Goal: Information Seeking & Learning: Find specific fact

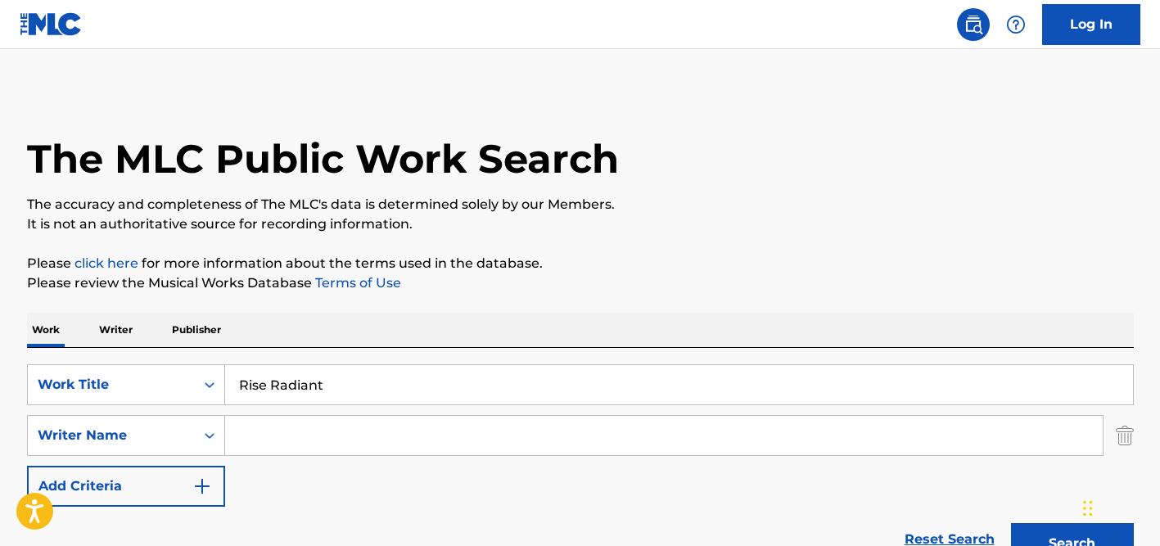
scroll to position [167, 0]
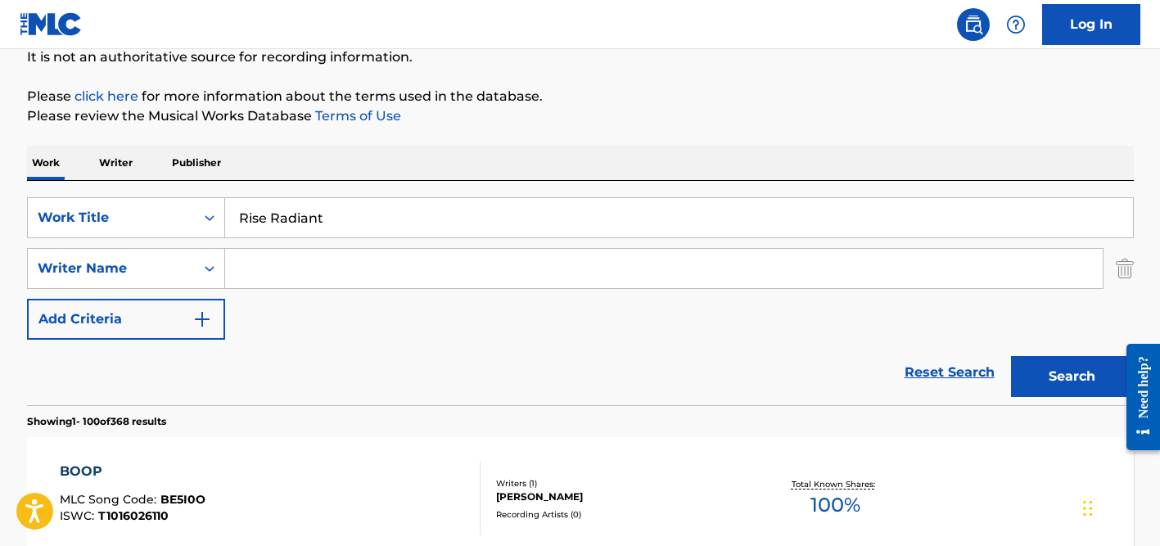
type input "Rise Radiant"
click at [282, 261] on input "Search Form" at bounding box center [663, 268] width 877 height 39
type input "[PERSON_NAME]"
click at [1011, 356] on button "Search" at bounding box center [1072, 376] width 123 height 41
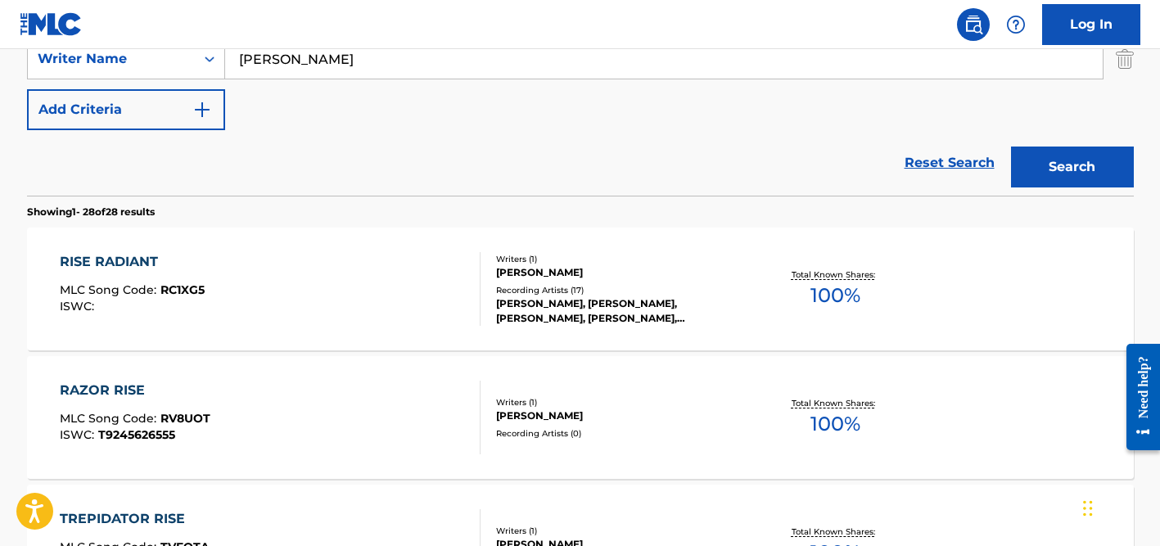
scroll to position [448, 0]
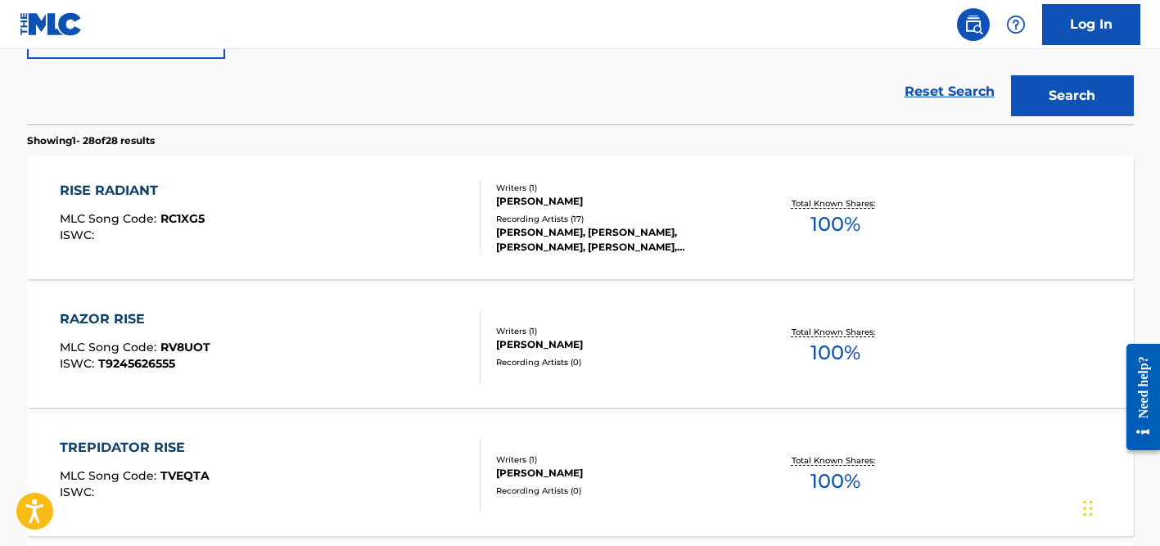
click at [556, 236] on div "[PERSON_NAME], [PERSON_NAME], [PERSON_NAME], [PERSON_NAME], [PERSON_NAME]" at bounding box center [619, 239] width 247 height 29
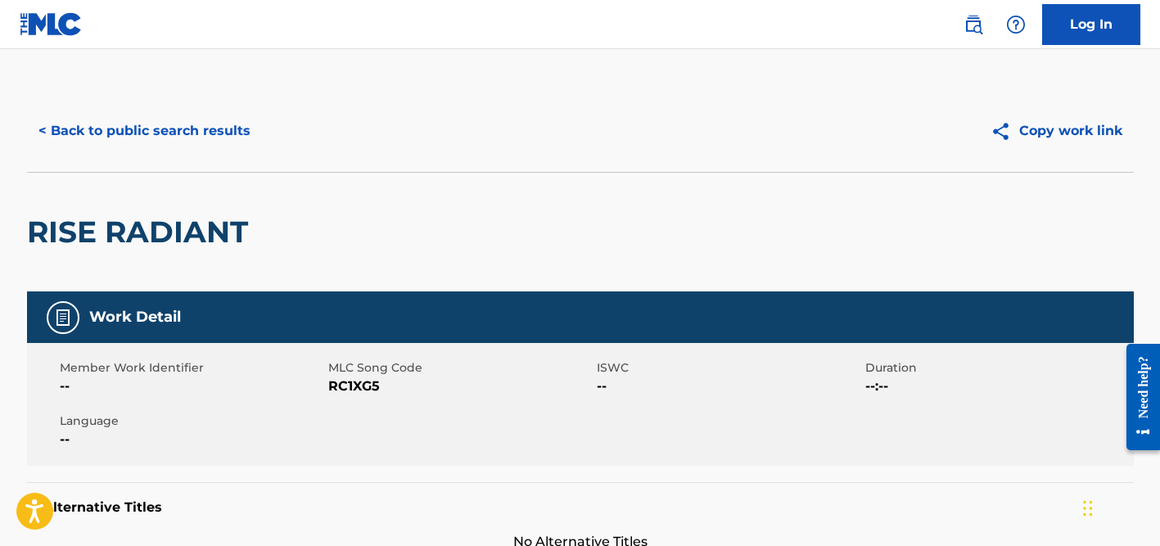
click at [168, 123] on button "< Back to public search results" at bounding box center [144, 130] width 235 height 41
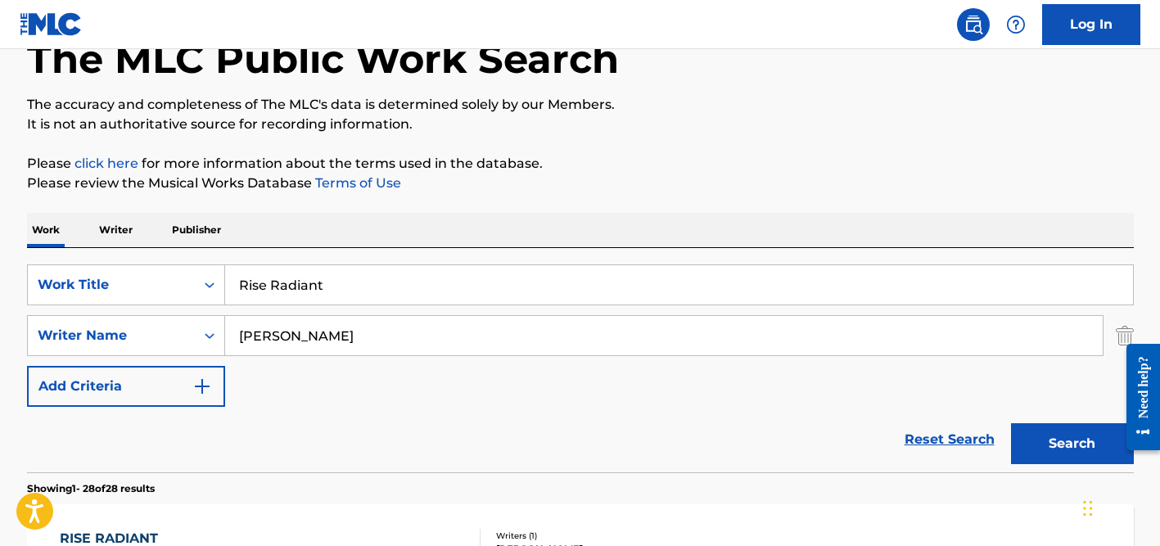
scroll to position [70, 0]
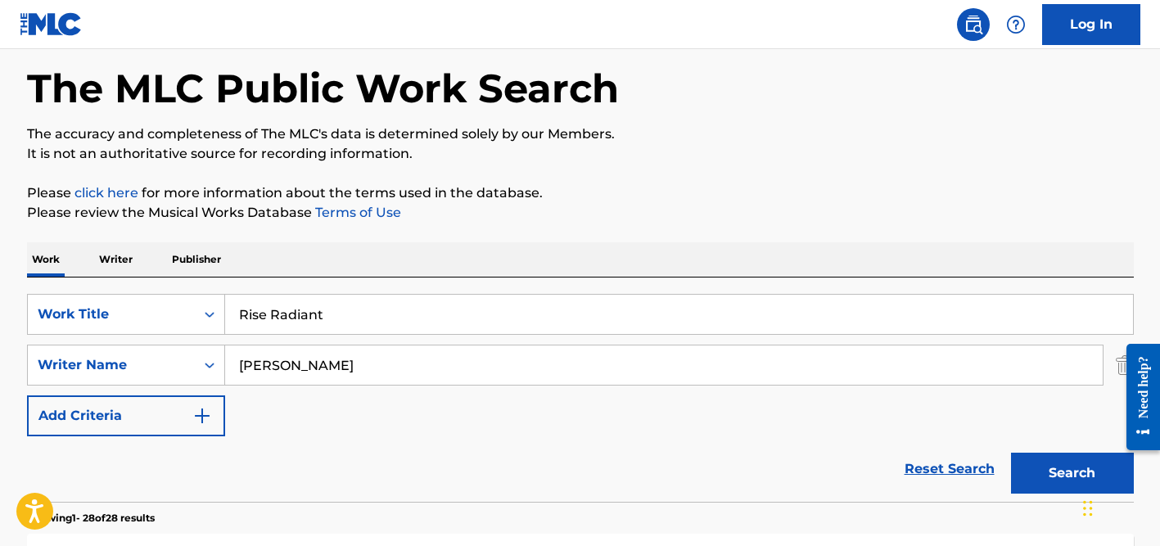
click at [305, 316] on input "Rise Radiant" at bounding box center [679, 314] width 908 height 39
click at [305, 314] on input "Rise Radiant" at bounding box center [679, 314] width 908 height 39
paste input "The Tractor Song (The Pushbike Song)"
click at [310, 306] on input "Rise RadiaThe Tractor Song (The Pushbike Song)nt" at bounding box center [679, 314] width 908 height 39
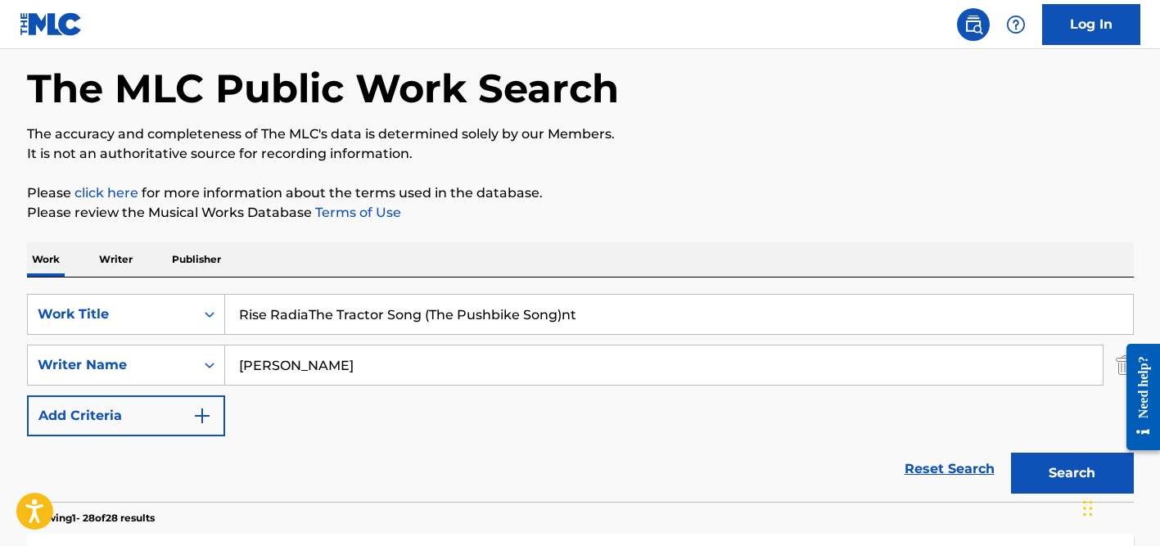
click at [310, 306] on input "Rise RadiaThe Tractor Song (The Pushbike Song)nt" at bounding box center [679, 314] width 908 height 39
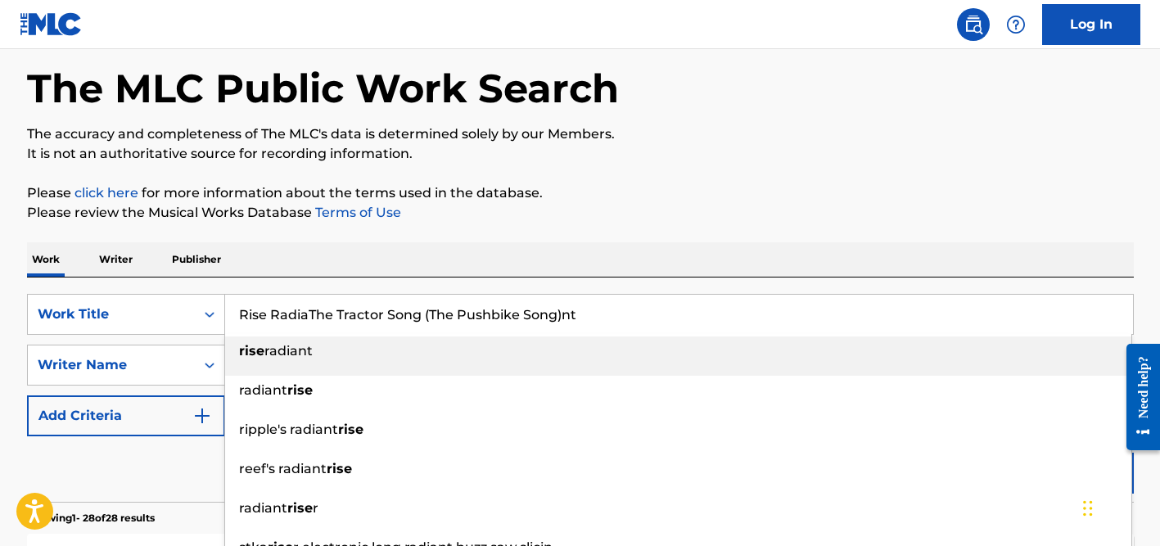
paste input "The Tractor Song (The Pushbike Song)"
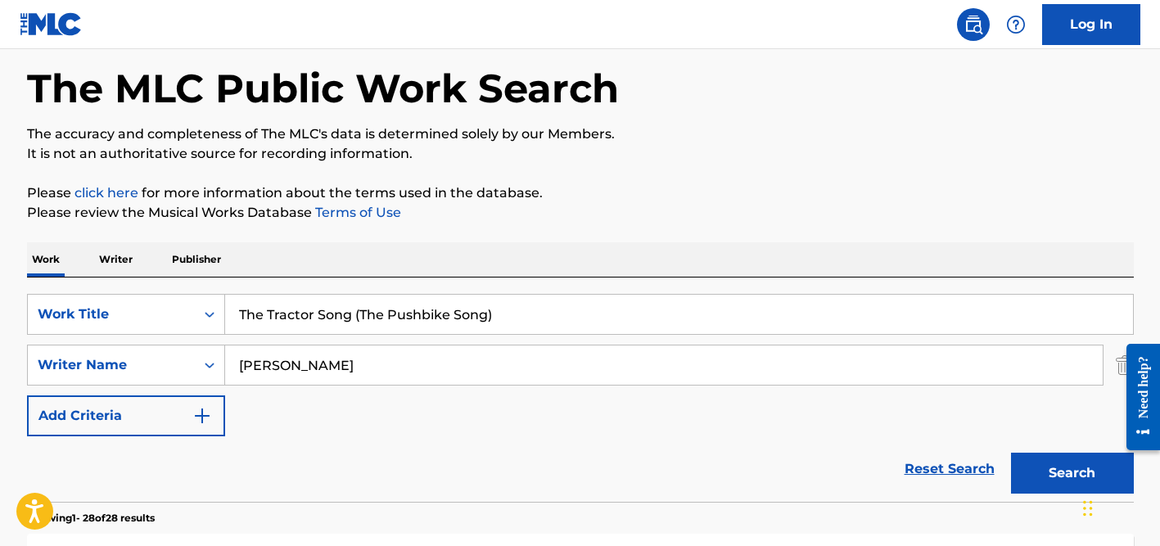
type input "The Tractor Song (The Pushbike Song)"
click at [412, 341] on div "SearchWithCriteria7c62c104-81dd-4476-bc42-090f860a96f6 Work Title The Tractor S…" at bounding box center [580, 365] width 1106 height 142
click at [402, 351] on input "[PERSON_NAME]" at bounding box center [663, 364] width 877 height 39
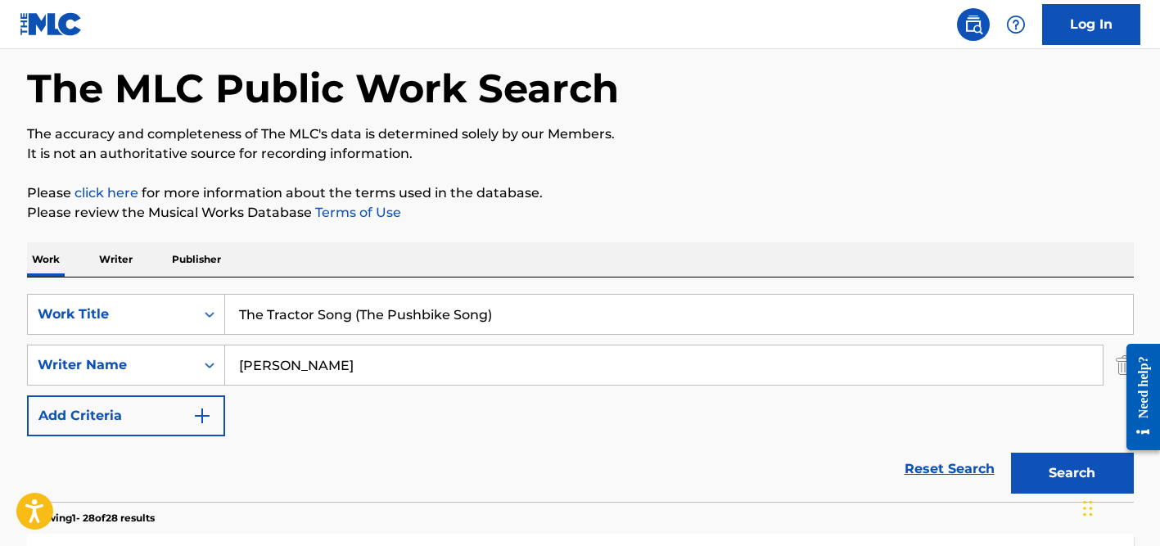
click at [402, 351] on input "[PERSON_NAME]" at bounding box center [663, 364] width 877 height 39
type input "jones"
click at [1011, 453] on button "Search" at bounding box center [1072, 473] width 123 height 41
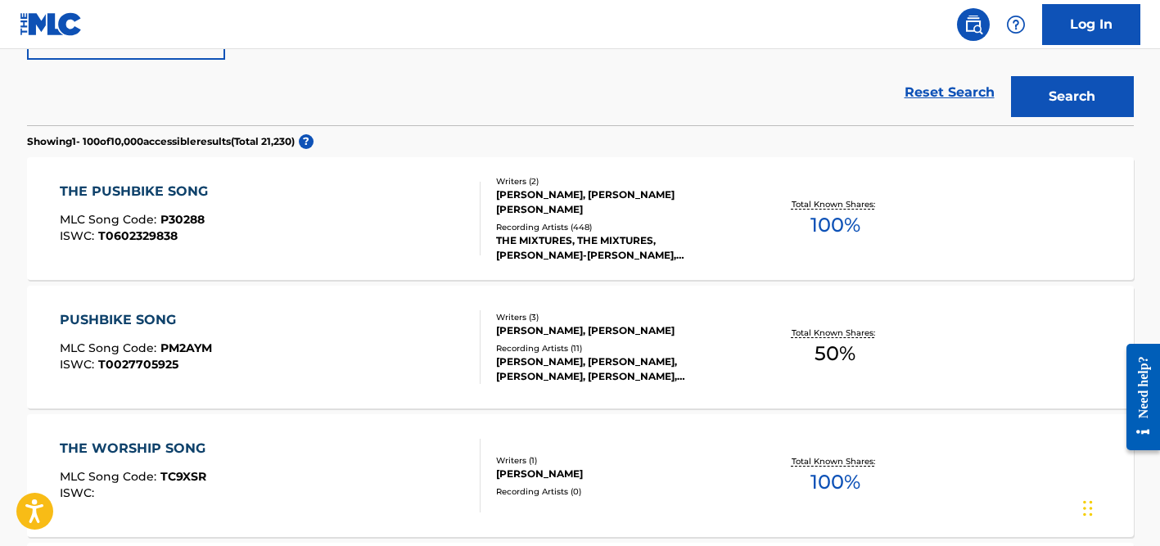
scroll to position [461, 0]
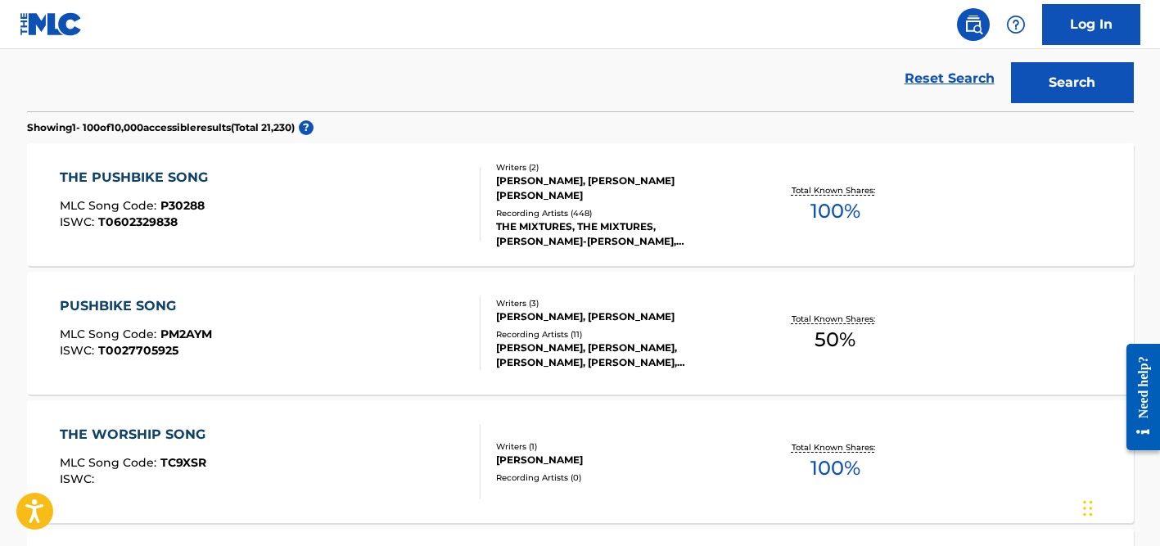
click at [538, 207] on div "Recording Artists ( 448 )" at bounding box center [619, 213] width 247 height 12
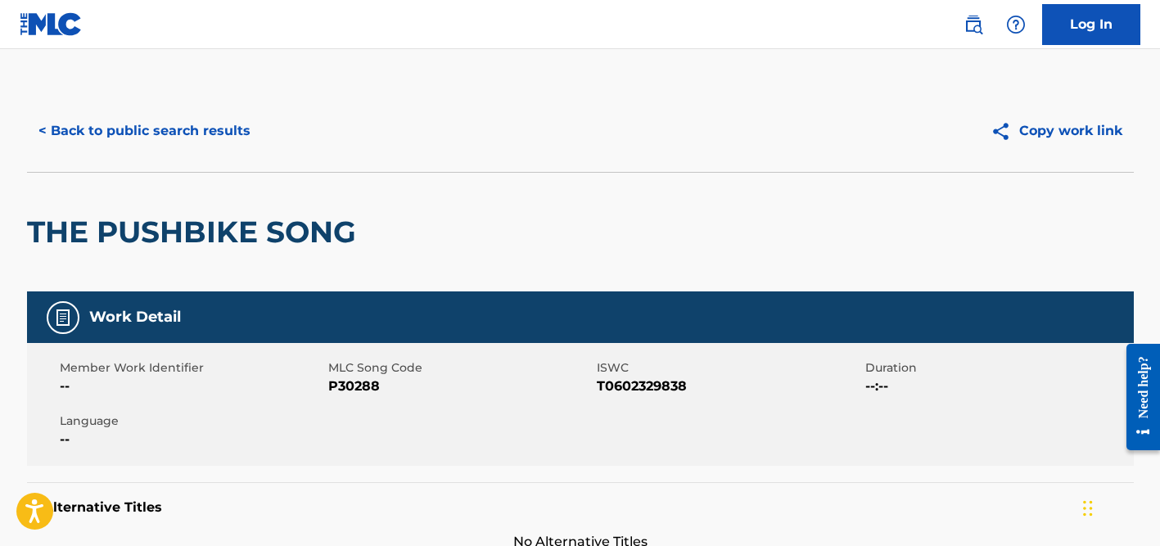
click at [161, 130] on button "< Back to public search results" at bounding box center [144, 130] width 235 height 41
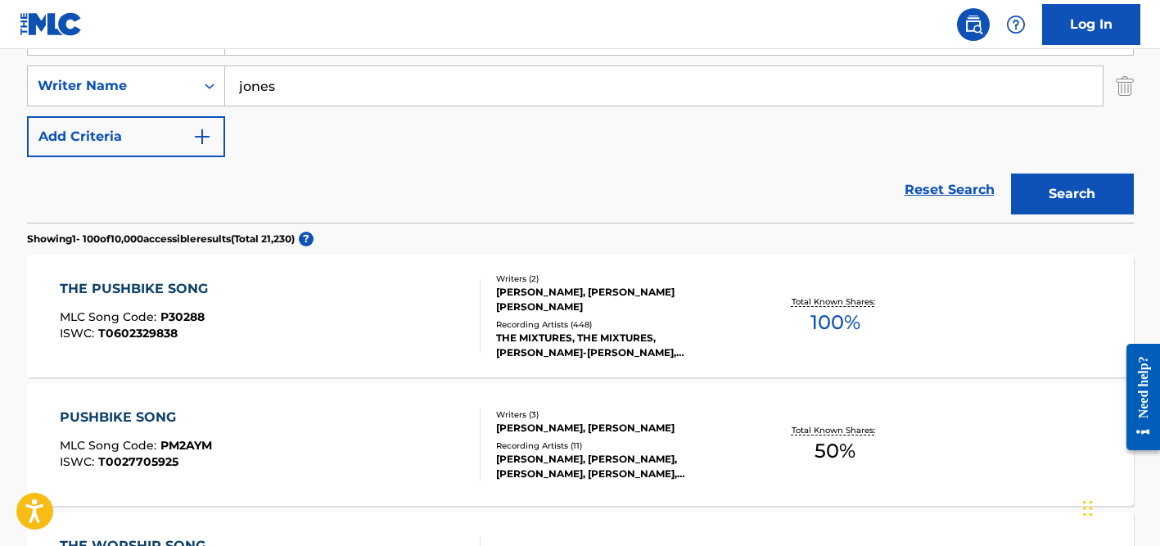
scroll to position [318, 0]
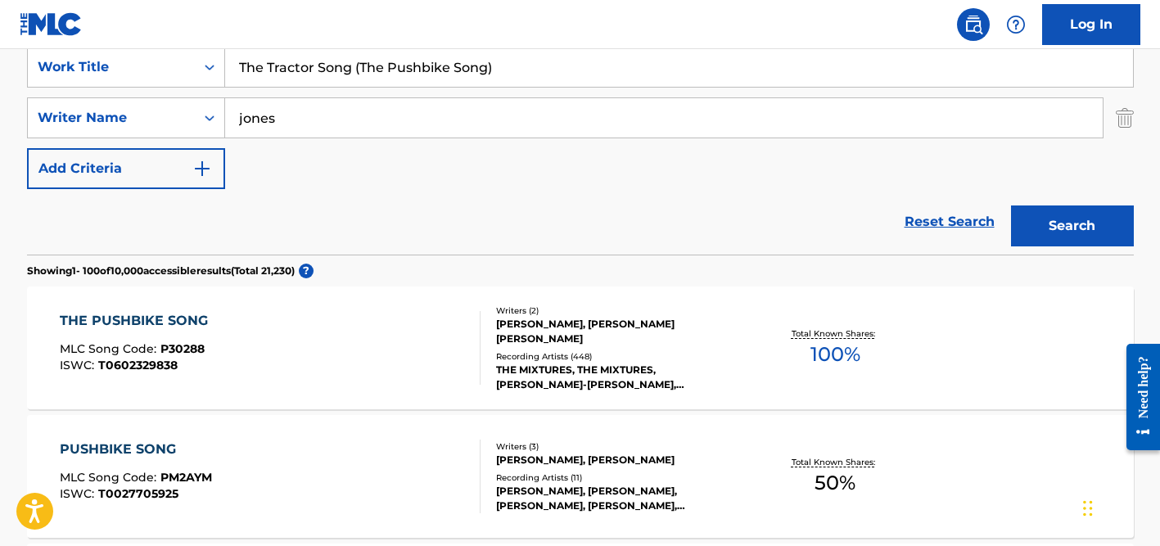
click at [263, 124] on input "jones" at bounding box center [663, 117] width 877 height 39
type input "[PERSON_NAME]"
click at [294, 66] on input "The Tractor Song (The Pushbike Song)" at bounding box center [679, 66] width 908 height 39
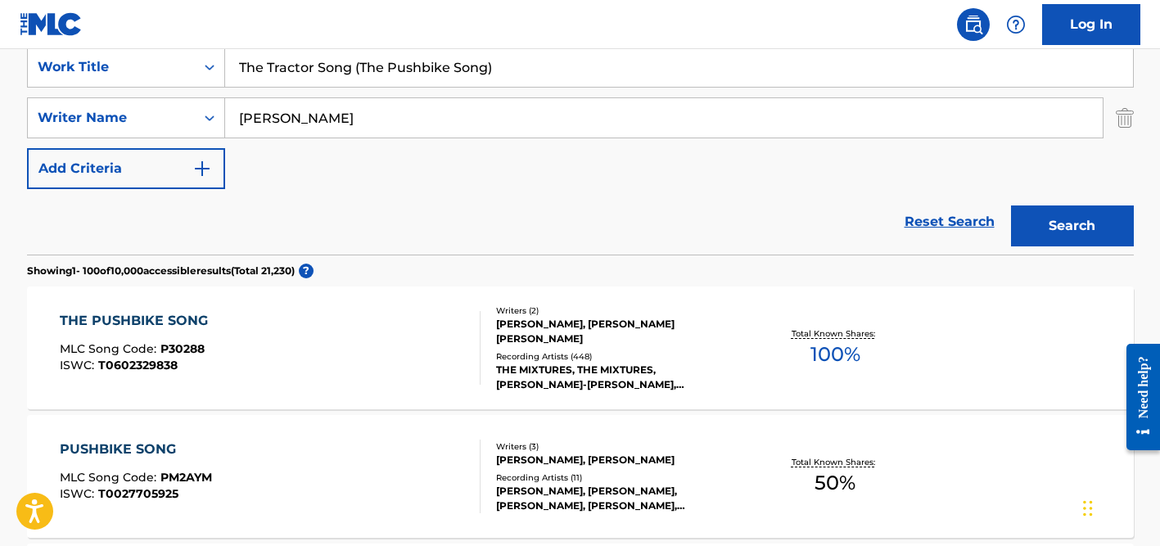
click at [294, 66] on input "The Tractor Song (The Pushbike Song)" at bounding box center [679, 66] width 908 height 39
paste input "éged vártalak"
click at [255, 66] on input "Téged vártalak" at bounding box center [679, 66] width 908 height 39
click at [300, 68] on input "Teged vártalak" at bounding box center [679, 66] width 908 height 39
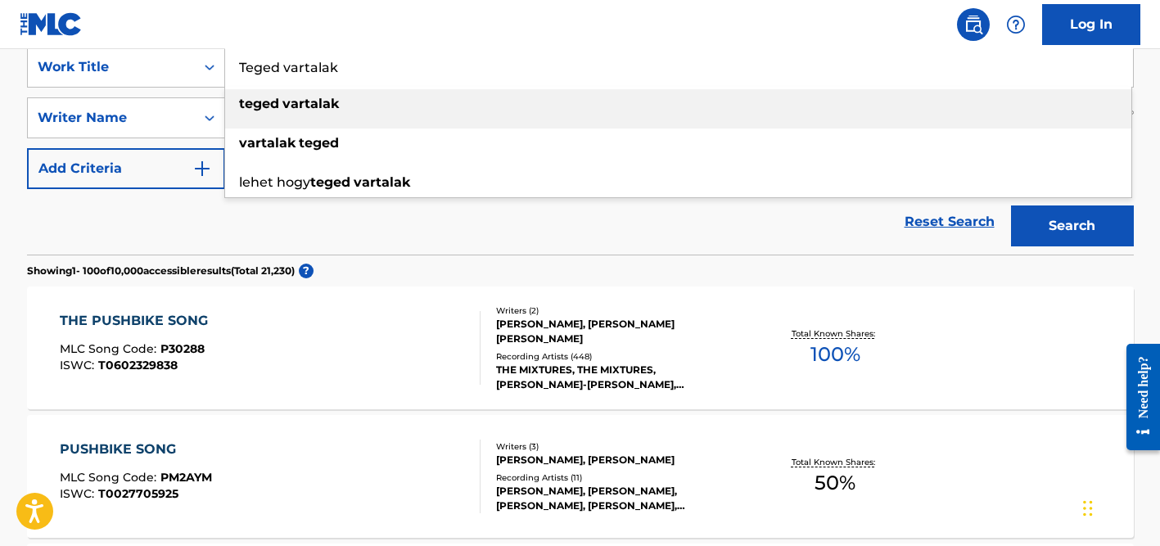
click at [264, 196] on div "lehet hogy teged vartalak" at bounding box center [678, 182] width 906 height 29
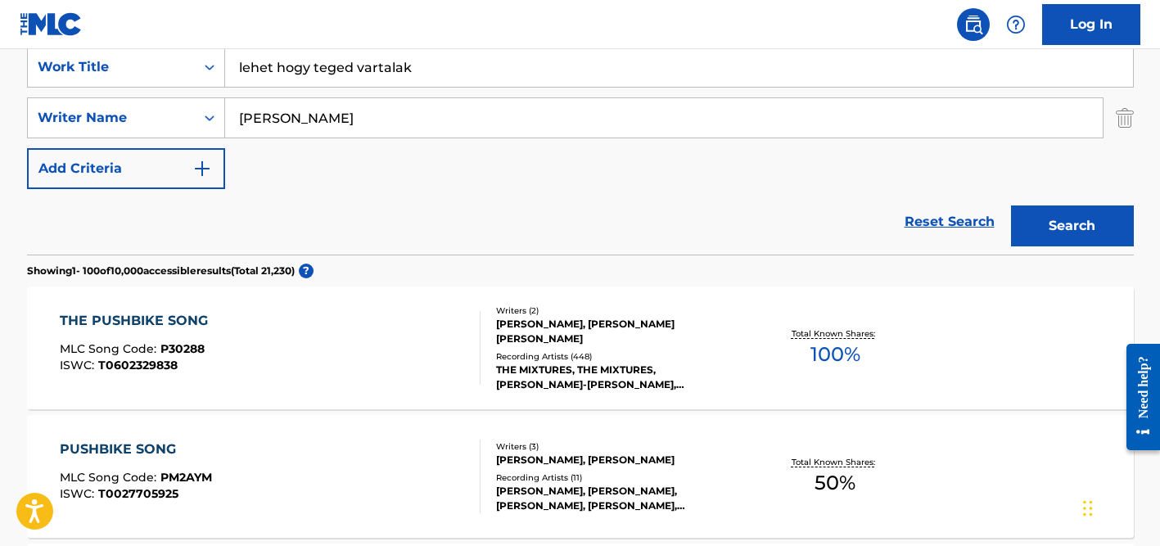
click at [299, 74] on input "lehet hogy teged vartalak" at bounding box center [679, 66] width 908 height 39
paste input "Téged vá"
click at [258, 65] on input "Téged vártalak" at bounding box center [679, 66] width 908 height 39
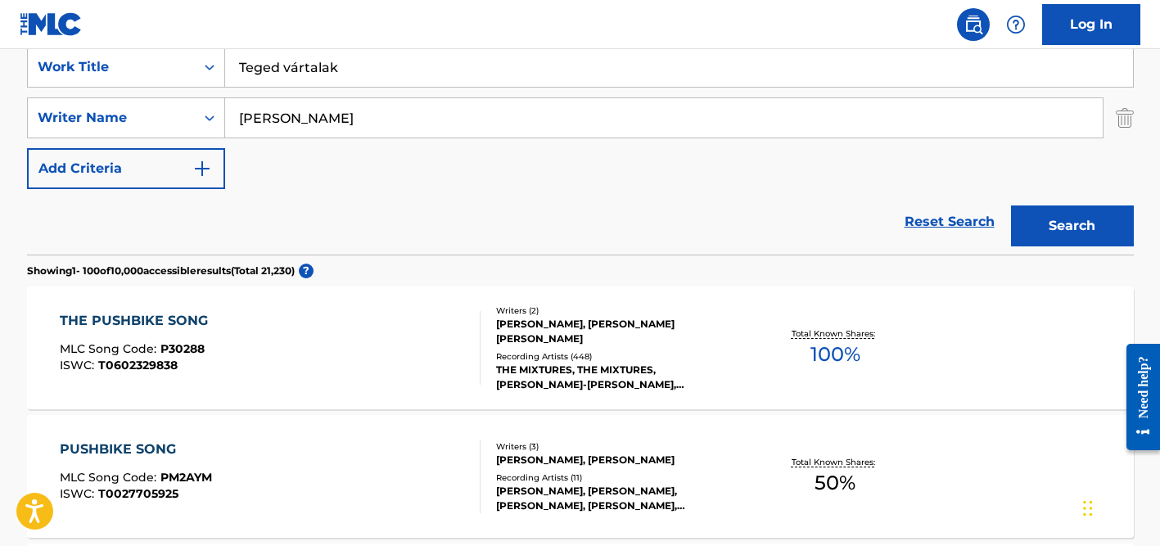
click at [299, 68] on input "Teged vártalak" at bounding box center [679, 66] width 908 height 39
type input "Teged vartalak"
click at [331, 160] on div "SearchWithCriteria7c62c104-81dd-4476-bc42-090f860a96f6 Work Title Teged vartala…" at bounding box center [580, 118] width 1106 height 142
click at [341, 120] on input "[PERSON_NAME]" at bounding box center [663, 117] width 877 height 39
click at [1011, 205] on button "Search" at bounding box center [1072, 225] width 123 height 41
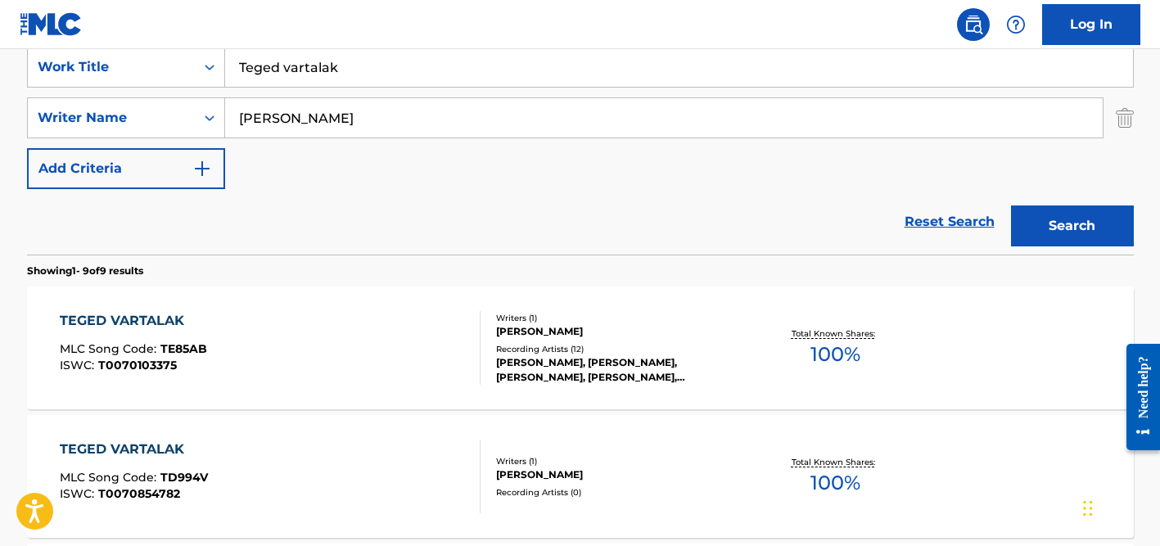
click at [558, 327] on div "[PERSON_NAME]" at bounding box center [619, 331] width 247 height 15
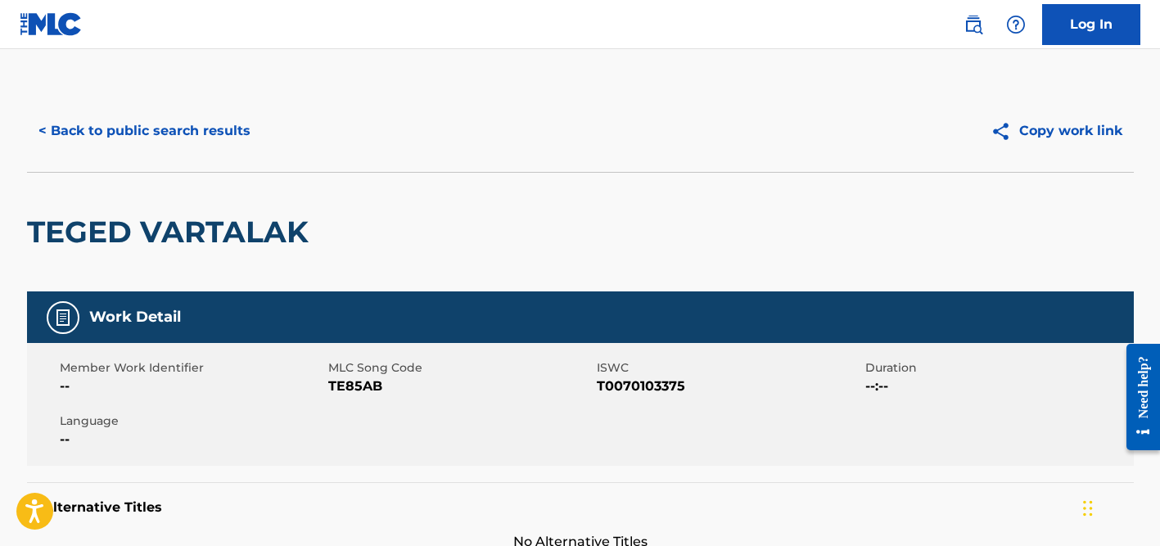
click at [175, 143] on button "< Back to public search results" at bounding box center [144, 130] width 235 height 41
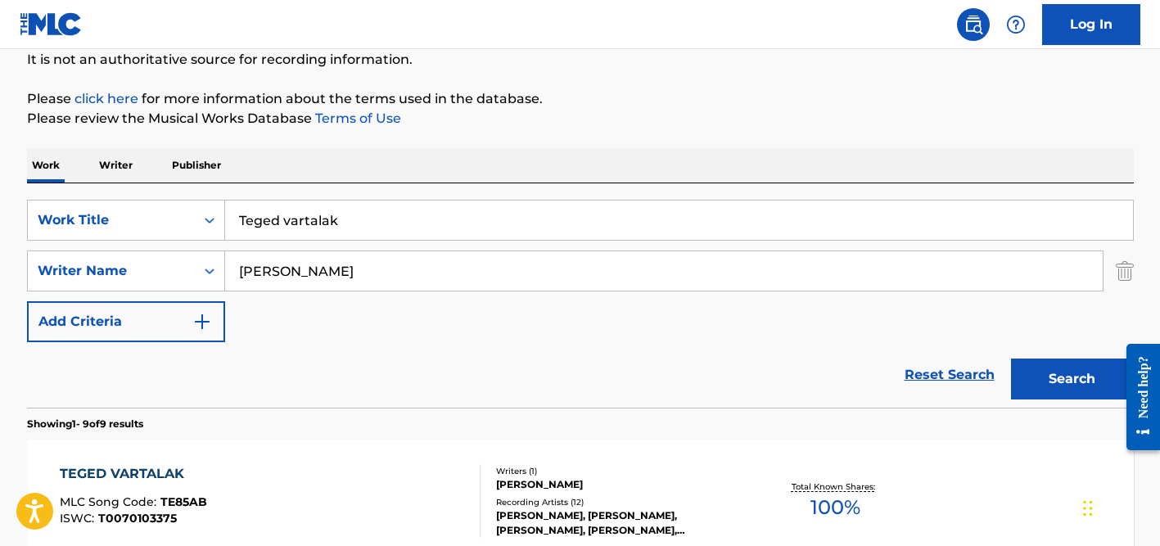
scroll to position [117, 0]
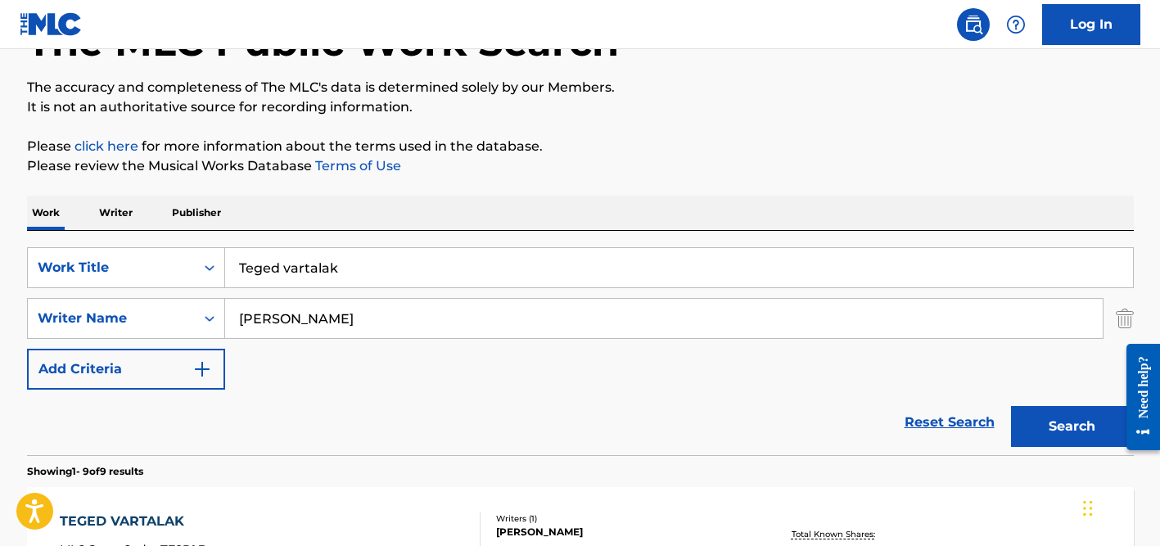
click at [314, 263] on input "Teged vartalak" at bounding box center [679, 267] width 908 height 39
paste input "JHUPADI"
type input "JHUPADI"
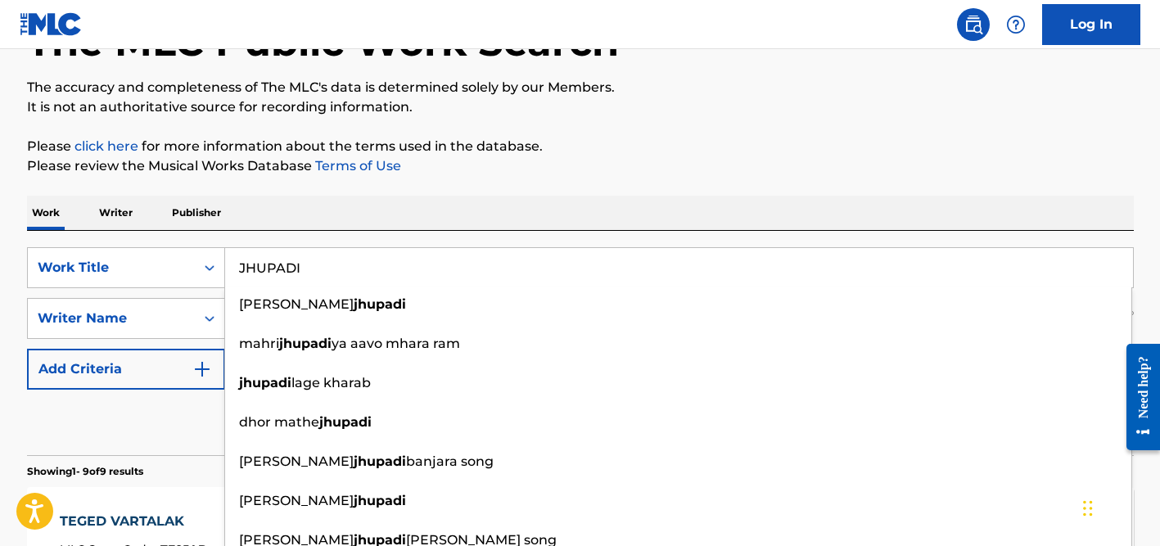
click at [164, 395] on div "Reset Search Search" at bounding box center [580, 422] width 1106 height 65
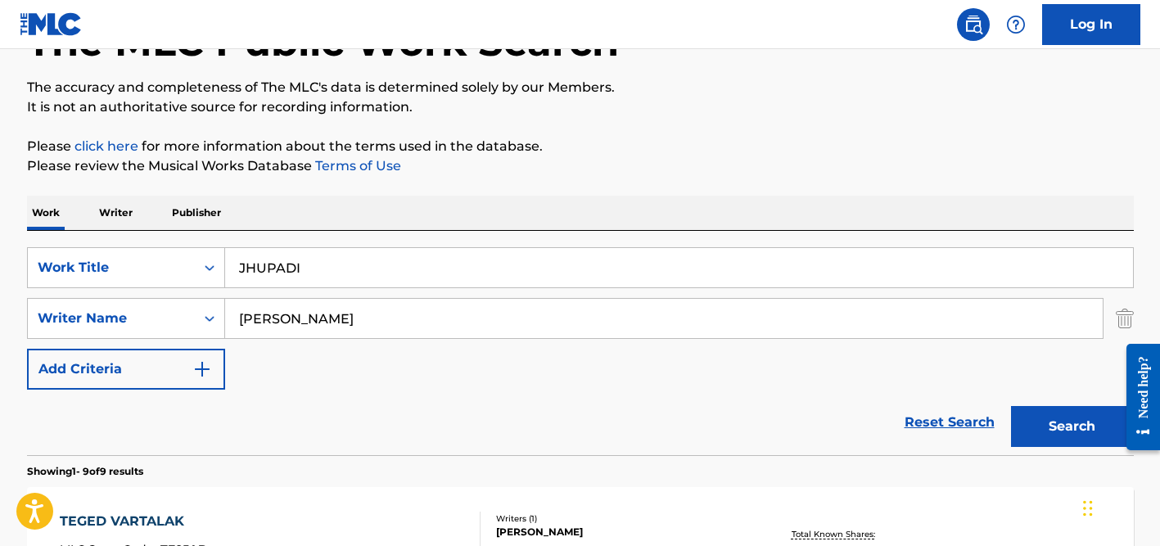
click at [289, 327] on input "[PERSON_NAME]" at bounding box center [663, 318] width 877 height 39
paste input "[PERSON_NAME]"
drag, startPoint x: 318, startPoint y: 318, endPoint x: 153, endPoint y: 312, distance: 164.6
click at [153, 313] on div "SearchWithCriteria98e62d65-23dc-4b63-91dd-5d66826b88e9 Writer Name [PERSON_NAME]" at bounding box center [580, 318] width 1106 height 41
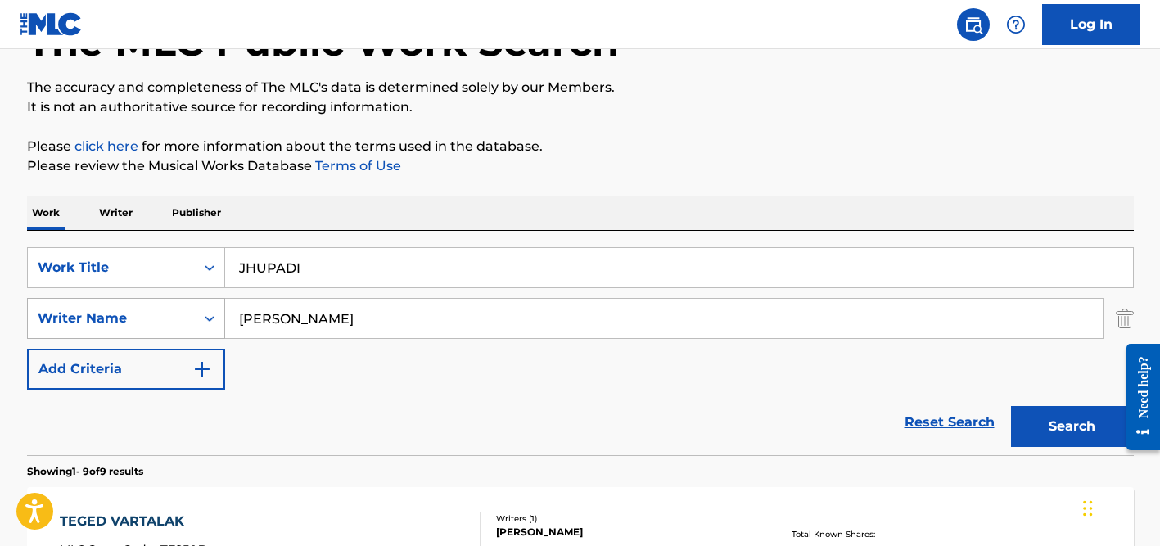
click at [1011, 406] on button "Search" at bounding box center [1072, 426] width 123 height 41
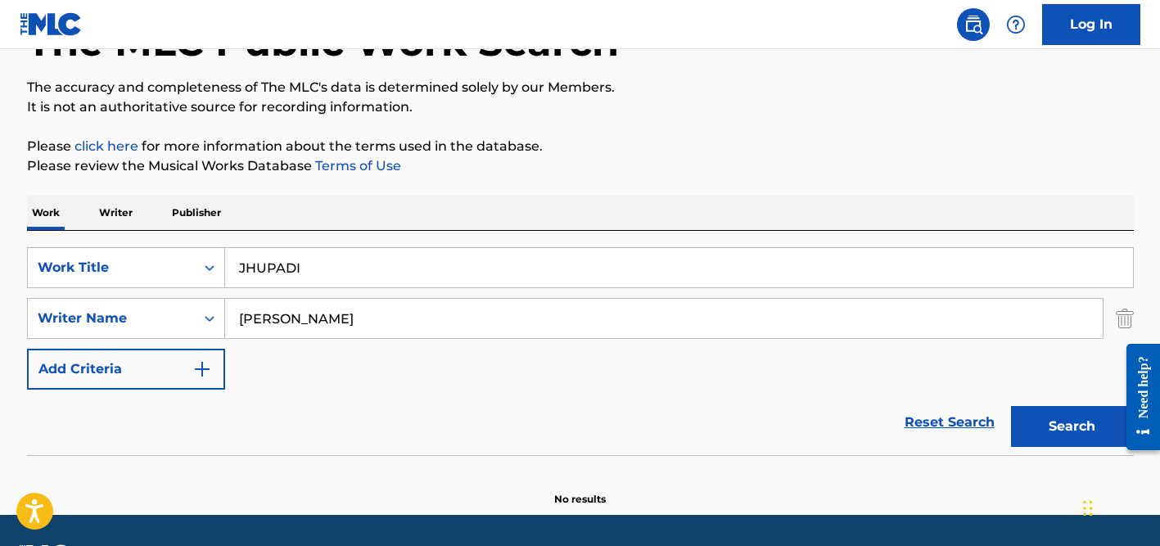
click at [289, 321] on input "[PERSON_NAME]" at bounding box center [663, 318] width 877 height 39
type input "[PERSON_NAME]"
click at [307, 272] on input "JHUPADI" at bounding box center [679, 267] width 908 height 39
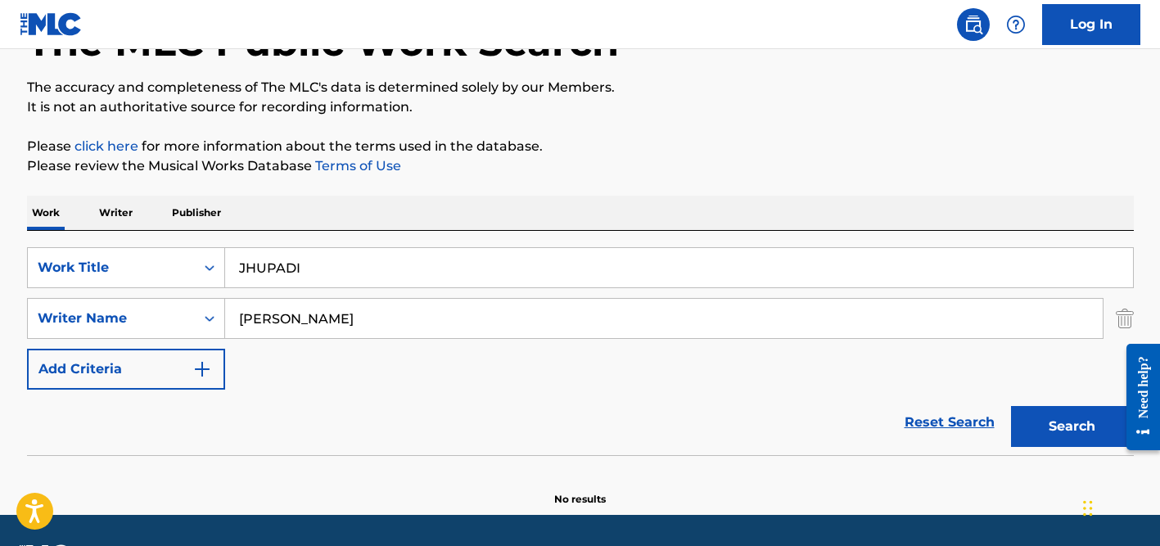
click at [307, 272] on input "JHUPADI" at bounding box center [679, 267] width 908 height 39
paste input "Poison"
type input "Poison"
click at [1011, 406] on button "Search" at bounding box center [1072, 426] width 123 height 41
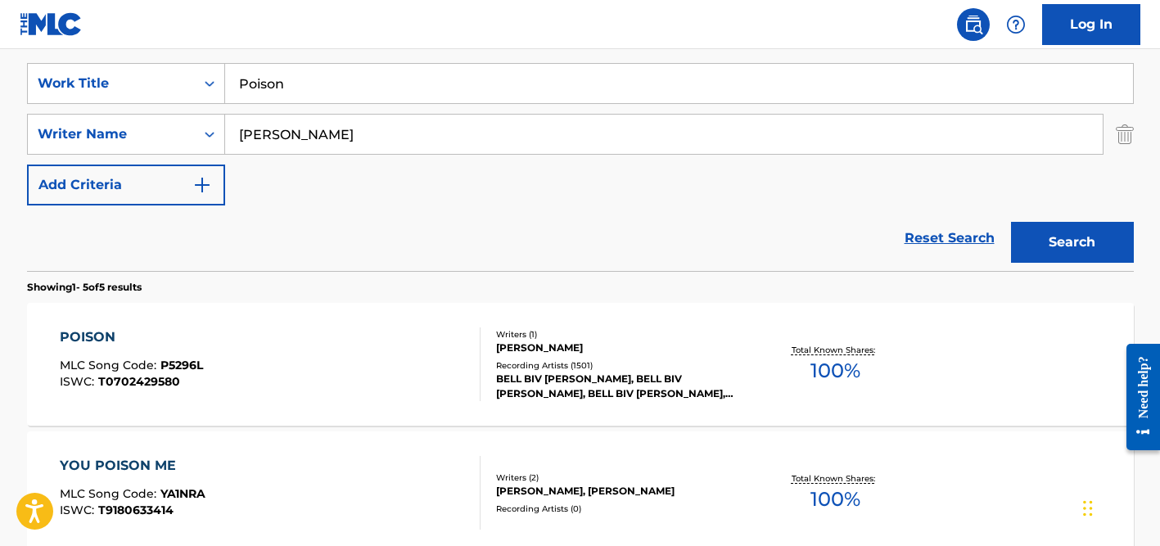
scroll to position [388, 0]
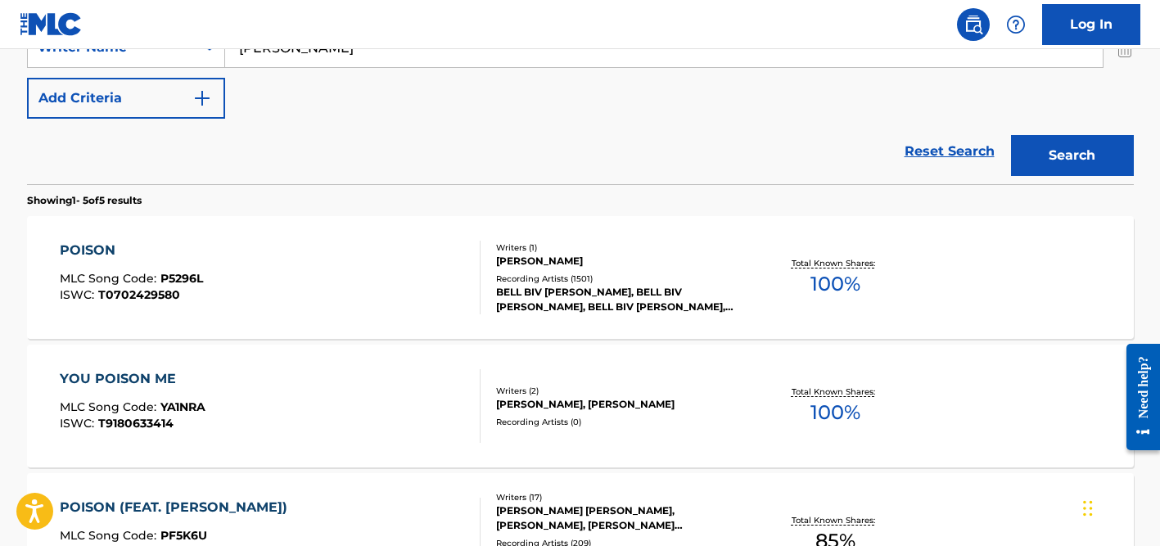
click at [534, 291] on div "BELL BIV [PERSON_NAME], BELL BIV [PERSON_NAME], BELL BIV [PERSON_NAME], BELL BI…" at bounding box center [619, 299] width 247 height 29
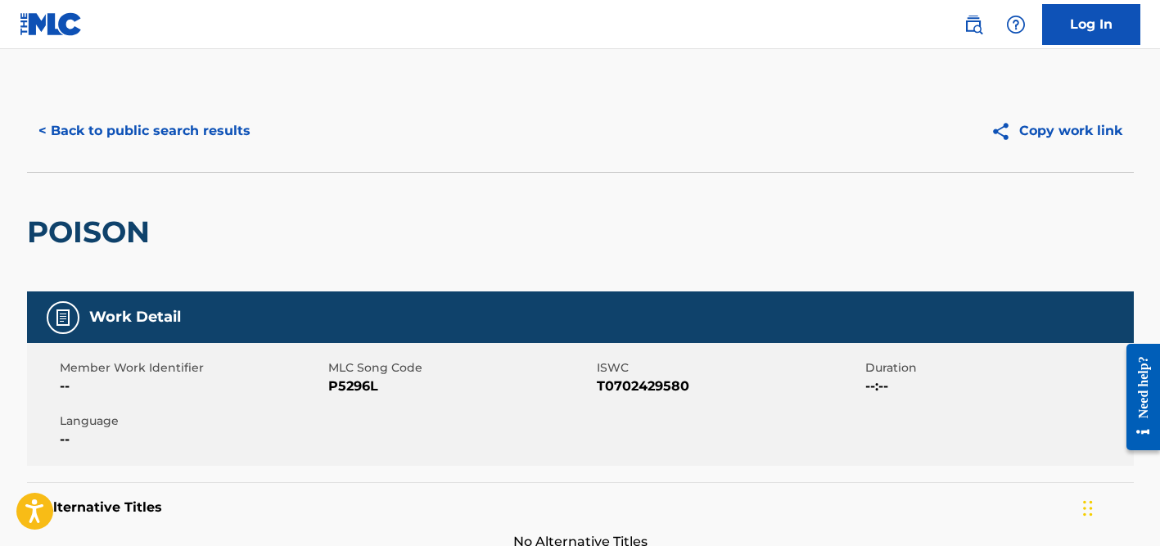
click at [164, 129] on button "< Back to public search results" at bounding box center [144, 130] width 235 height 41
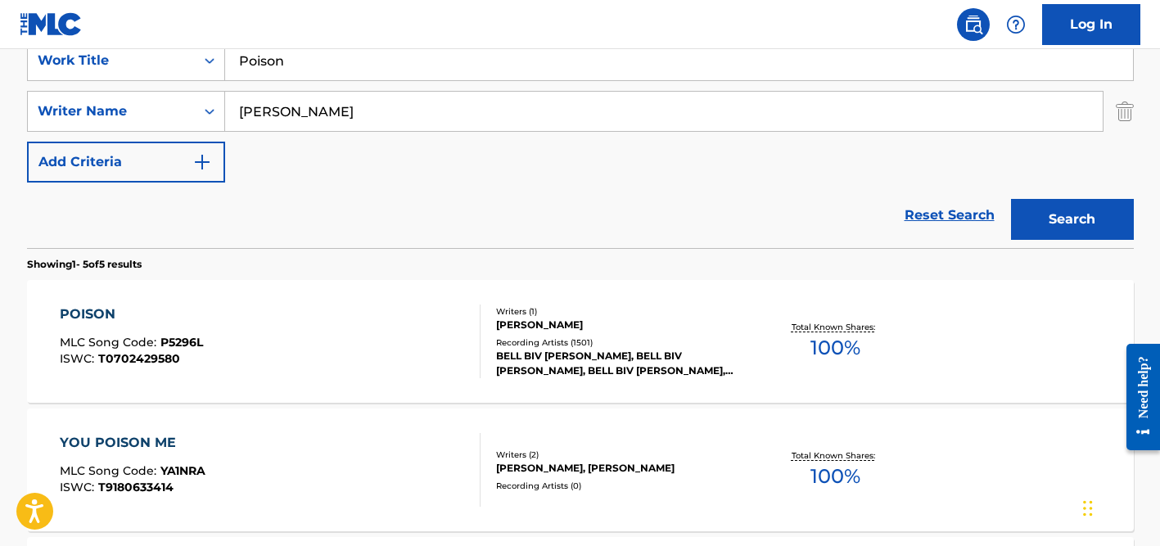
scroll to position [316, 0]
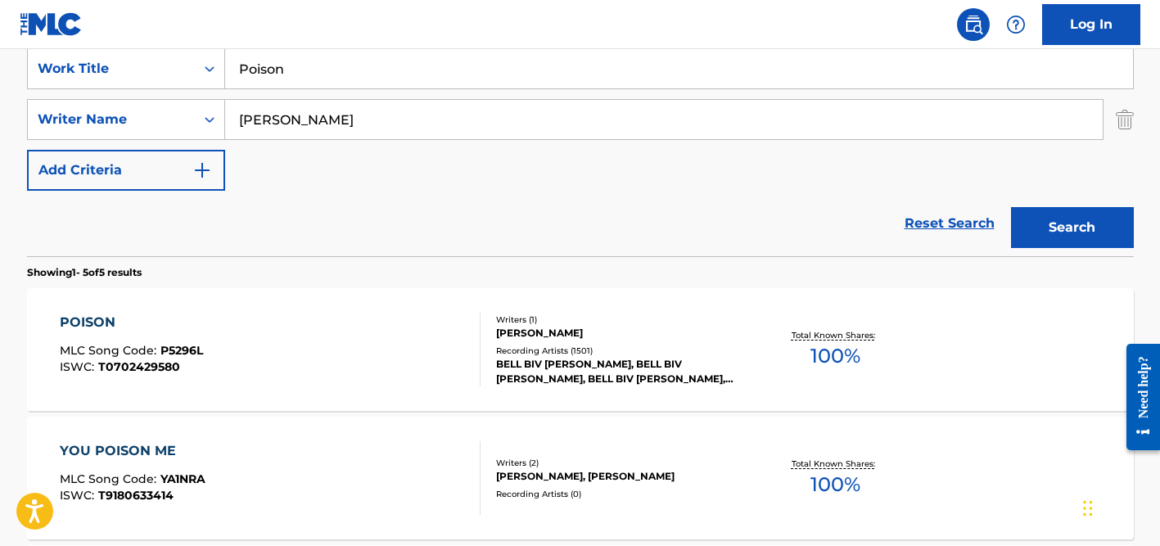
click at [253, 124] on input "[PERSON_NAME]" at bounding box center [663, 119] width 877 height 39
type input "[PERSON_NAME]"
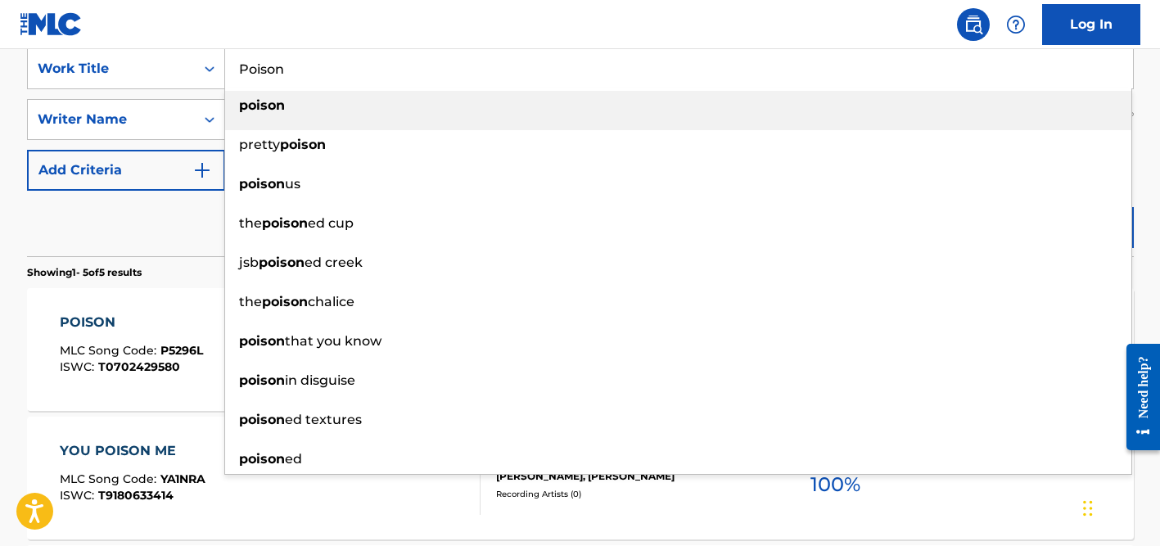
click at [277, 81] on input "Poison" at bounding box center [679, 68] width 908 height 39
paste input "Shut It Dow"
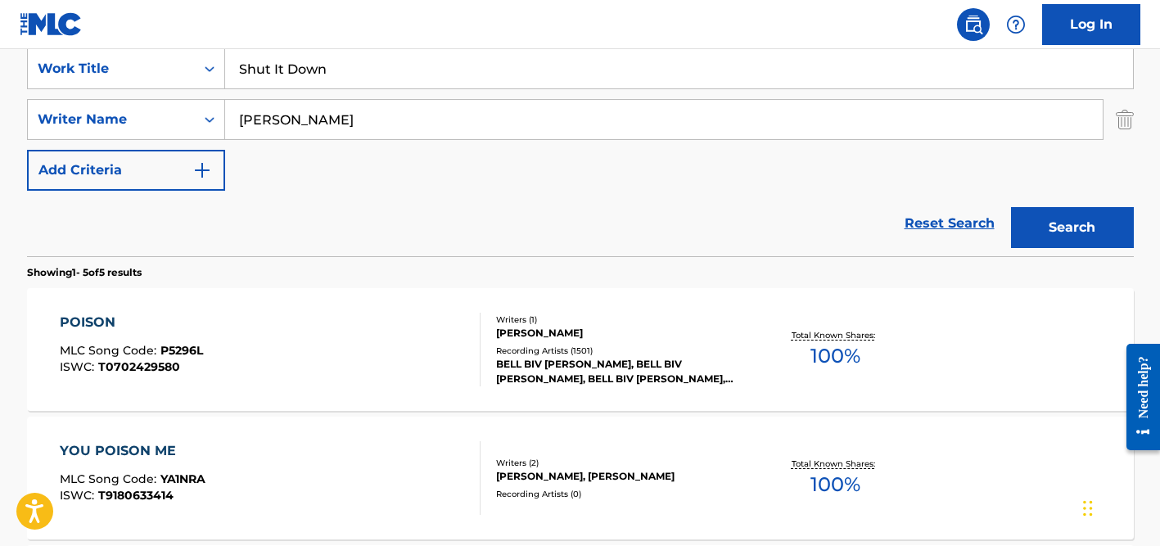
click at [155, 217] on div "Reset Search Search" at bounding box center [580, 223] width 1106 height 65
click at [269, 127] on input "[PERSON_NAME]" at bounding box center [663, 119] width 877 height 39
click at [1011, 207] on button "Search" at bounding box center [1072, 227] width 123 height 41
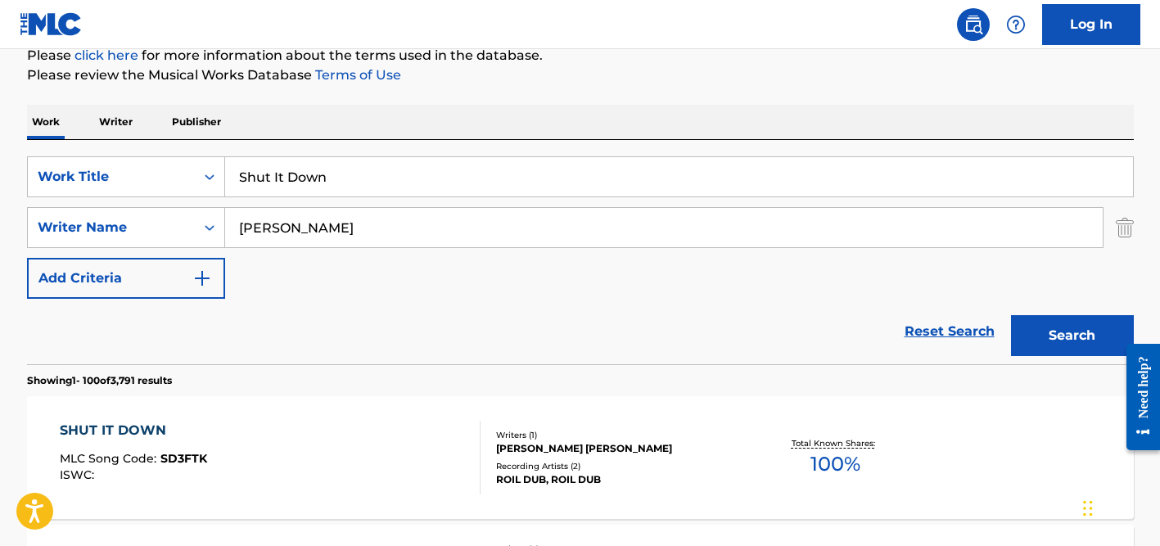
scroll to position [0, 0]
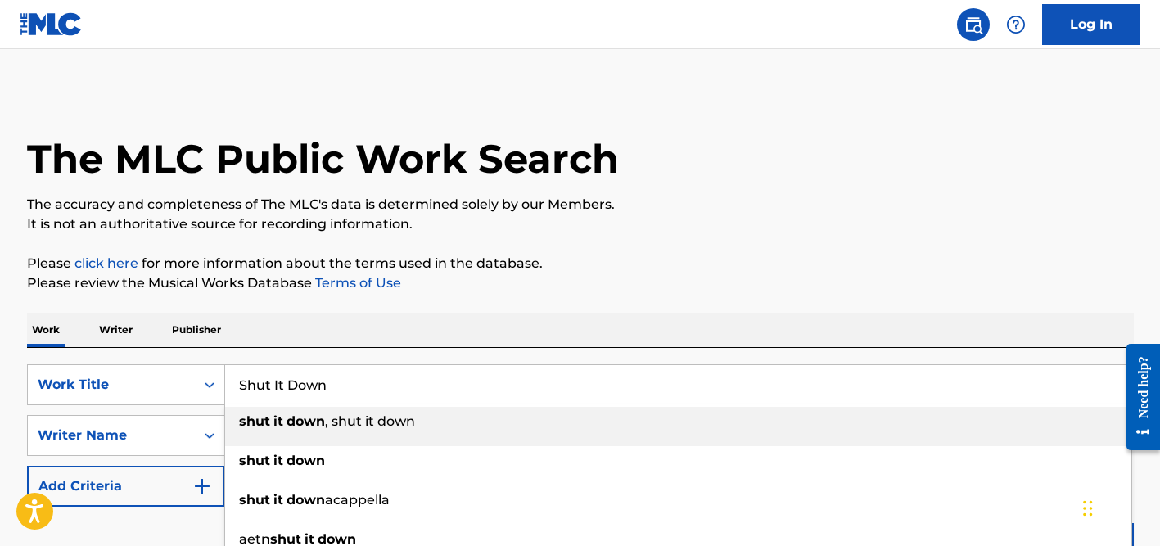
click at [322, 381] on input "Shut It Down" at bounding box center [679, 384] width 908 height 39
paste input "Hyperballad"
type input "Hyperballad"
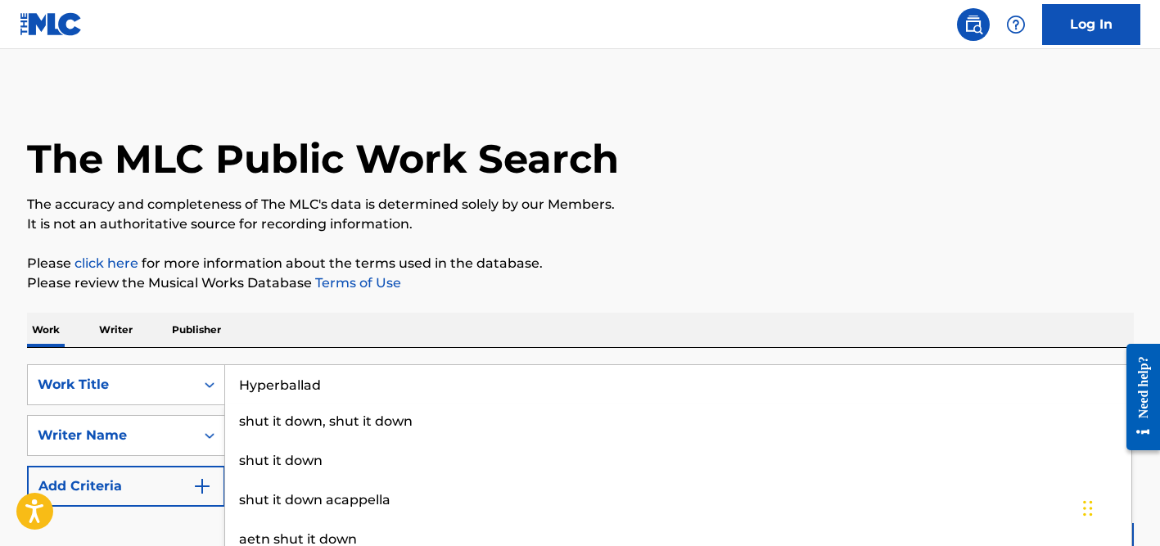
click at [432, 318] on div "Work Writer Publisher" at bounding box center [580, 330] width 1106 height 34
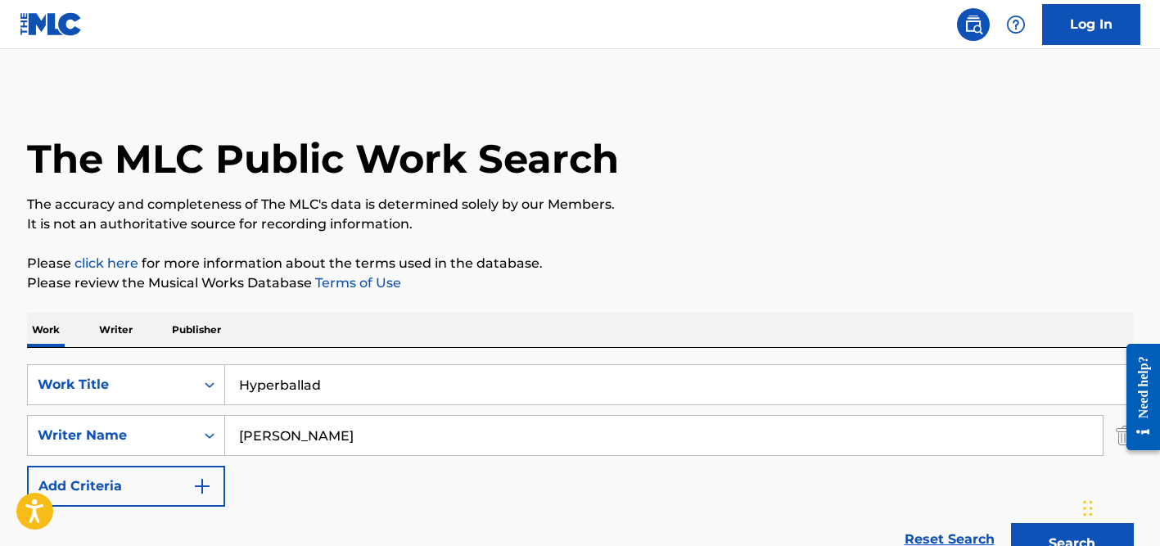
click at [330, 430] on input "[PERSON_NAME]" at bounding box center [663, 435] width 877 height 39
paste input "Gudmundsottir"
type input "Gudmundsottir"
click at [1011, 523] on button "Search" at bounding box center [1072, 543] width 123 height 41
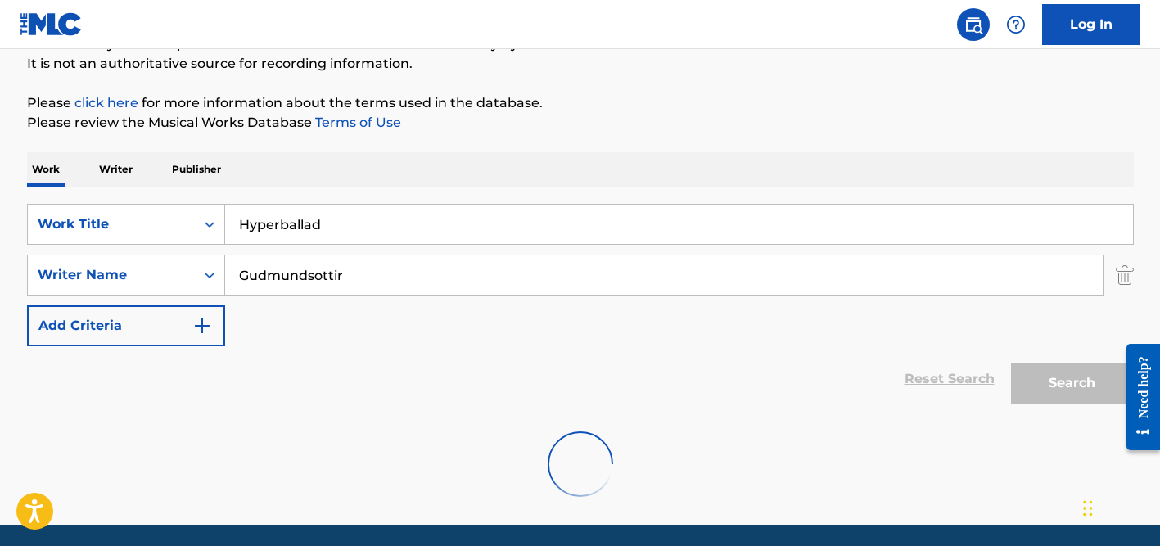
scroll to position [164, 0]
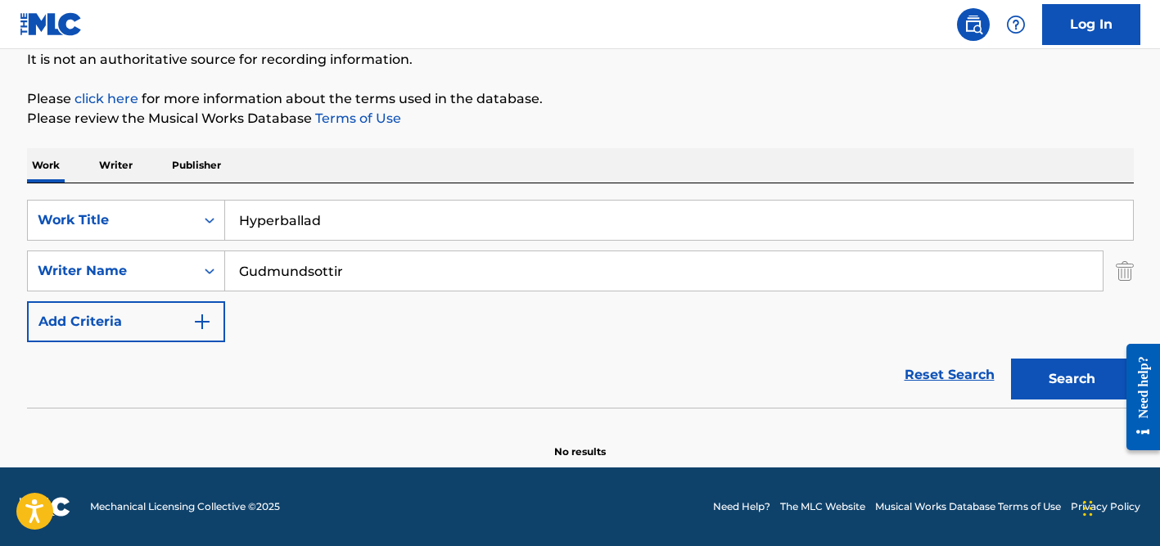
click at [281, 219] on input "Hyperballad" at bounding box center [679, 220] width 908 height 39
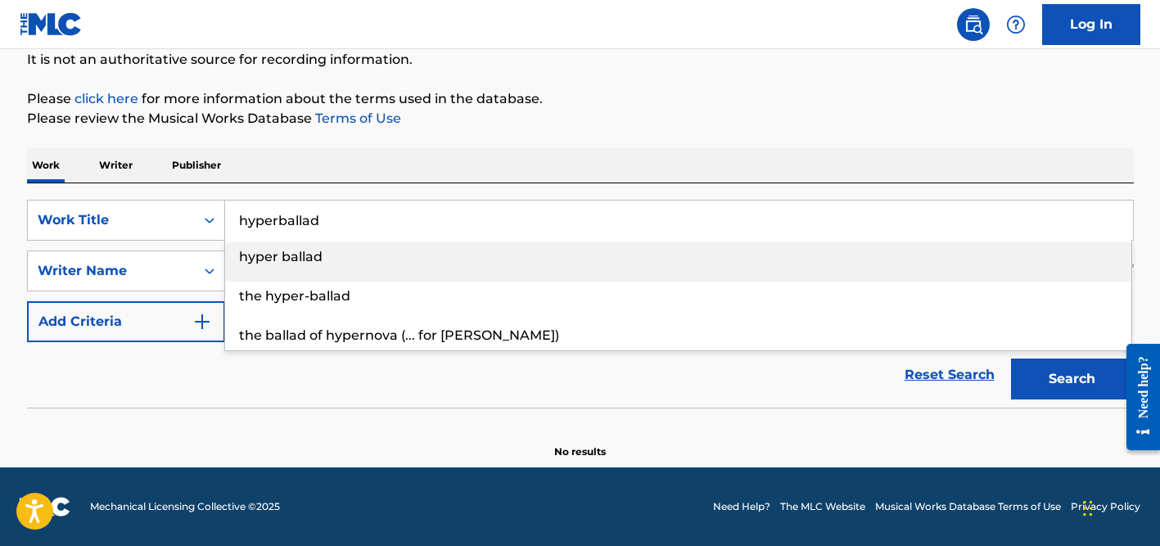
click at [280, 219] on input "hyperballad" at bounding box center [679, 220] width 908 height 39
type input "hyper ballad"
click at [403, 182] on div "Work Writer Publisher" at bounding box center [580, 165] width 1106 height 34
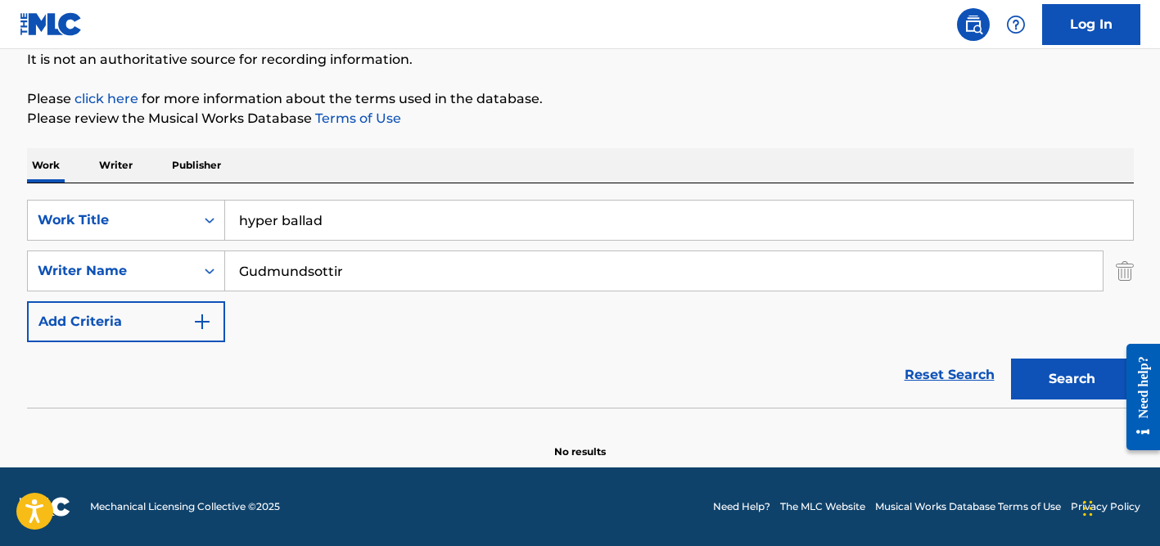
click at [394, 264] on input "Gudmundsottir" at bounding box center [663, 270] width 877 height 39
click at [1011, 358] on button "Search" at bounding box center [1072, 378] width 123 height 41
click at [346, 267] on input "Gudmundsottir" at bounding box center [663, 270] width 877 height 39
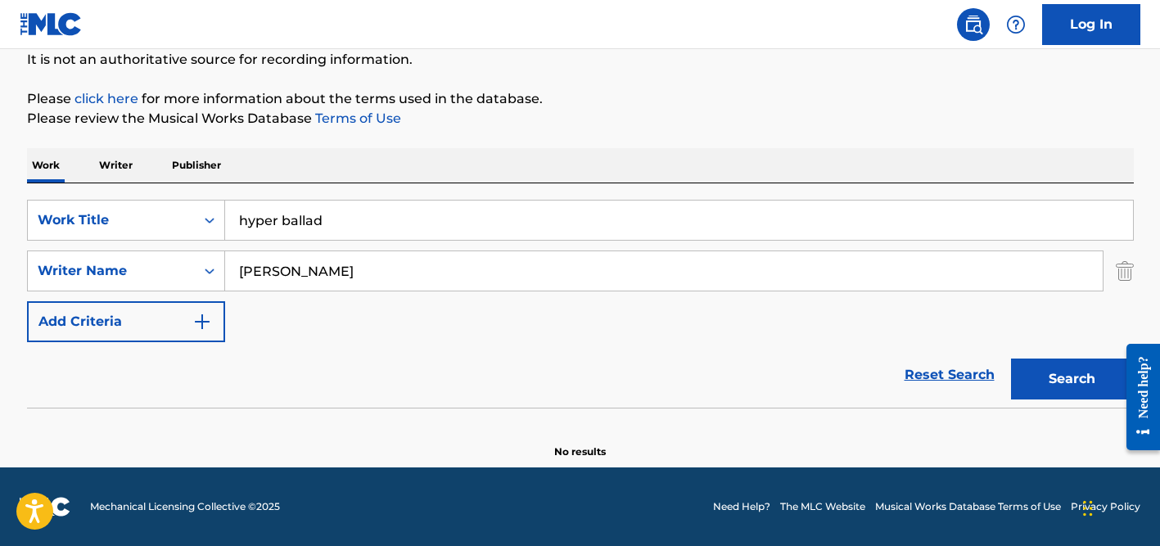
type input "[PERSON_NAME]"
click at [1011, 358] on button "Search" at bounding box center [1072, 378] width 123 height 41
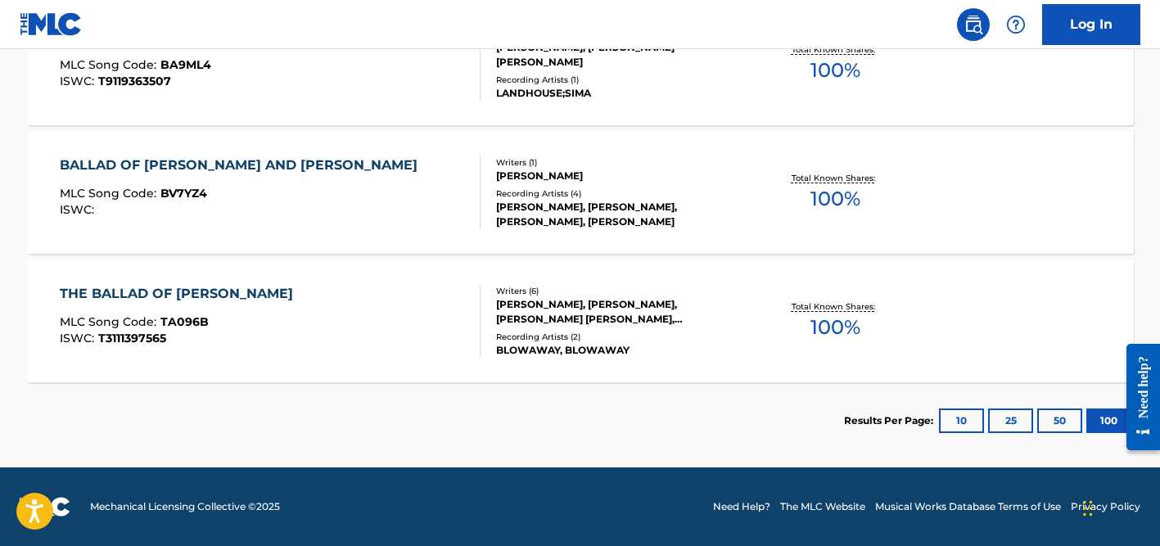
scroll to position [0, 0]
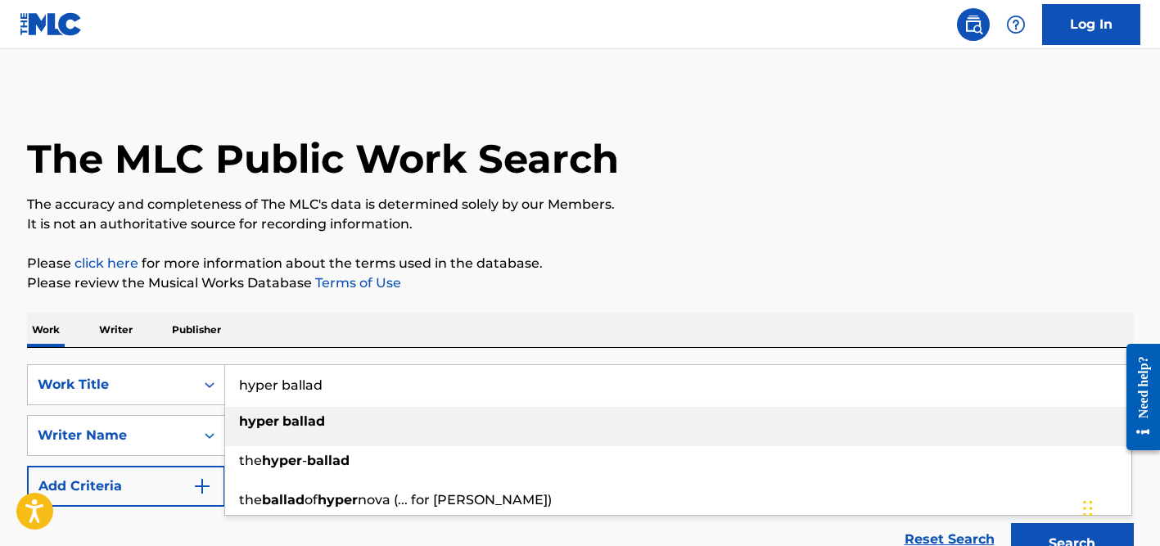
click at [297, 386] on input "hyper ballad" at bounding box center [679, 384] width 908 height 39
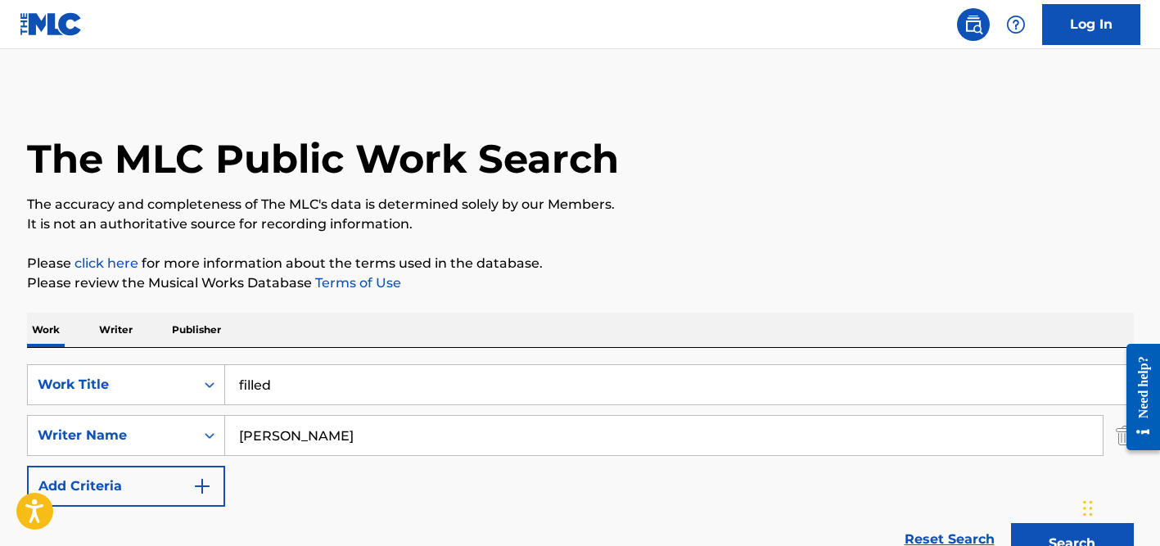
type input "filled"
click at [397, 314] on div "Work Writer Publisher" at bounding box center [580, 330] width 1106 height 34
click at [308, 418] on input "[PERSON_NAME]" at bounding box center [663, 435] width 877 height 39
paste input "[PERSON_NAME]"
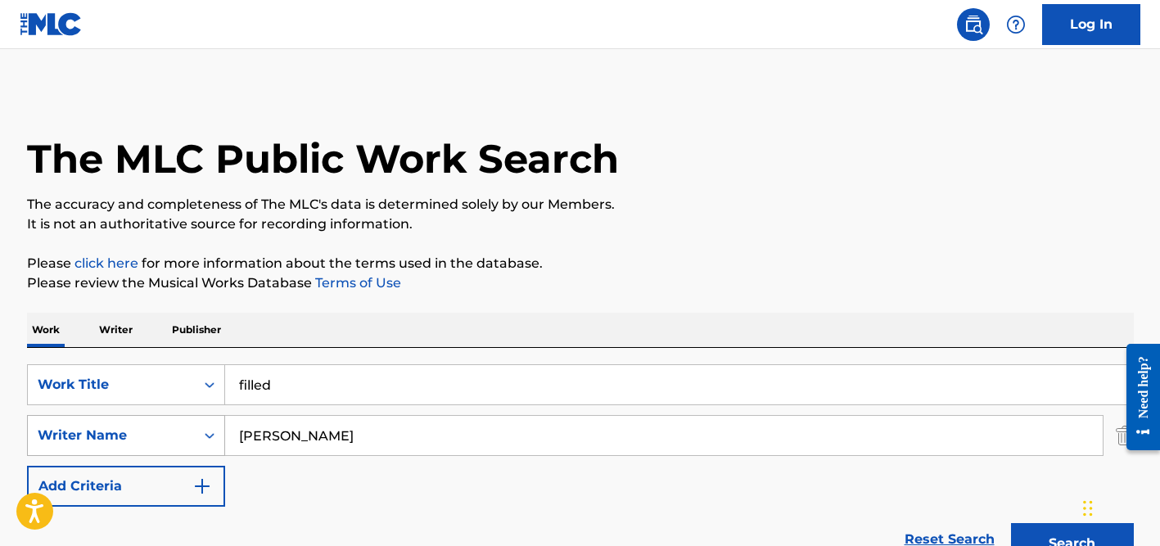
drag, startPoint x: 266, startPoint y: 434, endPoint x: 201, endPoint y: 420, distance: 66.1
click at [201, 420] on div "SearchWithCriteria98e62d65-23dc-4b63-91dd-5d66826b88e9 Writer Name [PERSON_NAME]" at bounding box center [580, 435] width 1106 height 41
type input "Sugawara"
click at [1011, 523] on button "Search" at bounding box center [1072, 543] width 123 height 41
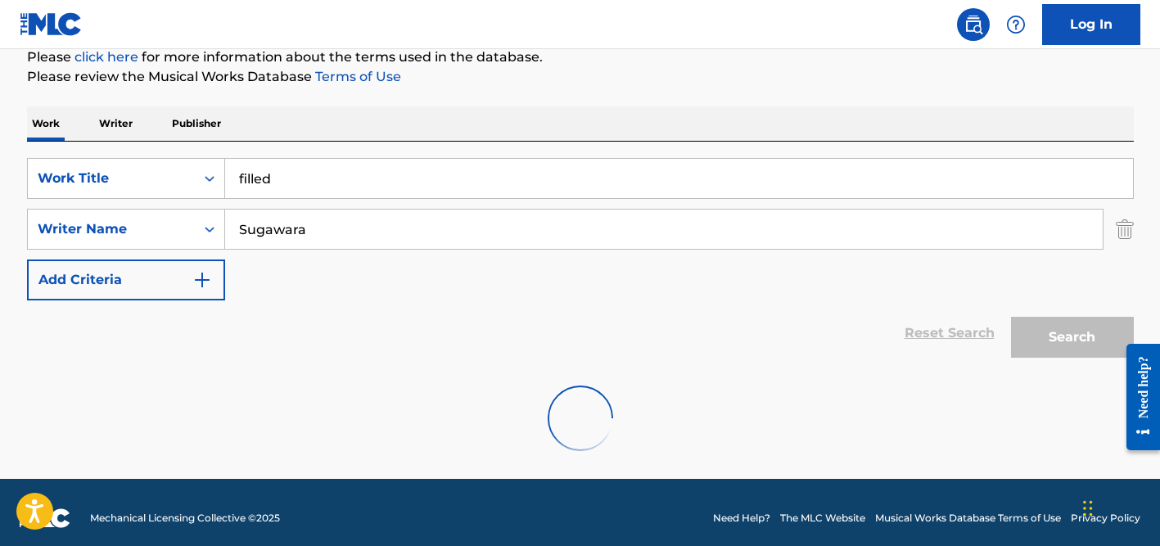
scroll to position [164, 0]
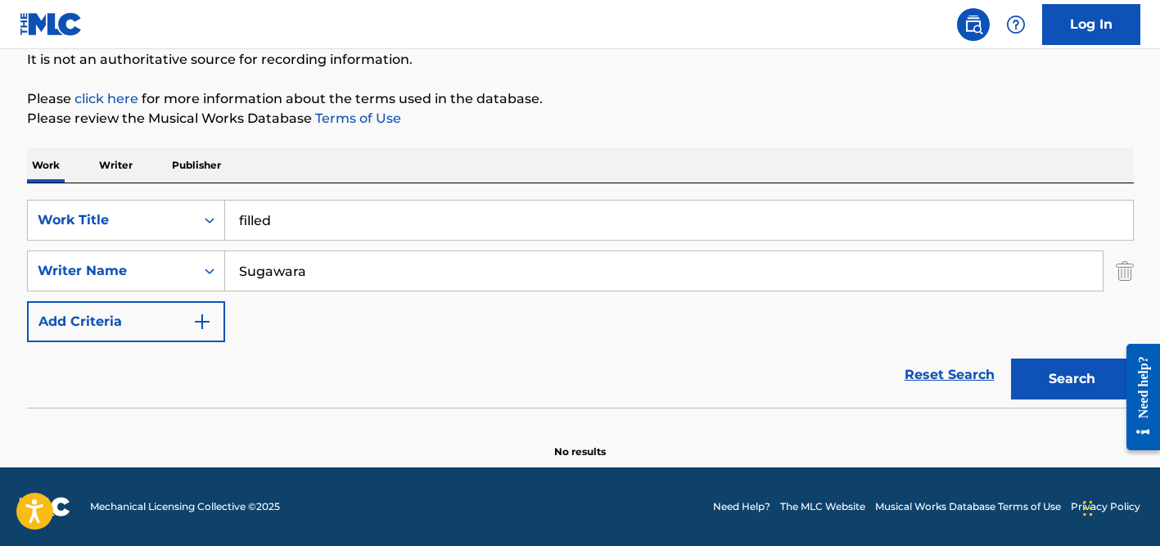
click at [283, 213] on input "filled" at bounding box center [679, 220] width 908 height 39
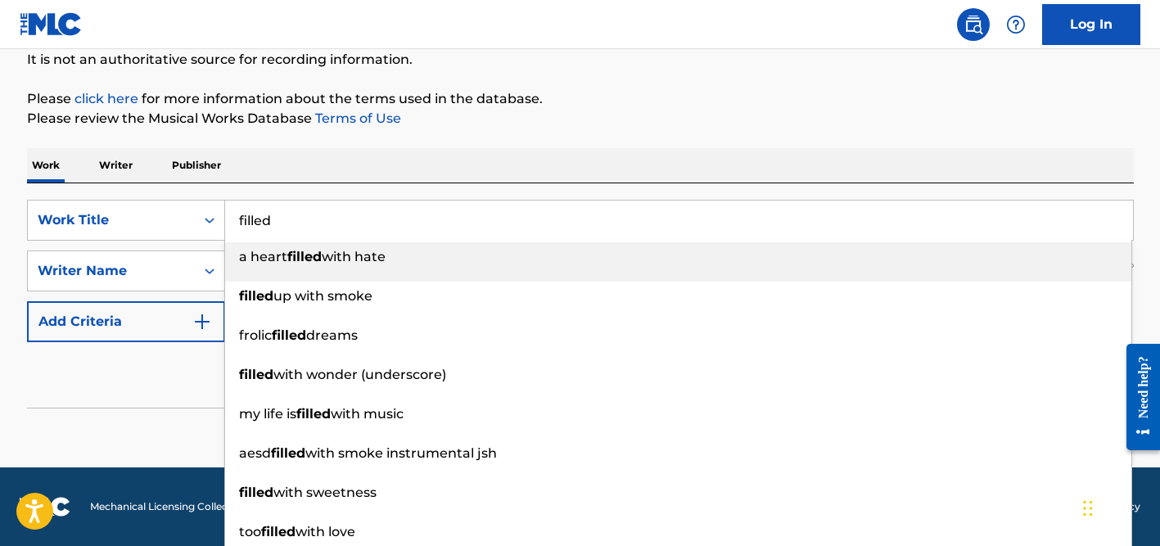
click at [283, 213] on input "filled" at bounding box center [679, 220] width 908 height 39
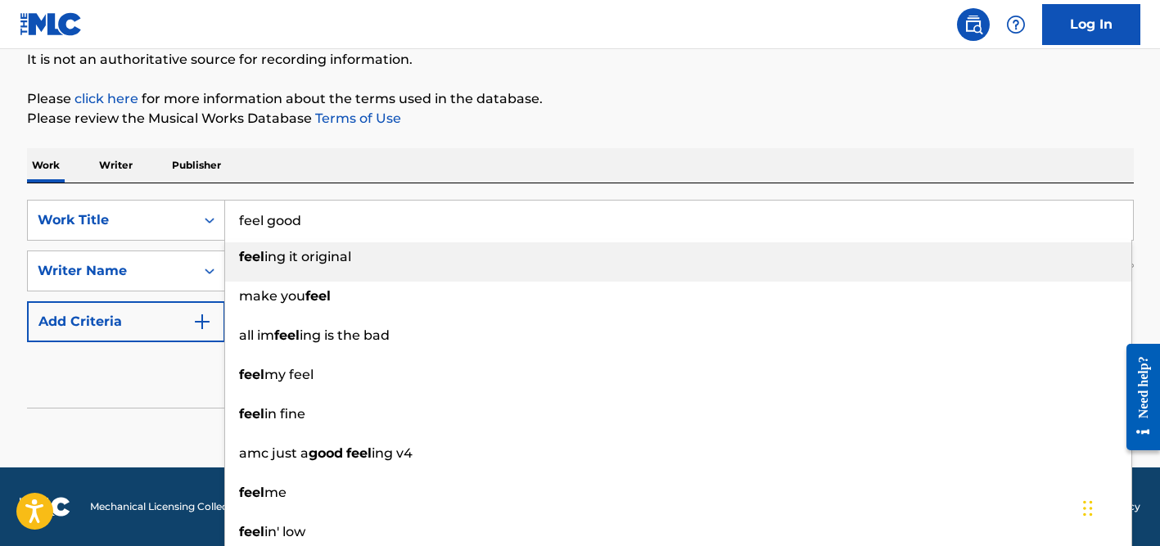
type input "feel good"
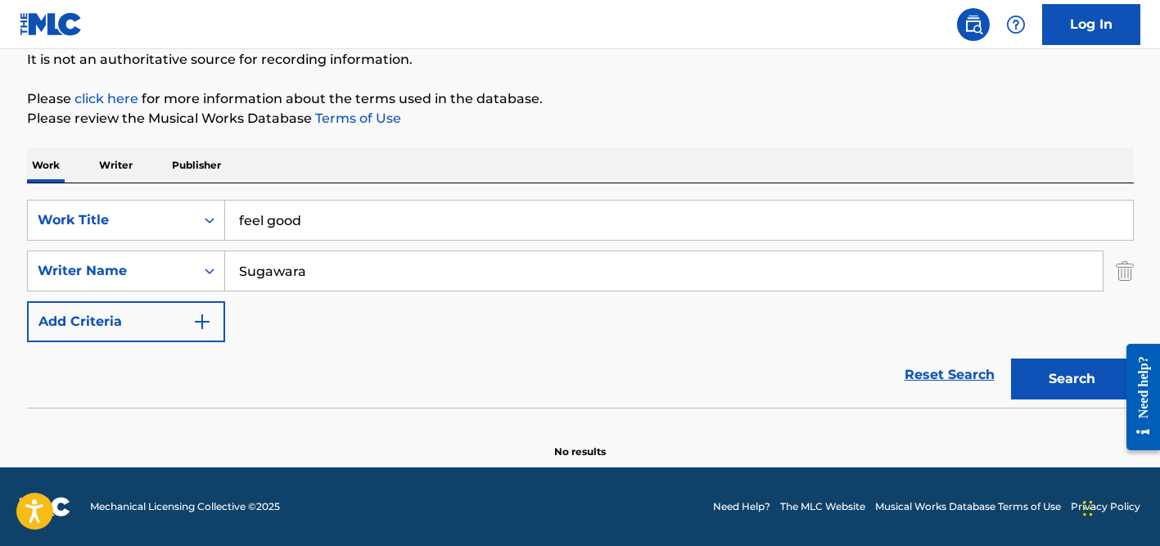
click at [372, 143] on div "The MLC Public Work Search The accuracy and completeness of The MLC's data is d…" at bounding box center [580, 193] width 1146 height 534
click at [303, 260] on input "Sugawara" at bounding box center [663, 270] width 877 height 39
paste input "Cardin"
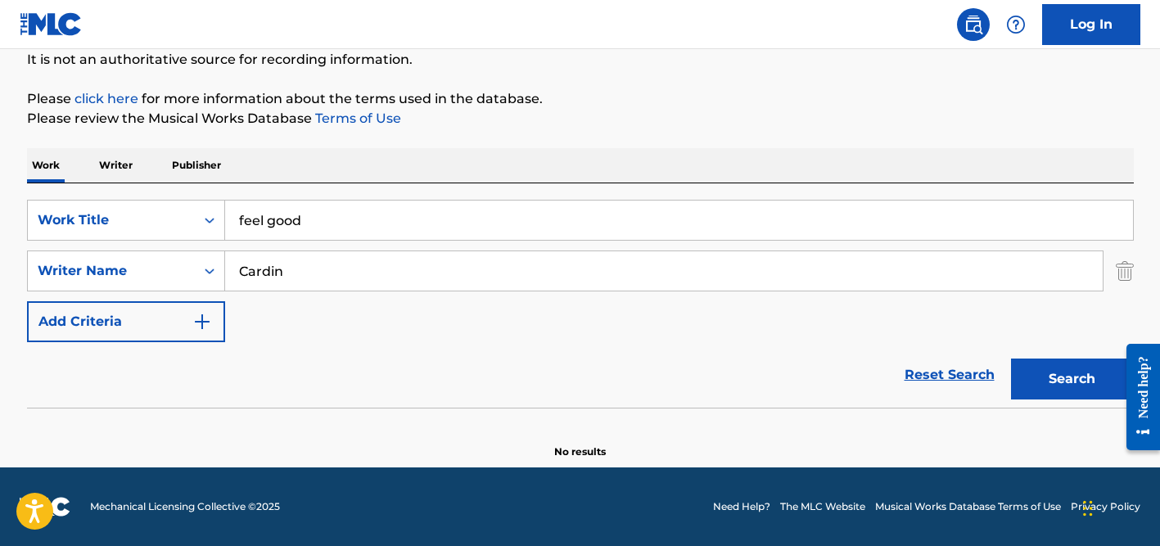
type input "Cardin"
click at [1011, 358] on button "Search" at bounding box center [1072, 378] width 123 height 41
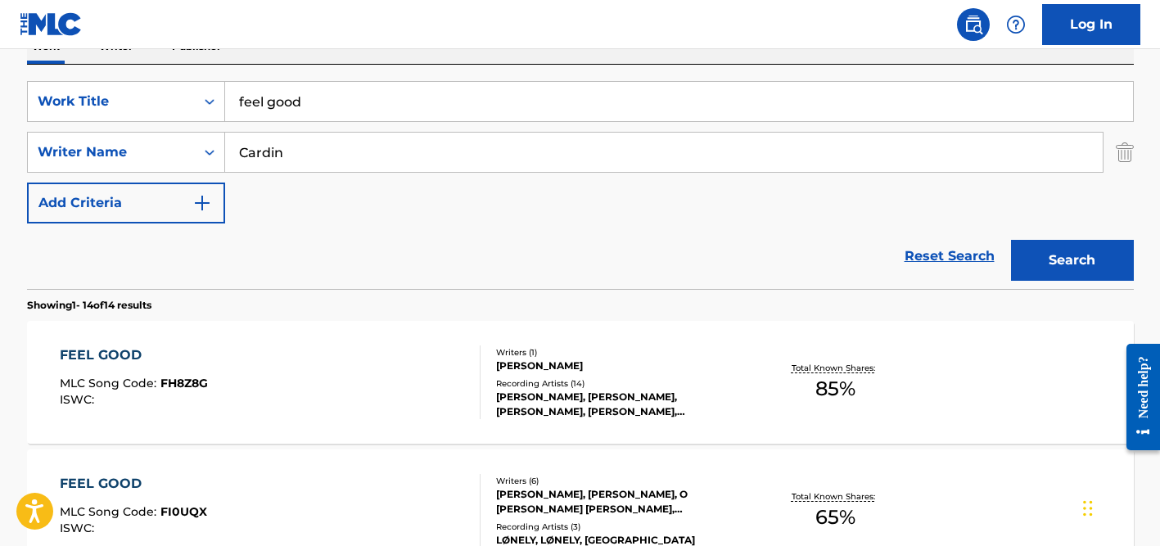
scroll to position [346, 0]
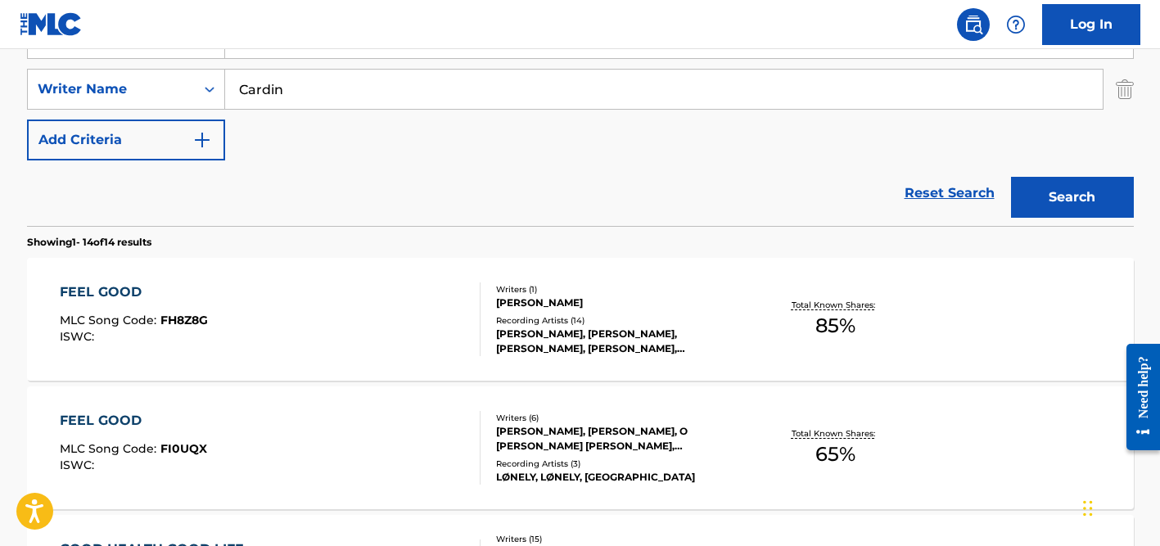
click at [542, 307] on div "[PERSON_NAME]" at bounding box center [619, 302] width 247 height 15
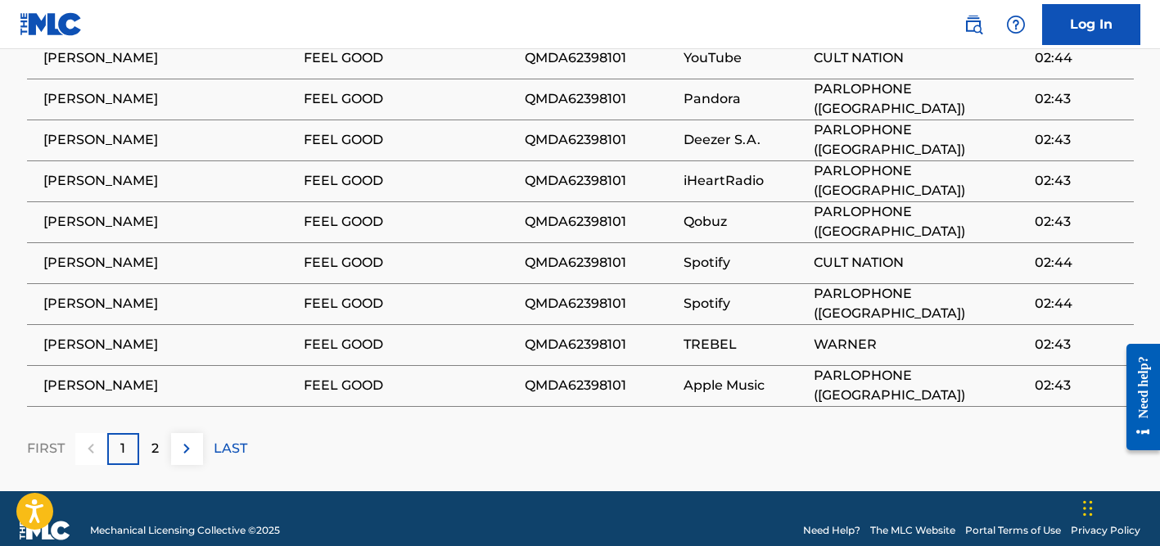
scroll to position [1328, 0]
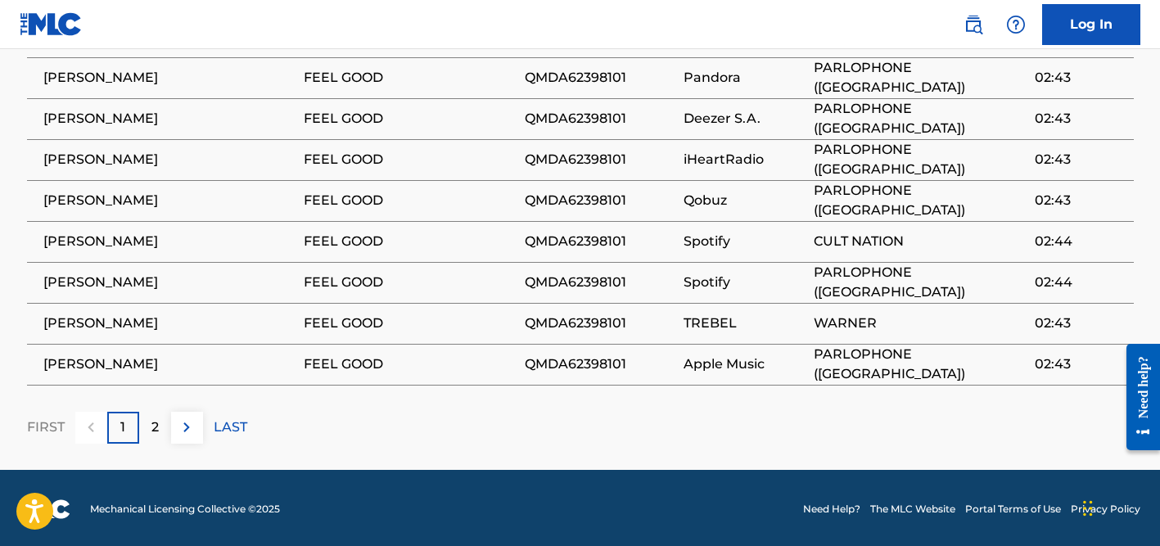
click at [156, 427] on p "2" at bounding box center [154, 427] width 7 height 20
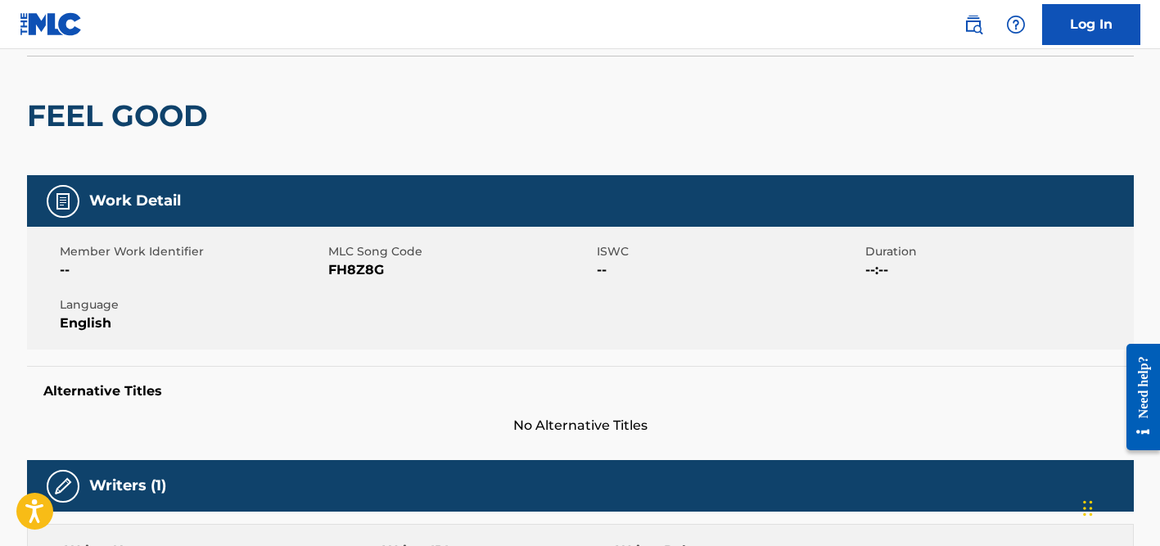
scroll to position [0, 0]
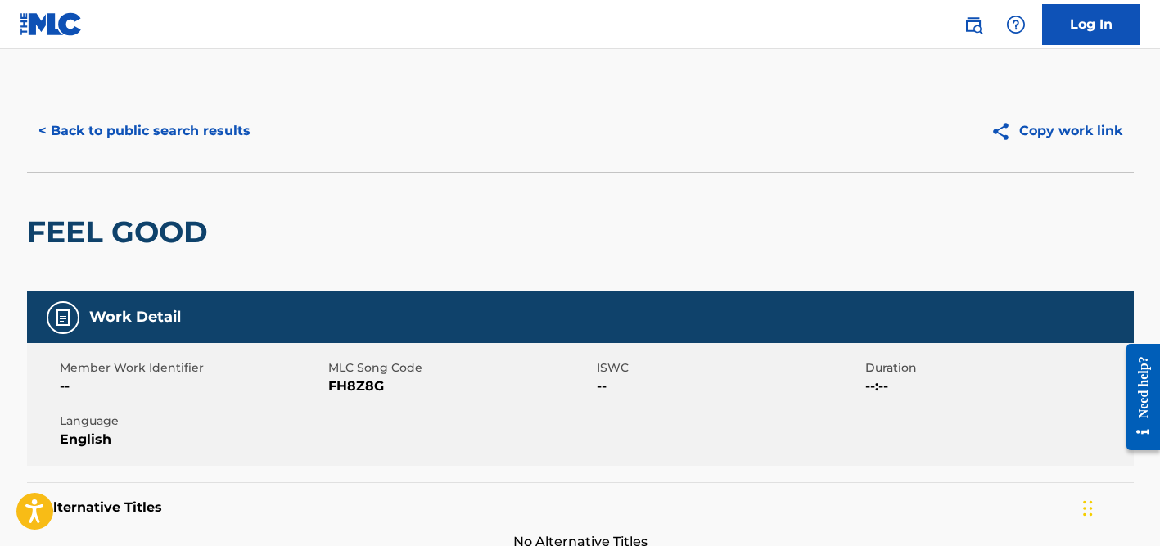
click at [81, 124] on button "< Back to public search results" at bounding box center [144, 130] width 235 height 41
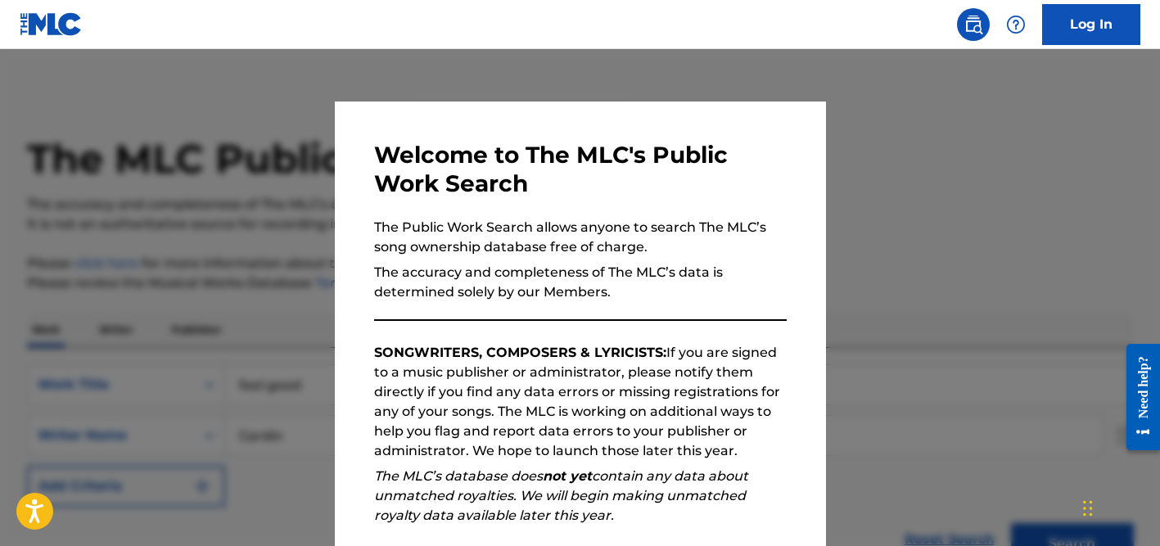
scroll to position [345, 0]
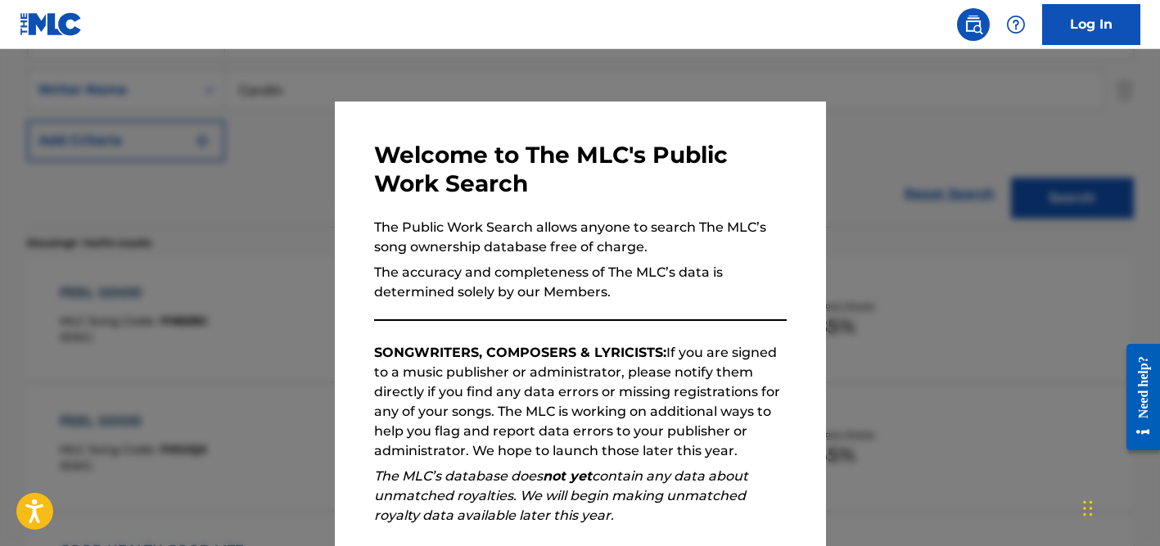
click at [303, 208] on div at bounding box center [580, 322] width 1160 height 546
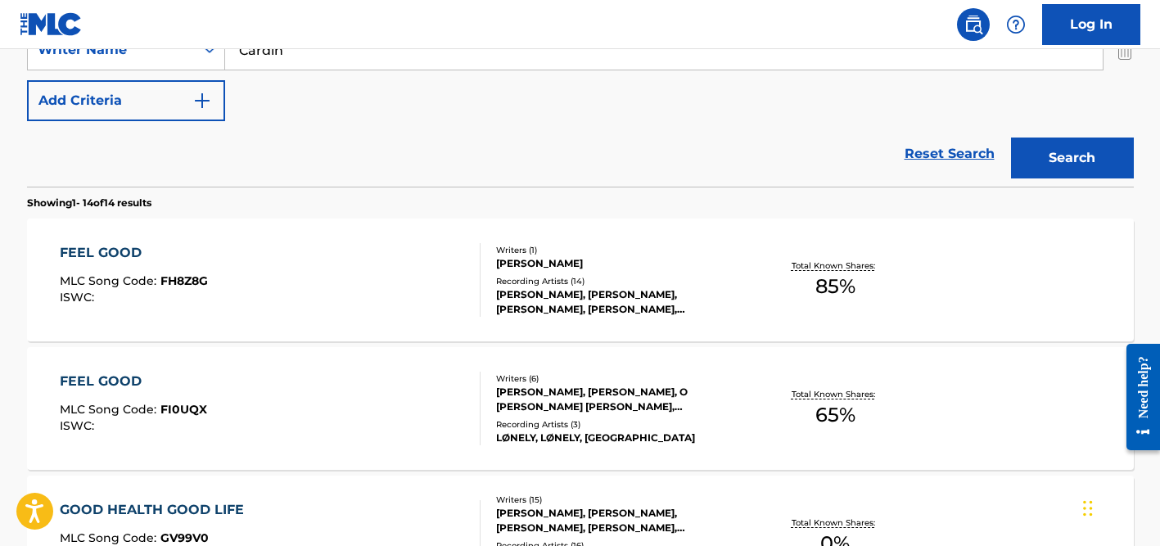
scroll to position [301, 0]
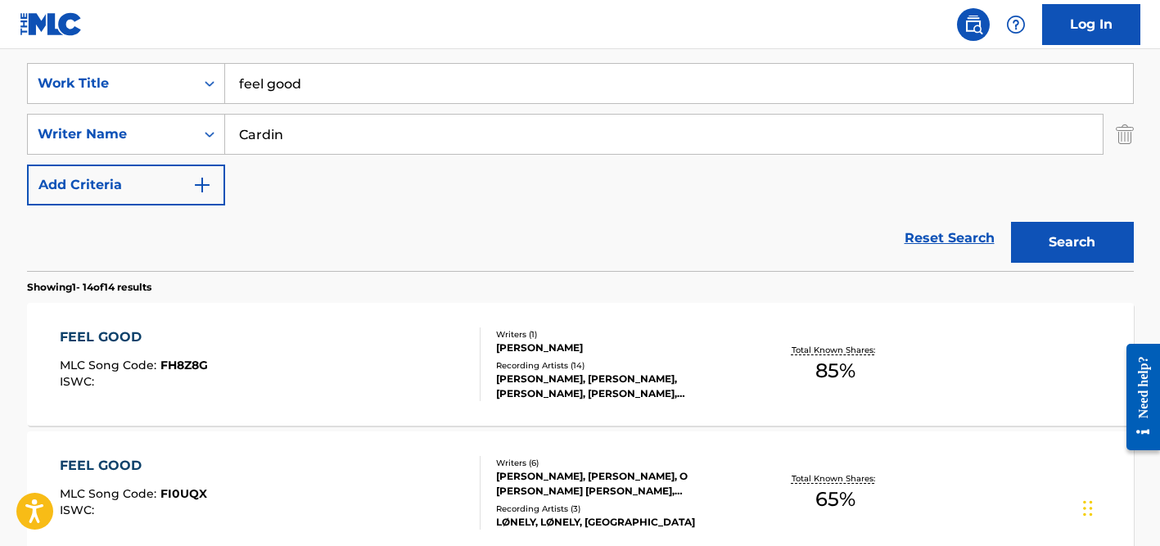
click at [342, 91] on input "feel good" at bounding box center [679, 83] width 908 height 39
click at [342, 92] on input "feel good" at bounding box center [679, 83] width 908 height 39
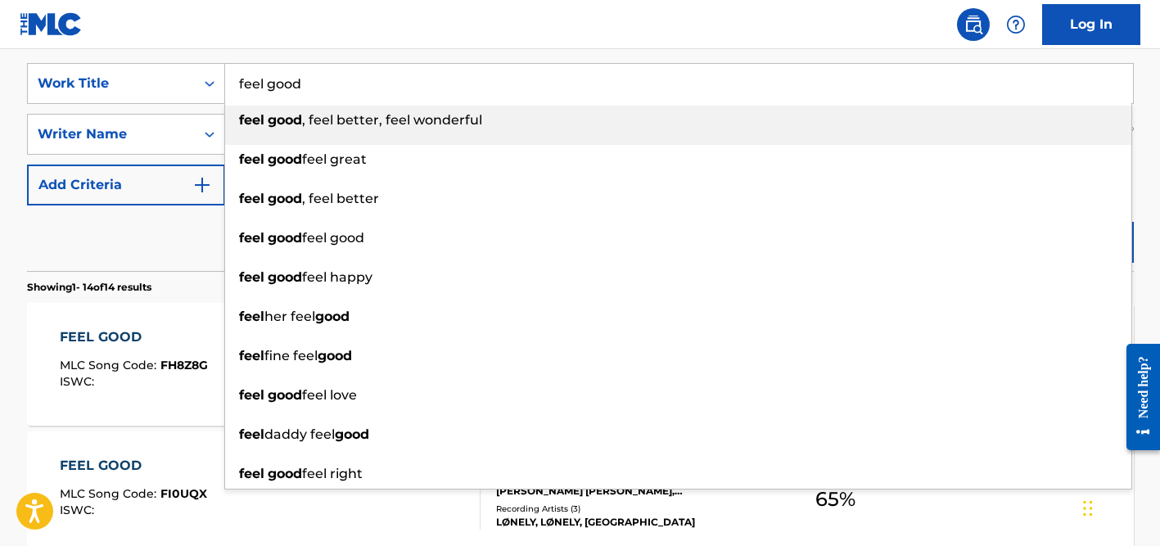
click at [342, 92] on input "feel good" at bounding box center [679, 83] width 908 height 39
paste input "Who Run It"
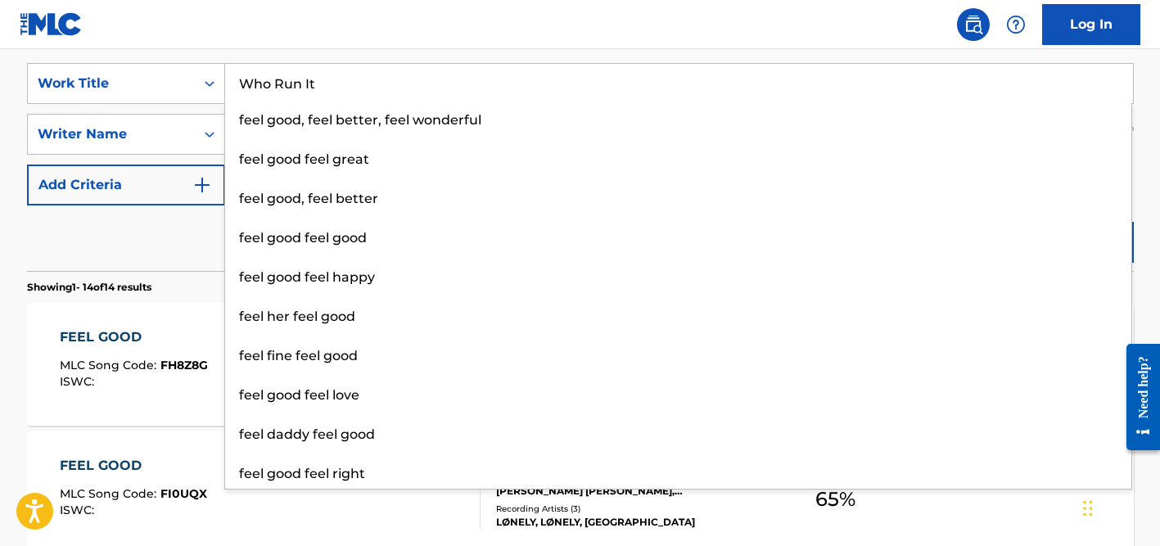
type input "Who Run It"
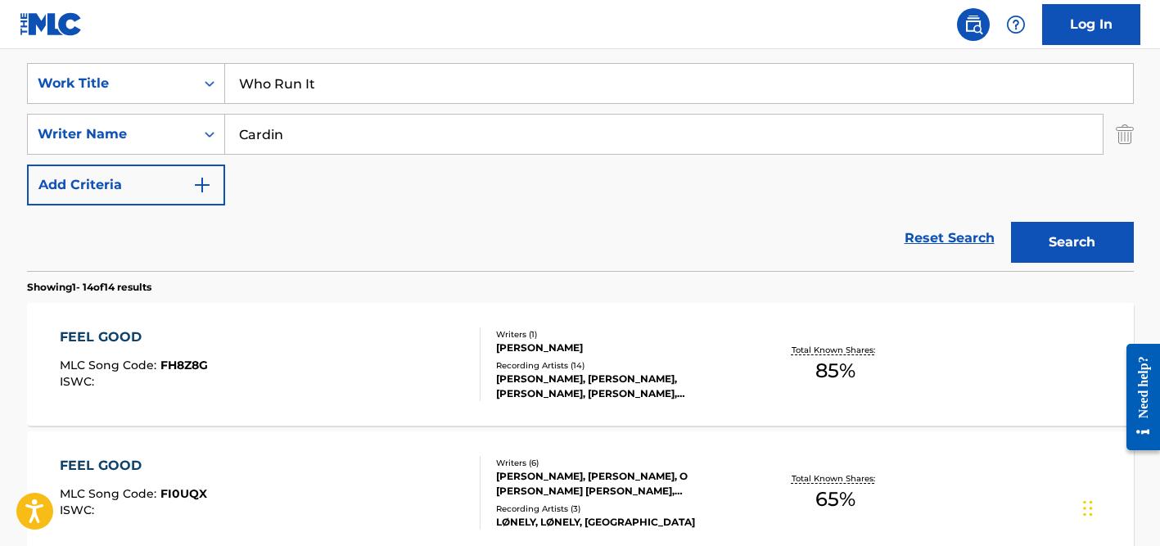
click at [197, 235] on div "Reset Search Search" at bounding box center [580, 237] width 1106 height 65
click at [317, 154] on div "Cardin" at bounding box center [664, 134] width 878 height 41
click at [317, 132] on input "Cardin" at bounding box center [663, 134] width 877 height 39
type input "[PERSON_NAME]"
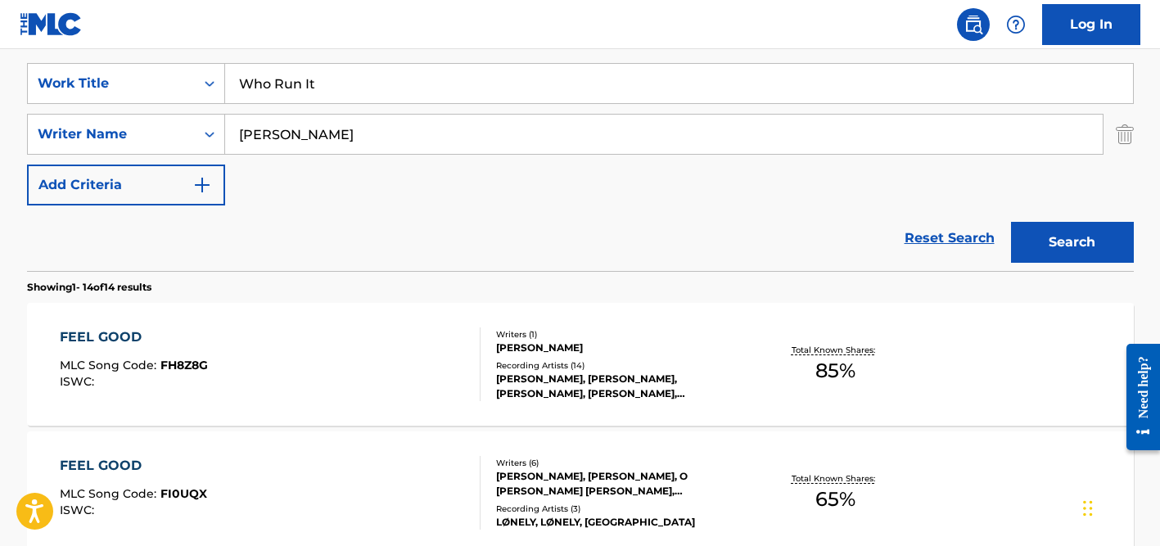
click at [1011, 222] on button "Search" at bounding box center [1072, 242] width 123 height 41
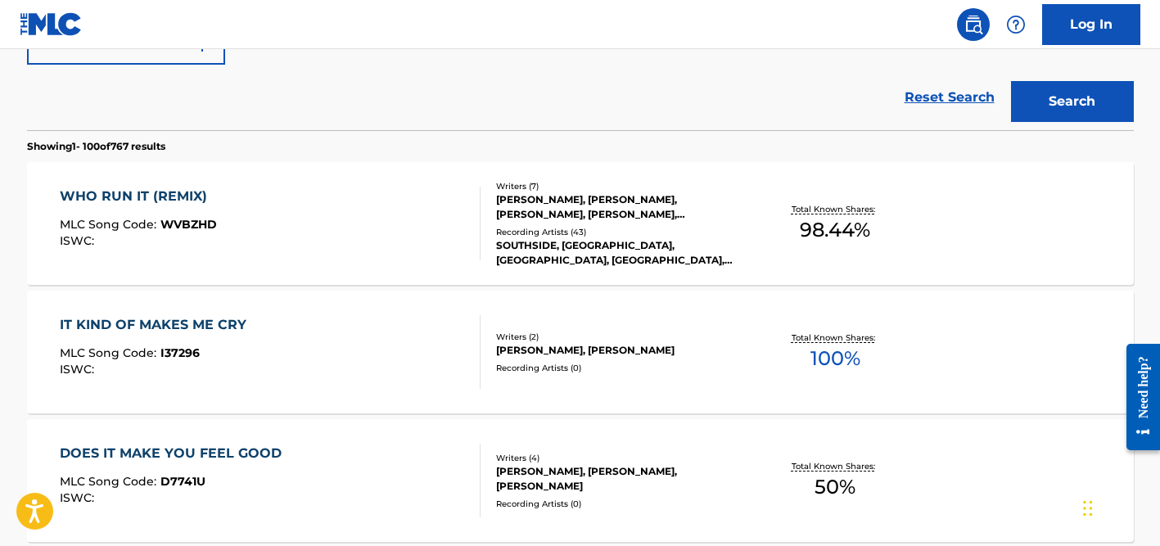
scroll to position [454, 0]
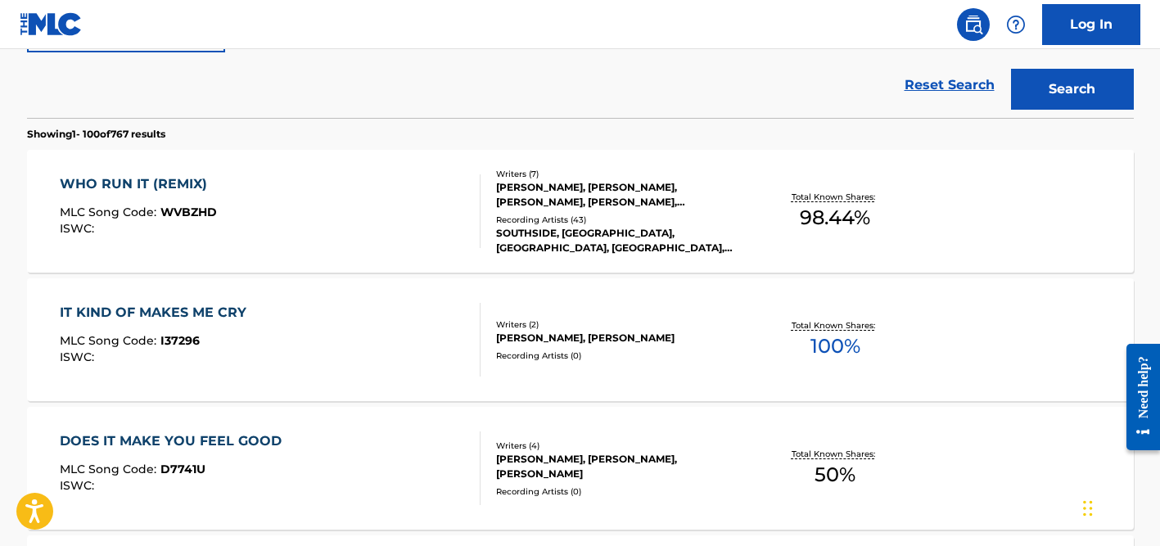
click at [546, 197] on div "[PERSON_NAME], [PERSON_NAME], [PERSON_NAME], [PERSON_NAME], [PERSON_NAME] [PERS…" at bounding box center [619, 194] width 247 height 29
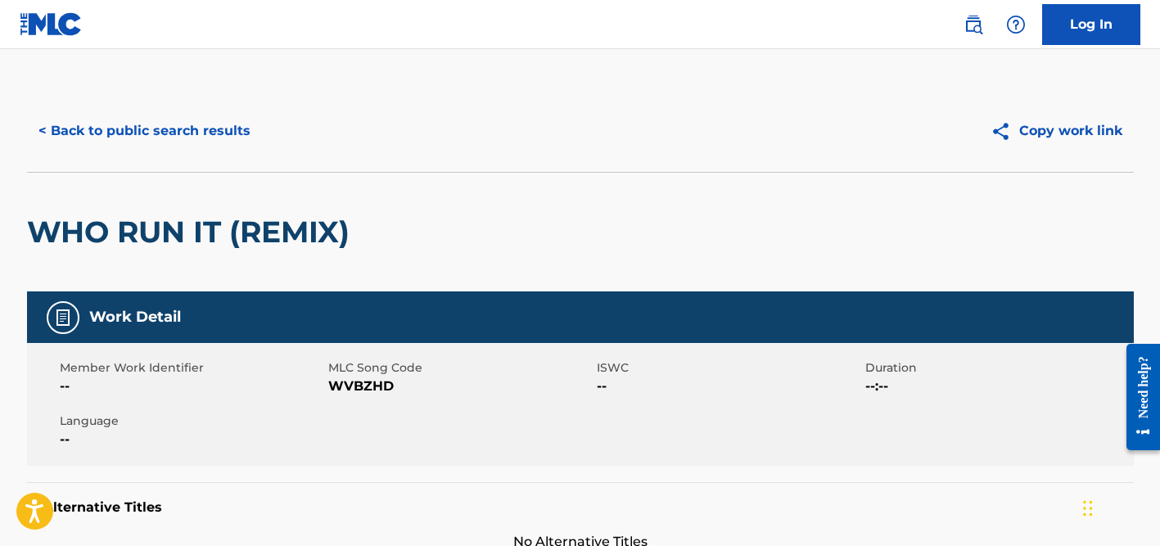
click at [200, 125] on button "< Back to public search results" at bounding box center [144, 130] width 235 height 41
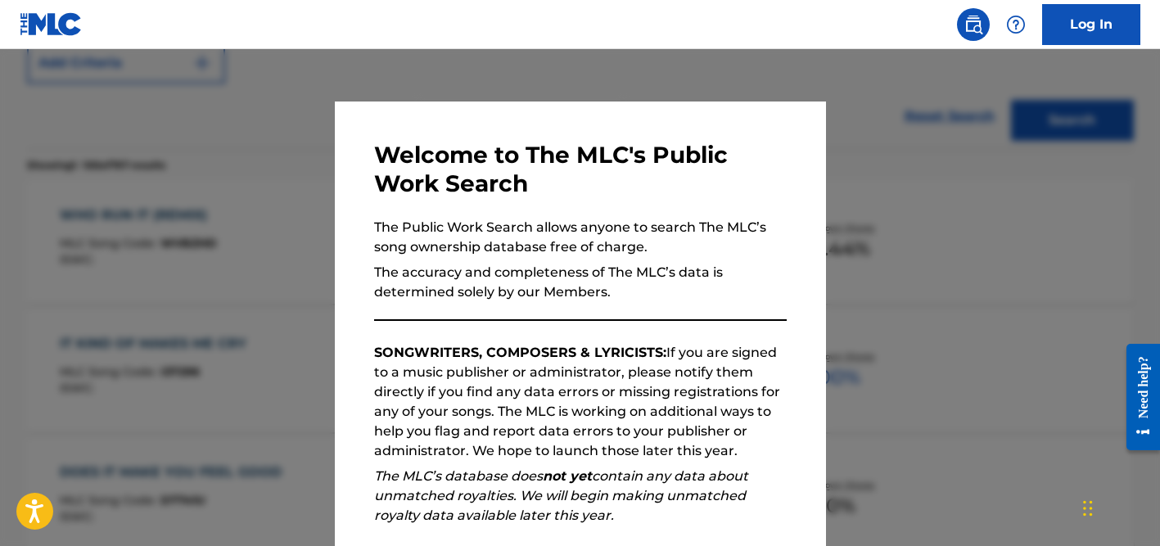
scroll to position [330, 0]
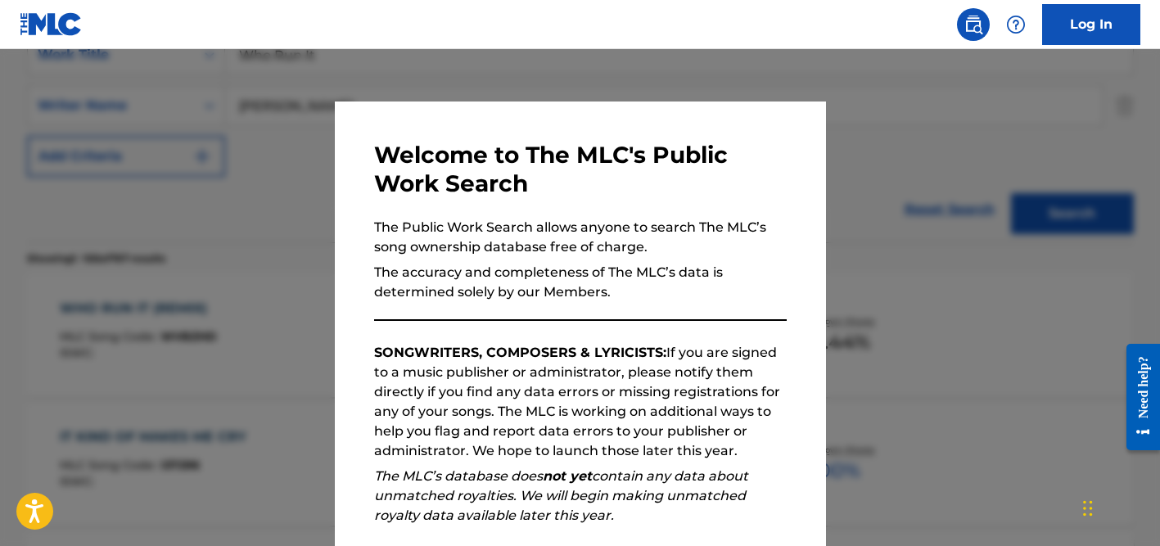
click at [295, 180] on div at bounding box center [580, 322] width 1160 height 546
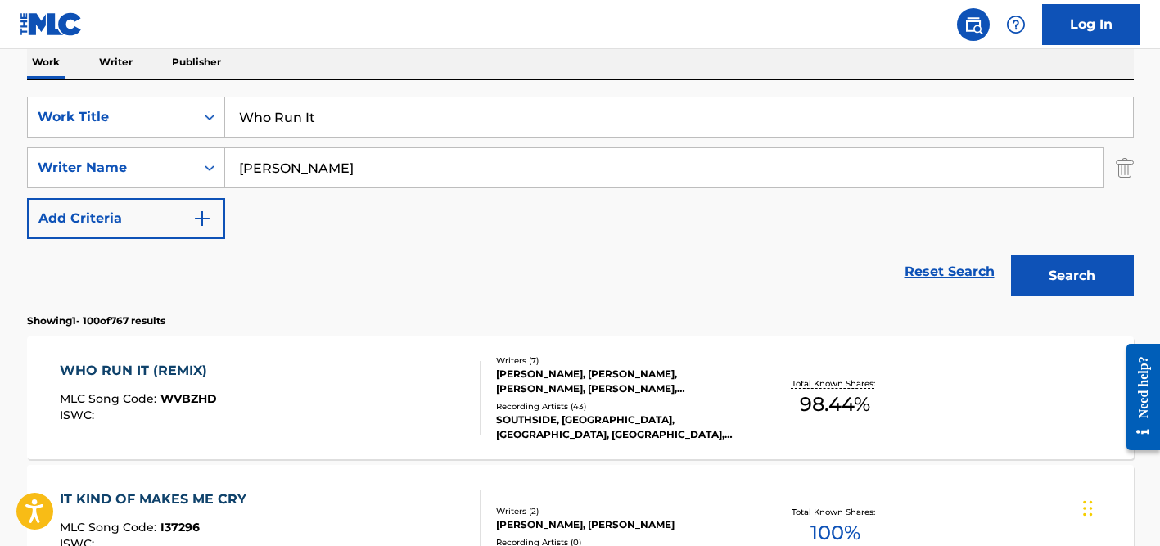
scroll to position [204, 0]
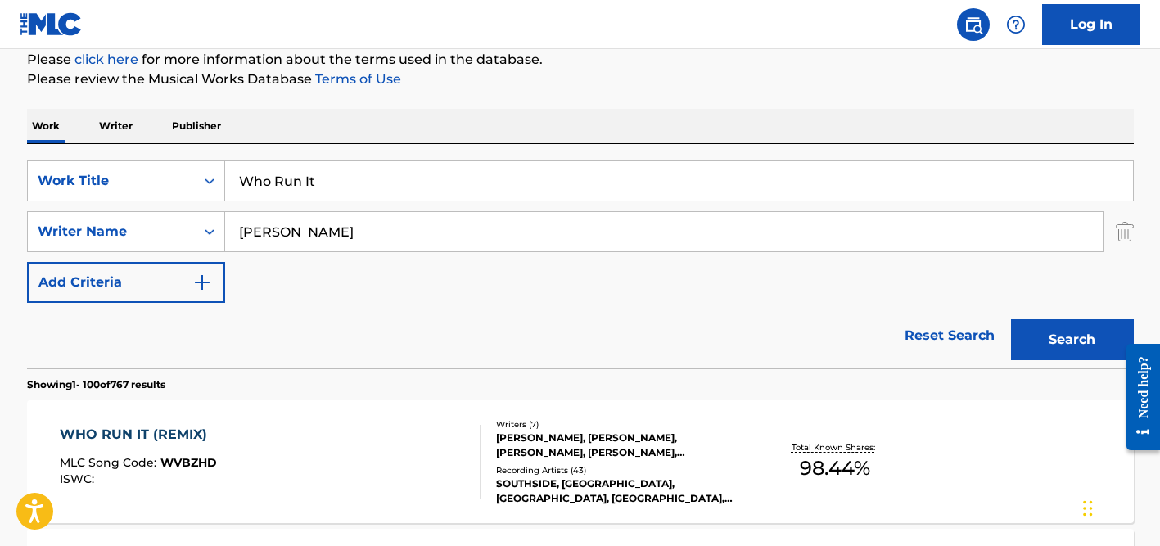
click at [353, 182] on input "Who Run It" at bounding box center [679, 180] width 908 height 39
paste input "Badai Asmara"
type input "Badai Asmara"
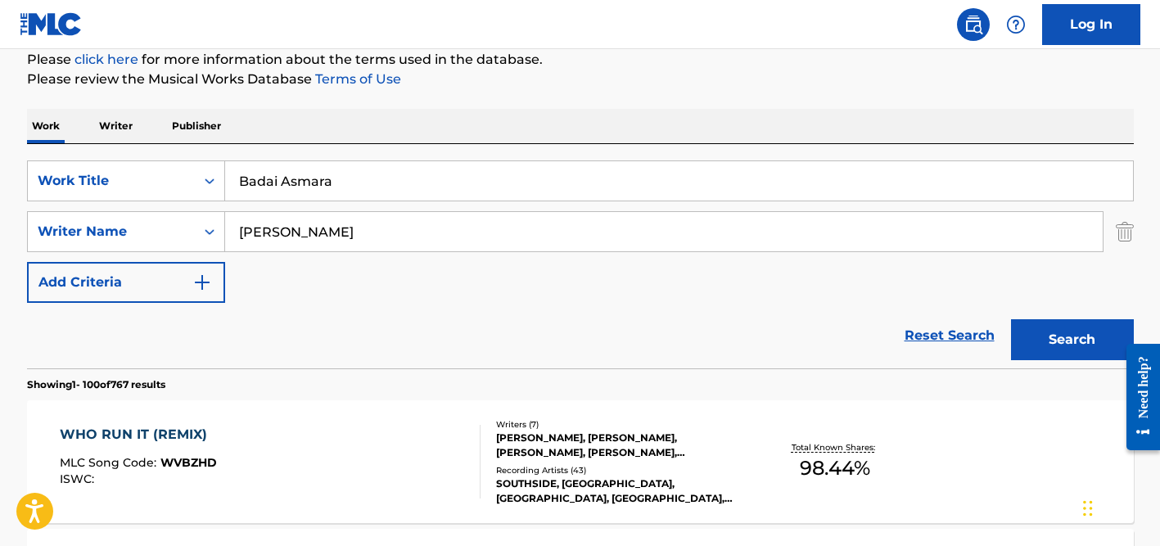
click at [310, 228] on input "[PERSON_NAME]" at bounding box center [663, 231] width 877 height 39
type input "dadang"
click at [1011, 319] on button "Search" at bounding box center [1072, 339] width 123 height 41
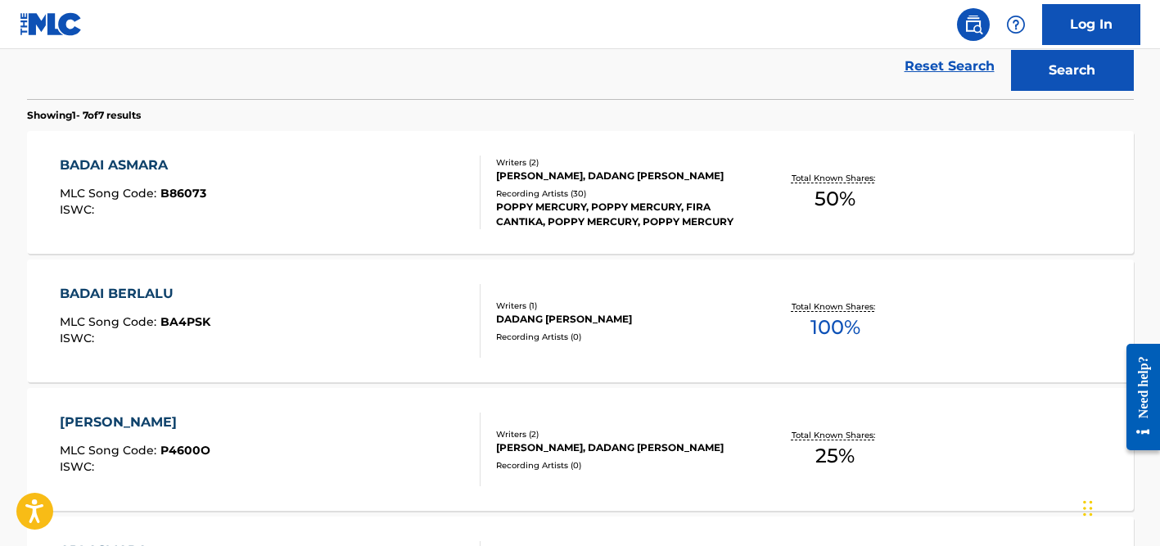
scroll to position [484, 0]
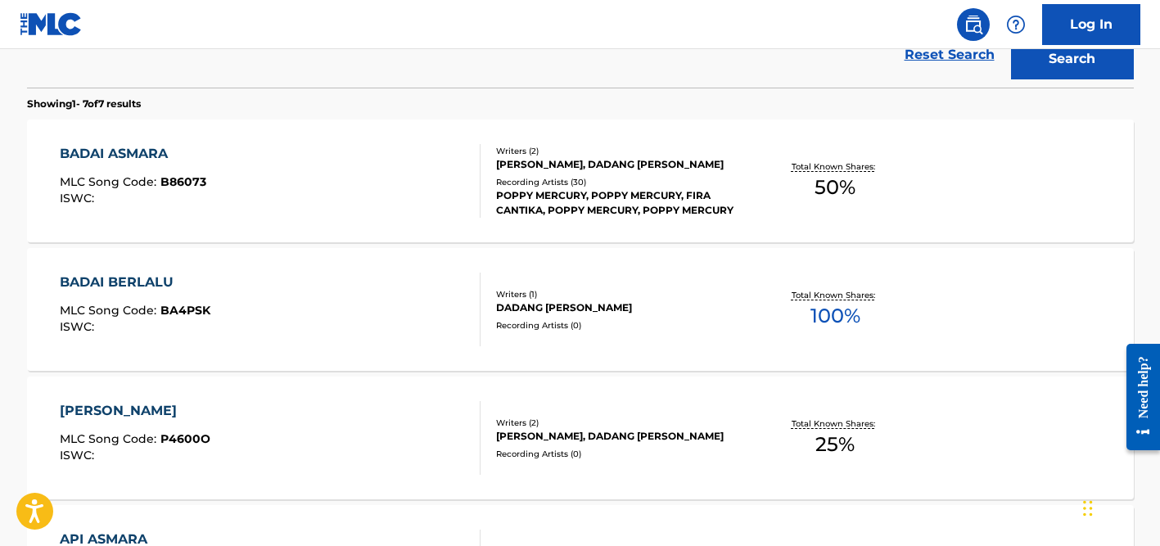
click at [536, 172] on div "Writers ( 2 ) [PERSON_NAME], DADANG [PERSON_NAME] Recording Artists ( 30 ) POPP…" at bounding box center [611, 181] width 263 height 73
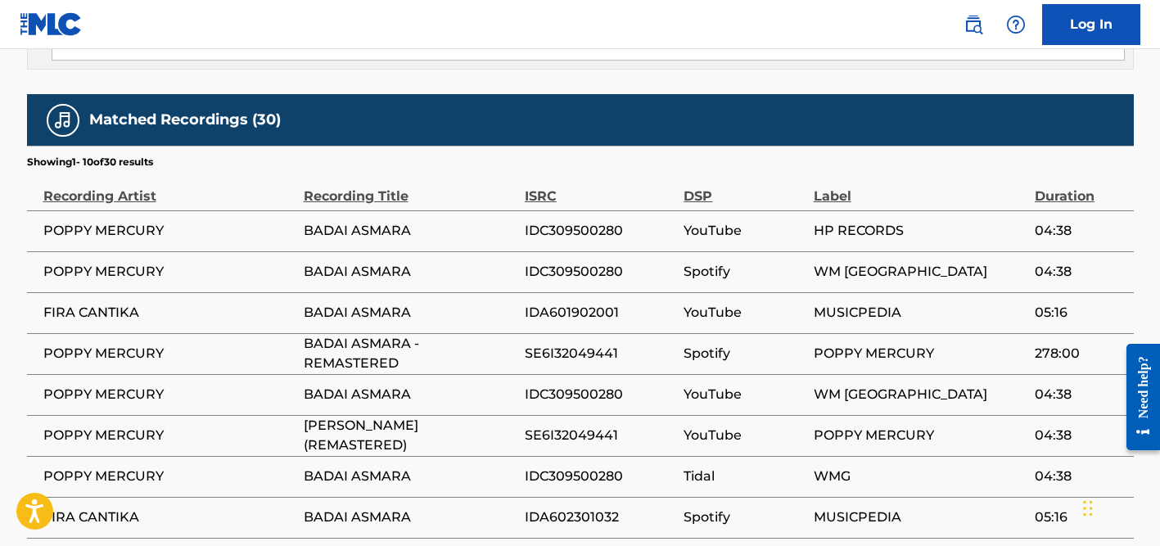
scroll to position [1070, 0]
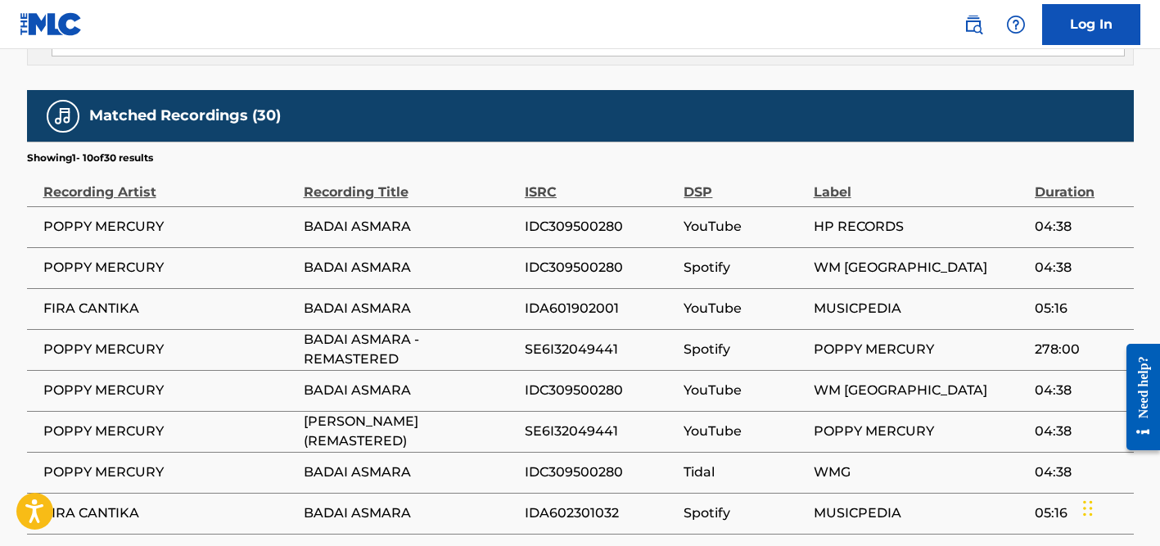
click at [135, 299] on span "FIRA CANTIKA" at bounding box center [169, 309] width 252 height 20
copy div "FIRA CANTIKA"
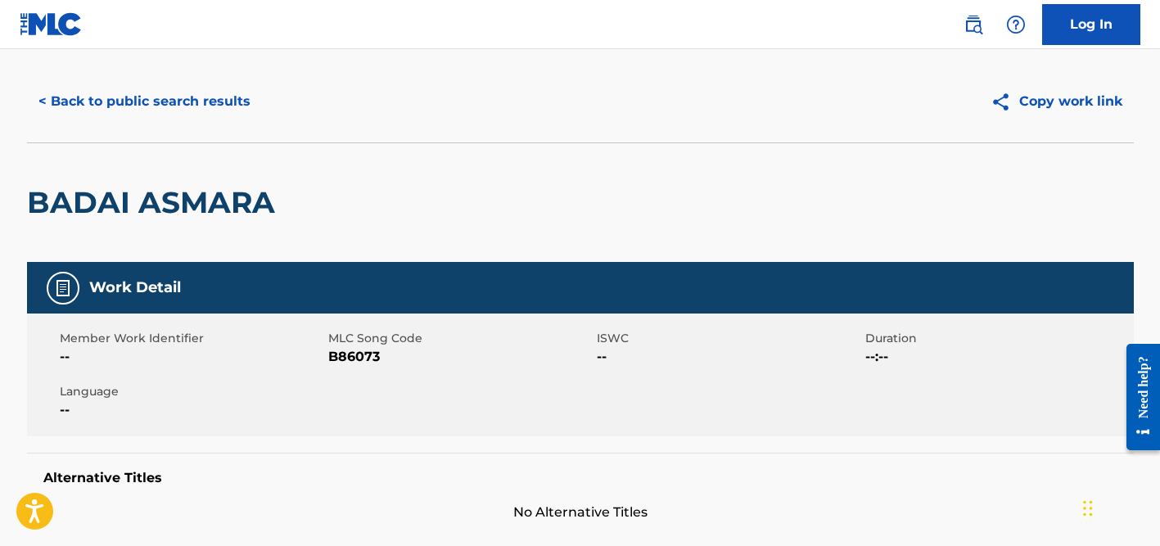
click at [190, 93] on button "< Back to public search results" at bounding box center [144, 101] width 235 height 41
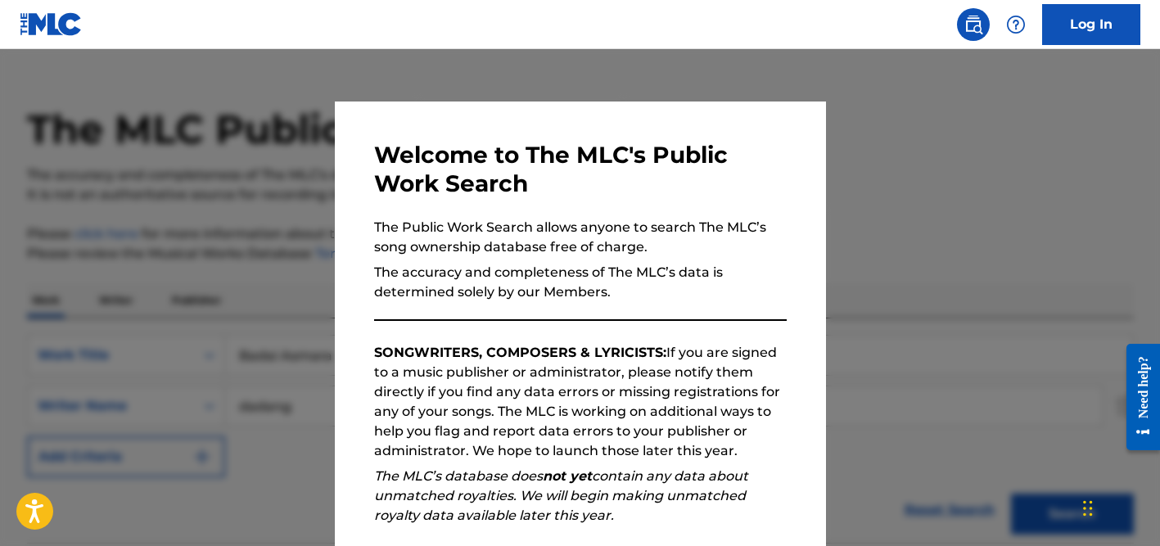
scroll to position [578, 0]
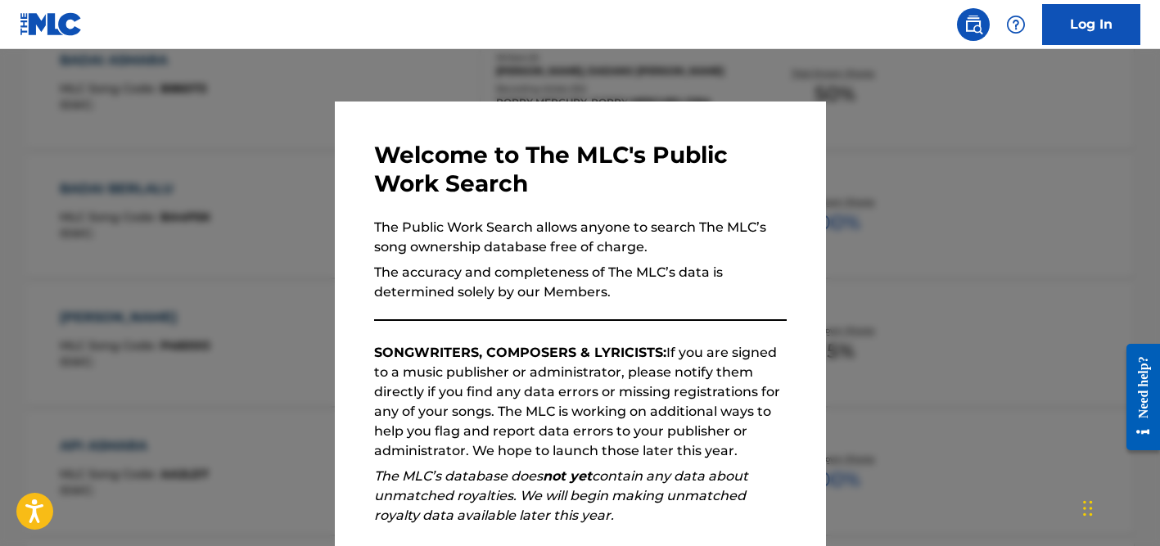
click at [241, 173] on div at bounding box center [580, 322] width 1160 height 546
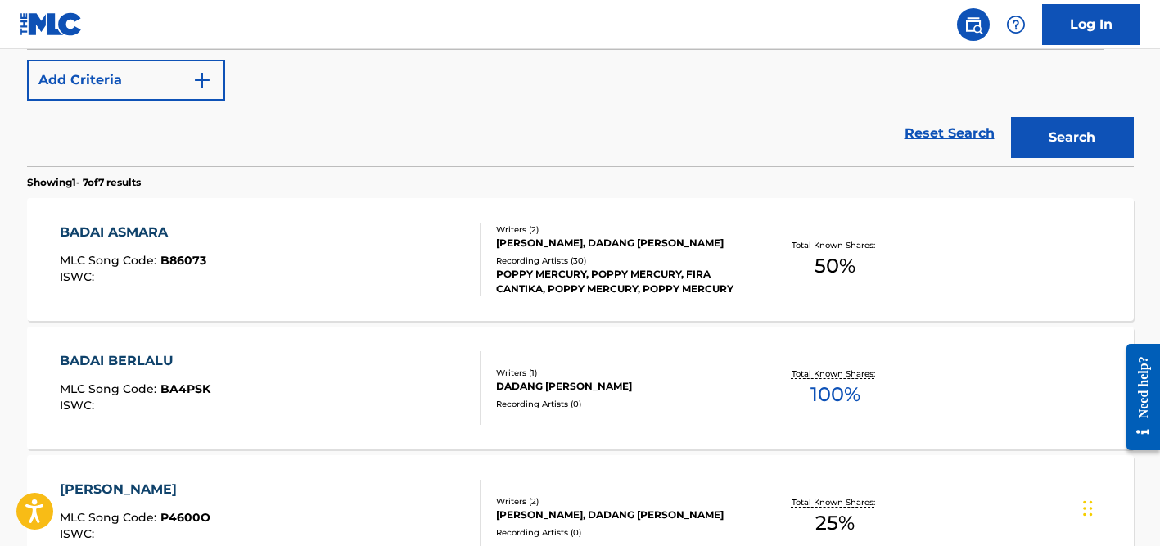
scroll to position [254, 0]
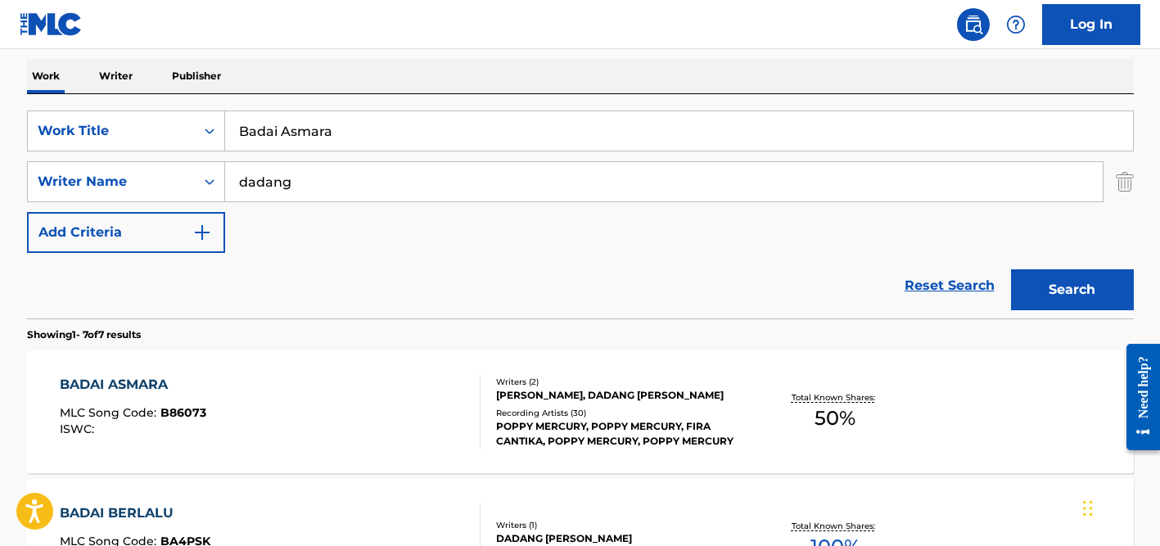
click at [241, 173] on input "dadang" at bounding box center [663, 181] width 877 height 39
type input "[PERSON_NAME]"
click at [257, 134] on input "Badai Asmara" at bounding box center [679, 130] width 908 height 39
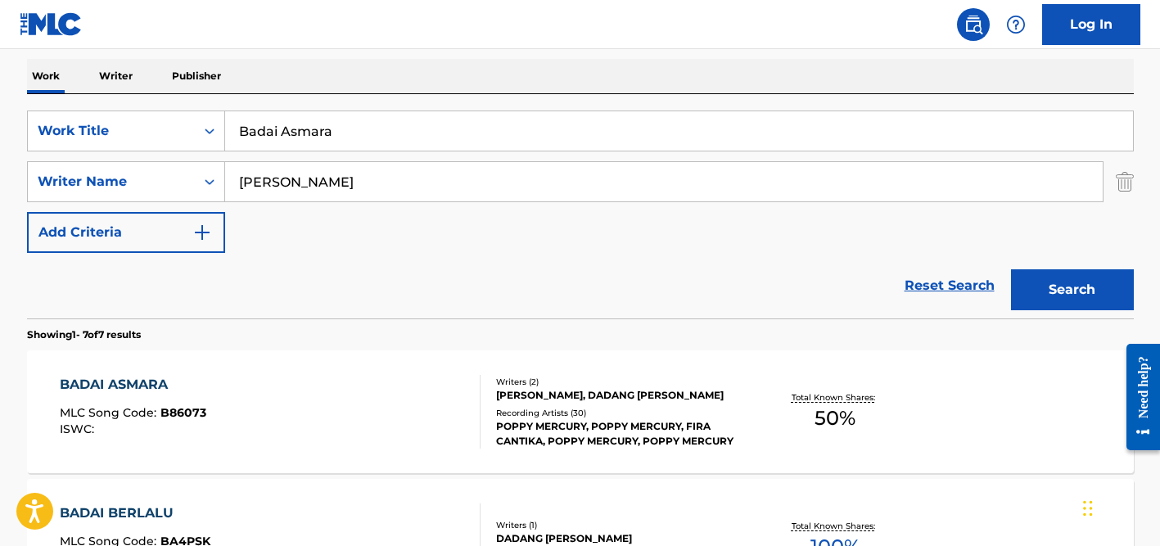
click at [257, 134] on input "Badai Asmara" at bounding box center [679, 130] width 908 height 39
paste input "Diesel"
click at [315, 111] on input "Diesel" at bounding box center [679, 130] width 908 height 39
click at [333, 182] on input "[PERSON_NAME]" at bounding box center [663, 181] width 877 height 39
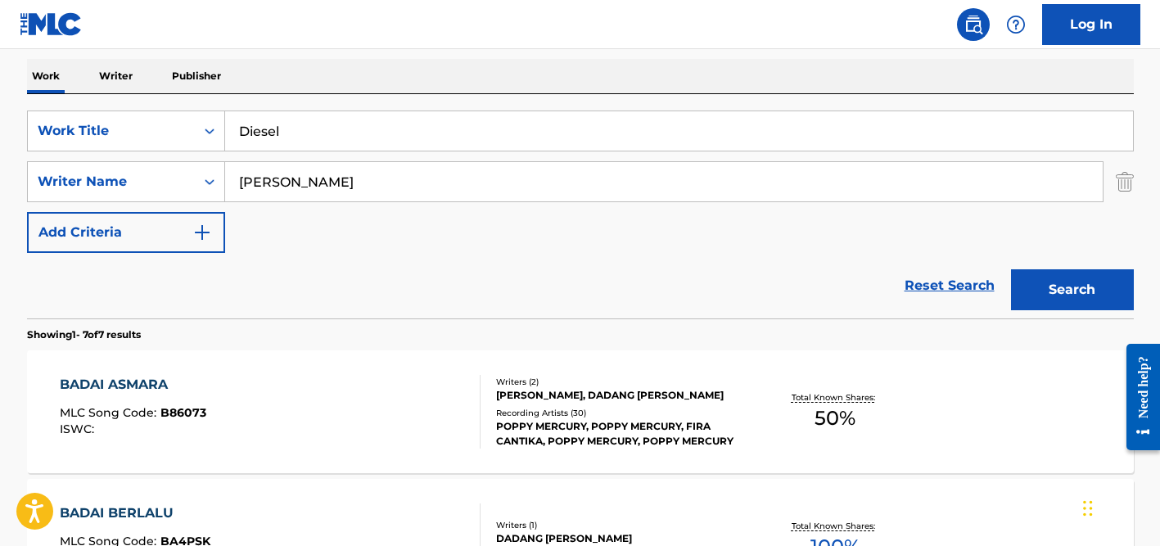
click at [1011, 269] on button "Search" at bounding box center [1072, 289] width 123 height 41
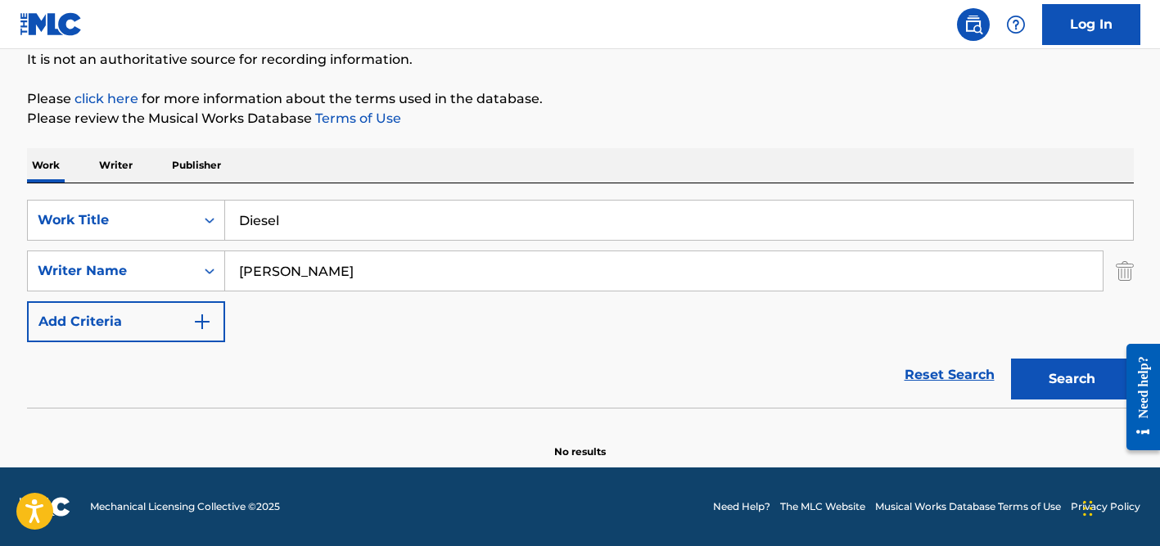
scroll to position [164, 0]
click at [303, 188] on div "SearchWithCriteria7c62c104-81dd-4476-bc42-090f860a96f6 Work Title Diesel Search…" at bounding box center [580, 295] width 1106 height 224
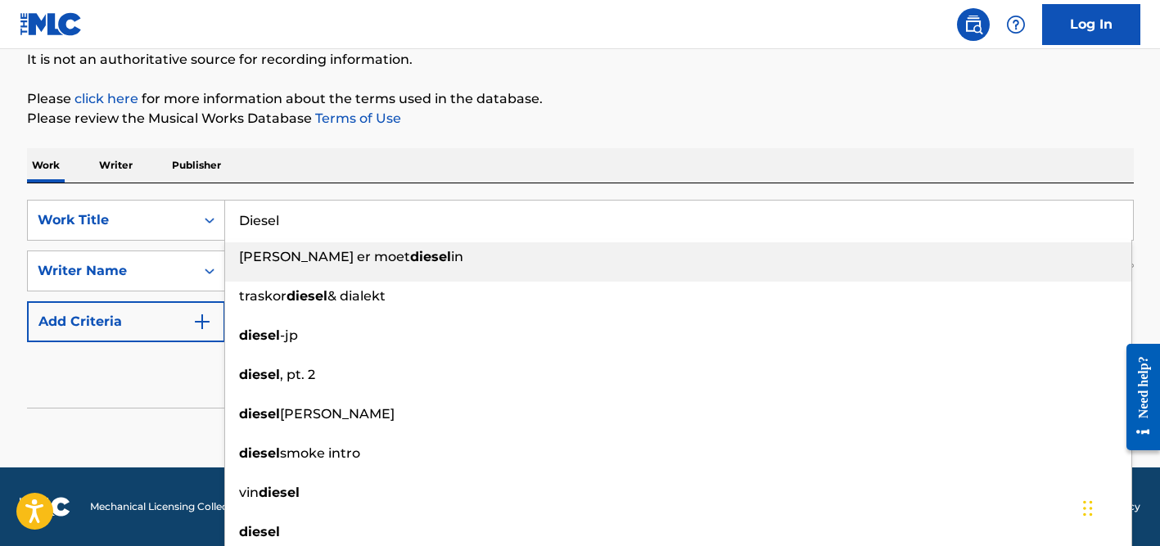
click at [298, 216] on input "Diesel" at bounding box center [679, 220] width 908 height 39
paste input "Revolver"
type input "Revolver"
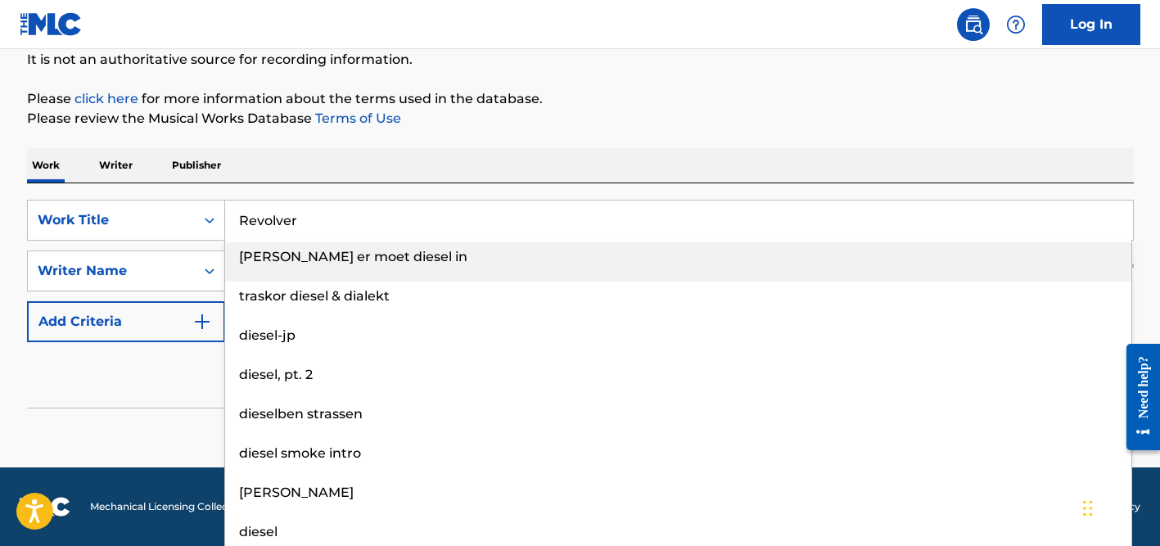
click at [321, 182] on div "Work Writer Publisher" at bounding box center [580, 165] width 1106 height 34
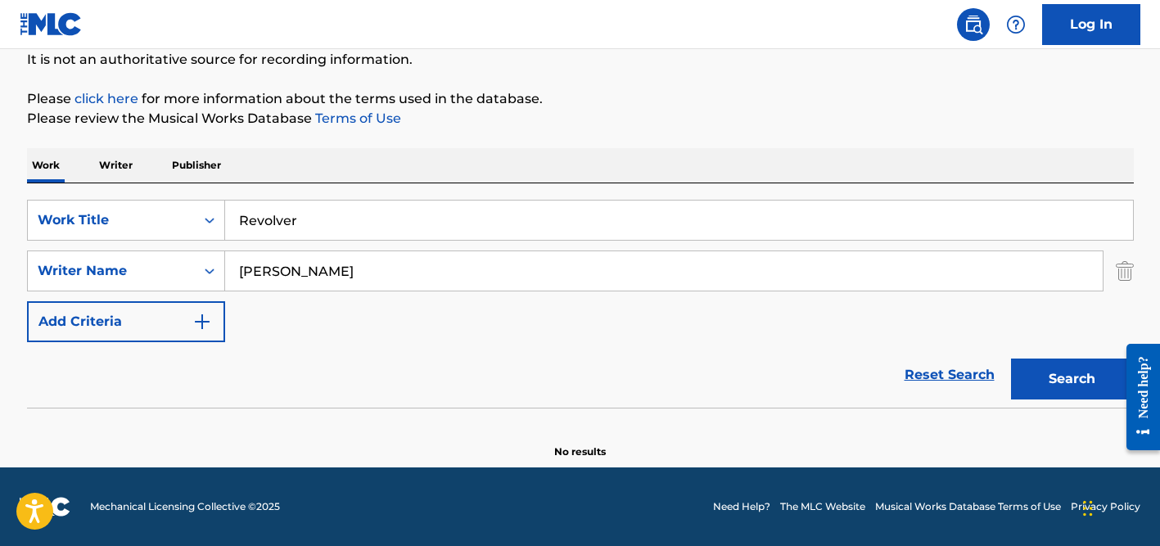
click at [316, 273] on input "[PERSON_NAME]" at bounding box center [663, 270] width 877 height 39
type input "madonna"
click at [1011, 358] on button "Search" at bounding box center [1072, 378] width 123 height 41
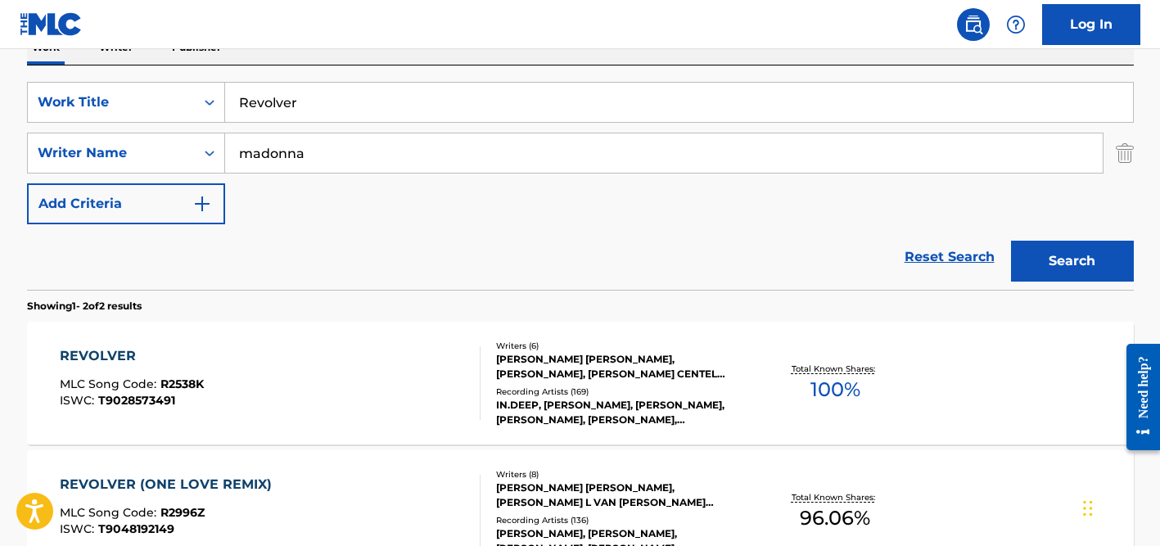
scroll to position [358, 0]
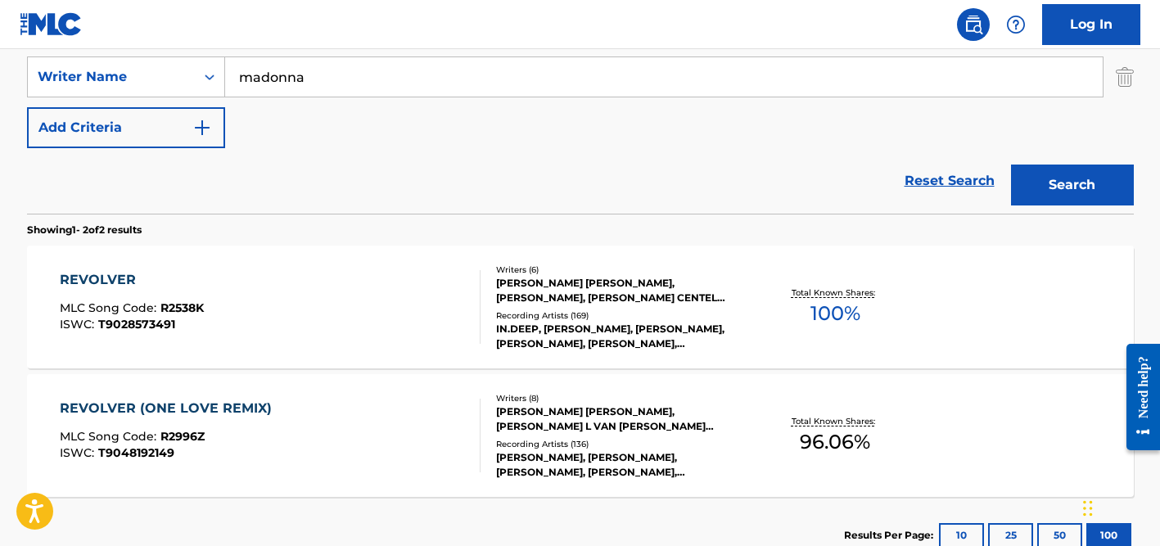
click at [551, 410] on div "[PERSON_NAME] [PERSON_NAME], [PERSON_NAME] L VAN [PERSON_NAME] [PERSON_NAME] CE…" at bounding box center [619, 418] width 247 height 29
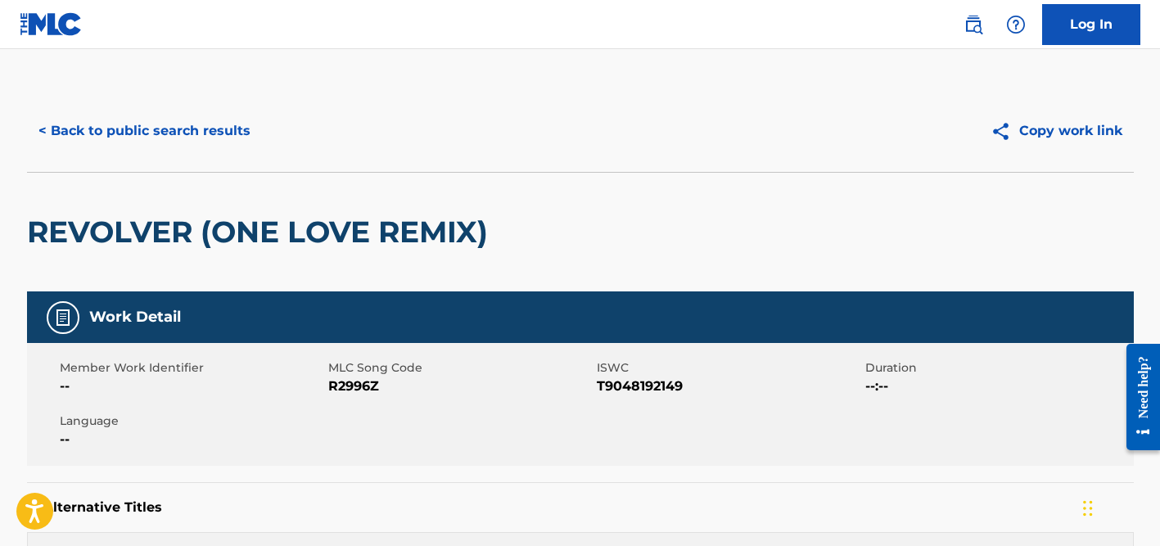
click at [200, 126] on button "< Back to public search results" at bounding box center [144, 130] width 235 height 41
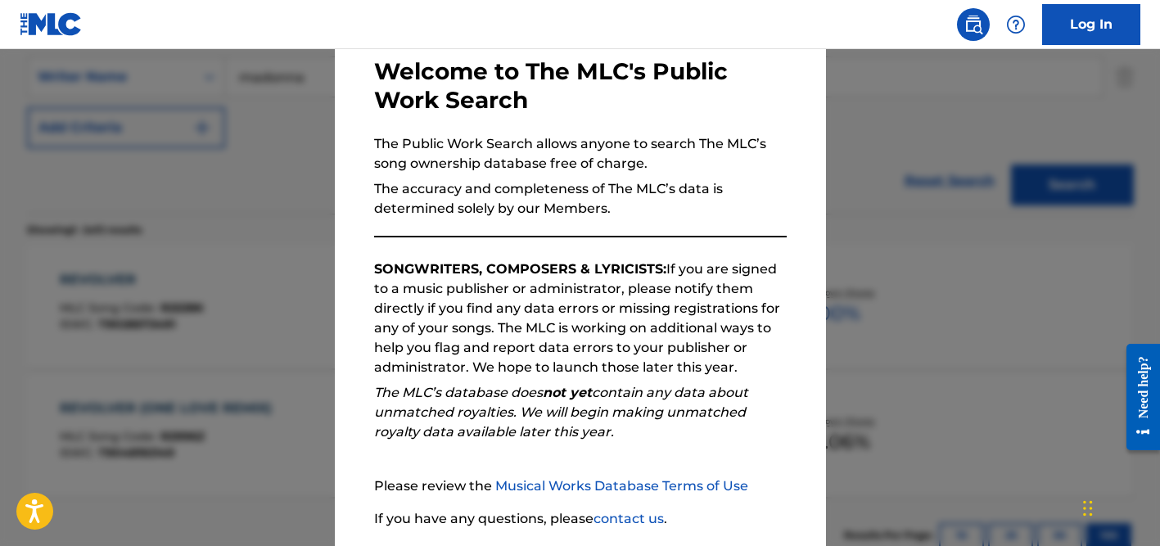
scroll to position [203, 0]
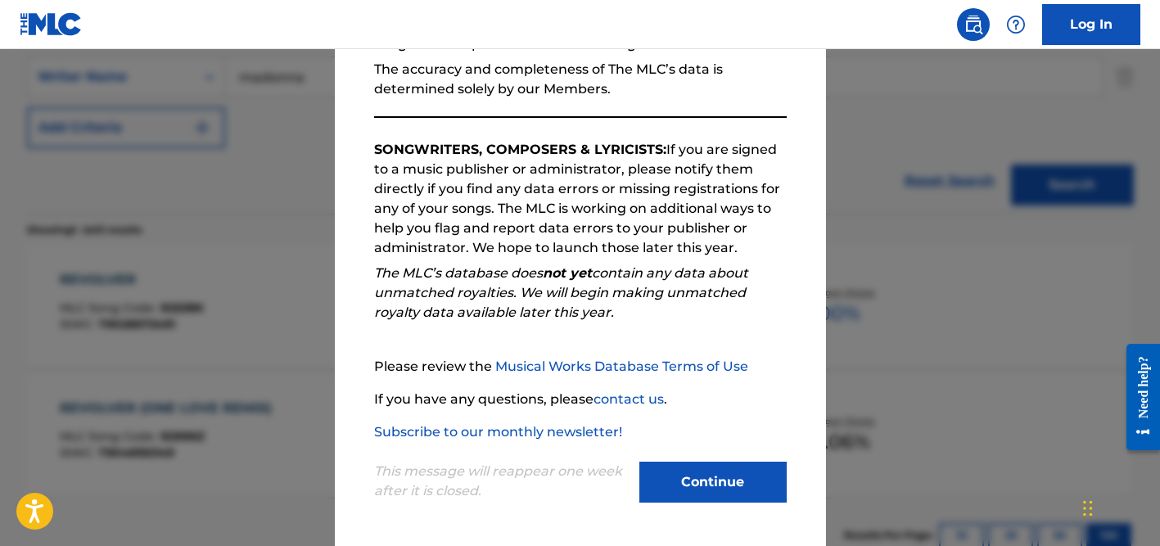
click at [709, 480] on button "Continue" at bounding box center [712, 482] width 147 height 41
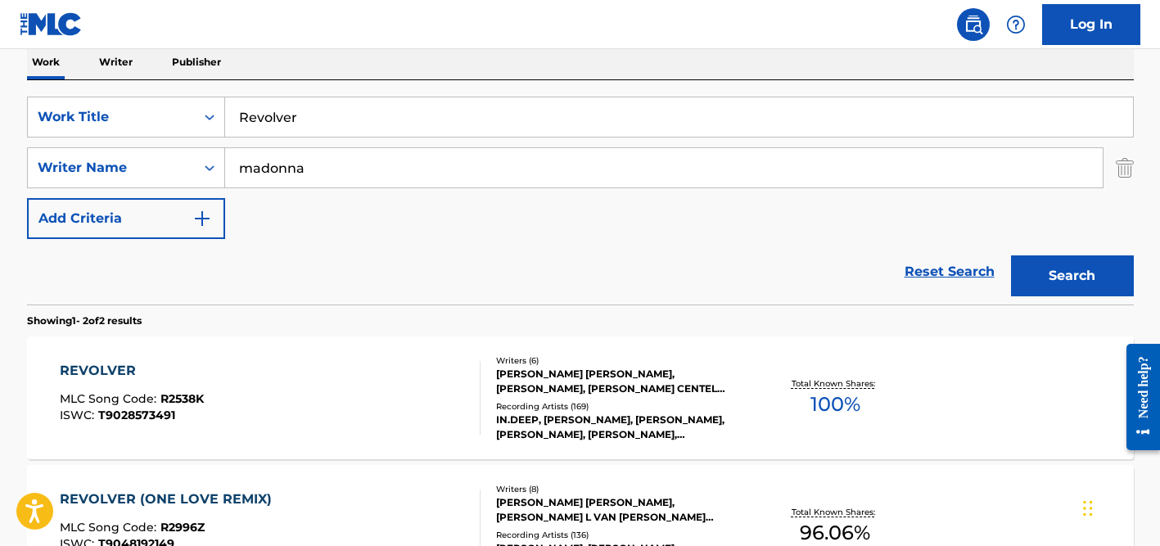
scroll to position [214, 0]
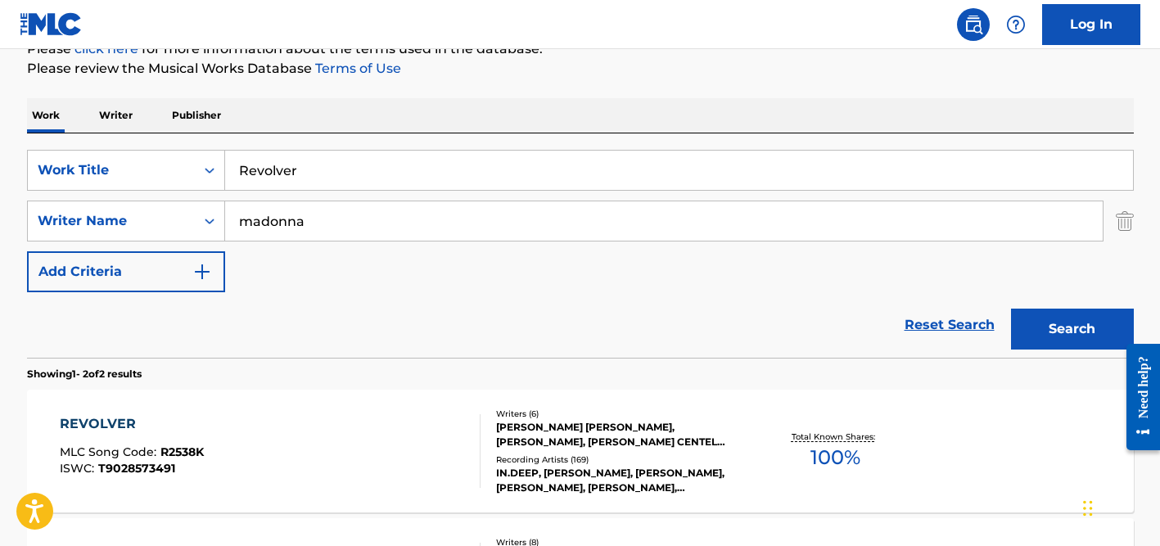
click at [271, 218] on input "madonna" at bounding box center [663, 220] width 877 height 39
click at [297, 164] on input "Revolver" at bounding box center [679, 170] width 908 height 39
paste input "Tu Hu Karu Chathhi Ke Baratiya"
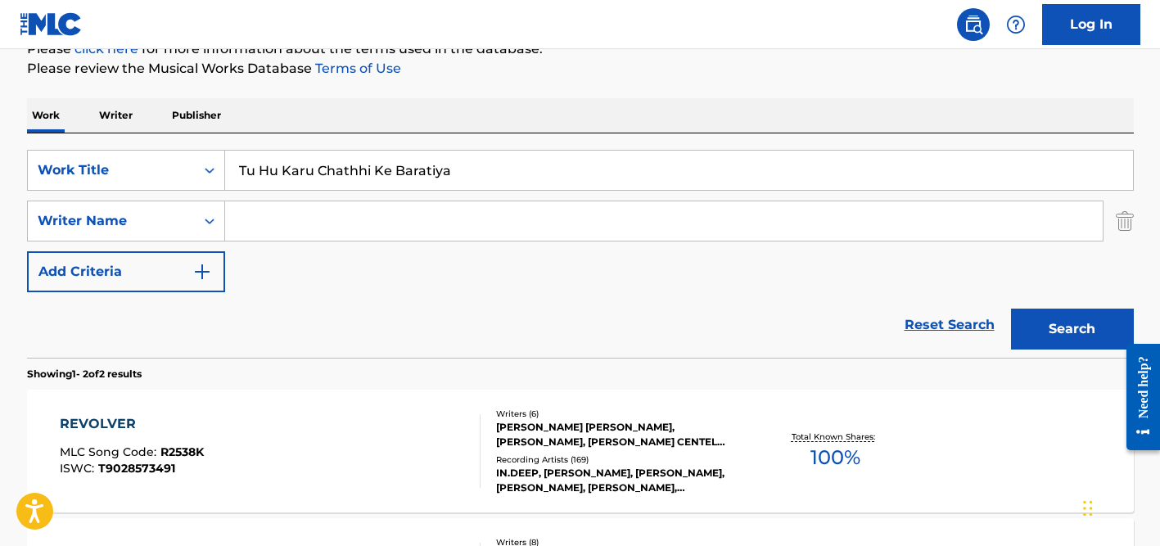
click at [1011, 309] on button "Search" at bounding box center [1072, 329] width 123 height 41
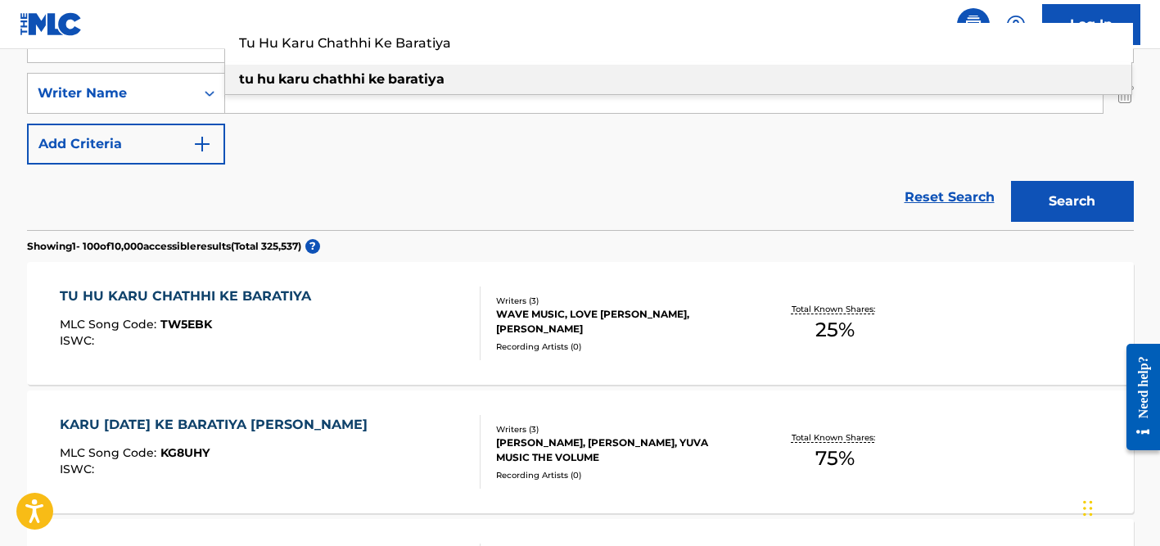
scroll to position [282, 0]
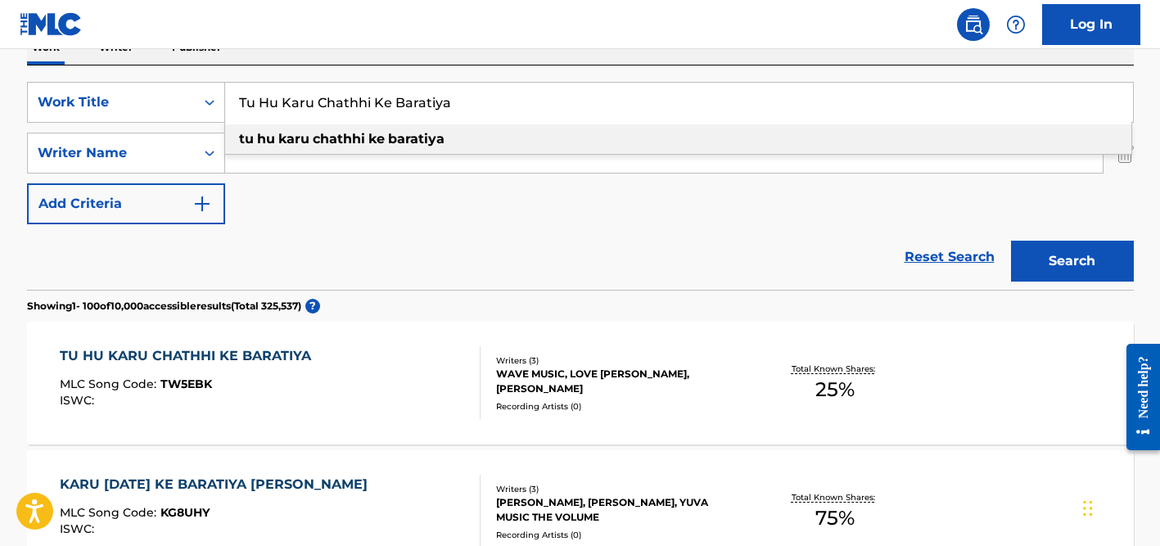
click at [458, 300] on section "Showing 1 - 100 of 10,000 accessible results (Total 325,537 ) ?" at bounding box center [580, 302] width 1106 height 24
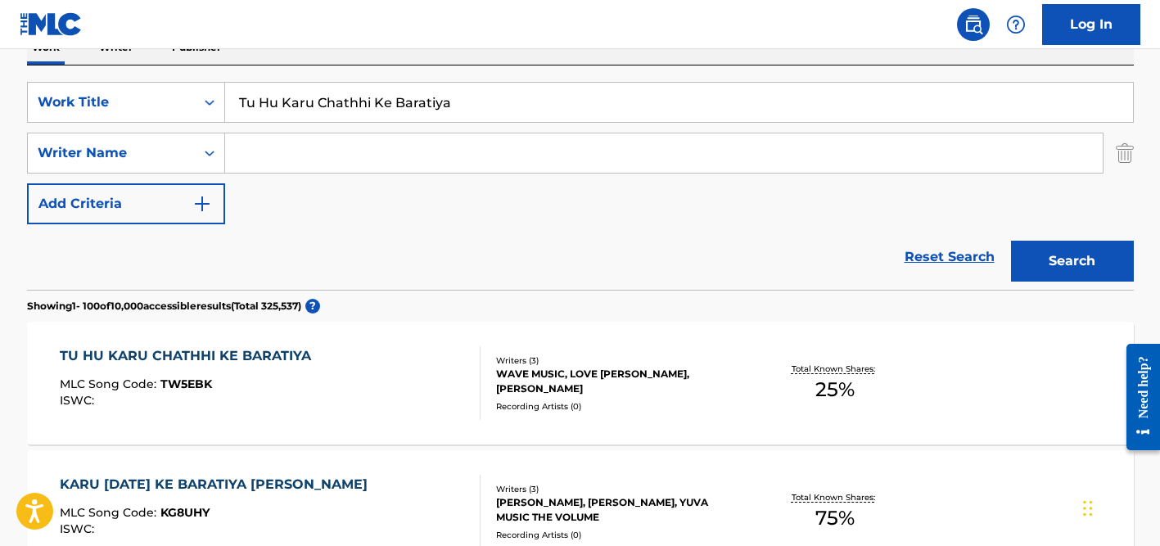
click at [368, 122] on div "Tu Hu Karu Chathhi Ke Baratiya" at bounding box center [679, 102] width 908 height 41
click at [368, 108] on input "Tu Hu Karu Chathhi Ke Baratiya" at bounding box center [679, 102] width 908 height 39
click at [368, 109] on input "Tu Hu Karu Chathhi Ke Baratiya" at bounding box center [679, 102] width 908 height 39
paste input "ết Đang Đến Rồi"
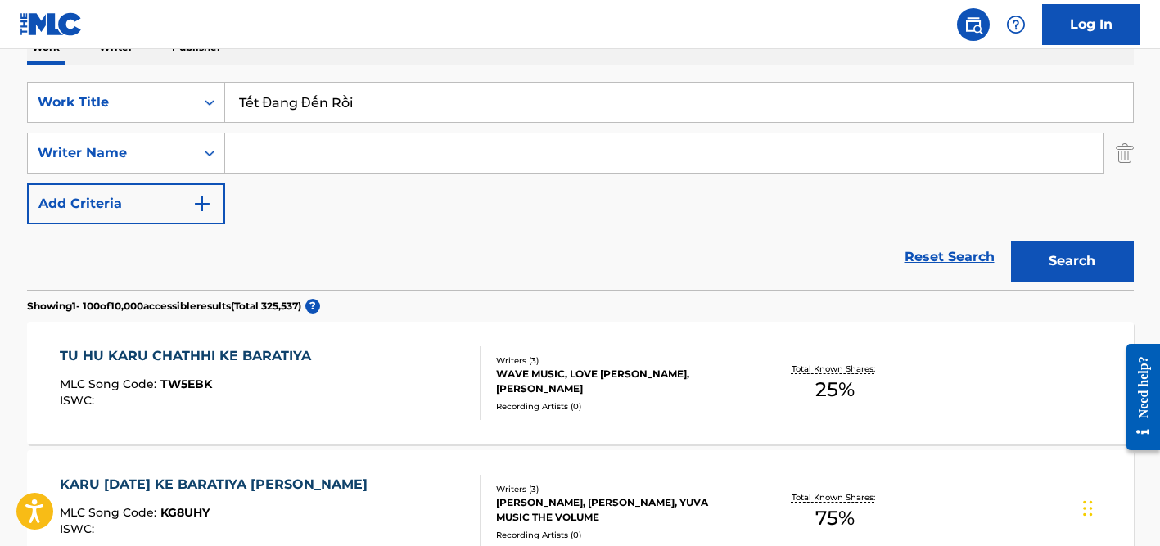
type input "Tết Đang Đến Rồi"
click at [266, 143] on input "Search Form" at bounding box center [663, 152] width 877 height 39
type input "[PERSON_NAME]"
click at [254, 102] on input "Tết Đang Đến Rồi" at bounding box center [679, 102] width 908 height 39
click at [277, 100] on input "Tet Đang Đến Rồi" at bounding box center [679, 102] width 908 height 39
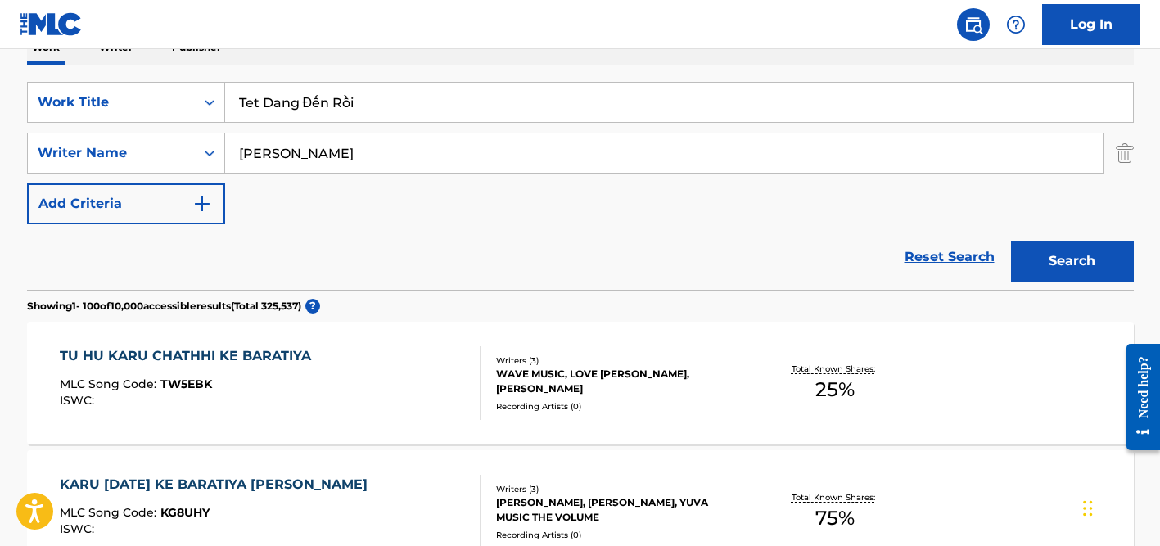
click at [318, 100] on input "Tet Dang Đến Rồi" at bounding box center [679, 102] width 908 height 39
click at [351, 102] on input "Tet Dang Den Rồi" at bounding box center [679, 102] width 908 height 39
type input "Tet Dang Den Roi"
click at [1011, 241] on button "Search" at bounding box center [1072, 261] width 123 height 41
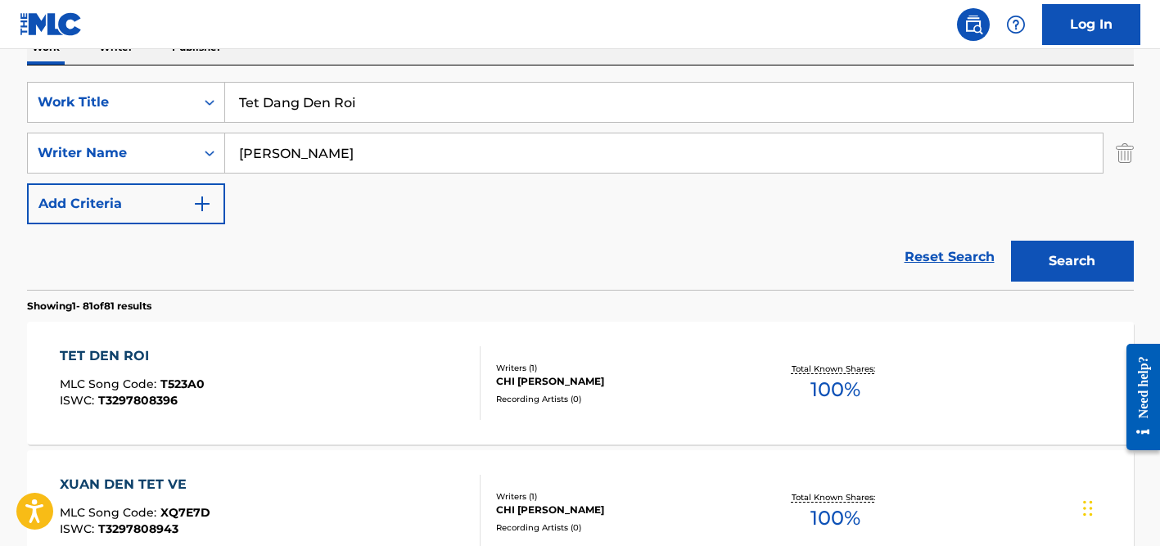
click at [339, 151] on input "[PERSON_NAME]" at bounding box center [663, 152] width 877 height 39
click at [1011, 241] on button "Search" at bounding box center [1072, 261] width 123 height 41
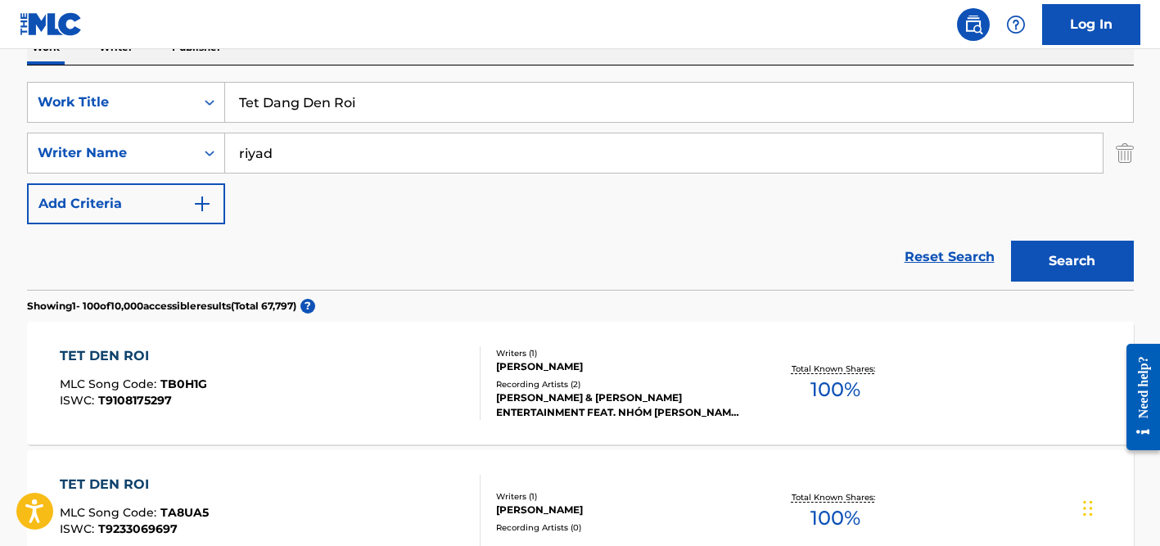
type input "riyad"
click at [274, 118] on input "Tet Dang Den Roi" at bounding box center [679, 102] width 908 height 39
paste input "Hawel Taof"
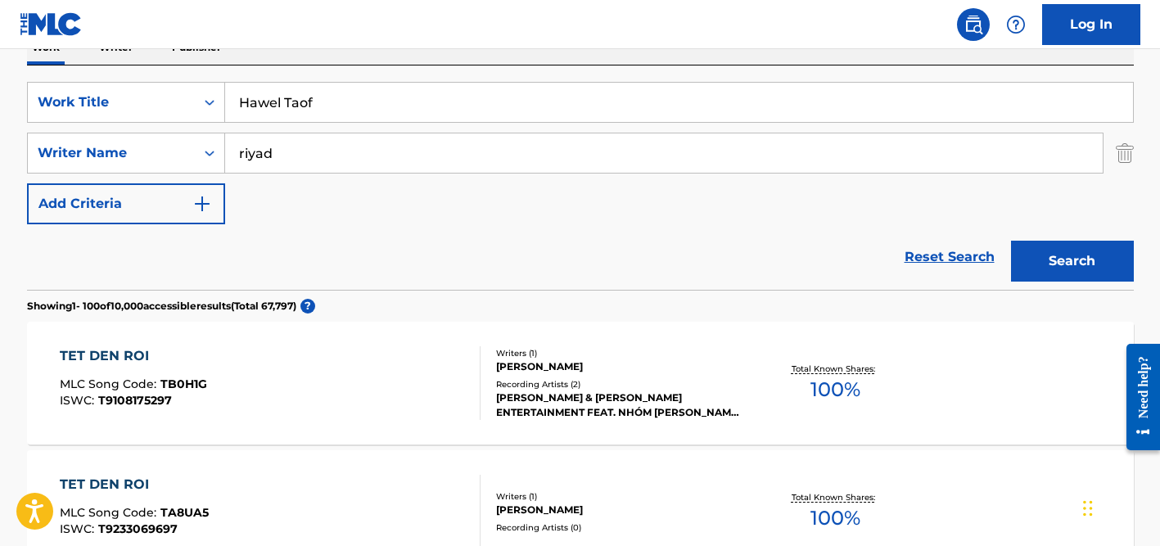
type input "Hawel Taof"
click at [301, 142] on input "riyad" at bounding box center [663, 152] width 877 height 39
click at [1011, 241] on button "Search" at bounding box center [1072, 261] width 123 height 41
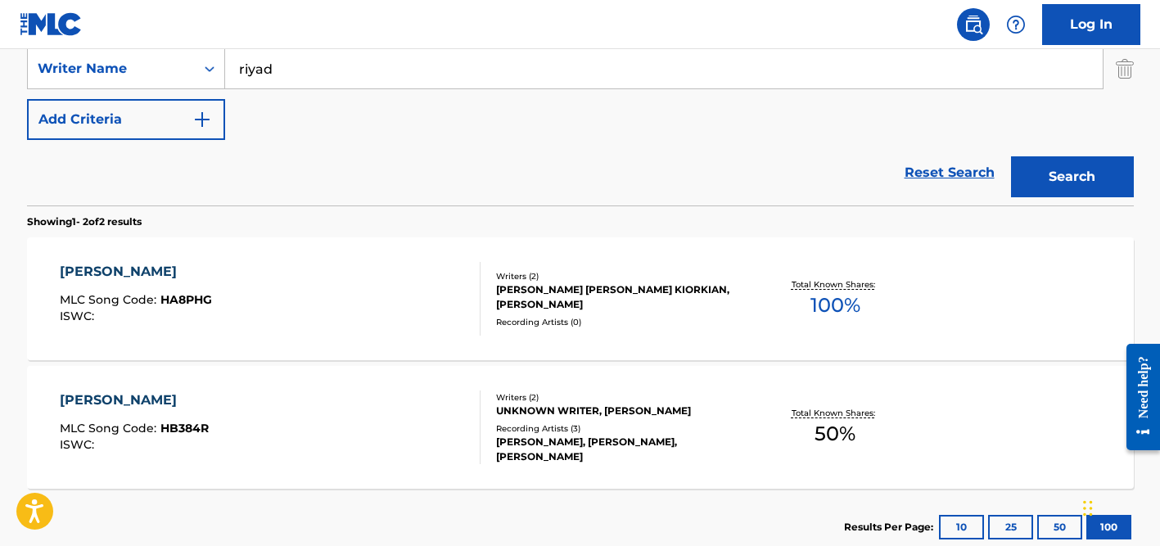
scroll to position [367, 0]
click at [557, 404] on div "UNKNOWN WRITER, [PERSON_NAME]" at bounding box center [619, 410] width 247 height 15
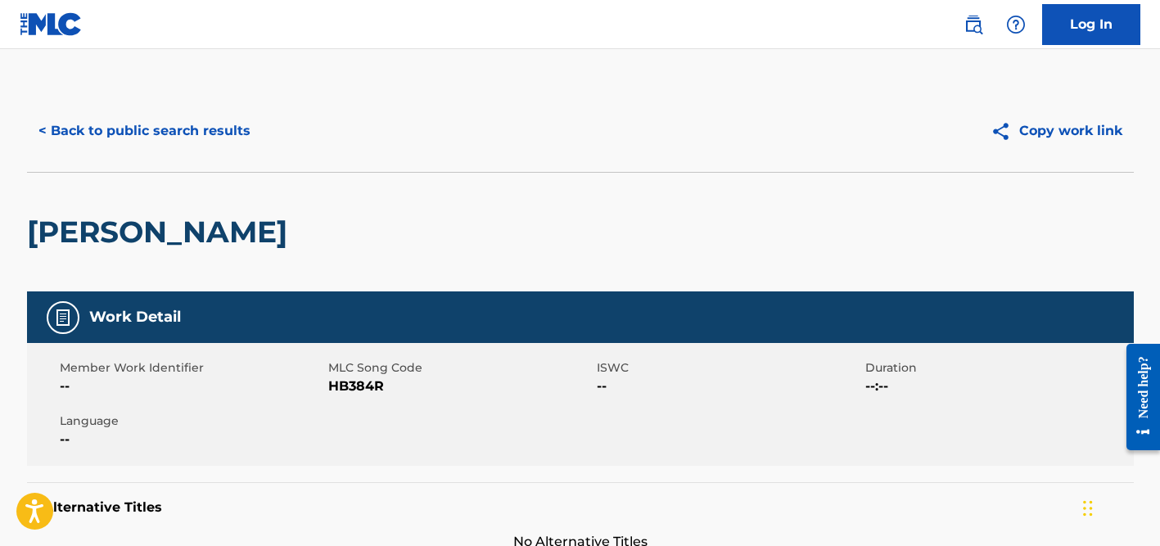
click at [180, 124] on button "< Back to public search results" at bounding box center [144, 130] width 235 height 41
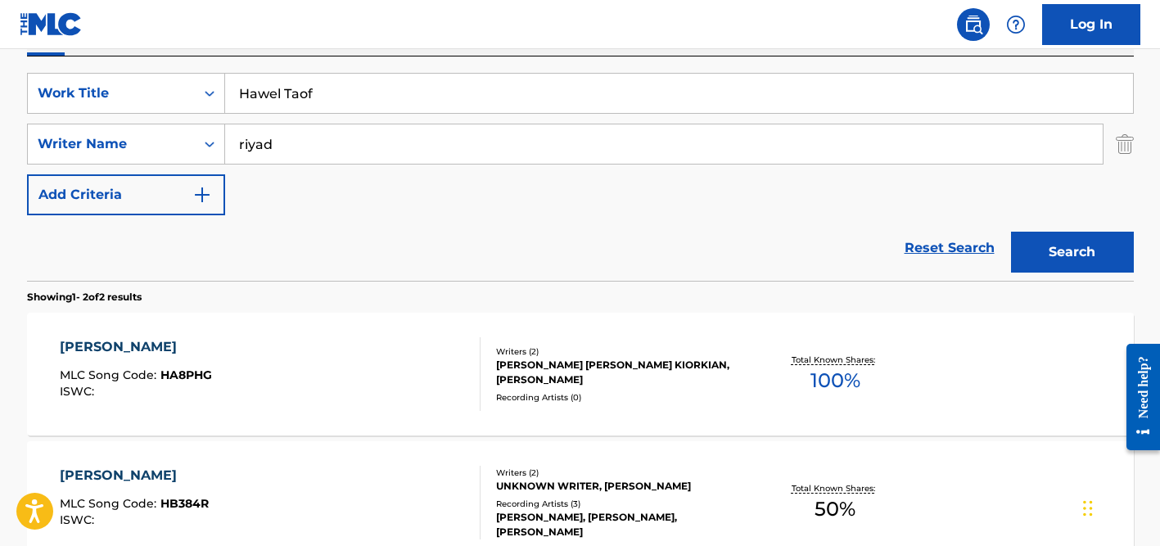
scroll to position [259, 0]
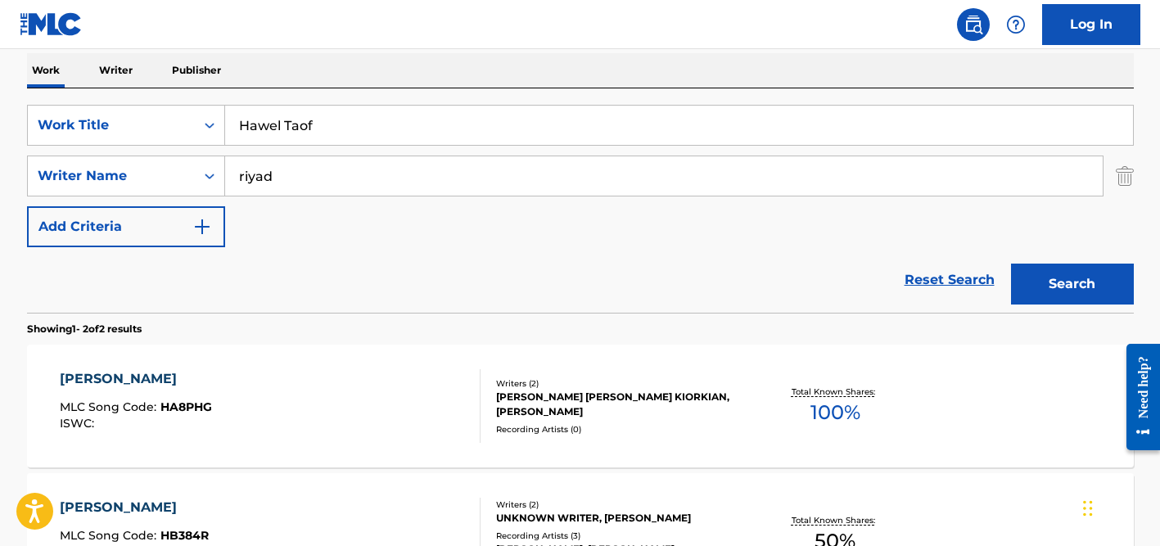
click at [306, 127] on input "Hawel Taof" at bounding box center [679, 125] width 908 height 39
paste input "[DEMOGRAPHIC_DATA][PERSON_NAME]"
type input "[DEMOGRAPHIC_DATA][PERSON_NAME]"
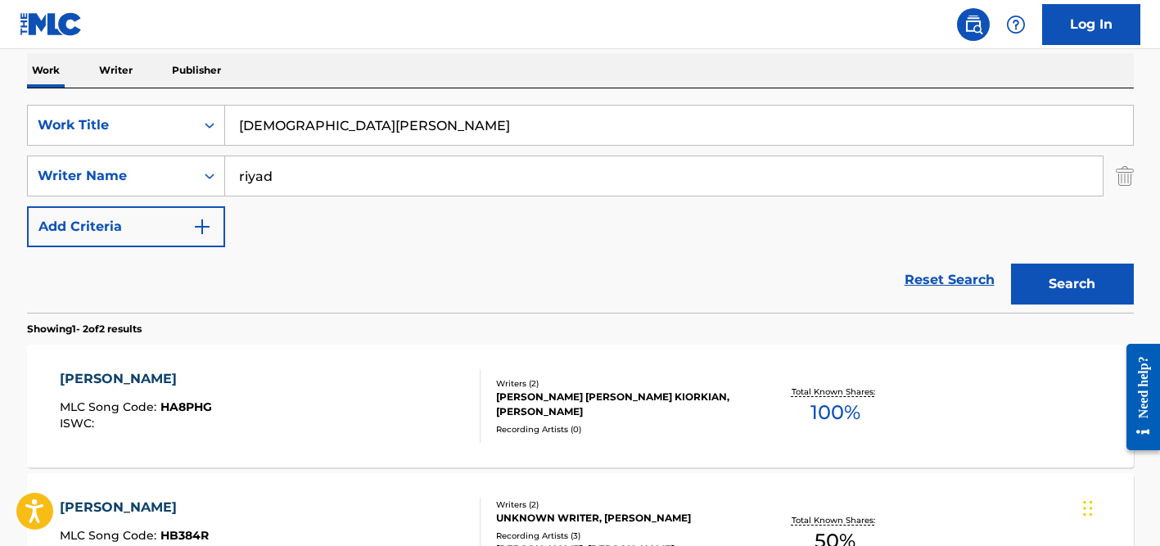
click at [316, 161] on input "riyad" at bounding box center [663, 175] width 877 height 39
click at [1011, 264] on button "Search" at bounding box center [1072, 284] width 123 height 41
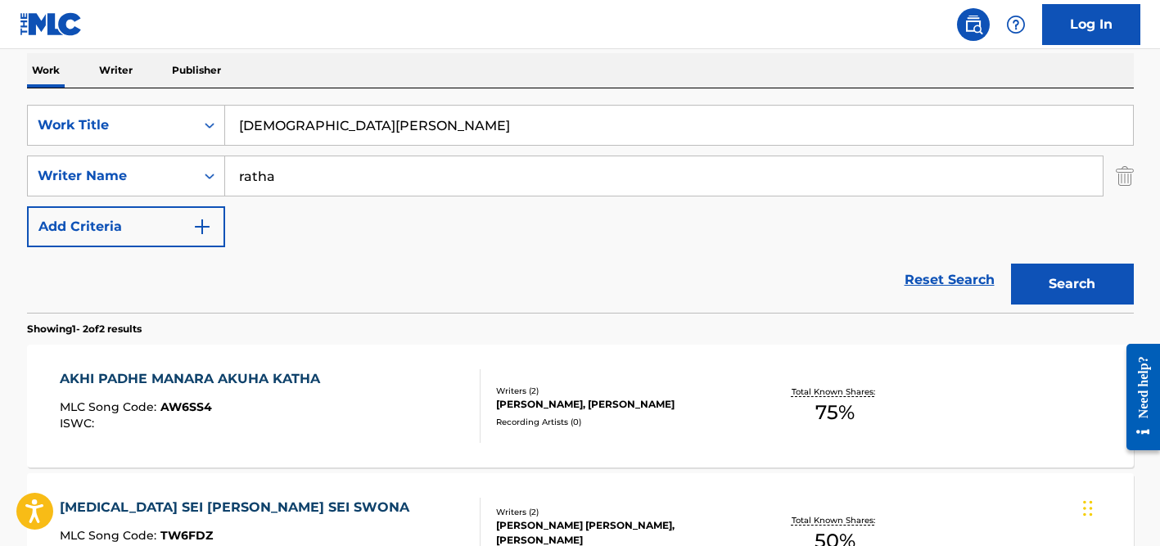
click at [298, 187] on input "ratha" at bounding box center [663, 175] width 877 height 39
type input "[PERSON_NAME]"
click at [1011, 264] on button "Search" at bounding box center [1072, 284] width 123 height 41
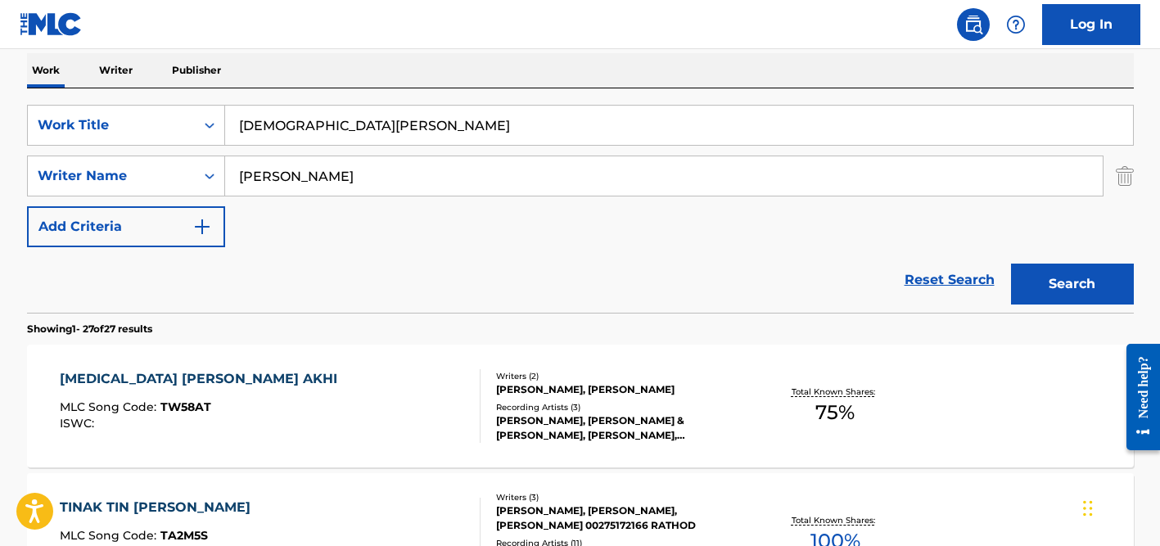
click at [280, 131] on input "[DEMOGRAPHIC_DATA][PERSON_NAME]" at bounding box center [679, 125] width 908 height 39
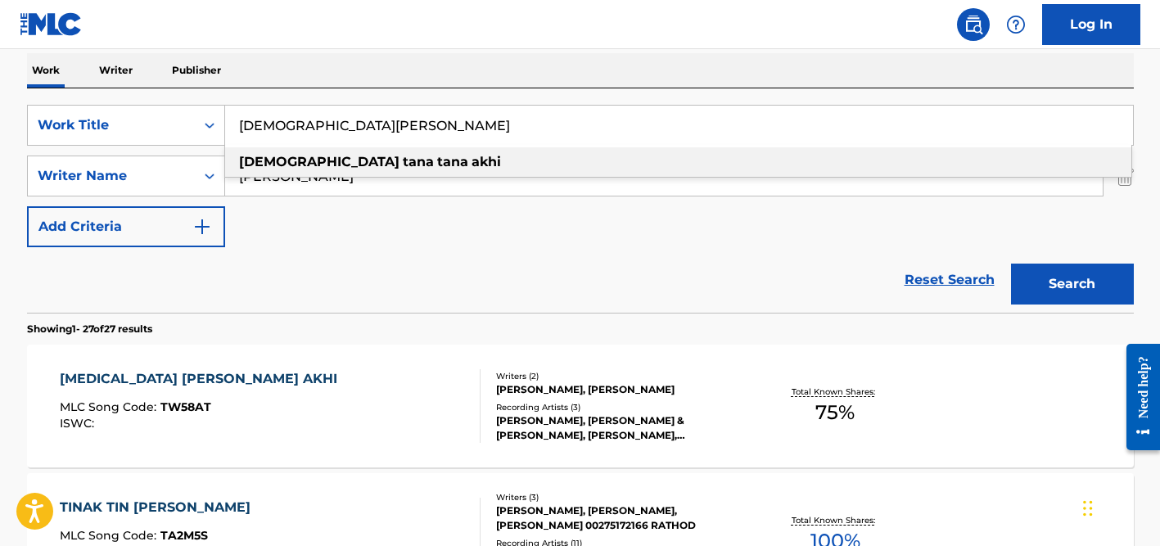
click at [280, 131] on input "[DEMOGRAPHIC_DATA][PERSON_NAME]" at bounding box center [679, 125] width 908 height 39
paste input "Bate de béisbol"
click at [311, 123] on input "Bate de béisbol" at bounding box center [679, 125] width 908 height 39
type input "Bate de beisbol"
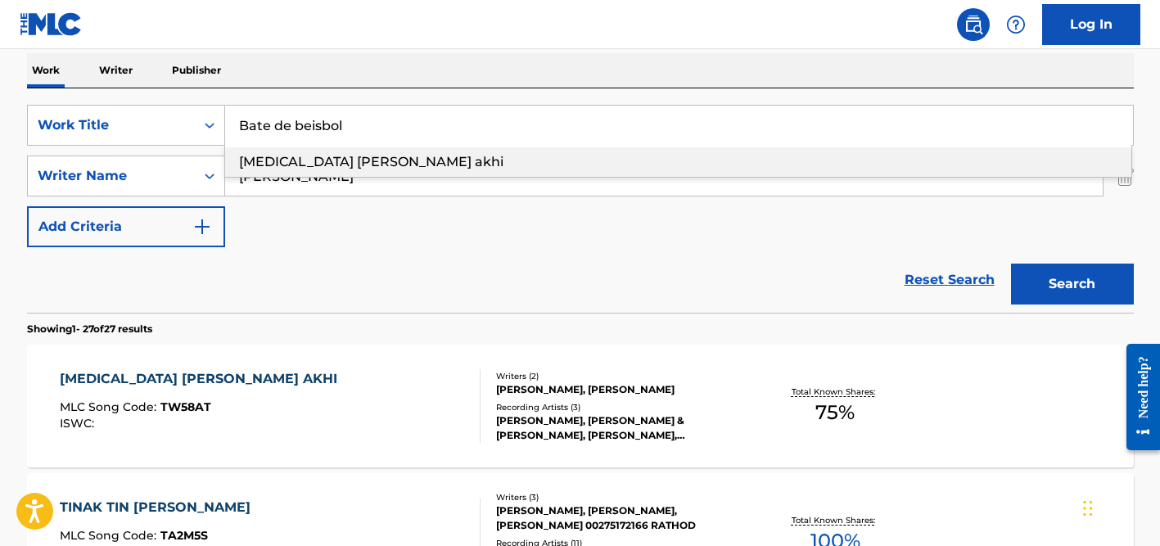
click at [398, 79] on div "Work Writer Publisher" at bounding box center [580, 70] width 1106 height 34
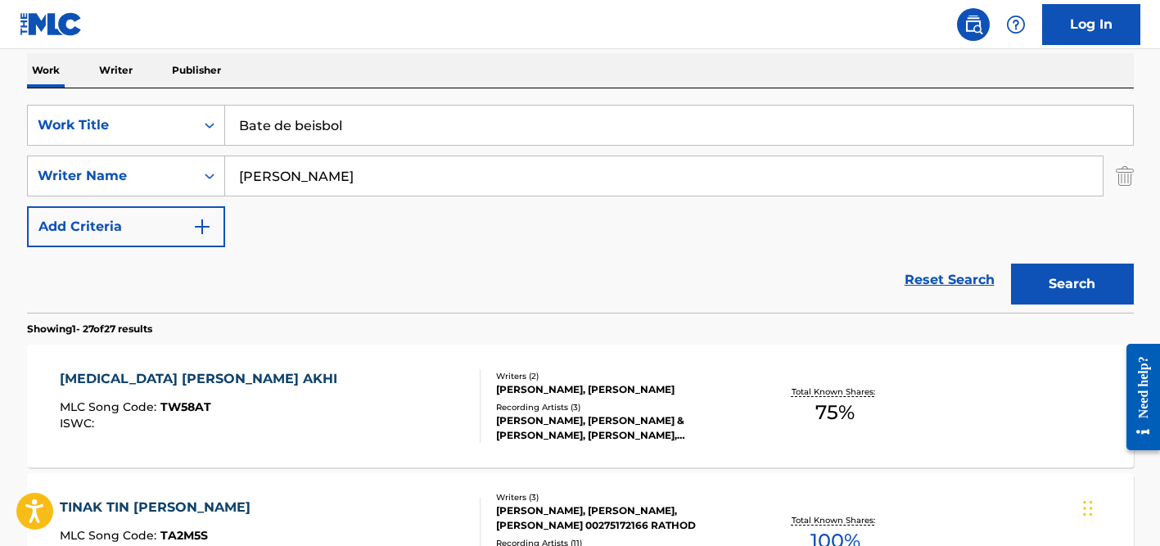
click at [398, 130] on input "Bate de beisbol" at bounding box center [679, 125] width 908 height 39
click at [329, 170] on input "[PERSON_NAME]" at bounding box center [663, 175] width 877 height 39
paste input "[PERSON_NAME]"
click at [256, 173] on input "[PERSON_NAME]" at bounding box center [663, 175] width 877 height 39
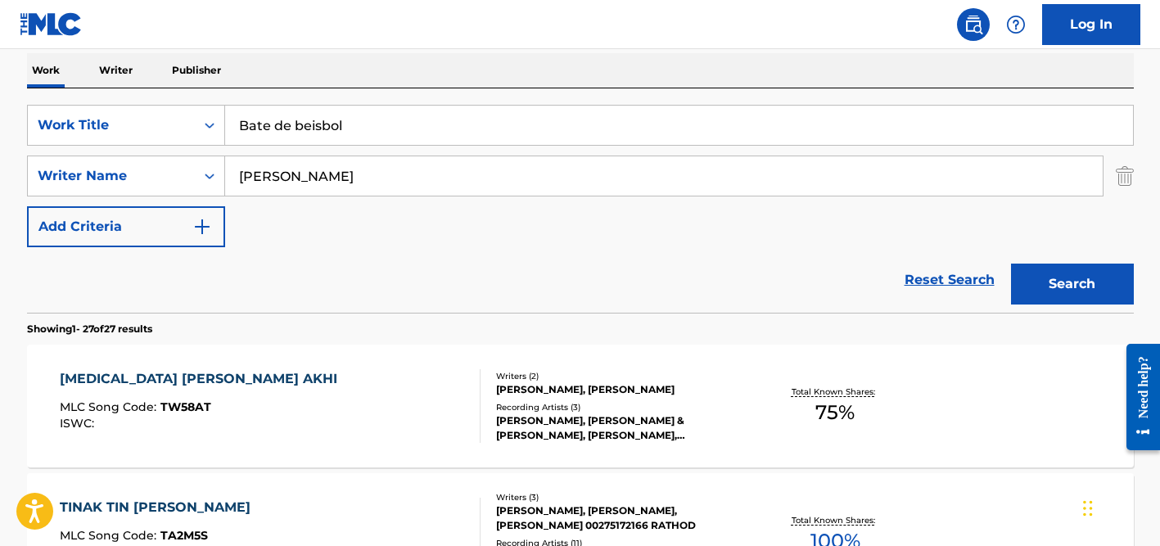
type input "[PERSON_NAME]"
click at [381, 122] on input "Bate de beisbol" at bounding box center [679, 125] width 908 height 39
click at [1011, 264] on button "Search" at bounding box center [1072, 284] width 123 height 41
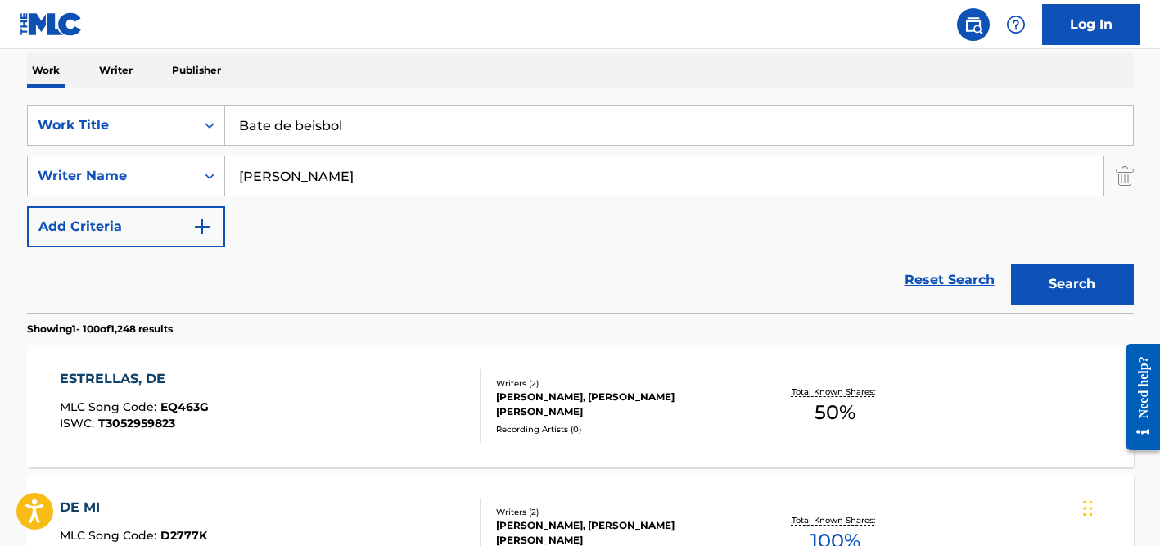
click at [342, 178] on input "[PERSON_NAME]" at bounding box center [663, 175] width 877 height 39
click at [1011, 264] on button "Search" at bounding box center [1072, 284] width 123 height 41
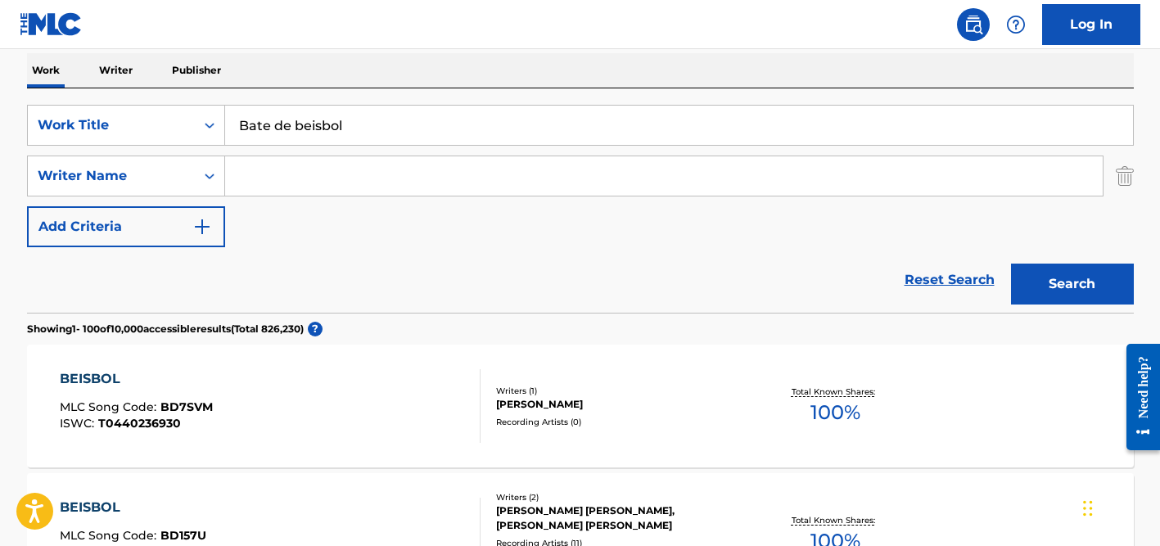
click at [323, 129] on input "Bate de beisbol" at bounding box center [679, 125] width 908 height 39
paste input "Leaves"
type input "Leaves"
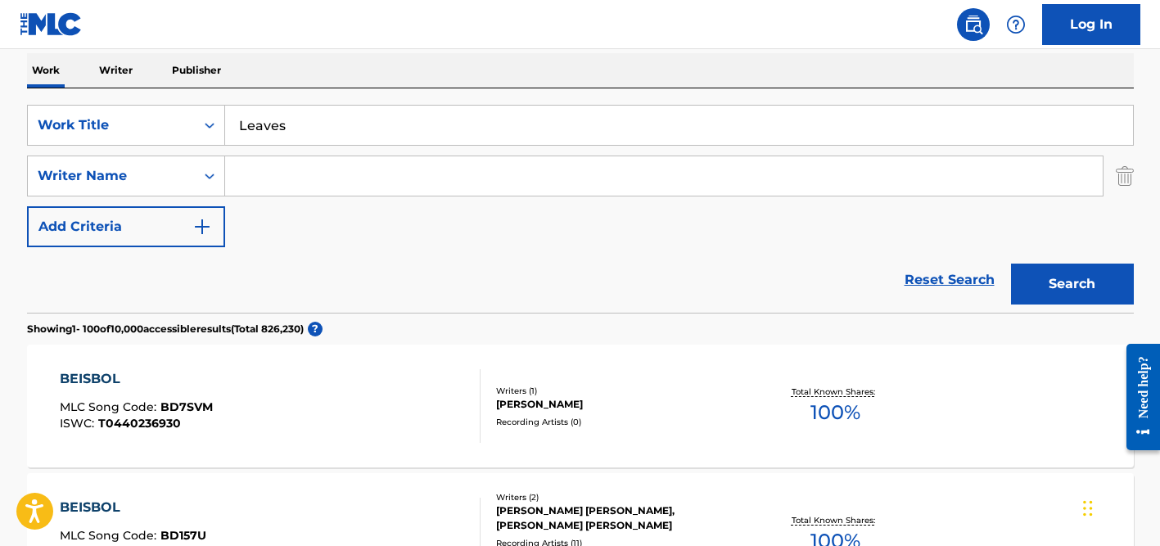
click at [326, 173] on input "Search Form" at bounding box center [663, 175] width 877 height 39
type input "[PERSON_NAME]"
click at [1011, 264] on button "Search" at bounding box center [1072, 284] width 123 height 41
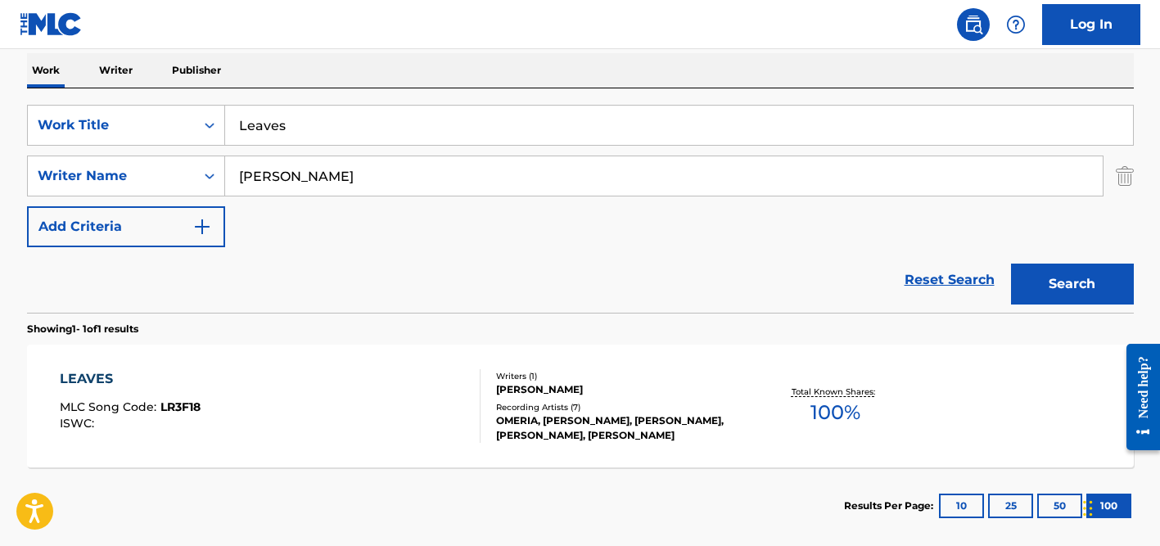
click at [509, 397] on div "[PERSON_NAME]" at bounding box center [619, 389] width 247 height 15
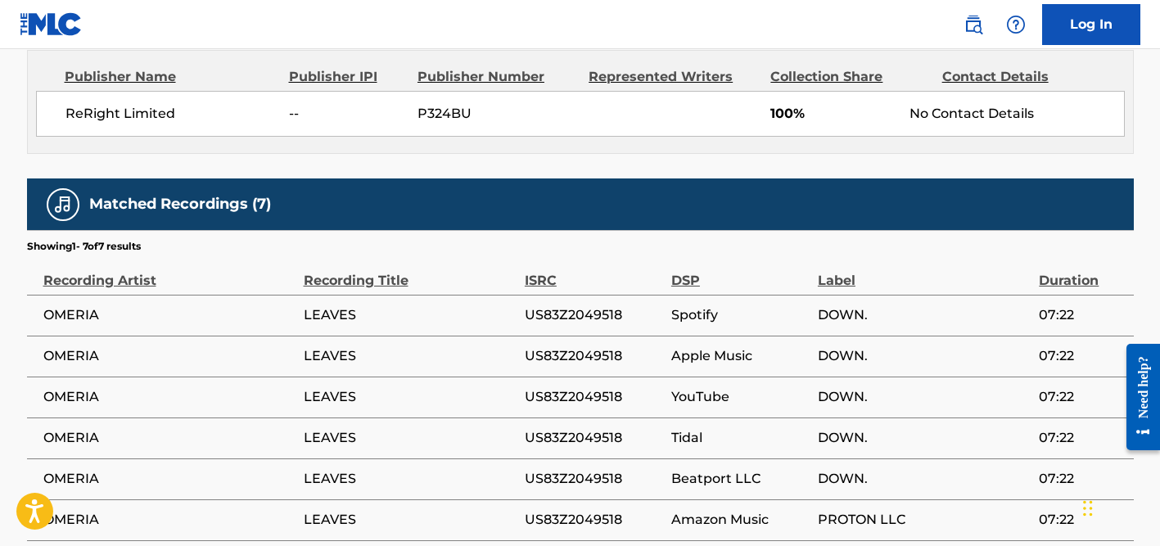
scroll to position [792, 0]
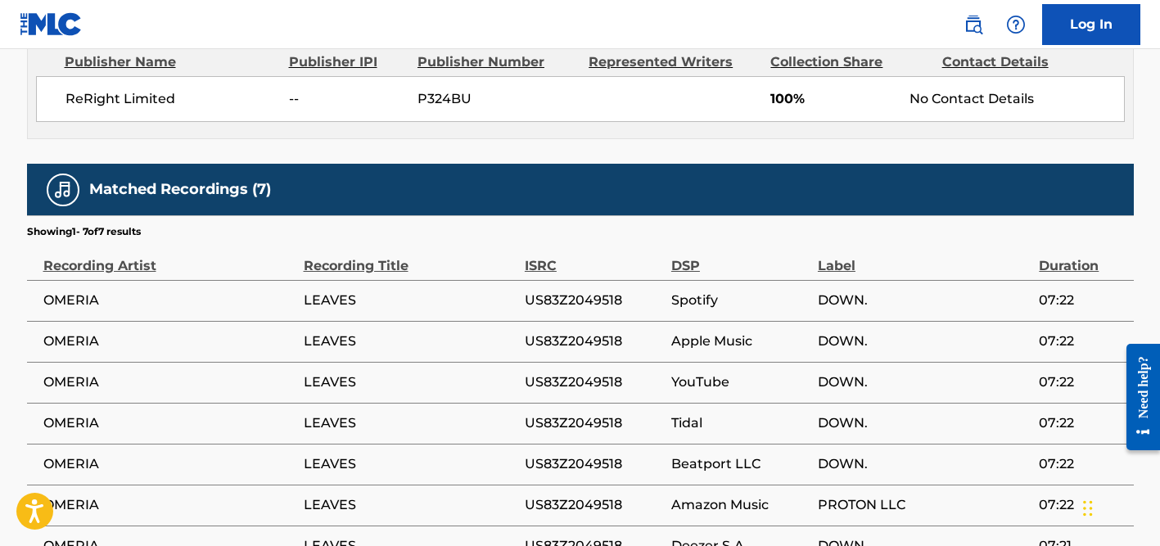
click at [83, 300] on span "OMERIA" at bounding box center [169, 301] width 252 height 20
copy div "OMERIA"
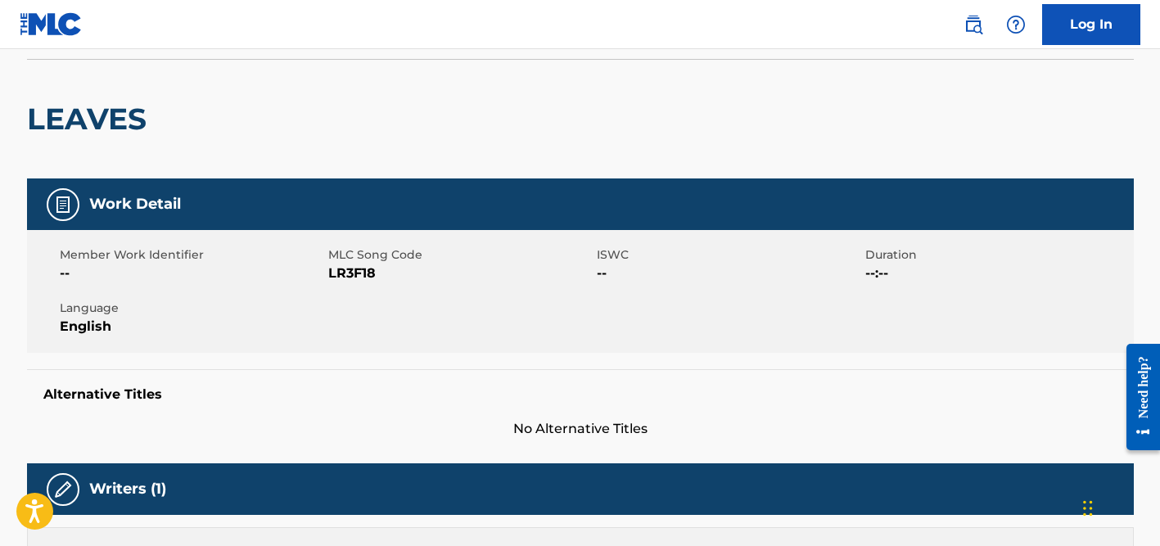
scroll to position [0, 0]
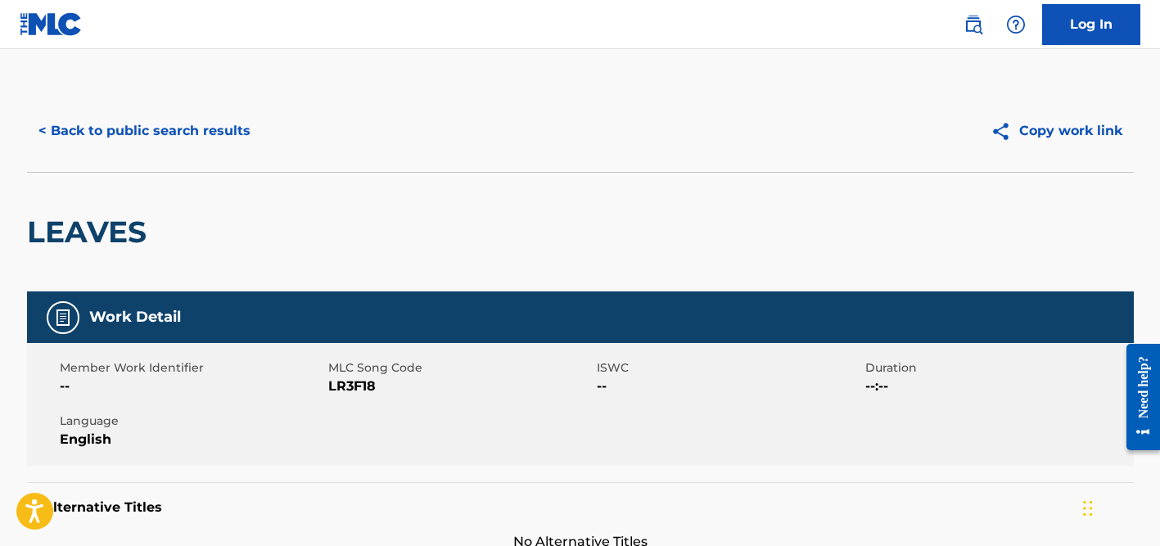
click at [197, 124] on button "< Back to public search results" at bounding box center [144, 130] width 235 height 41
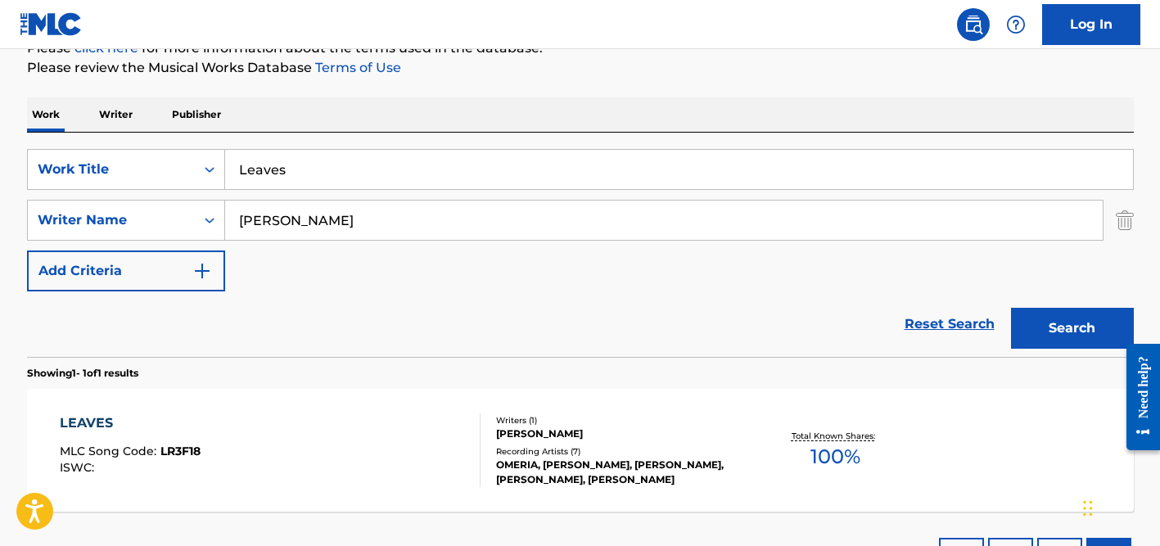
scroll to position [173, 0]
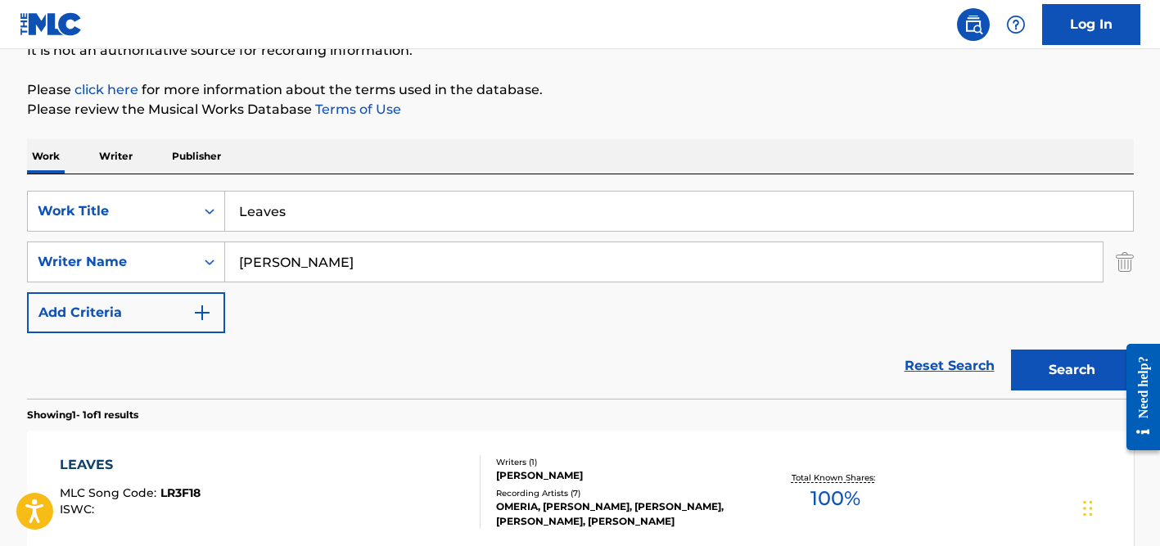
click at [264, 261] on input "[PERSON_NAME]" at bounding box center [663, 261] width 877 height 39
type input "[PERSON_NAME]"
click at [283, 232] on div "SearchWithCriteria7c62c104-81dd-4476-bc42-090f860a96f6 Work Title Leaves Search…" at bounding box center [580, 262] width 1106 height 142
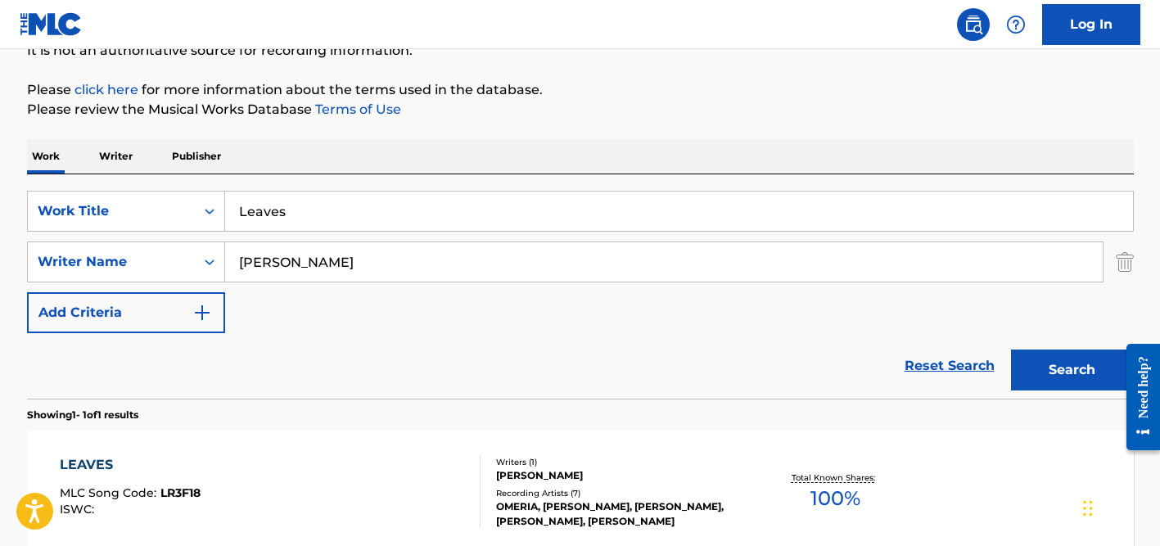
click at [283, 232] on div "SearchWithCriteria7c62c104-81dd-4476-bc42-090f860a96f6 Work Title Leaves Search…" at bounding box center [580, 262] width 1106 height 142
click at [283, 217] on input "Leaves" at bounding box center [679, 211] width 908 height 39
paste input "Trash"
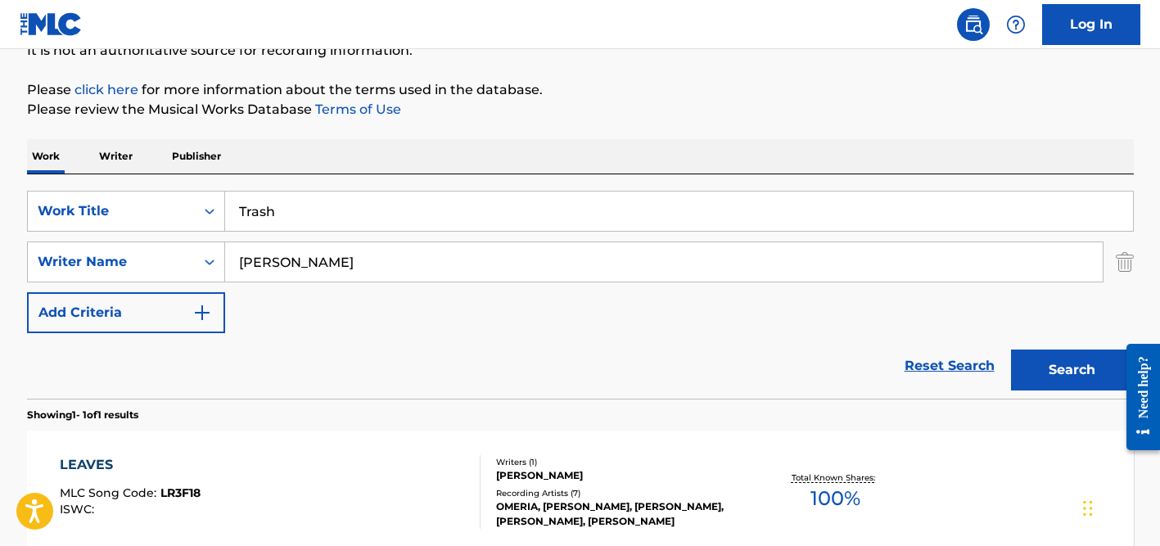
click at [313, 200] on input "Trash" at bounding box center [679, 211] width 908 height 39
type input "Trash"
click at [314, 267] on input "[PERSON_NAME]" at bounding box center [663, 261] width 877 height 39
click at [1011, 349] on button "Search" at bounding box center [1072, 369] width 123 height 41
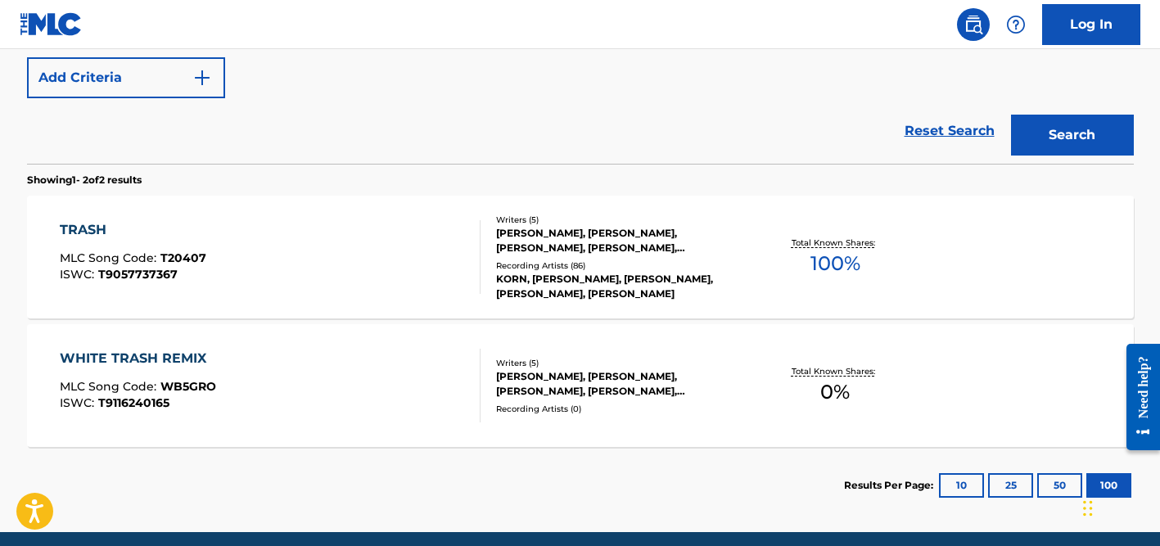
scroll to position [434, 0]
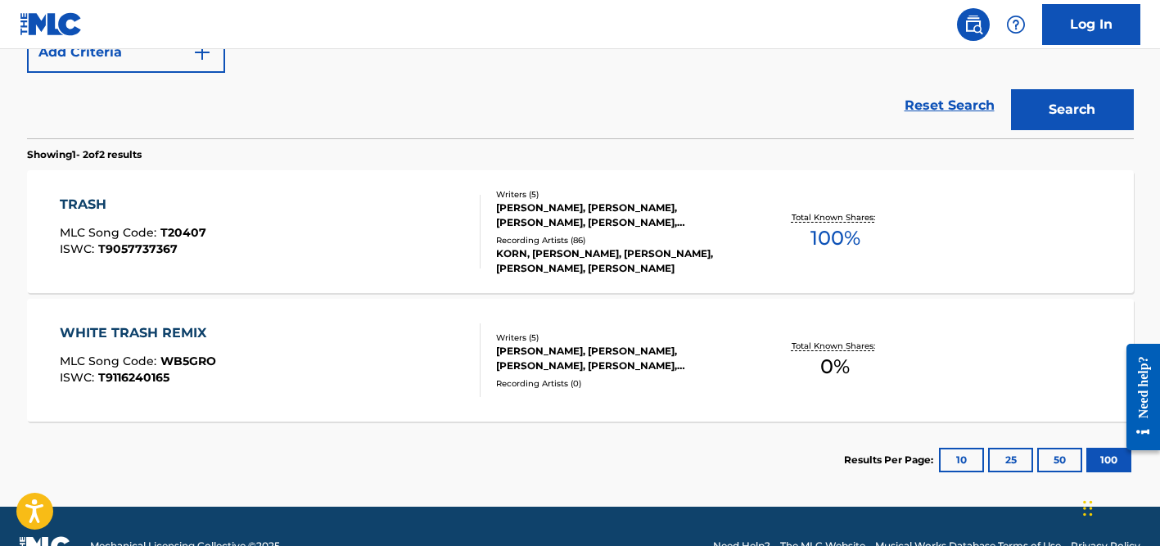
click at [566, 240] on div "Writers ( 5 ) [PERSON_NAME], [PERSON_NAME], [PERSON_NAME], [PERSON_NAME], [PERS…" at bounding box center [611, 232] width 263 height 88
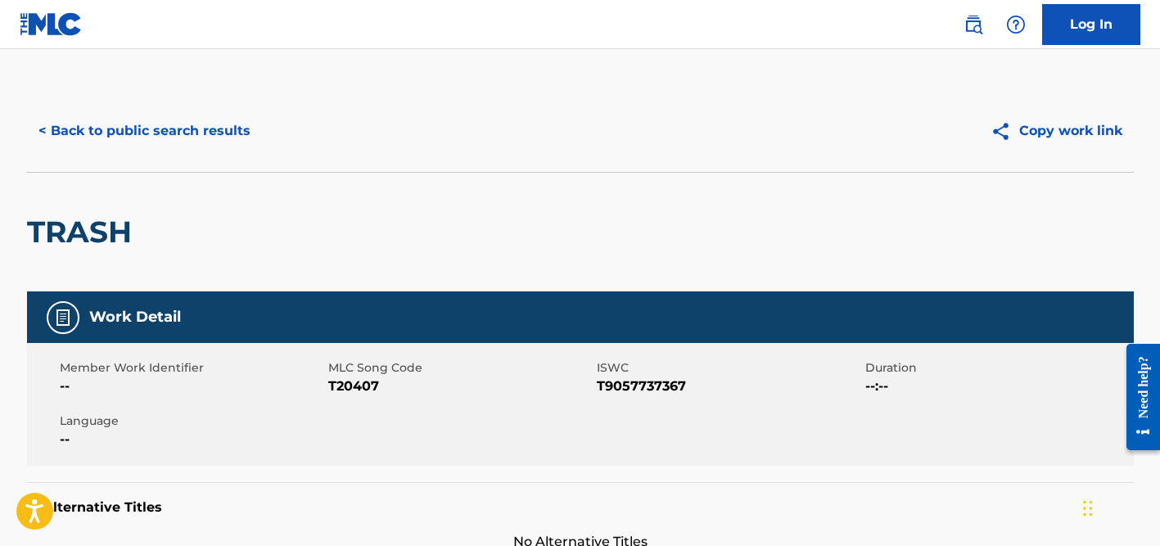
click at [142, 131] on button "< Back to public search results" at bounding box center [144, 130] width 235 height 41
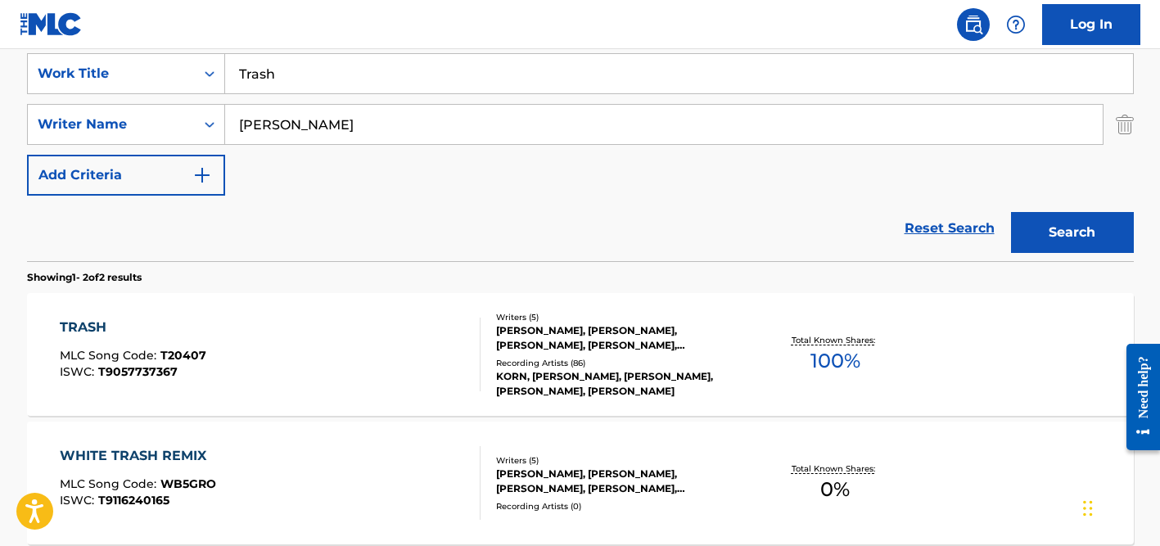
scroll to position [276, 0]
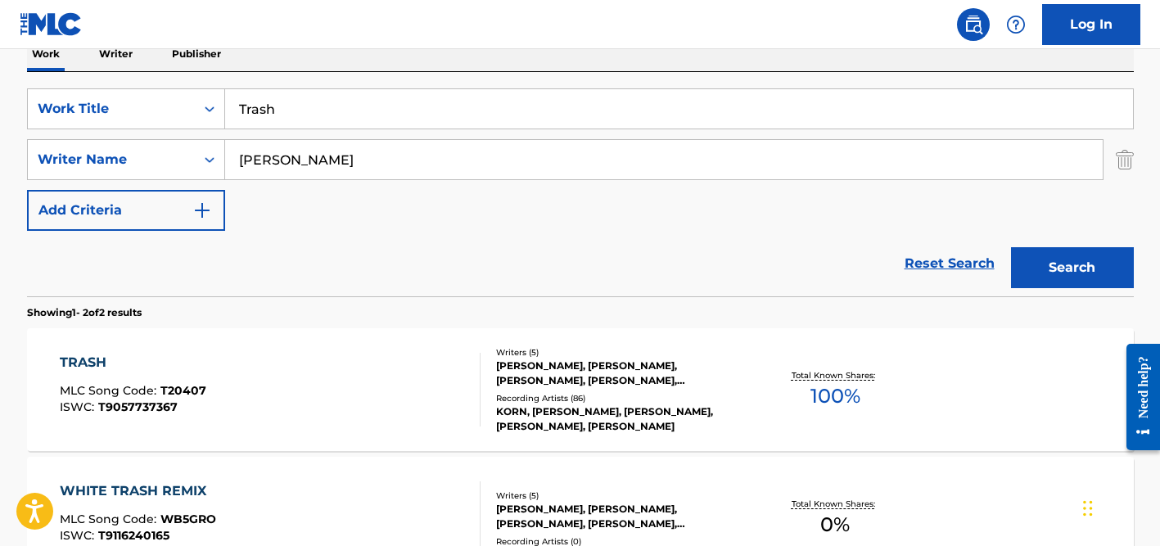
click at [259, 166] on input "[PERSON_NAME]" at bounding box center [663, 159] width 877 height 39
type input "[PERSON_NAME]"
click at [285, 110] on input "Trash" at bounding box center [679, 108] width 908 height 39
click at [285, 111] on input "Trash" at bounding box center [679, 108] width 908 height 39
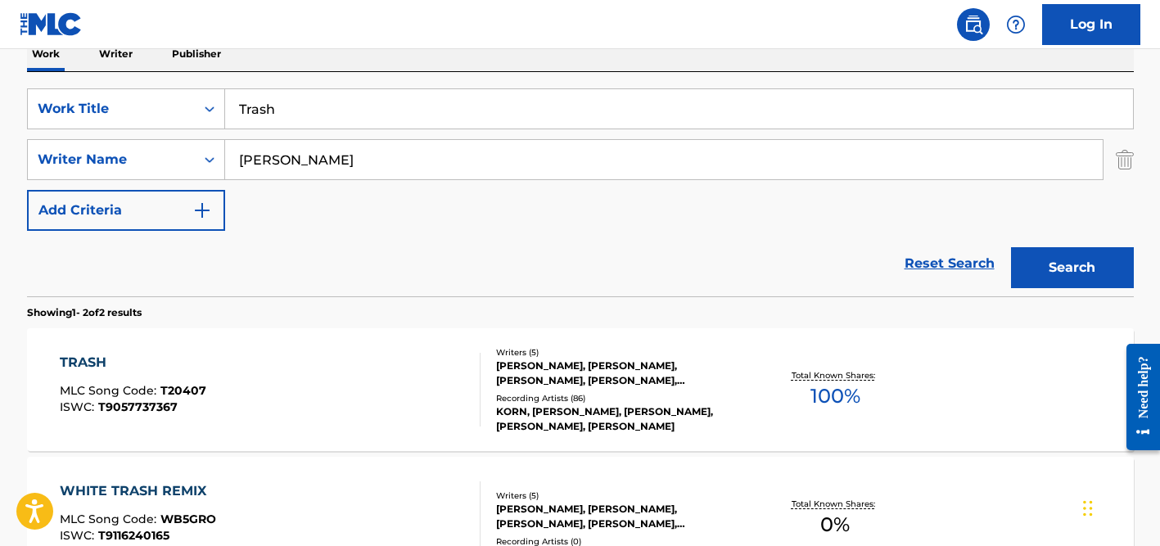
click at [285, 111] on input "Trash" at bounding box center [679, 108] width 908 height 39
paste input "Resignation Superman"
type input "Resignation Superman"
click at [360, 164] on input "[PERSON_NAME]" at bounding box center [663, 159] width 877 height 39
click at [1011, 247] on button "Search" at bounding box center [1072, 267] width 123 height 41
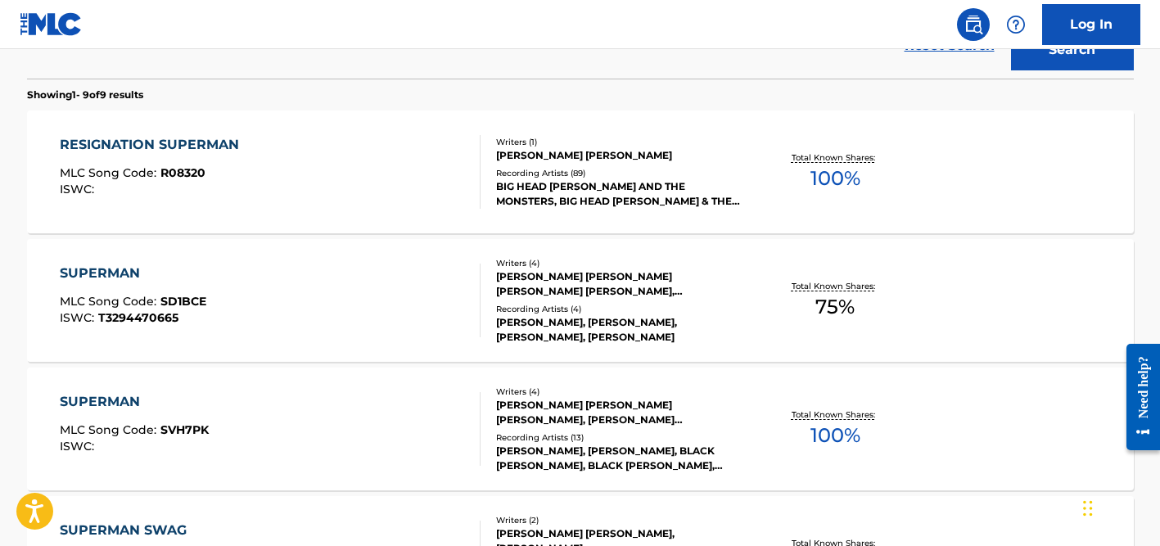
scroll to position [506, 0]
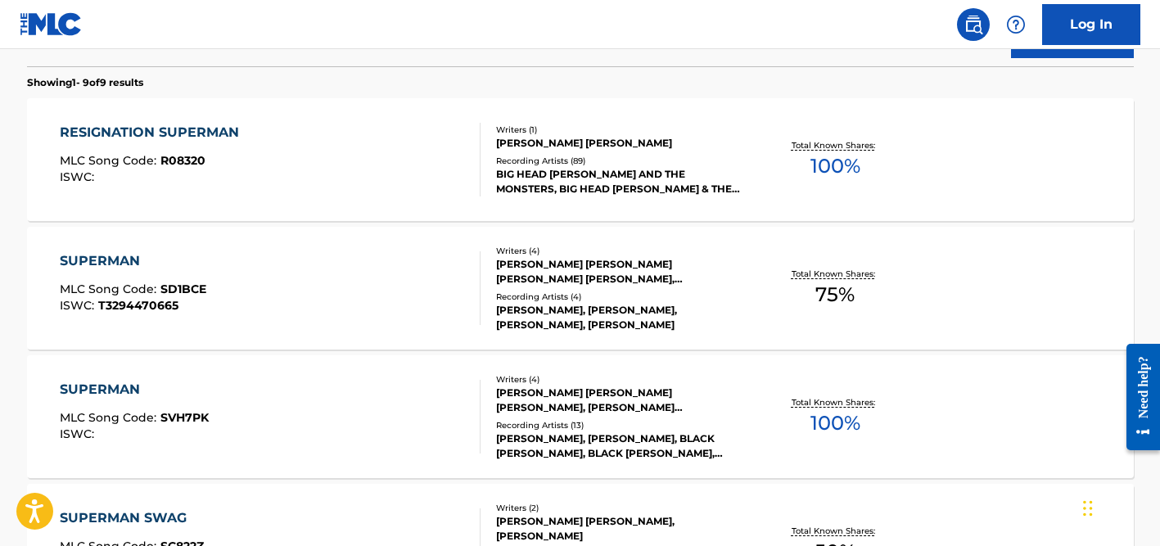
click at [530, 156] on div "Recording Artists ( 89 )" at bounding box center [619, 161] width 247 height 12
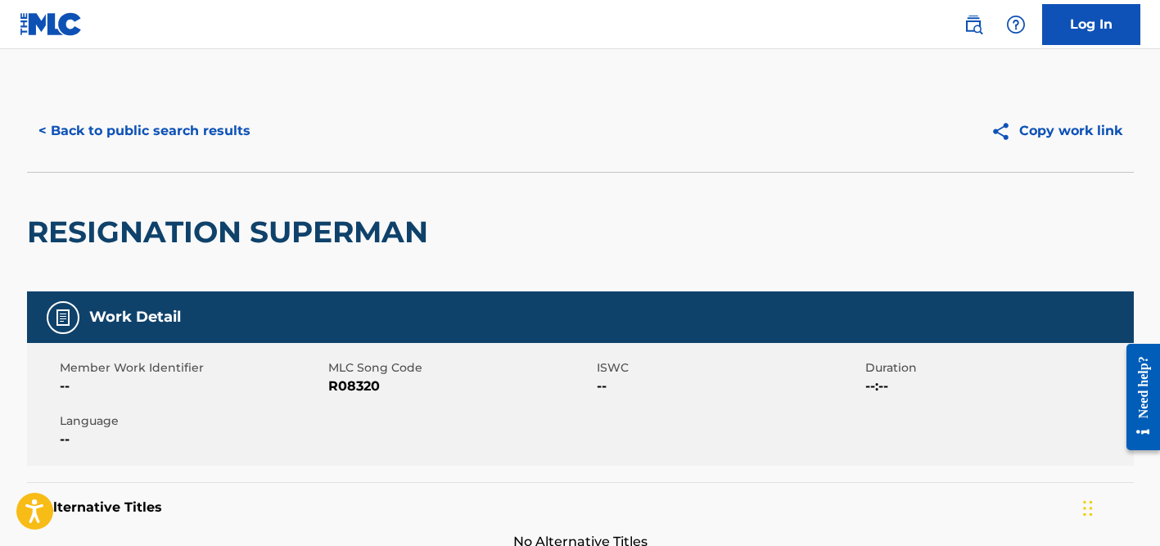
click at [210, 124] on button "< Back to public search results" at bounding box center [144, 130] width 235 height 41
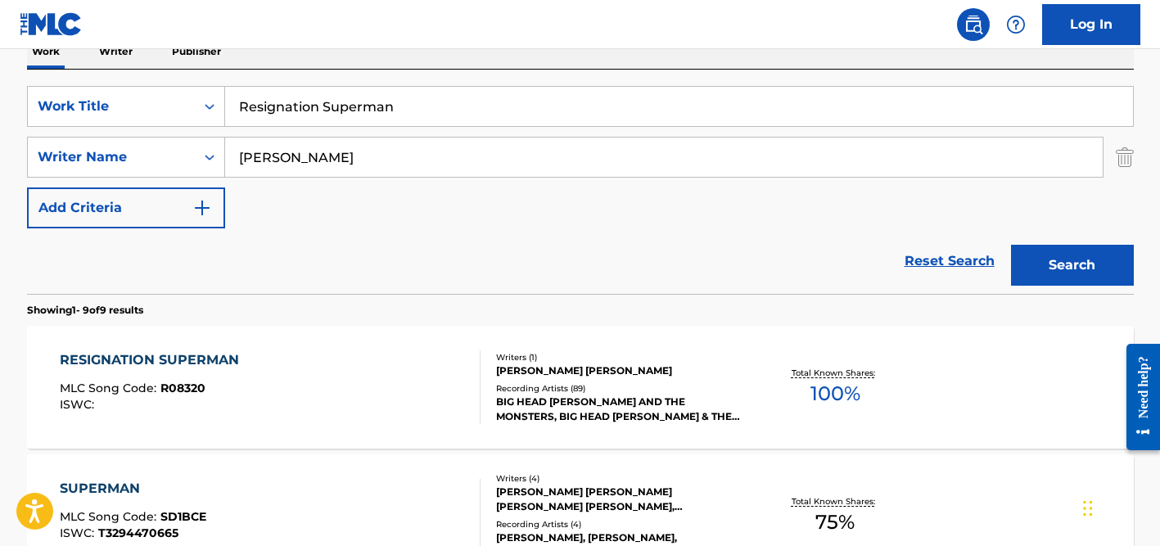
scroll to position [237, 0]
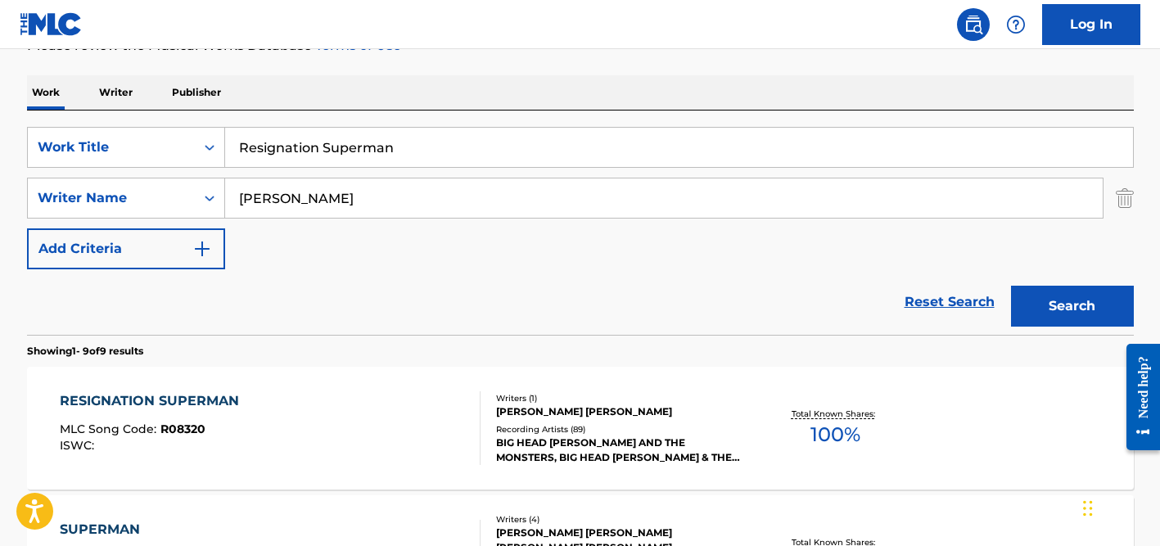
click at [274, 197] on input "[PERSON_NAME]" at bounding box center [663, 197] width 877 height 39
type input "[PERSON_NAME]"
click at [293, 152] on input "Resignation Superman" at bounding box center [679, 147] width 908 height 39
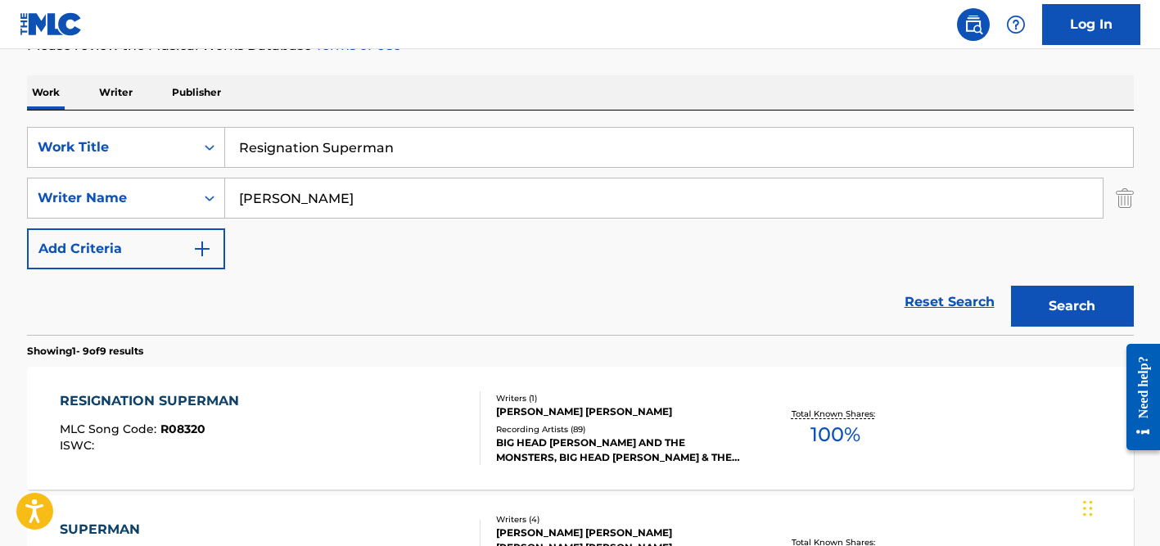
click at [293, 152] on input "Resignation Superman" at bounding box center [679, 147] width 908 height 39
paste input "I Carry You With Me"
type input "I Carry You With Me"
click at [368, 205] on input "[PERSON_NAME]" at bounding box center [663, 197] width 877 height 39
click at [1011, 286] on button "Search" at bounding box center [1072, 306] width 123 height 41
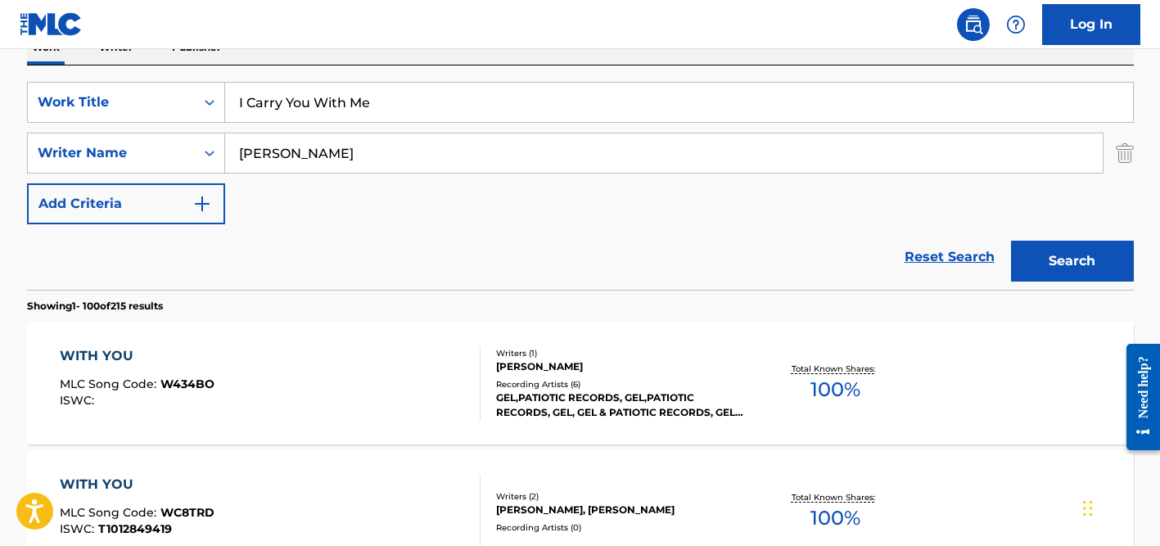
scroll to position [283, 0]
click at [312, 157] on input "[PERSON_NAME]" at bounding box center [663, 152] width 877 height 39
paste input "Munhoz"
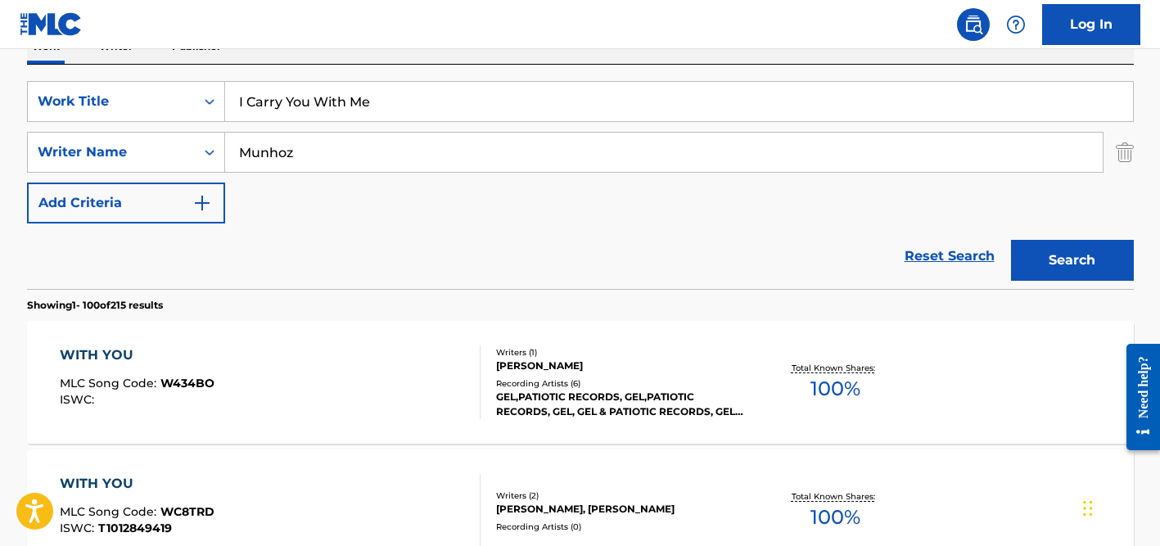
click at [1011, 240] on button "Search" at bounding box center [1072, 260] width 123 height 41
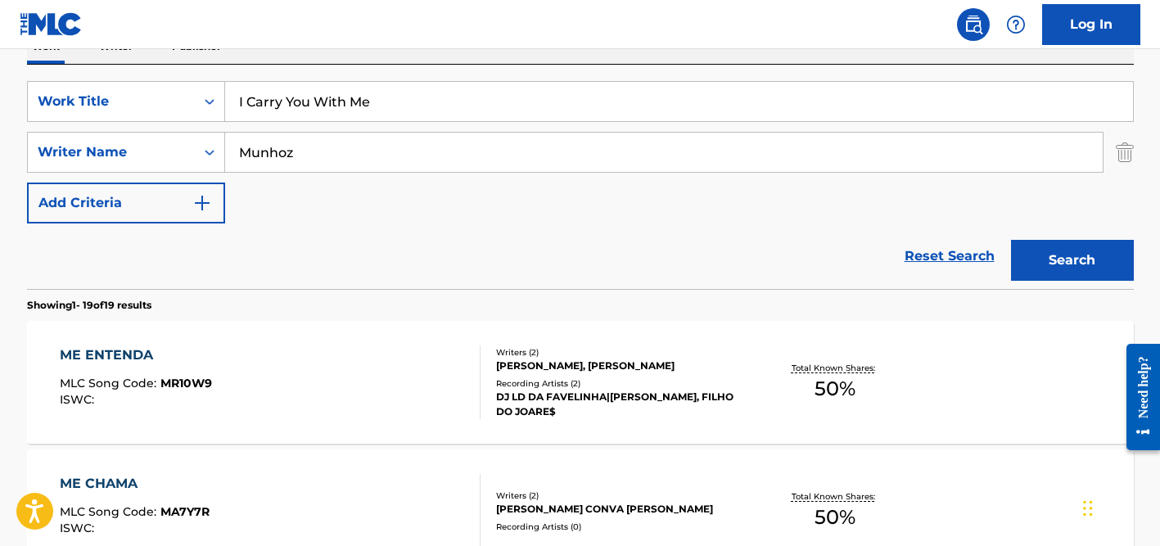
click at [367, 137] on input "Munhoz" at bounding box center [663, 152] width 877 height 39
type input "[PERSON_NAME]"
click at [1011, 240] on button "Search" at bounding box center [1072, 260] width 123 height 41
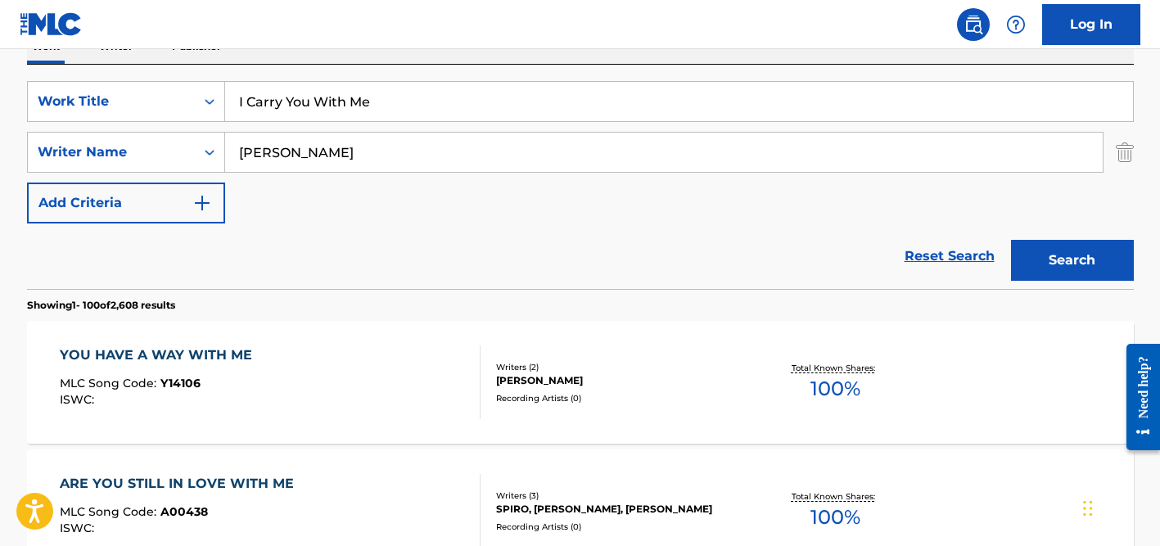
click at [319, 127] on div "SearchWithCriteria7c62c104-81dd-4476-bc42-090f860a96f6 Work Title I Carry You W…" at bounding box center [580, 152] width 1106 height 142
click at [322, 97] on input "I Carry You With Me" at bounding box center [679, 101] width 908 height 39
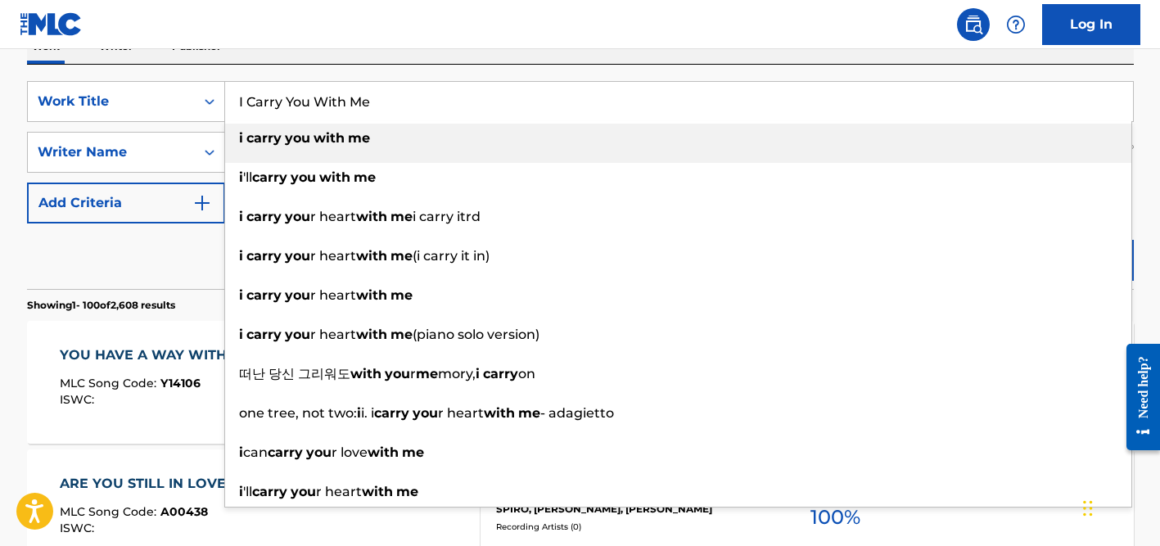
click at [322, 97] on input "I Carry You With Me" at bounding box center [679, 101] width 908 height 39
paste input "Te Llevo Conmigo"
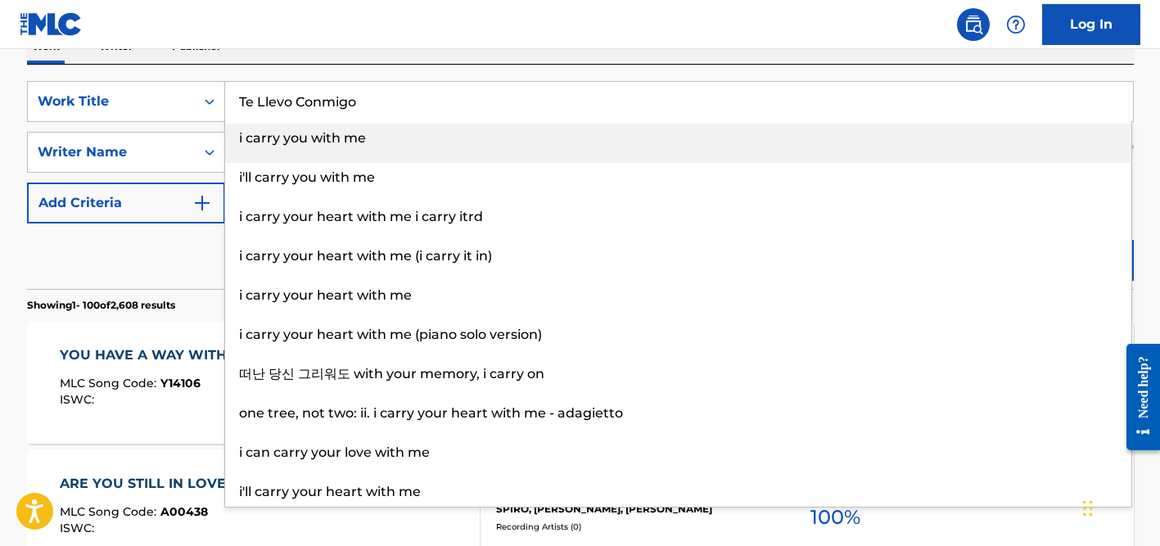
type input "Te Llevo Conmigo"
drag, startPoint x: 326, startPoint y: 56, endPoint x: 325, endPoint y: 74, distance: 17.2
click at [326, 56] on div "Work Writer Publisher" at bounding box center [580, 46] width 1106 height 34
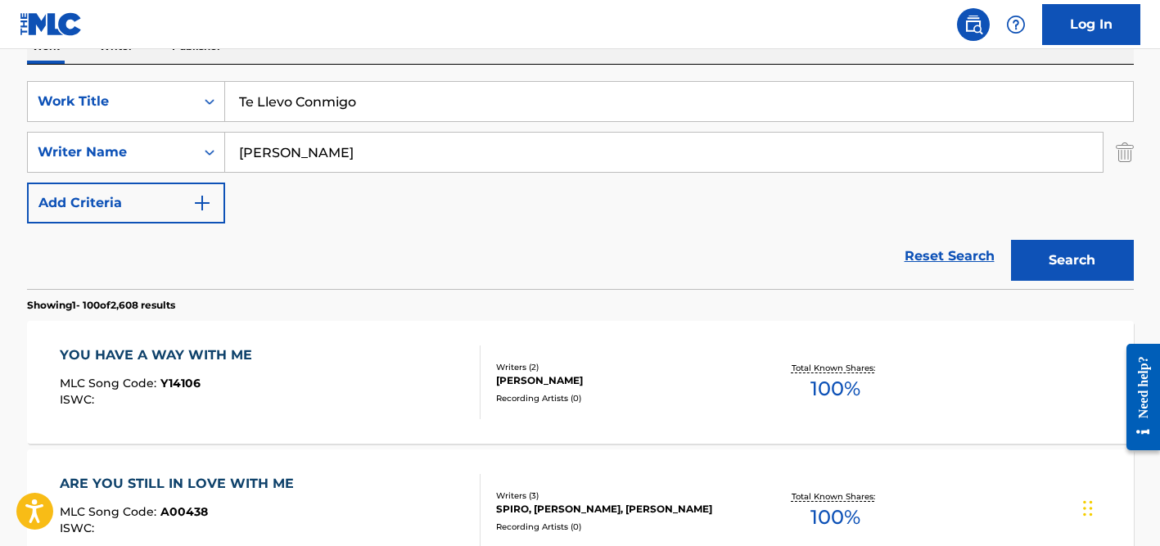
click at [307, 141] on input "[PERSON_NAME]" at bounding box center [663, 152] width 877 height 39
type input "koyabashi"
click at [1011, 240] on button "Search" at bounding box center [1072, 260] width 123 height 41
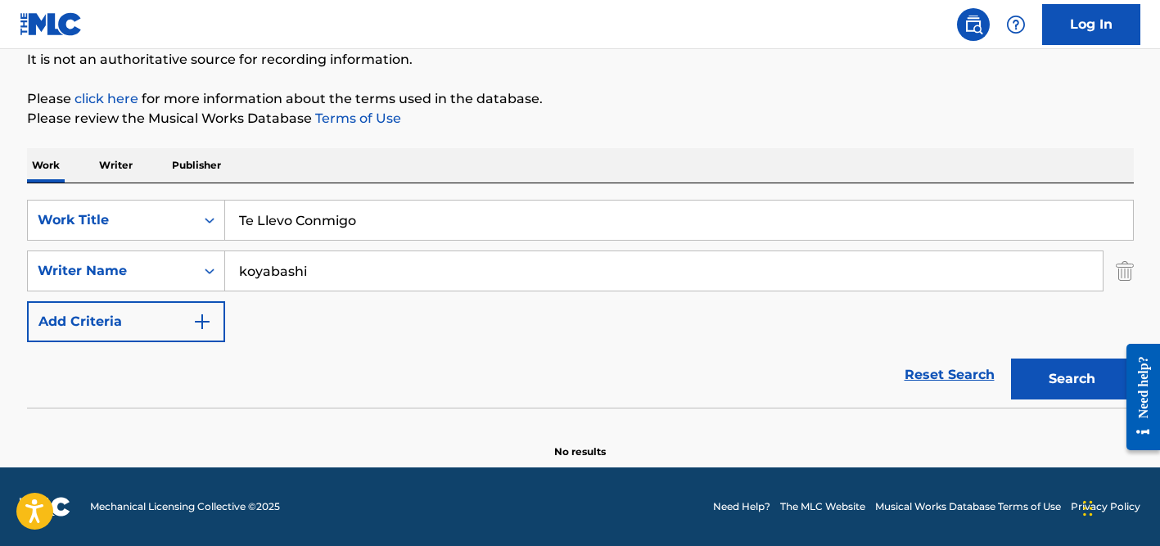
scroll to position [164, 0]
click at [365, 270] on input "koyabashi" at bounding box center [663, 270] width 877 height 39
click at [1011, 358] on button "Search" at bounding box center [1072, 378] width 123 height 41
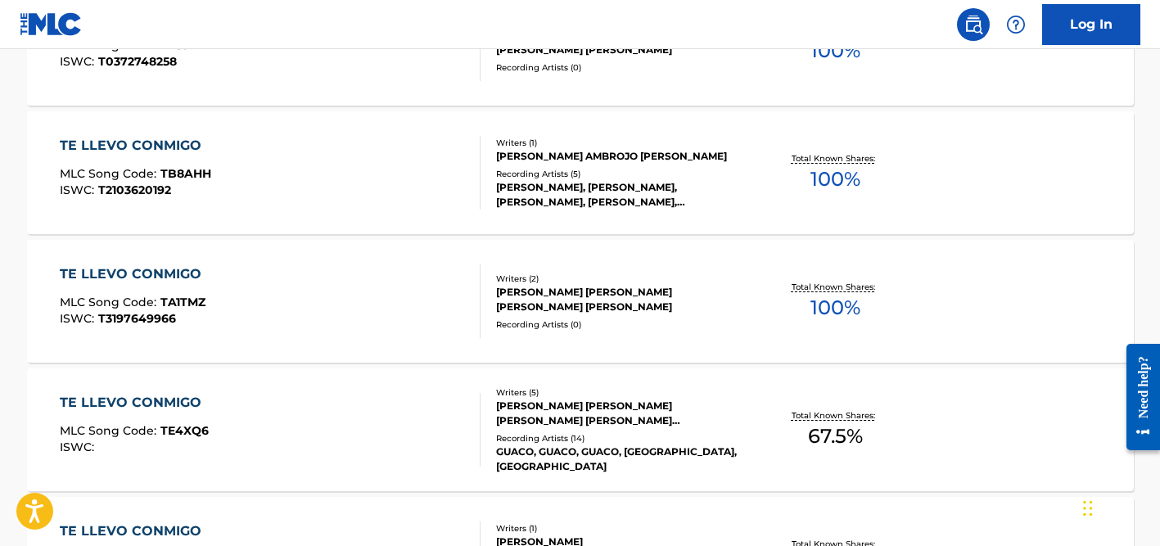
scroll to position [0, 0]
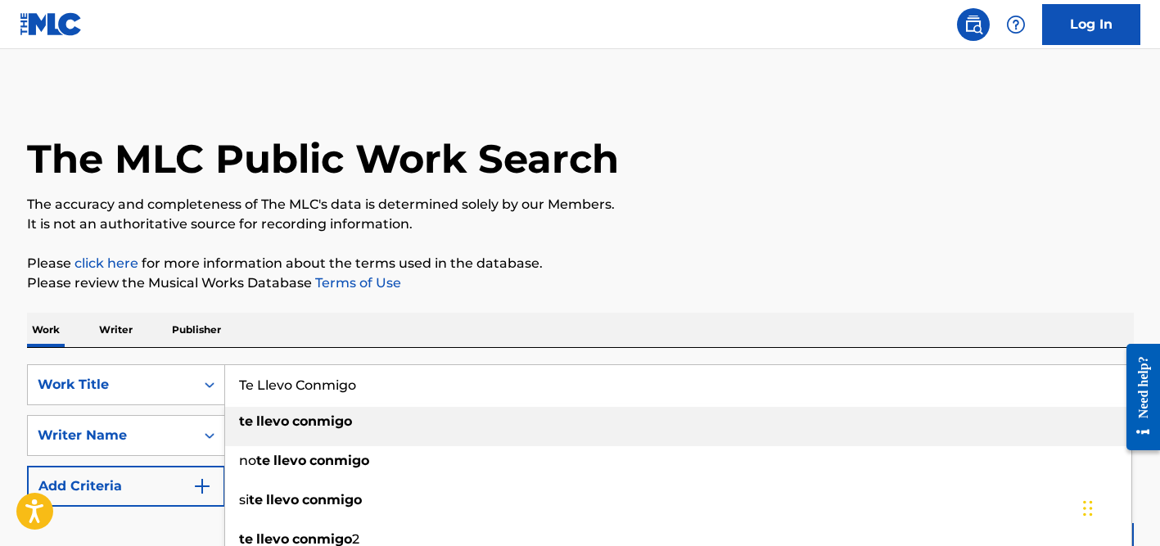
click at [286, 381] on input "Te Llevo Conmigo" at bounding box center [679, 384] width 908 height 39
paste input "Isso Vale um Abraç"
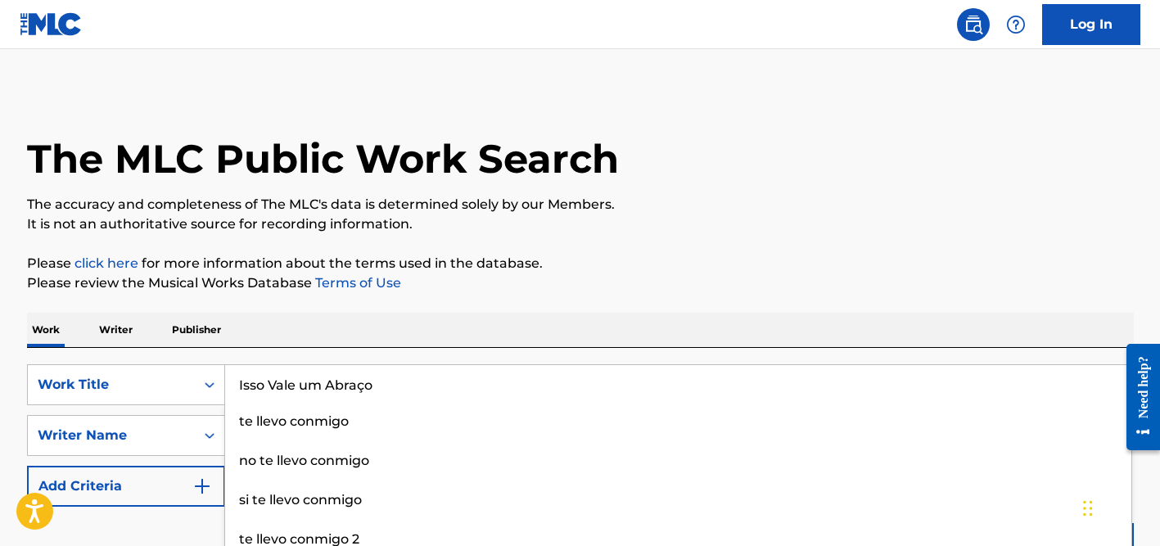
click at [366, 382] on input "Isso Vale um Abraço" at bounding box center [679, 384] width 908 height 39
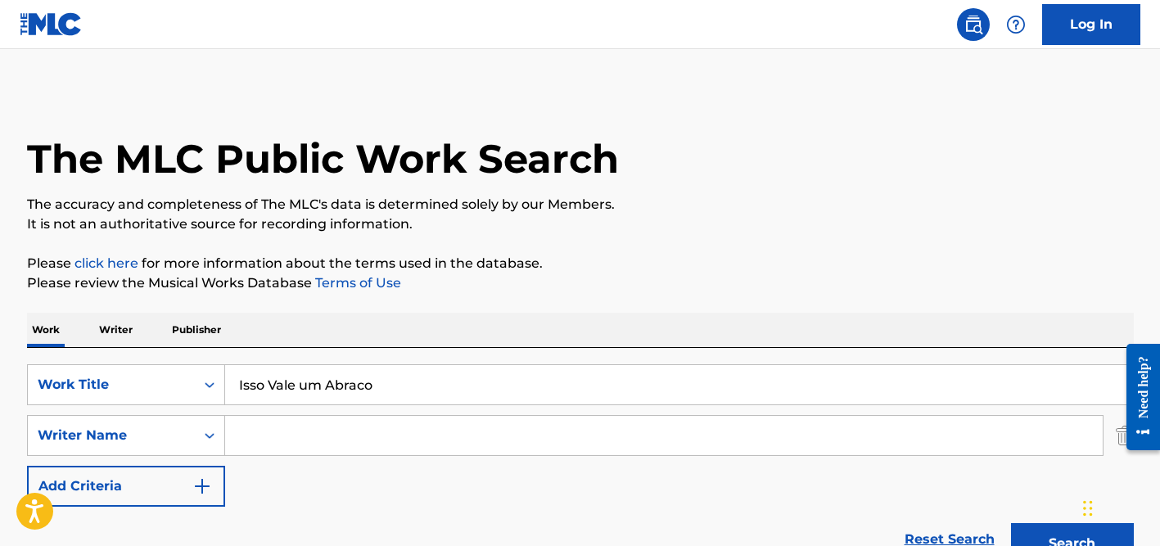
type input "Isso Vale um Abraco"
click at [417, 339] on div "Work Writer Publisher" at bounding box center [580, 330] width 1106 height 34
click at [374, 425] on input "Search Form" at bounding box center [663, 435] width 877 height 39
click at [1011, 523] on button "Search" at bounding box center [1072, 543] width 123 height 41
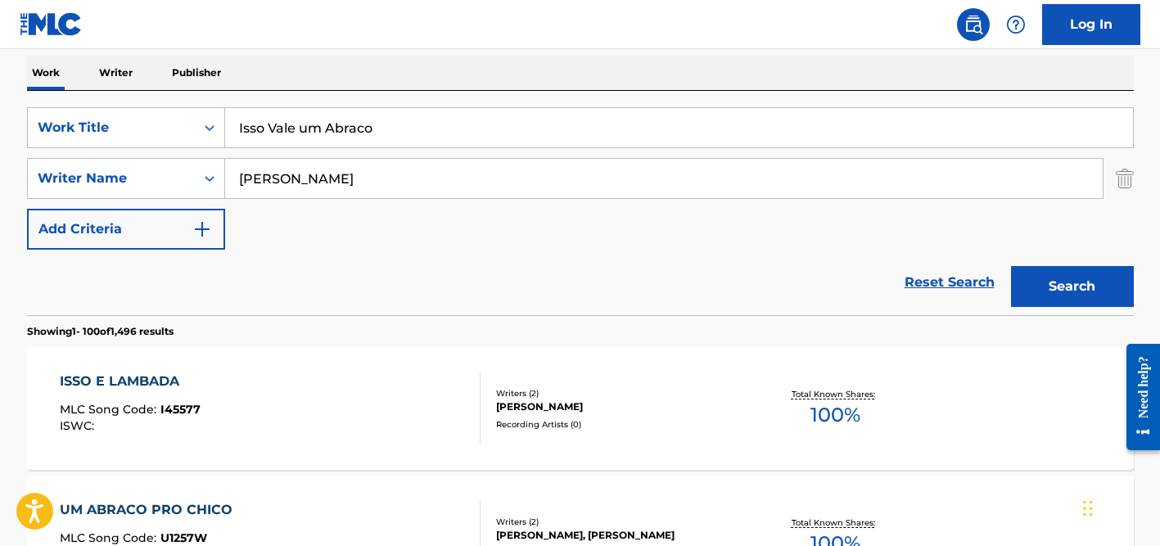
scroll to position [238, 0]
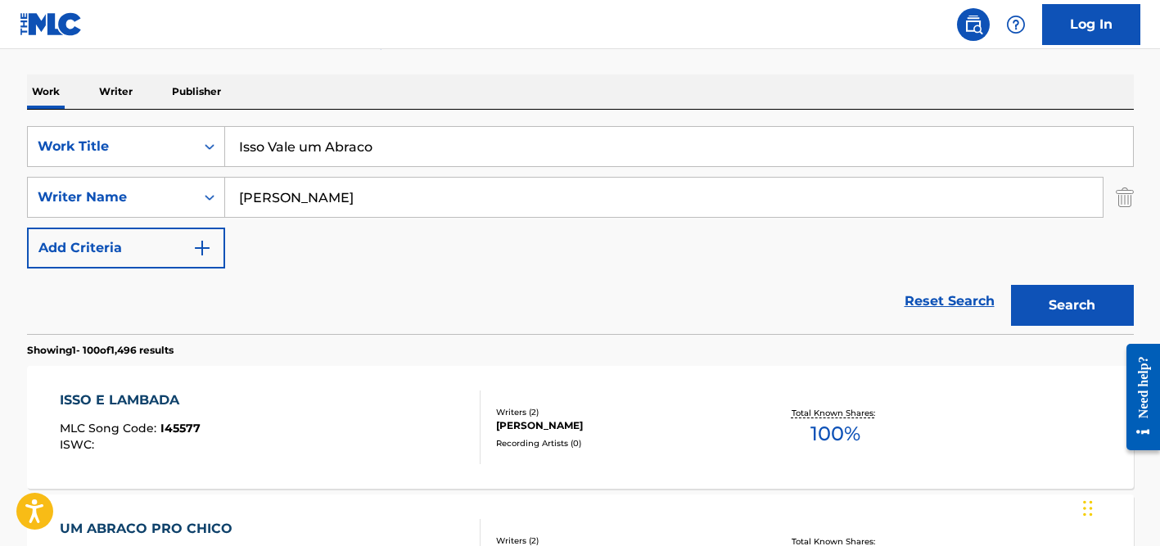
click at [301, 204] on input "[PERSON_NAME]" at bounding box center [663, 197] width 877 height 39
click at [1011, 285] on button "Search" at bounding box center [1072, 305] width 123 height 41
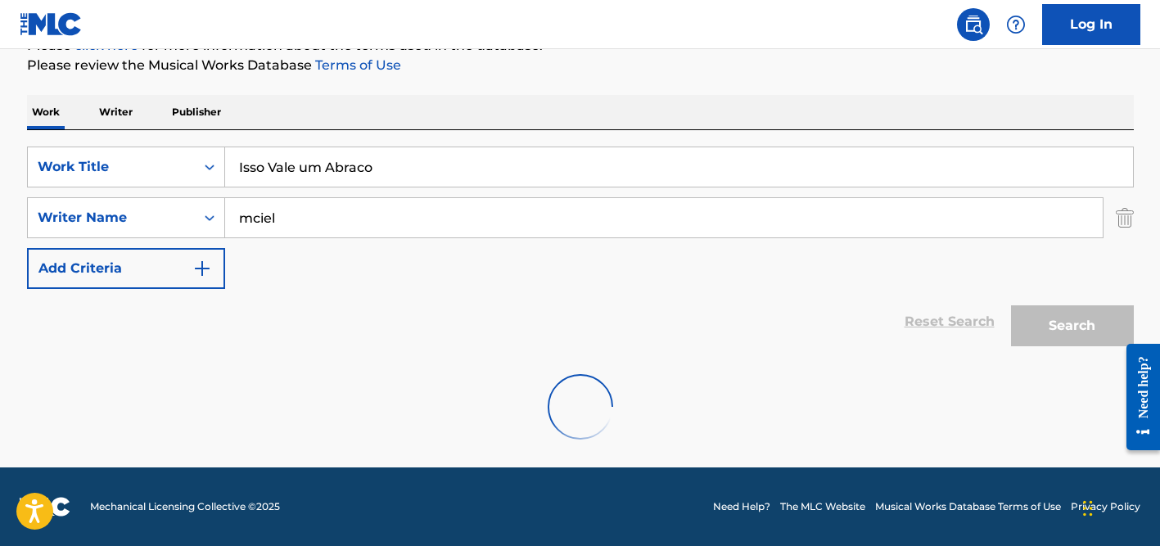
click at [250, 216] on input "mciel" at bounding box center [663, 217] width 877 height 39
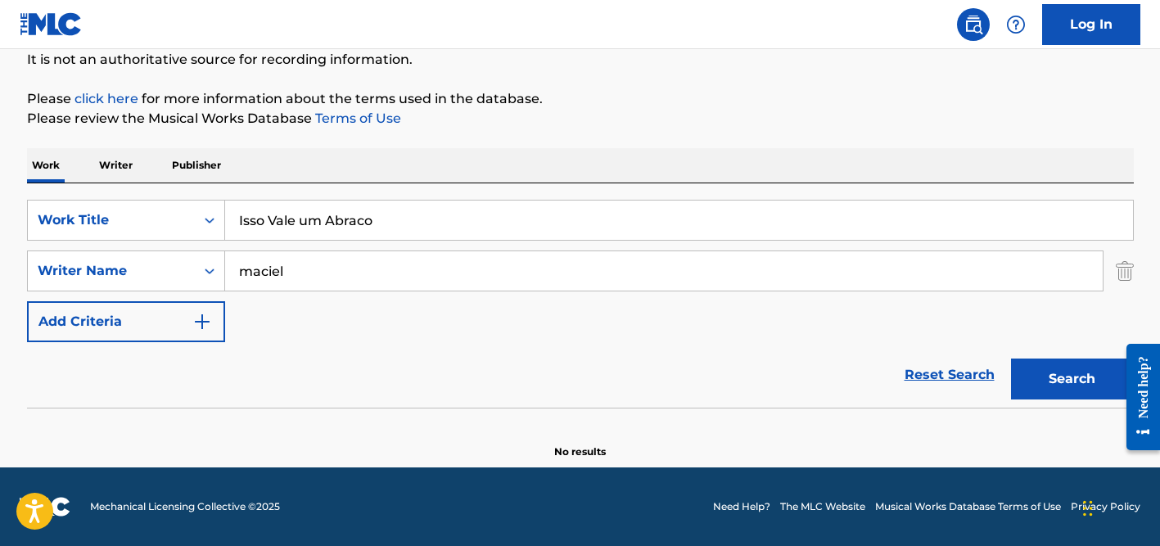
type input "maciel"
click at [351, 211] on input "Isso Vale um Abraco" at bounding box center [679, 220] width 908 height 39
click at [350, 262] on input "maciel" at bounding box center [663, 270] width 877 height 39
click at [1011, 358] on button "Search" at bounding box center [1072, 378] width 123 height 41
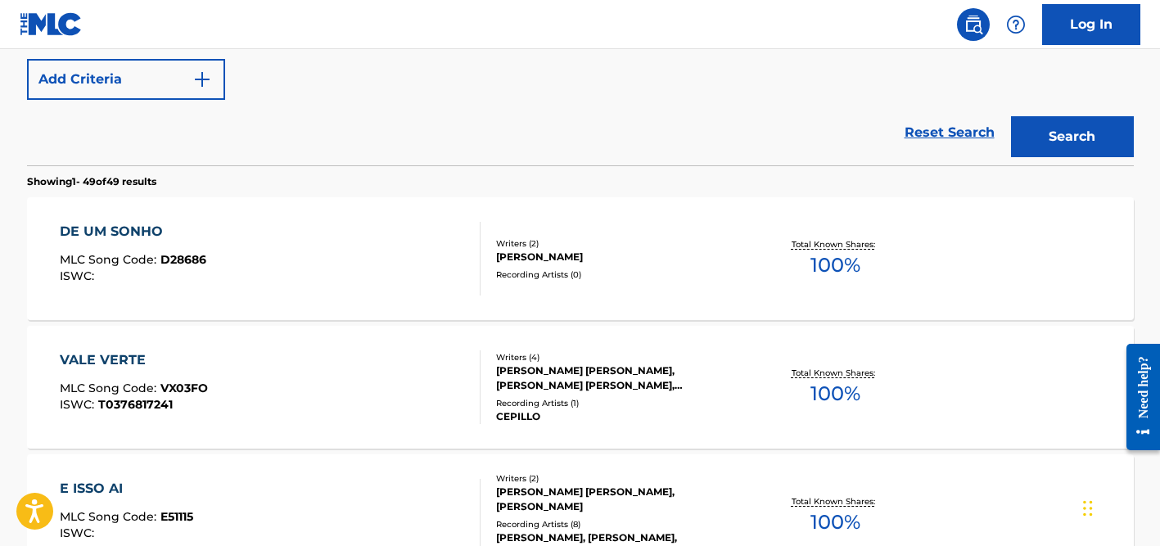
scroll to position [0, 0]
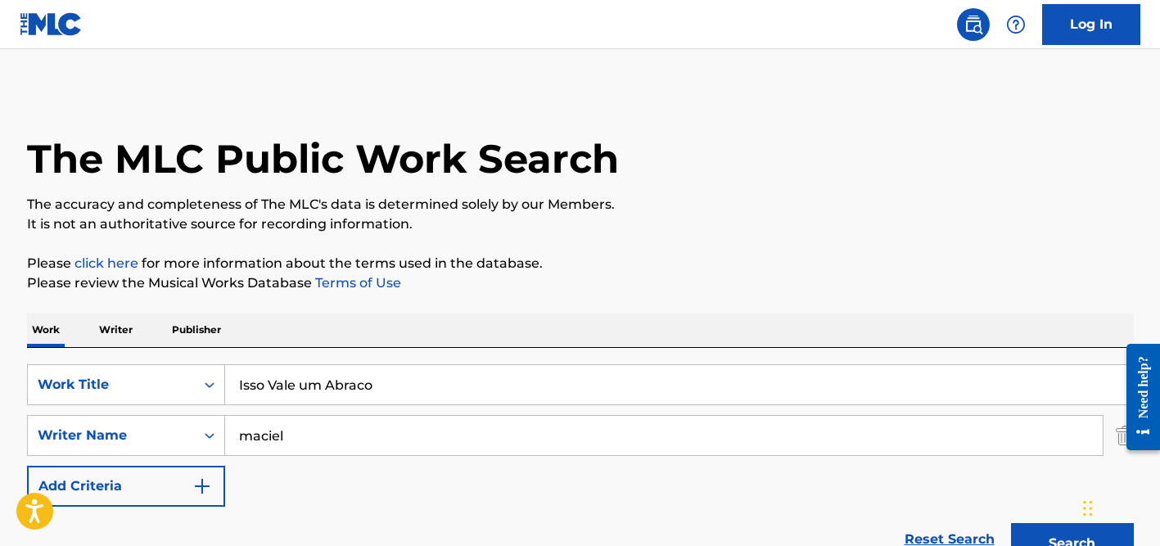
click at [303, 375] on input "Isso Vale um Abraco" at bounding box center [679, 384] width 908 height 39
paste input "These People"
type input "These People"
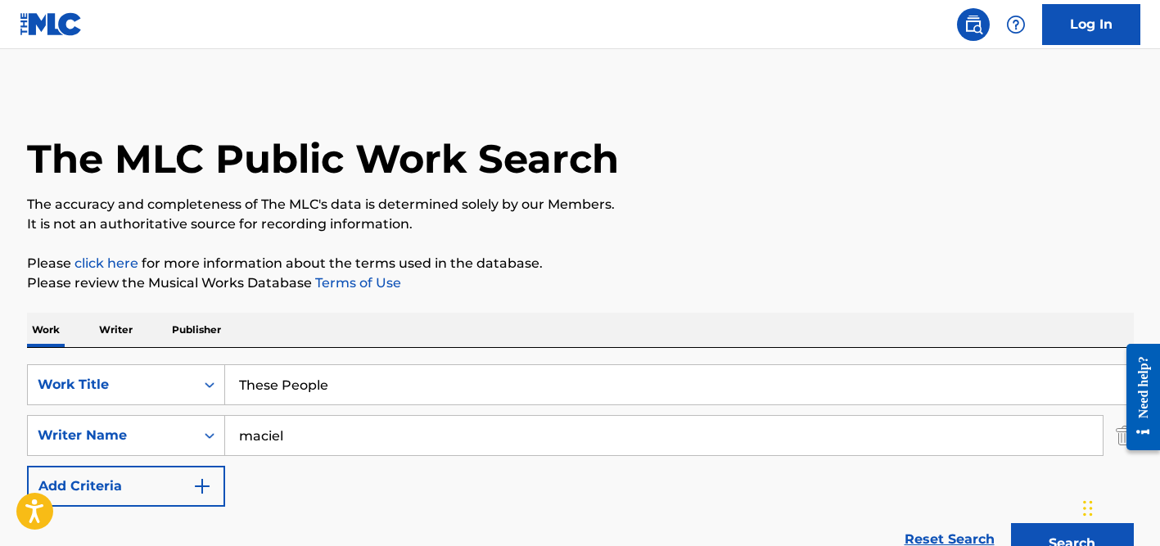
click at [297, 434] on input "maciel" at bounding box center [663, 435] width 877 height 39
type input "[PERSON_NAME]"
click at [1011, 523] on button "Search" at bounding box center [1072, 543] width 123 height 41
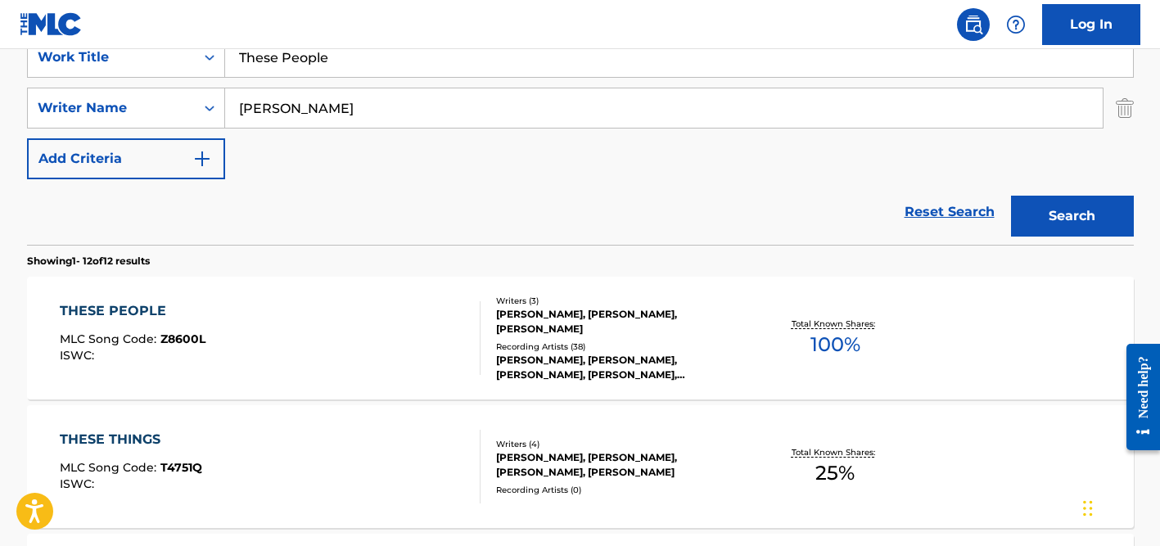
scroll to position [337, 0]
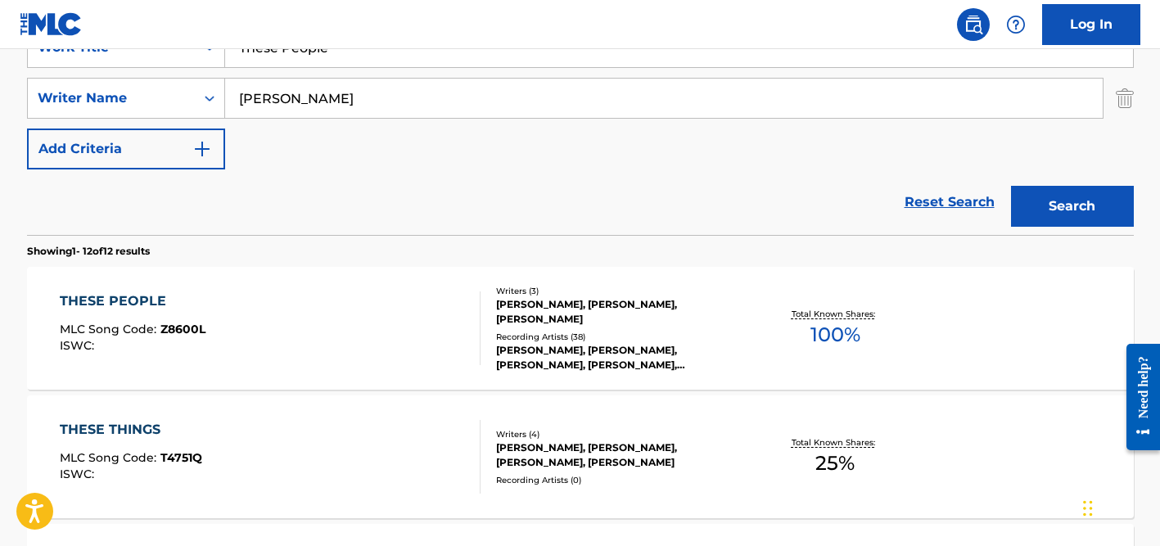
click at [585, 328] on div "Writers ( 3 ) [PERSON_NAME], [PERSON_NAME], [PERSON_NAME] Recording Artists ( 3…" at bounding box center [611, 329] width 263 height 88
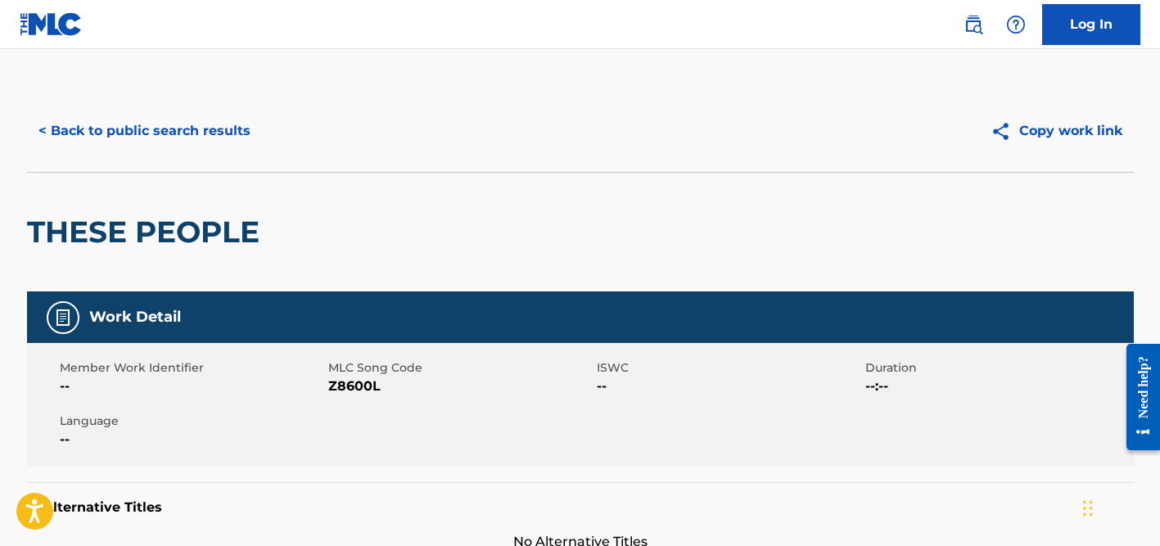
click at [209, 125] on button "< Back to public search results" at bounding box center [144, 130] width 235 height 41
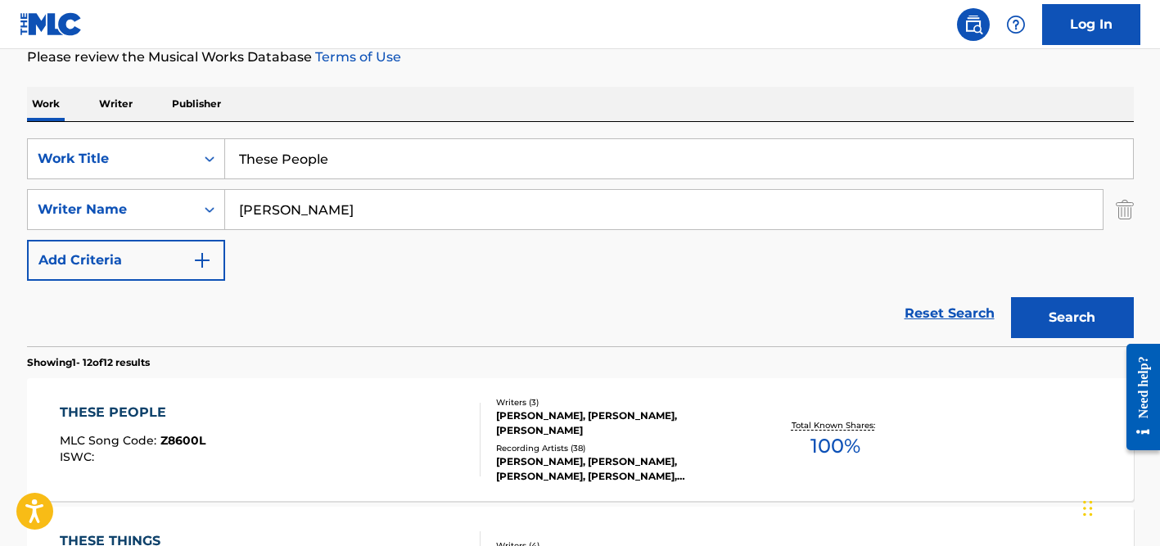
scroll to position [200, 0]
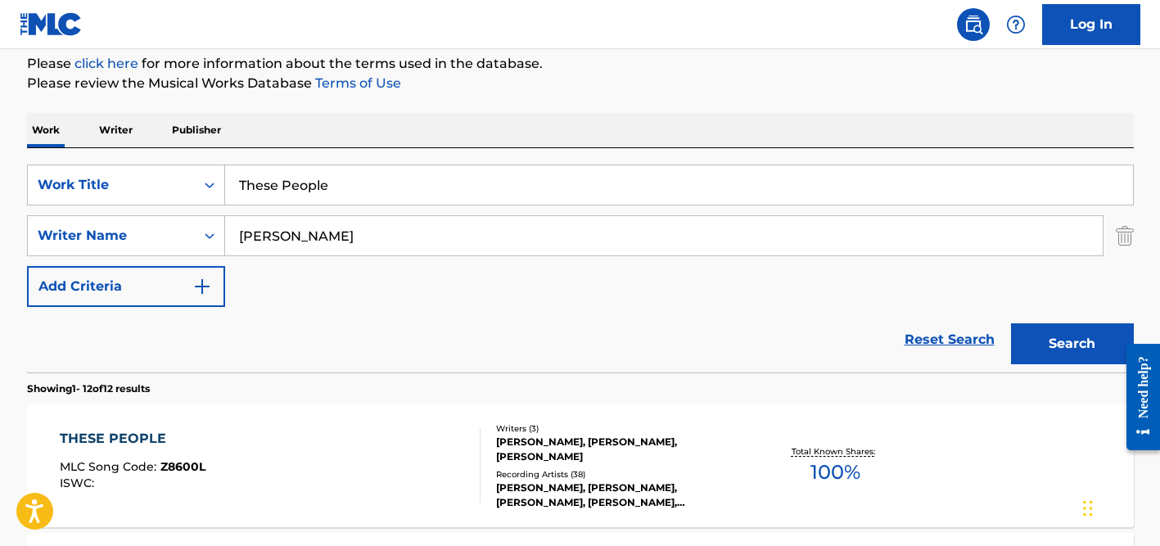
click at [322, 187] on input "These People" at bounding box center [679, 184] width 908 height 39
paste input "when we're parted"
type input "when we're parted"
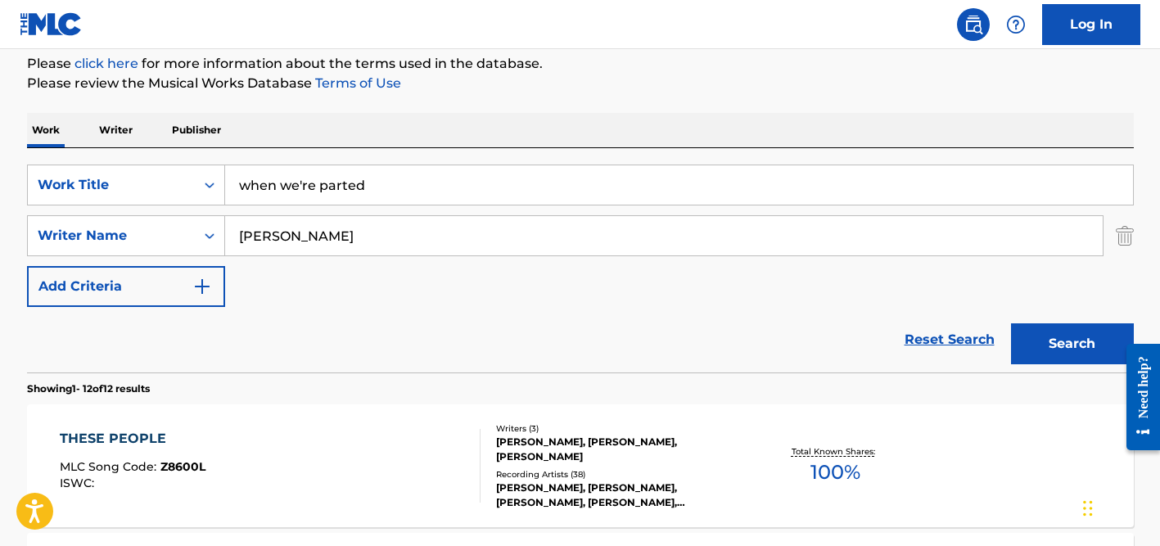
click at [319, 229] on input "[PERSON_NAME]" at bounding box center [663, 235] width 877 height 39
click at [1011, 323] on button "Search" at bounding box center [1072, 343] width 123 height 41
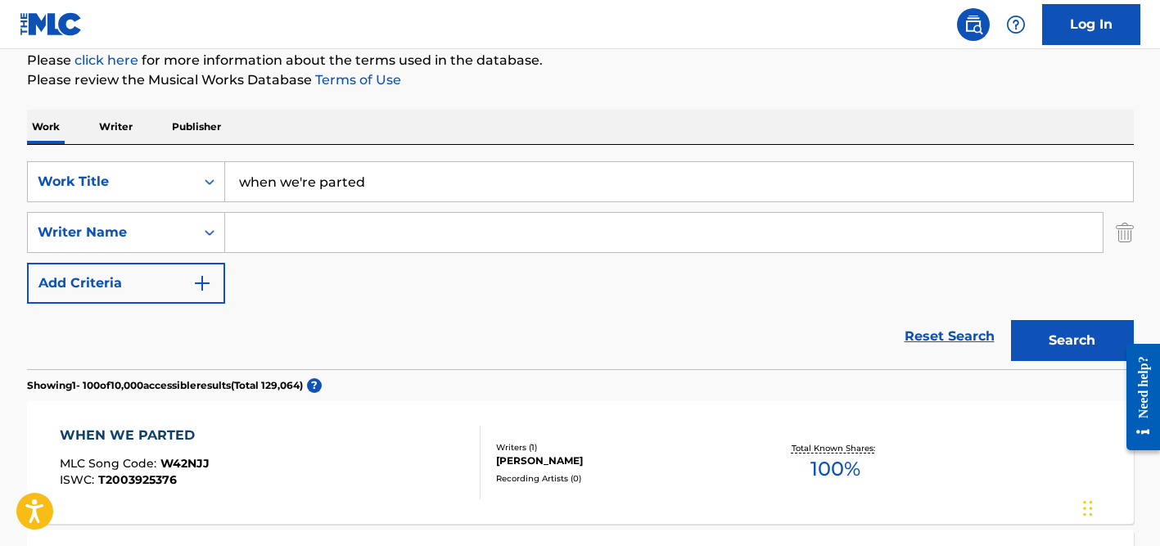
scroll to position [196, 0]
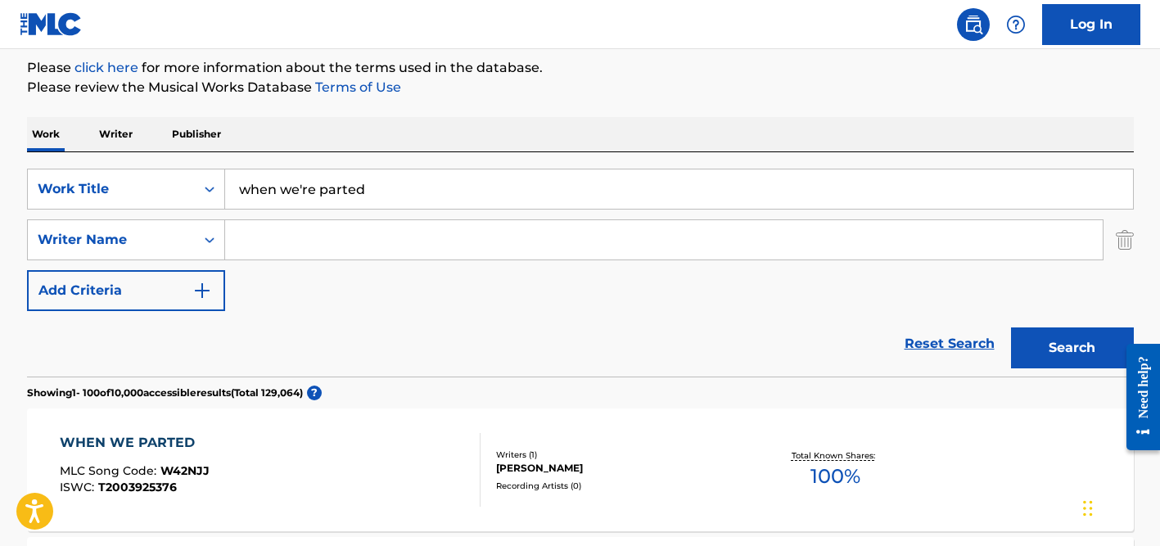
click at [303, 192] on input "when we're parted" at bounding box center [679, 188] width 908 height 39
paste input "Muốn Vá Quá Muộn"
click at [266, 185] on input "Muốn Vá Quá Muộn" at bounding box center [679, 188] width 908 height 39
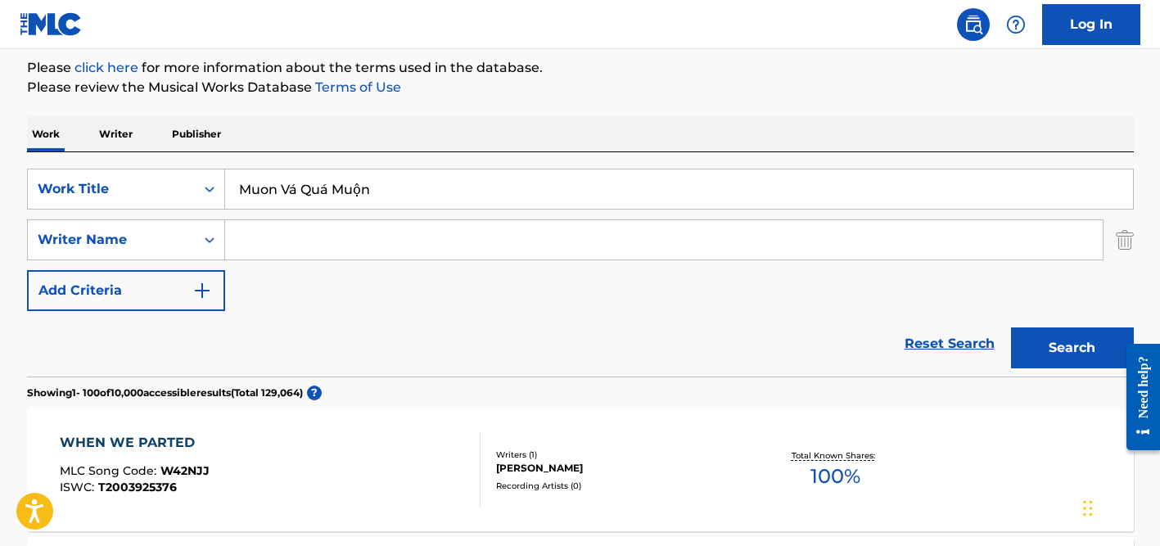
click at [298, 189] on input "Muon Vá Quá Muộn" at bounding box center [679, 188] width 908 height 39
click at [329, 189] on input "Muon Va Quá Muộn" at bounding box center [679, 188] width 908 height 39
click at [360, 190] on input "Muon Va Qua Muộn" at bounding box center [679, 188] width 908 height 39
click at [340, 242] on input "Search Form" at bounding box center [663, 239] width 877 height 39
click at [1011, 327] on button "Search" at bounding box center [1072, 347] width 123 height 41
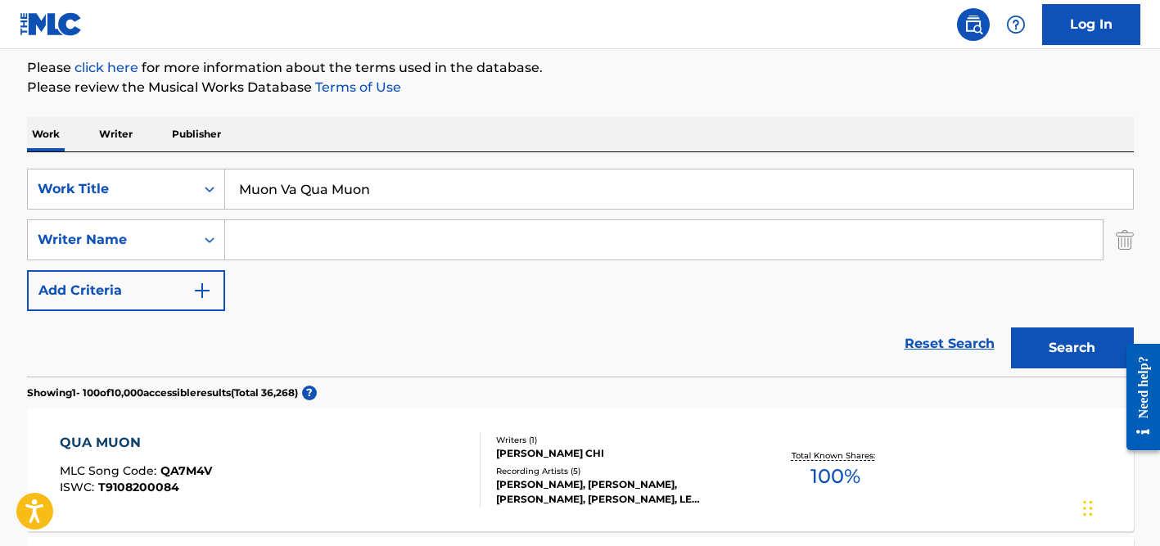
click at [327, 190] on input "Muon Va Qua Muon" at bounding box center [679, 188] width 908 height 39
paste input "Reina Irremplazable"
type input "Reina Irremplazable"
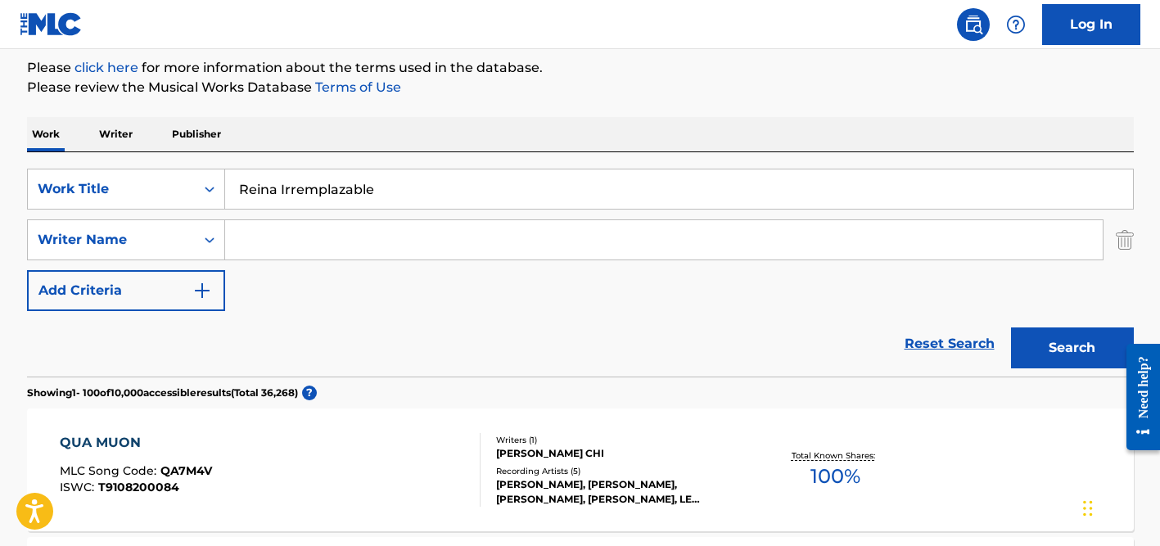
click at [329, 228] on input "Search Form" at bounding box center [663, 239] width 877 height 39
type input "[PERSON_NAME]"
click at [1011, 327] on button "Search" at bounding box center [1072, 347] width 123 height 41
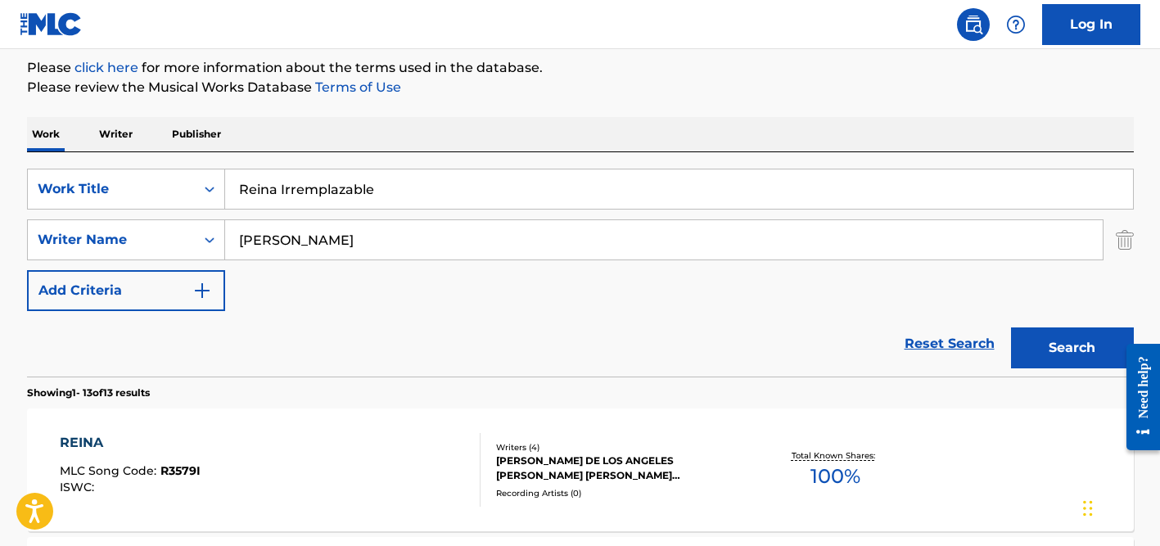
scroll to position [79, 0]
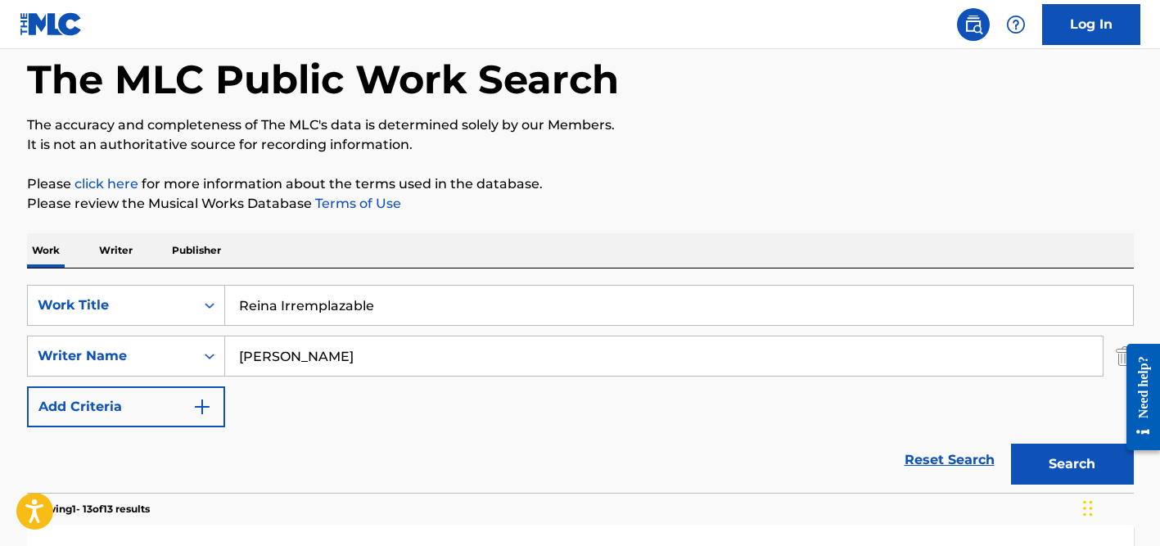
click at [318, 355] on input "[PERSON_NAME]" at bounding box center [663, 355] width 877 height 39
click at [1011, 444] on button "Search" at bounding box center [1072, 464] width 123 height 41
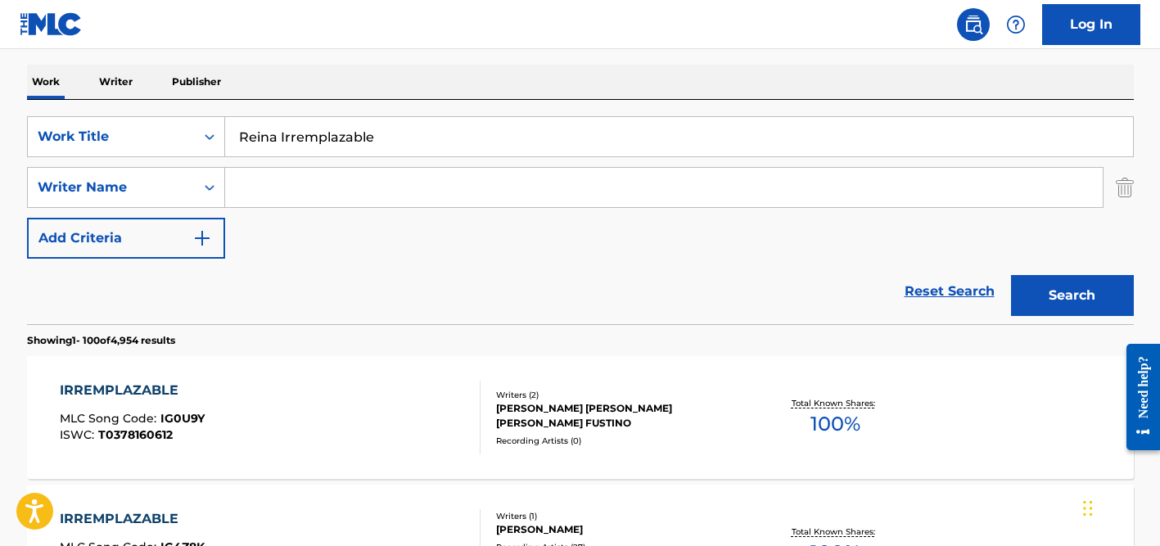
scroll to position [250, 0]
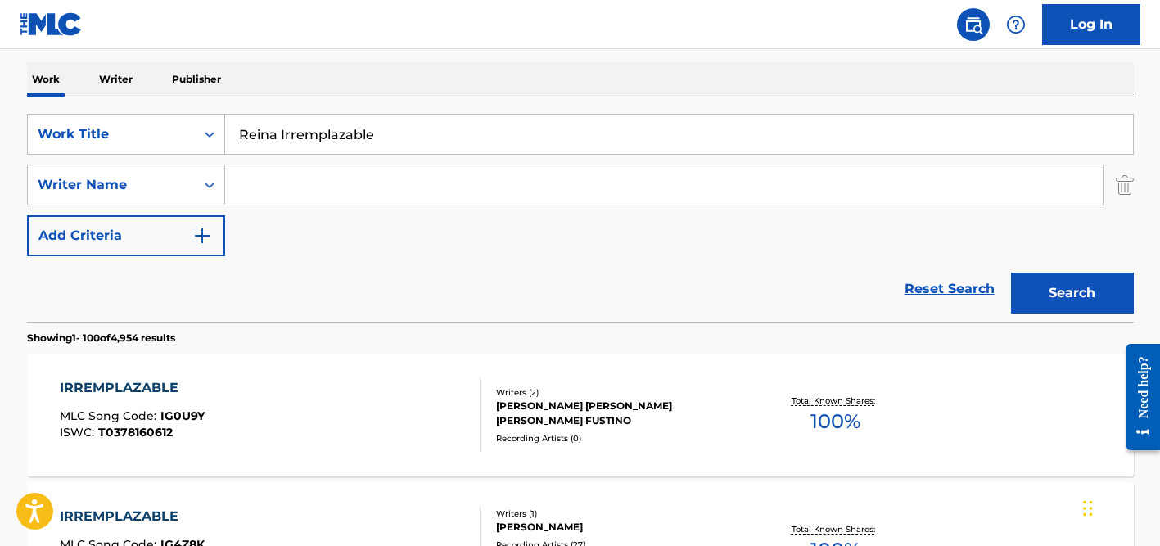
click at [256, 130] on input "Reina Irremplazable" at bounding box center [679, 134] width 908 height 39
paste input "After The Danc"
type input "After The Dance"
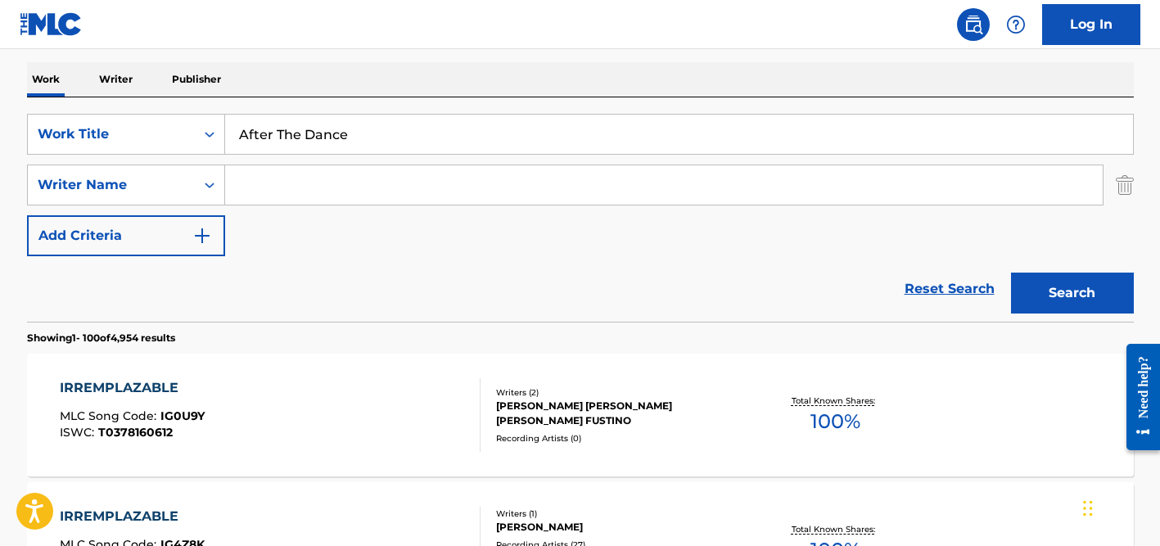
click at [273, 169] on input "Search Form" at bounding box center [663, 184] width 877 height 39
type input "gaye"
click at [1011, 273] on button "Search" at bounding box center [1072, 293] width 123 height 41
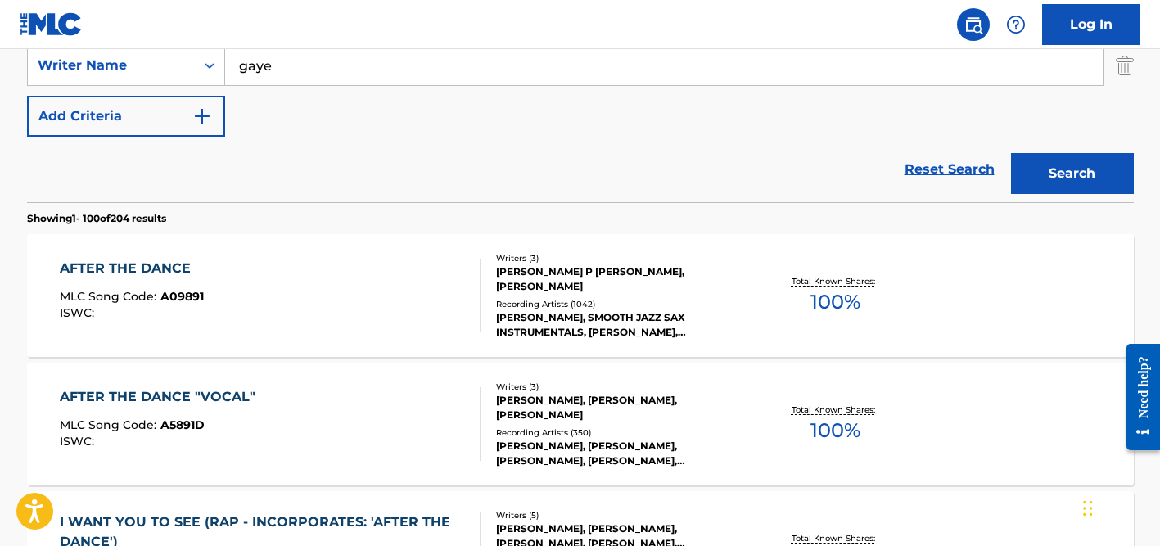
scroll to position [384, 0]
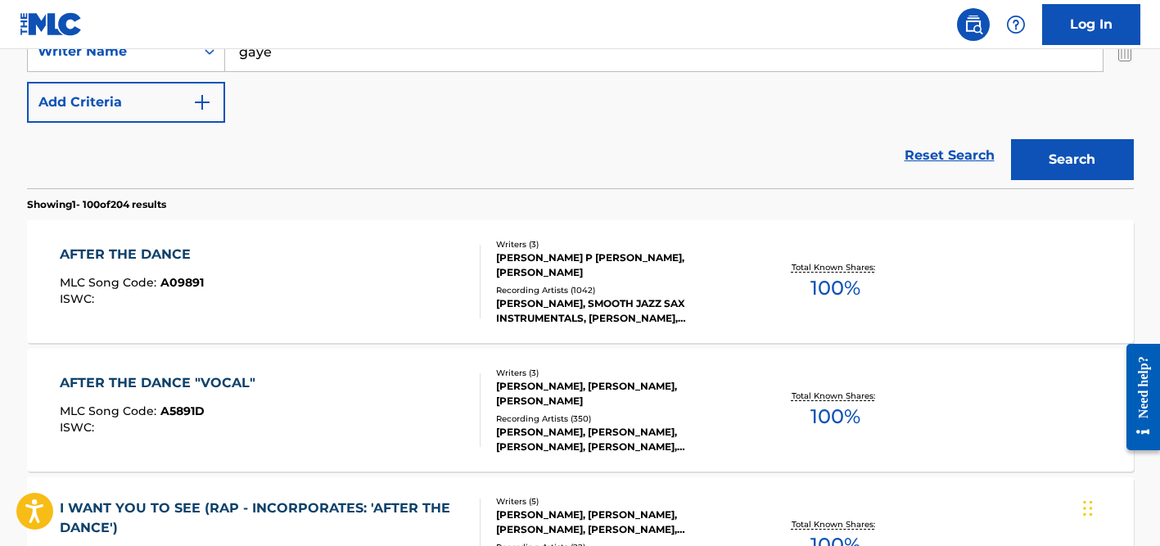
click at [546, 300] on div "[PERSON_NAME], SMOOTH JAZZ SAX INSTRUMENTALS, [PERSON_NAME], [PERSON_NAME], [PE…" at bounding box center [619, 310] width 247 height 29
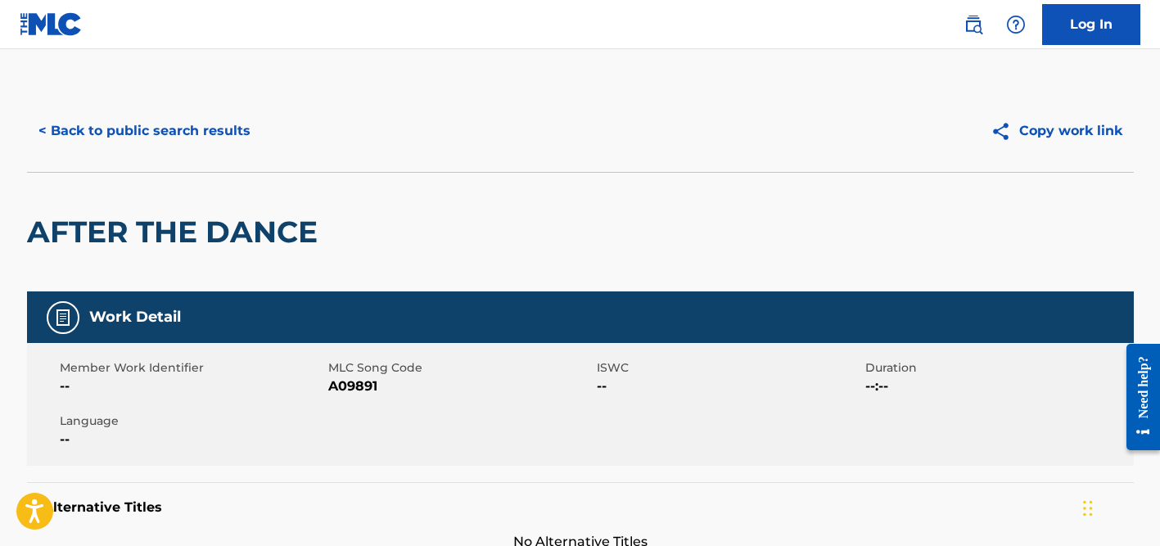
click at [210, 119] on button "< Back to public search results" at bounding box center [144, 130] width 235 height 41
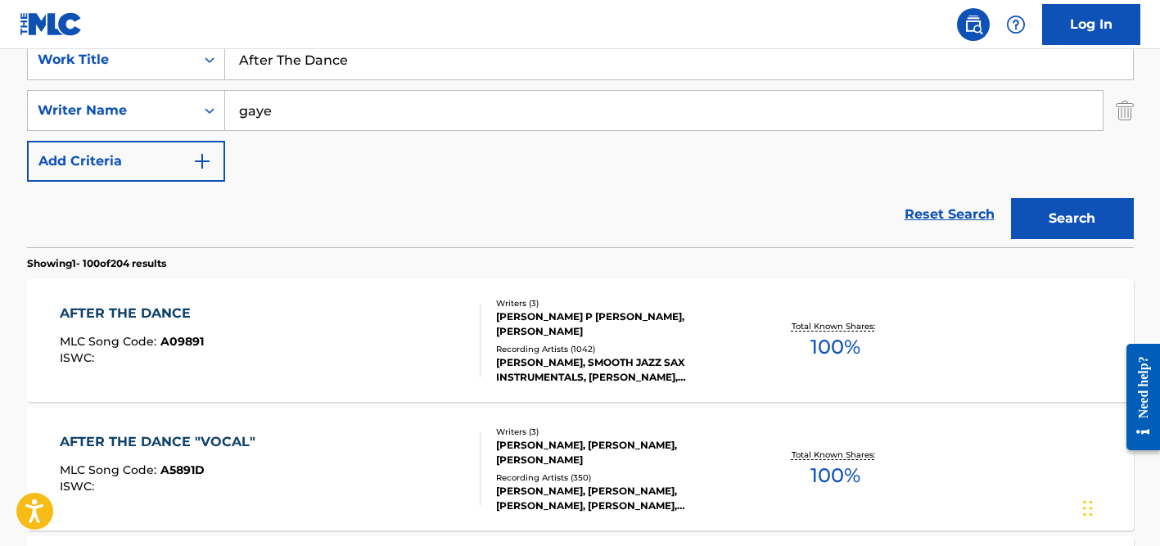
scroll to position [304, 0]
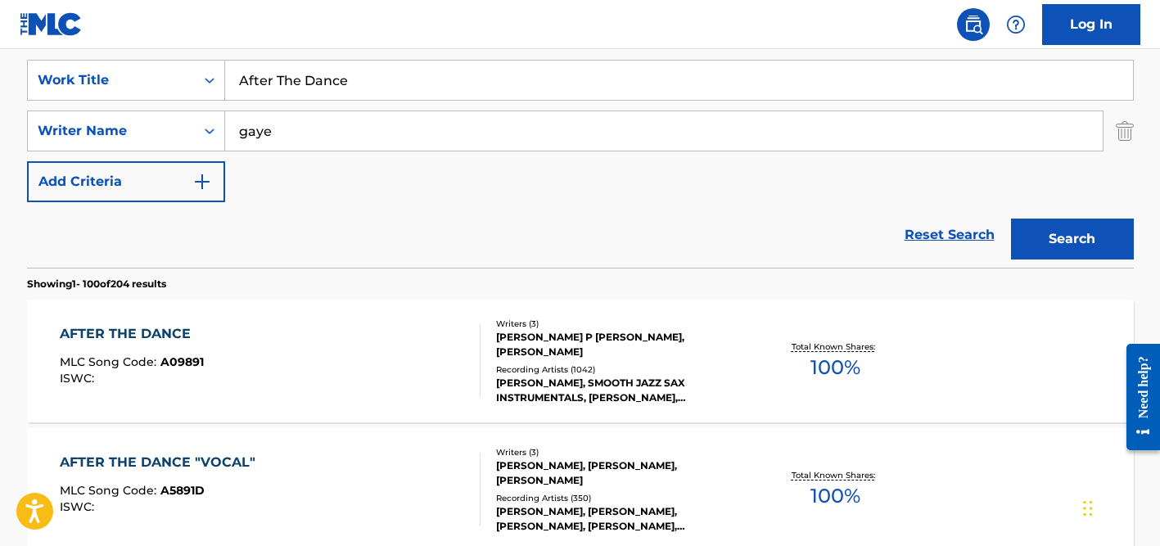
click at [281, 139] on input "gaye" at bounding box center [663, 130] width 877 height 39
paste input "[PERSON_NAME]"
drag, startPoint x: 277, startPoint y: 131, endPoint x: 222, endPoint y: 128, distance: 54.9
click at [222, 128] on div "SearchWithCriteria98e62d65-23dc-4b63-91dd-5d66826b88e9 Writer Name [PERSON_NAME]" at bounding box center [580, 130] width 1106 height 41
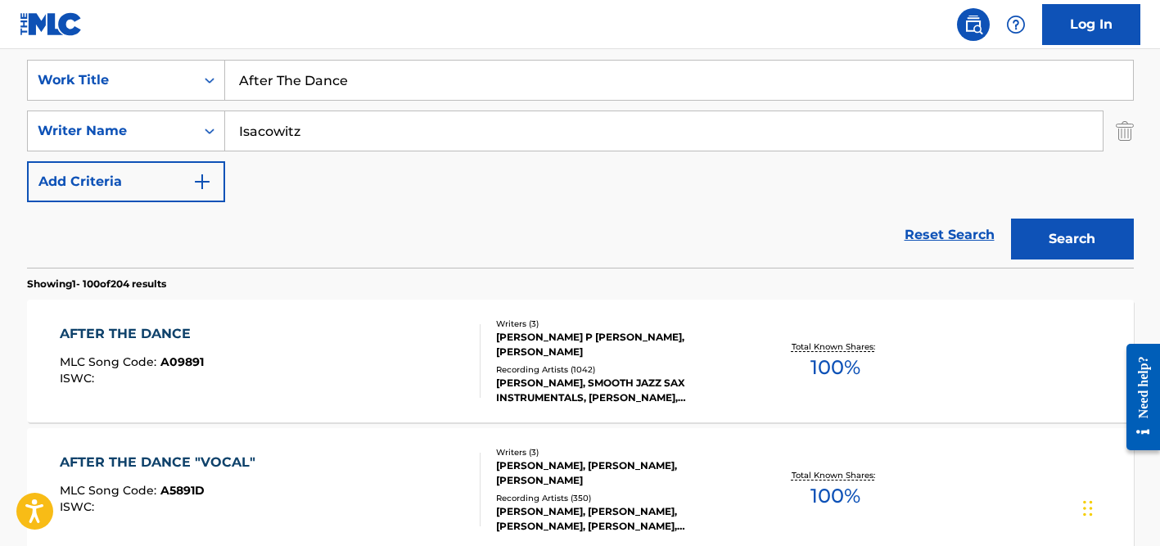
type input "Isacowitz"
click at [400, 74] on input "After The Dance" at bounding box center [679, 80] width 908 height 39
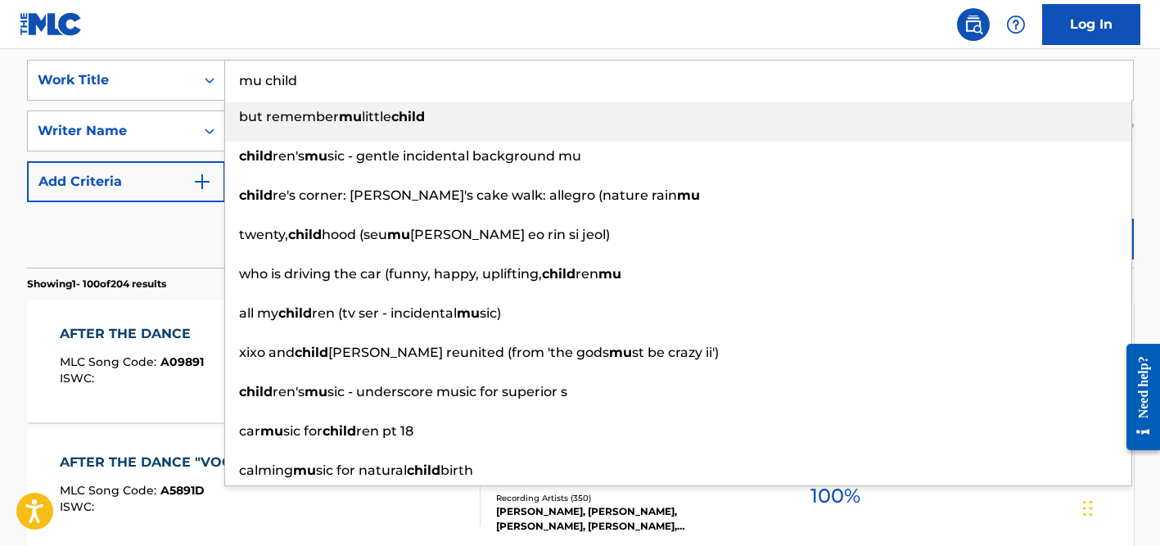
click at [259, 79] on input "mu child" at bounding box center [679, 80] width 908 height 39
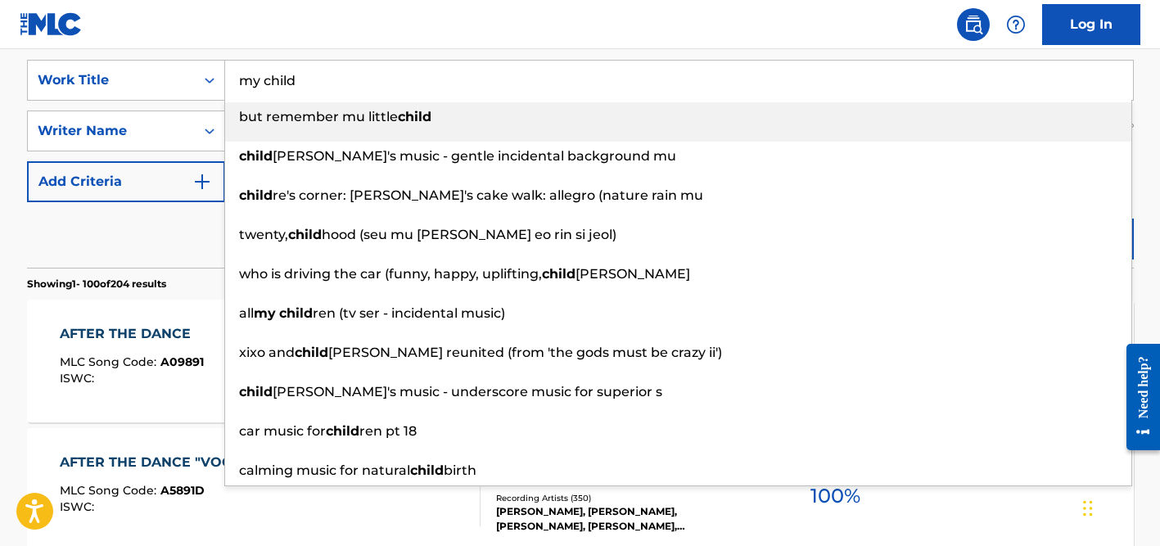
type input "my child"
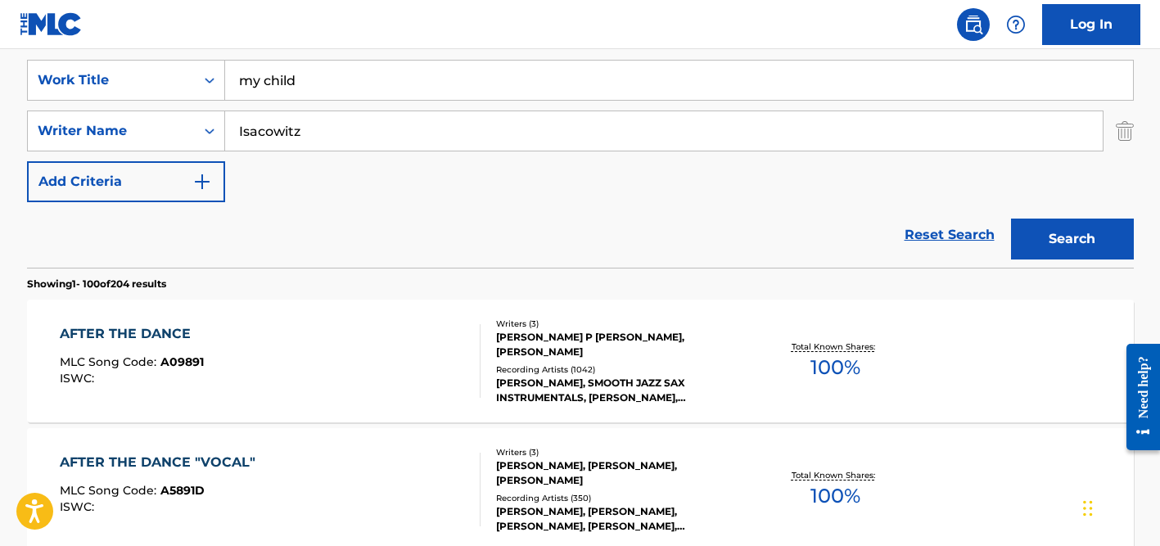
click at [64, 233] on div "Reset Search Search" at bounding box center [580, 234] width 1106 height 65
click at [321, 137] on input "Isacowitz" at bounding box center [663, 130] width 877 height 39
click at [1011, 219] on button "Search" at bounding box center [1072, 239] width 123 height 41
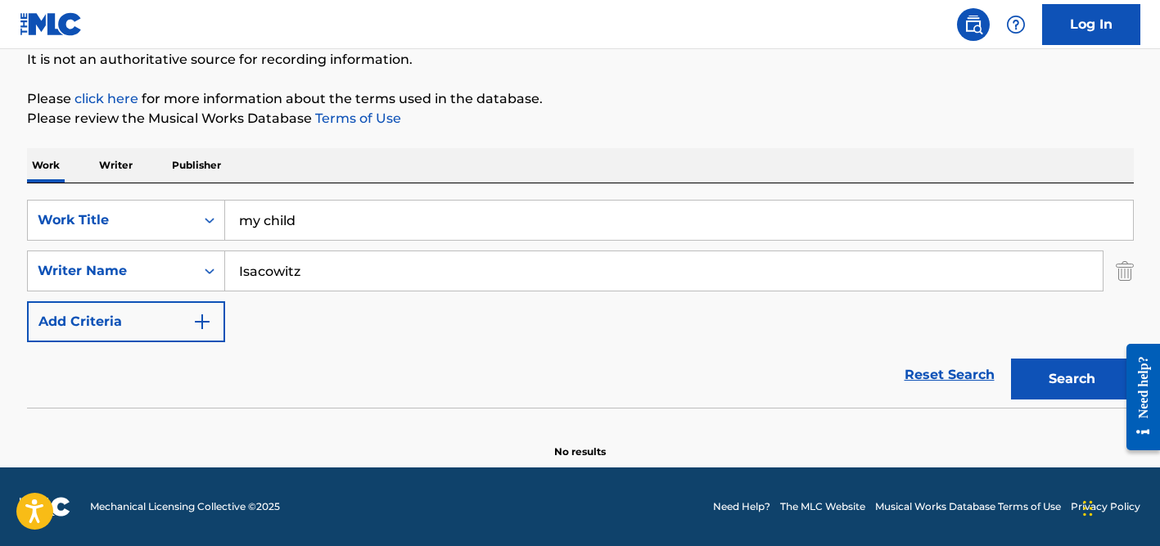
scroll to position [164, 0]
click at [319, 261] on input "Isacowitz" at bounding box center [663, 270] width 877 height 39
click at [1011, 358] on button "Search" at bounding box center [1072, 378] width 123 height 41
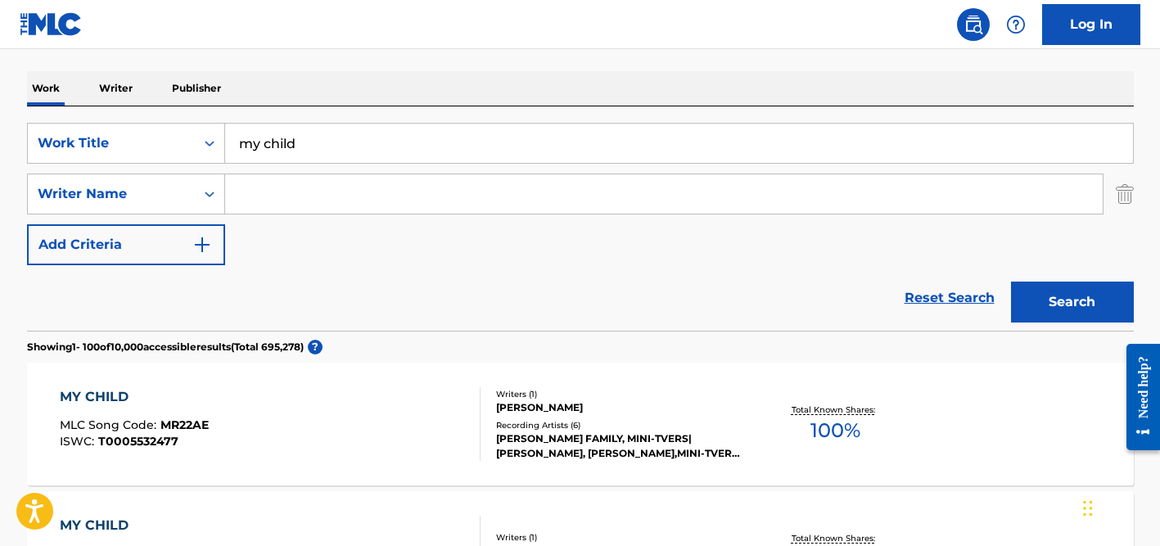
scroll to position [248, 0]
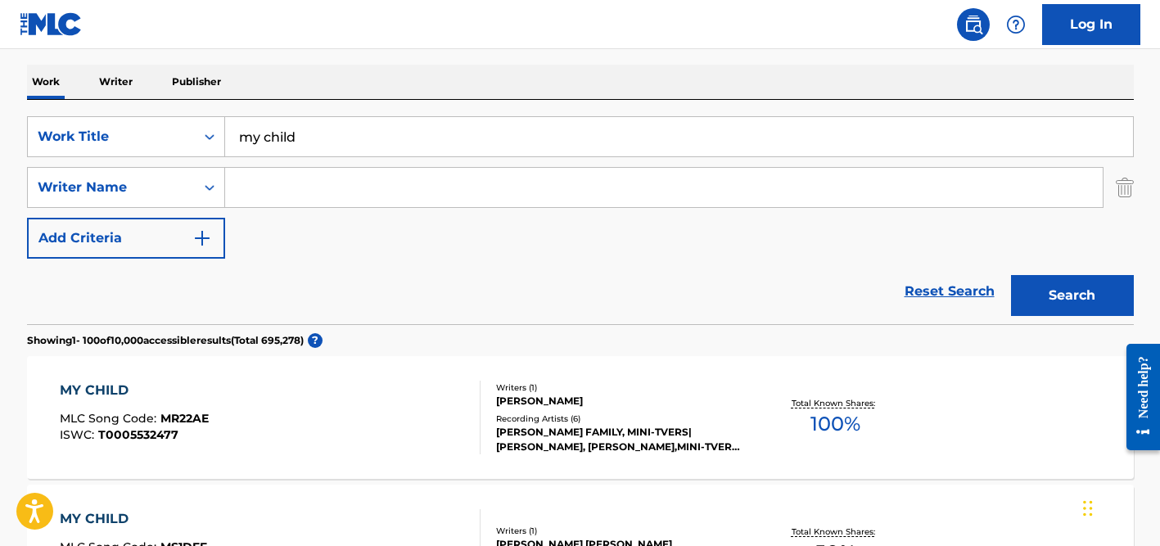
click at [312, 191] on input "Search Form" at bounding box center [663, 187] width 877 height 39
type input "[PERSON_NAME]"
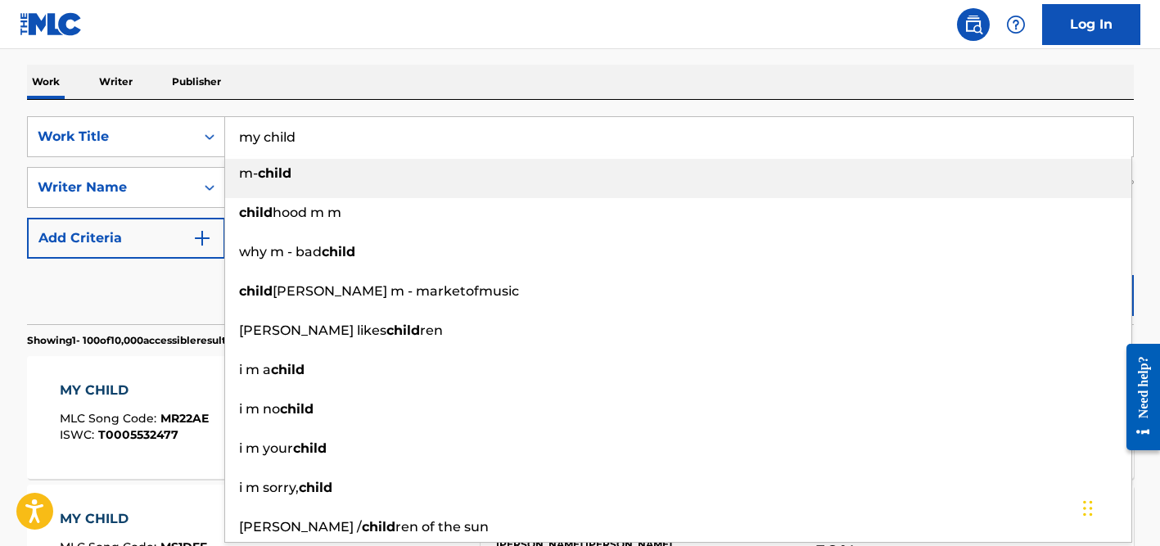
click at [313, 148] on input "my child" at bounding box center [679, 136] width 908 height 39
paste input "Welcome to my wor"
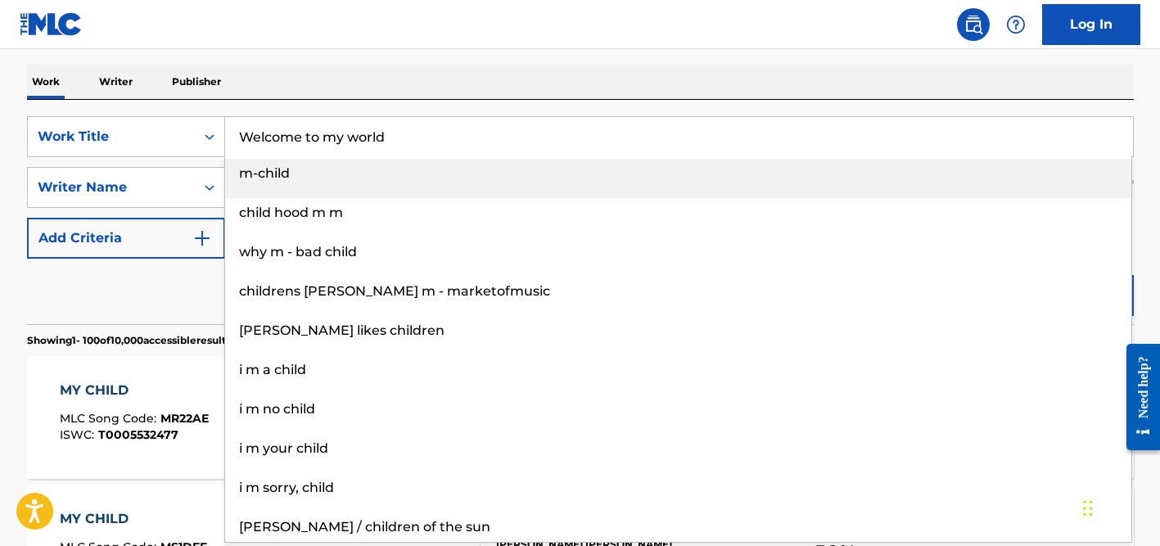
type input "Welcome to my world"
click at [324, 91] on div "Work Writer Publisher" at bounding box center [580, 82] width 1106 height 34
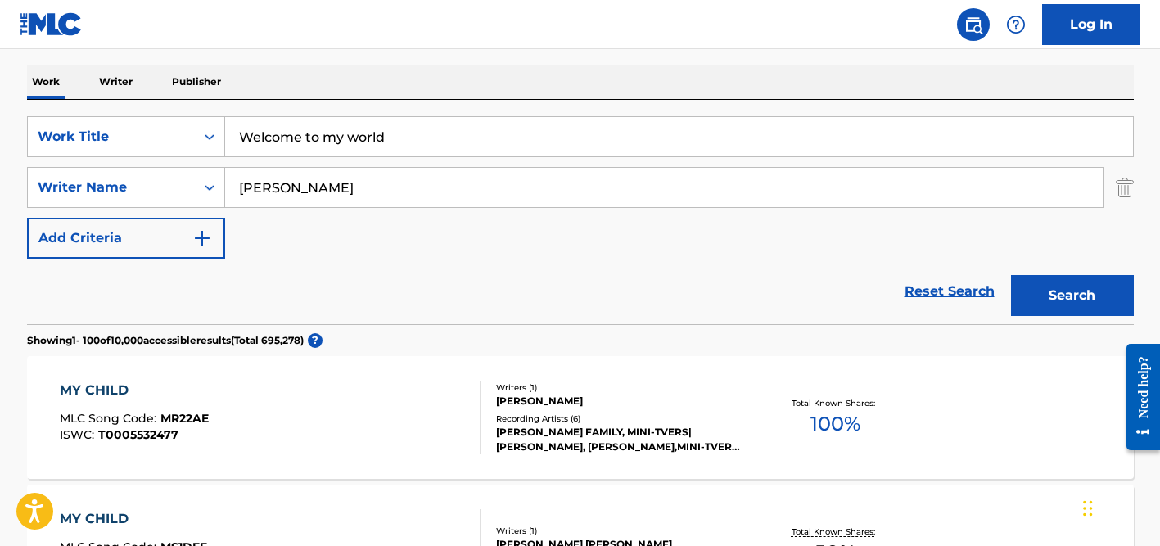
click at [330, 192] on input "[PERSON_NAME]" at bounding box center [663, 187] width 877 height 39
click at [1011, 275] on button "Search" at bounding box center [1072, 295] width 123 height 41
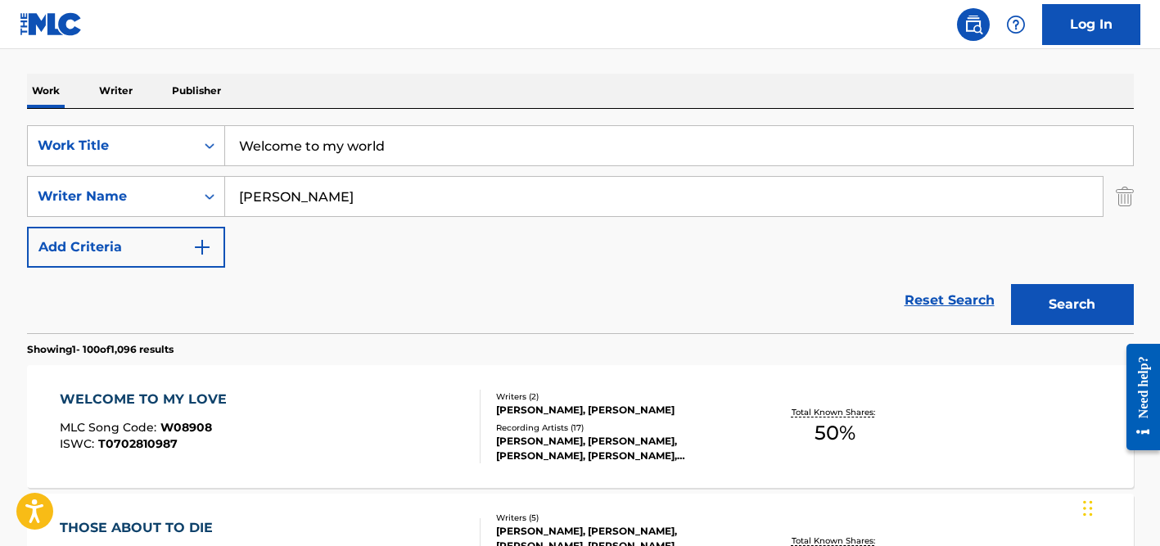
scroll to position [185, 0]
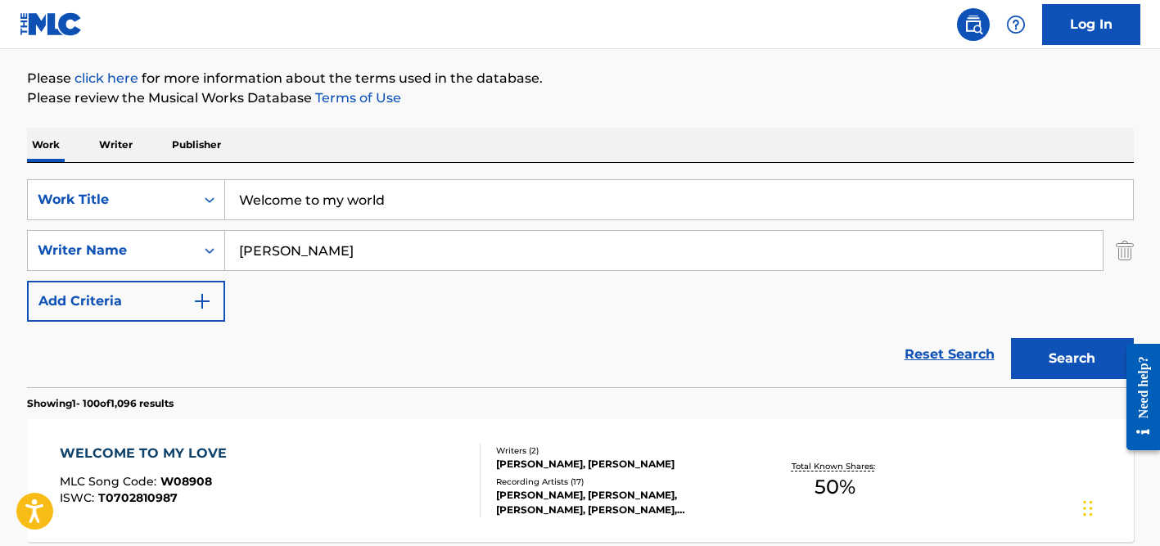
click at [320, 255] on input "[PERSON_NAME]" at bounding box center [663, 250] width 877 height 39
type input "[PERSON_NAME]"
click at [1011, 338] on button "Search" at bounding box center [1072, 358] width 123 height 41
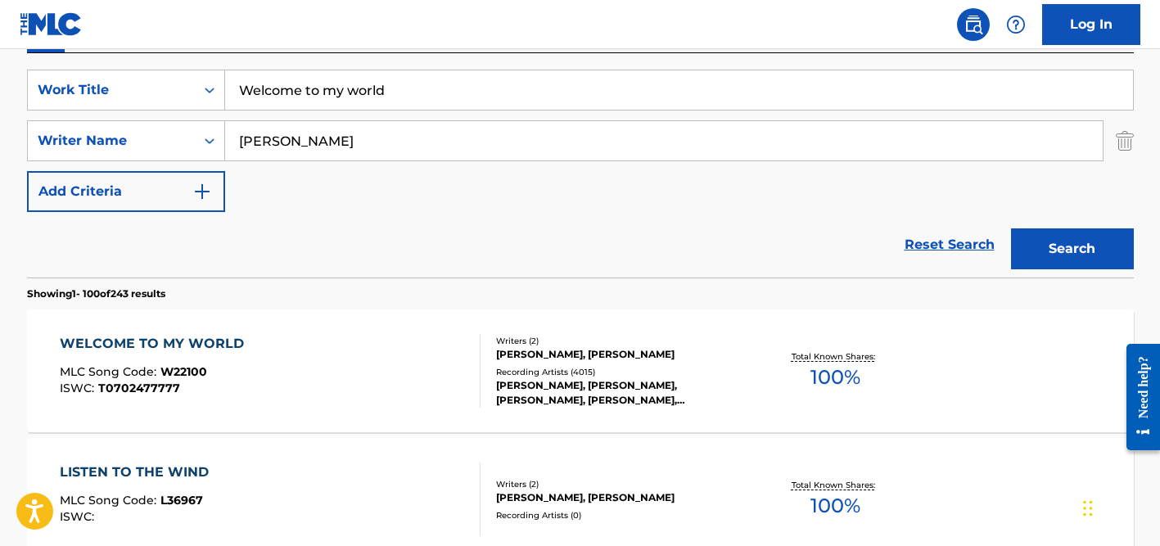
scroll to position [382, 0]
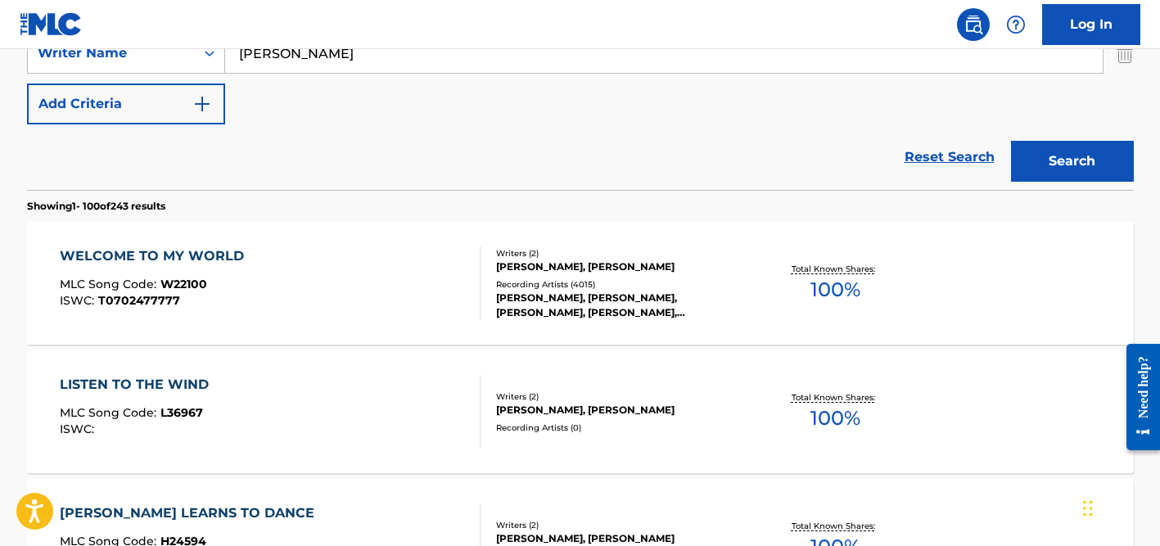
click at [561, 296] on div "[PERSON_NAME], [PERSON_NAME], [PERSON_NAME], [PERSON_NAME], [PERSON_NAME], [PER…" at bounding box center [619, 305] width 247 height 29
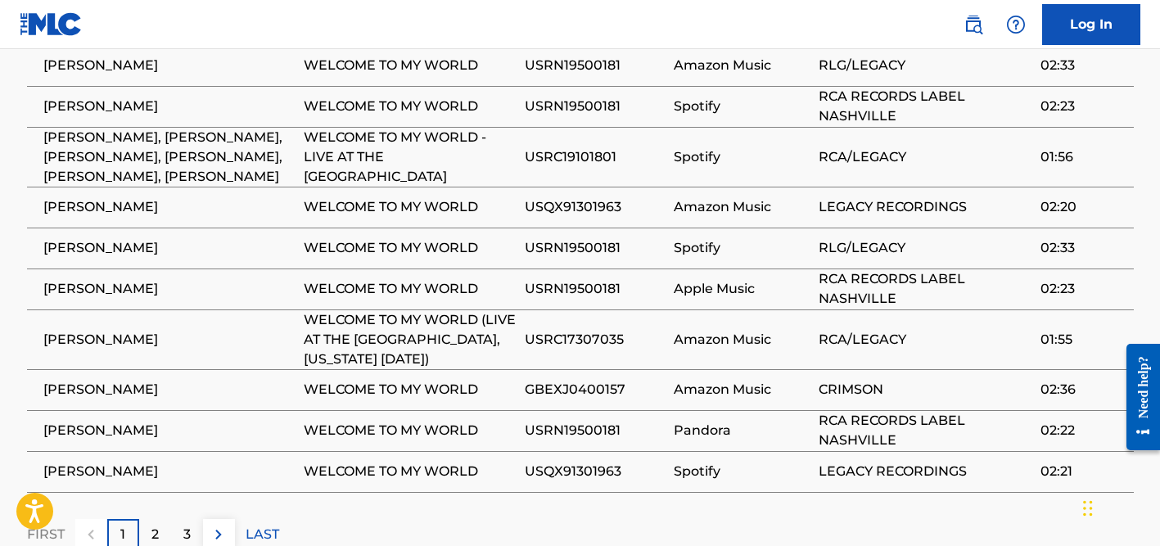
scroll to position [1974, 0]
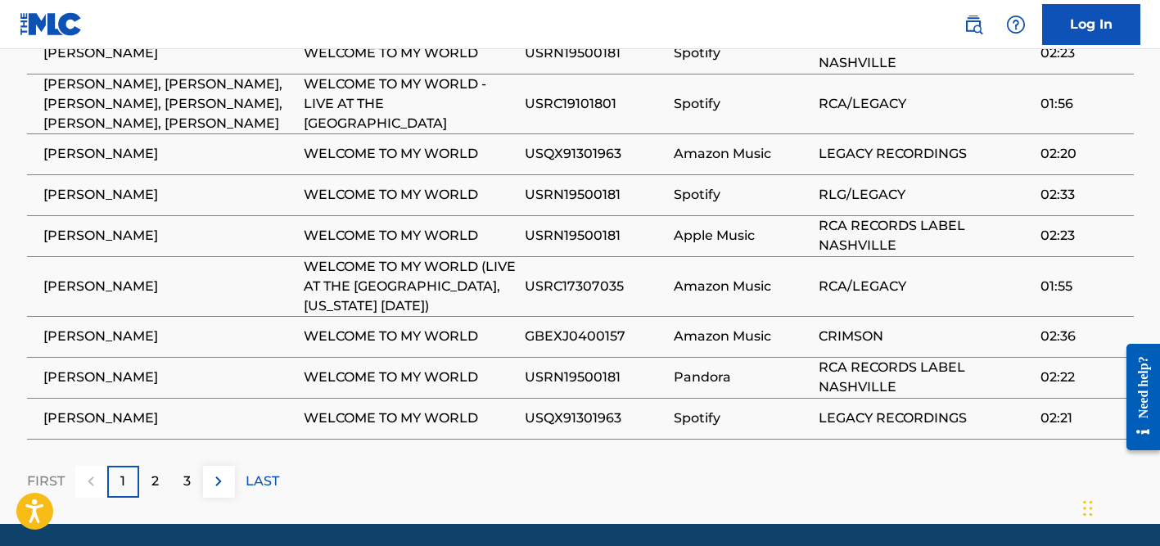
click at [150, 466] on div "2" at bounding box center [155, 482] width 32 height 32
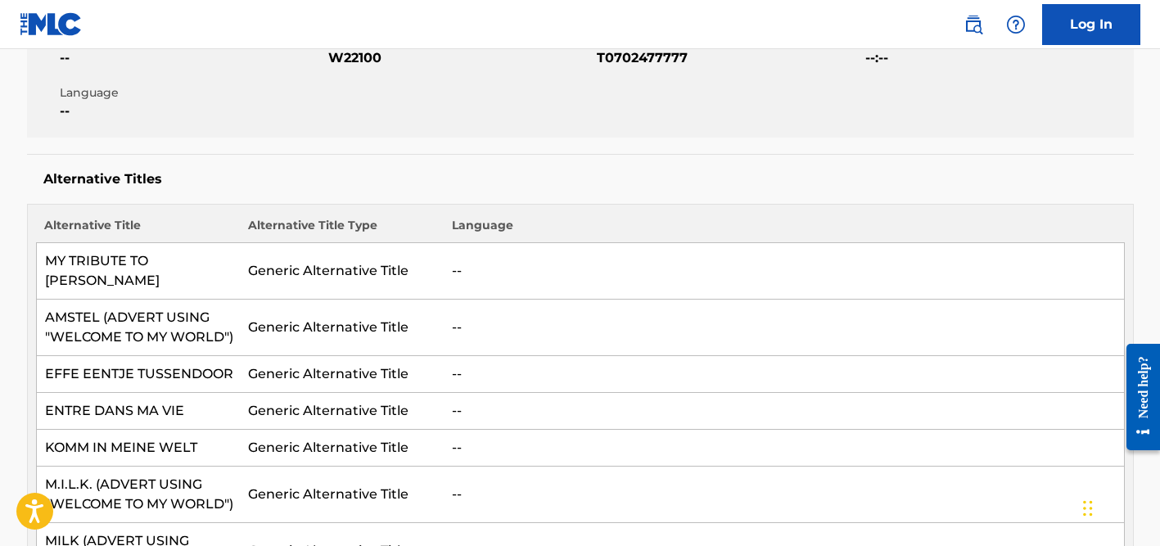
scroll to position [0, 0]
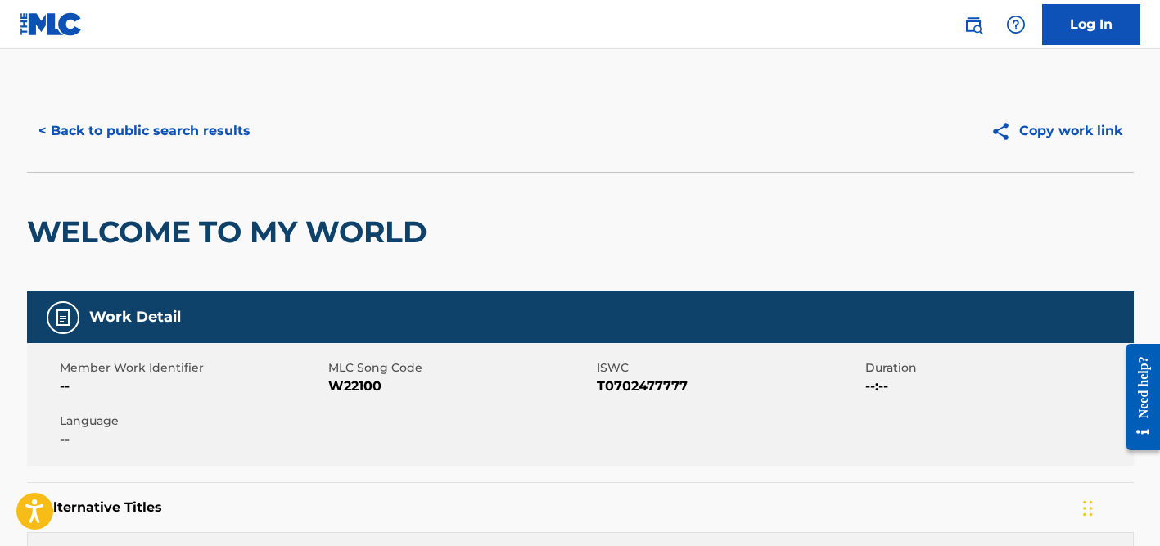
click at [170, 127] on button "< Back to public search results" at bounding box center [144, 130] width 235 height 41
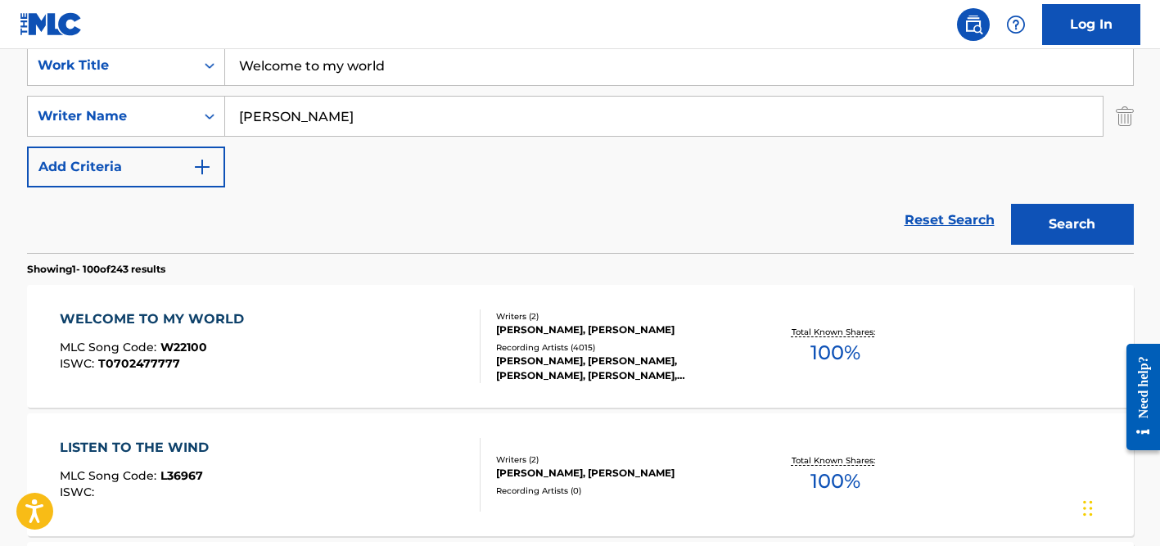
scroll to position [215, 0]
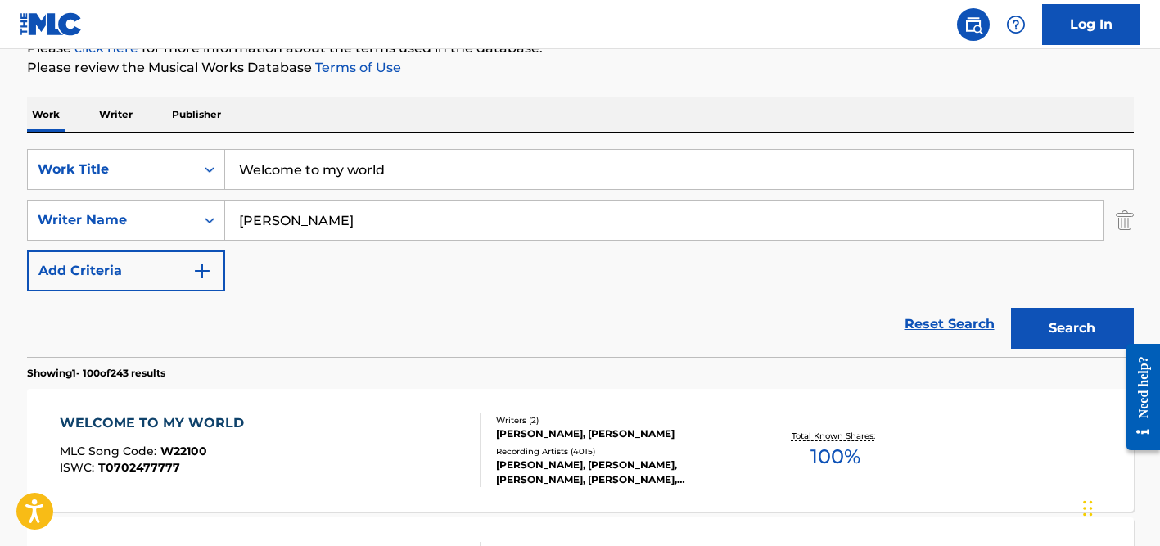
click at [280, 221] on input "[PERSON_NAME]" at bounding box center [663, 220] width 877 height 39
type input "perez"
click at [287, 164] on input "Welcome to my world" at bounding box center [679, 169] width 908 height 39
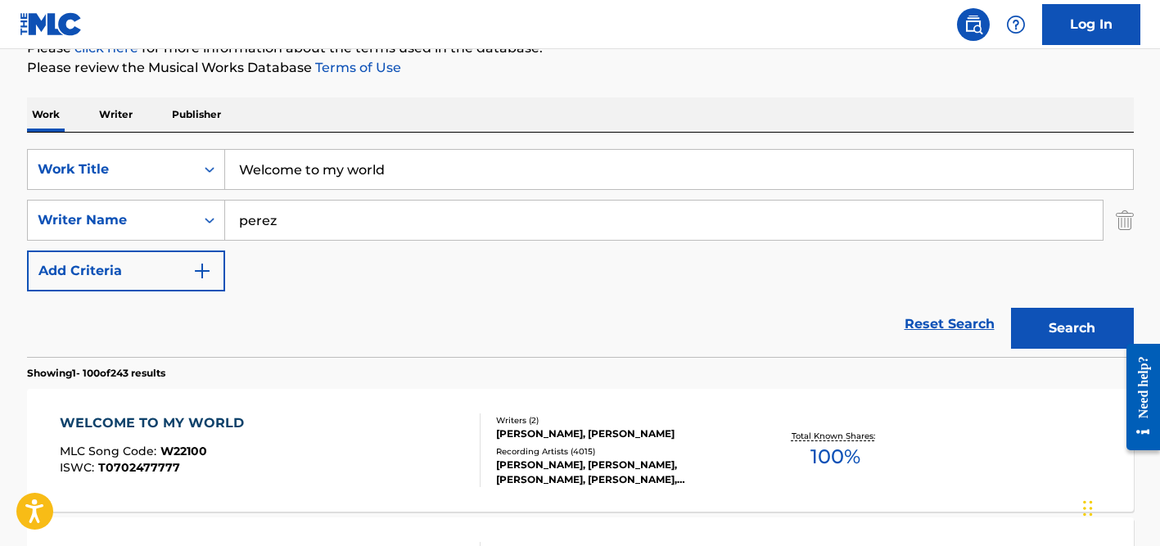
click at [287, 164] on input "Welcome to my world" at bounding box center [679, 169] width 908 height 39
paste input "Cana Verde"
click at [322, 214] on input "perez" at bounding box center [663, 220] width 877 height 39
click at [1011, 308] on button "Search" at bounding box center [1072, 328] width 123 height 41
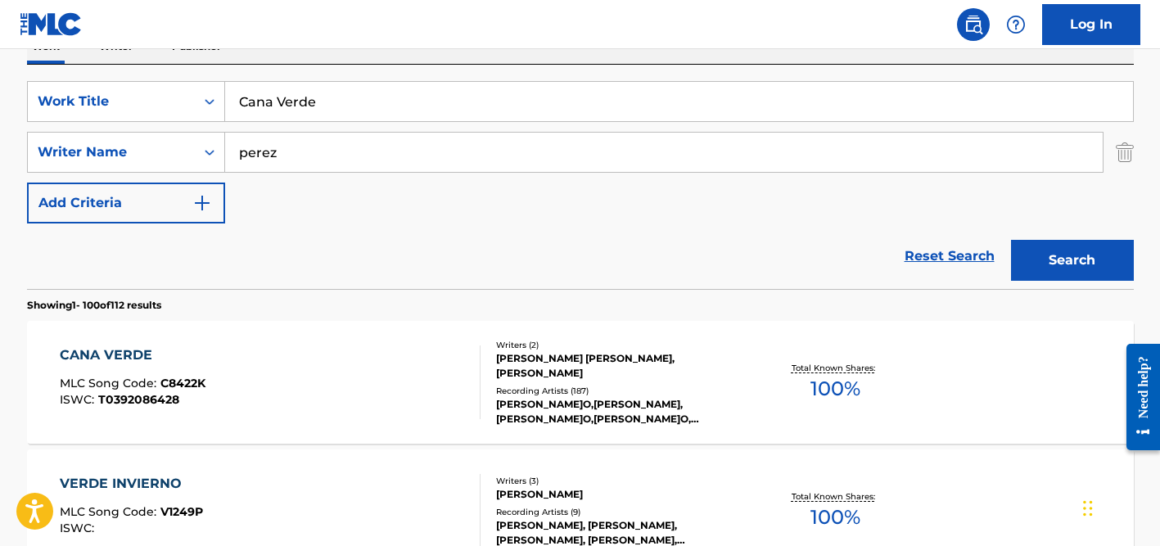
scroll to position [278, 0]
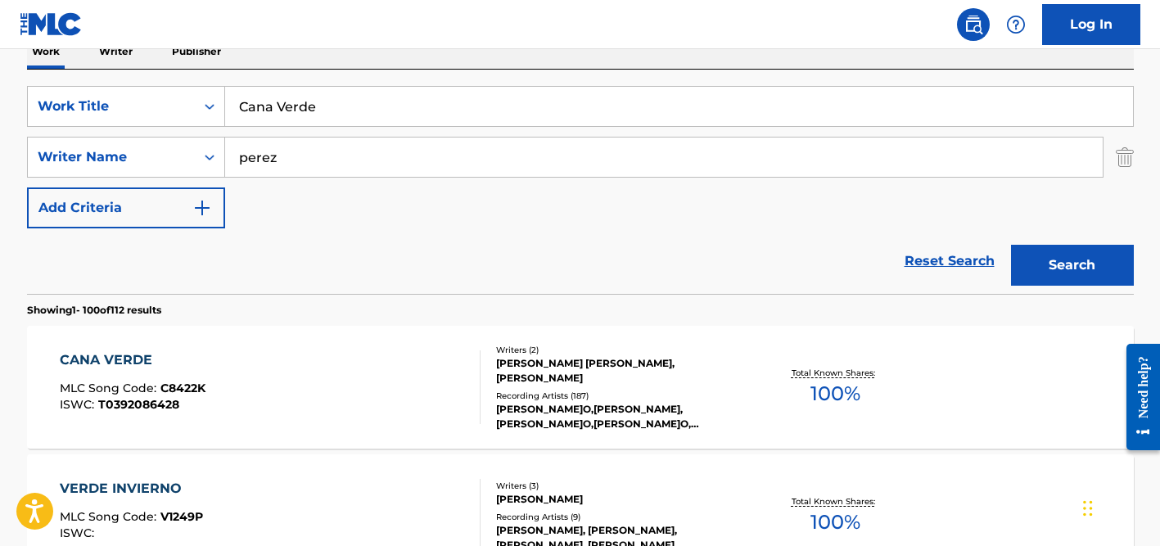
click at [355, 106] on input "Cana Verde" at bounding box center [679, 106] width 908 height 39
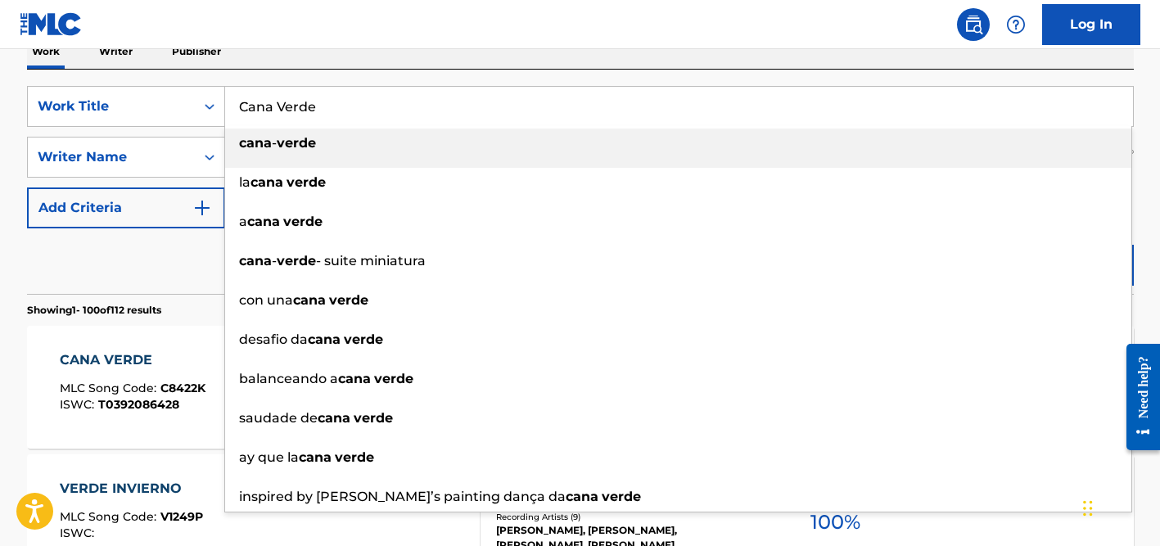
click at [355, 106] on input "Cana Verde" at bounding box center [679, 106] width 908 height 39
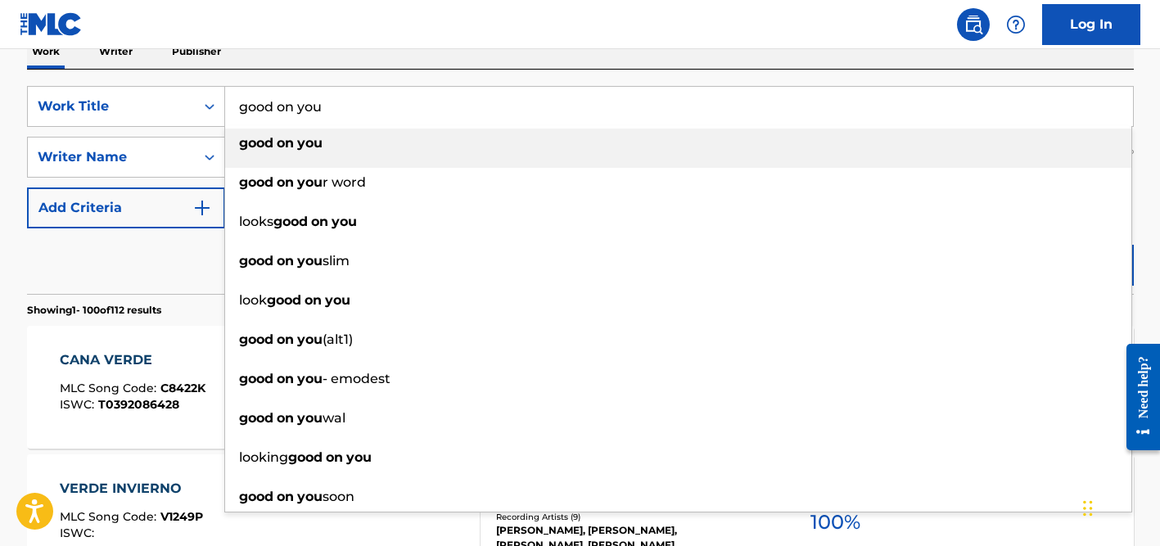
type input "good on you"
click at [197, 244] on div "Reset Search Search" at bounding box center [580, 260] width 1106 height 65
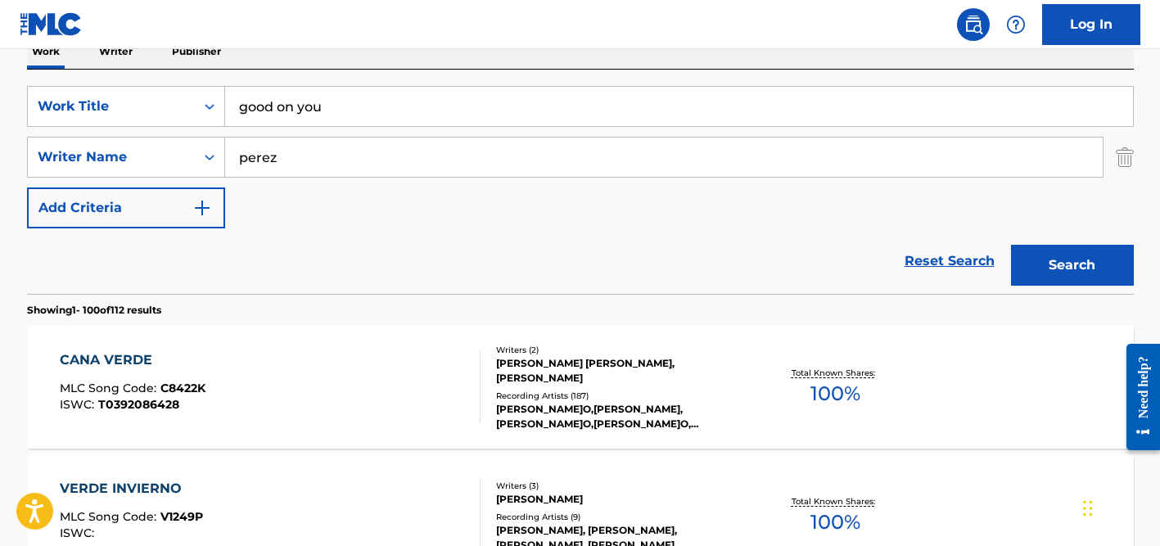
click at [318, 161] on input "perez" at bounding box center [663, 156] width 877 height 39
type input "[PERSON_NAME]"
click at [1011, 245] on button "Search" at bounding box center [1072, 265] width 123 height 41
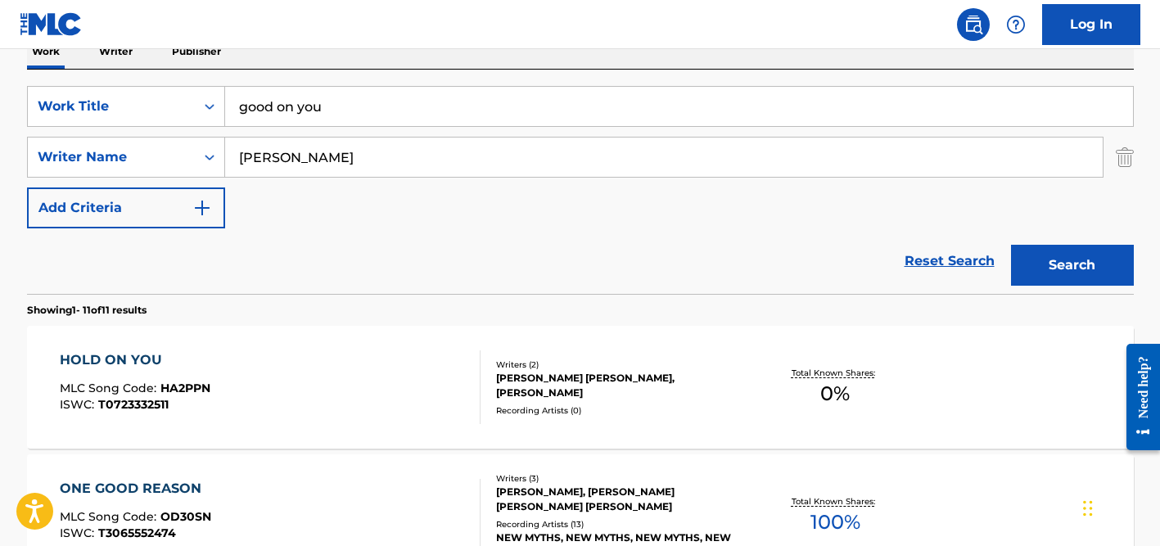
click at [346, 110] on input "good on you" at bounding box center [679, 106] width 908 height 39
paste input "Vamos para arriba"
type input "Vamos para arriba"
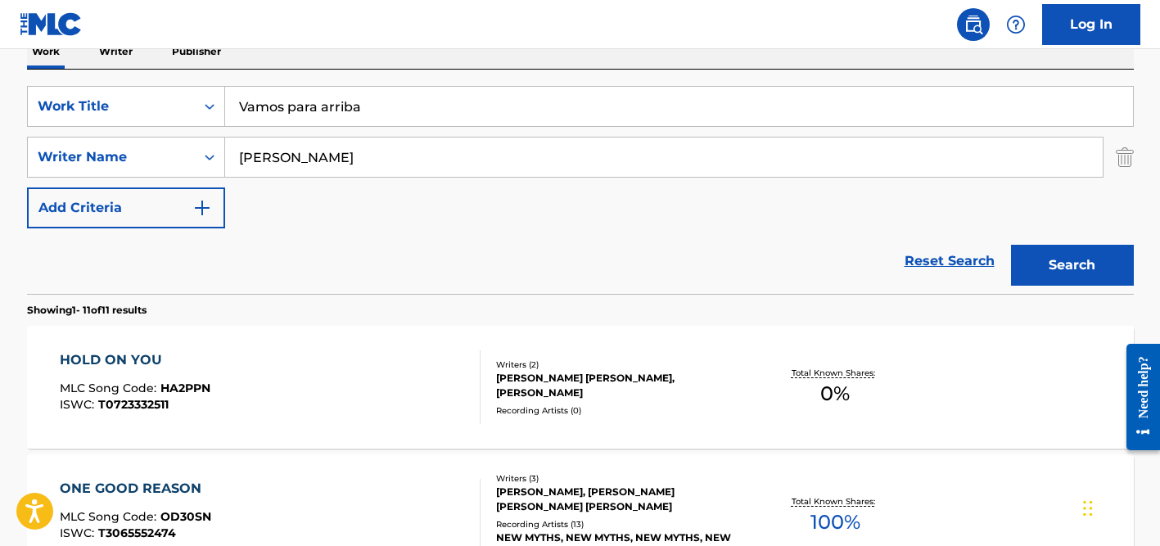
click at [325, 159] on input "[PERSON_NAME]" at bounding box center [663, 156] width 877 height 39
click at [1011, 245] on button "Search" at bounding box center [1072, 265] width 123 height 41
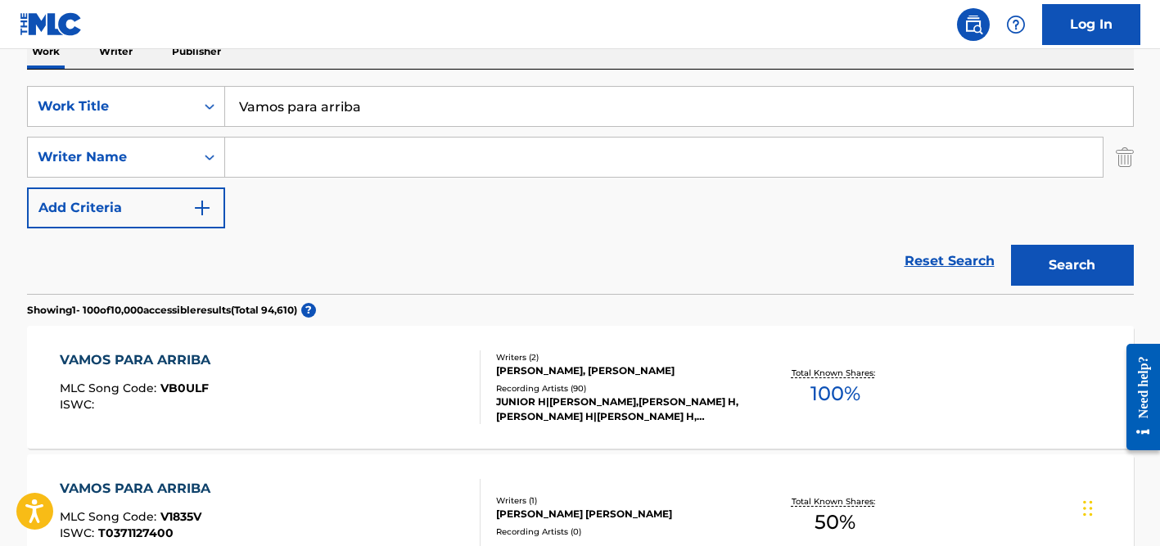
click at [396, 109] on input "Vamos para arriba" at bounding box center [679, 106] width 908 height 39
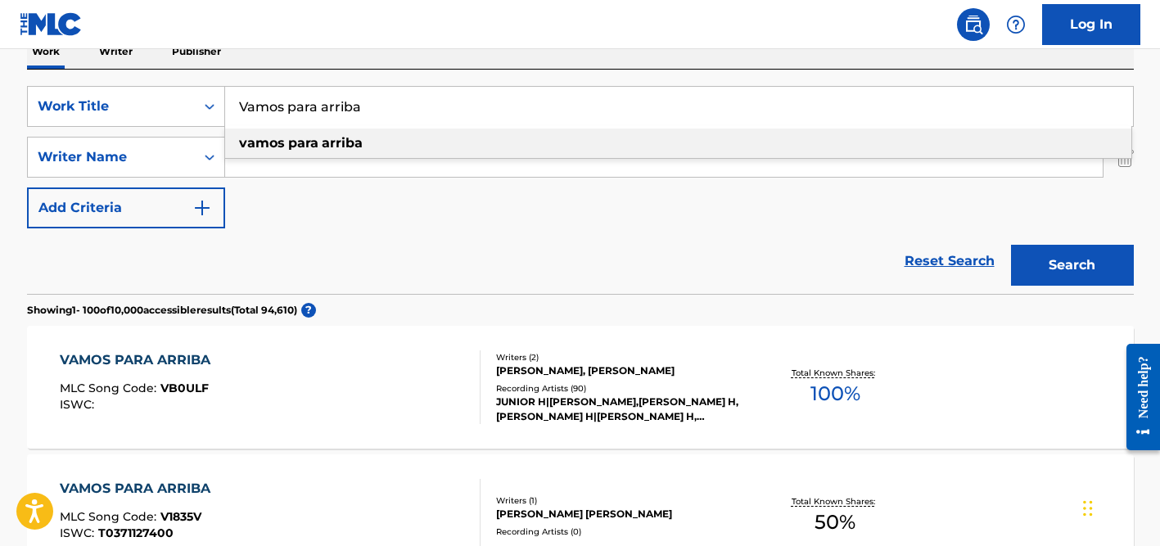
click at [396, 109] on input "Vamos para arriba" at bounding box center [679, 106] width 908 height 39
paste input "[PERSON_NAME] Songrame Fota Ful"
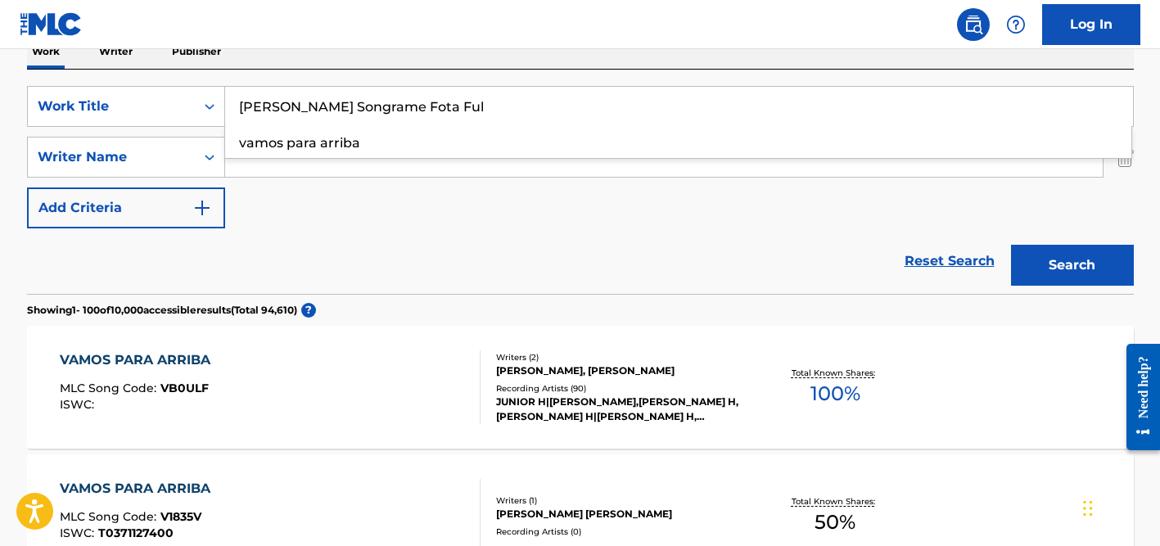
type input "[PERSON_NAME] Songrame Fota Ful"
click at [340, 245] on div "Reset Search Search" at bounding box center [580, 260] width 1106 height 65
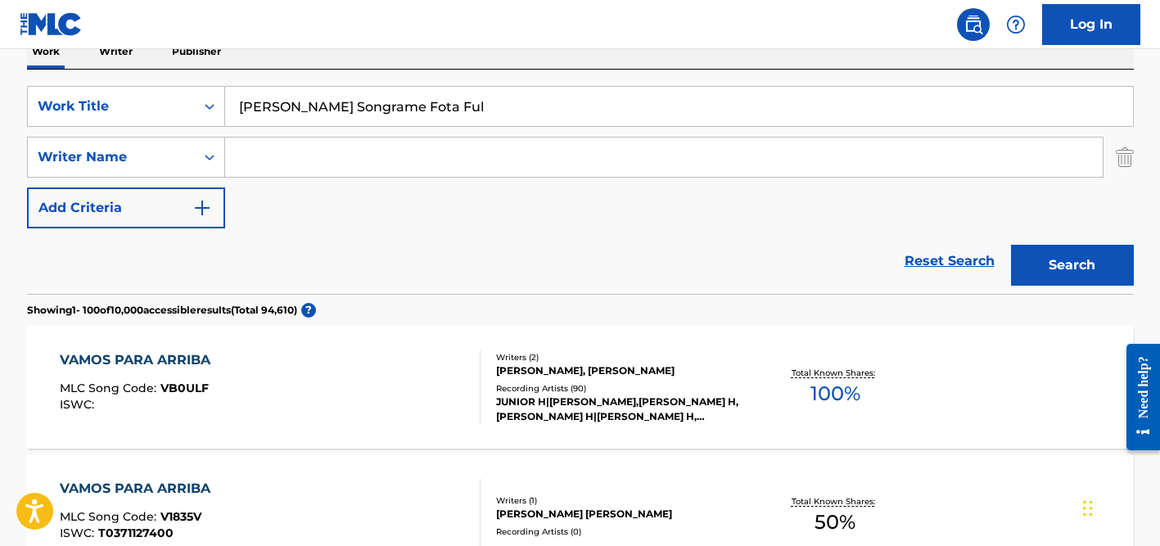
click at [363, 159] on input "Search Form" at bounding box center [663, 156] width 877 height 39
click at [1011, 245] on button "Search" at bounding box center [1072, 265] width 123 height 41
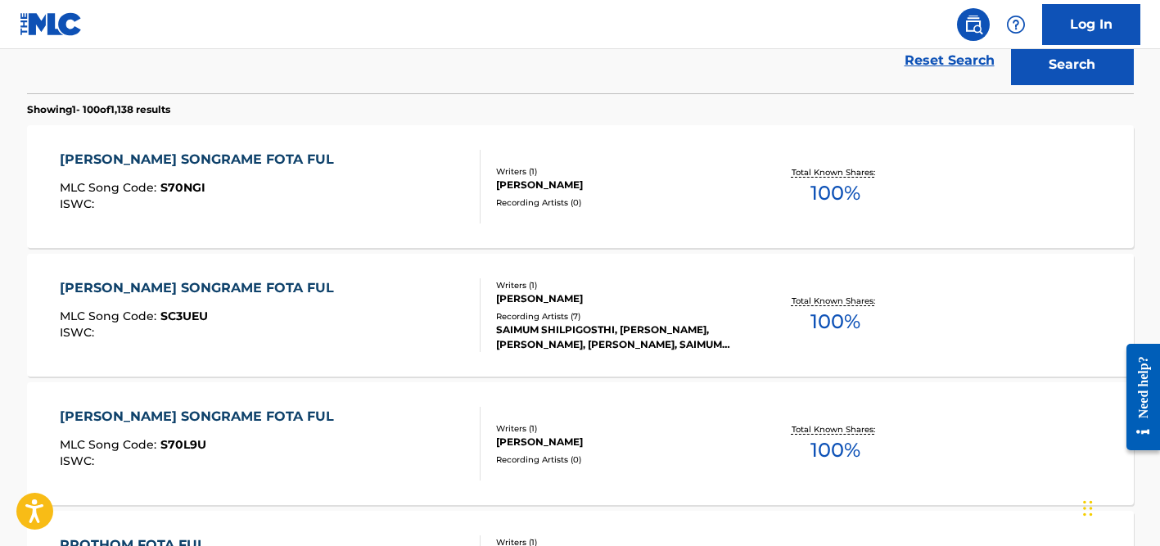
scroll to position [481, 0]
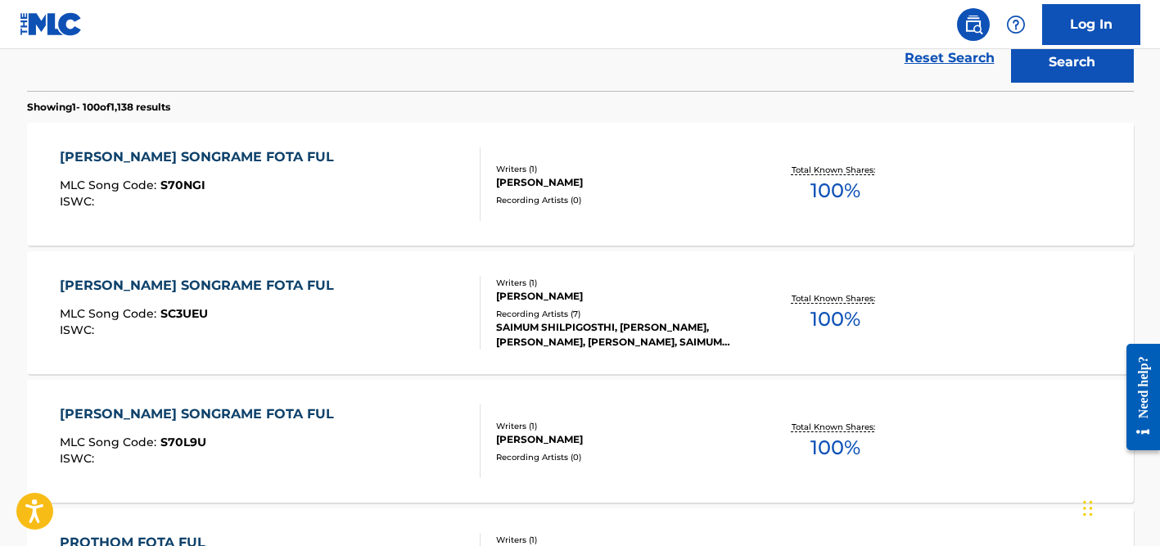
click at [561, 302] on div "[PERSON_NAME]" at bounding box center [619, 296] width 247 height 15
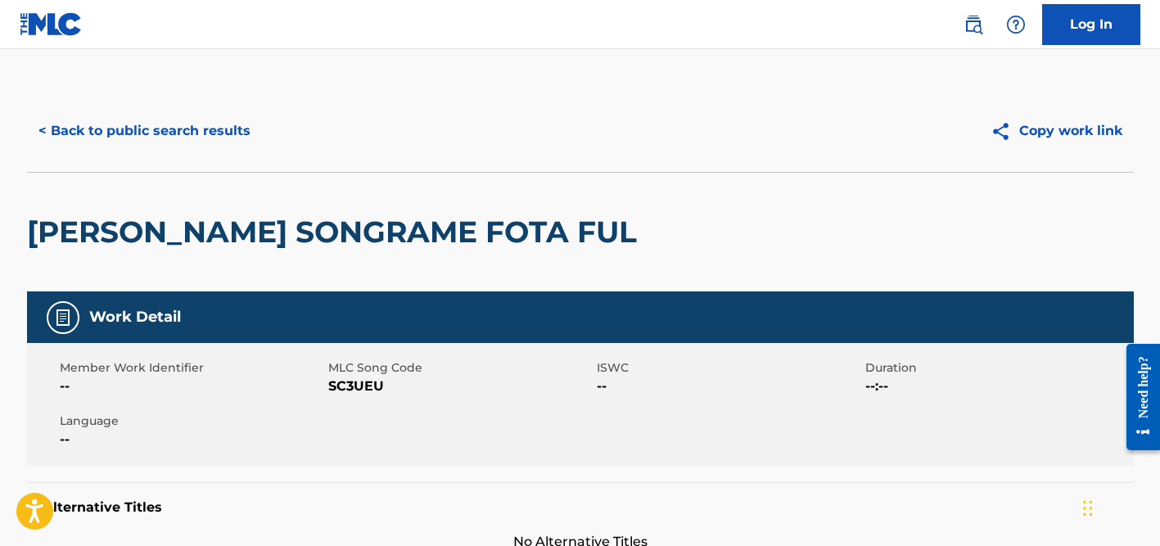
click at [184, 142] on button "< Back to public search results" at bounding box center [144, 130] width 235 height 41
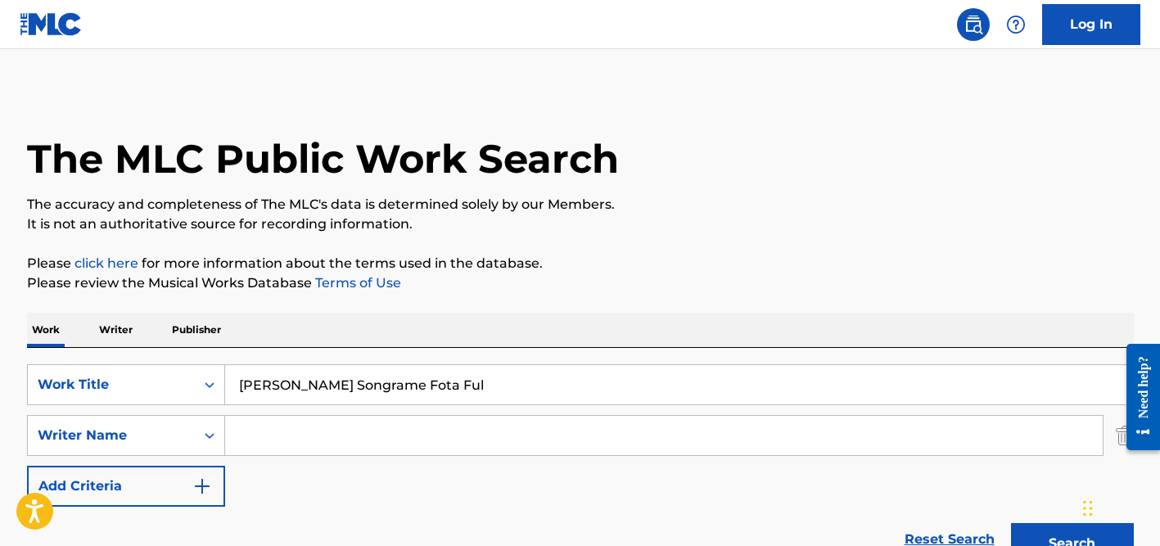
click at [303, 435] on input "Search Form" at bounding box center [663, 435] width 877 height 39
paste input "Heitaro Ashibe"
drag, startPoint x: 290, startPoint y: 435, endPoint x: 192, endPoint y: 430, distance: 98.3
click at [192, 430] on div "SearchWithCriteria98e62d65-23dc-4b63-91dd-5d66826b88e9 Writer Name [PERSON_NAME]" at bounding box center [580, 435] width 1106 height 41
type input "Ashibe"
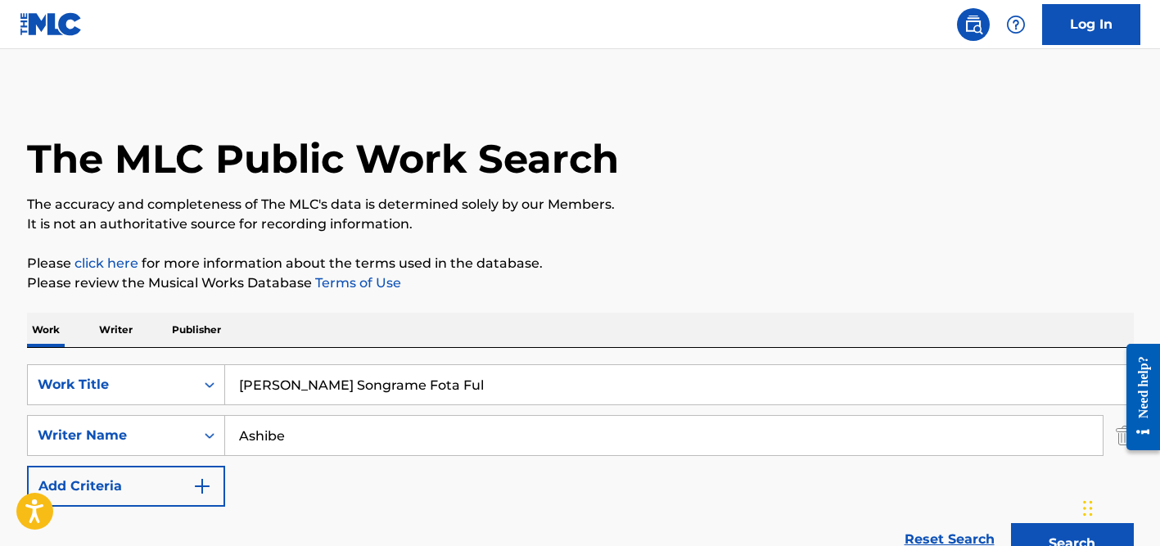
click at [293, 394] on input "[PERSON_NAME] Songrame Fota Ful" at bounding box center [679, 384] width 908 height 39
type input "bratva"
click at [502, 317] on div "Work Writer Publisher" at bounding box center [580, 330] width 1106 height 34
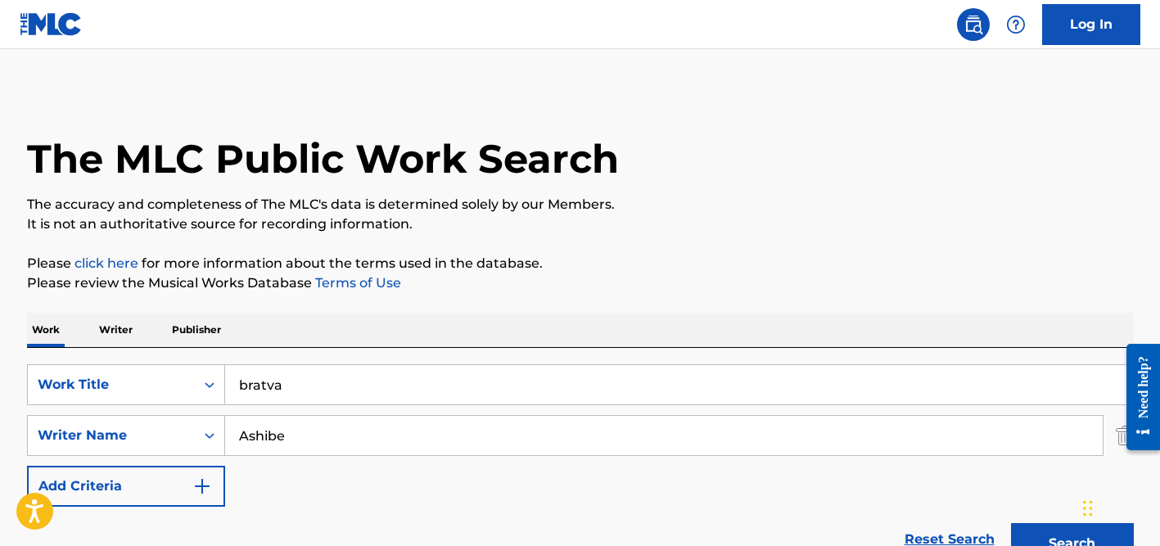
click at [327, 426] on input "Ashibe" at bounding box center [663, 435] width 877 height 39
paste input "leksandr Shikolai"
drag, startPoint x: 310, startPoint y: 430, endPoint x: 187, endPoint y: 427, distance: 123.6
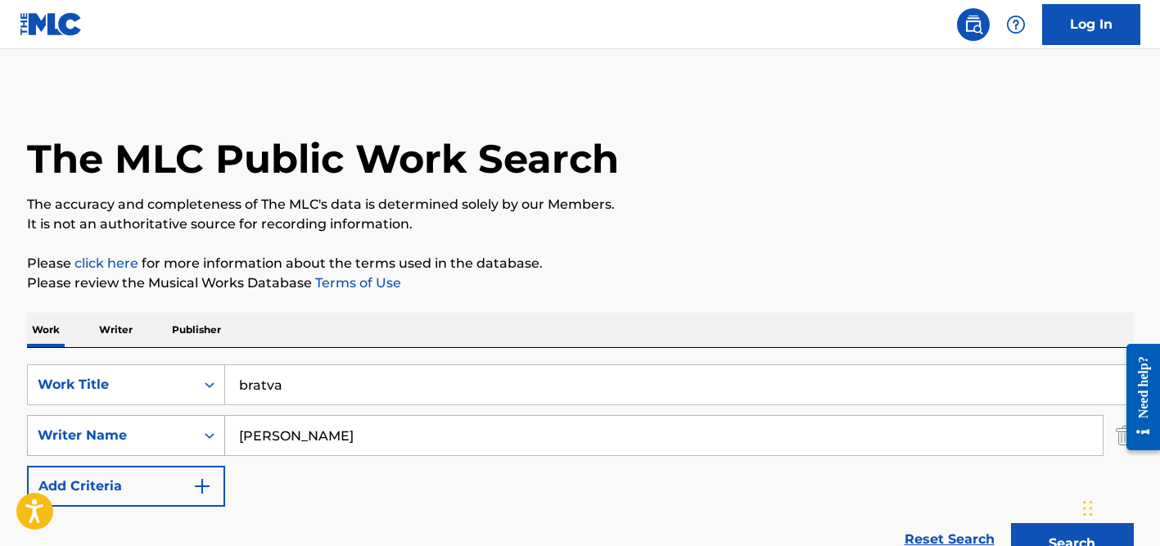
click at [187, 427] on div "SearchWithCriteria98e62d65-23dc-4b63-91dd-5d66826b88e9 Writer Name [PERSON_NAME]" at bounding box center [580, 435] width 1106 height 41
type input "Shikolai"
click at [1011, 523] on button "Search" at bounding box center [1072, 543] width 123 height 41
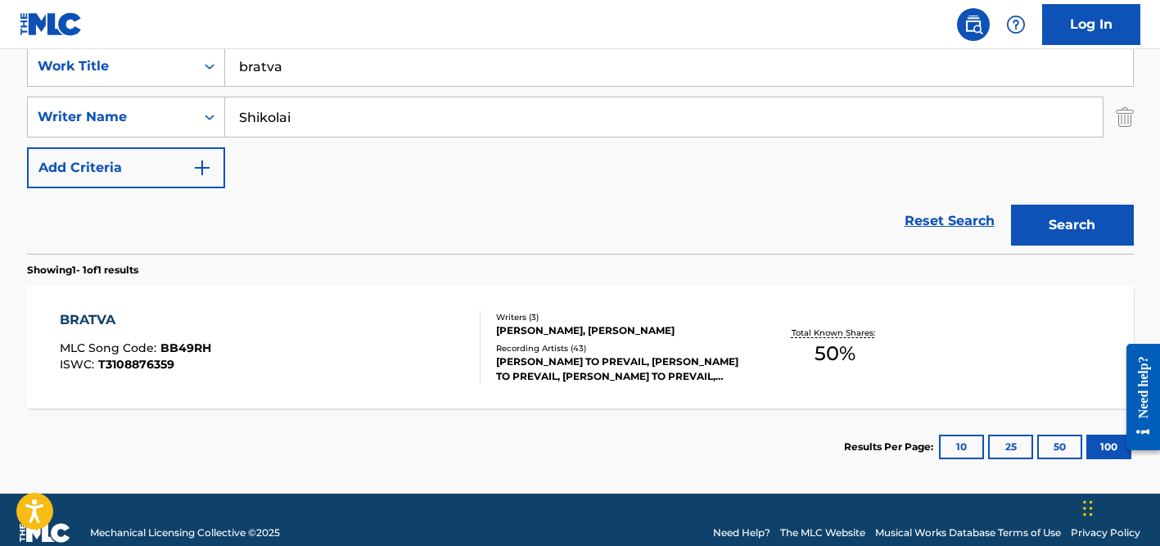
scroll to position [345, 0]
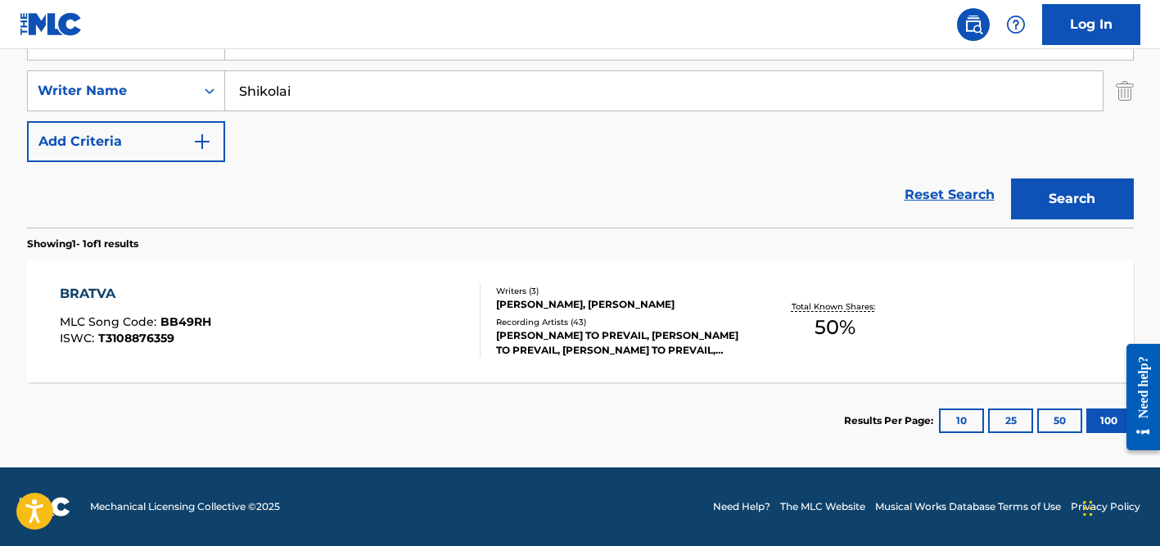
click at [596, 350] on div "[PERSON_NAME] TO PREVAIL, [PERSON_NAME] TO PREVAIL, [PERSON_NAME] TO PREVAIL, […" at bounding box center [619, 342] width 247 height 29
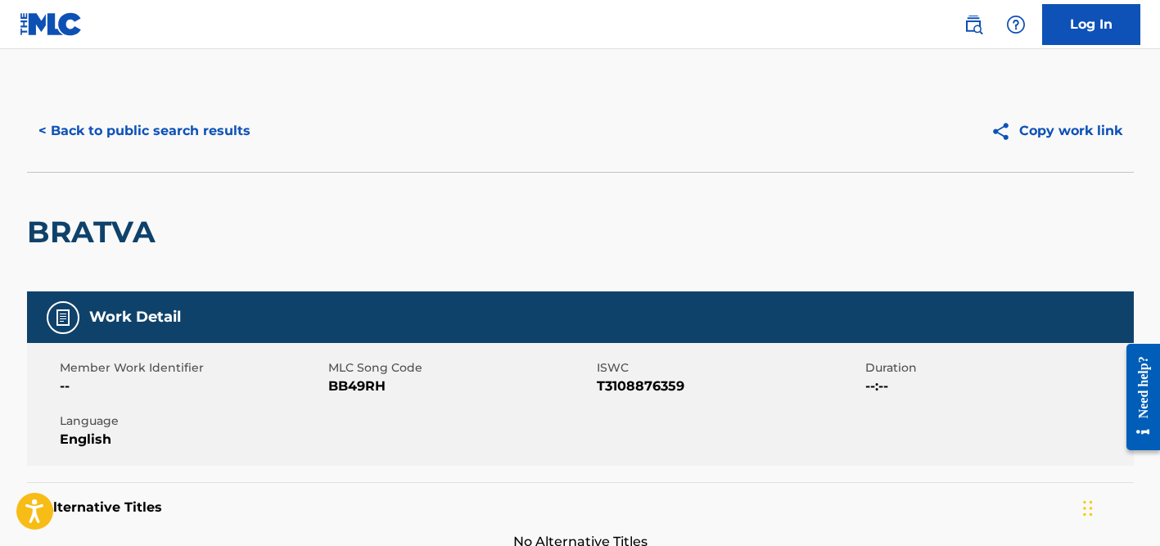
click at [207, 137] on button "< Back to public search results" at bounding box center [144, 130] width 235 height 41
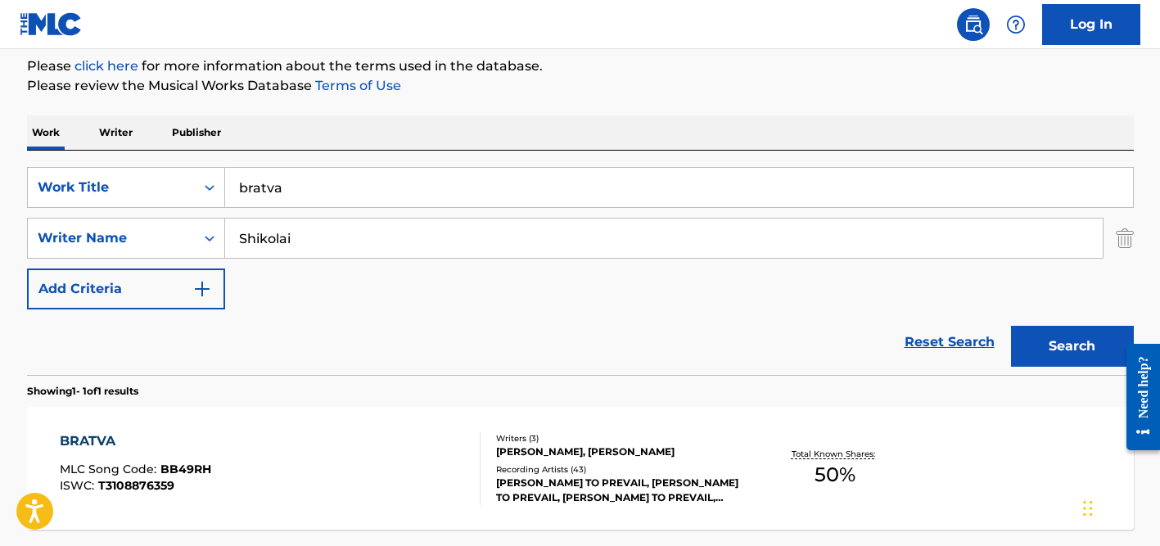
scroll to position [165, 0]
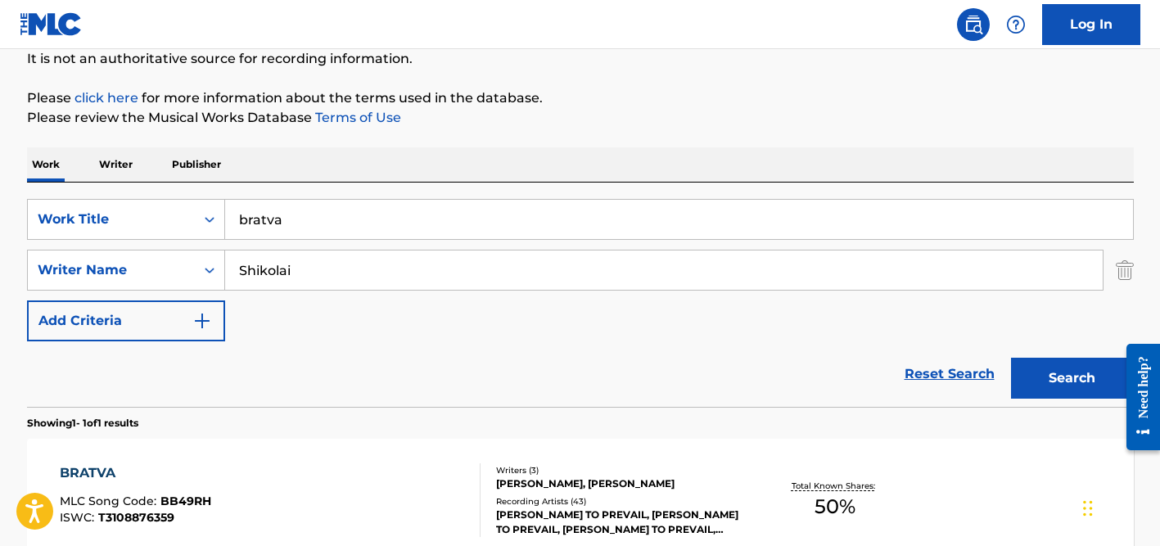
click at [282, 220] on input "bratva" at bounding box center [679, 219] width 908 height 39
type input "opera"
click at [294, 261] on input "Shikolai" at bounding box center [663, 269] width 877 height 39
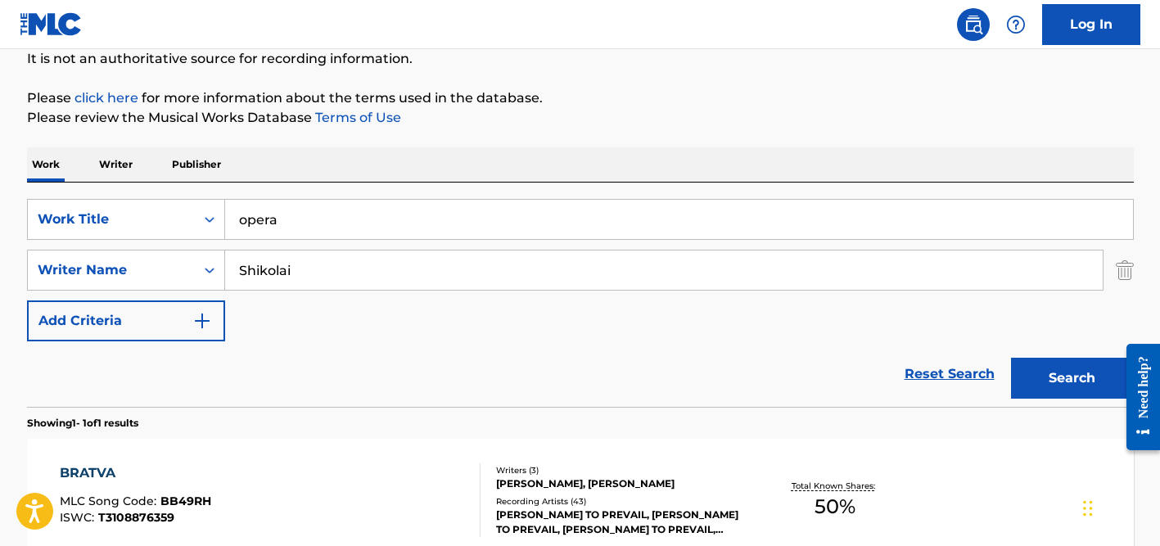
click at [294, 261] on input "Shikolai" at bounding box center [663, 269] width 877 height 39
paste input "[PERSON_NAME]"
type input "[PERSON_NAME]"
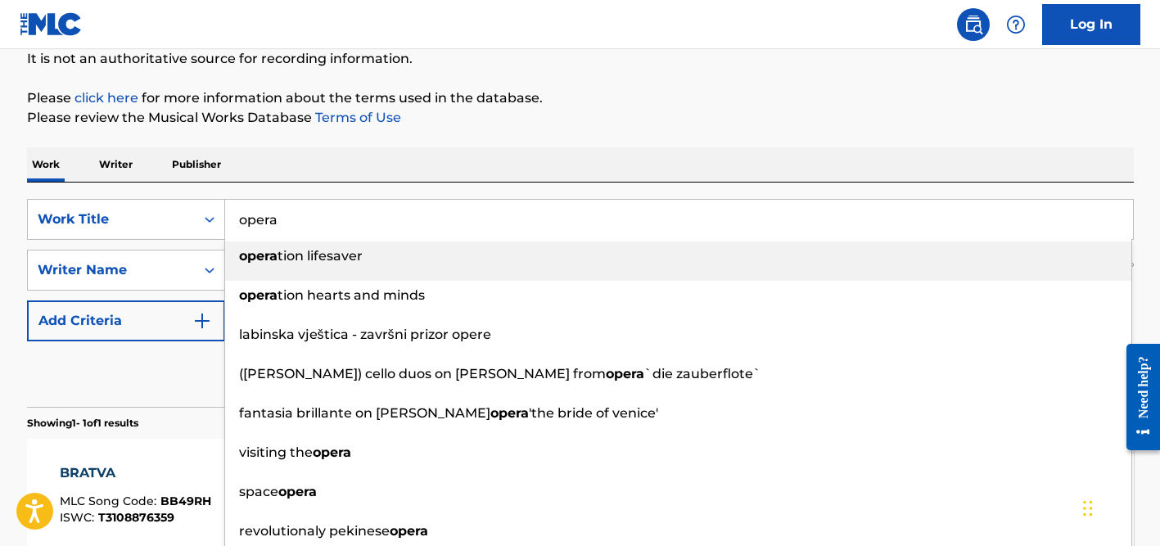
click at [349, 208] on input "opera" at bounding box center [679, 219] width 908 height 39
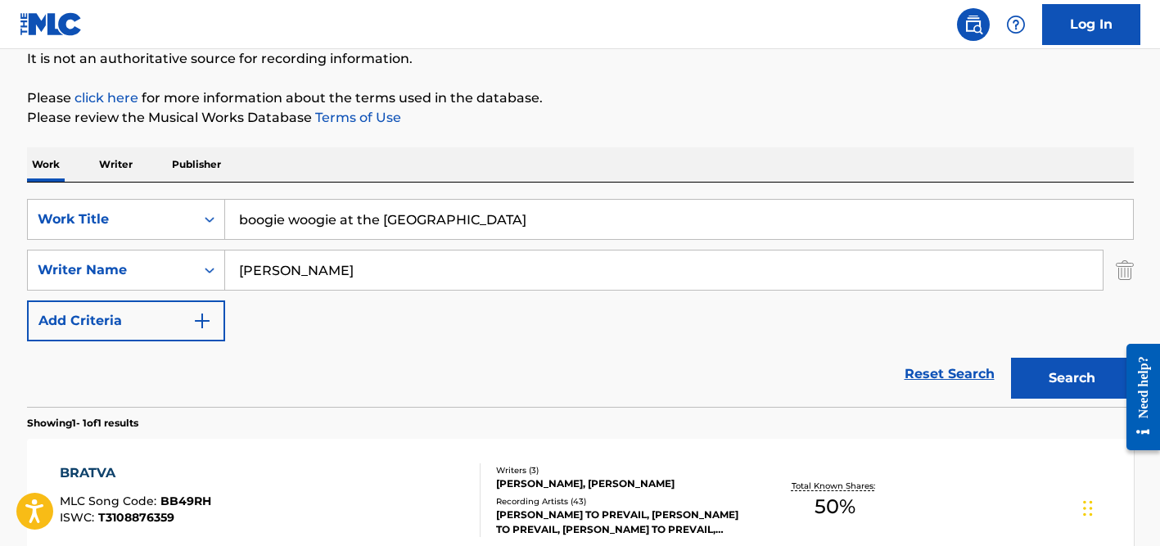
click at [351, 217] on input "boogie woogie at the [GEOGRAPHIC_DATA]" at bounding box center [679, 219] width 908 height 39
click at [419, 152] on div "Work Writer Publisher" at bounding box center [580, 164] width 1106 height 34
click at [264, 216] on input "opea" at bounding box center [679, 219] width 908 height 39
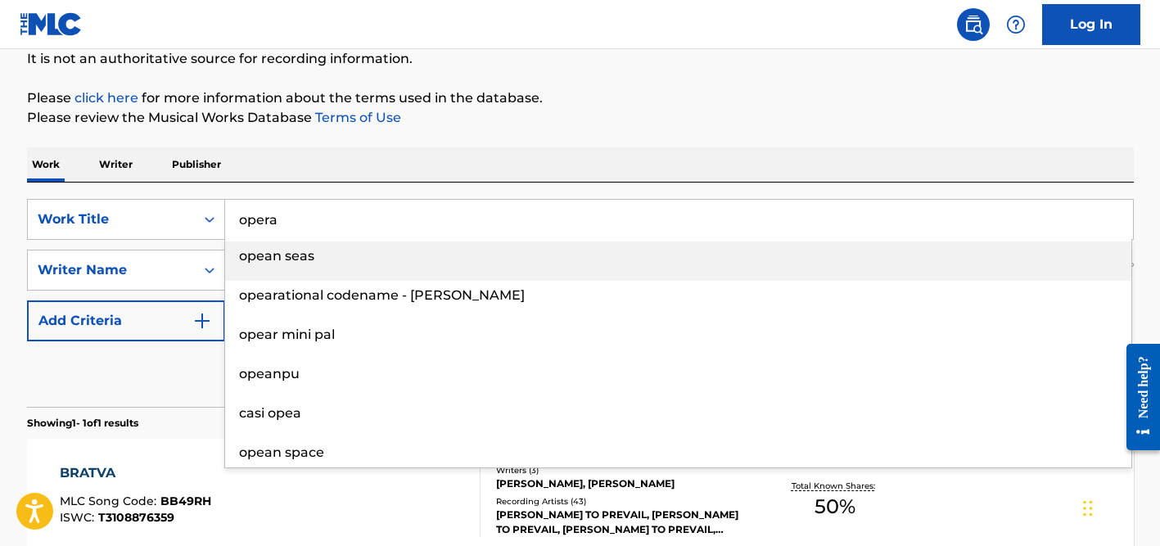
type input "opera"
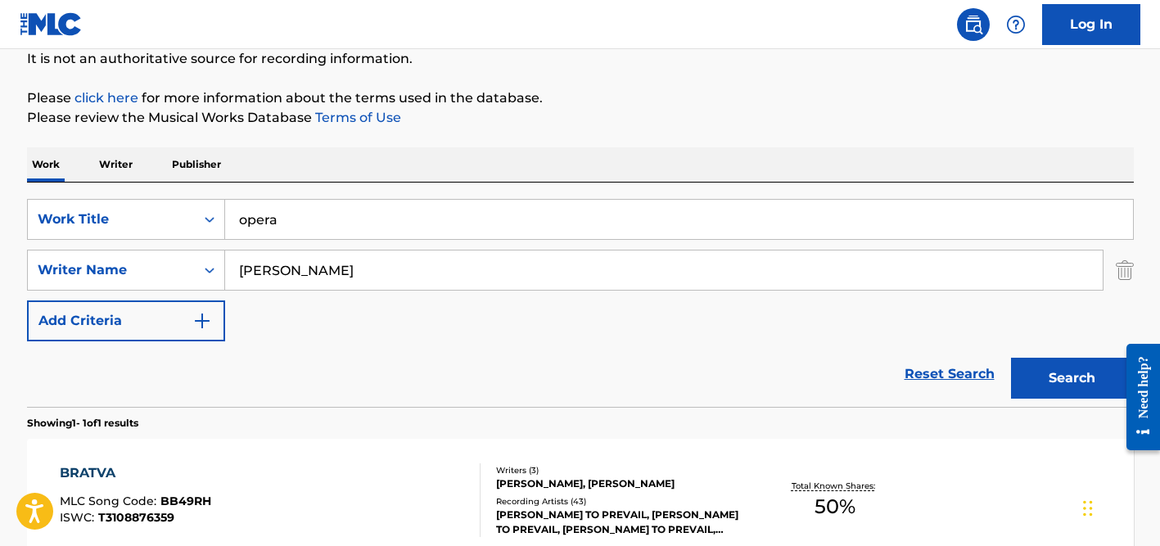
click at [455, 133] on div "The MLC Public Work Search The accuracy and completeness of The MLC's data is d…" at bounding box center [580, 282] width 1146 height 714
click at [412, 271] on input "[PERSON_NAME]" at bounding box center [663, 269] width 877 height 39
click at [1011, 358] on button "Search" at bounding box center [1072, 378] width 123 height 41
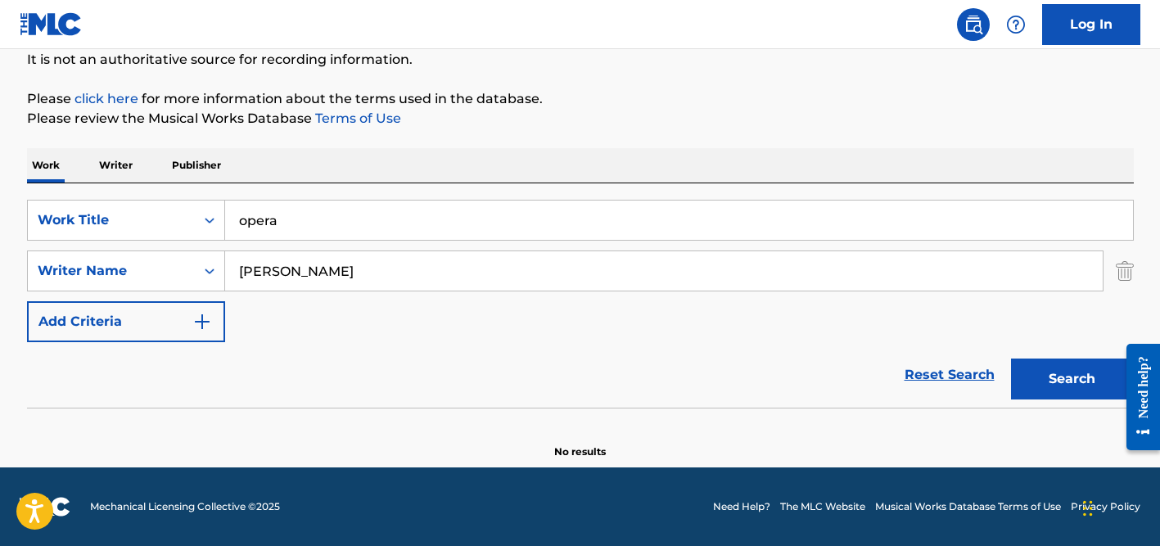
scroll to position [164, 0]
click at [241, 281] on input "[PERSON_NAME]" at bounding box center [663, 270] width 877 height 39
click at [1011, 358] on button "Search" at bounding box center [1072, 378] width 123 height 41
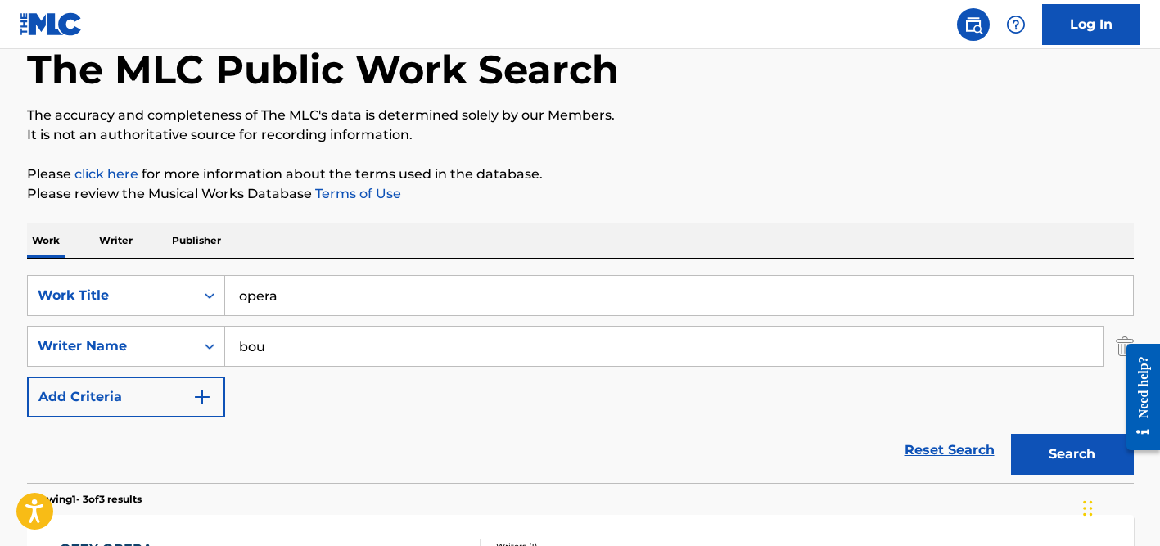
scroll to position [57, 0]
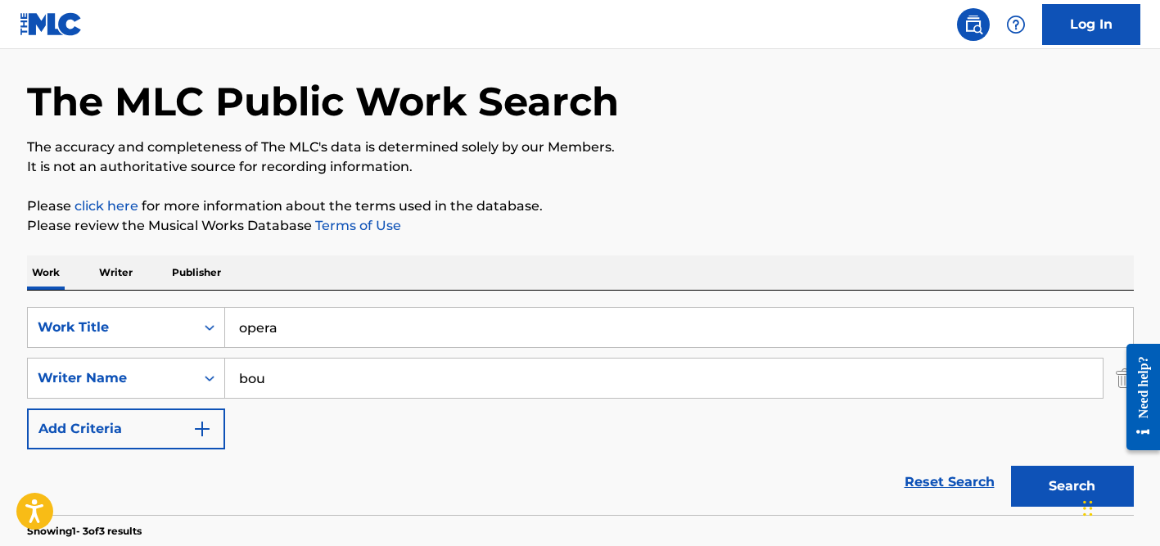
click at [274, 377] on input "bou" at bounding box center [663, 377] width 877 height 39
paste input "[PERSON_NAME]"
type input "[PERSON_NAME]"
click at [1011, 466] on button "Search" at bounding box center [1072, 486] width 123 height 41
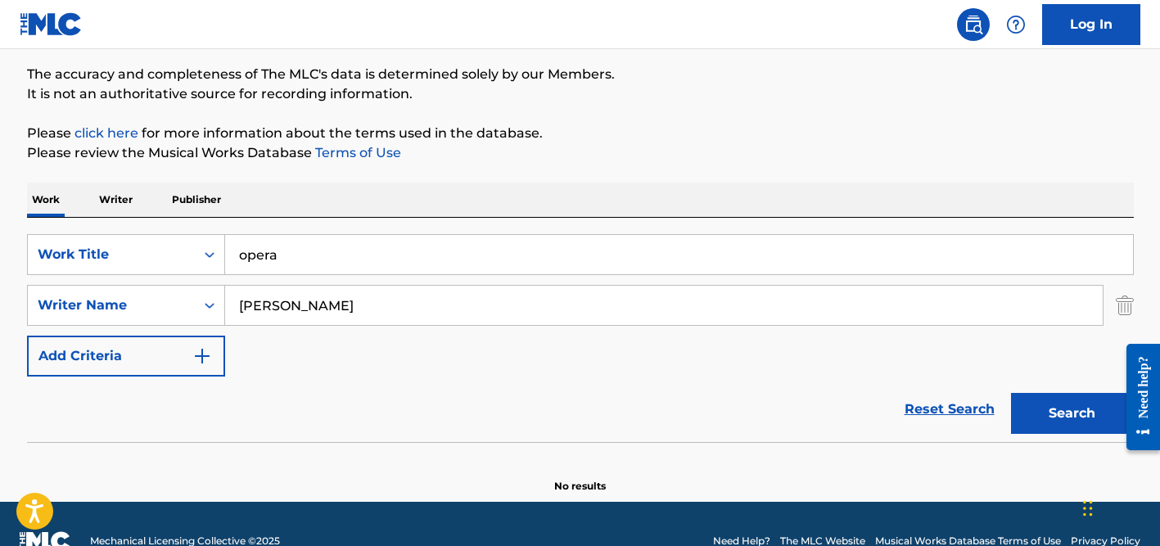
scroll to position [164, 0]
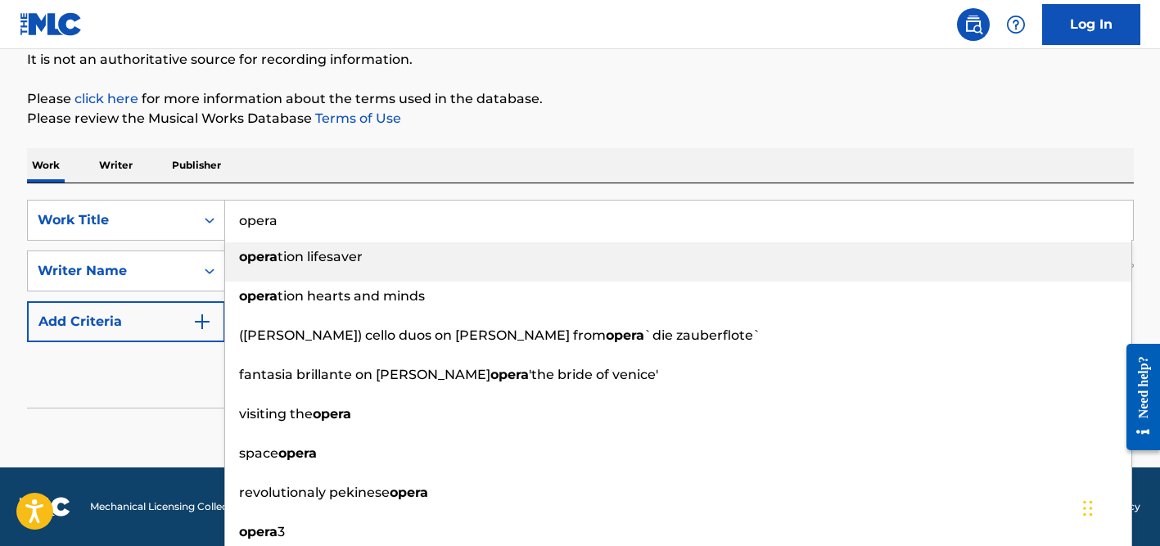
click at [304, 219] on input "opera" at bounding box center [679, 220] width 908 height 39
paste input "King Cob"
type input "King Cobra"
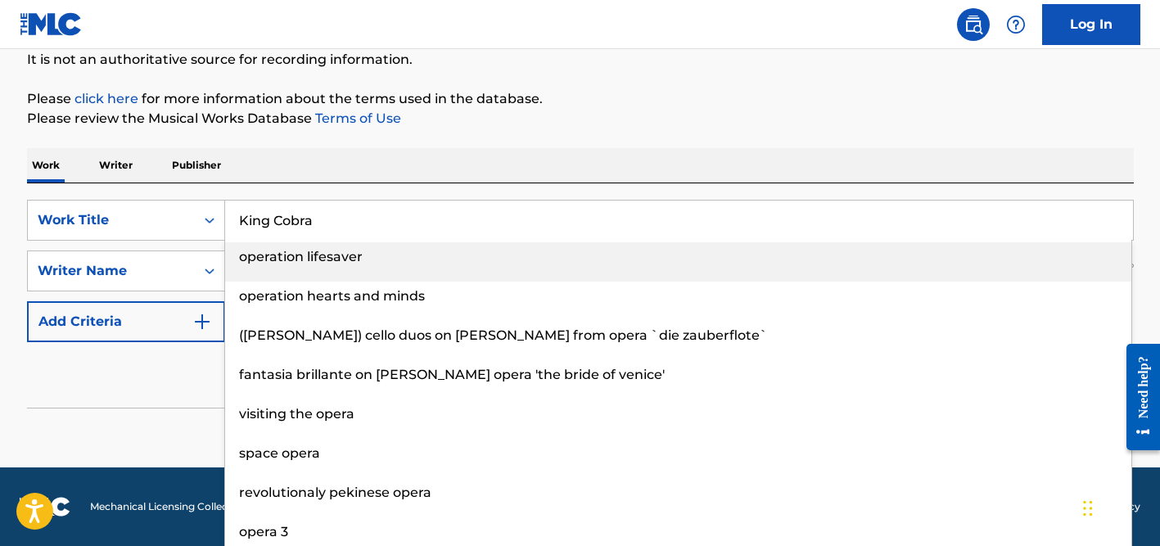
click at [331, 187] on div "SearchWithCriteria7c62c104-81dd-4476-bc42-090f860a96f6 Work Title King Cobra op…" at bounding box center [580, 295] width 1106 height 224
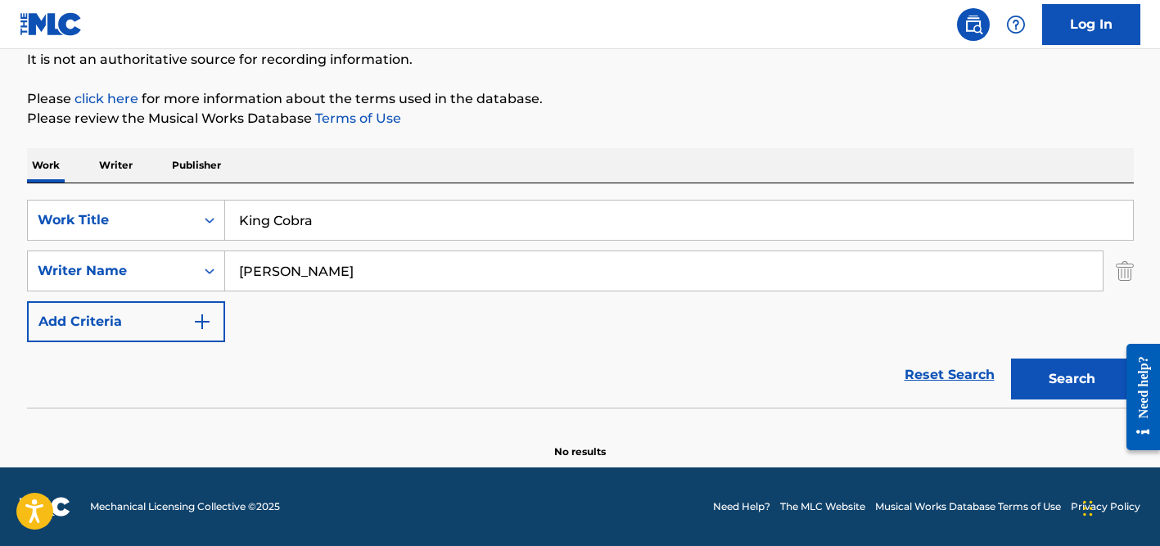
click at [327, 265] on input "[PERSON_NAME]" at bounding box center [663, 270] width 877 height 39
type input "sidhu"
click at [1011, 358] on button "Search" at bounding box center [1072, 378] width 123 height 41
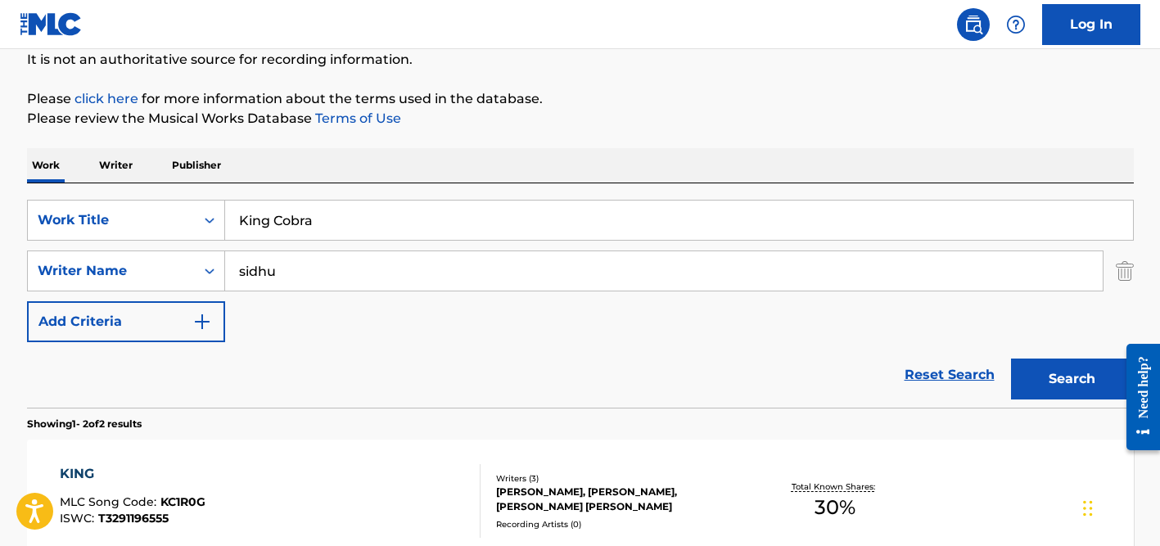
scroll to position [167, 0]
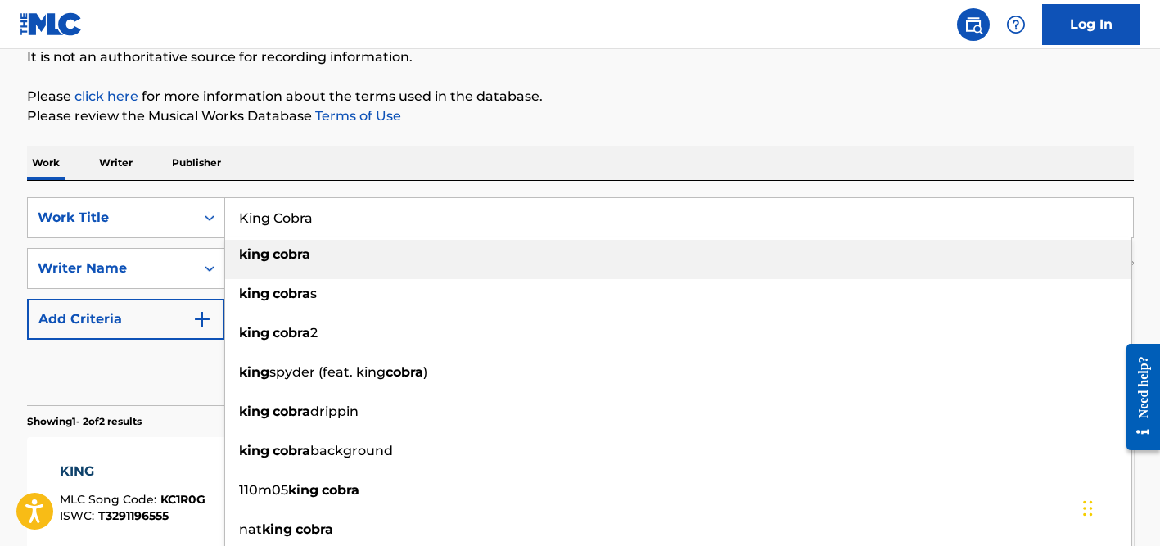
click at [308, 216] on input "King Cobra" at bounding box center [679, 217] width 908 height 39
paste input "[PERSON_NAME] Theme"
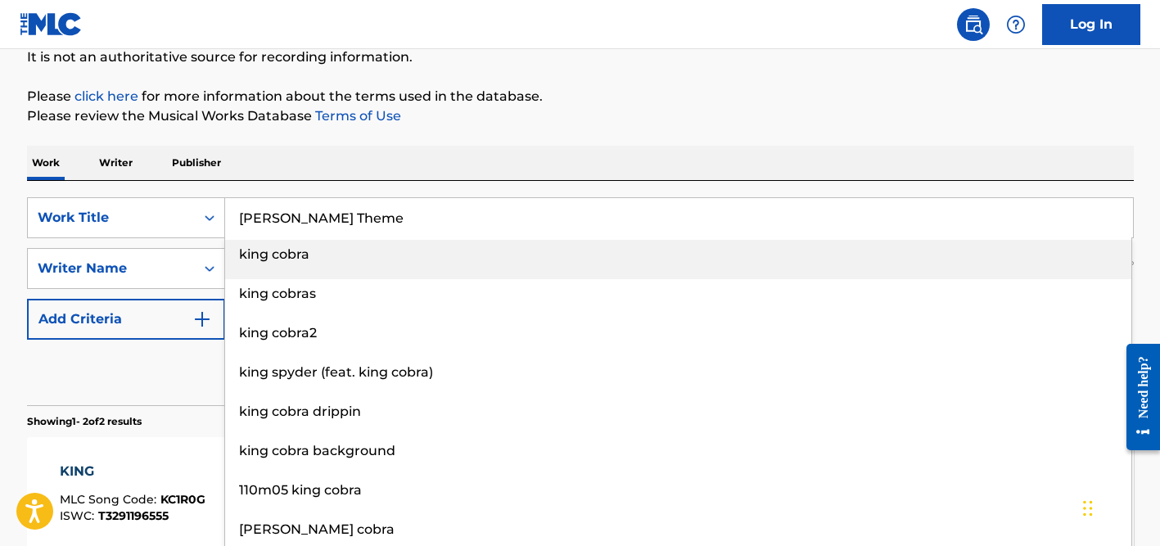
type input "[PERSON_NAME] Theme"
click at [356, 167] on div "Work Writer Publisher" at bounding box center [580, 163] width 1106 height 34
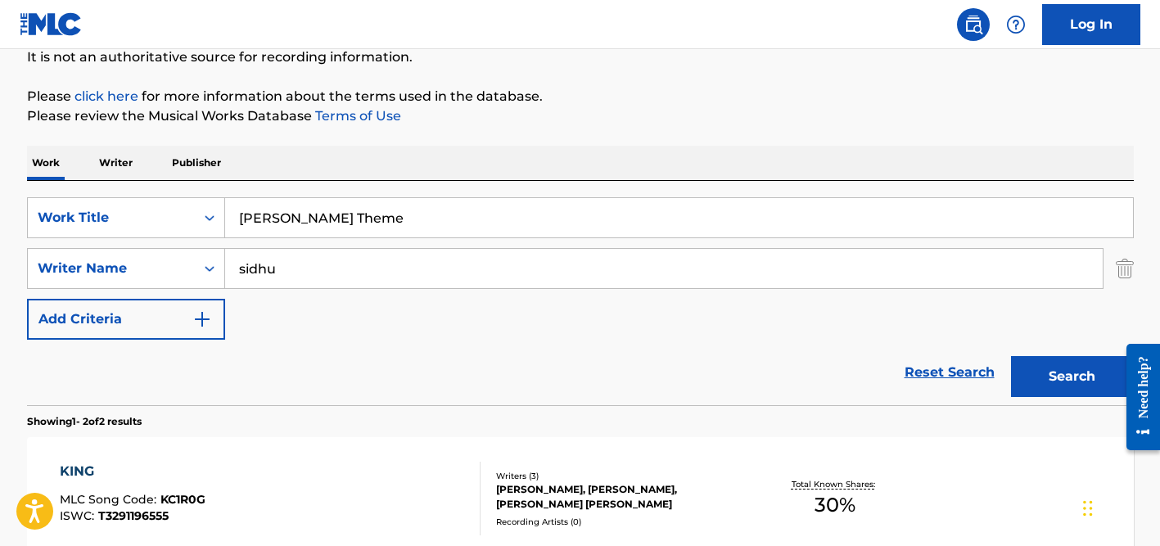
click at [313, 271] on input "sidhu" at bounding box center [663, 268] width 877 height 39
type input "kiran"
click at [1011, 356] on button "Search" at bounding box center [1072, 376] width 123 height 41
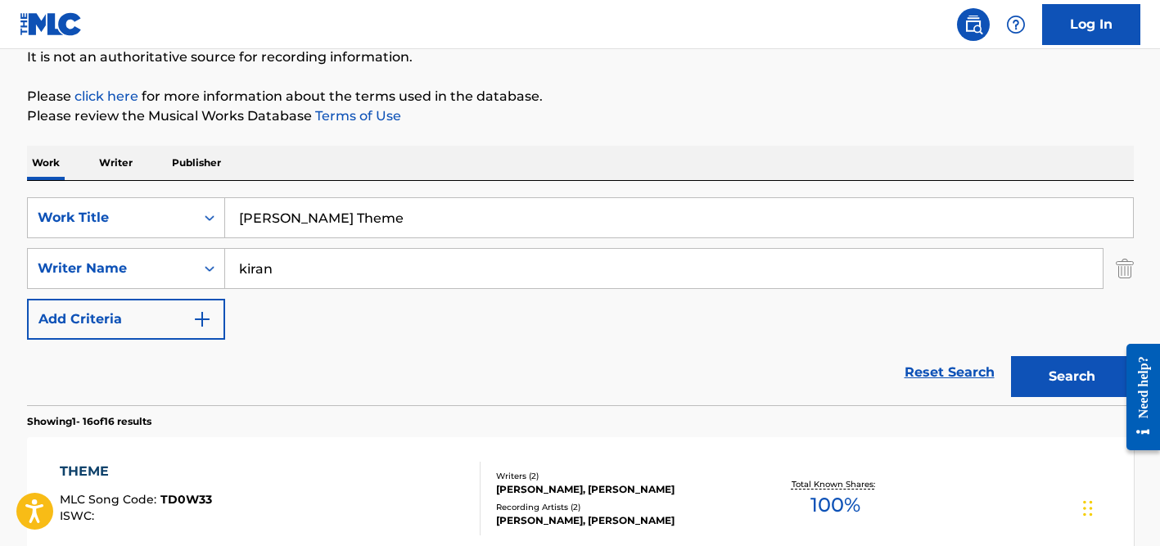
click at [301, 220] on input "[PERSON_NAME] Theme" at bounding box center [679, 217] width 908 height 39
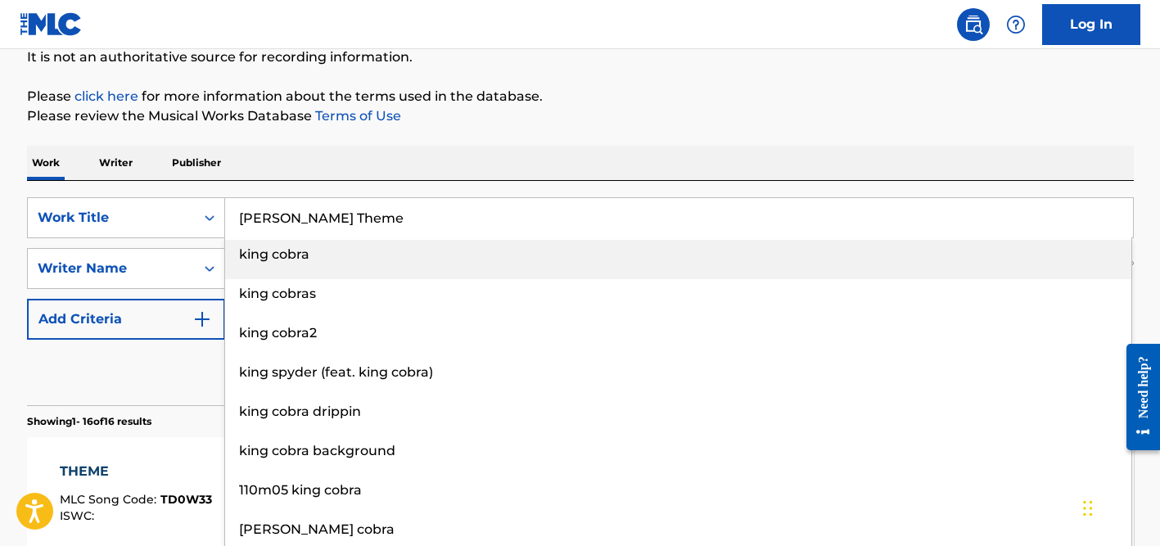
click at [301, 220] on input "[PERSON_NAME] Theme" at bounding box center [679, 217] width 908 height 39
paste input "[PERSON_NAME] Ý Đồi Thông Hai Mộ"
click at [272, 212] on input "[PERSON_NAME] Ý Đồi Thông Hai Mộ" at bounding box center [679, 217] width 908 height 39
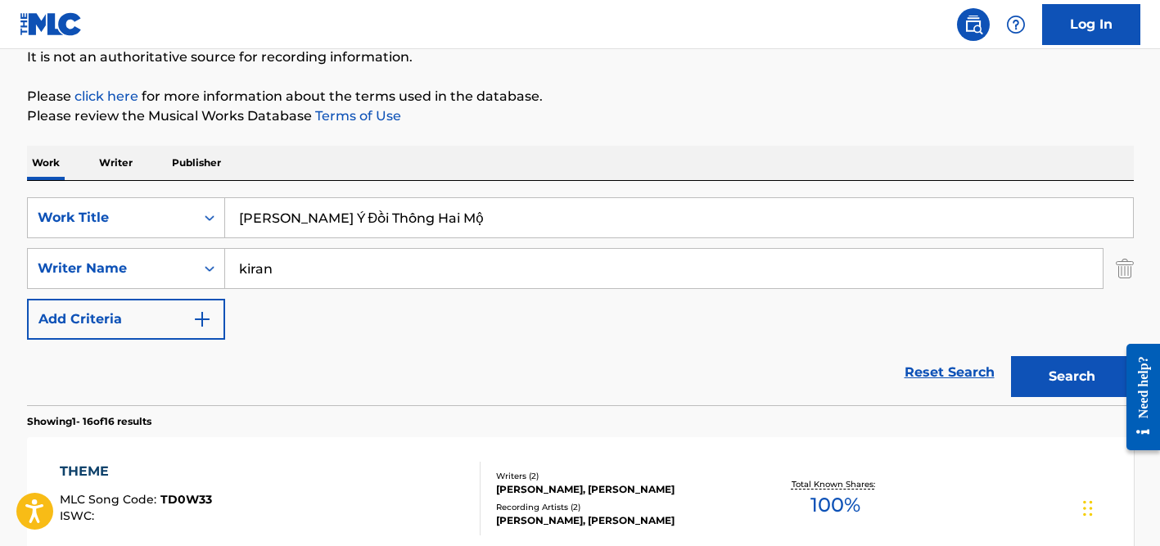
click at [300, 214] on input "[PERSON_NAME] Ý Đồi Thông Hai Mộ" at bounding box center [679, 217] width 908 height 39
click at [320, 216] on input "[PERSON_NAME] y Đồi Thông Hai Mộ" at bounding box center [679, 217] width 908 height 39
click at [355, 217] on input "[PERSON_NAME] y Doi Thông Hai Mộ" at bounding box center [679, 217] width 908 height 39
click at [436, 219] on input "[PERSON_NAME] y [PERSON_NAME]" at bounding box center [679, 217] width 908 height 39
type input "[PERSON_NAME] y Doi Thong Hai Mo"
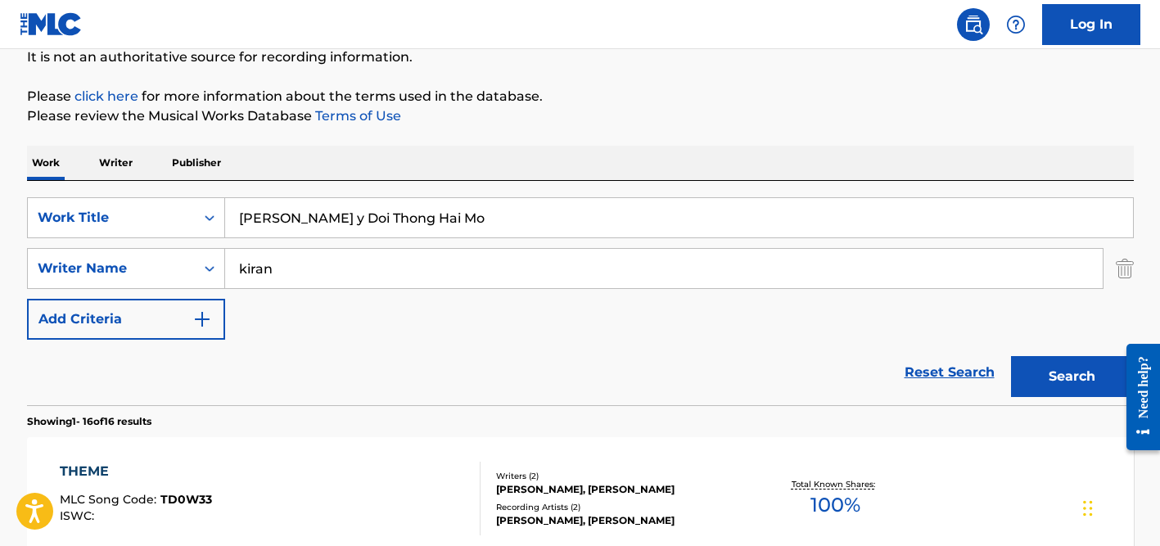
click at [1011, 356] on button "Search" at bounding box center [1072, 376] width 123 height 41
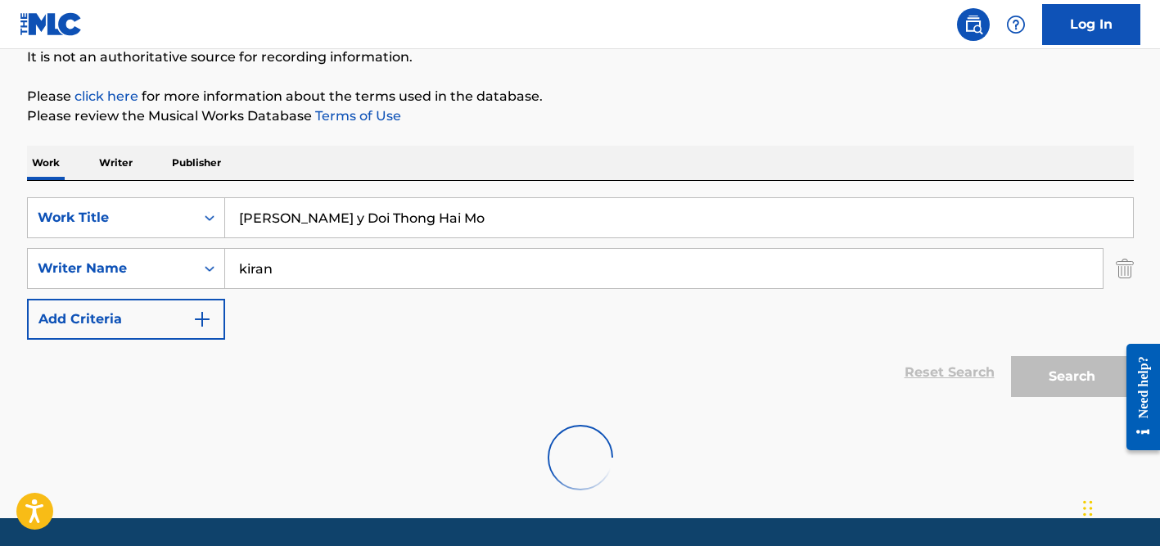
click at [352, 250] on input "kiran" at bounding box center [663, 268] width 877 height 39
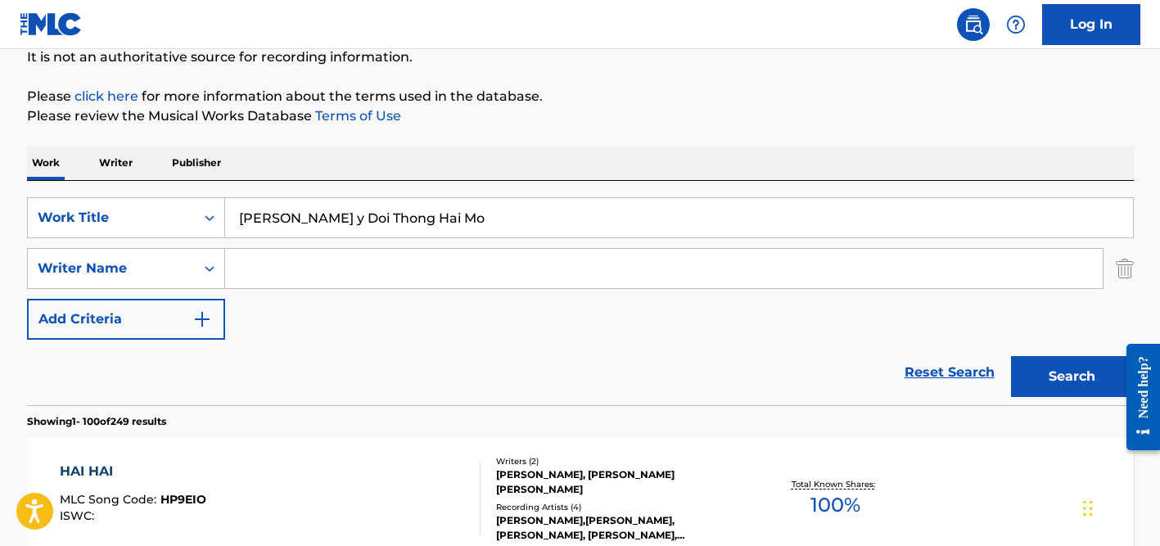
click at [375, 256] on input "Search Form" at bounding box center [663, 268] width 877 height 39
click at [1011, 356] on button "Search" at bounding box center [1072, 376] width 123 height 41
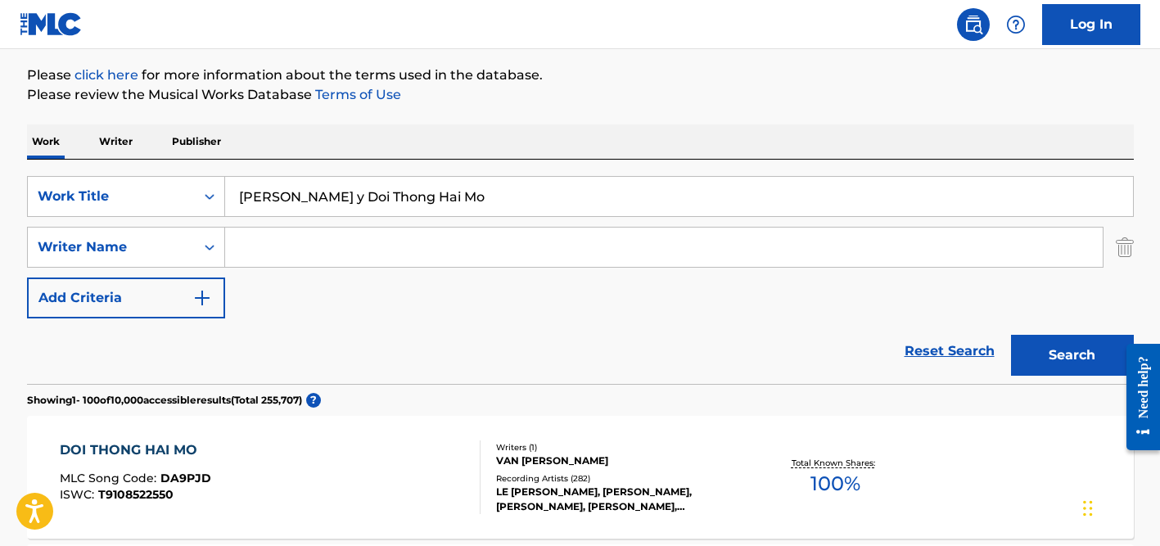
scroll to position [193, 0]
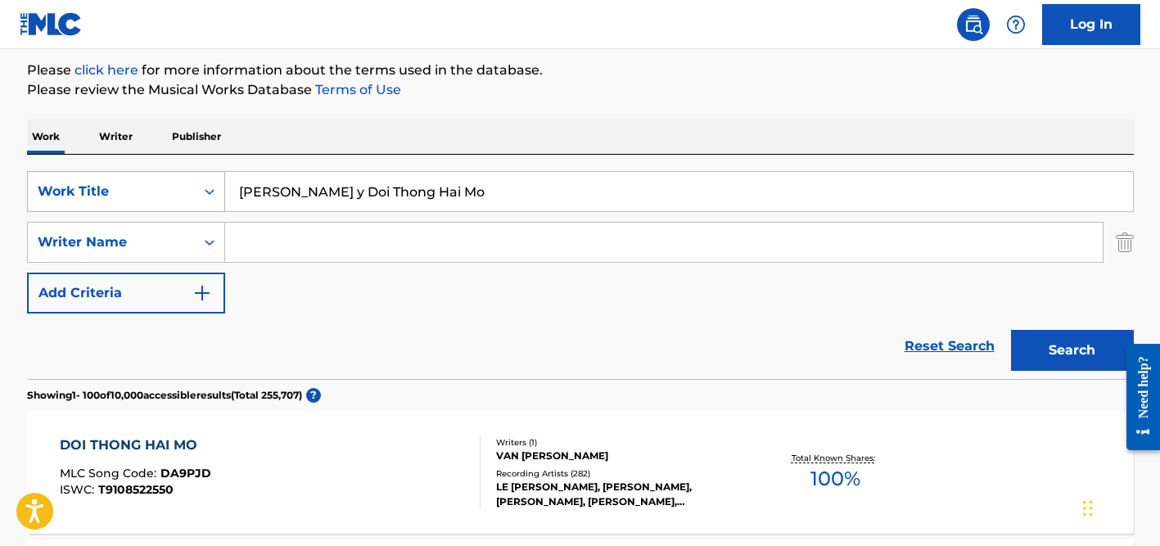
drag, startPoint x: 305, startPoint y: 192, endPoint x: 204, endPoint y: 188, distance: 101.6
click at [204, 188] on div "SearchWithCriteria7c62c104-81dd-4476-bc42-090f860a96f6 Work Title [PERSON_NAME]…" at bounding box center [580, 191] width 1106 height 41
click at [1011, 330] on button "Search" at bounding box center [1072, 350] width 123 height 41
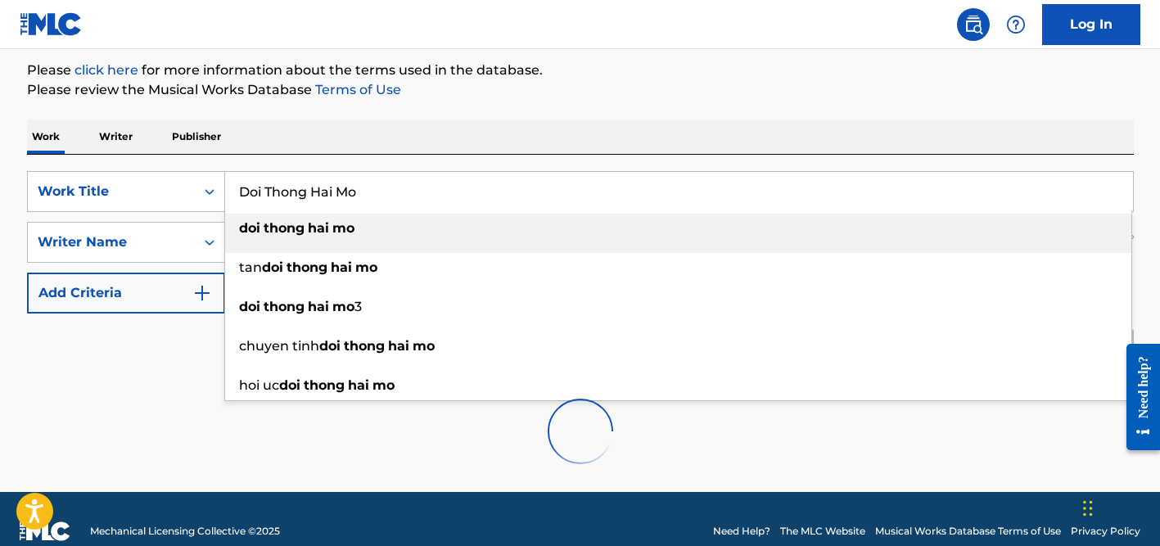
click at [567, 146] on div "Work Writer Publisher" at bounding box center [580, 136] width 1106 height 34
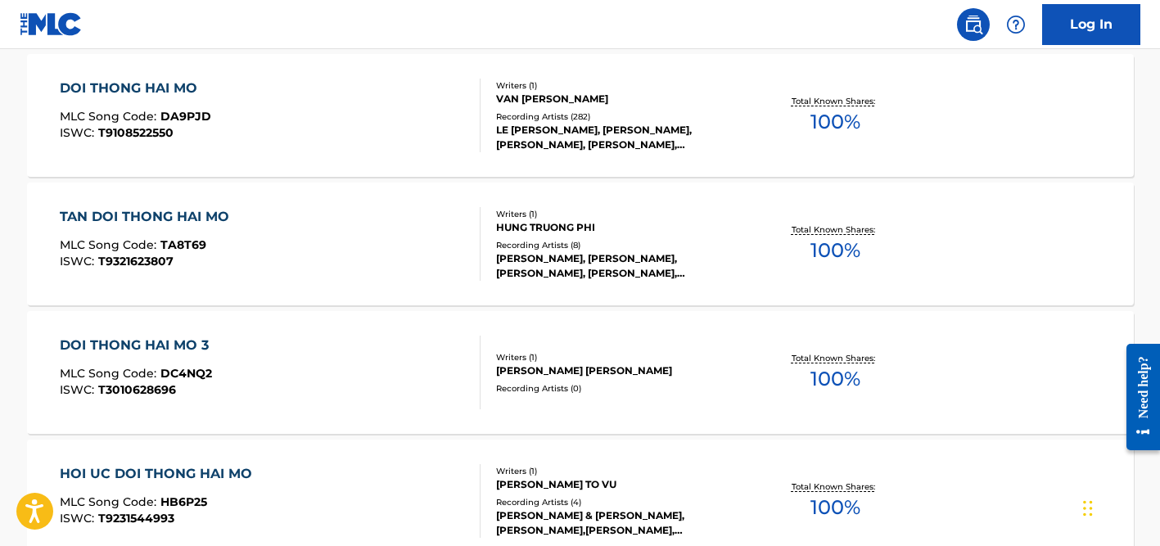
scroll to position [0, 0]
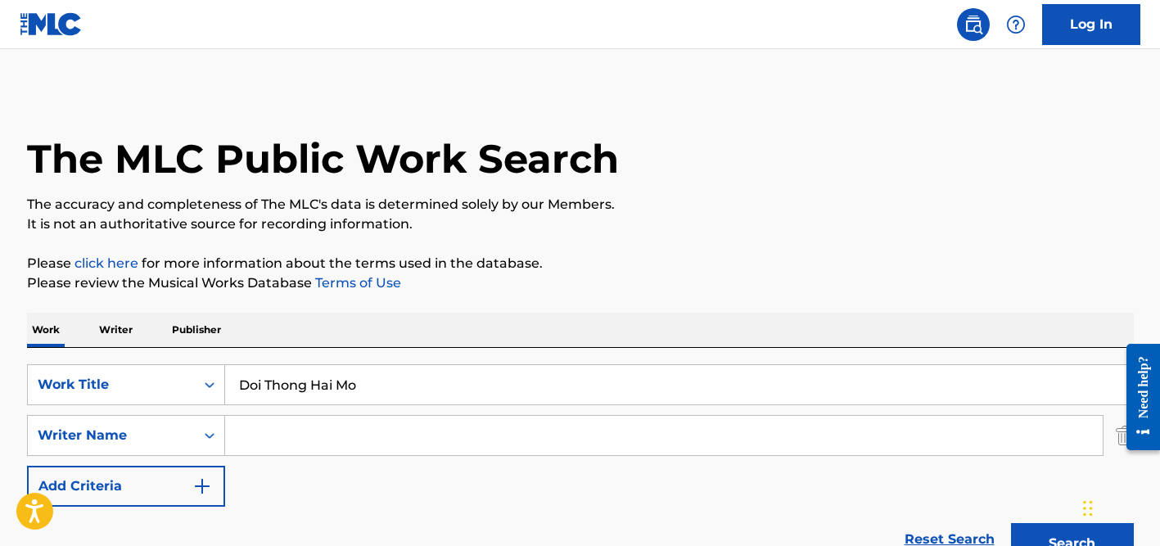
click at [248, 392] on input "Doi Thong Hai Mo" at bounding box center [679, 384] width 908 height 39
paste input "il Ne [PERSON_NAME]"
type input "Dil Ne [PERSON_NAME]"
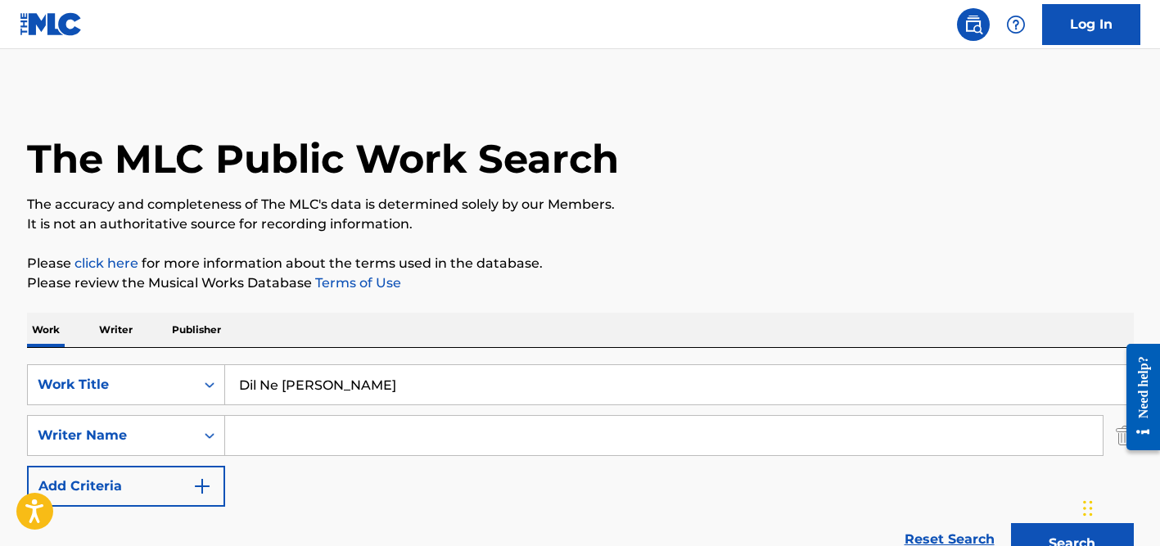
click at [1011, 523] on button "Search" at bounding box center [1072, 543] width 123 height 41
click at [295, 435] on input "Search Form" at bounding box center [663, 435] width 877 height 39
type input "pilares"
click at [310, 388] on input "Dil Ne [PERSON_NAME]" at bounding box center [679, 384] width 908 height 39
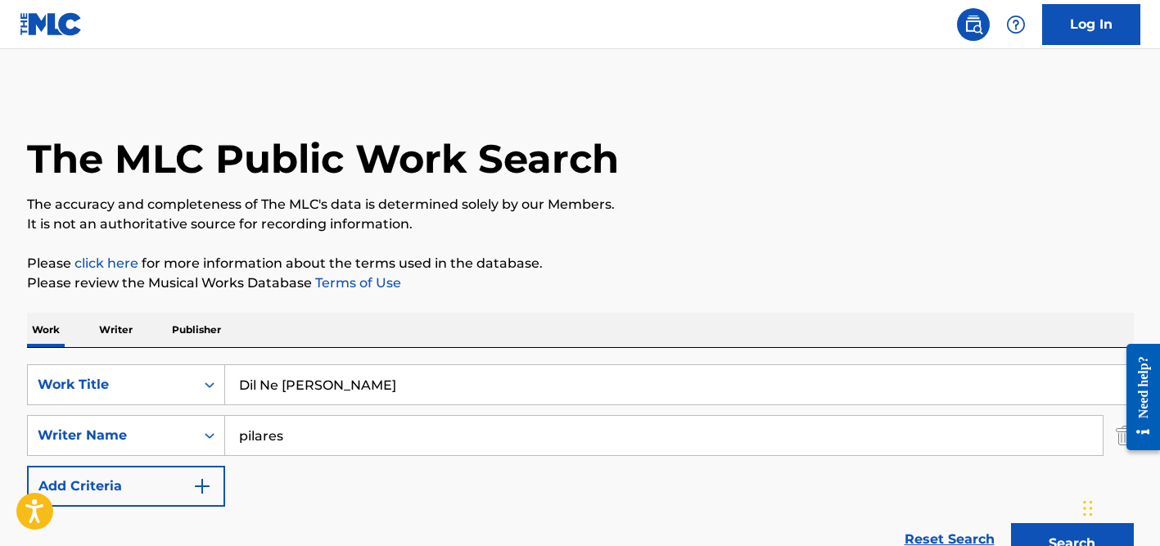
click at [310, 388] on input "Dil Ne [PERSON_NAME]" at bounding box center [679, 384] width 908 height 39
paste input "Tá Escrito"
click at [251, 381] on input "Tá Escrito" at bounding box center [679, 384] width 908 height 39
type input "Ta Escrito"
click at [360, 332] on div "Work Writer Publisher" at bounding box center [580, 330] width 1106 height 34
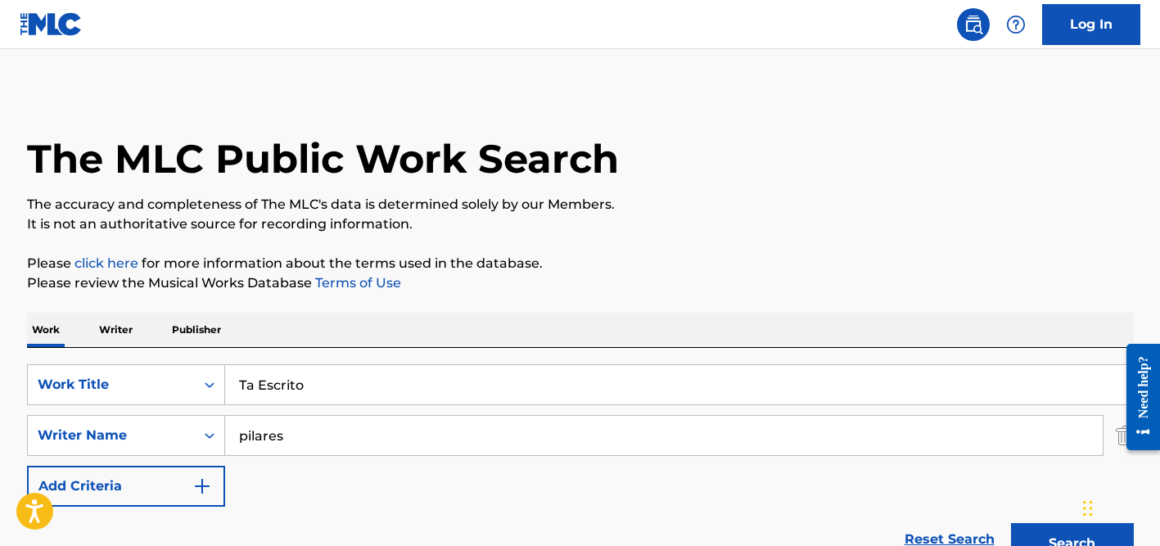
click at [360, 439] on input "pilares" at bounding box center [663, 435] width 877 height 39
click at [1011, 523] on button "Search" at bounding box center [1072, 543] width 123 height 41
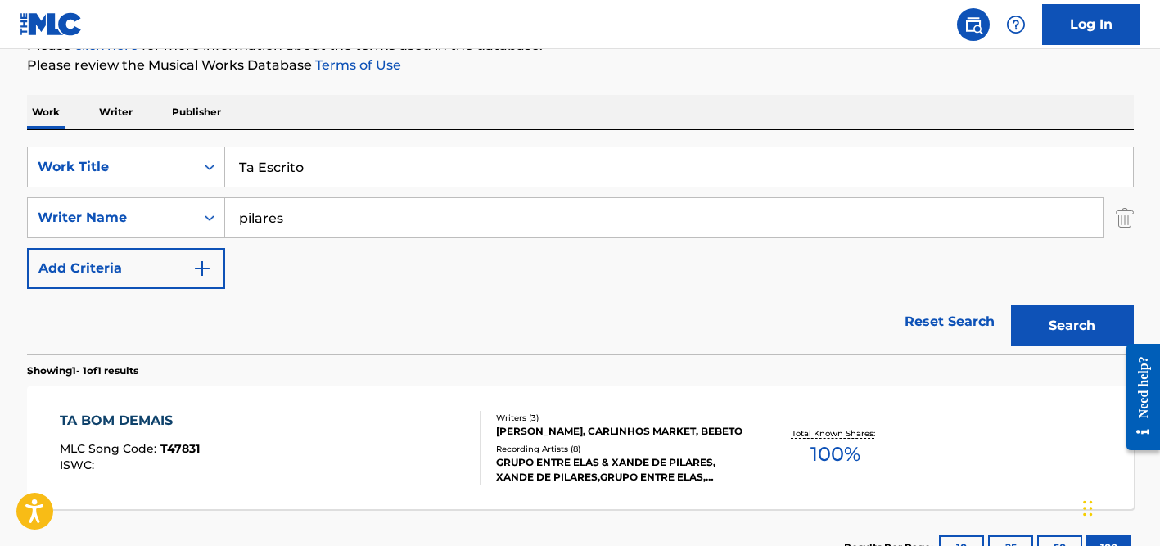
scroll to position [223, 0]
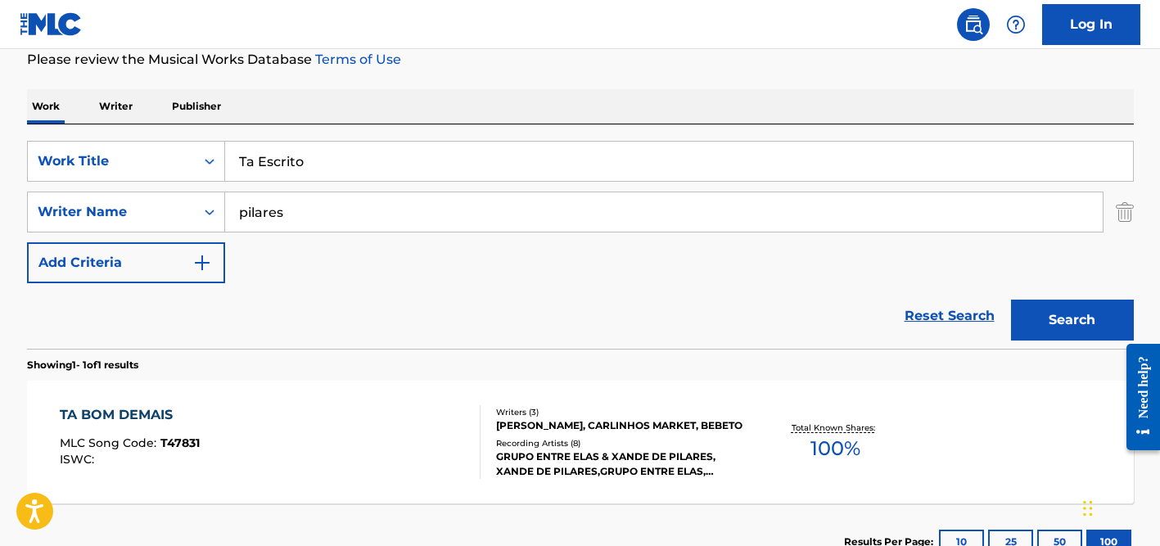
click at [312, 211] on input "pilares" at bounding box center [663, 211] width 877 height 39
click at [1011, 300] on button "Search" at bounding box center [1072, 320] width 123 height 41
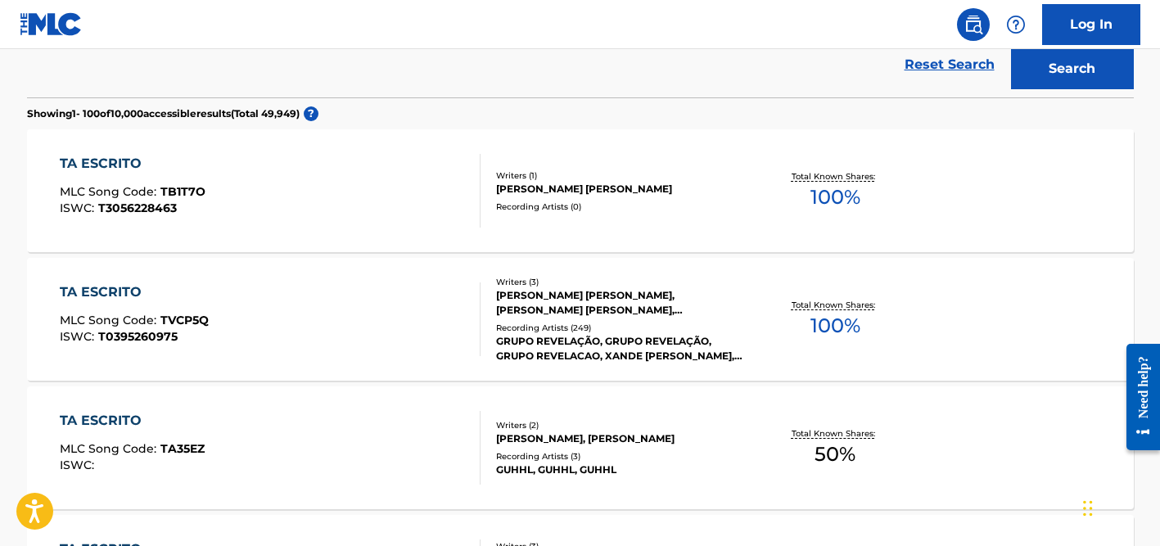
scroll to position [477, 0]
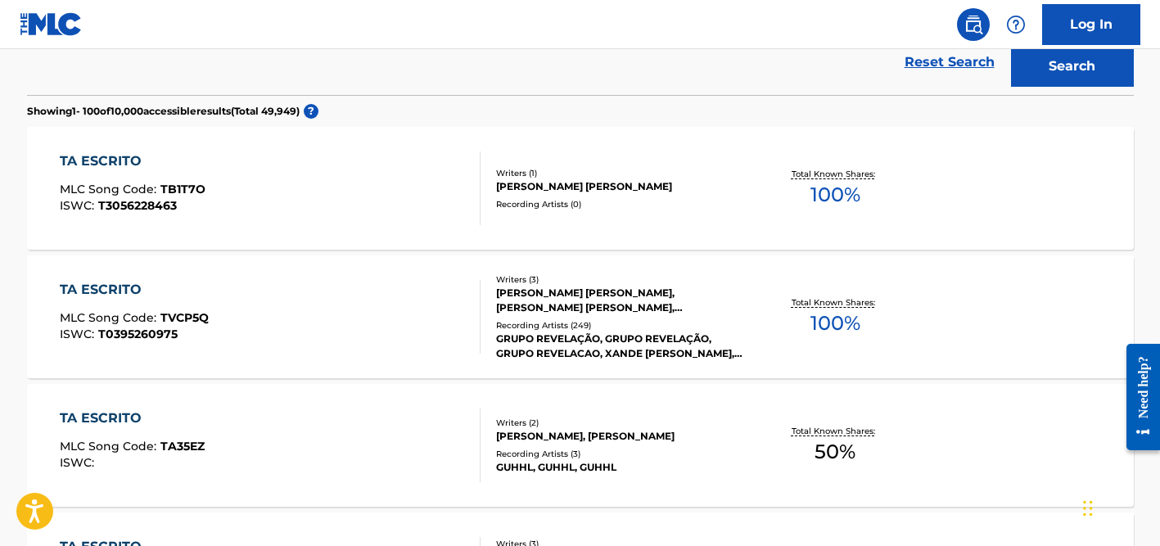
click at [545, 329] on div "Recording Artists ( 249 )" at bounding box center [619, 325] width 247 height 12
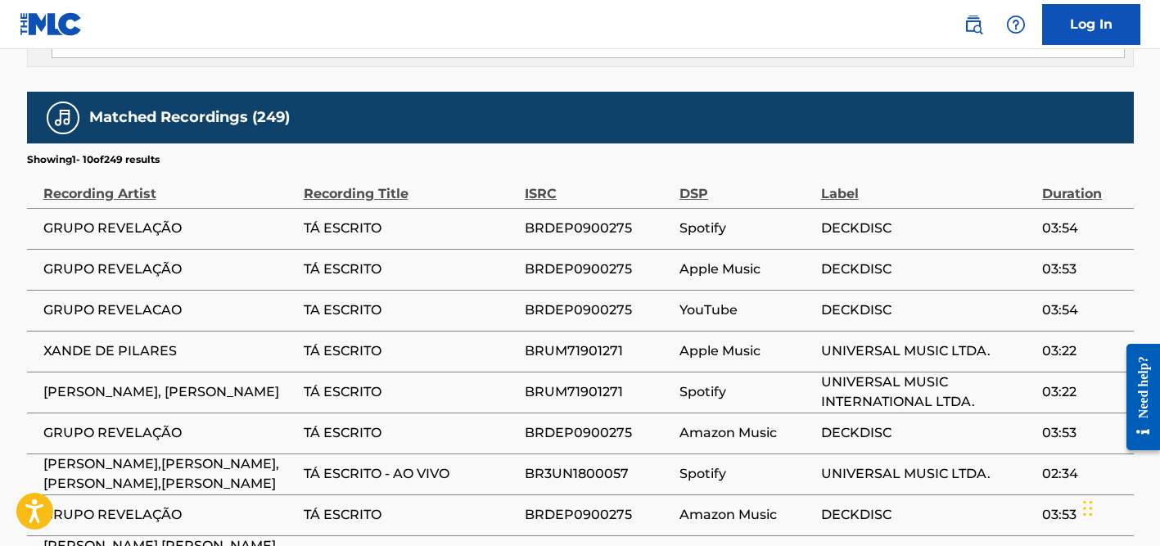
scroll to position [1667, 0]
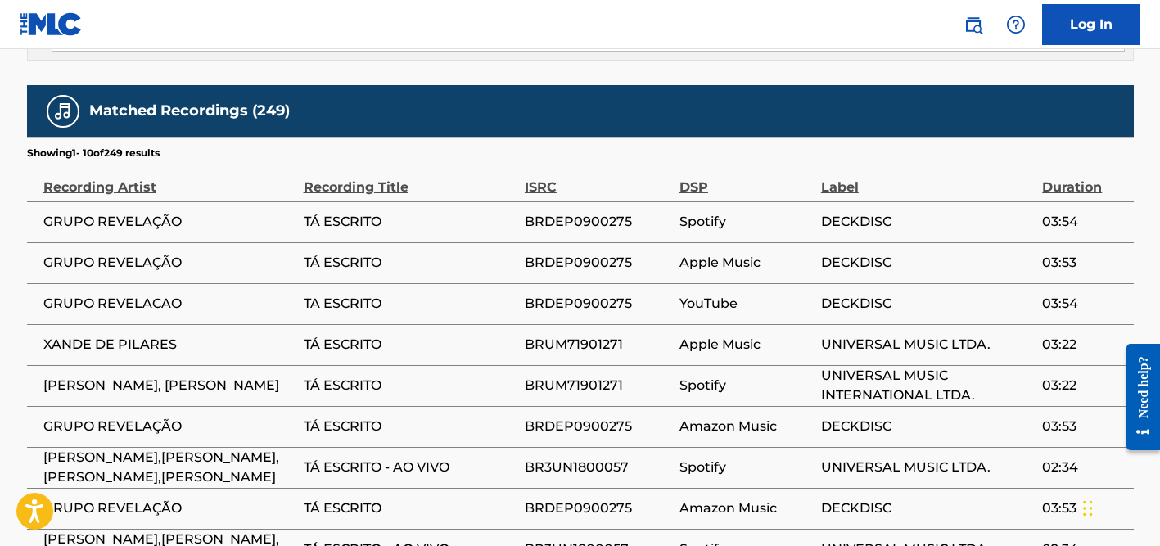
click at [587, 212] on span "BRDEP0900275" at bounding box center [598, 222] width 146 height 20
copy span "BRDEP0900275"
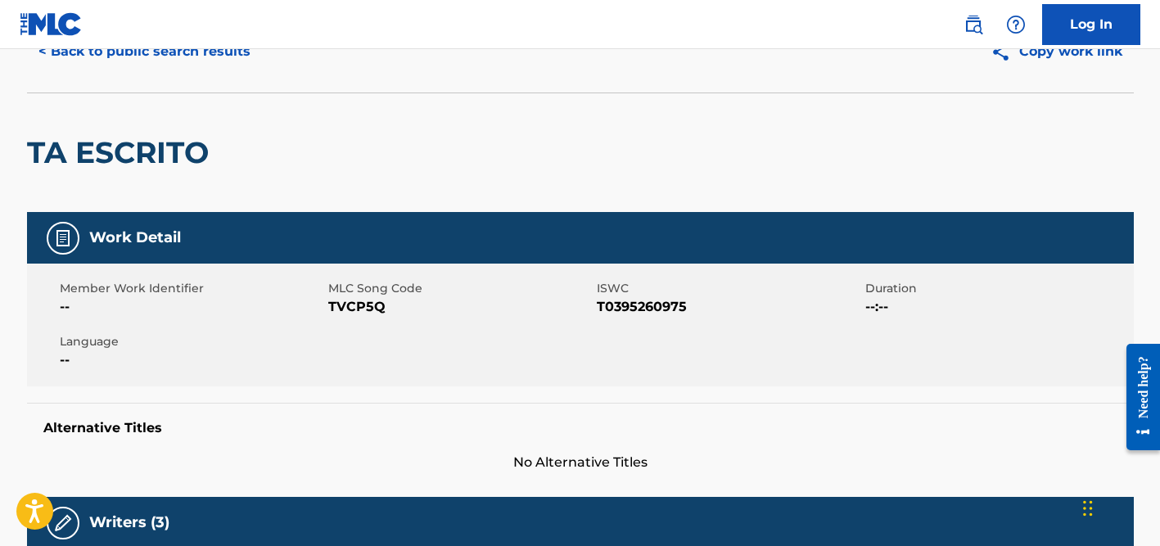
scroll to position [0, 0]
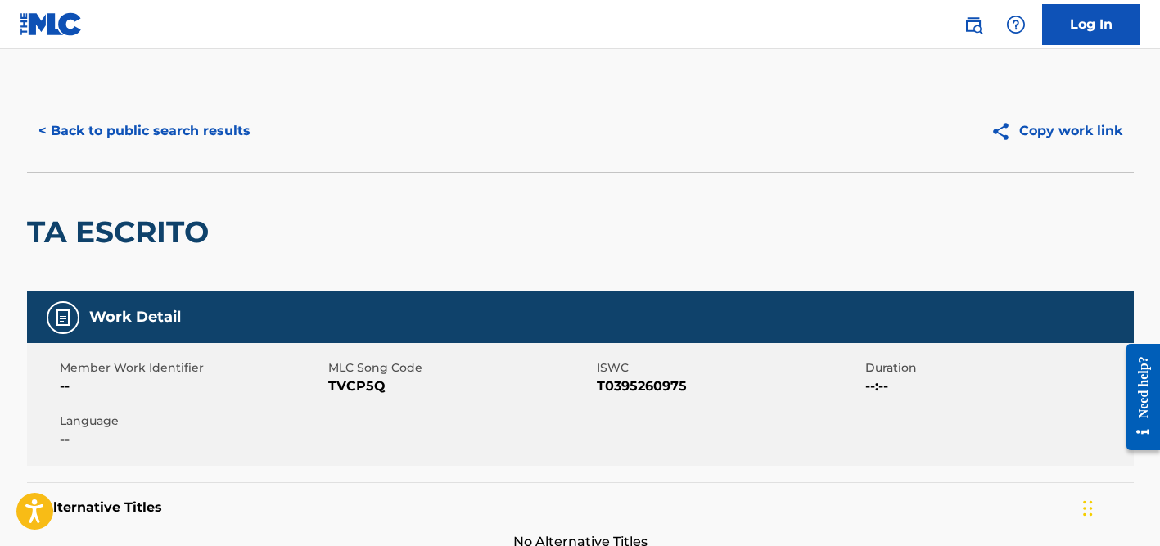
click at [181, 133] on button "< Back to public search results" at bounding box center [144, 130] width 235 height 41
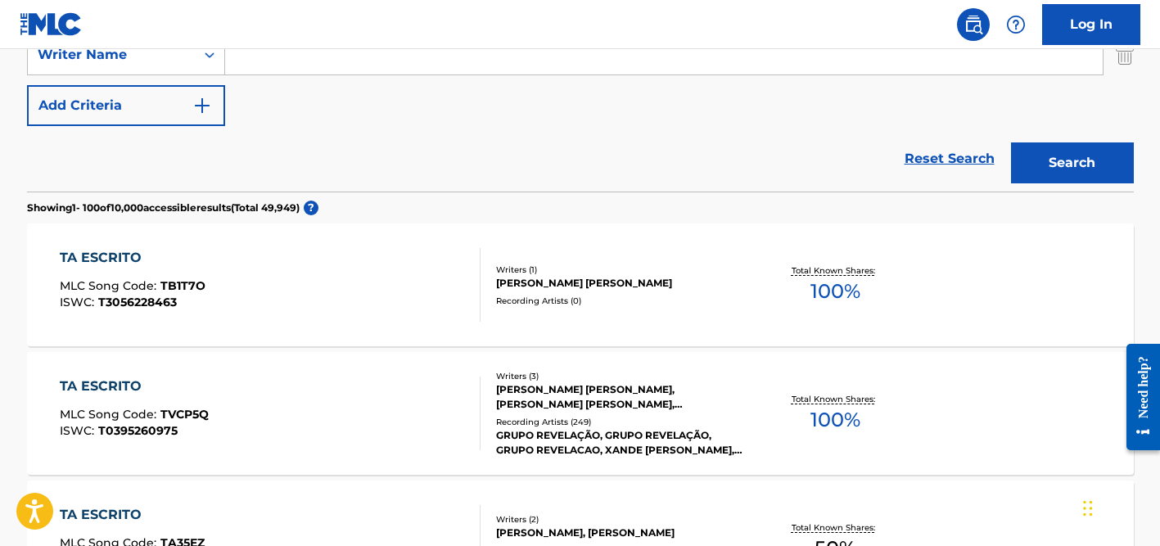
scroll to position [322, 0]
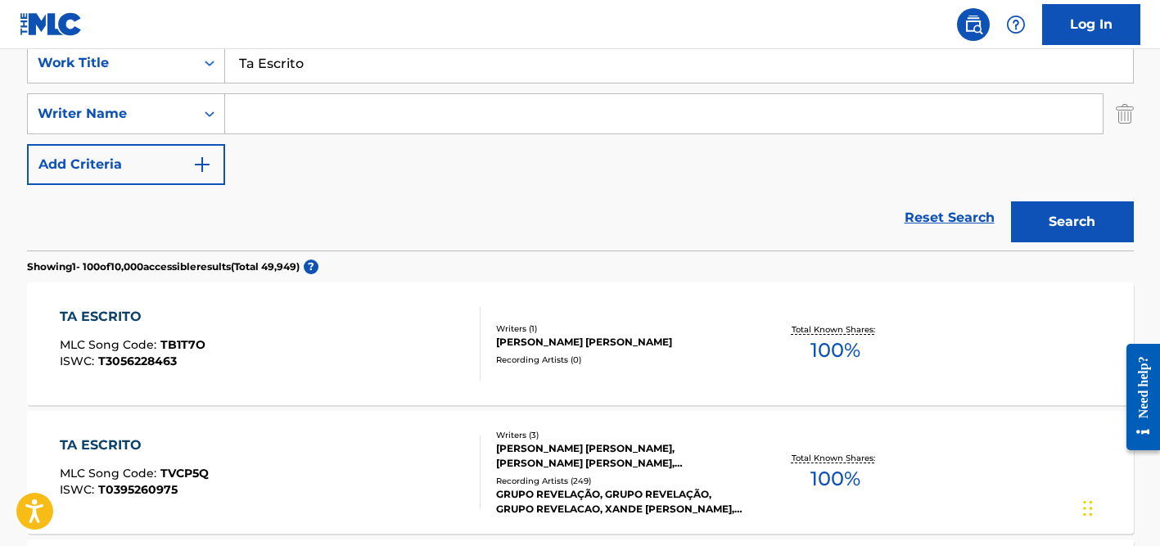
click at [297, 112] on input "Search Form" at bounding box center [663, 113] width 877 height 39
type input "[PERSON_NAME]"
click at [324, 68] on input "Ta Escrito" at bounding box center [679, 62] width 908 height 39
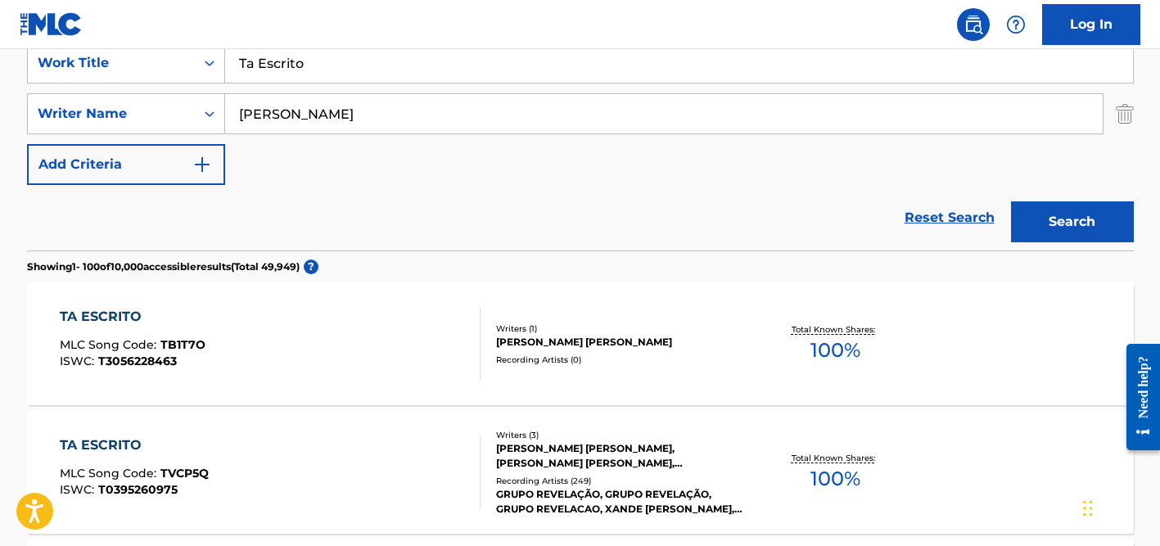
paste input "[PERSON_NAME]"
type input "[PERSON_NAME]"
click at [322, 111] on input "[PERSON_NAME]" at bounding box center [663, 113] width 877 height 39
click at [1011, 201] on button "Search" at bounding box center [1072, 221] width 123 height 41
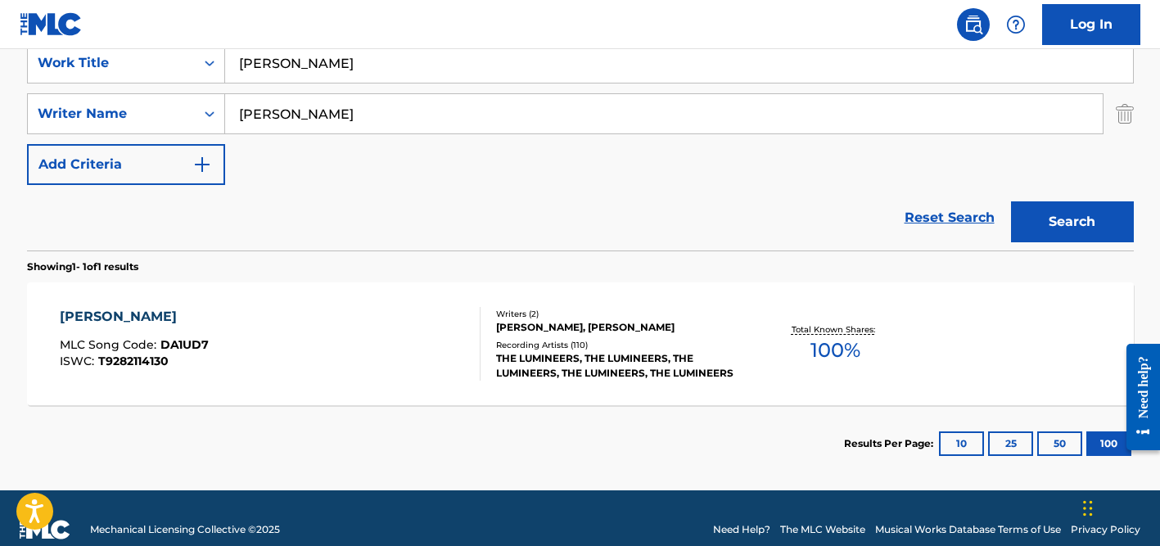
click at [539, 357] on div "THE LUMINEERS, THE LUMINEERS, THE LUMINEERS, THE LUMINEERS, THE LUMINEERS" at bounding box center [619, 365] width 247 height 29
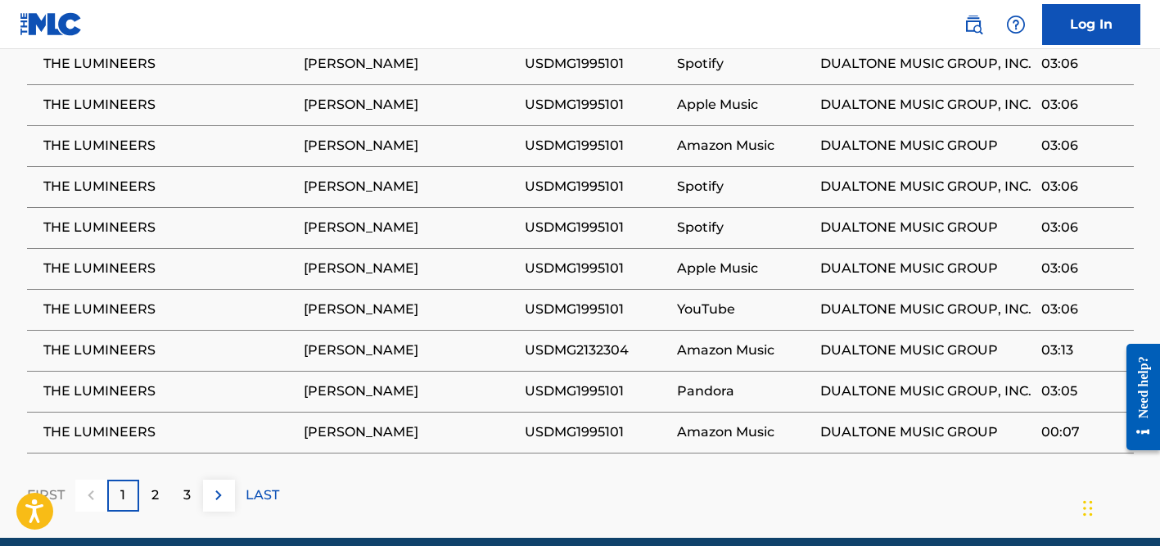
scroll to position [1237, 0]
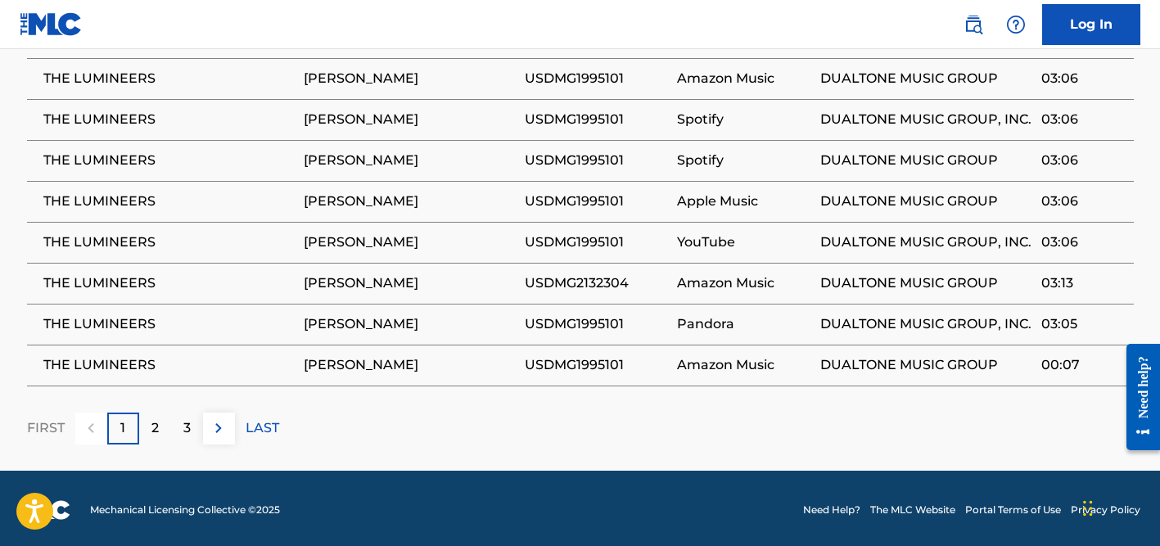
click at [150, 439] on div "2" at bounding box center [155, 428] width 32 height 32
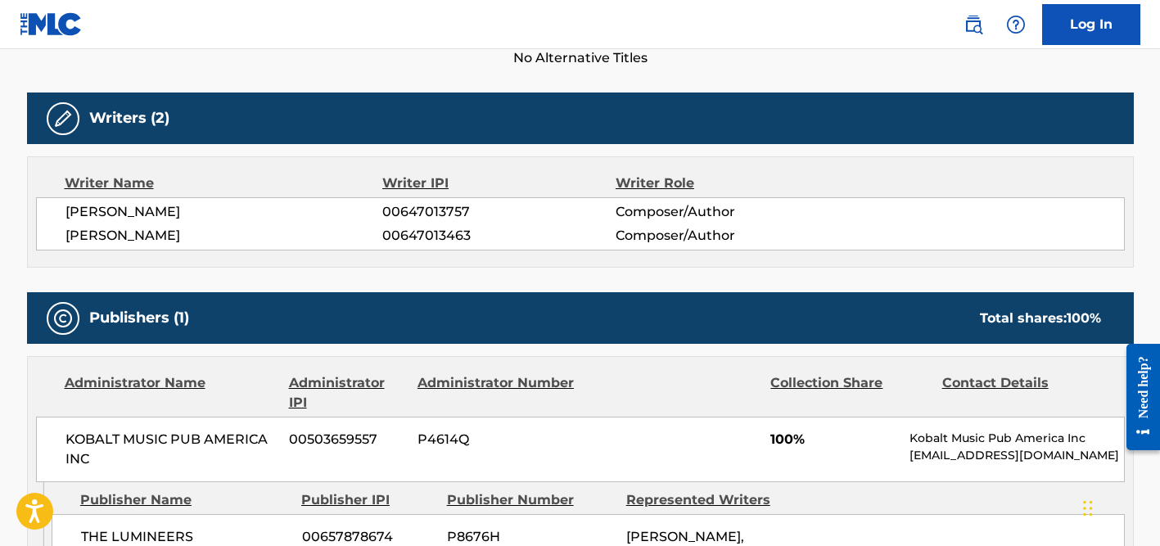
scroll to position [0, 0]
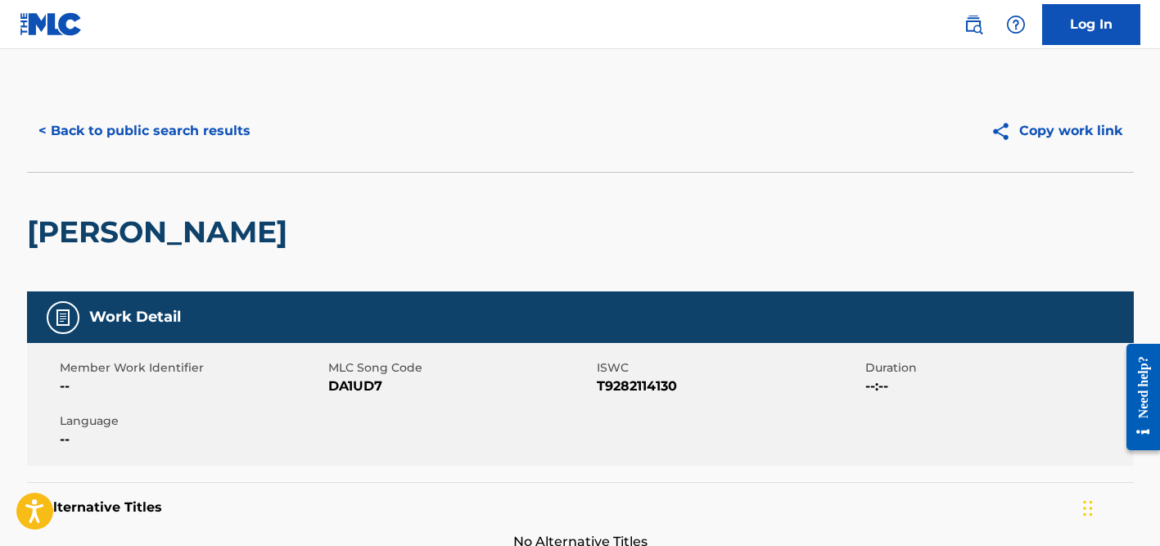
click at [142, 145] on button "< Back to public search results" at bounding box center [144, 130] width 235 height 41
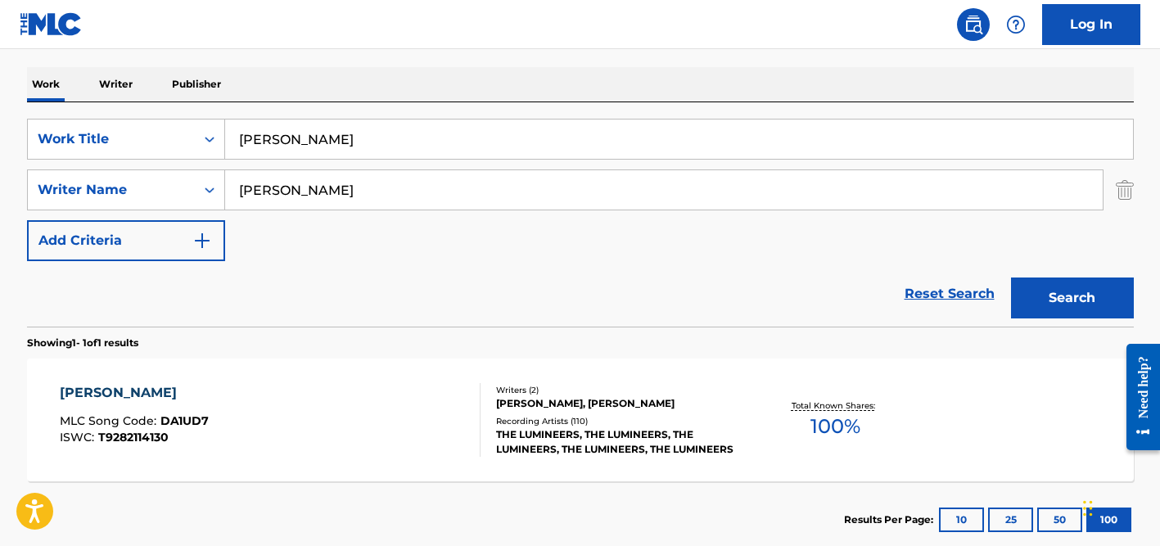
scroll to position [244, 0]
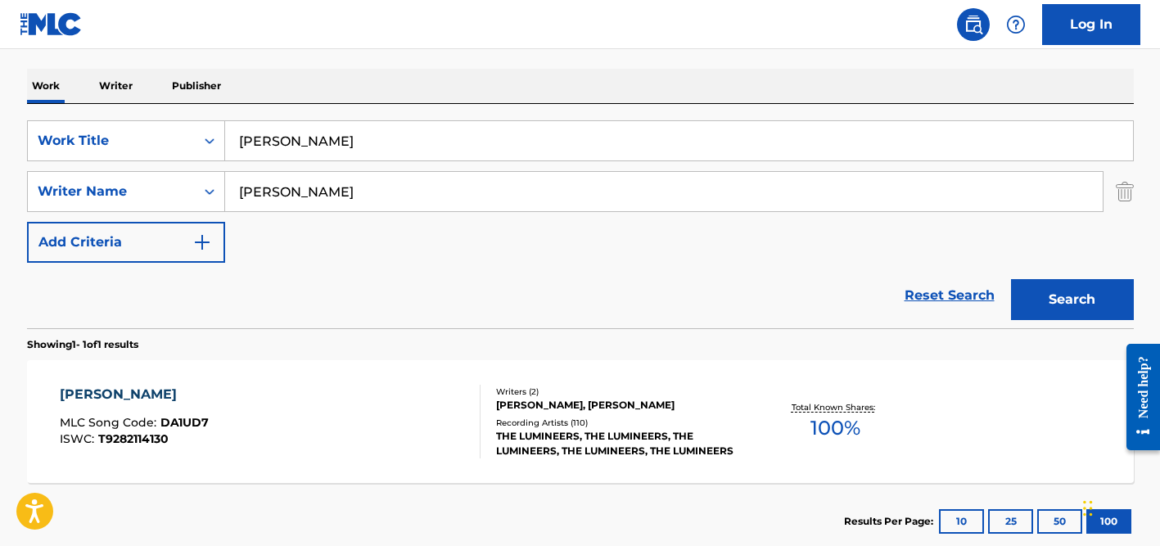
click at [304, 146] on input "[PERSON_NAME]" at bounding box center [679, 140] width 908 height 39
paste input "Ra-Men [PERSON_NAME] No Uta"
type input "Ra-Men [PERSON_NAME] No Uta"
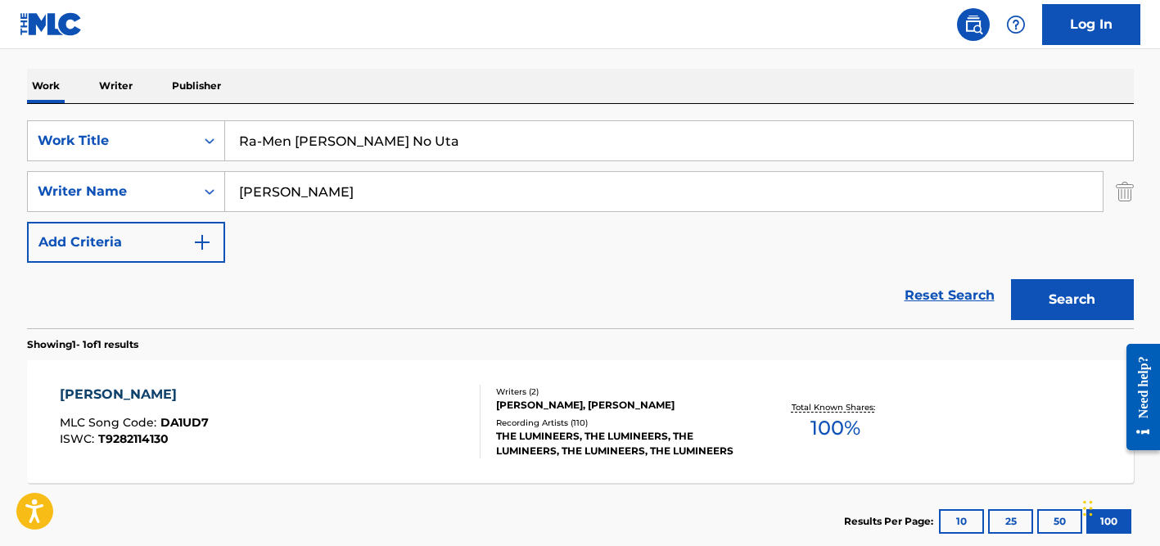
click at [304, 174] on input "[PERSON_NAME]" at bounding box center [663, 191] width 877 height 39
click at [1011, 279] on button "Search" at bounding box center [1072, 299] width 123 height 41
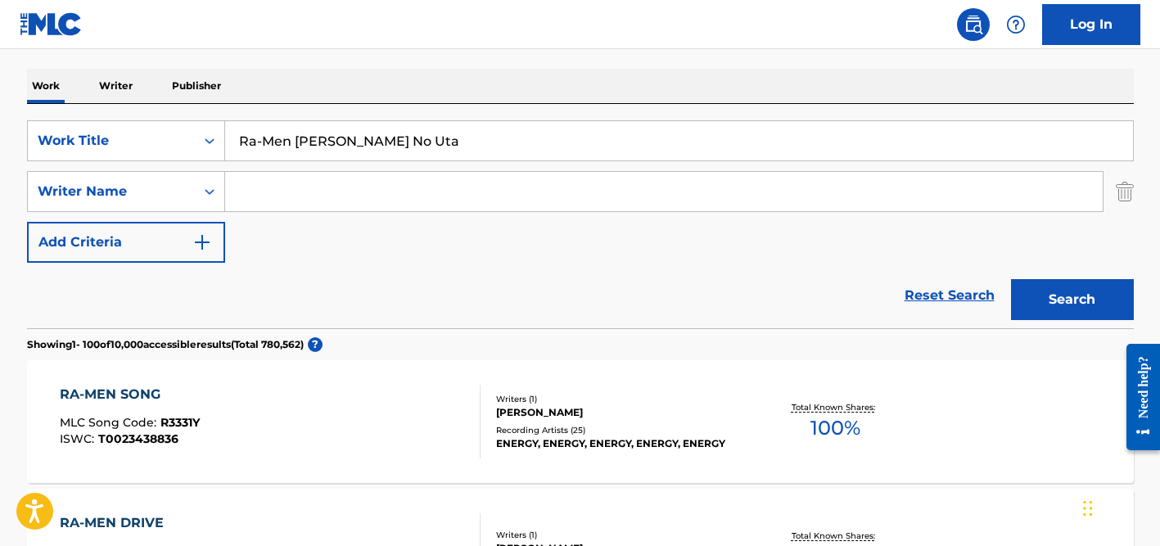
click at [307, 142] on input "Ra-Men [PERSON_NAME] No Uta" at bounding box center [679, 140] width 908 height 39
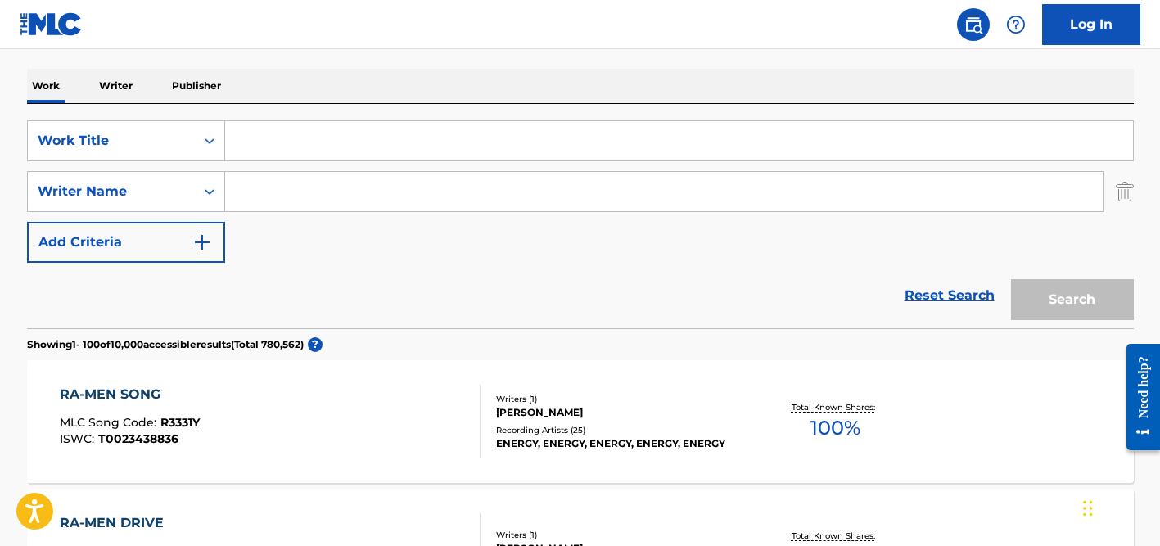
paste input "Wine Into Water"
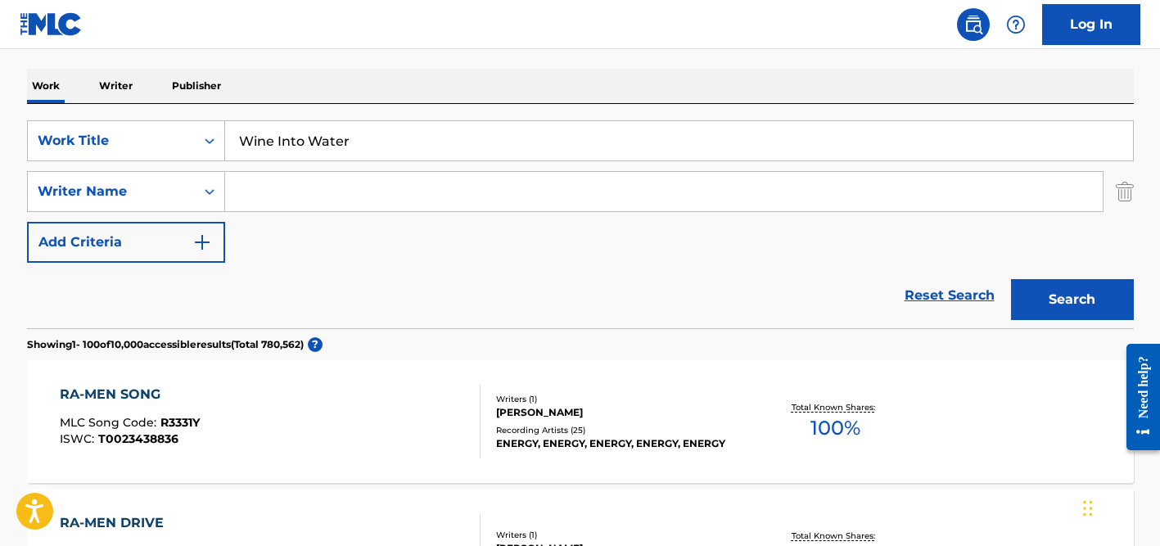
type input "Wine Into Water"
click at [318, 181] on input "Search Form" at bounding box center [663, 191] width 877 height 39
click at [1011, 279] on button "Search" at bounding box center [1072, 299] width 123 height 41
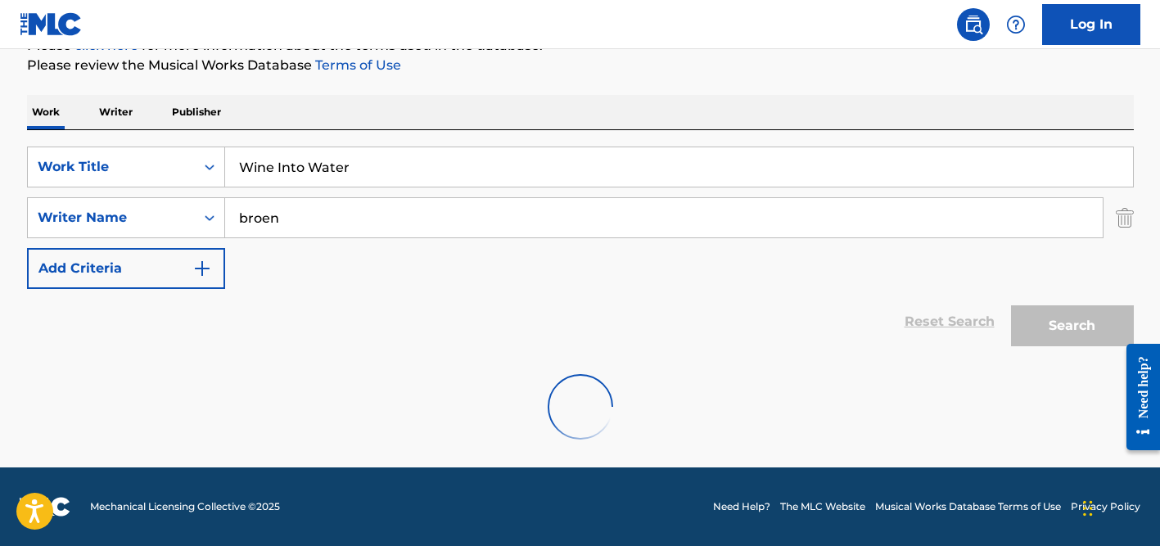
scroll to position [218, 0]
click at [264, 219] on input "broen" at bounding box center [663, 217] width 877 height 39
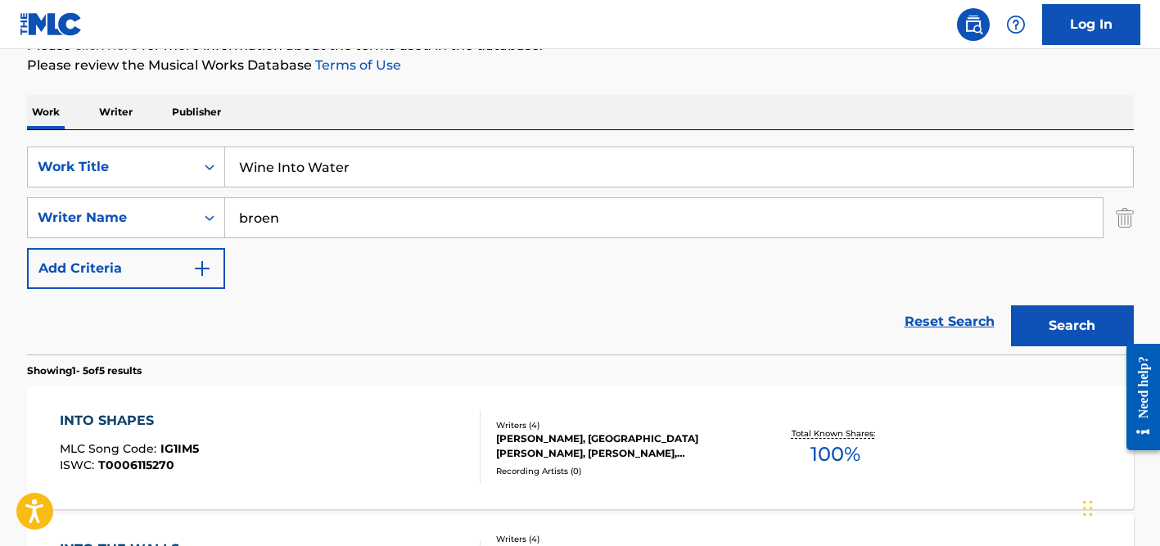
scroll to position [244, 0]
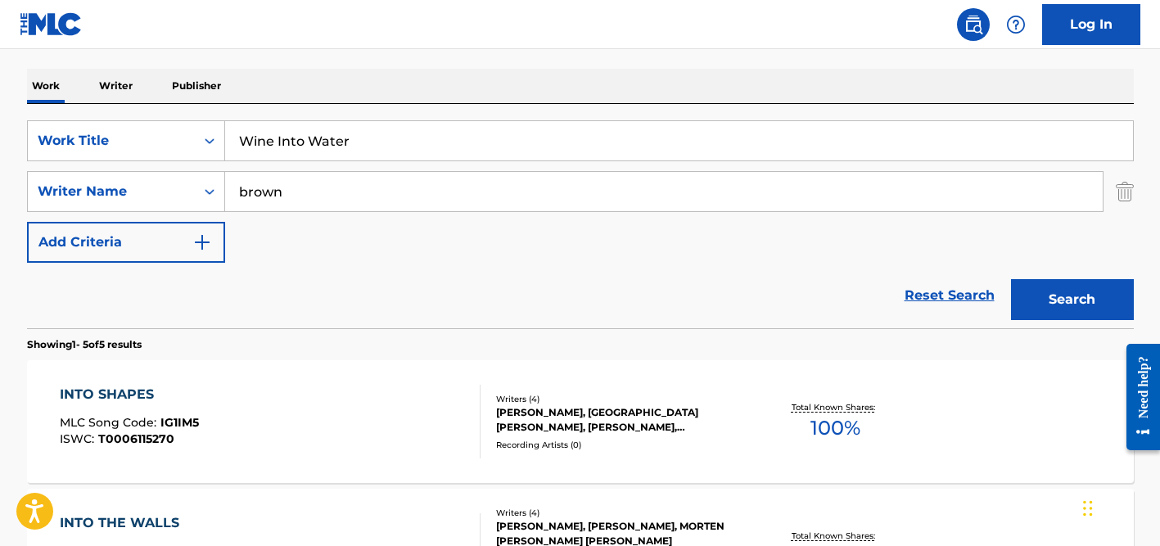
type input "brown"
click at [1011, 279] on button "Search" at bounding box center [1072, 299] width 123 height 41
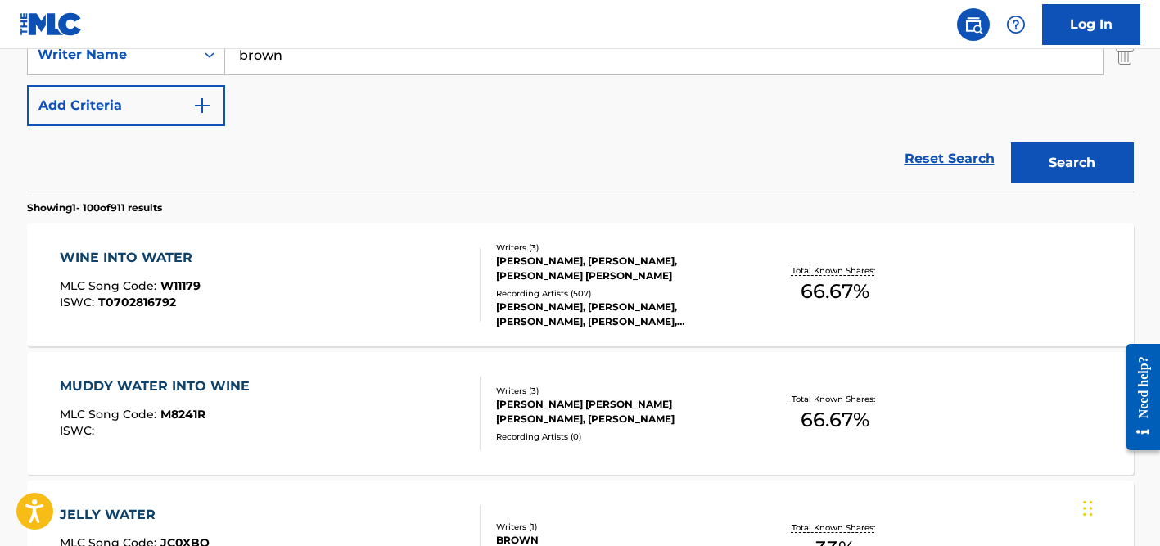
scroll to position [444, 0]
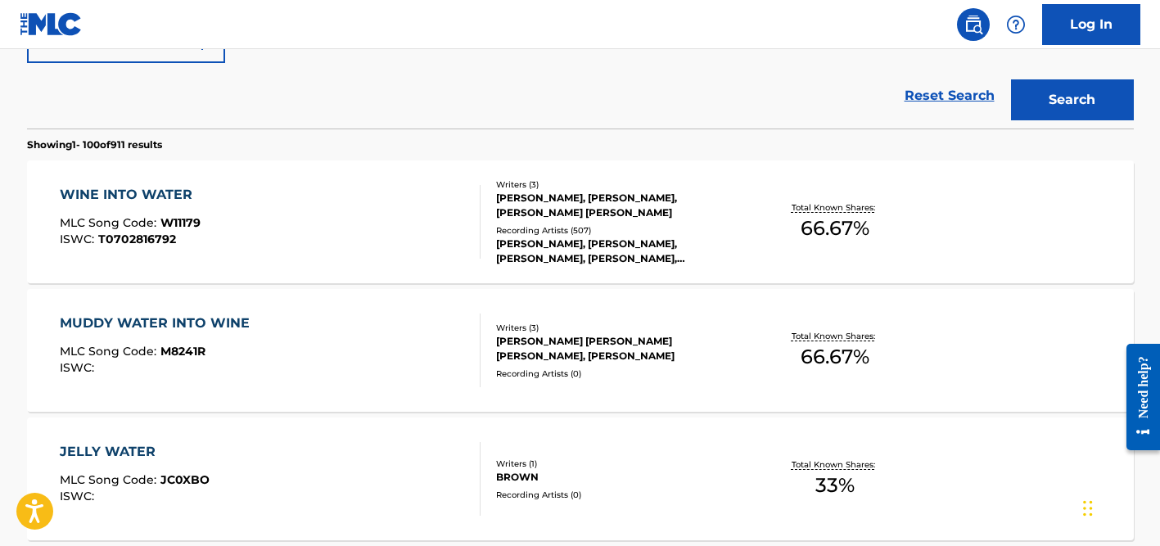
click at [577, 216] on div "[PERSON_NAME], [PERSON_NAME], [PERSON_NAME] [PERSON_NAME]" at bounding box center [619, 205] width 247 height 29
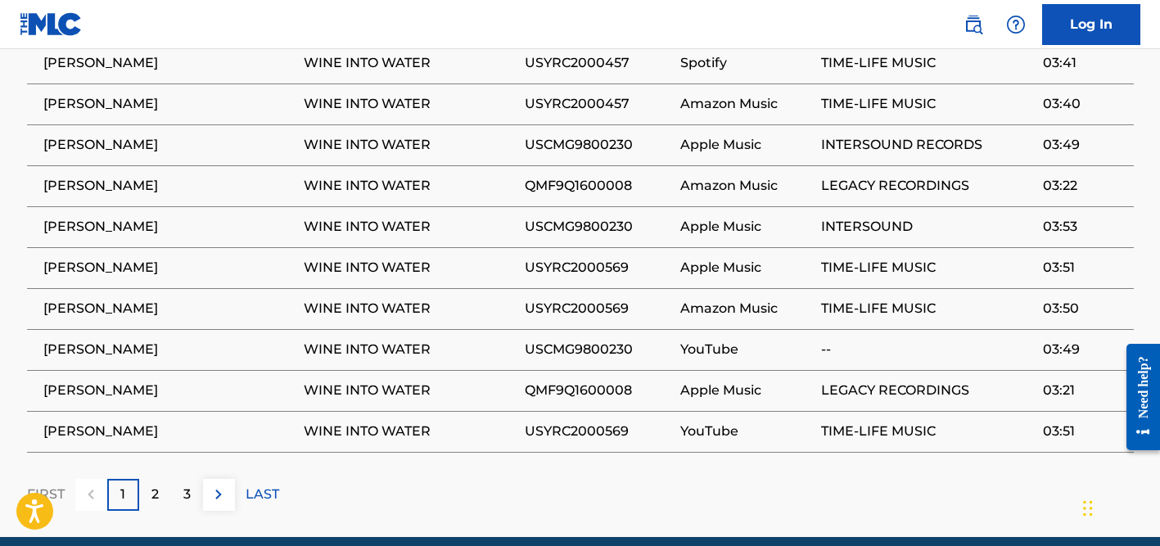
scroll to position [1614, 0]
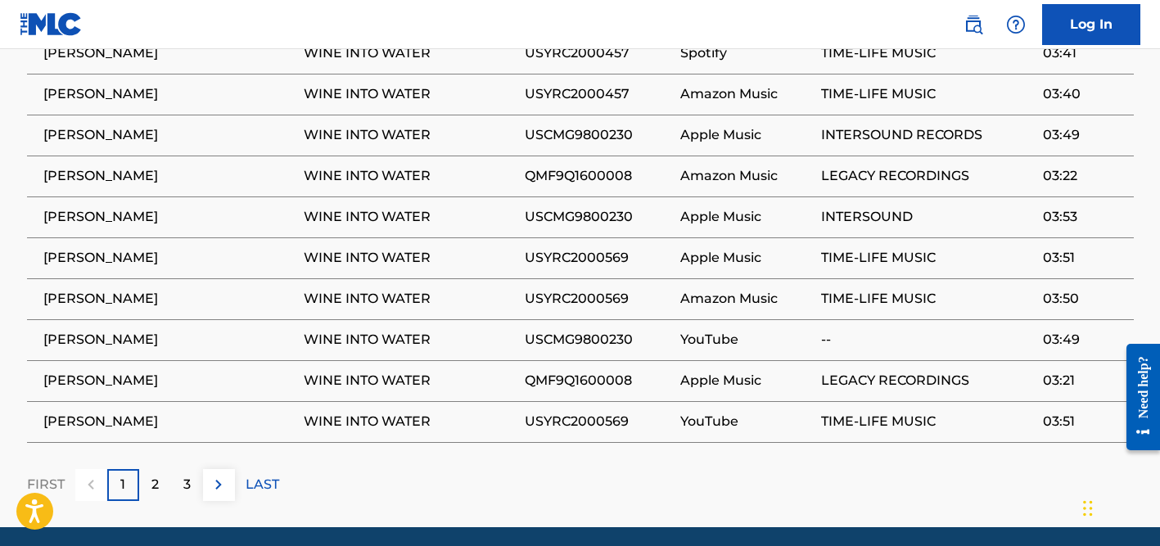
click at [160, 469] on div "2" at bounding box center [155, 485] width 32 height 32
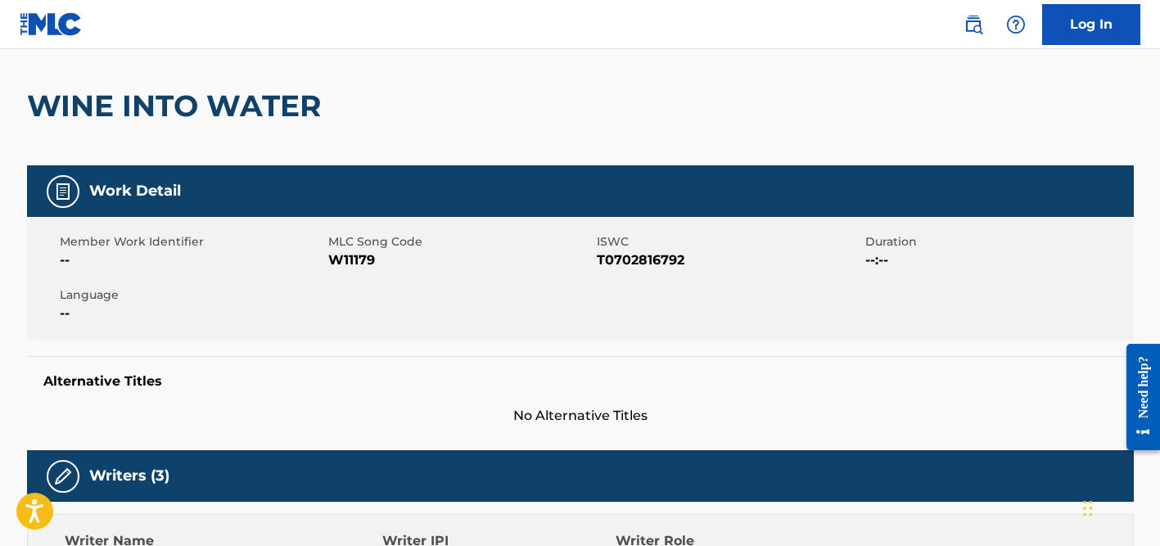
scroll to position [0, 0]
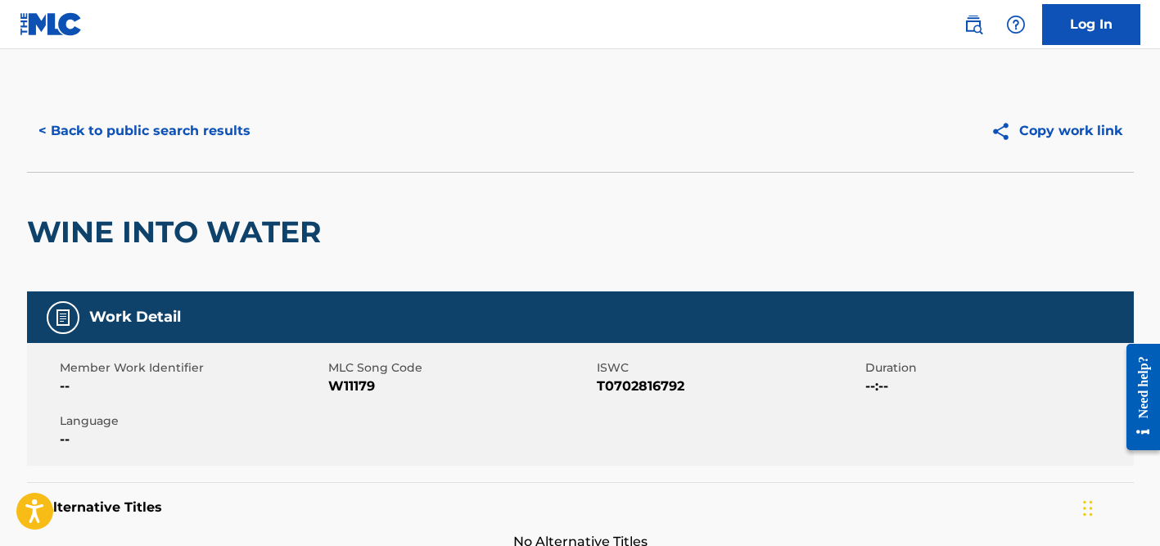
click at [177, 120] on button "< Back to public search results" at bounding box center [144, 130] width 235 height 41
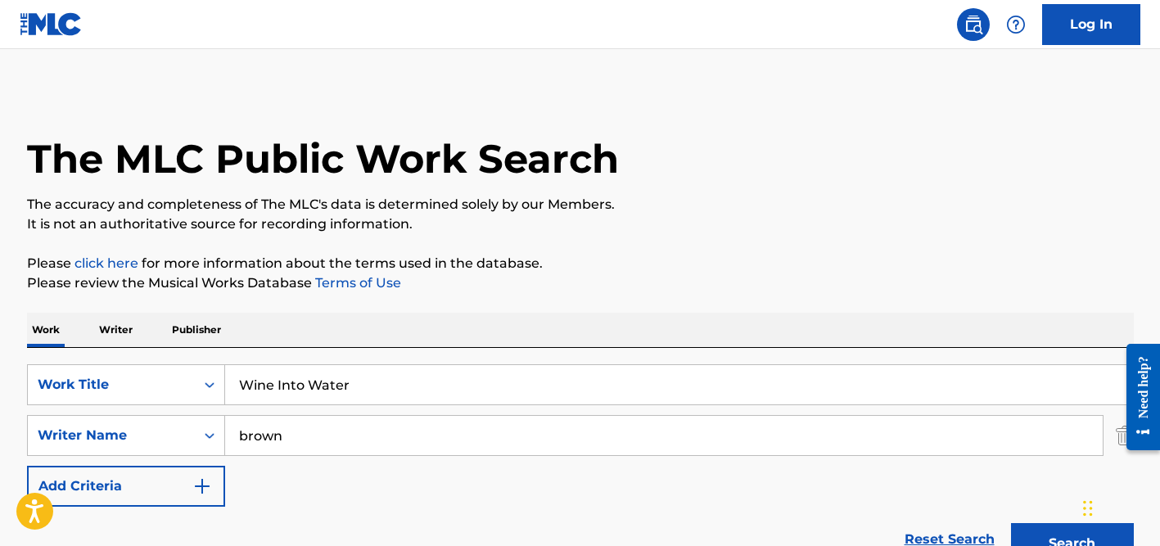
click at [309, 374] on input "Wine Into Water" at bounding box center [679, 384] width 908 height 39
paste input "Tugatog"
type input "Tugatog"
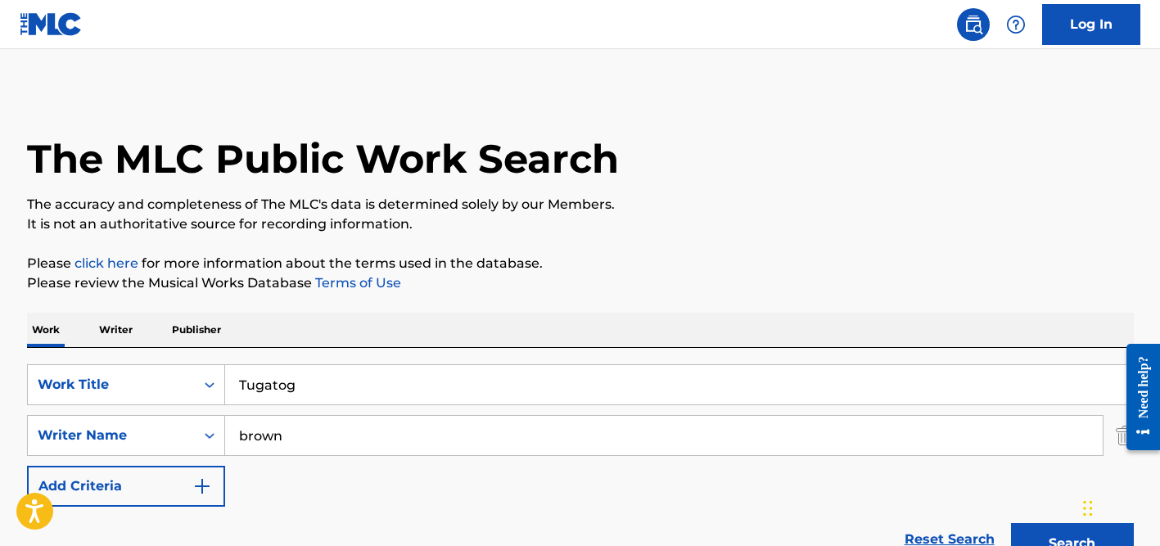
click at [307, 437] on input "brown" at bounding box center [663, 435] width 877 height 39
click at [1011, 523] on button "Search" at bounding box center [1072, 543] width 123 height 41
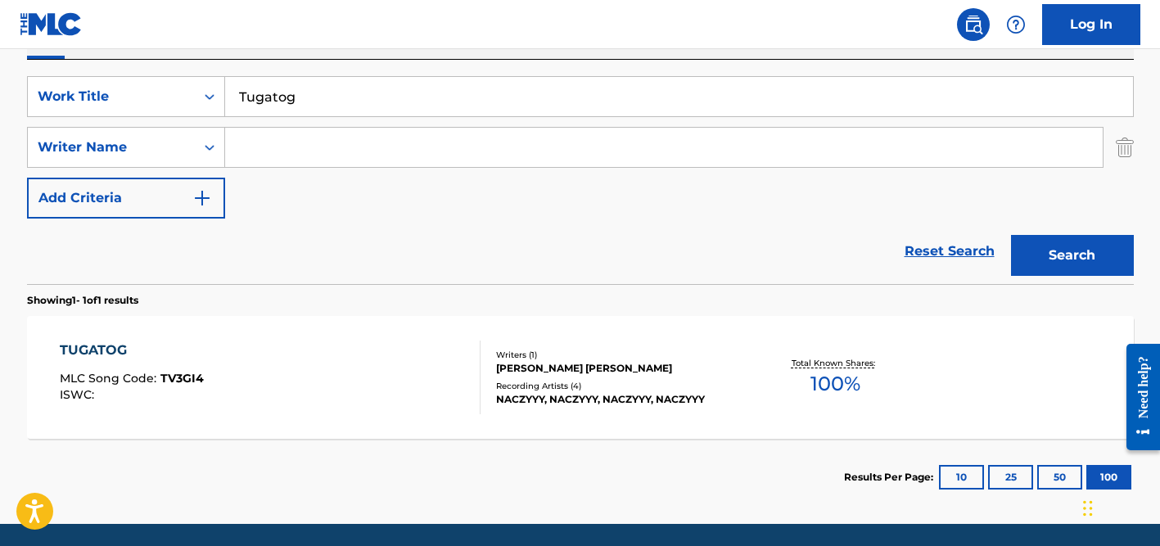
scroll to position [293, 0]
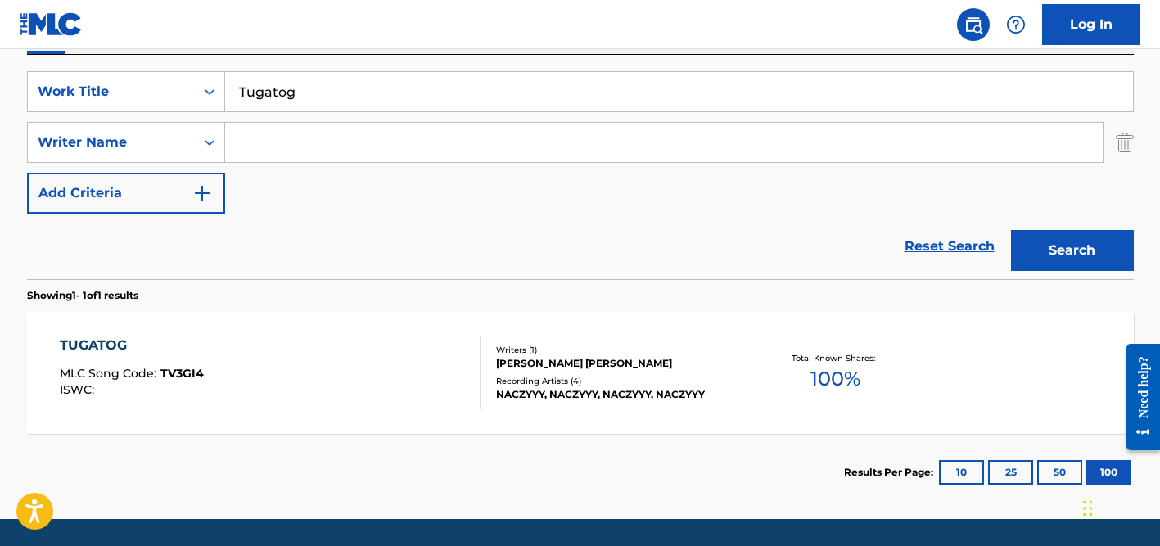
click at [408, 92] on input "Tugatog" at bounding box center [679, 91] width 908 height 39
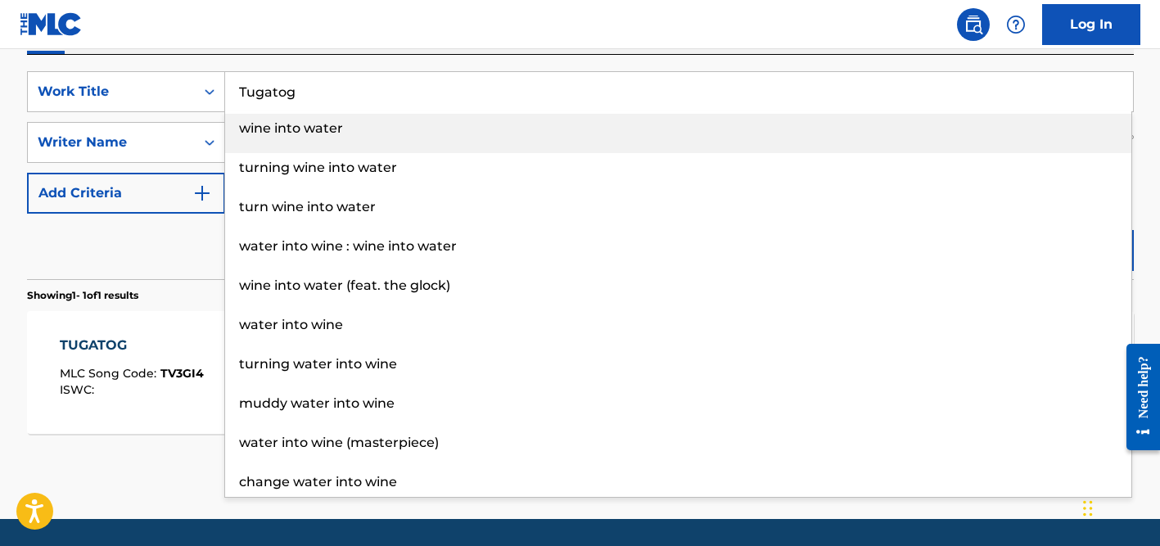
click at [408, 92] on input "Tugatog" at bounding box center [679, 91] width 908 height 39
paste input "Kissa Veer [PERSON_NAME]"
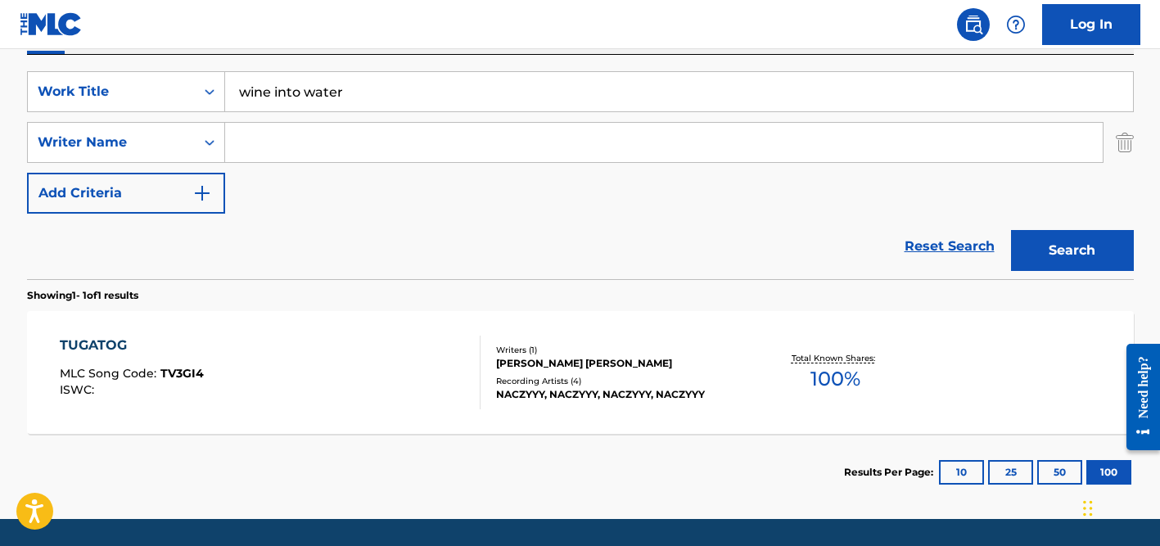
click at [380, 84] on input "wine into water" at bounding box center [679, 91] width 908 height 39
paste input "Kissa Veer [PERSON_NAME]"
click at [379, 113] on div "SearchWithCriteria7c62c104-81dd-4476-bc42-090f860a96f6 Work Title Kissa Veer [P…" at bounding box center [580, 142] width 1106 height 142
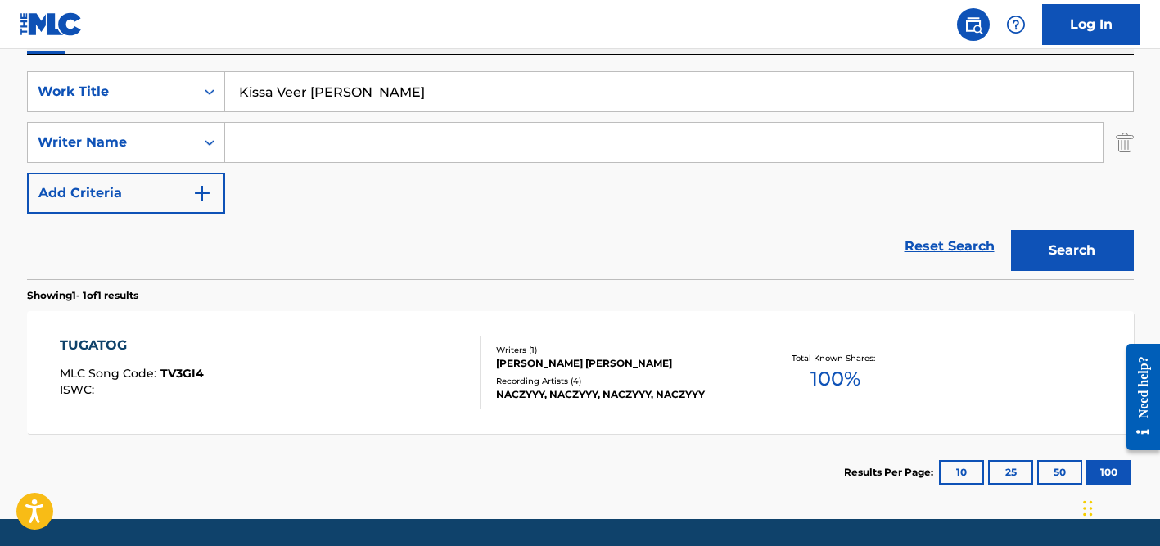
click at [379, 134] on input "Search Form" at bounding box center [663, 142] width 877 height 39
click at [1011, 230] on button "Search" at bounding box center [1072, 250] width 123 height 41
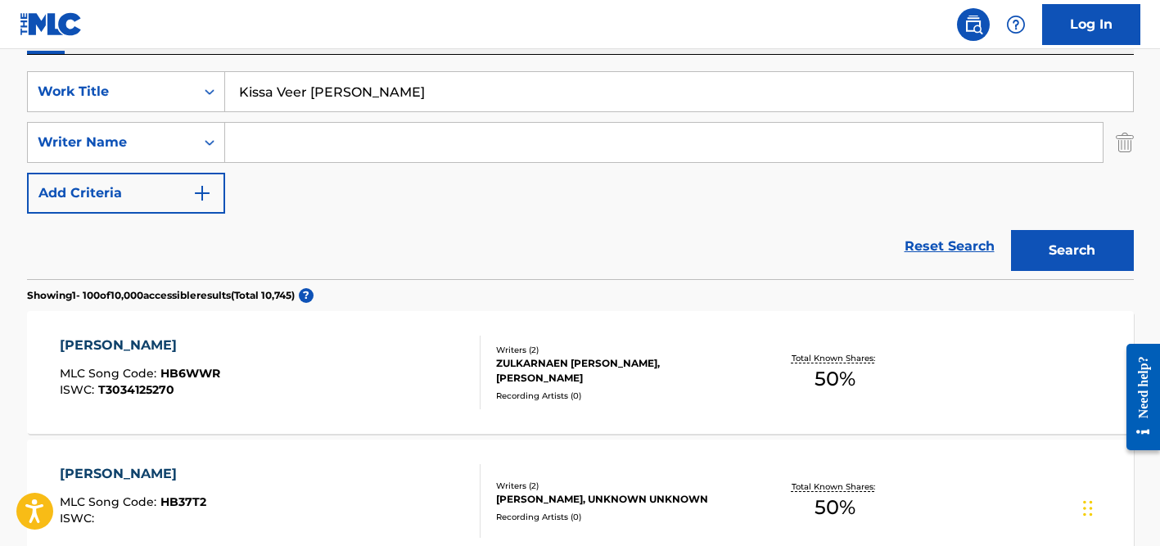
click at [336, 85] on input "Kissa Veer [PERSON_NAME]" at bounding box center [679, 91] width 908 height 39
paste input "Injusticia"
type input "Injusticia"
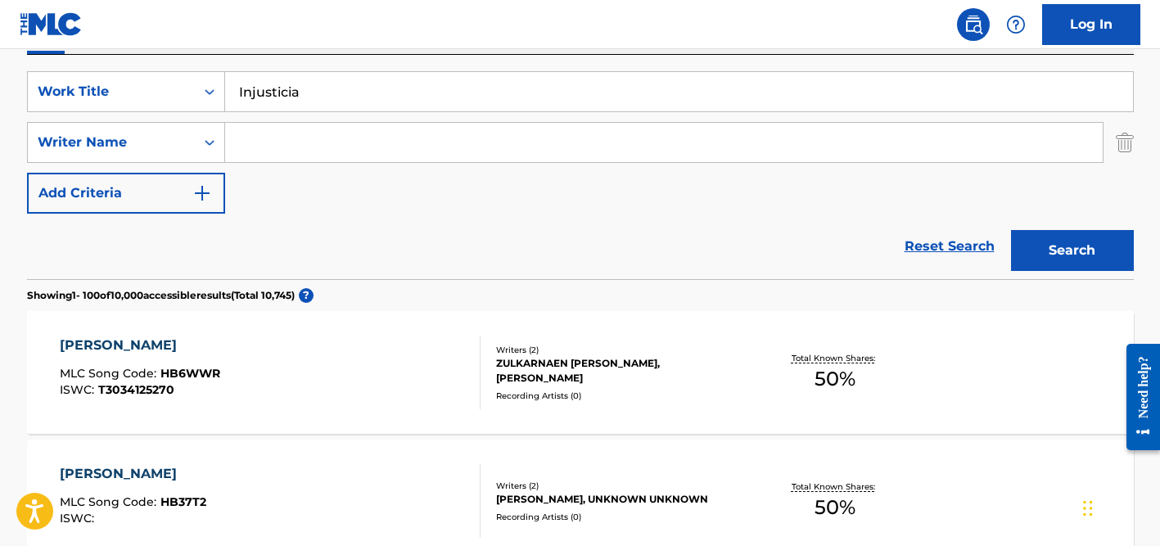
click at [172, 238] on div "Reset Search Search" at bounding box center [580, 246] width 1106 height 65
click at [291, 152] on input "Search Form" at bounding box center [663, 142] width 877 height 39
type input "diaz"
click at [1011, 230] on button "Search" at bounding box center [1072, 250] width 123 height 41
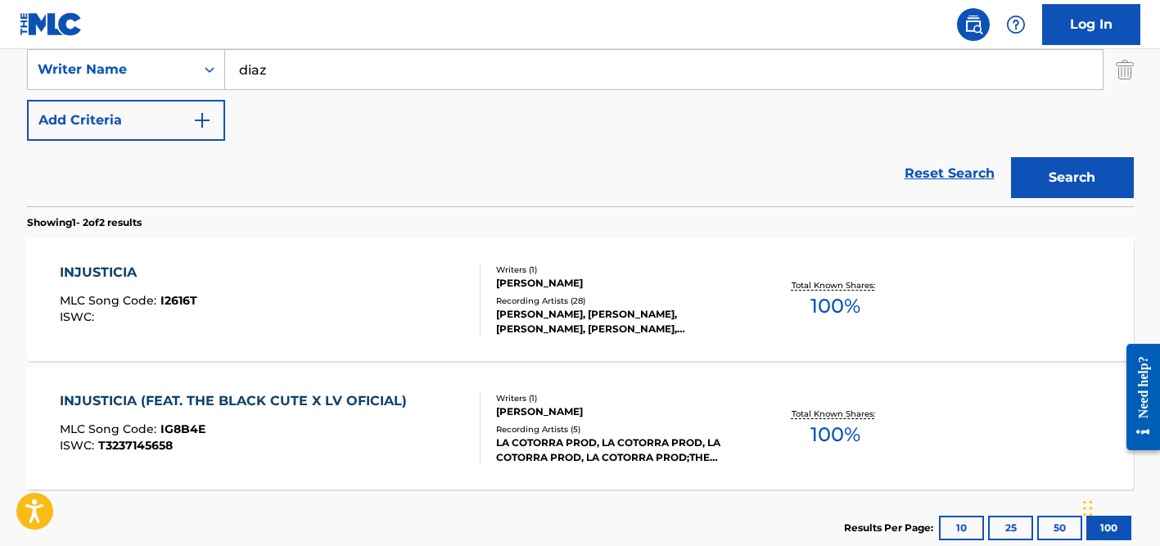
scroll to position [437, 0]
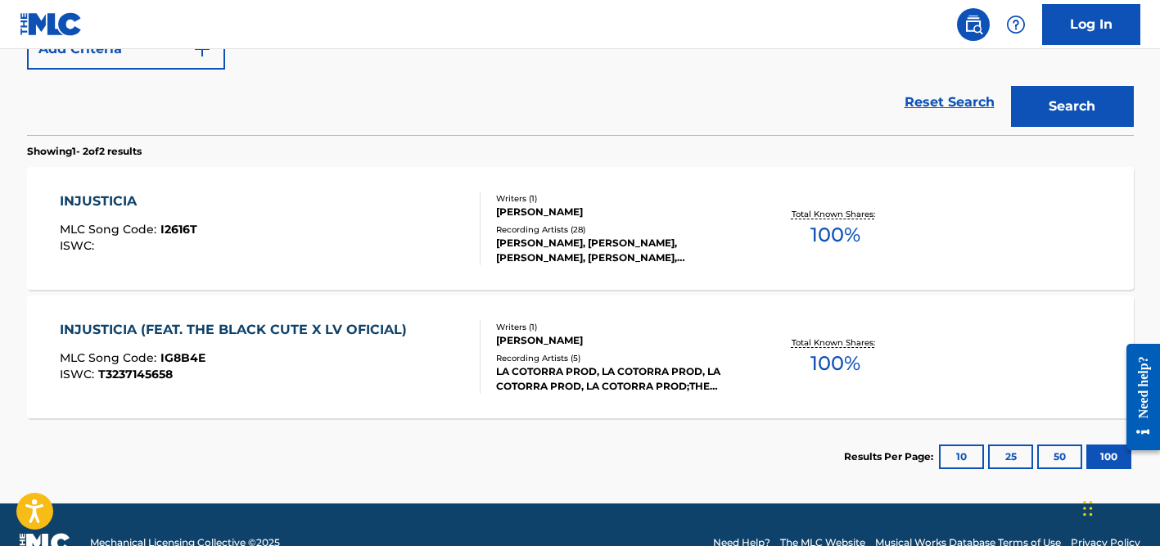
click at [527, 239] on div "[PERSON_NAME], [PERSON_NAME], [PERSON_NAME], [PERSON_NAME], [PERSON_NAME]" at bounding box center [619, 250] width 247 height 29
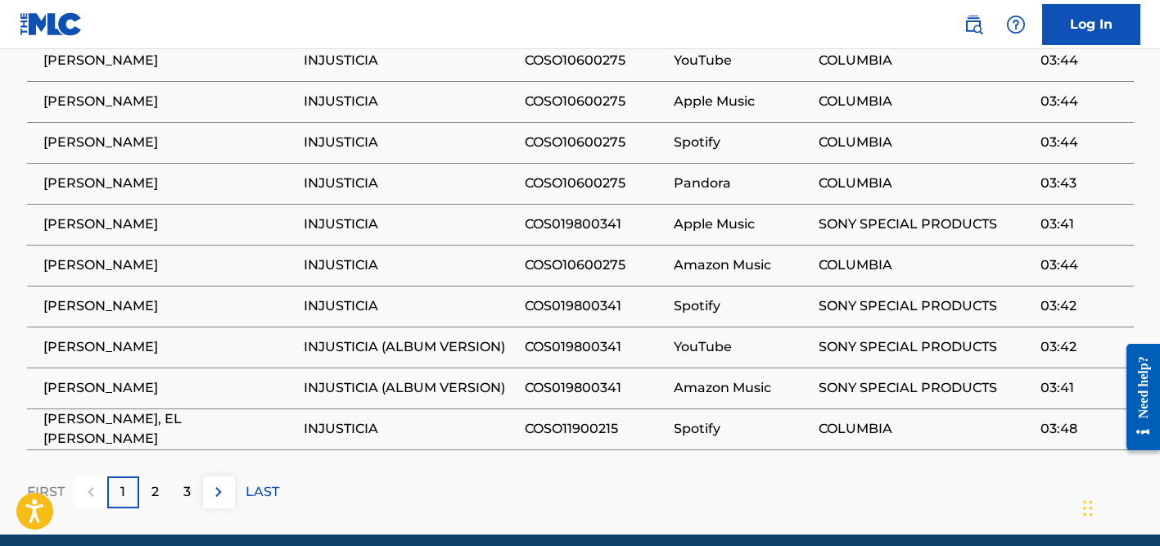
scroll to position [1291, 0]
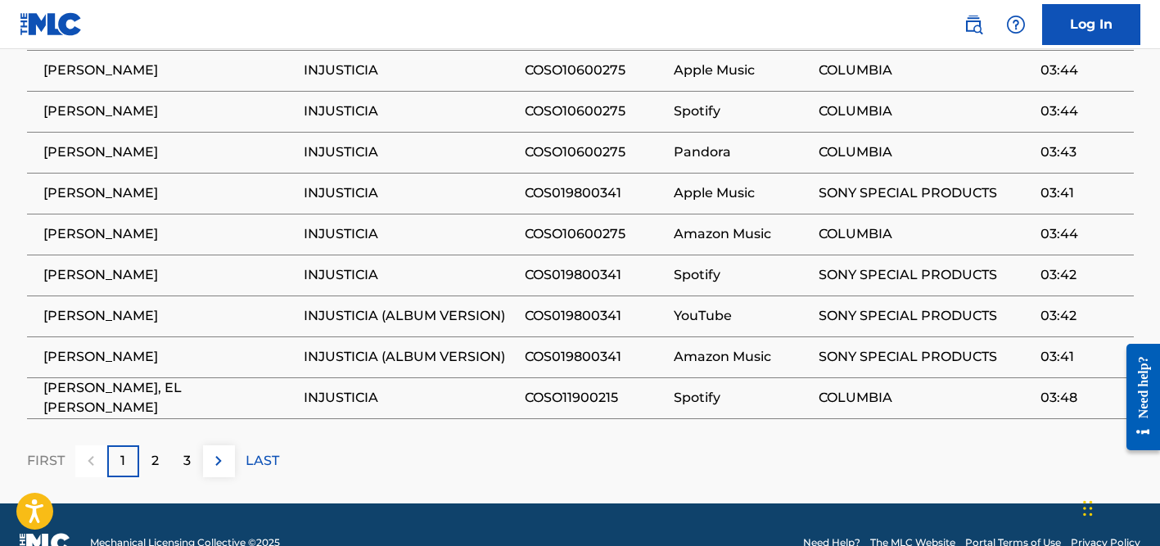
click at [159, 445] on div "2" at bounding box center [155, 461] width 32 height 32
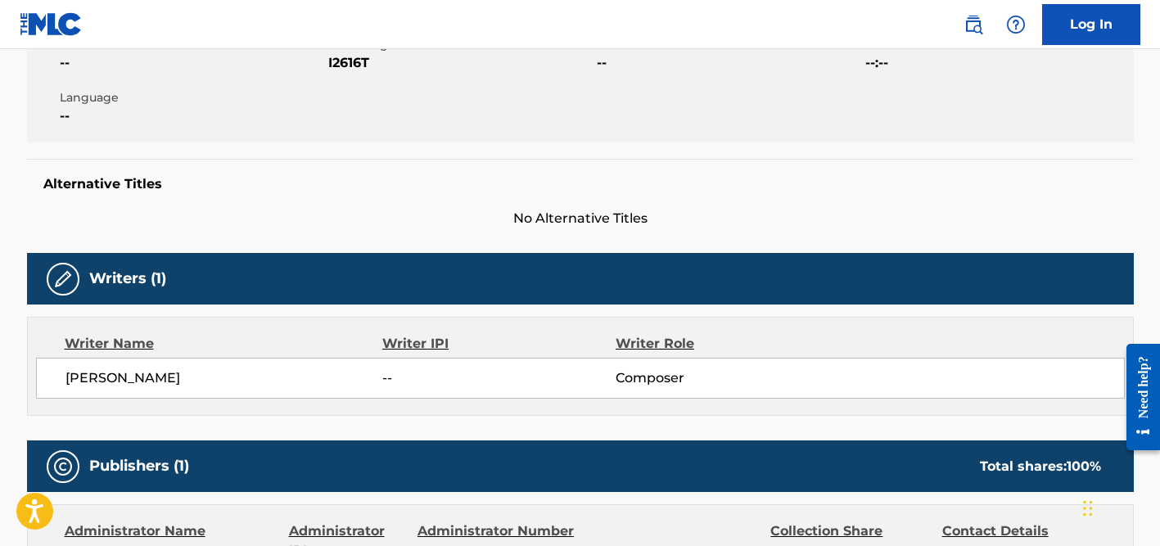
scroll to position [0, 0]
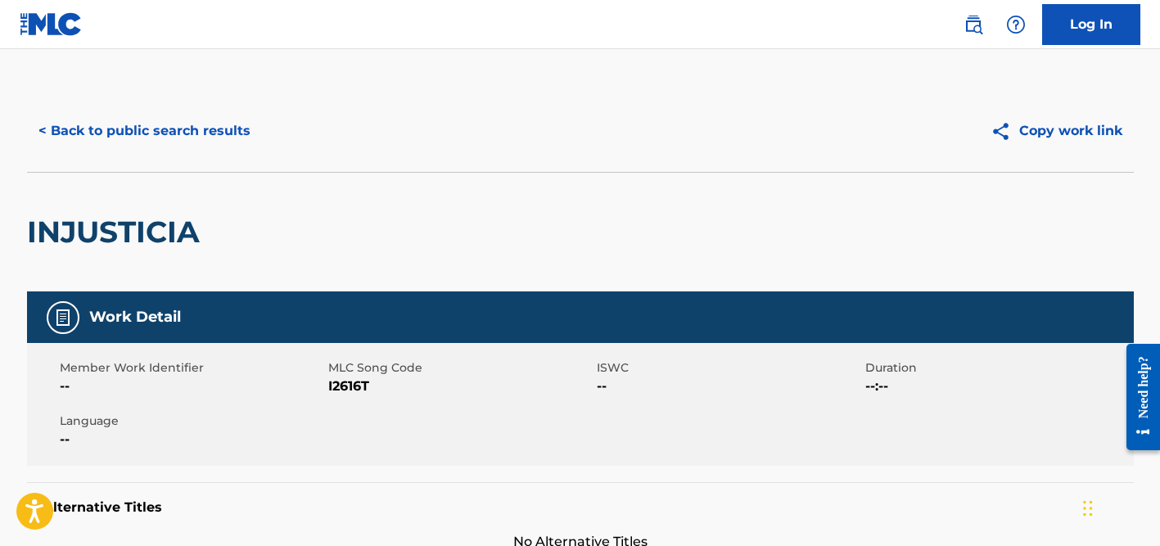
click at [220, 128] on button "< Back to public search results" at bounding box center [144, 130] width 235 height 41
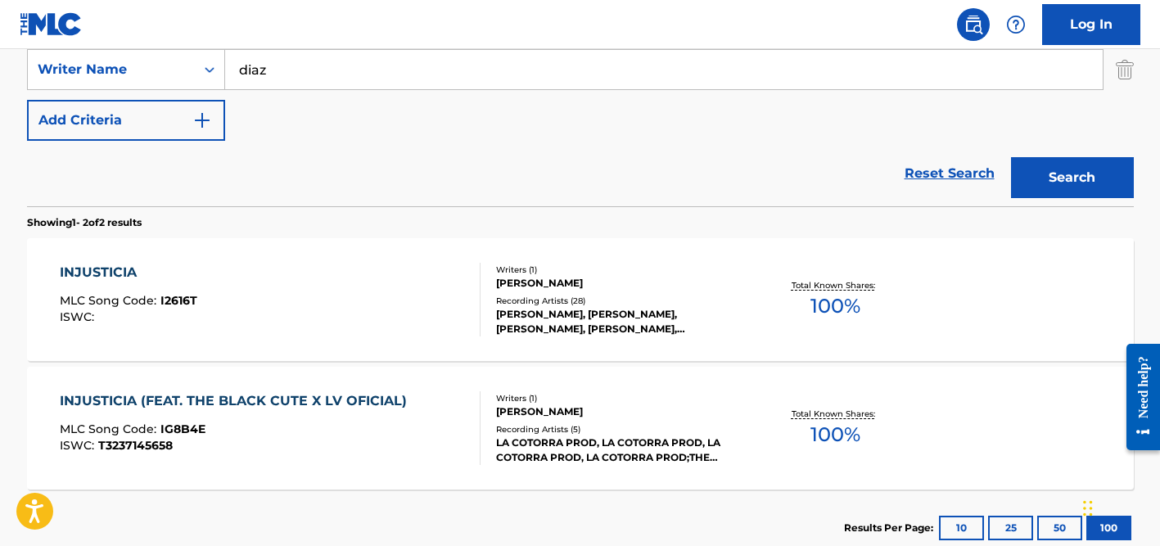
scroll to position [322, 0]
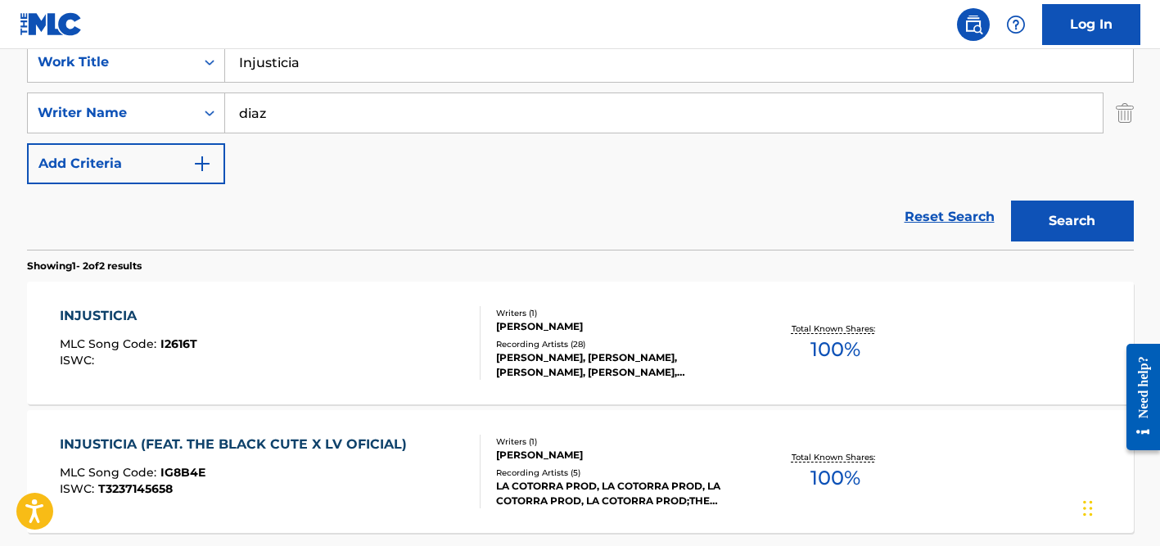
click at [268, 112] on input "diaz" at bounding box center [663, 112] width 877 height 39
type input "houghton"
click at [287, 69] on input "Injusticia" at bounding box center [679, 62] width 908 height 39
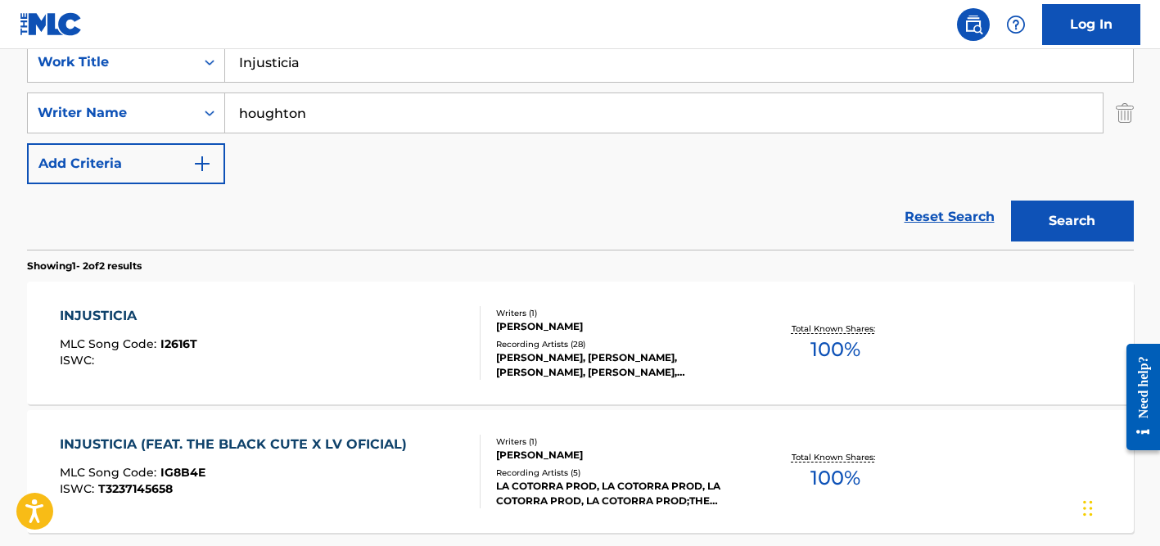
click at [287, 69] on input "Injusticia" at bounding box center [679, 62] width 908 height 39
paste input "Cover The Earth"
type input "Cover The Earth"
click at [1011, 201] on button "Search" at bounding box center [1072, 221] width 123 height 41
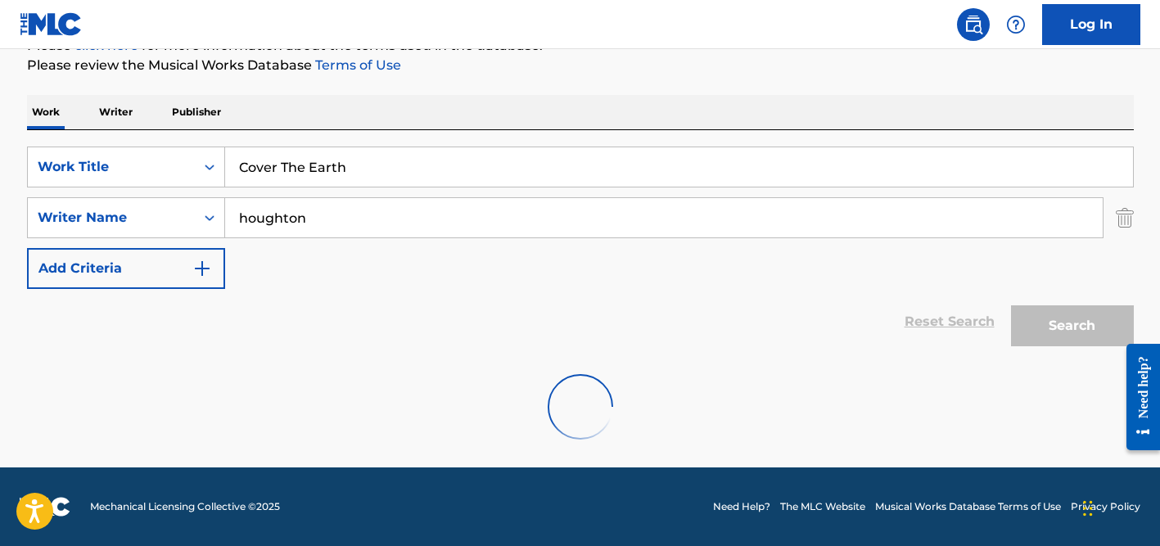
scroll to position [218, 0]
click at [162, 315] on div "Reset Search Search" at bounding box center [580, 321] width 1106 height 65
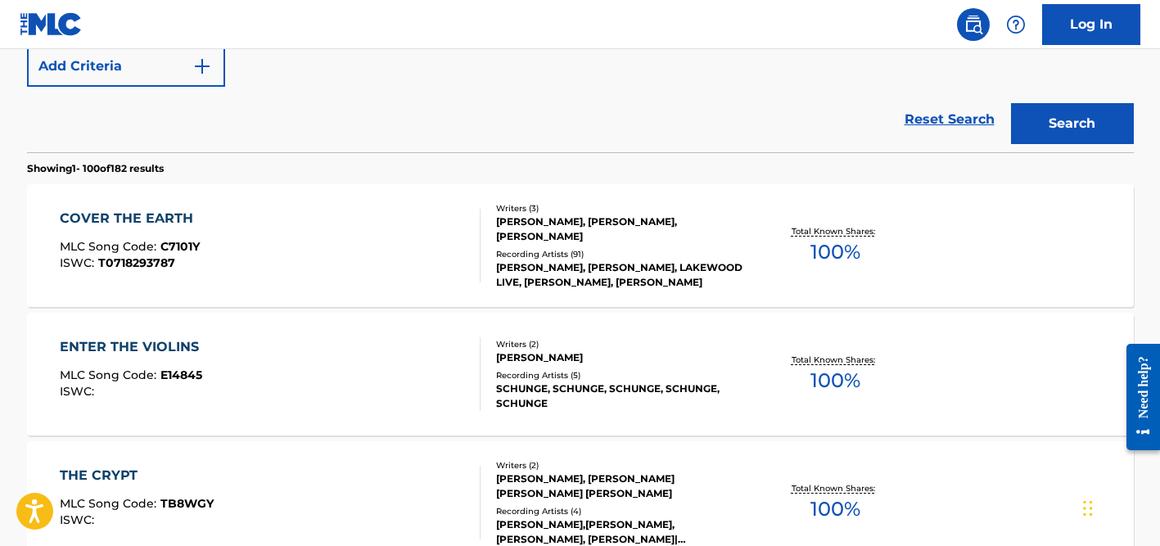
scroll to position [430, 0]
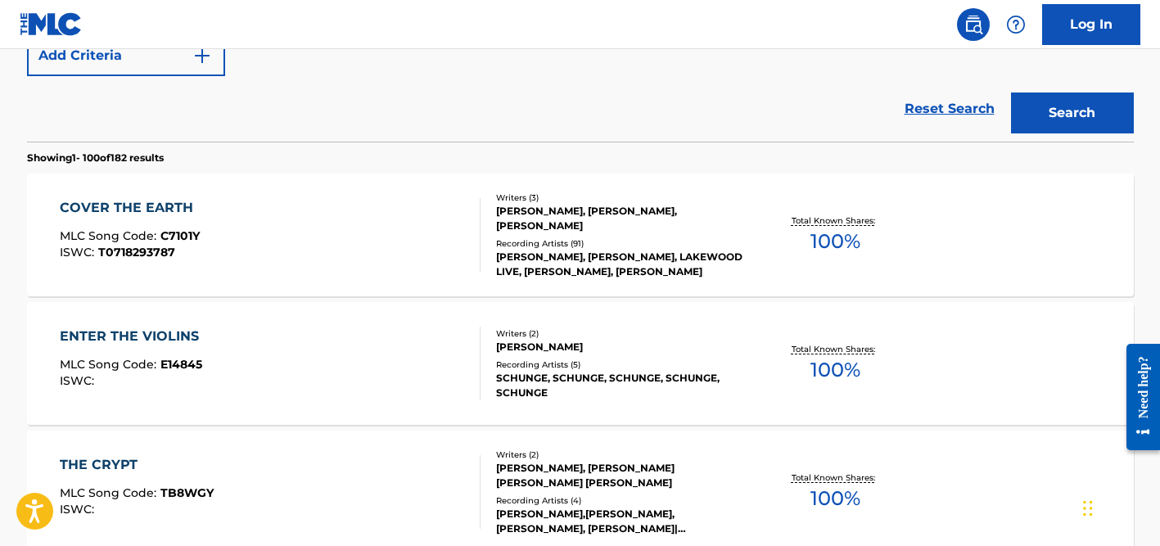
click at [568, 242] on div "Recording Artists ( 91 )" at bounding box center [619, 243] width 247 height 12
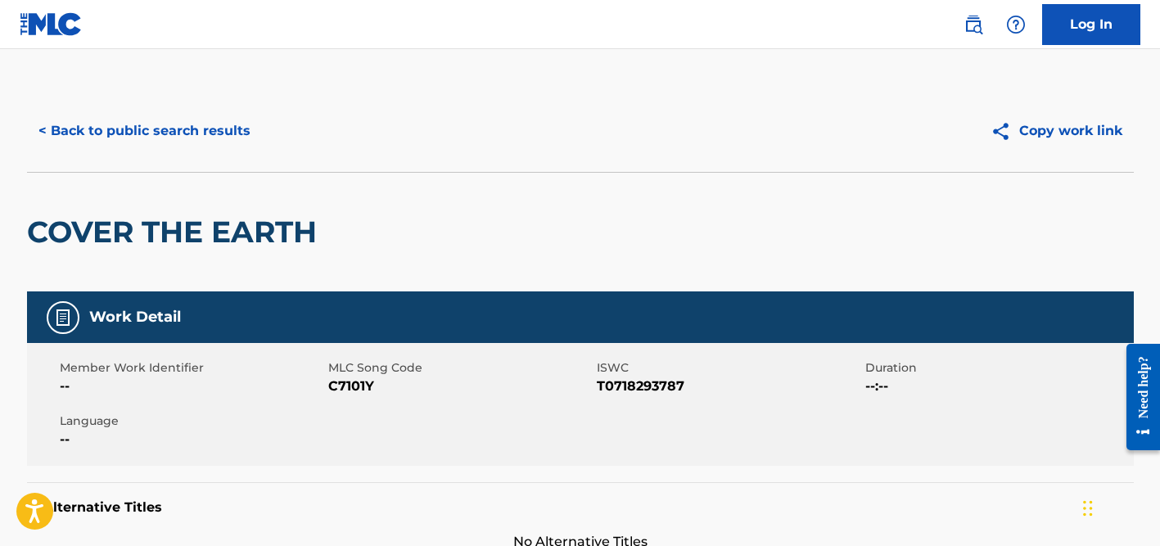
click at [175, 115] on button "< Back to public search results" at bounding box center [144, 130] width 235 height 41
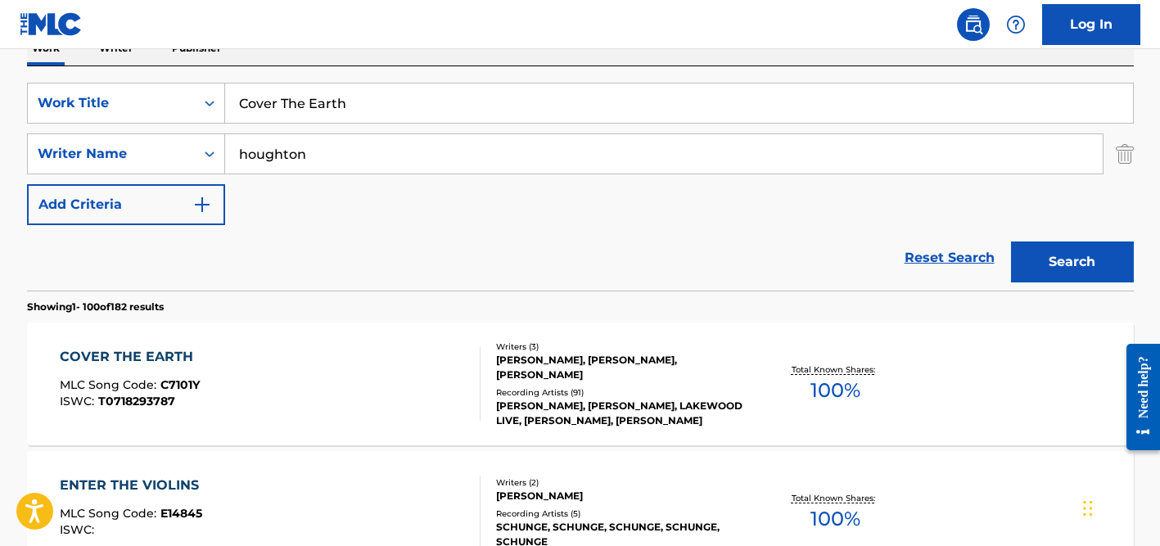
scroll to position [273, 0]
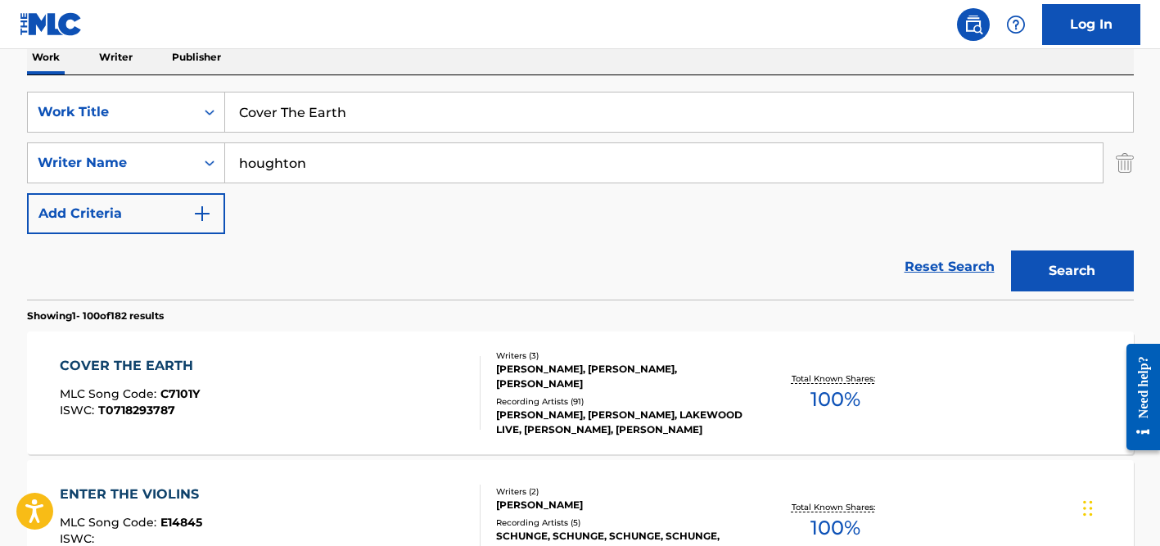
click at [292, 120] on input "Cover The Earth" at bounding box center [679, 111] width 908 height 39
paste input "do it again"
type input "do it again"
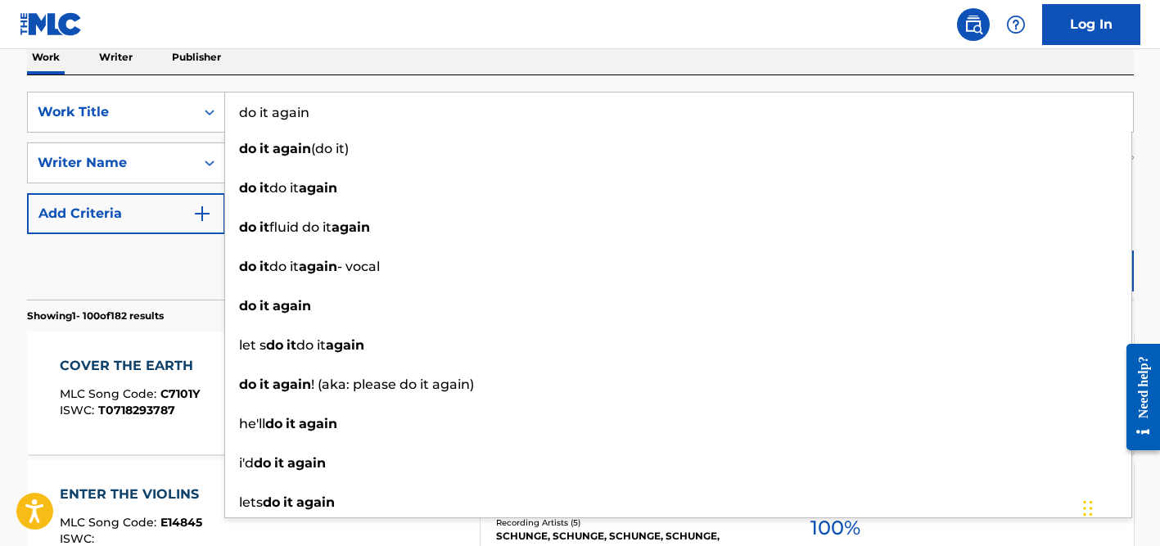
click at [188, 246] on div "Reset Search Search" at bounding box center [580, 266] width 1106 height 65
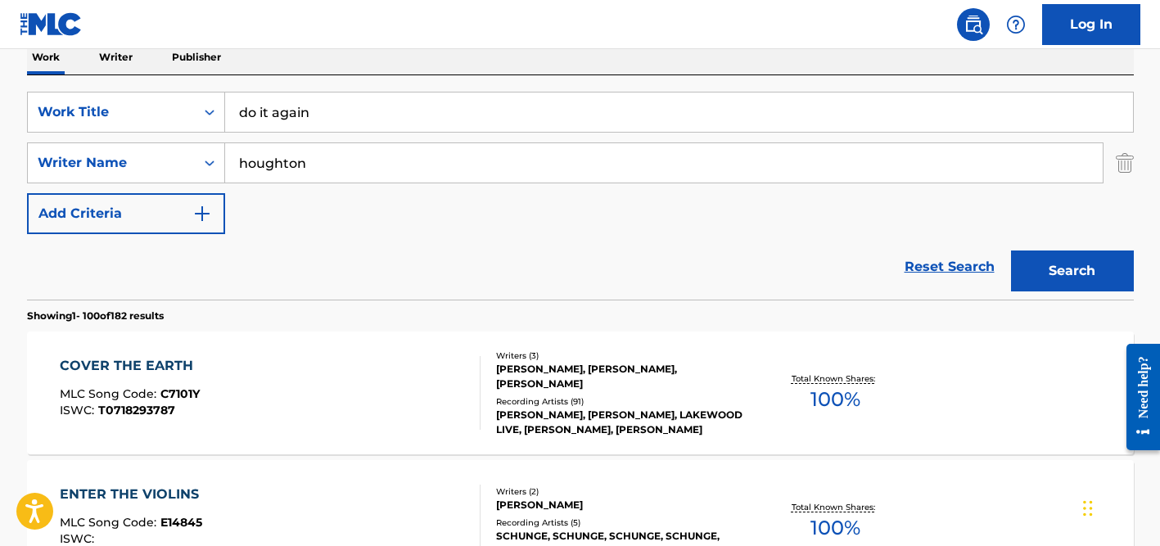
click at [327, 169] on input "houghton" at bounding box center [663, 162] width 877 height 39
paste input "[PERSON_NAME]"
drag, startPoint x: 295, startPoint y: 165, endPoint x: 192, endPoint y: 163, distance: 104.0
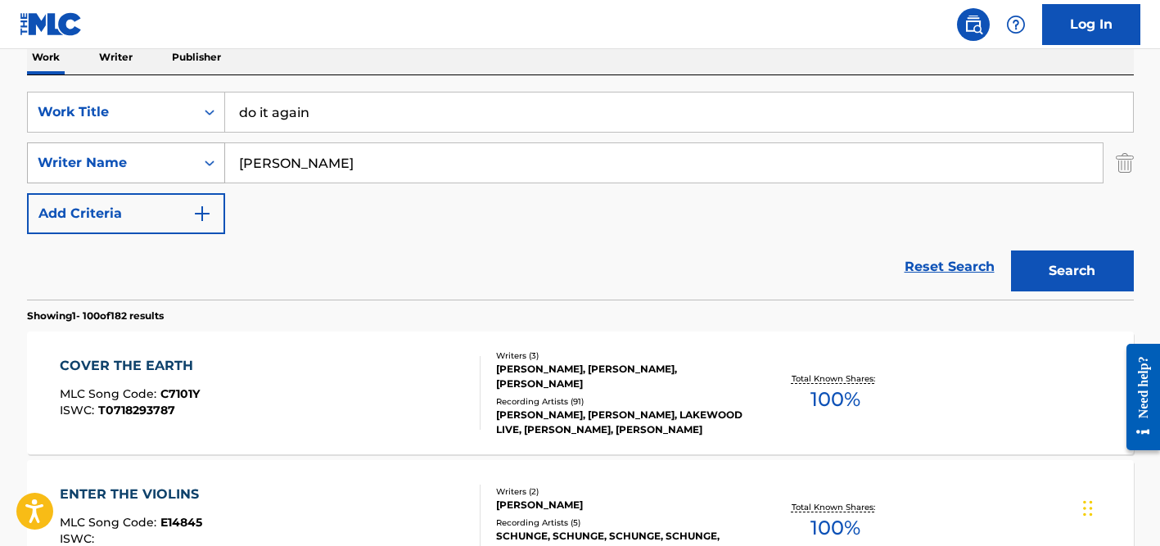
click at [192, 163] on div "SearchWithCriteria98e62d65-23dc-4b63-91dd-5d66826b88e9 Writer Name [PERSON_NAME]" at bounding box center [580, 162] width 1106 height 41
type input "Mutschein"
click at [1011, 250] on button "Search" at bounding box center [1072, 270] width 123 height 41
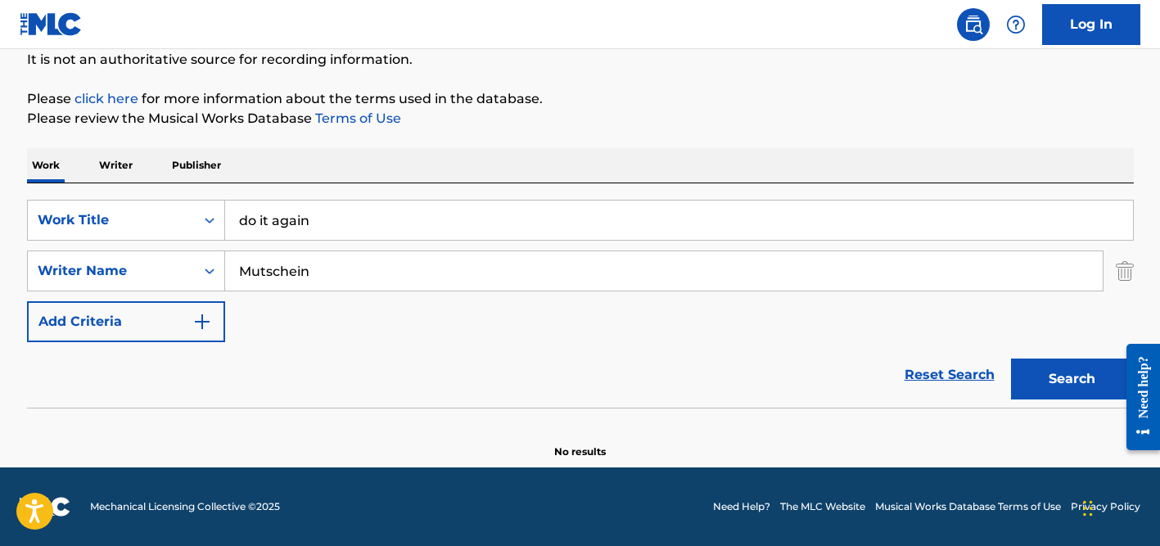
scroll to position [164, 0]
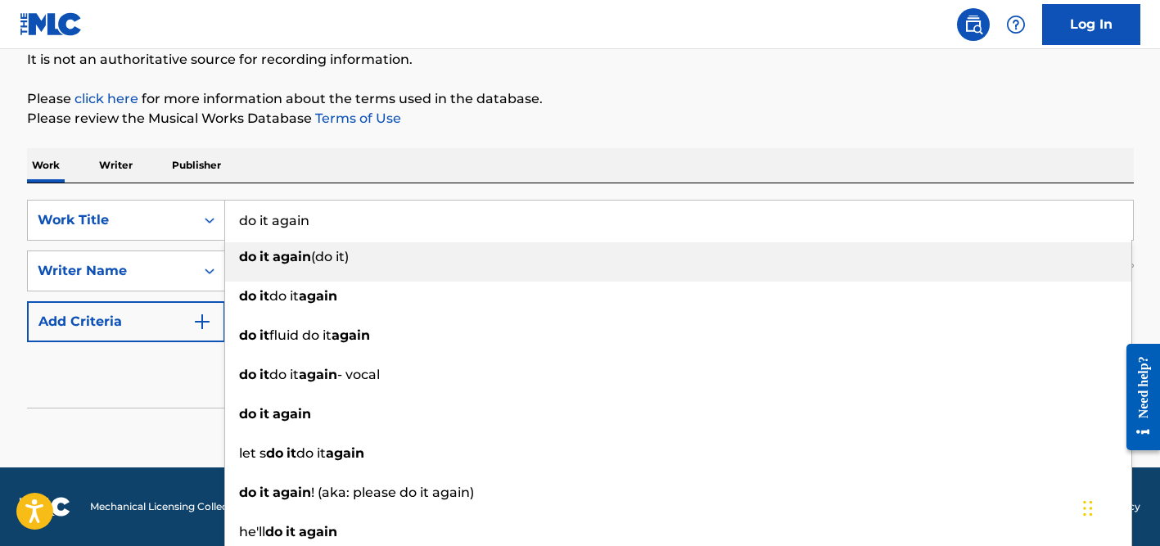
click at [293, 212] on input "do it again" at bounding box center [679, 220] width 908 height 39
paste input "[PERSON_NAME]"
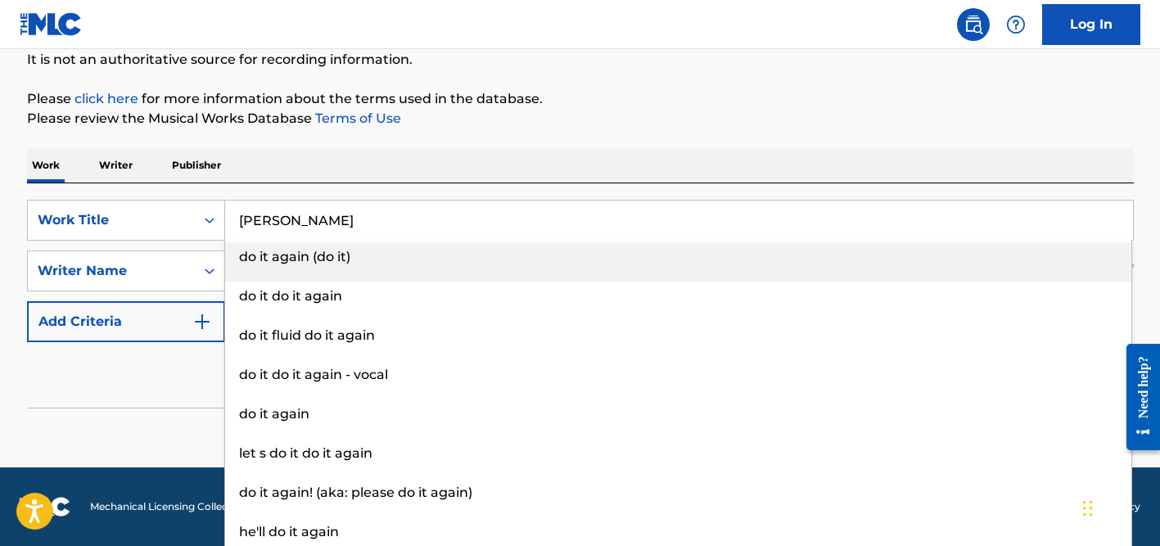
type input "[PERSON_NAME]"
click at [304, 197] on div "SearchWithCriteria7c62c104-81dd-4476-bc42-090f860a96f6 Work Title [PERSON_NAME]…" at bounding box center [580, 295] width 1106 height 224
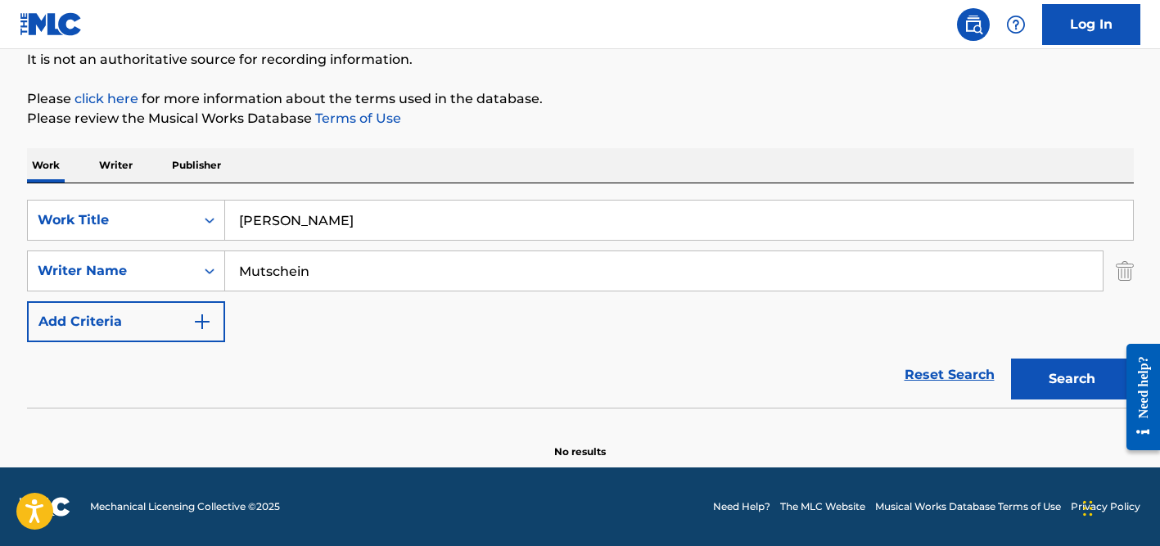
click at [299, 266] on input "Mutschein" at bounding box center [663, 270] width 877 height 39
type input "gardel"
click at [1011, 358] on button "Search" at bounding box center [1072, 378] width 123 height 41
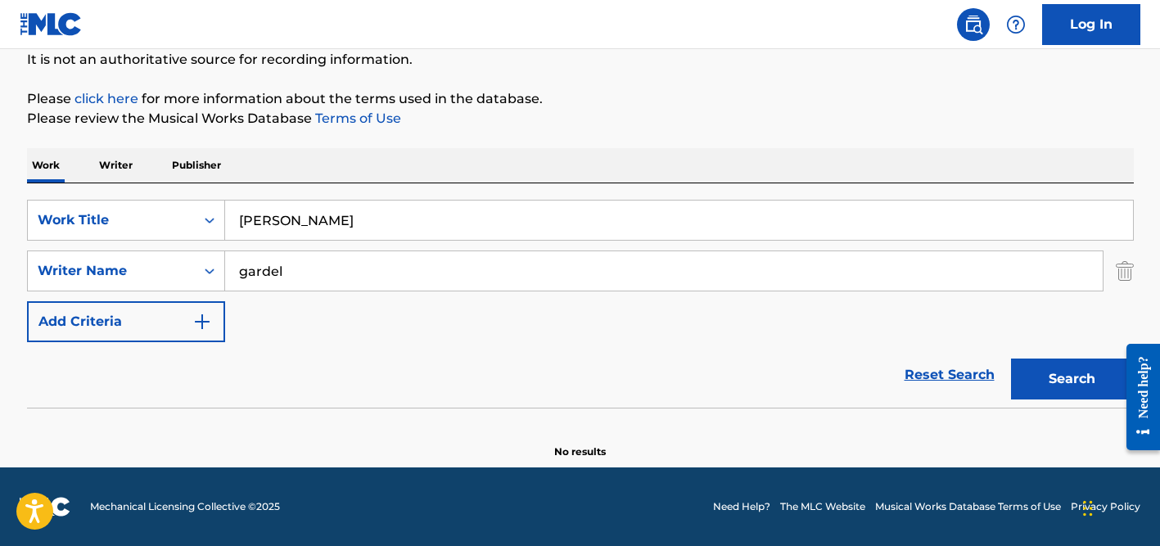
click at [322, 273] on input "gardel" at bounding box center [663, 270] width 877 height 39
paste input "[PERSON_NAME]"
click at [273, 268] on input "[PERSON_NAME]" at bounding box center [663, 270] width 877 height 39
type input "[PERSON_NAME]"
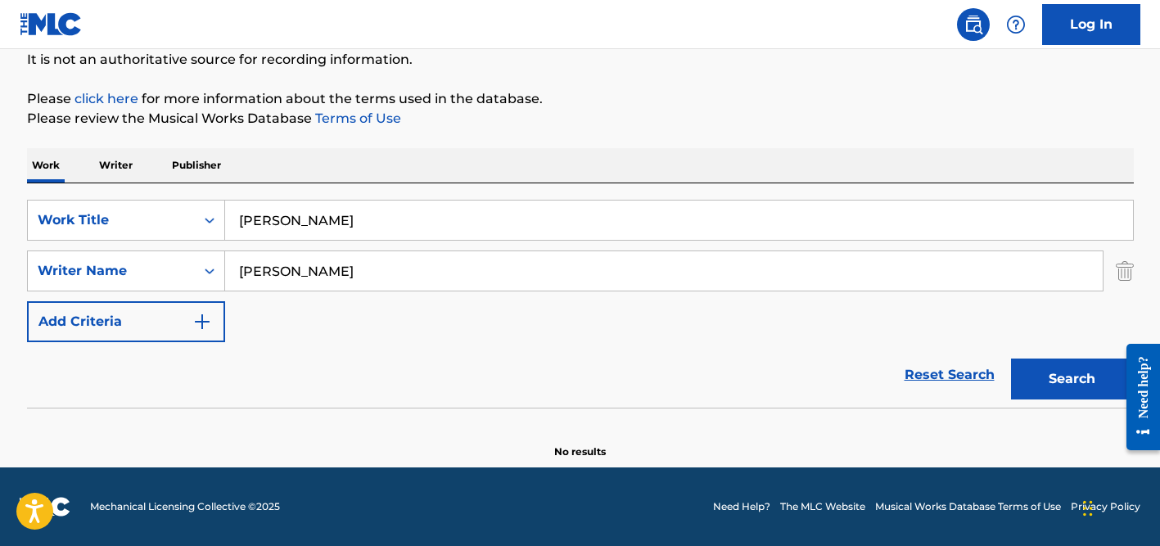
click at [1011, 358] on button "Search" at bounding box center [1072, 378] width 123 height 41
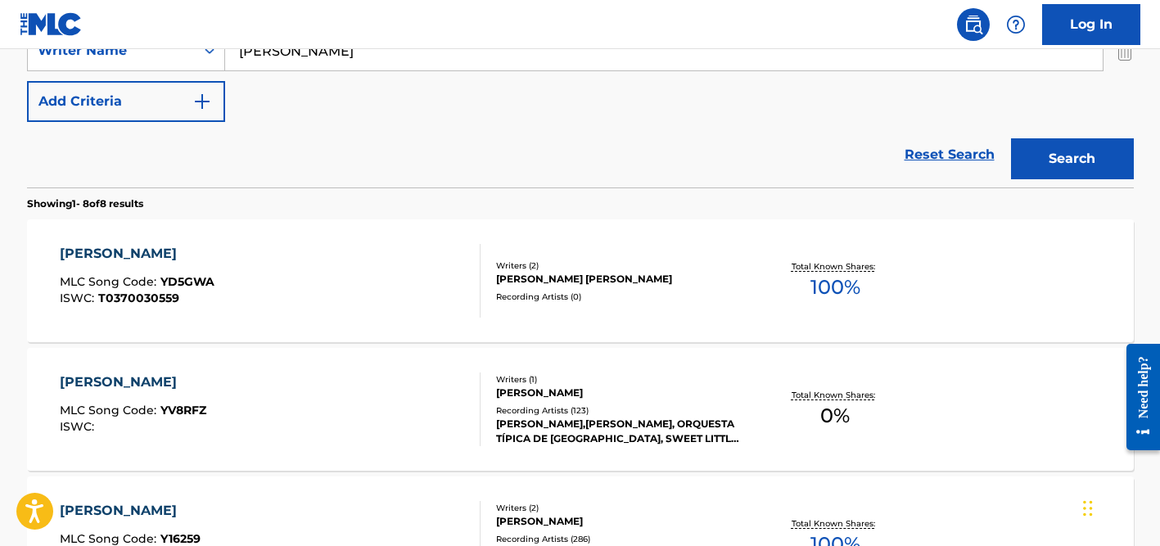
scroll to position [387, 0]
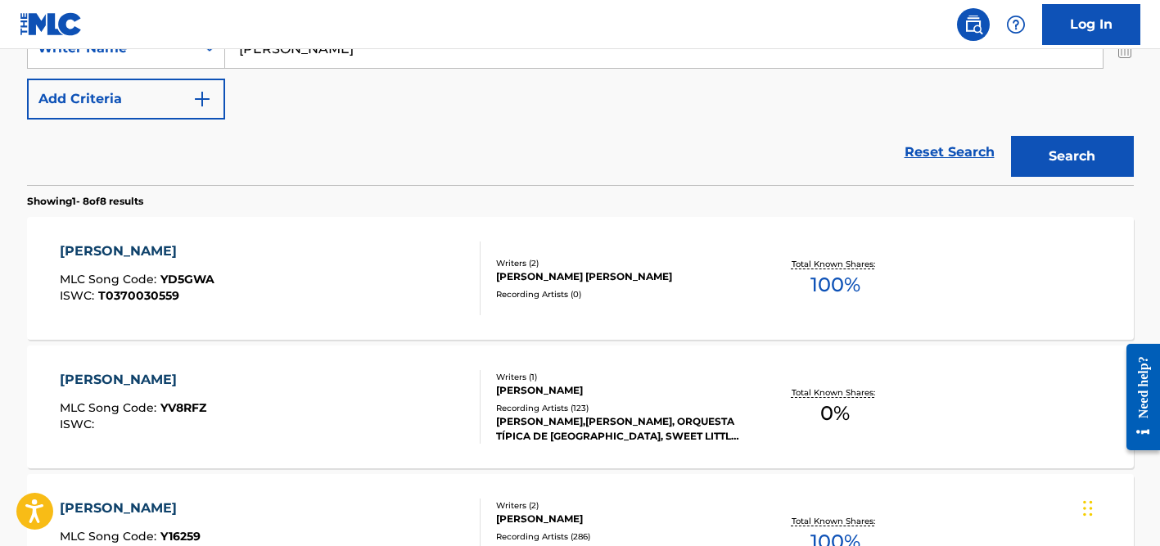
click at [580, 412] on div "Recording Artists ( 123 )" at bounding box center [619, 408] width 247 height 12
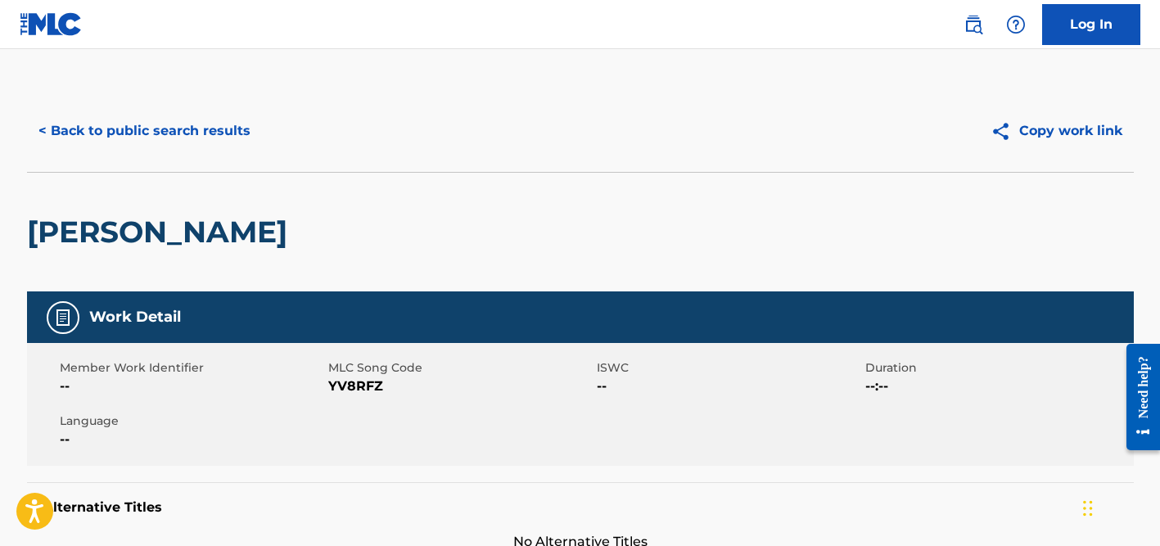
click at [196, 134] on button "< Back to public search results" at bounding box center [144, 130] width 235 height 41
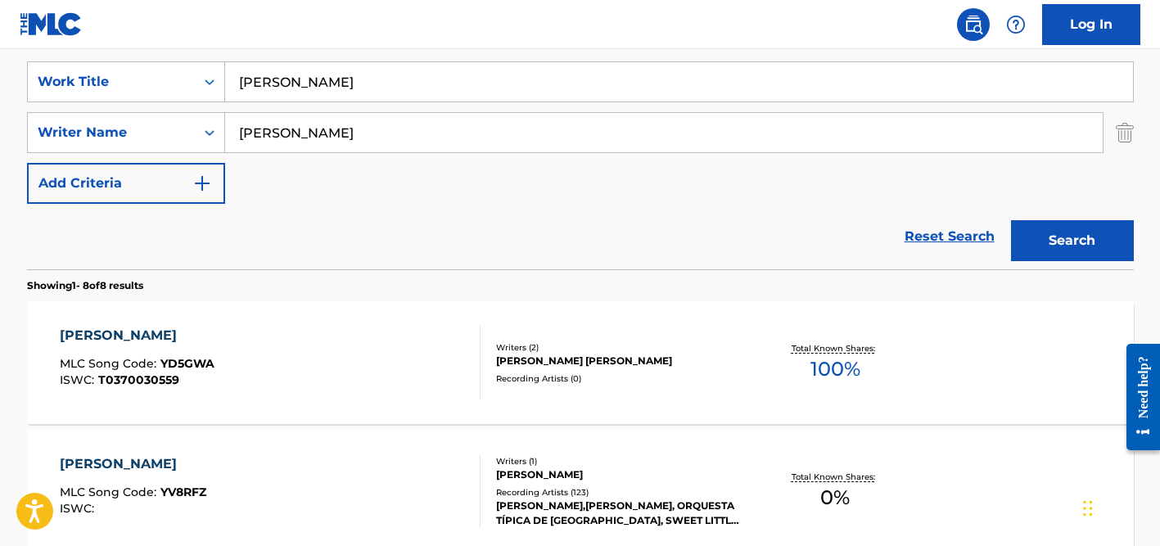
scroll to position [236, 0]
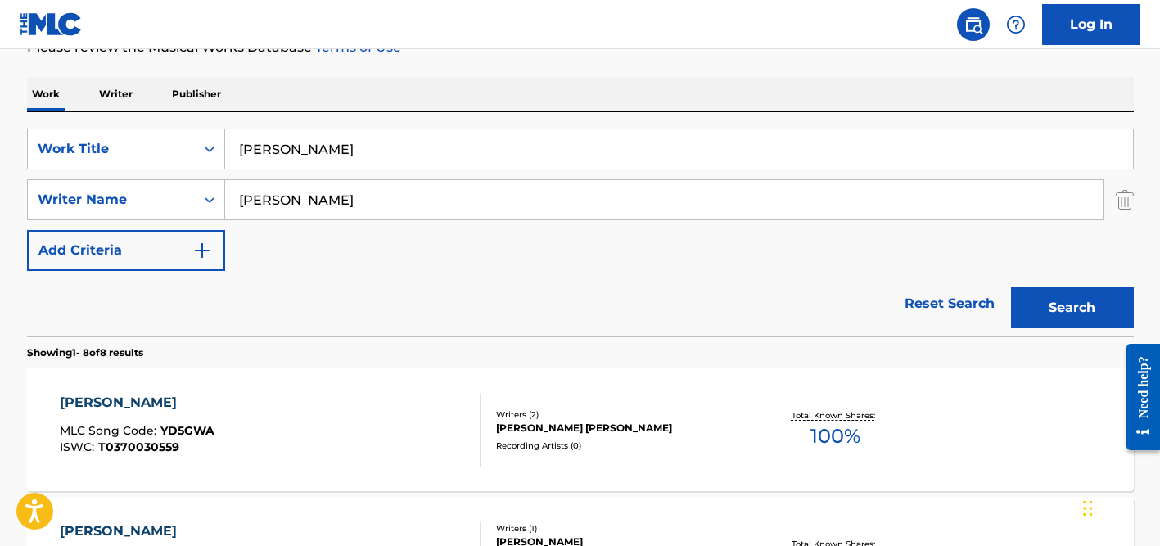
click at [264, 200] on input "[PERSON_NAME]" at bounding box center [663, 199] width 877 height 39
type input "j"
type input "[DEMOGRAPHIC_DATA]"
click at [267, 142] on input "[PERSON_NAME]" at bounding box center [679, 148] width 908 height 39
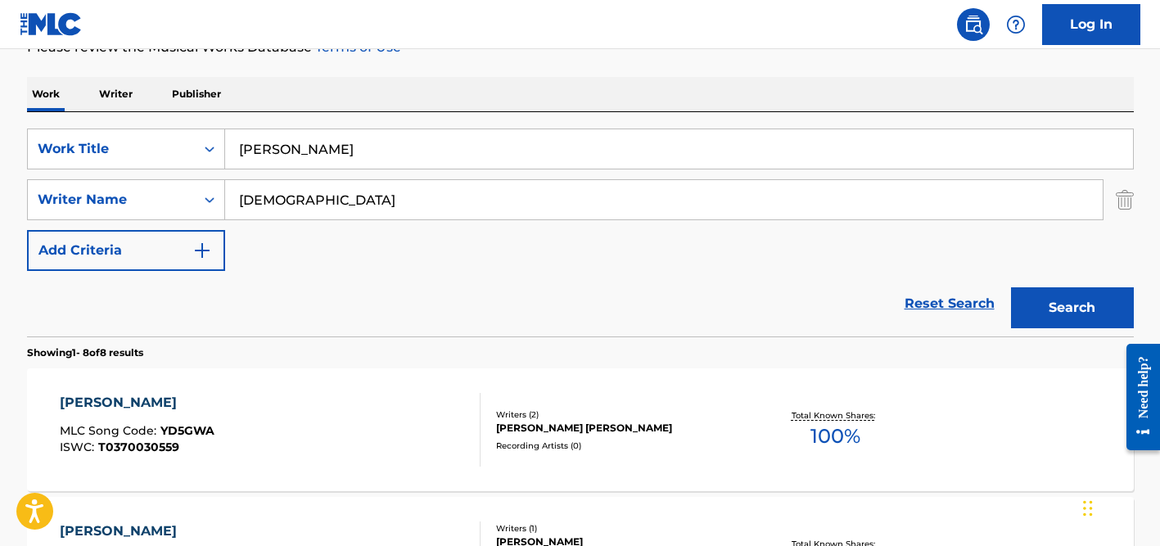
click at [267, 142] on input "[PERSON_NAME]" at bounding box center [679, 148] width 908 height 39
paste input "[PERSON_NAME]"
click at [1011, 287] on button "Search" at bounding box center [1072, 307] width 123 height 41
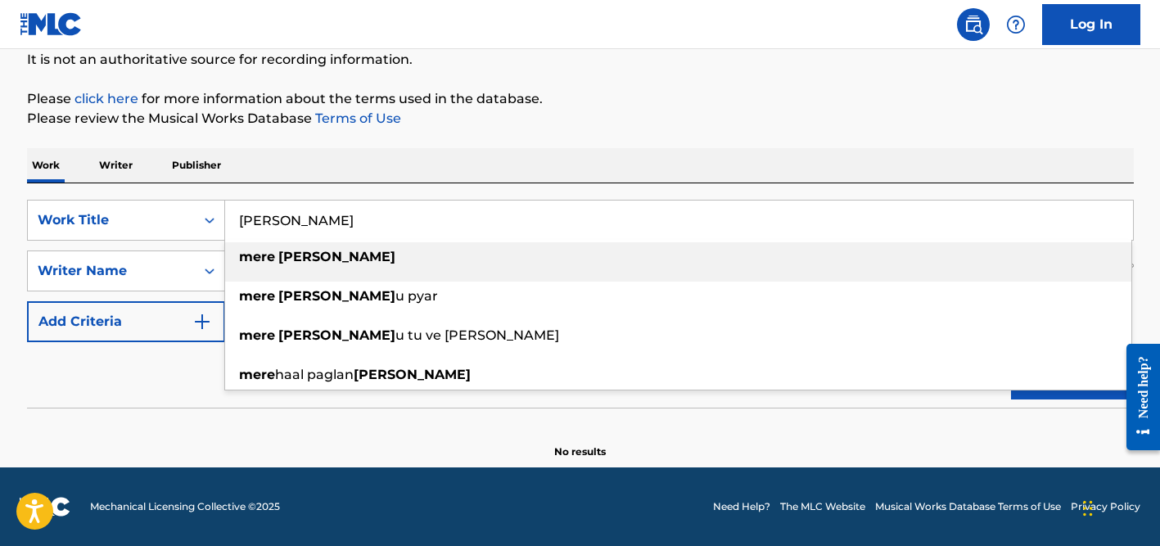
scroll to position [164, 0]
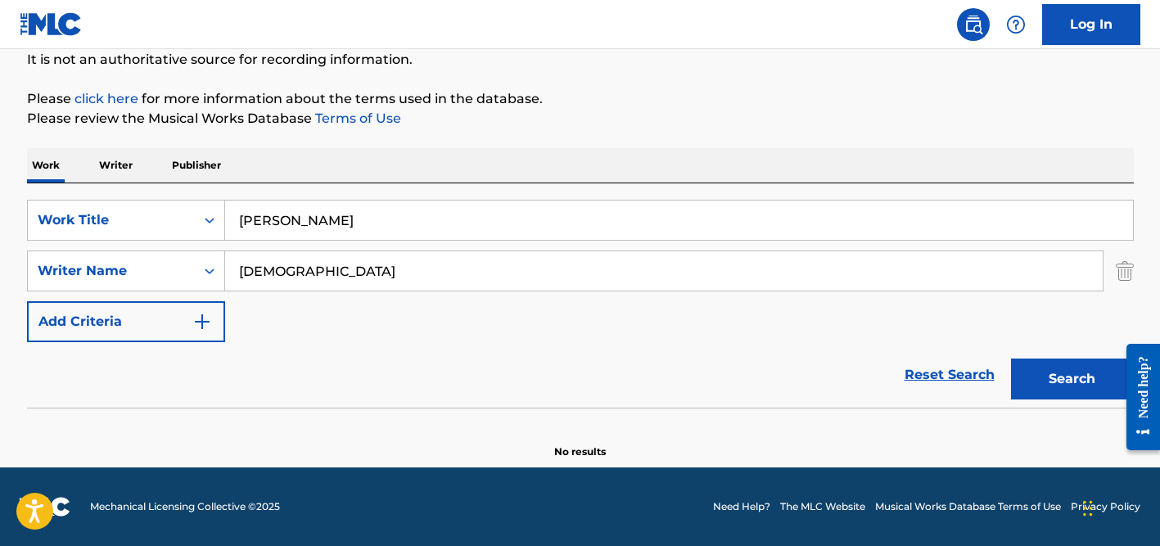
click at [460, 121] on p "Please review the Musical Works Database Terms of Use" at bounding box center [580, 119] width 1106 height 20
click at [295, 216] on input "[PERSON_NAME]" at bounding box center [679, 220] width 908 height 39
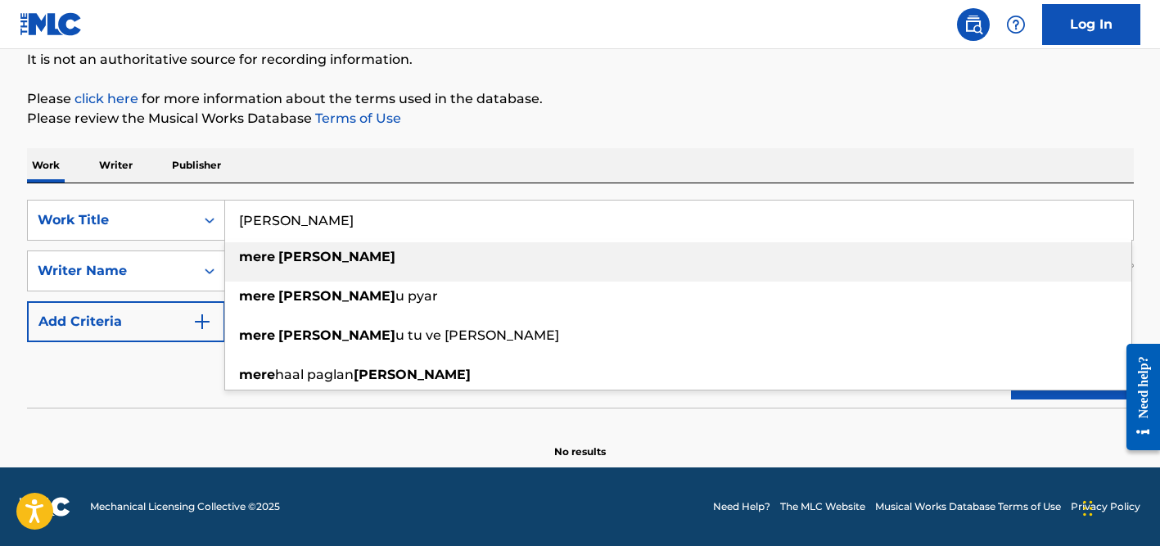
click at [295, 216] on input "[PERSON_NAME]" at bounding box center [679, 220] width 908 height 39
paste input "u Orgulho"
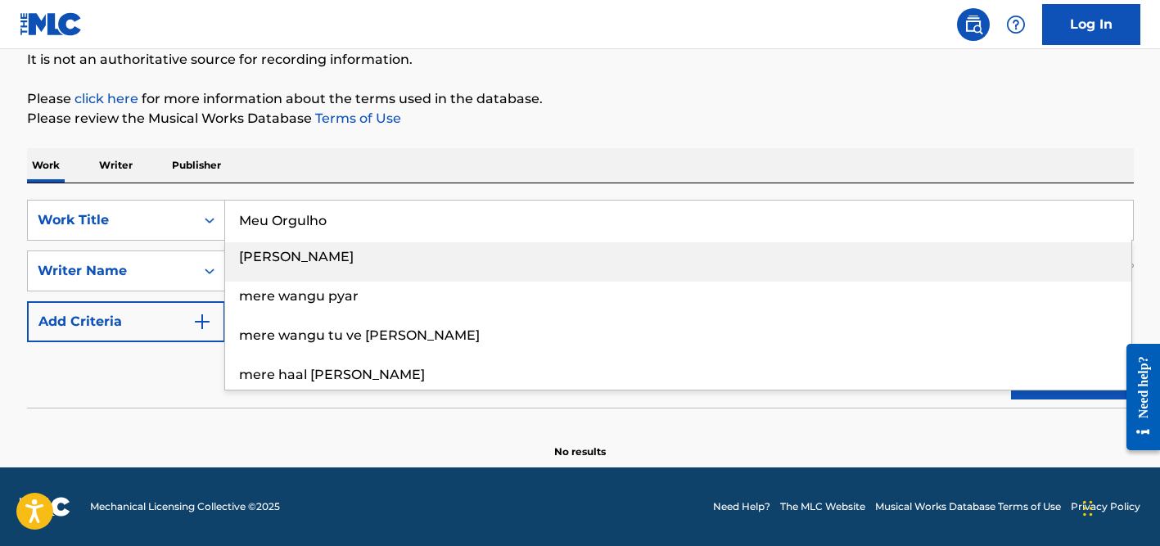
type input "Meu Orgulho"
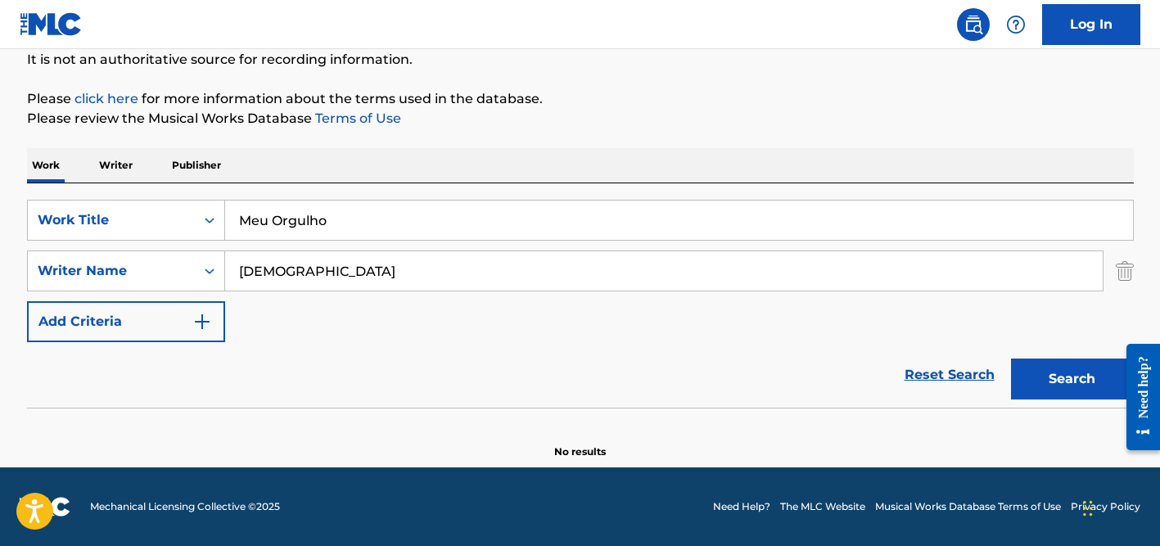
click at [331, 266] on input "[DEMOGRAPHIC_DATA]" at bounding box center [663, 270] width 877 height 39
paste input "Eigne"
type input "Eigne"
click at [1011, 358] on button "Search" at bounding box center [1072, 378] width 123 height 41
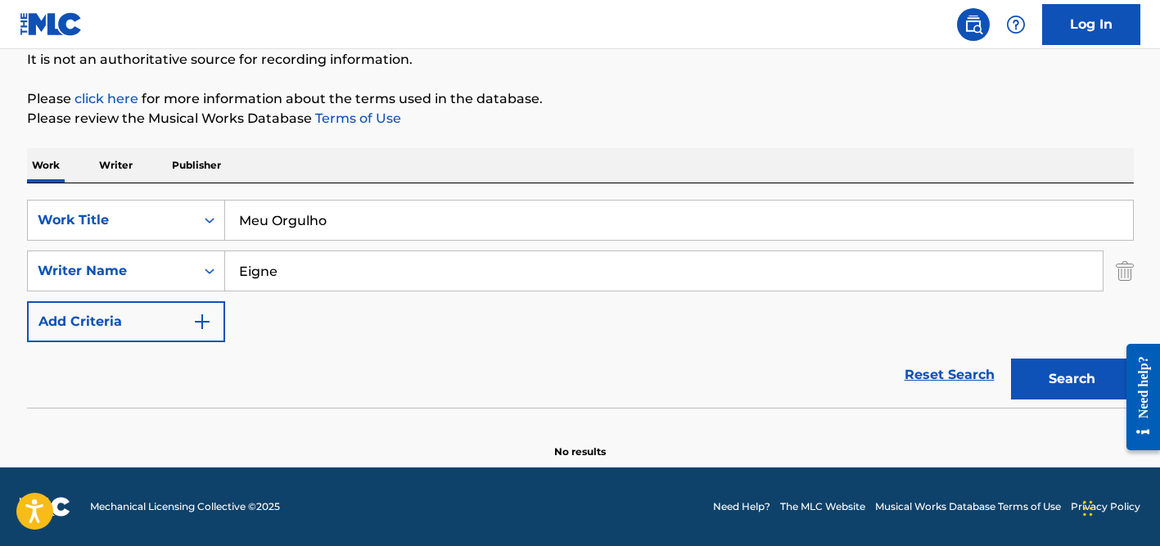
click at [327, 255] on input "Eigne" at bounding box center [663, 270] width 877 height 39
click at [1011, 358] on button "Search" at bounding box center [1072, 378] width 123 height 41
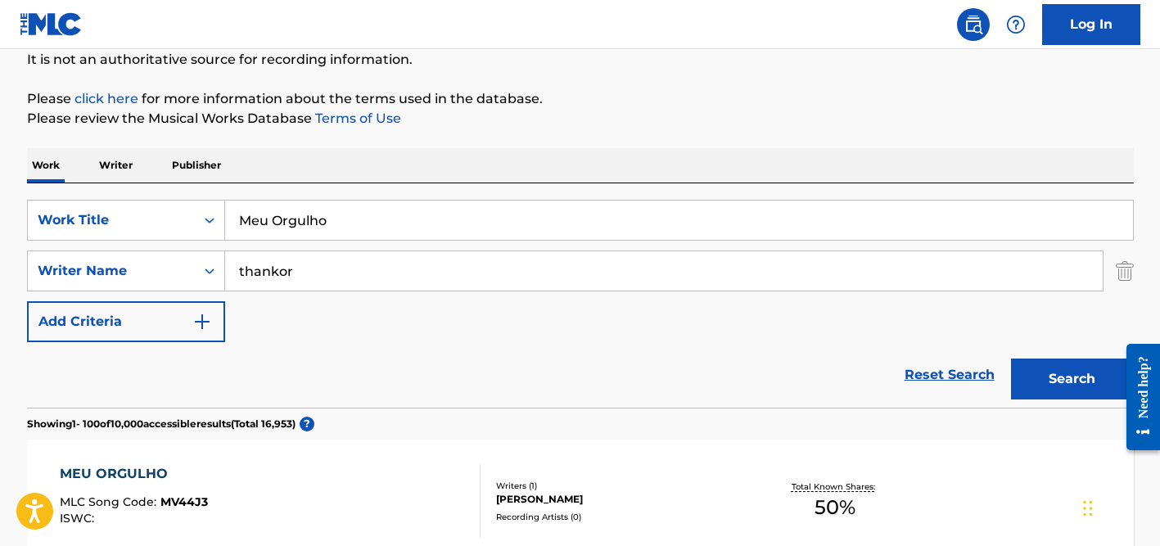
click at [268, 270] on input "thankor" at bounding box center [663, 270] width 877 height 39
type input "[PERSON_NAME]"
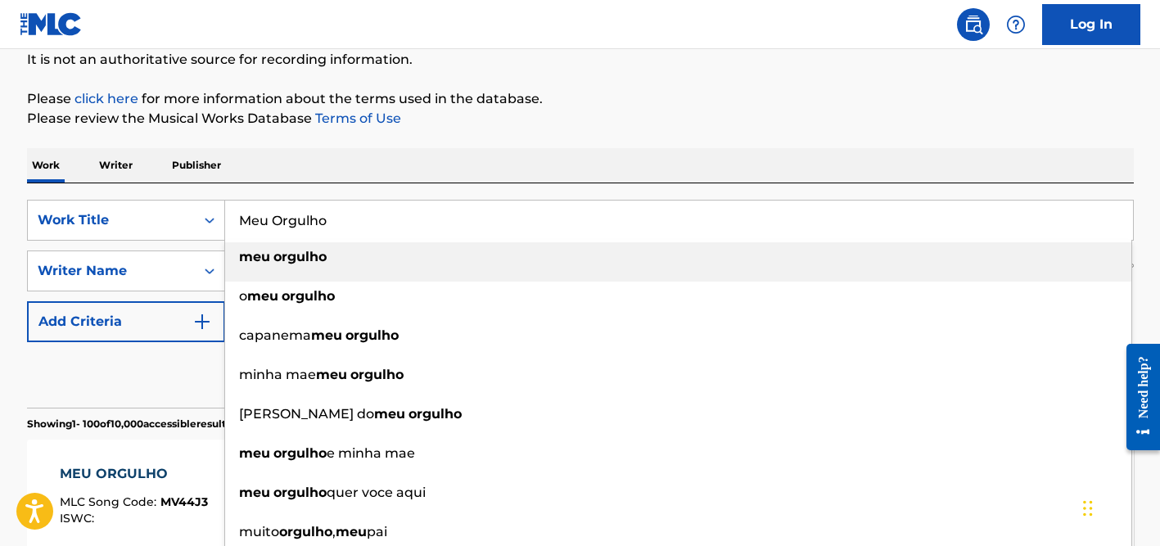
click at [286, 231] on input "Meu Orgulho" at bounding box center [679, 220] width 908 height 39
paste input "[PERSON_NAME] Ne Lerida"
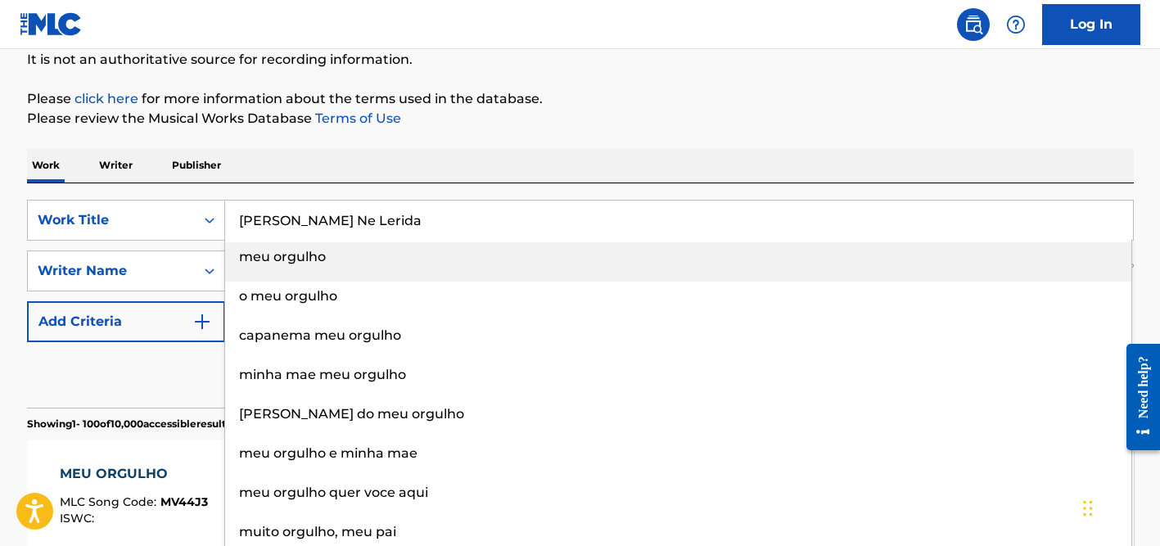
type input "[PERSON_NAME] Ne Lerida"
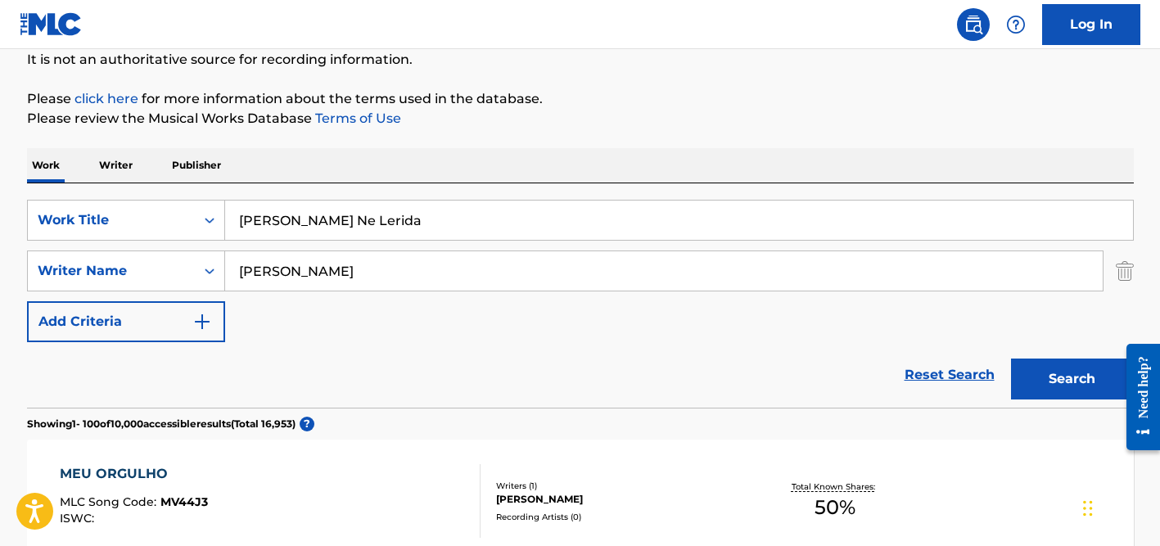
click at [346, 169] on div "Work Writer Publisher" at bounding box center [580, 165] width 1106 height 34
click at [346, 261] on input "[PERSON_NAME]" at bounding box center [663, 270] width 877 height 39
click at [1011, 358] on button "Search" at bounding box center [1072, 378] width 123 height 41
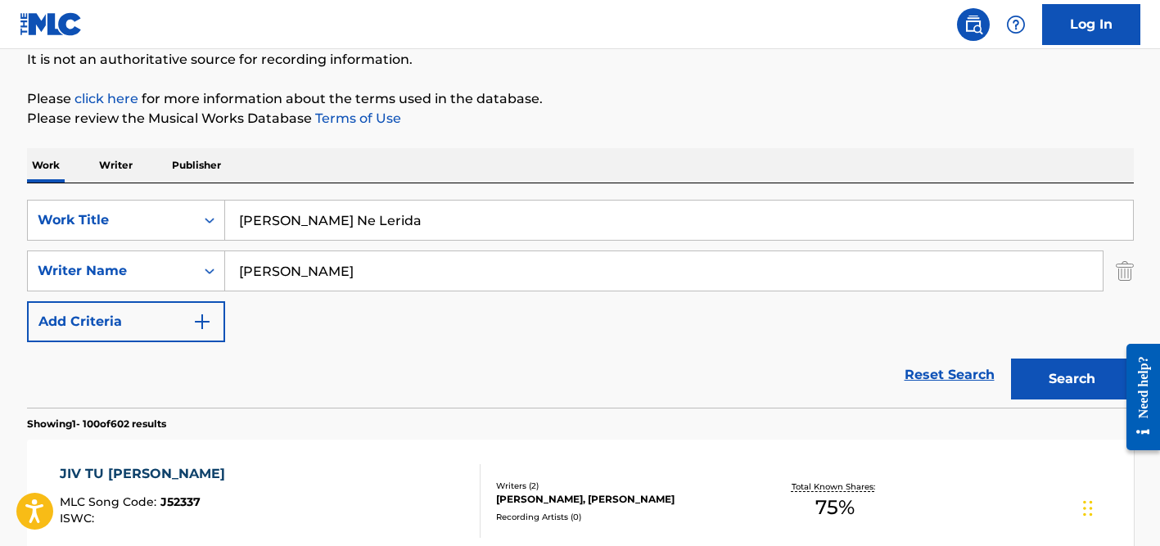
click at [332, 274] on input "[PERSON_NAME]" at bounding box center [663, 270] width 877 height 39
click at [259, 271] on input "nsurat" at bounding box center [663, 270] width 877 height 39
type input "nusrat"
click at [274, 227] on input "[PERSON_NAME] Ne Lerida" at bounding box center [679, 220] width 908 height 39
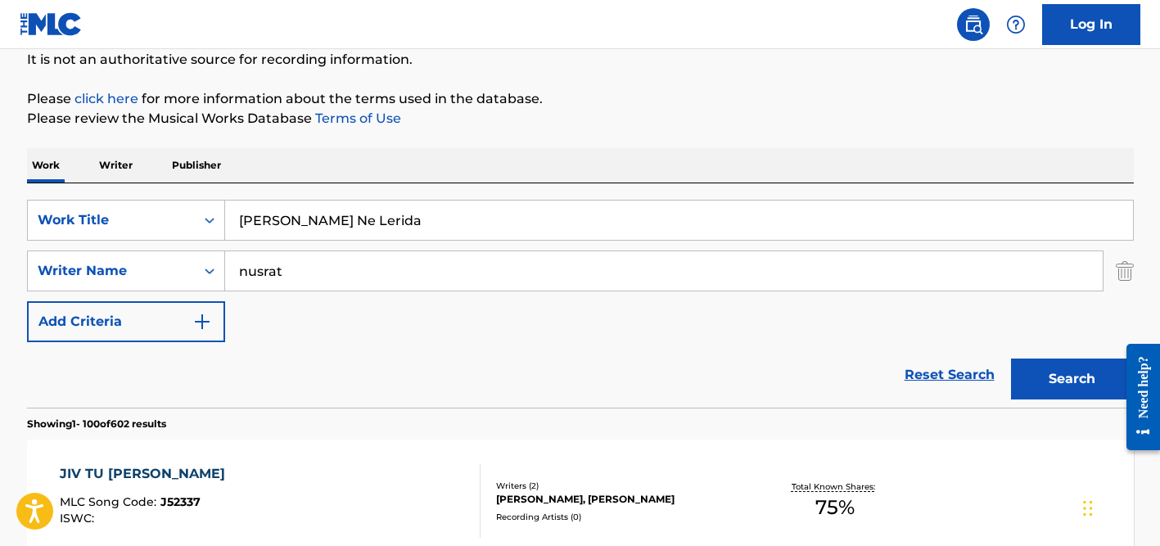
click at [274, 227] on input "[PERSON_NAME] Ne Lerida" at bounding box center [679, 220] width 908 height 39
paste input "Doston Ki Shikayat [PERSON_NAME]"
click at [1011, 358] on button "Search" at bounding box center [1072, 378] width 123 height 41
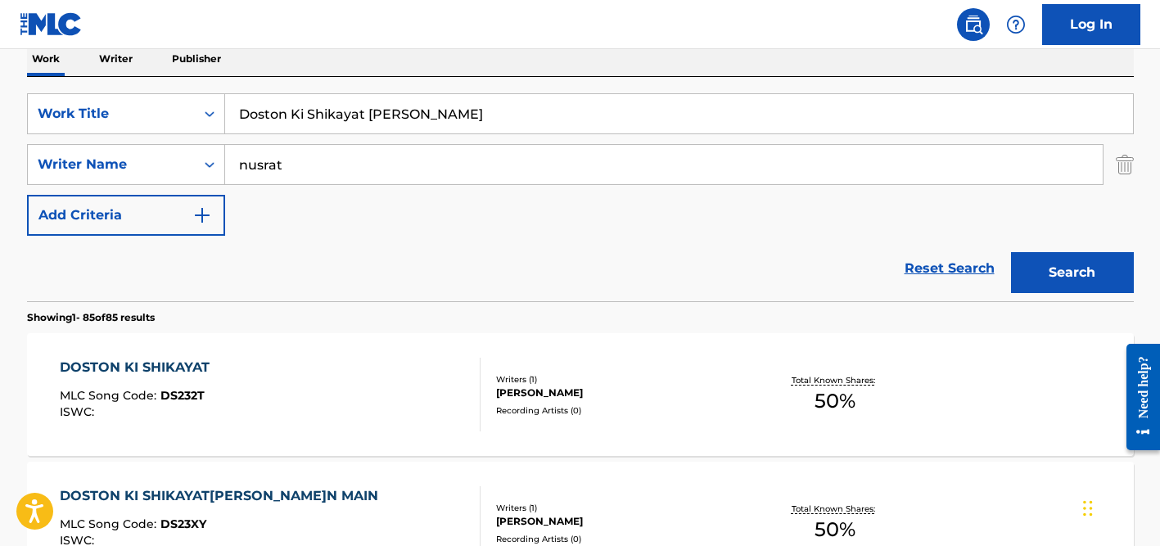
scroll to position [0, 0]
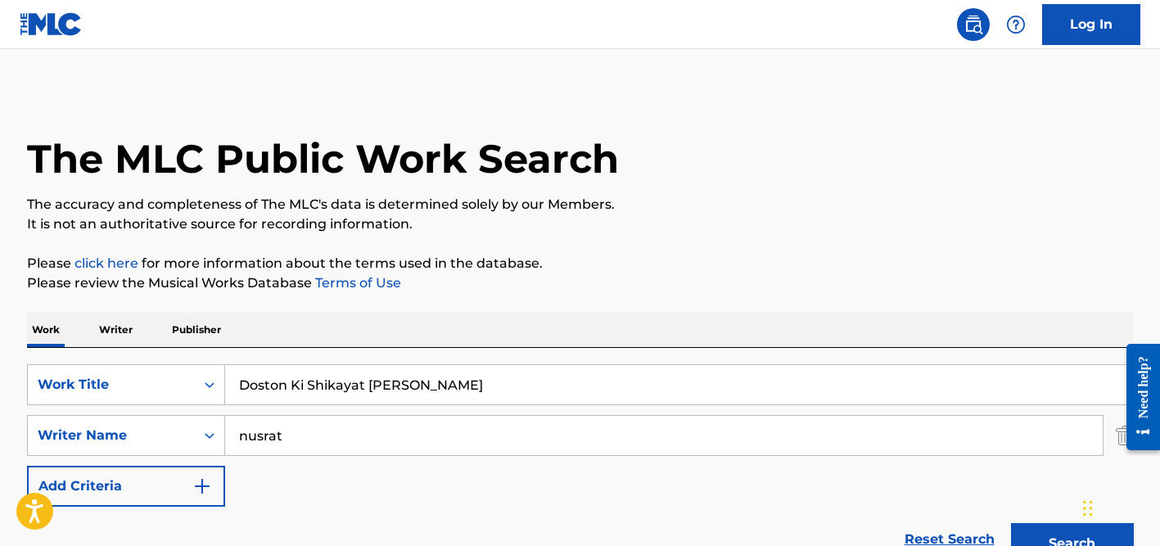
click at [365, 385] on input "Doston Ki Shikayat [PERSON_NAME]" at bounding box center [679, 384] width 908 height 39
paste input "Kapil [PERSON_NAME]"
type input "Kapil [PERSON_NAME]"
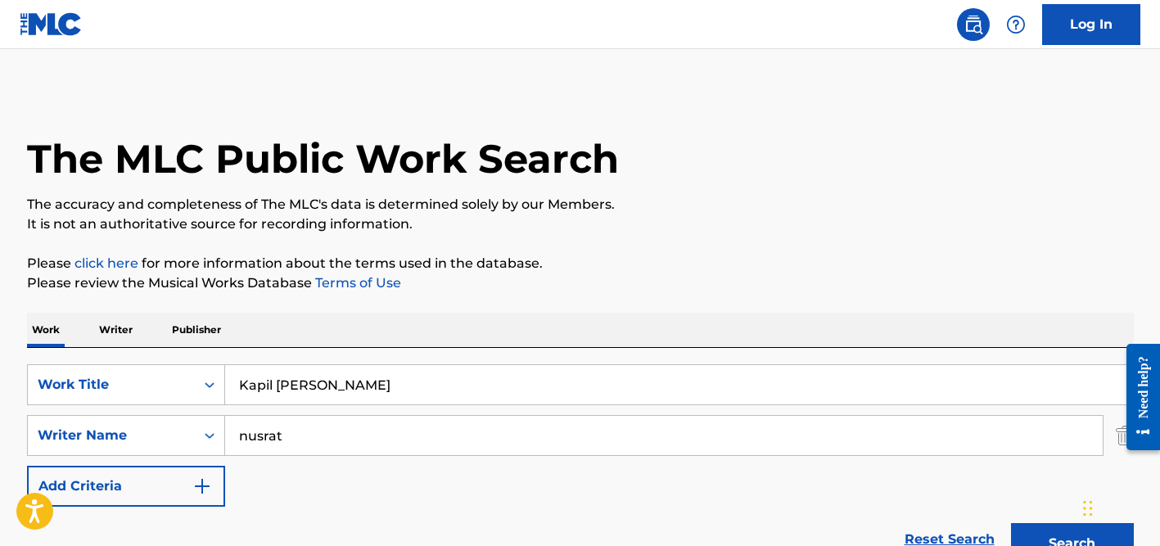
click at [318, 439] on input "nusrat" at bounding box center [663, 435] width 877 height 39
click at [1011, 523] on button "Search" at bounding box center [1072, 543] width 123 height 41
click at [318, 371] on input "Kapil [PERSON_NAME]" at bounding box center [679, 384] width 908 height 39
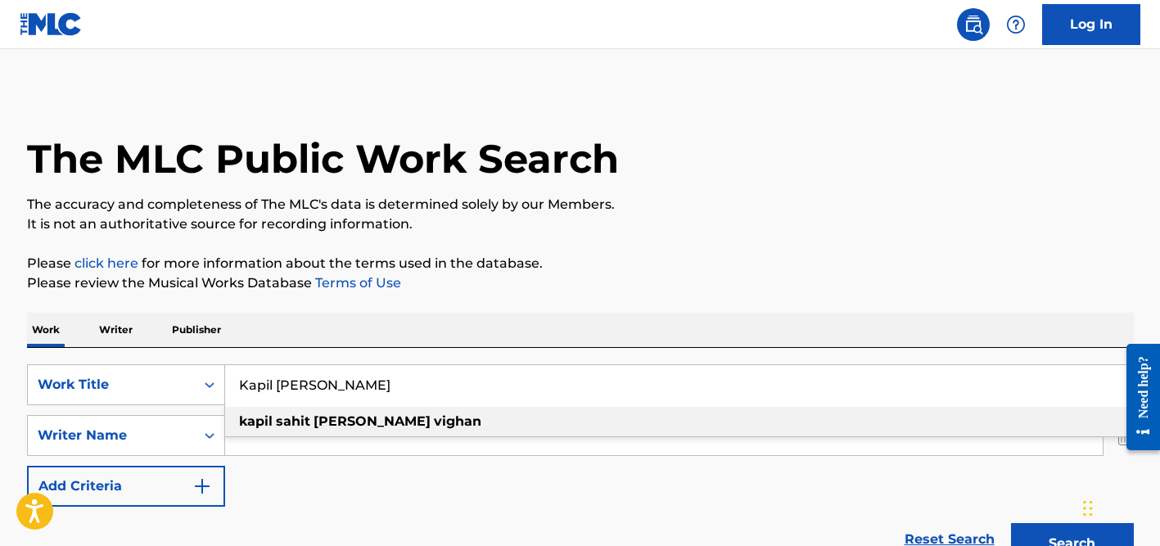
click at [318, 376] on input "Kapil [PERSON_NAME]" at bounding box center [679, 384] width 908 height 39
paste input "[PERSON_NAME] Banere"
type input "[PERSON_NAME] Banere"
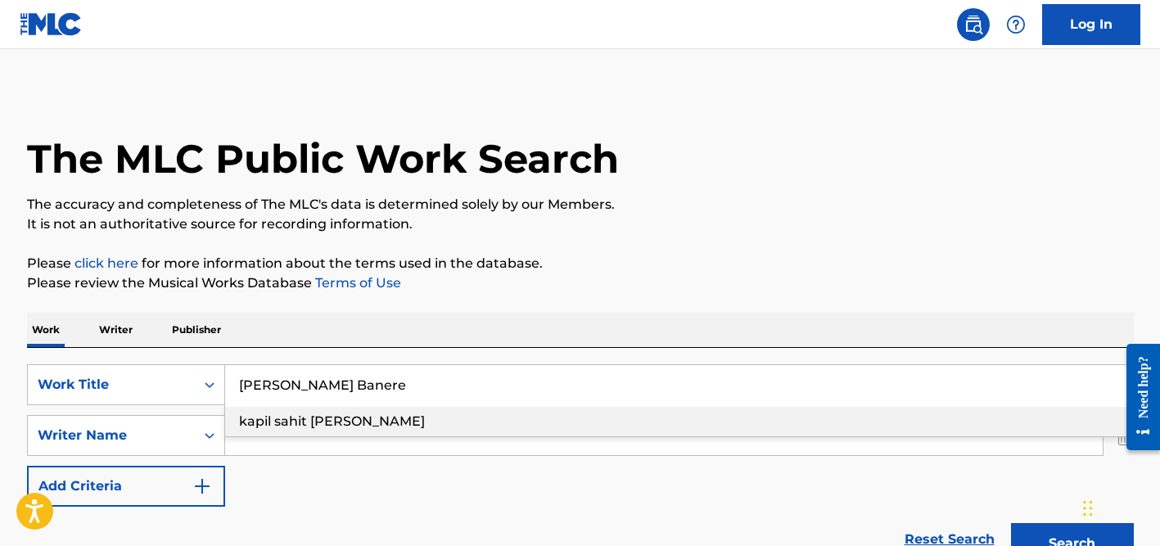
click at [328, 332] on div "Work Writer Publisher" at bounding box center [580, 330] width 1106 height 34
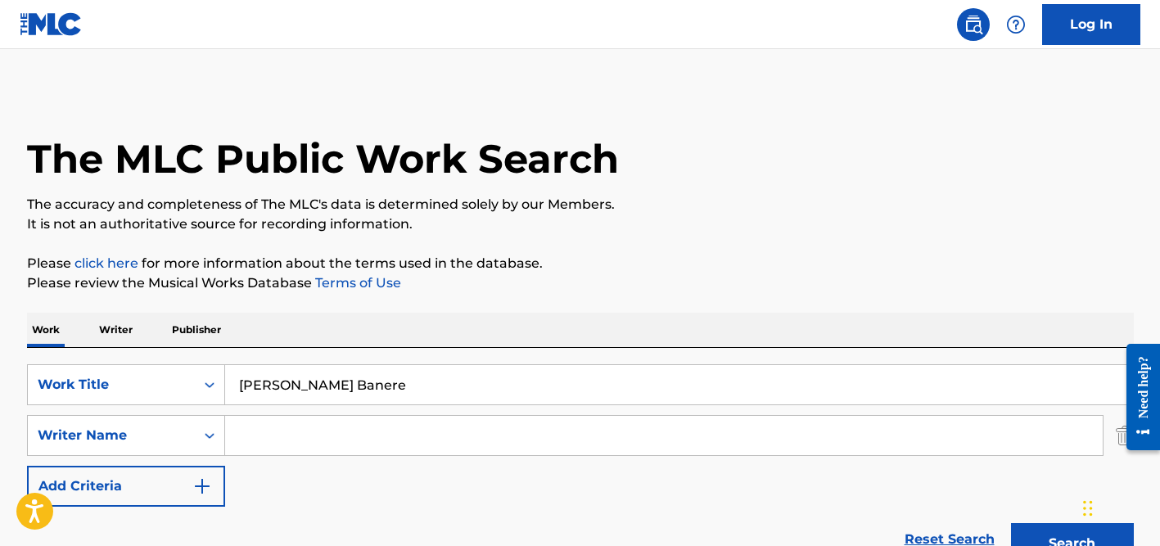
click at [323, 433] on input "Search Form" at bounding box center [663, 435] width 877 height 39
type input "afzal"
click at [1011, 523] on button "Search" at bounding box center [1072, 543] width 123 height 41
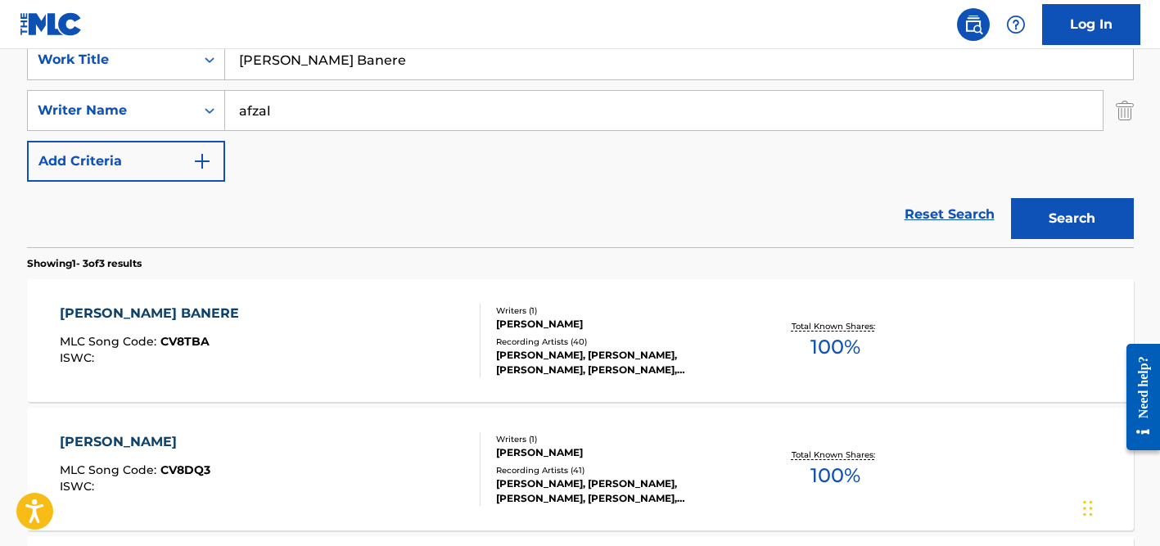
scroll to position [327, 0]
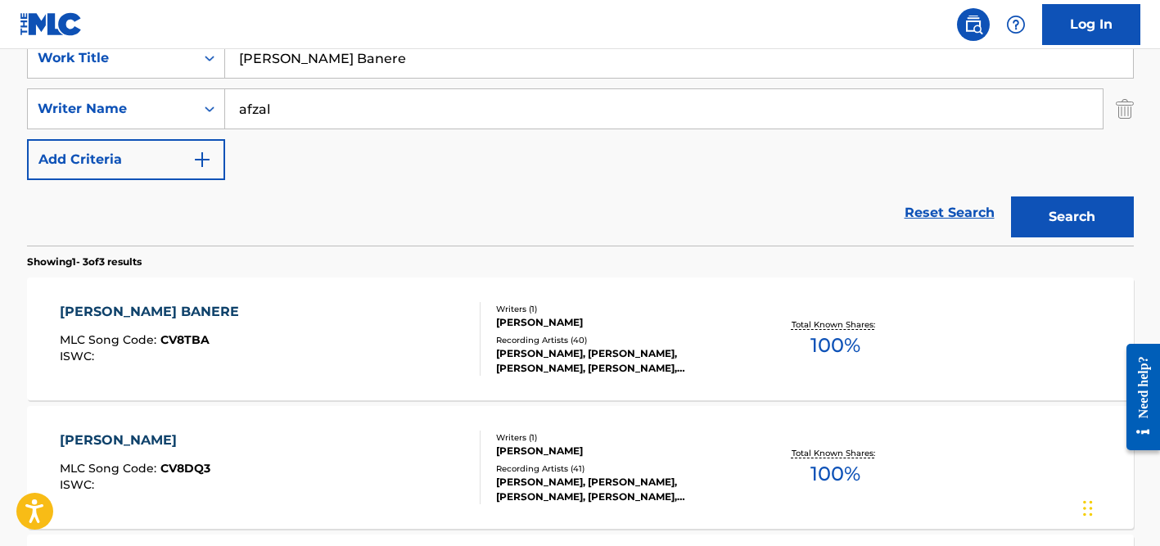
click at [520, 349] on div "[PERSON_NAME], [PERSON_NAME], [PERSON_NAME], [PERSON_NAME], [PERSON_NAME]" at bounding box center [619, 360] width 247 height 29
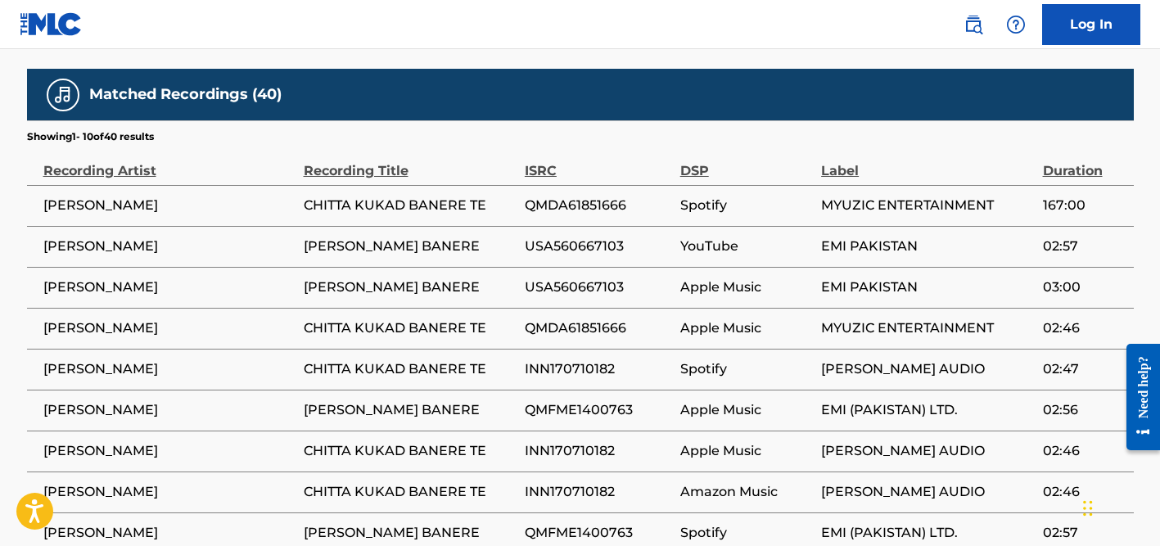
scroll to position [1090, 0]
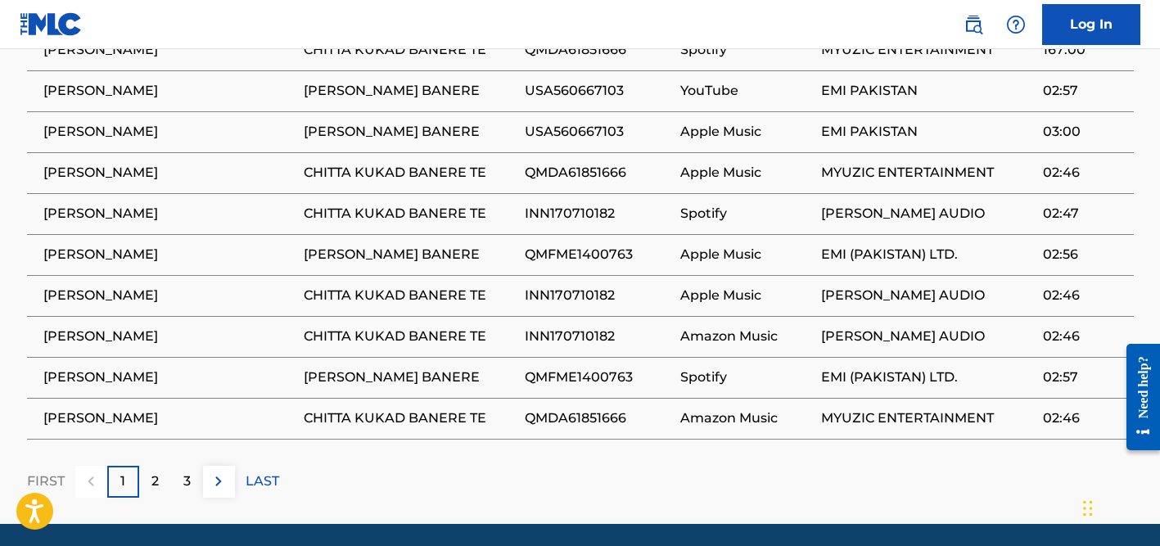
click at [149, 466] on div "2" at bounding box center [155, 482] width 32 height 32
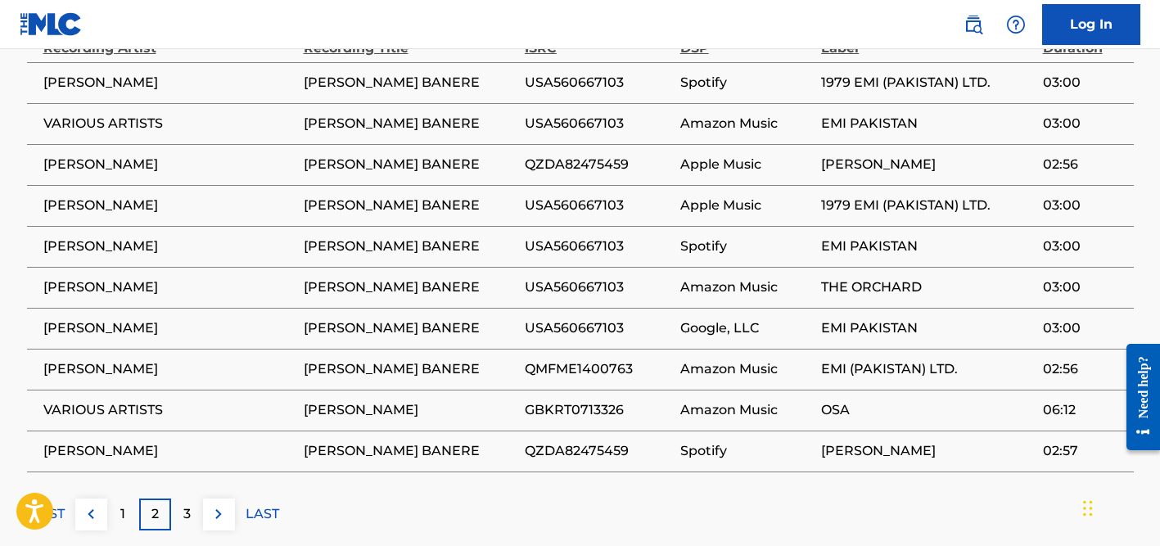
scroll to position [1257, 0]
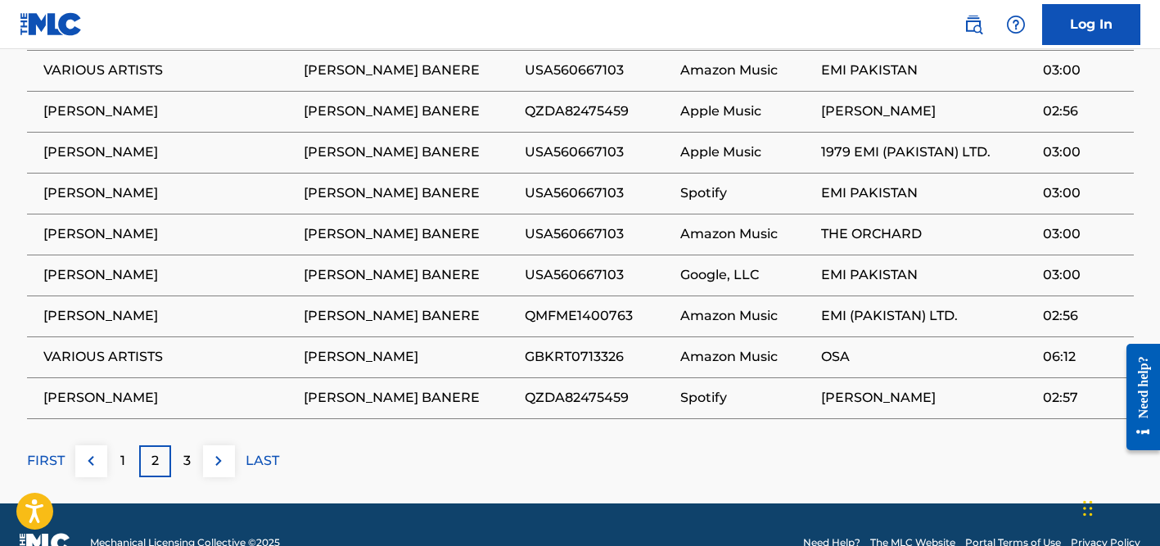
click at [196, 445] on div "3" at bounding box center [187, 461] width 32 height 32
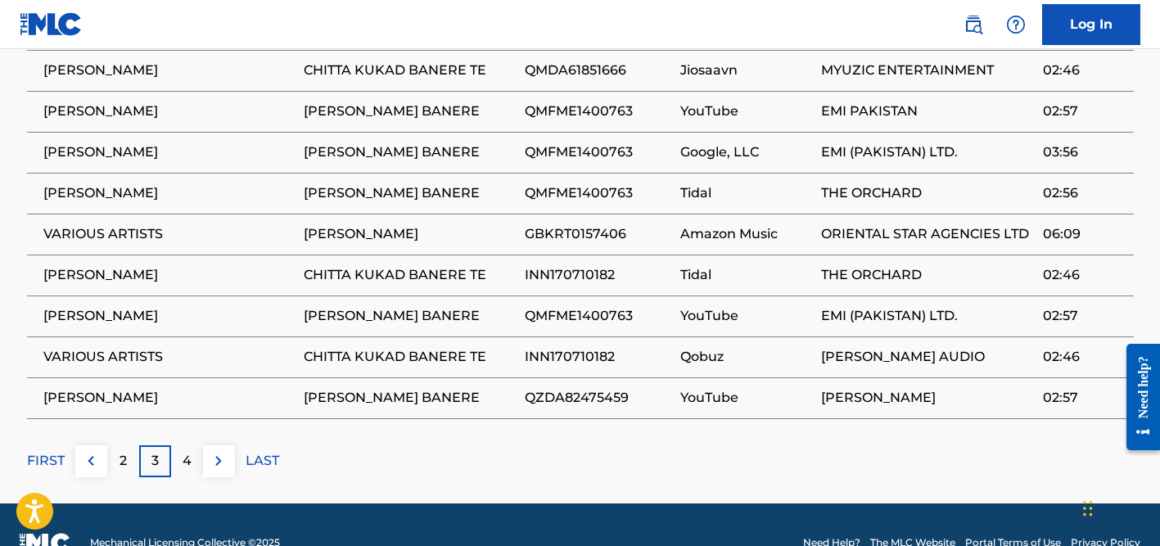
click at [177, 445] on div "4" at bounding box center [187, 461] width 32 height 32
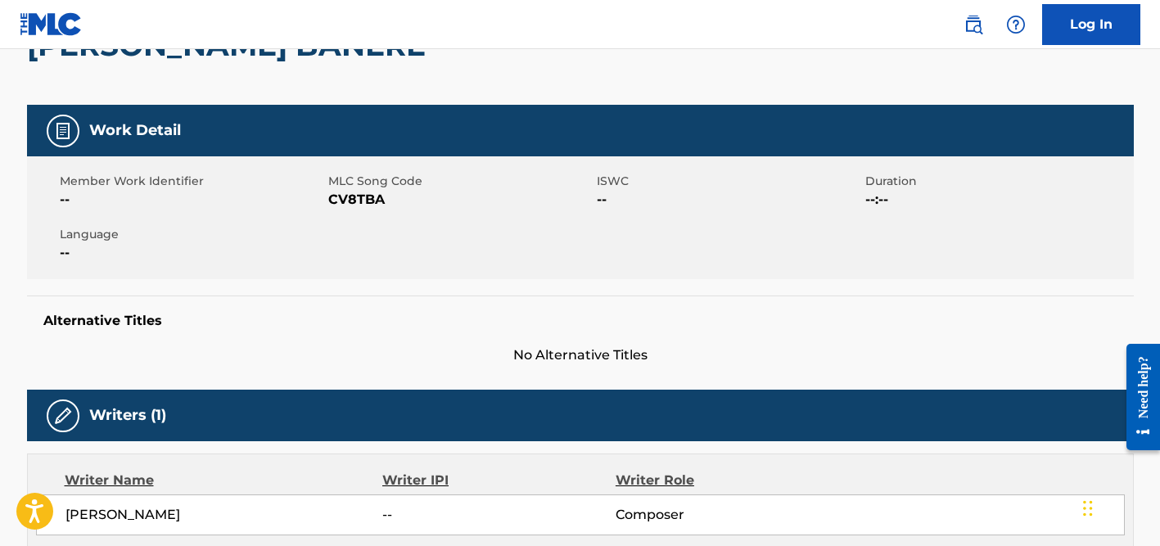
scroll to position [0, 0]
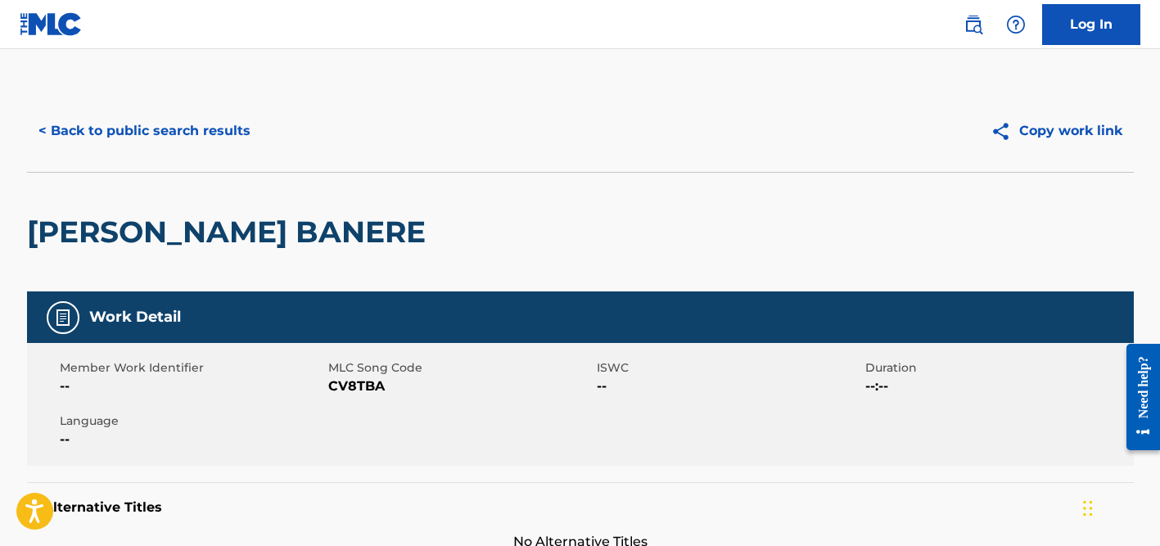
click at [216, 122] on button "< Back to public search results" at bounding box center [144, 130] width 235 height 41
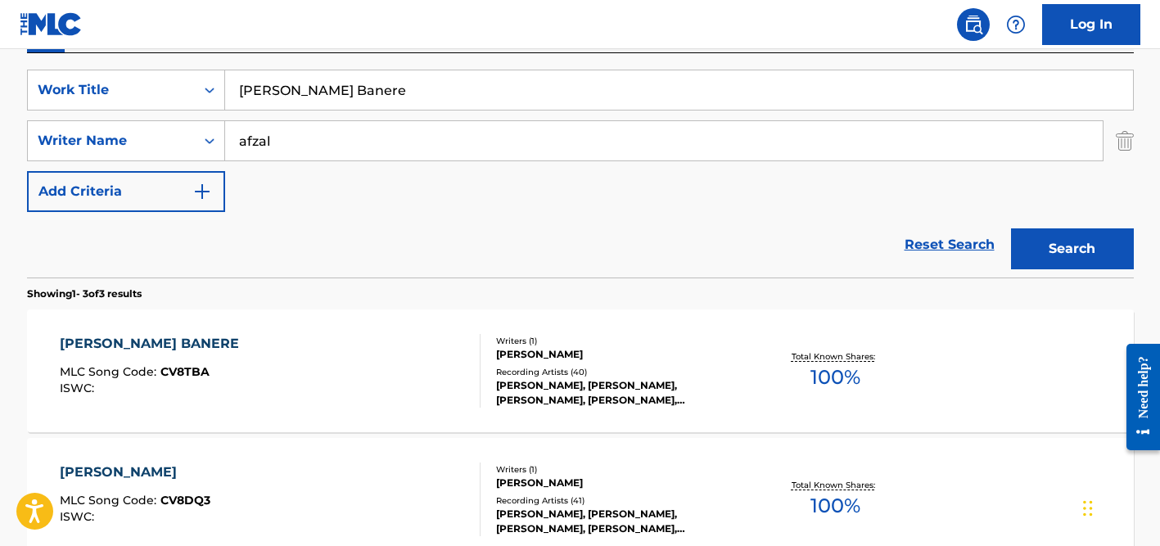
scroll to position [246, 0]
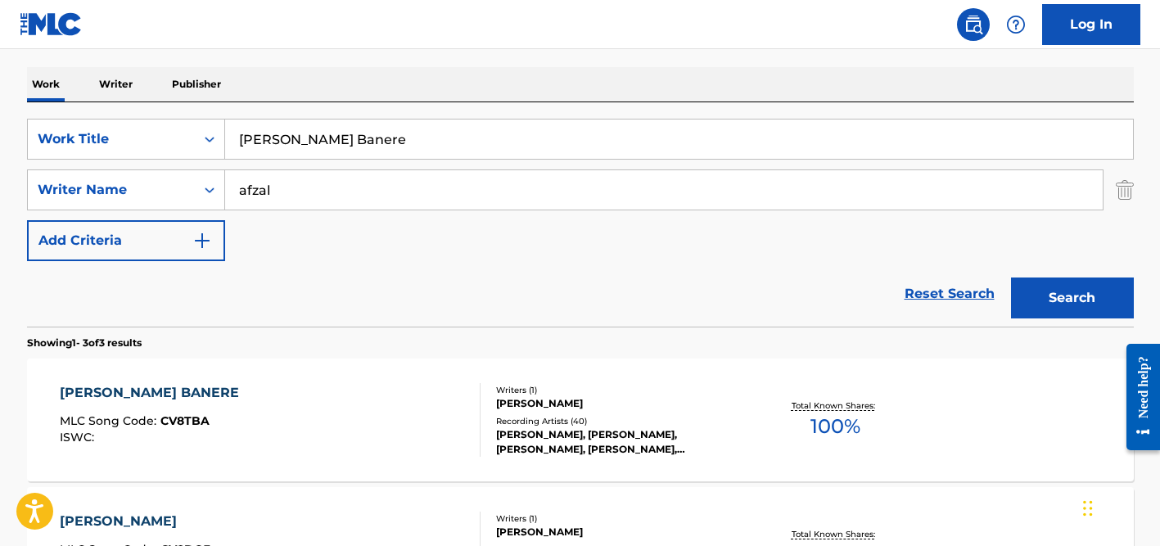
click at [377, 144] on input "[PERSON_NAME] Banere" at bounding box center [679, 138] width 908 height 39
paste input "Utsinisumbuw"
type input "Utsinisumbuwe"
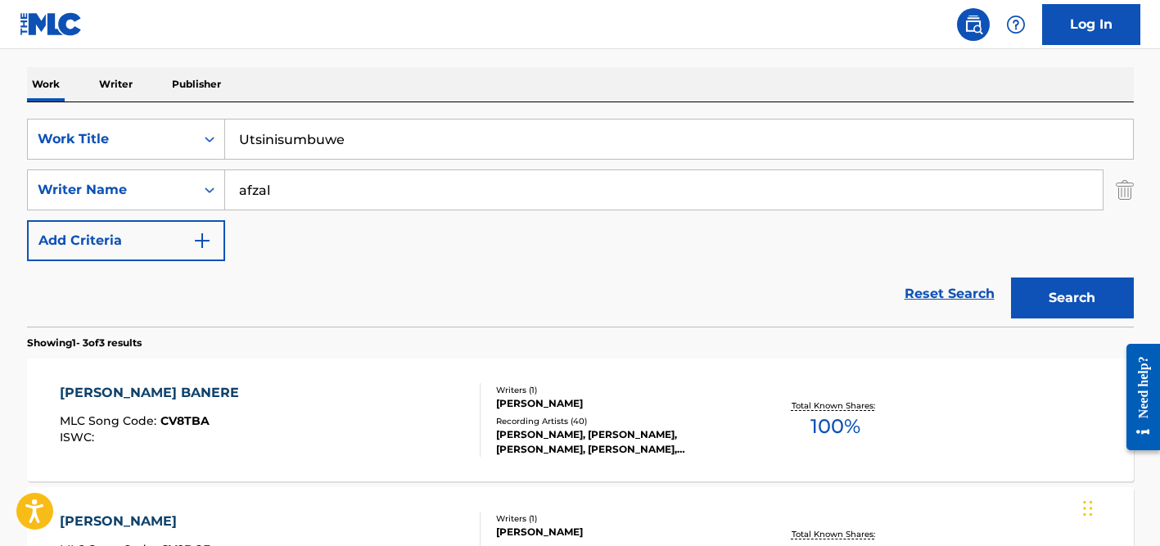
click at [319, 189] on input "afzal" at bounding box center [663, 189] width 877 height 39
click at [1011, 277] on button "Search" at bounding box center [1072, 297] width 123 height 41
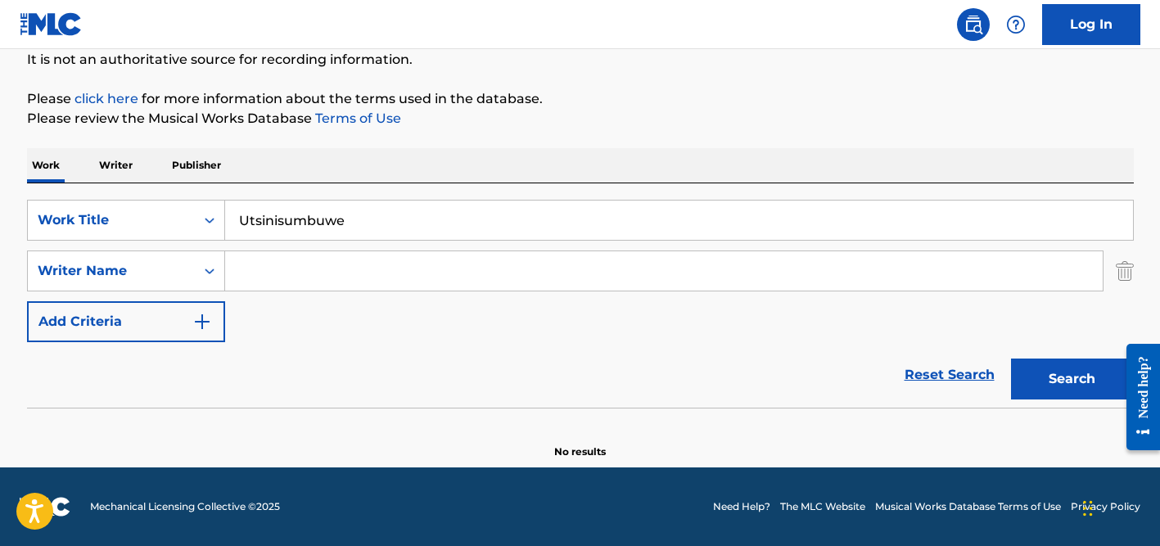
scroll to position [164, 0]
type input "[PERSON_NAME]"
click at [286, 219] on input "Utsinisumbuwe" at bounding box center [679, 220] width 908 height 39
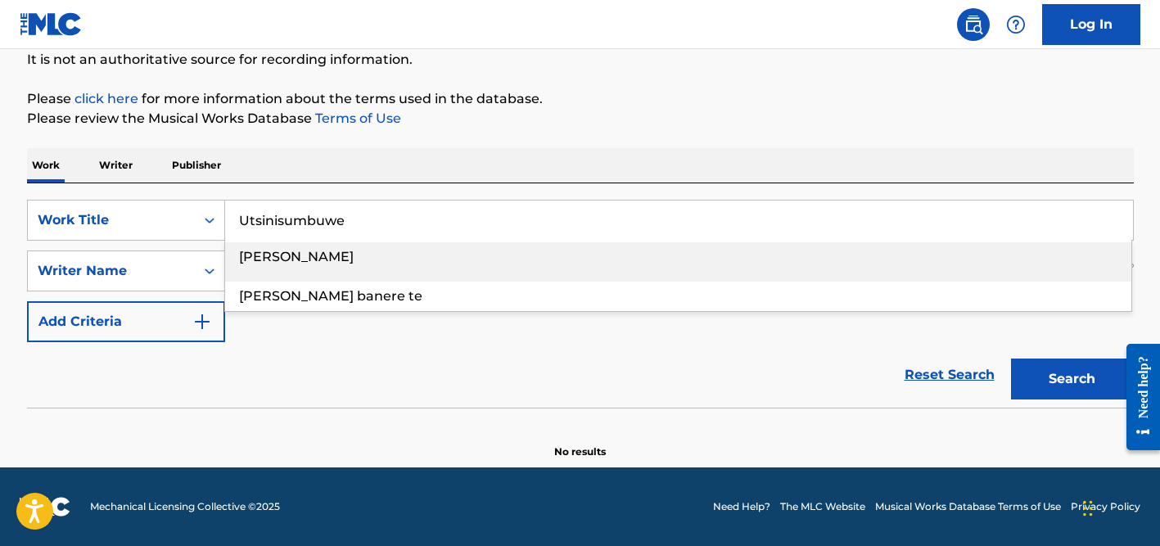
click at [286, 219] on input "Utsinisumbuwe" at bounding box center [679, 220] width 908 height 39
paste input "Pemari"
type input "Pemari"
click at [327, 155] on div "Work Writer Publisher" at bounding box center [580, 165] width 1106 height 34
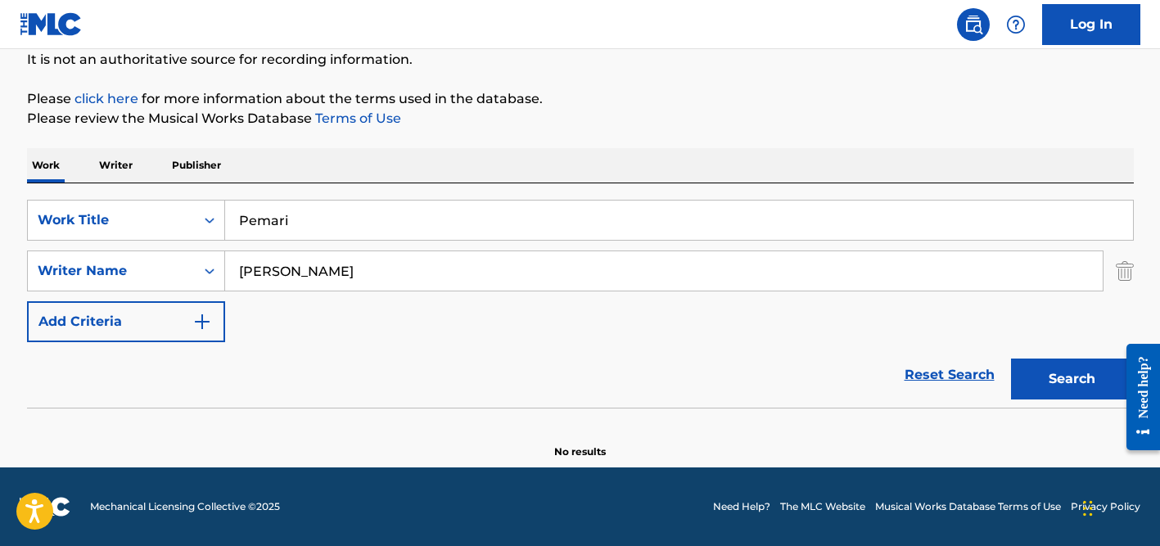
click at [327, 273] on input "[PERSON_NAME]" at bounding box center [663, 270] width 877 height 39
click at [1011, 358] on button "Search" at bounding box center [1072, 378] width 123 height 41
click at [361, 277] on input "[PERSON_NAME]" at bounding box center [663, 270] width 877 height 39
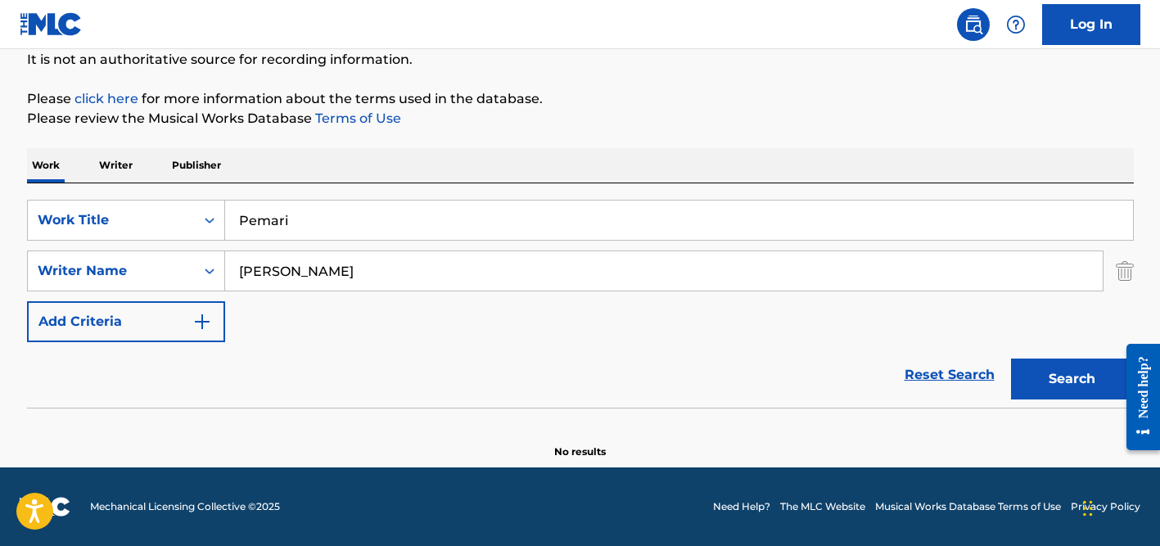
paste input "[PERSON_NAME]"
drag, startPoint x: 322, startPoint y: 272, endPoint x: 209, endPoint y: 271, distance: 112.9
click at [209, 271] on div "SearchWithCriteria98e62d65-23dc-4b63-91dd-5d66826b88e9 Writer Name [PERSON_NAME]" at bounding box center [580, 270] width 1106 height 41
type input "Buscaglionc"
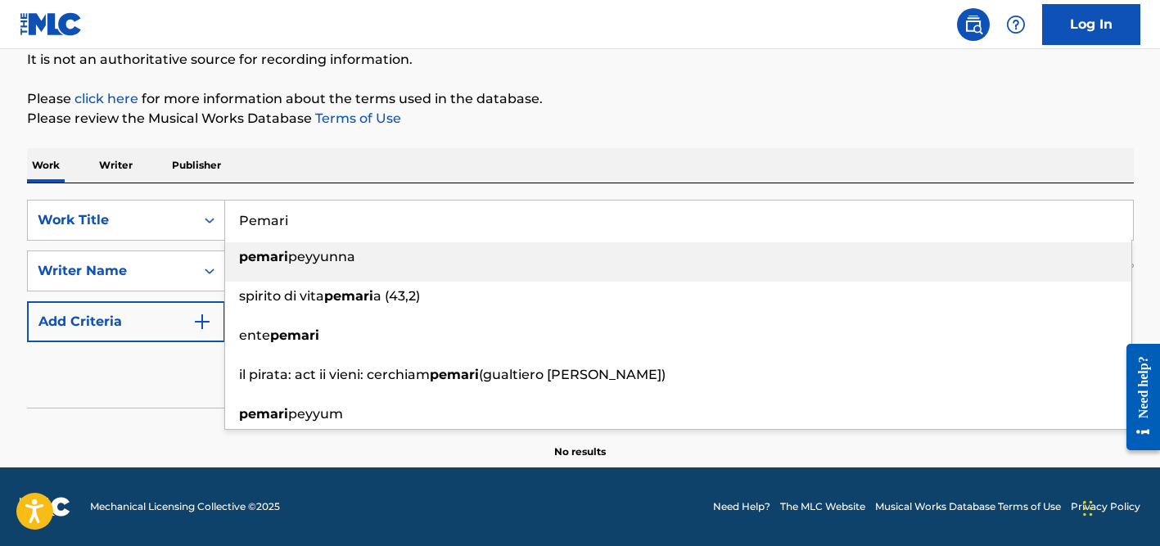
click at [301, 223] on input "Pemari" at bounding box center [679, 220] width 908 height 39
paste input "[PERSON_NAME]"
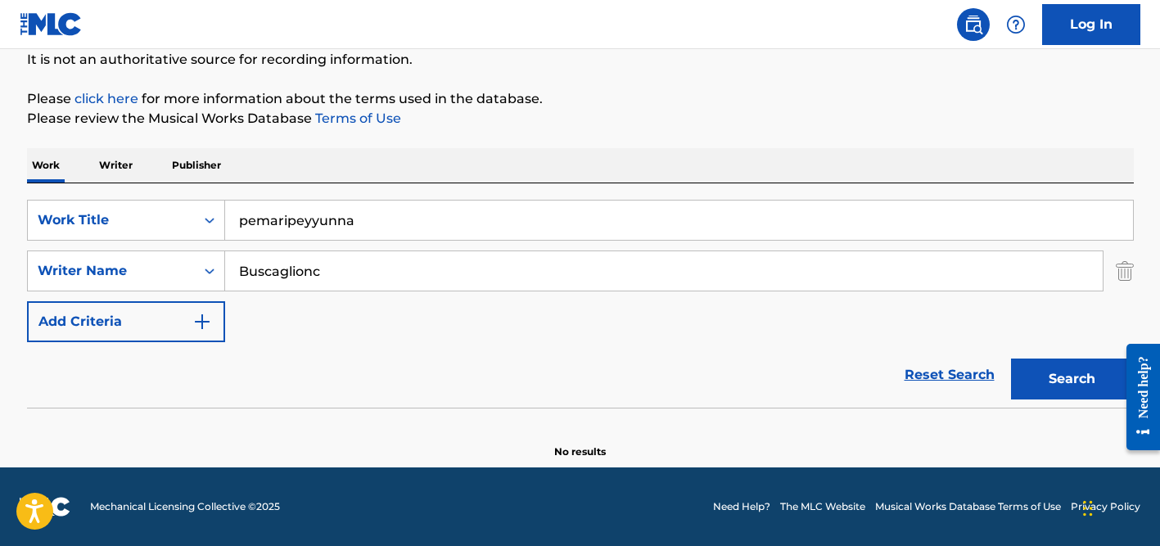
click at [301, 220] on input "pemaripeyyunna" at bounding box center [679, 220] width 908 height 39
paste input "[PERSON_NAME]"
click at [370, 222] on input "[PERSON_NAME]" at bounding box center [679, 220] width 908 height 39
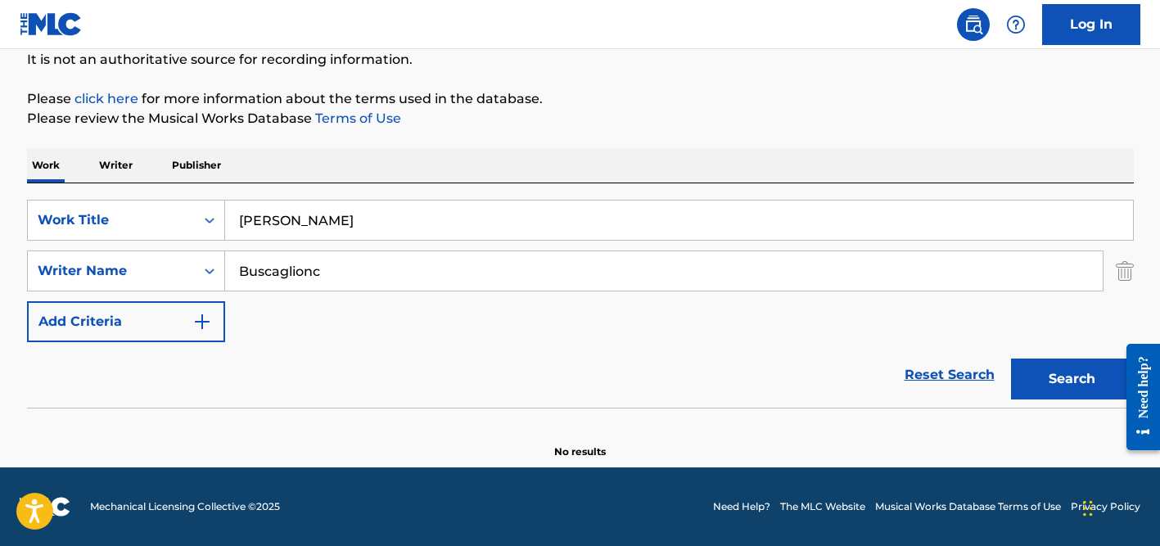
click at [370, 222] on input "[PERSON_NAME]" at bounding box center [679, 220] width 908 height 39
paste input "Love In [GEOGRAPHIC_DATA]"
type input "Love In [GEOGRAPHIC_DATA]"
click at [396, 134] on div "The MLC Public Work Search The accuracy and completeness of The MLC's data is d…" at bounding box center [580, 193] width 1146 height 534
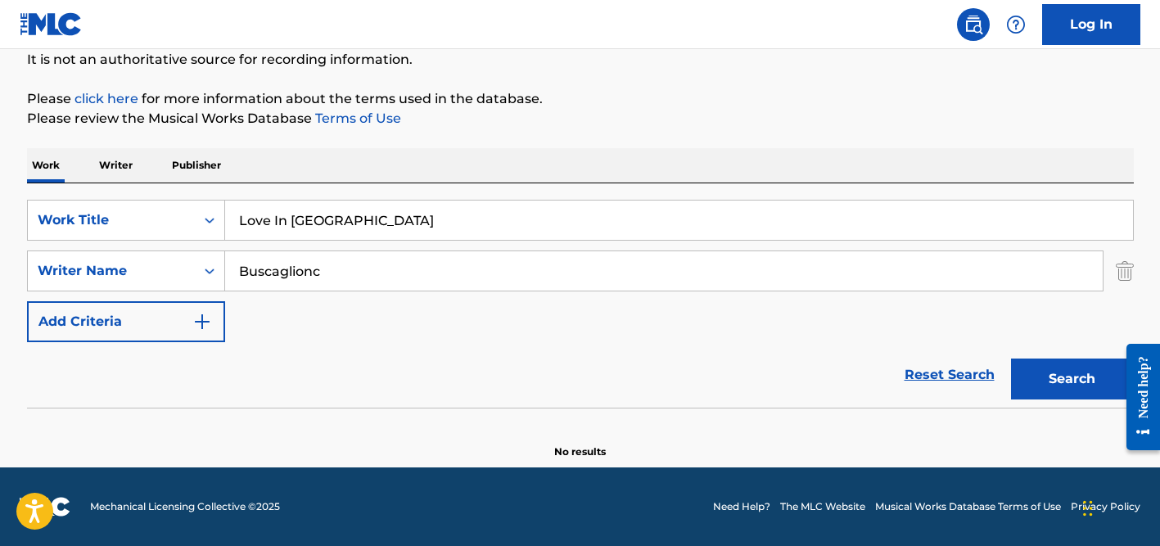
click at [381, 261] on input "Buscaglionc" at bounding box center [663, 270] width 877 height 39
click at [1011, 358] on button "Search" at bounding box center [1072, 378] width 123 height 41
click at [331, 262] on input "Buscaglionc" at bounding box center [663, 270] width 877 height 39
click at [1011, 358] on button "Search" at bounding box center [1072, 378] width 123 height 41
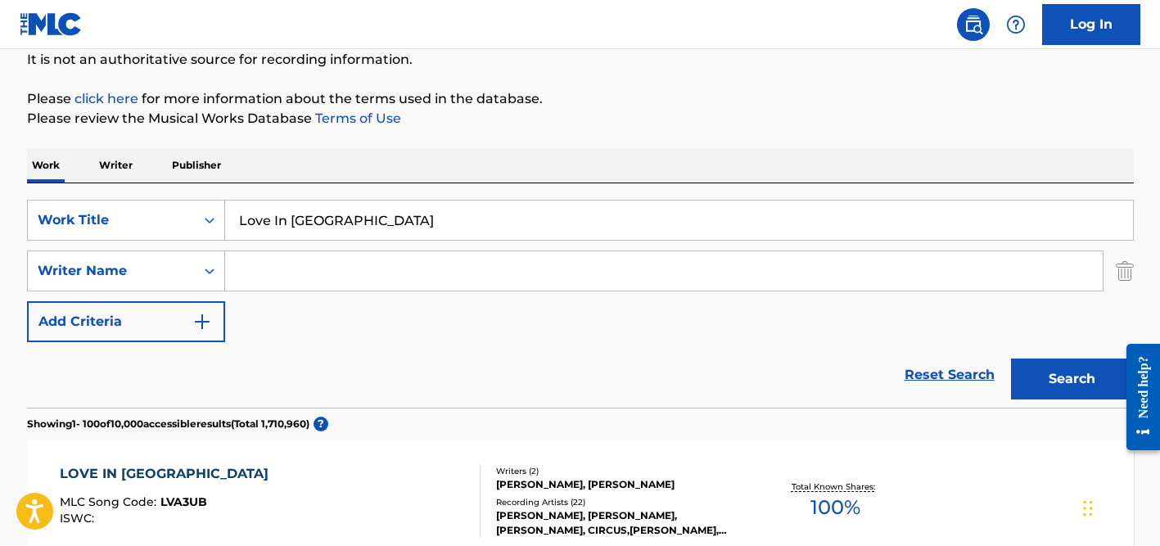
paste input "Buscaglione"
type input "Buscaglione"
click at [1011, 358] on button "Search" at bounding box center [1072, 378] width 123 height 41
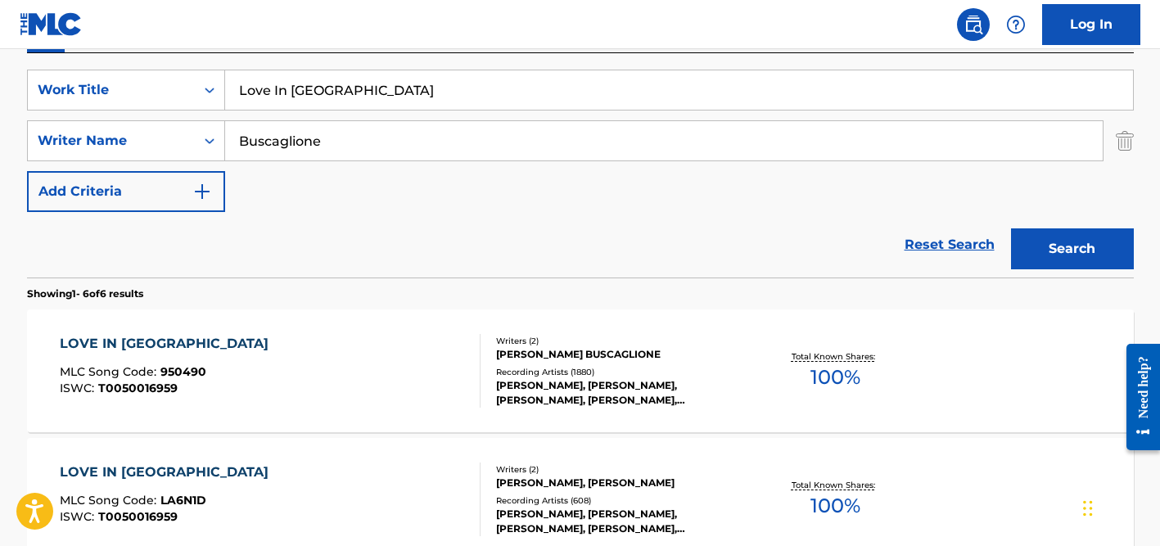
scroll to position [277, 0]
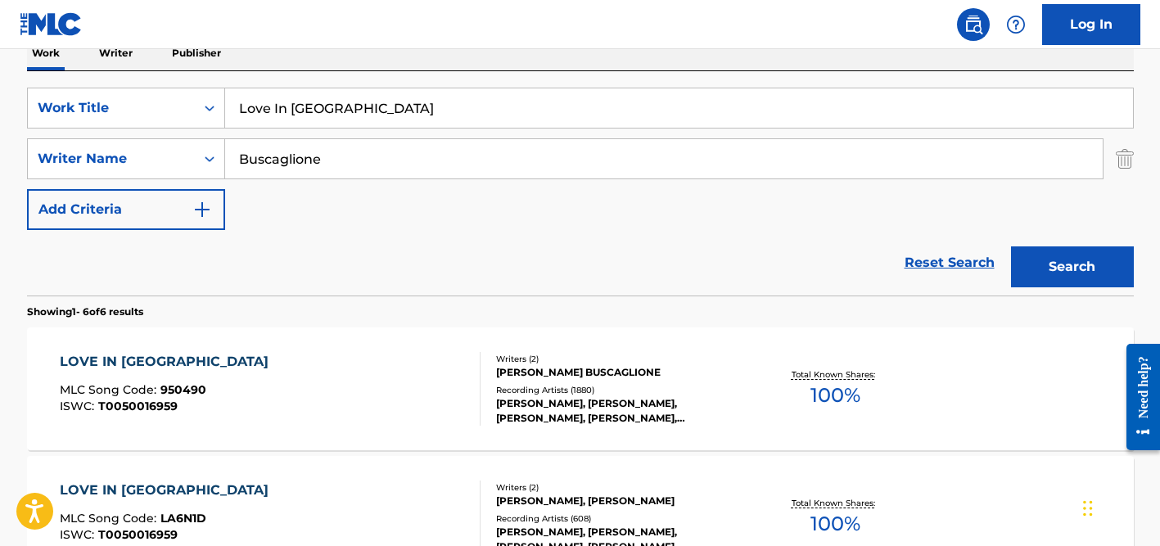
click at [331, 79] on div "SearchWithCriteria7c62c104-81dd-4476-bc42-090f860a96f6 Work Title Love In [GEOG…" at bounding box center [580, 183] width 1106 height 224
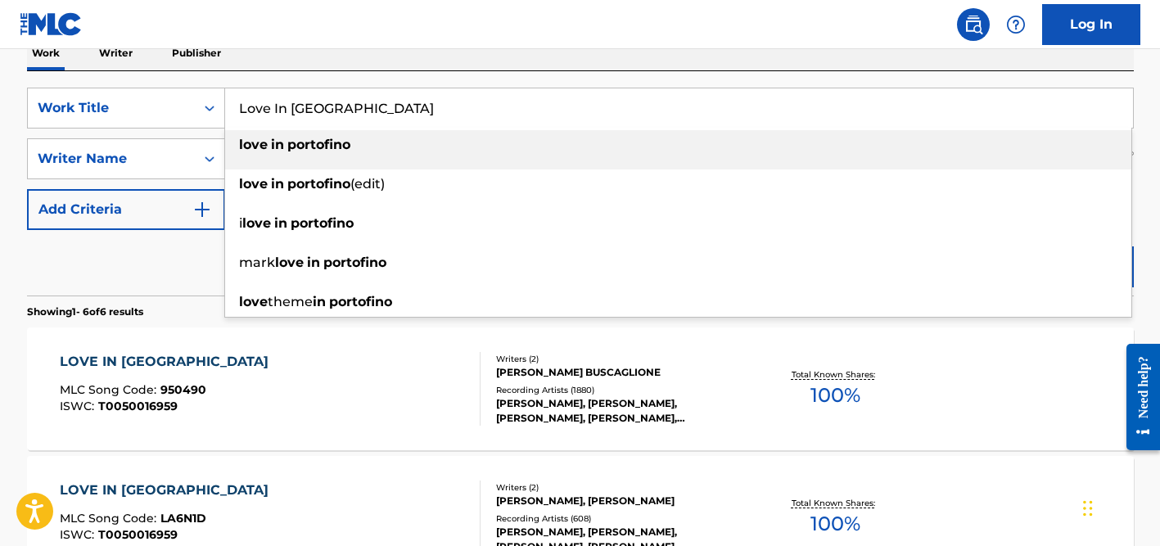
click at [331, 101] on input "Love In [GEOGRAPHIC_DATA]" at bounding box center [679, 107] width 908 height 39
paste input "Hausla"
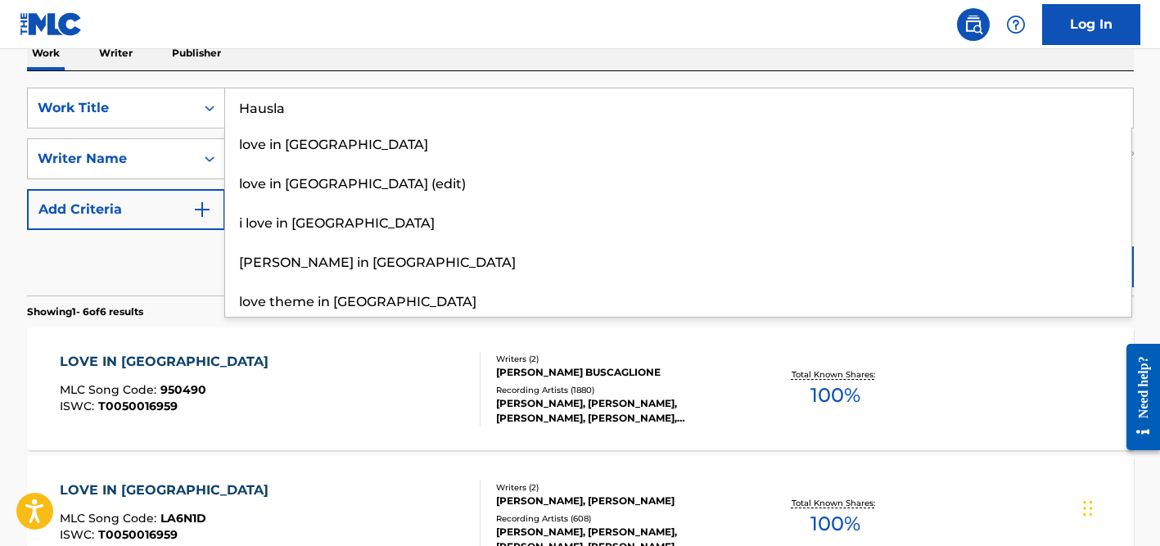
type input "Hausla"
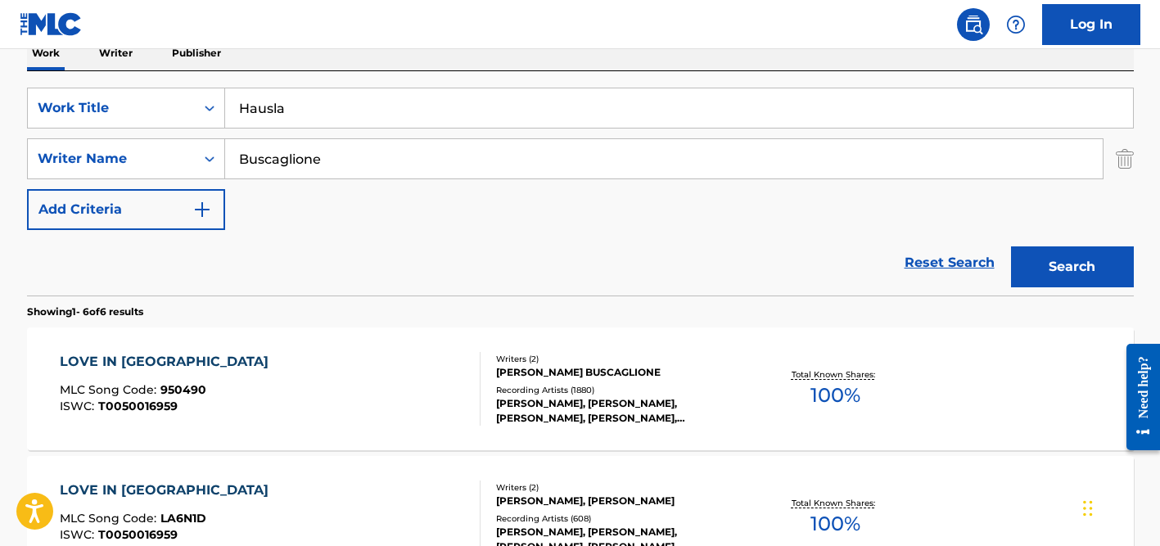
click at [145, 277] on div "Reset Search Search" at bounding box center [580, 262] width 1106 height 65
click at [264, 160] on input "Buscaglione" at bounding box center [663, 158] width 877 height 39
click at [1011, 246] on button "Search" at bounding box center [1072, 266] width 123 height 41
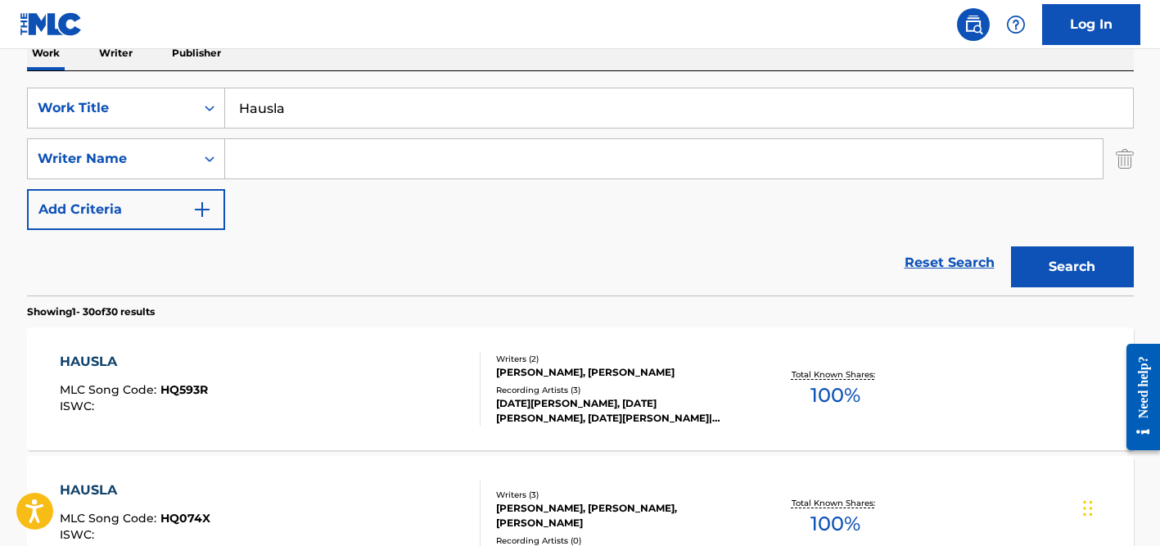
scroll to position [1396, 0]
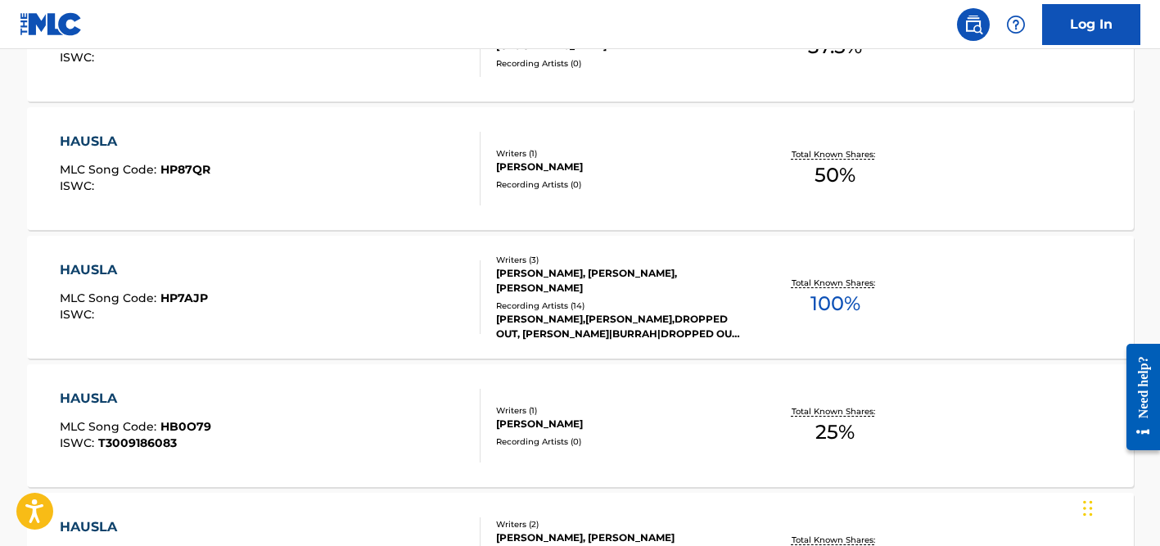
click at [556, 305] on div "Recording Artists ( 14 )" at bounding box center [619, 306] width 247 height 12
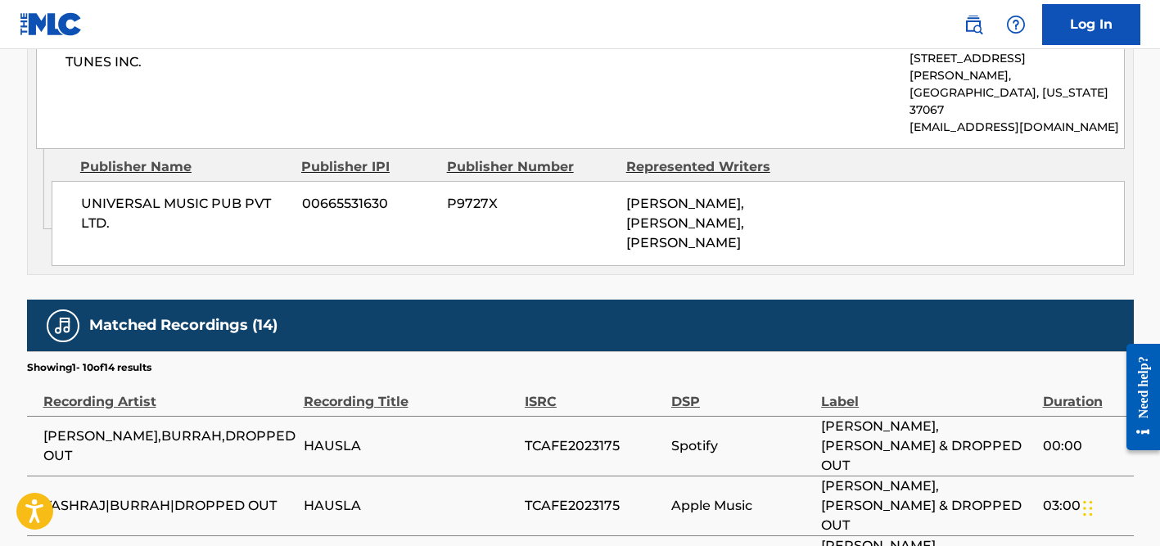
scroll to position [909, 0]
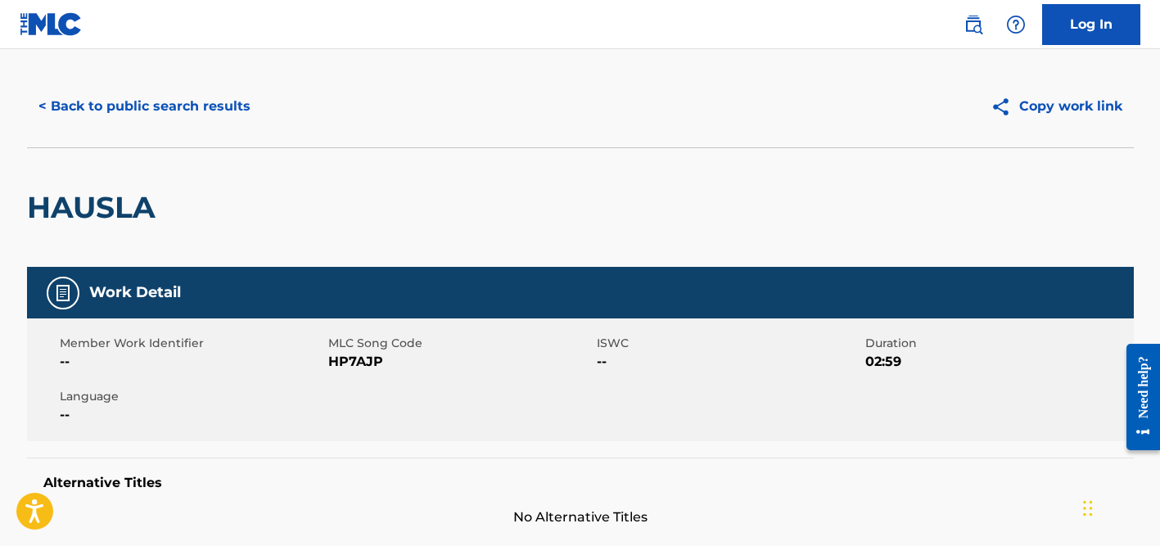
click at [204, 104] on button "< Back to public search results" at bounding box center [144, 106] width 235 height 41
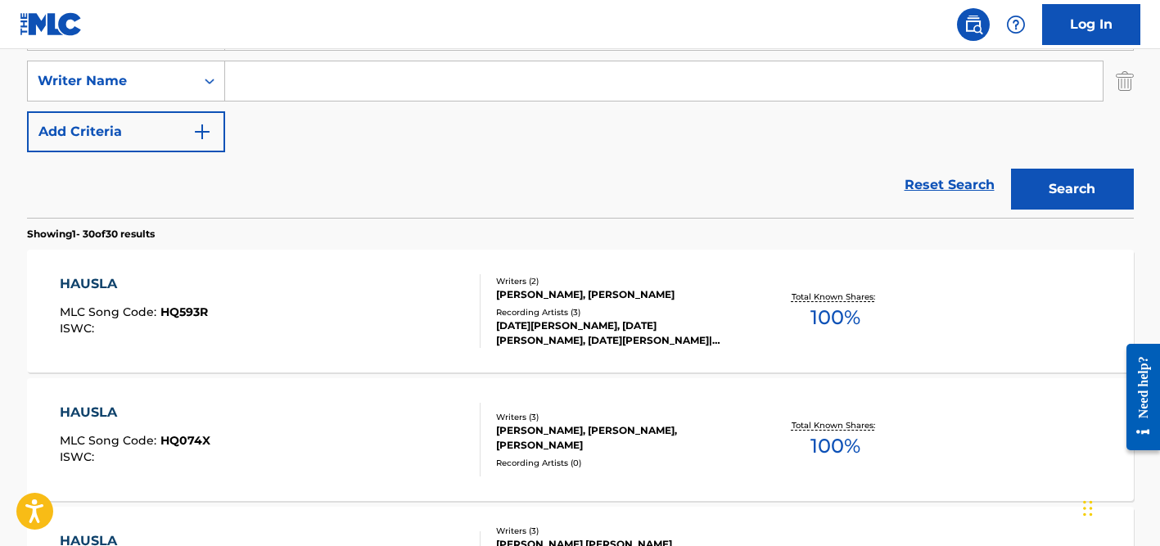
scroll to position [340, 0]
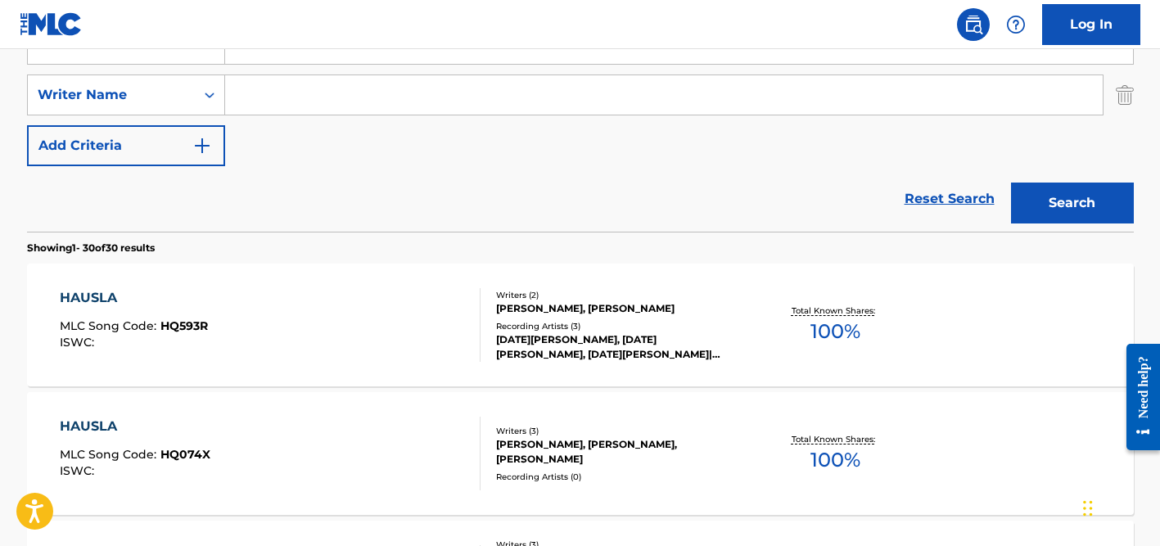
click at [296, 105] on input "Search Form" at bounding box center [663, 94] width 877 height 39
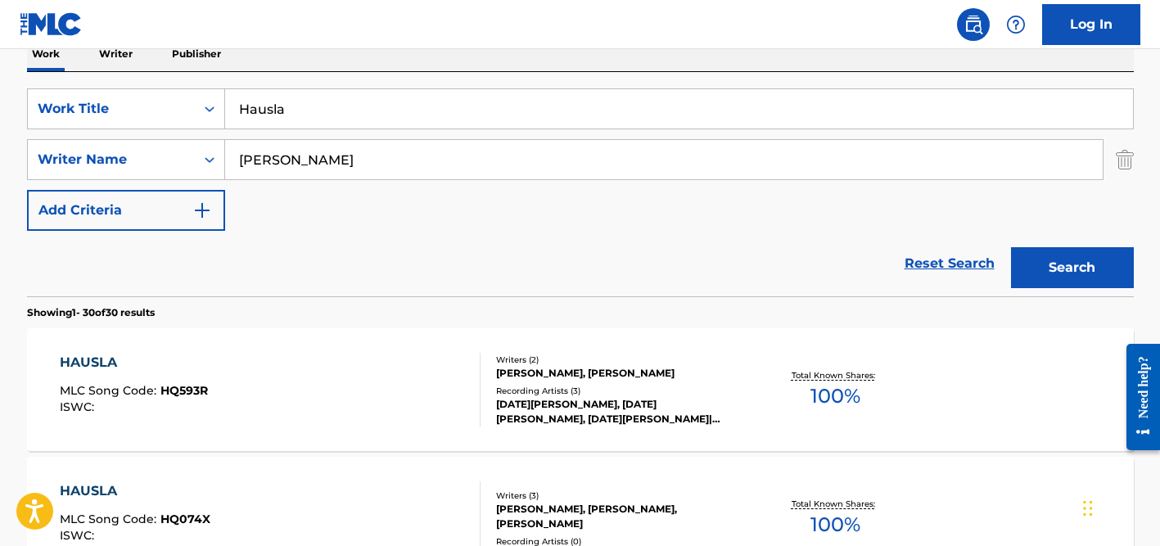
scroll to position [223, 0]
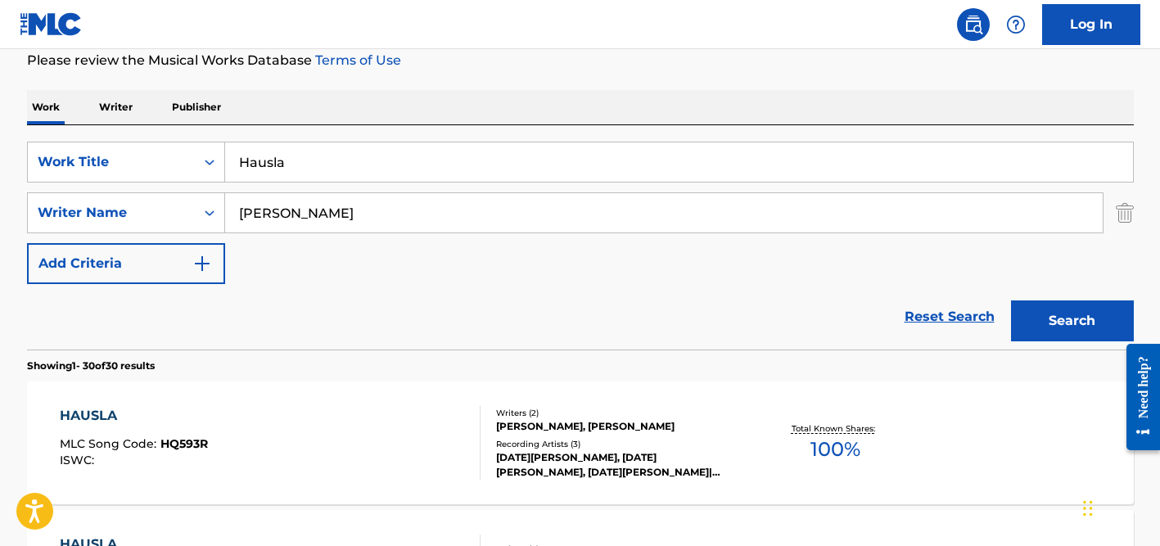
type input "[PERSON_NAME]"
click at [273, 156] on input "Hausla" at bounding box center [679, 161] width 908 height 39
paste input "Masafat"
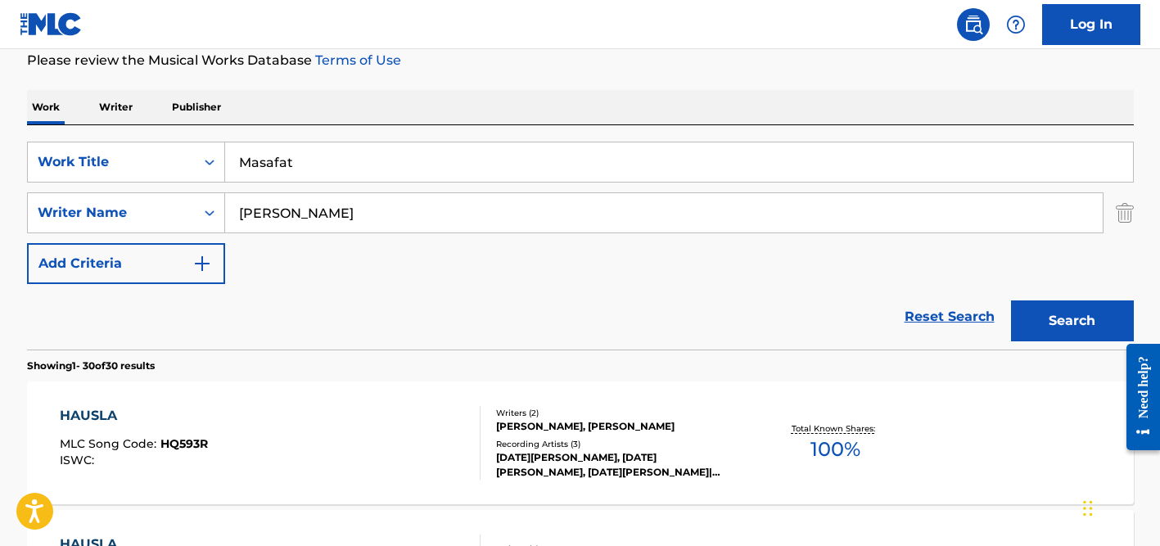
type input "Masafat"
click at [1011, 300] on button "Search" at bounding box center [1072, 320] width 123 height 41
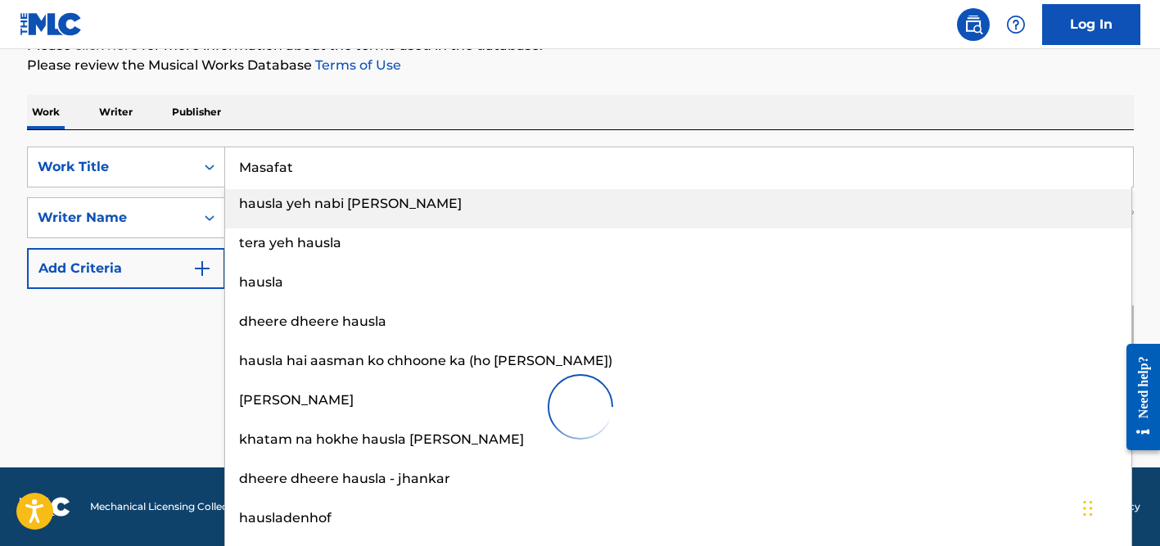
scroll to position [164, 0]
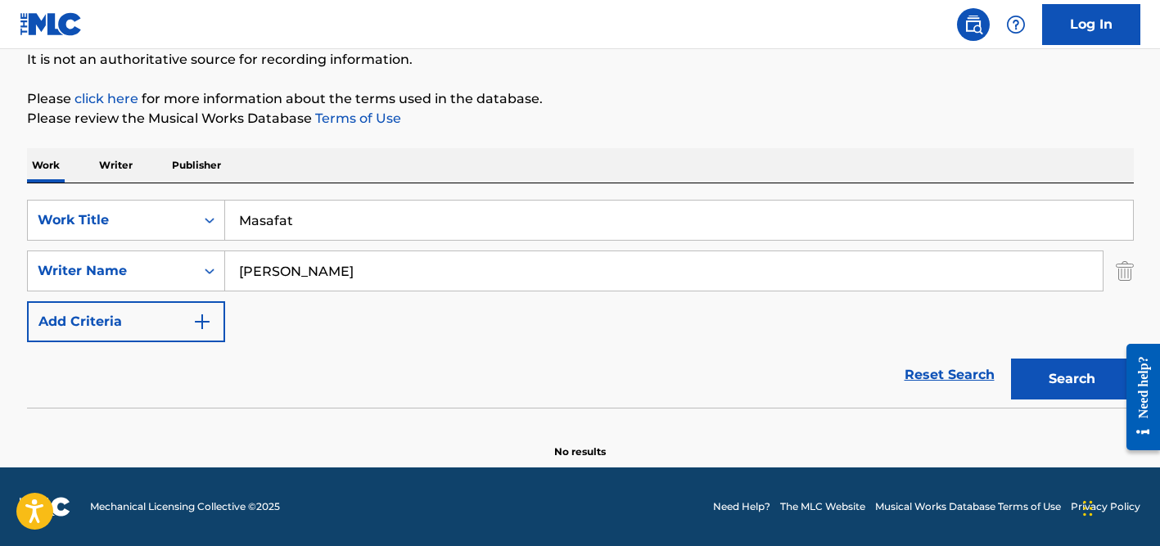
click at [332, 270] on input "[PERSON_NAME]" at bounding box center [663, 270] width 877 height 39
type input "i"
click at [1011, 358] on button "Search" at bounding box center [1072, 378] width 123 height 41
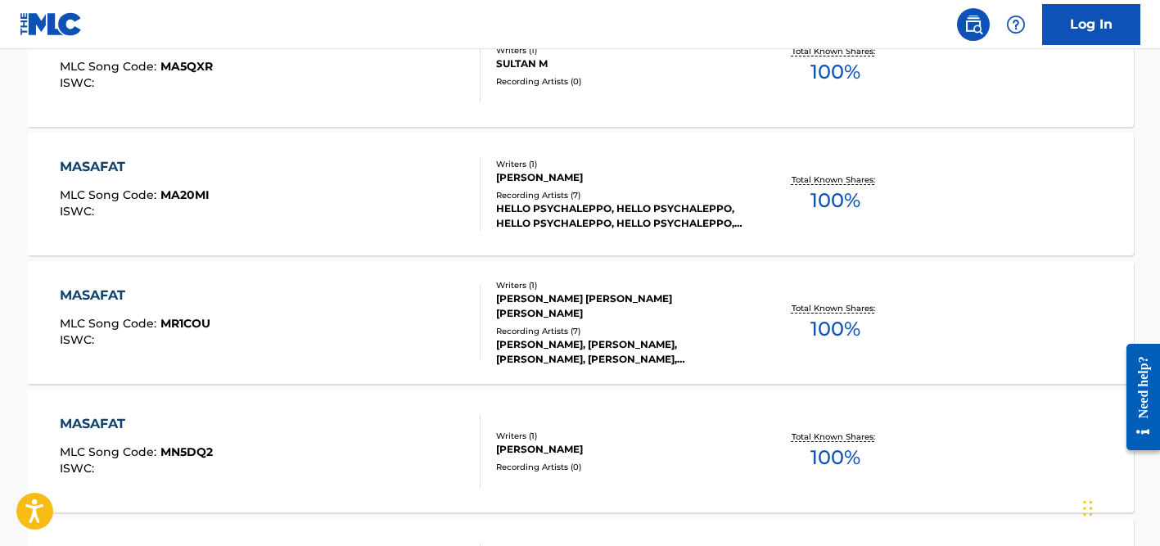
scroll to position [0, 0]
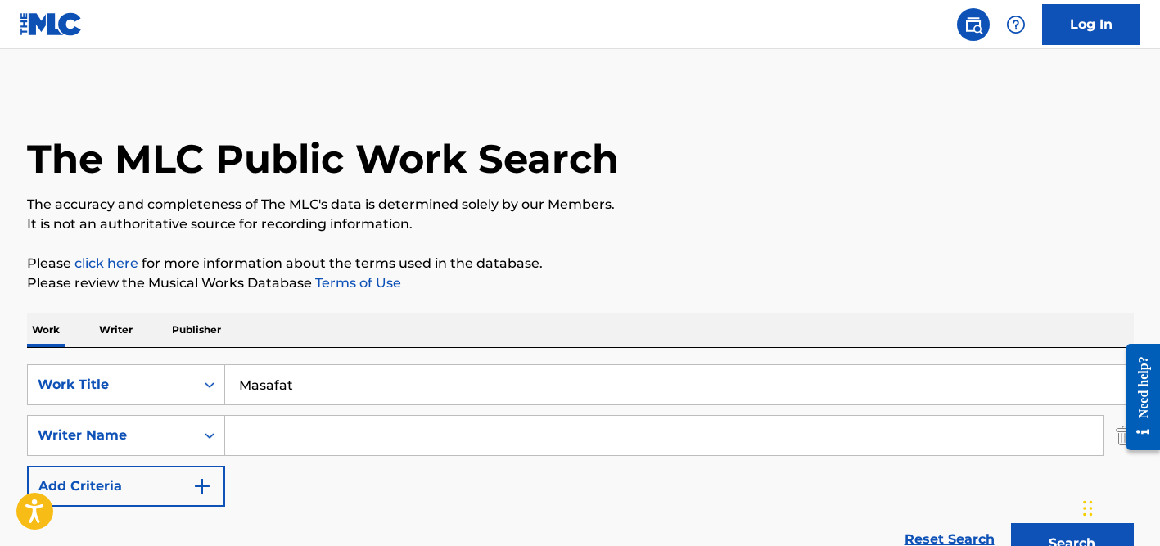
click at [286, 387] on input "Masafat" at bounding box center [679, 384] width 908 height 39
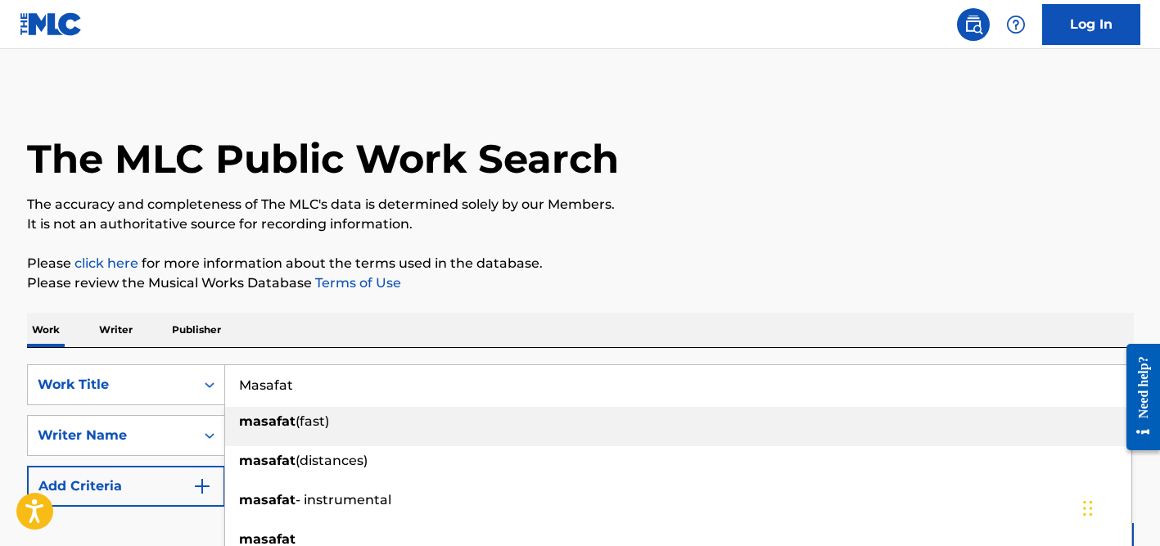
click at [286, 387] on input "Masafat" at bounding box center [679, 384] width 908 height 39
paste input "Please And Thank You"
type input "Please And Thank You"
click at [334, 313] on div "Work Writer Publisher" at bounding box center [580, 330] width 1106 height 34
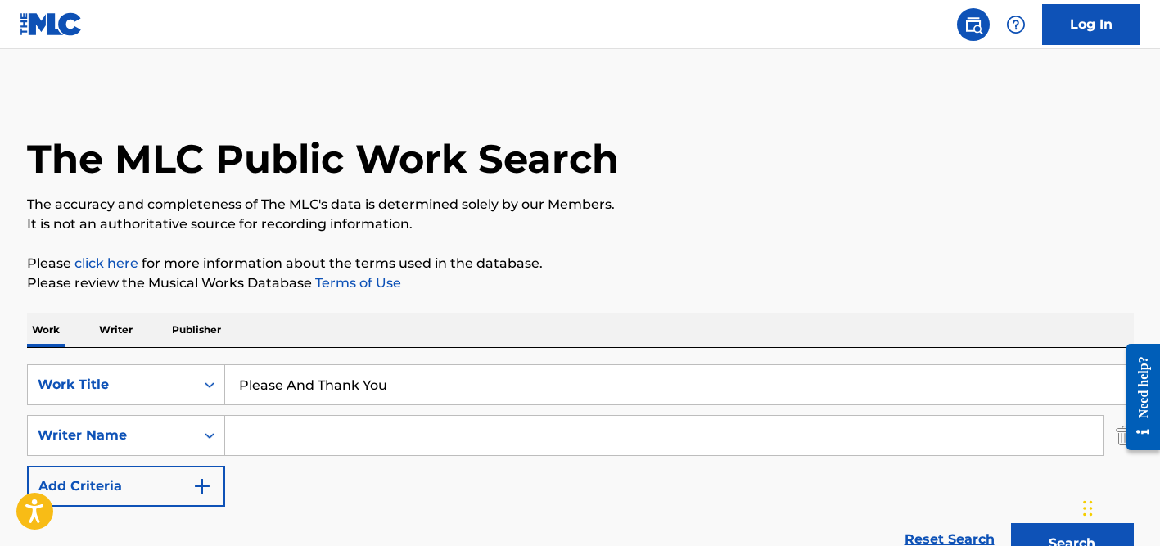
click at [328, 413] on div "SearchWithCriteria7c62c104-81dd-4476-bc42-090f860a96f6 Work Title Please And Th…" at bounding box center [580, 435] width 1106 height 142
click at [323, 443] on input "Search Form" at bounding box center [663, 435] width 877 height 39
type input "o"
type input "pino"
click at [1011, 523] on button "Search" at bounding box center [1072, 543] width 123 height 41
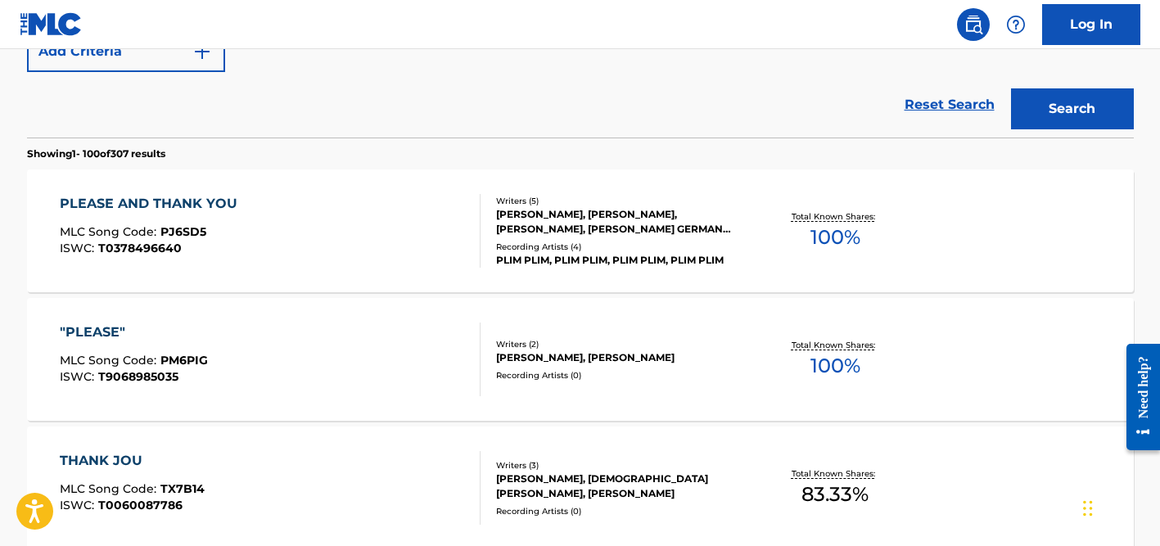
scroll to position [466, 0]
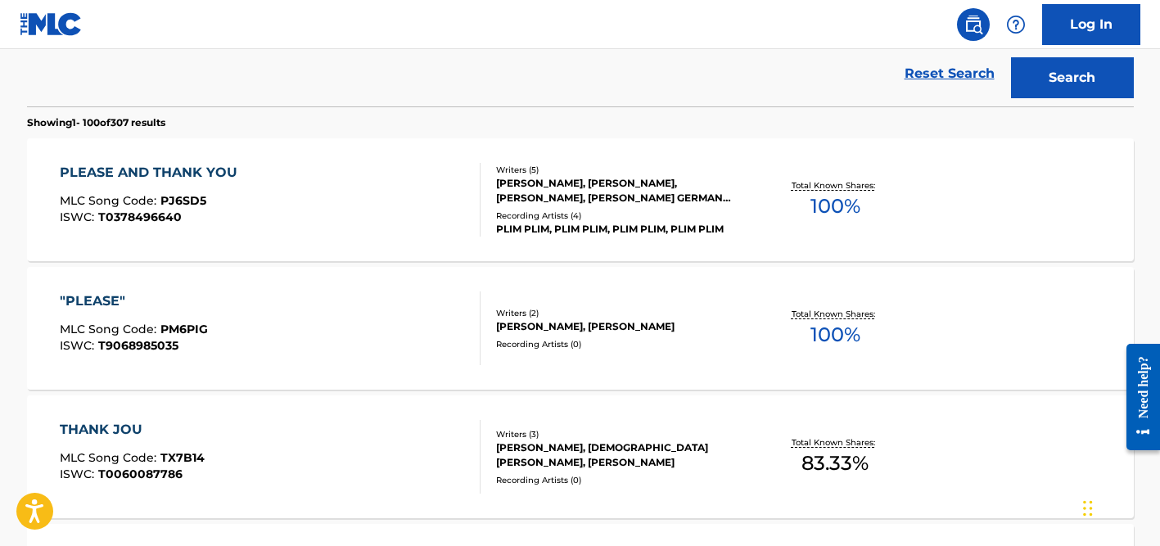
click at [547, 206] on div "Writers ( 5 ) [PERSON_NAME], [PERSON_NAME], [PERSON_NAME], [PERSON_NAME] GERMAN…" at bounding box center [611, 200] width 263 height 73
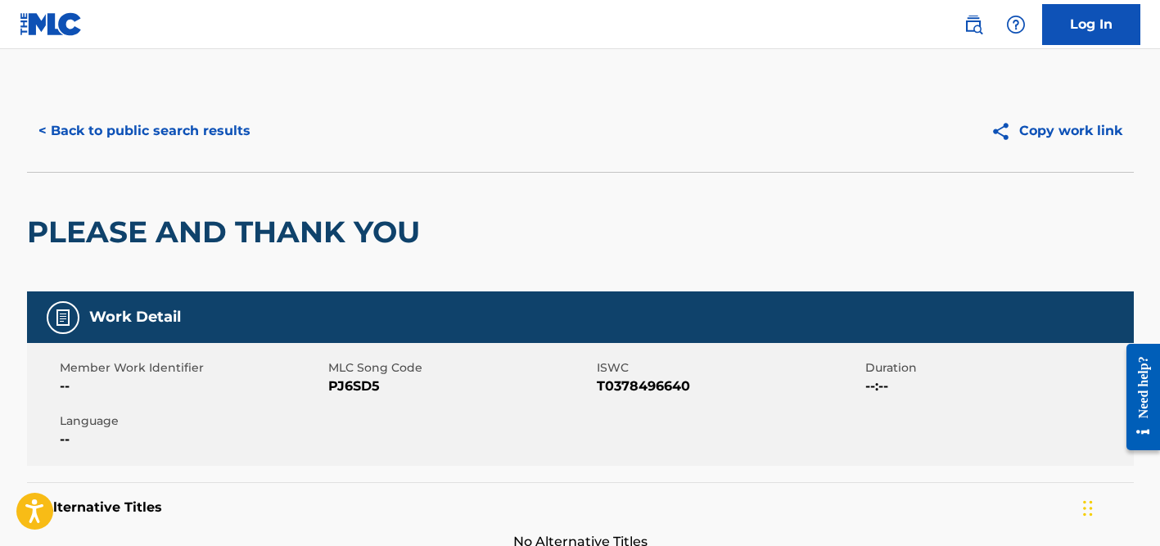
click at [182, 115] on button "< Back to public search results" at bounding box center [144, 130] width 235 height 41
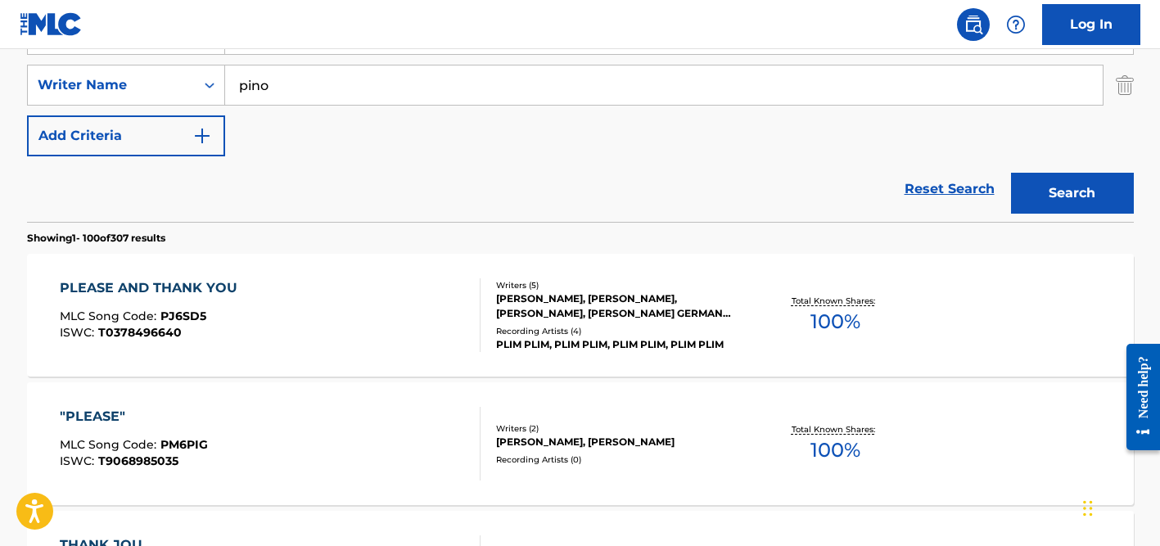
scroll to position [336, 0]
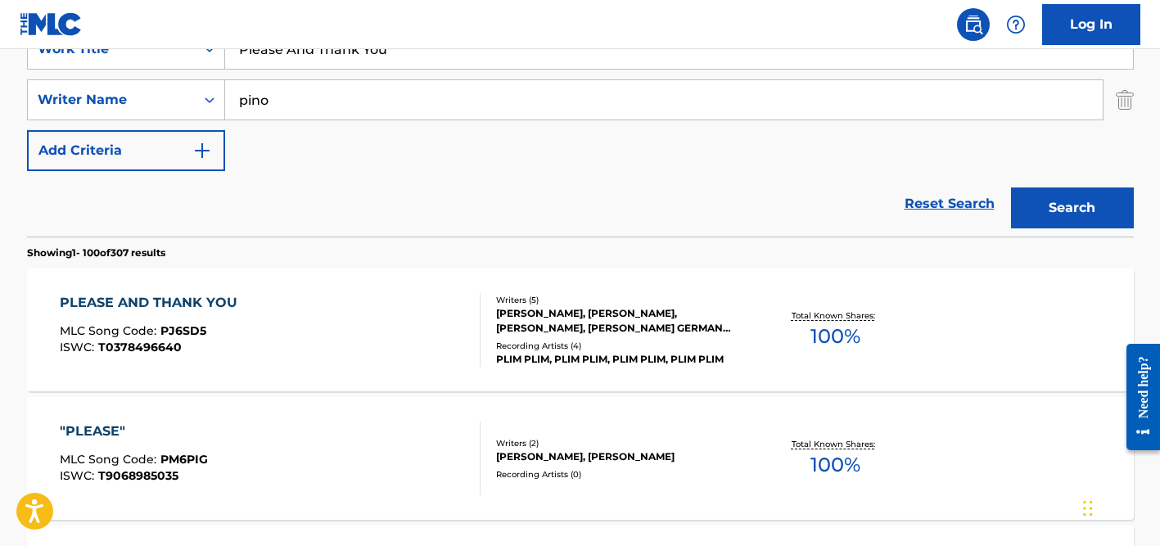
click at [258, 106] on input "pino" at bounding box center [663, 99] width 877 height 39
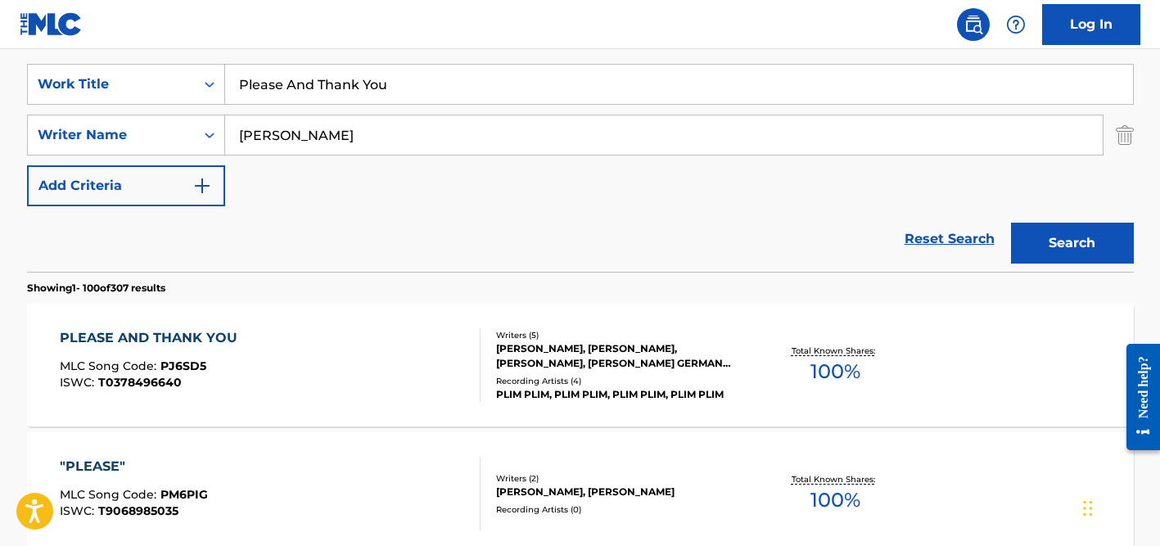
scroll to position [245, 0]
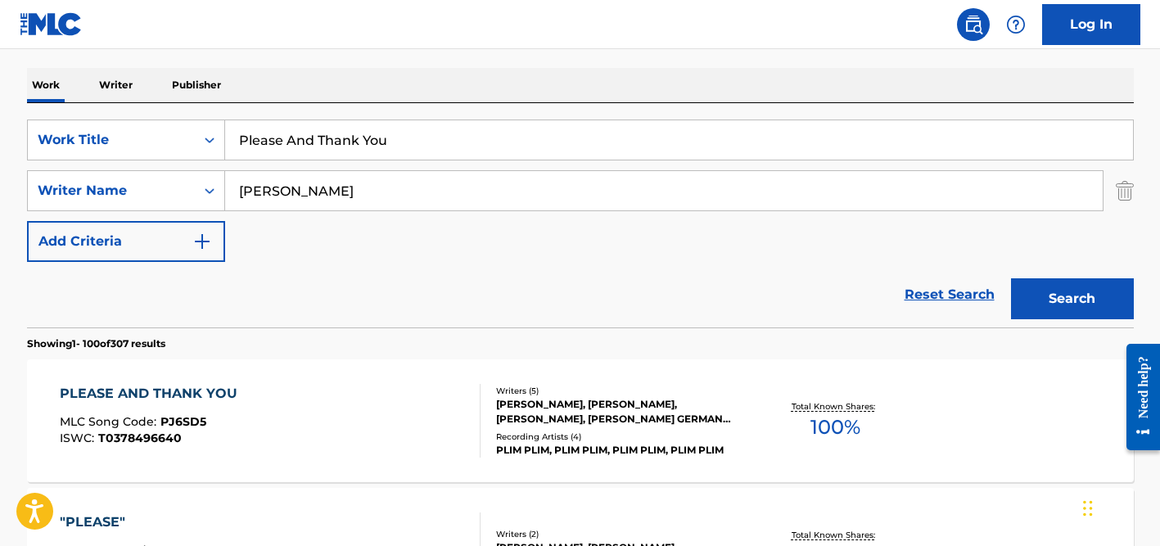
type input "[PERSON_NAME]"
click at [282, 154] on input "Please And Thank You" at bounding box center [679, 139] width 908 height 39
paste input "Lá [PERSON_NAME]"
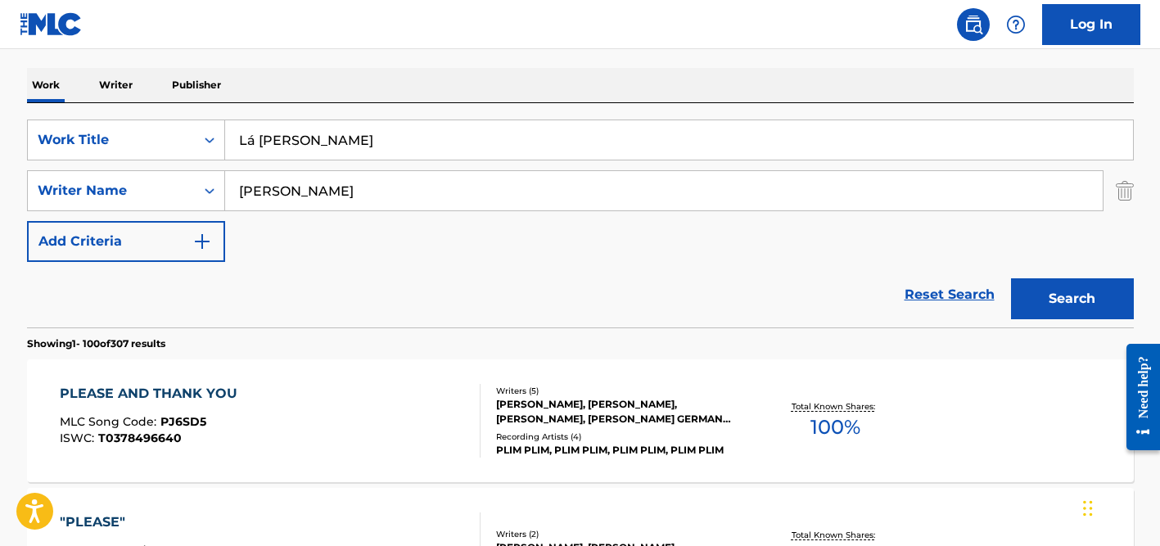
click at [254, 138] on input "Lá [PERSON_NAME]" at bounding box center [679, 139] width 908 height 39
click at [294, 138] on input "La [PERSON_NAME]" at bounding box center [679, 139] width 908 height 39
click at [340, 140] on input "La [PERSON_NAME]" at bounding box center [679, 139] width 908 height 39
type input "La [PERSON_NAME]"
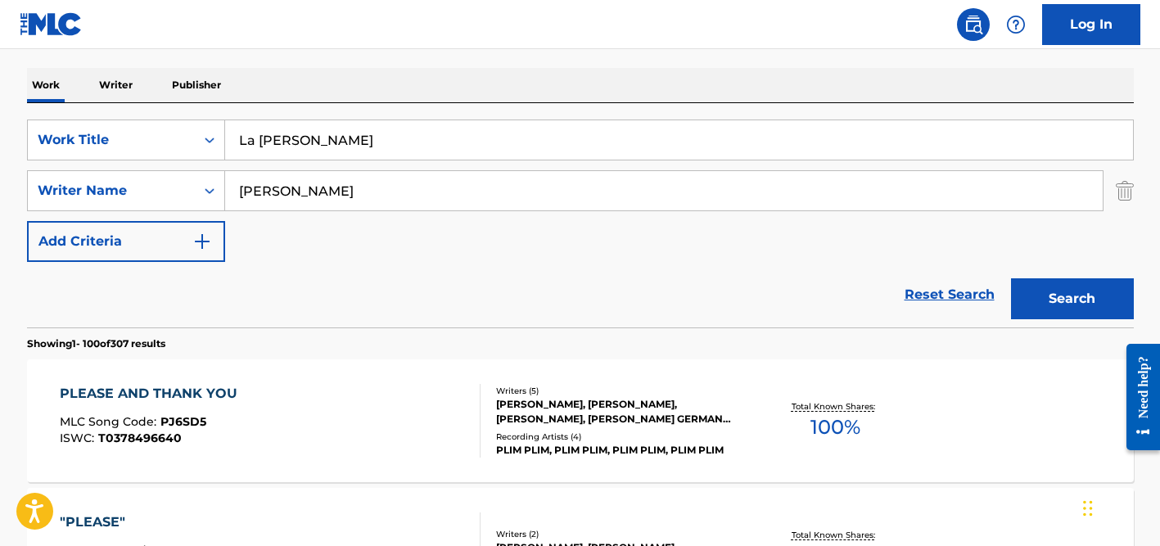
click at [370, 187] on input "[PERSON_NAME]" at bounding box center [663, 190] width 877 height 39
click at [1011, 278] on button "Search" at bounding box center [1072, 298] width 123 height 41
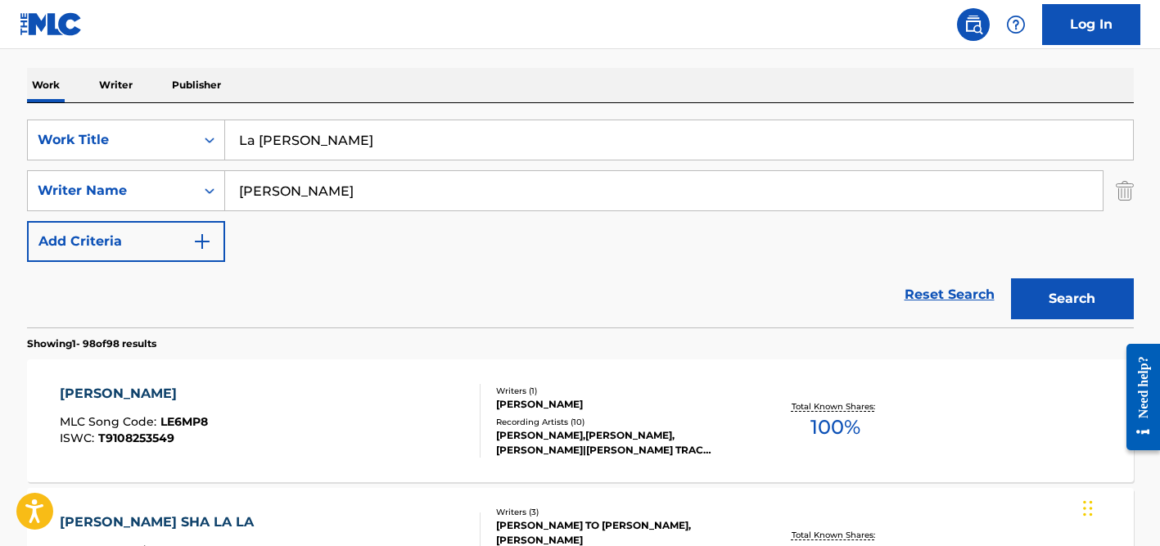
click at [543, 395] on div "Writers ( 1 )" at bounding box center [619, 391] width 247 height 12
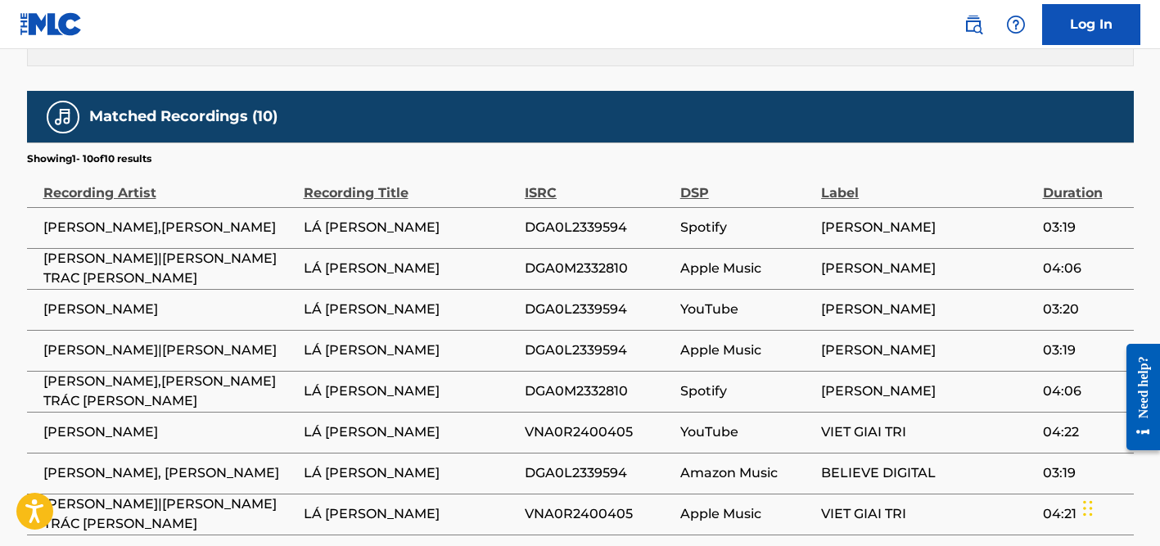
scroll to position [953, 0]
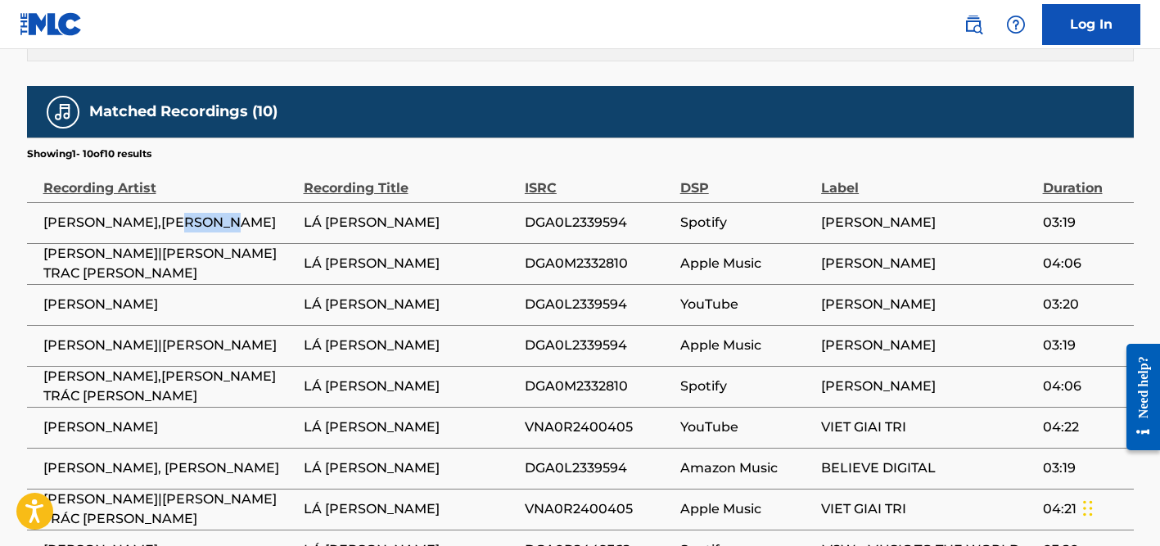
drag, startPoint x: 195, startPoint y: 201, endPoint x: 244, endPoint y: 200, distance: 49.1
click at [244, 213] on span "[PERSON_NAME],[PERSON_NAME]" at bounding box center [169, 223] width 252 height 20
copy span "[PERSON_NAME]"
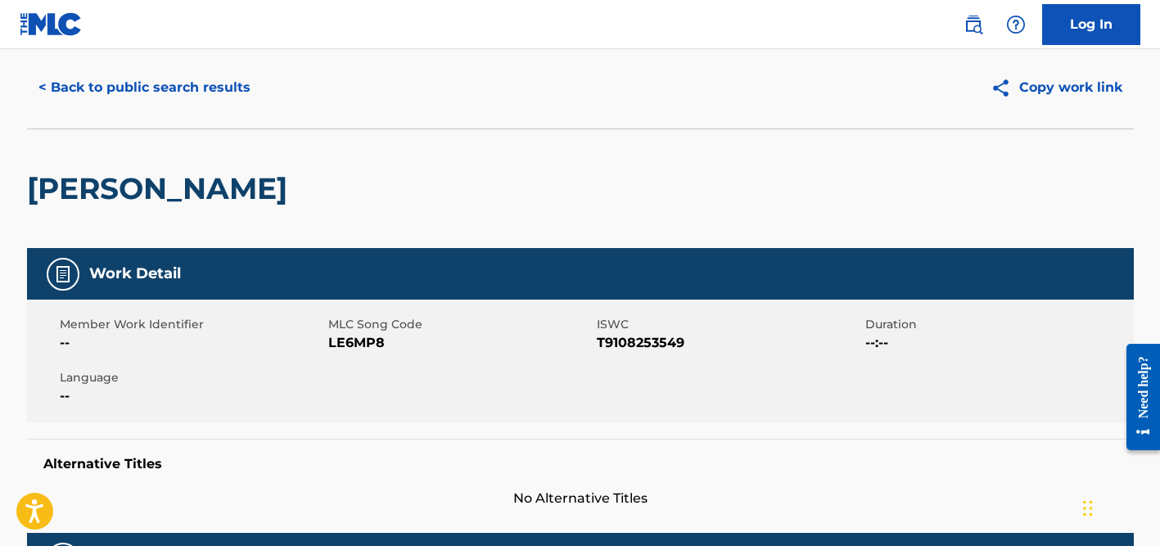
scroll to position [0, 0]
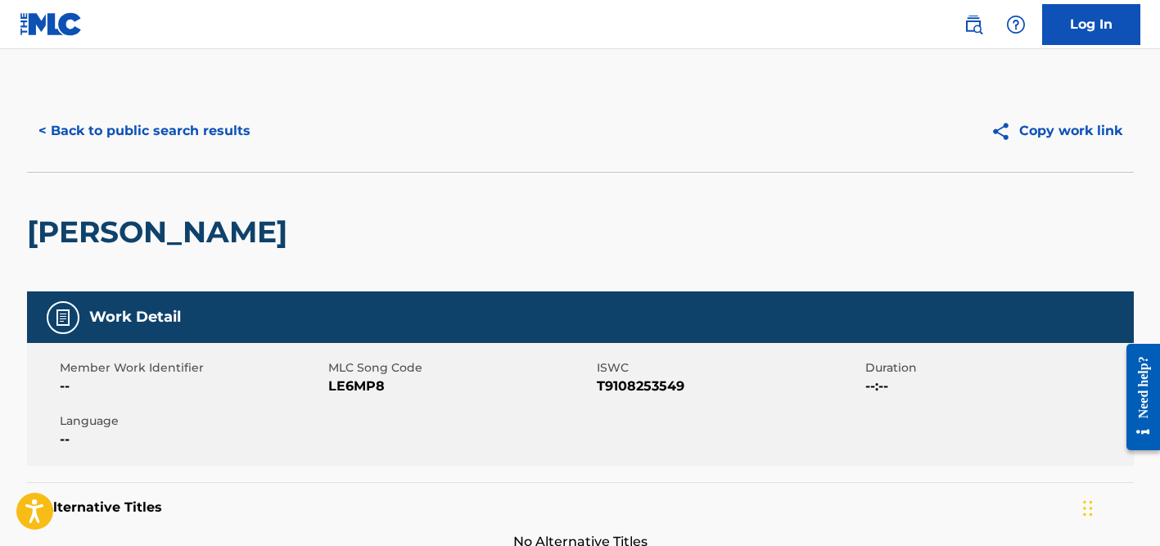
click at [194, 139] on button "< Back to public search results" at bounding box center [144, 130] width 235 height 41
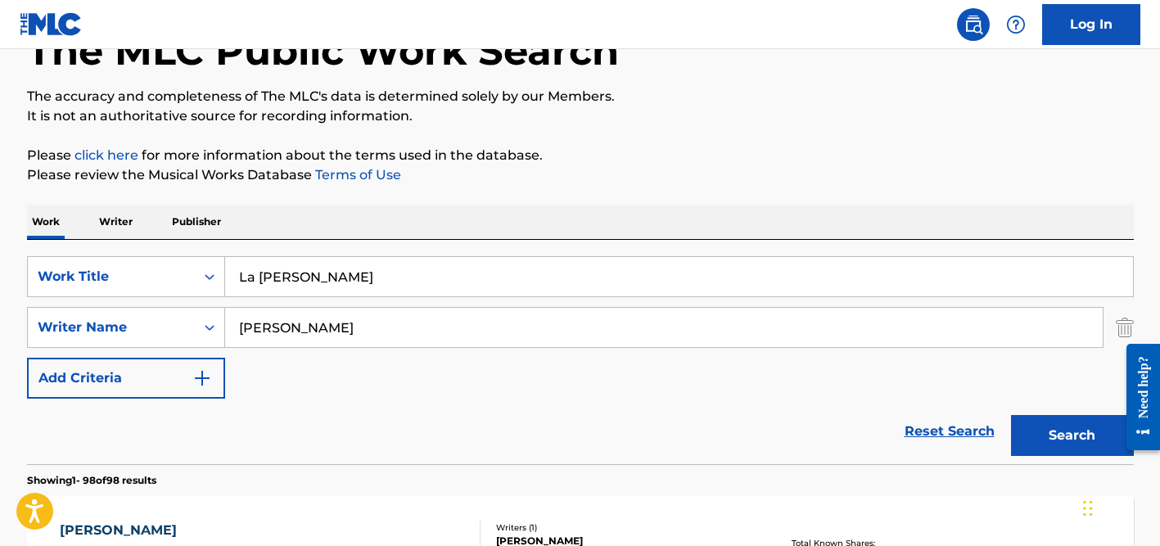
scroll to position [76, 0]
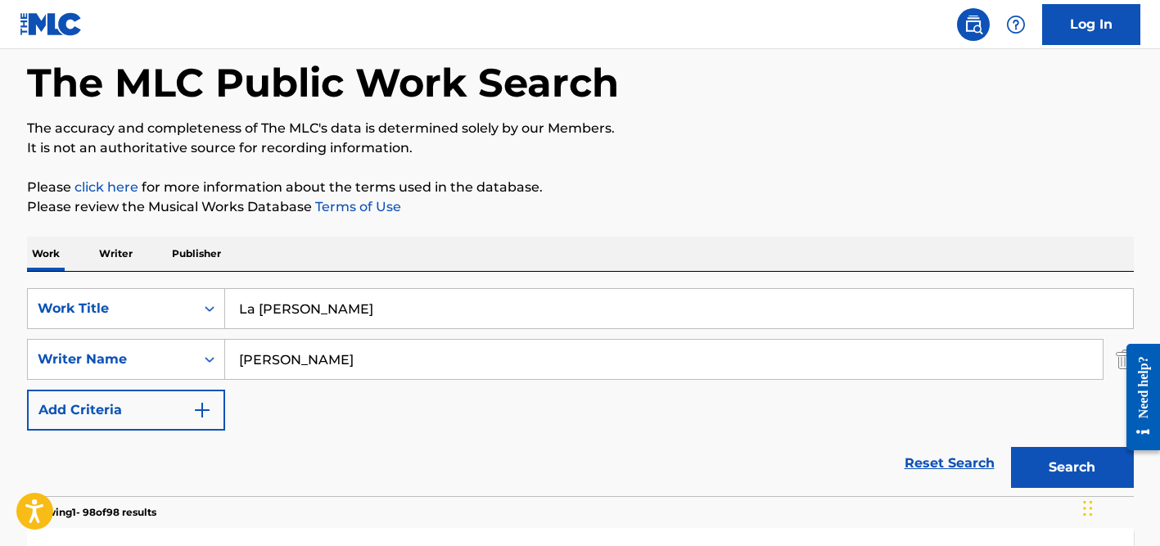
click at [286, 362] on input "[PERSON_NAME]" at bounding box center [663, 359] width 877 height 39
type input "[PERSON_NAME]"
click at [318, 318] on input "La [PERSON_NAME]" at bounding box center [679, 308] width 908 height 39
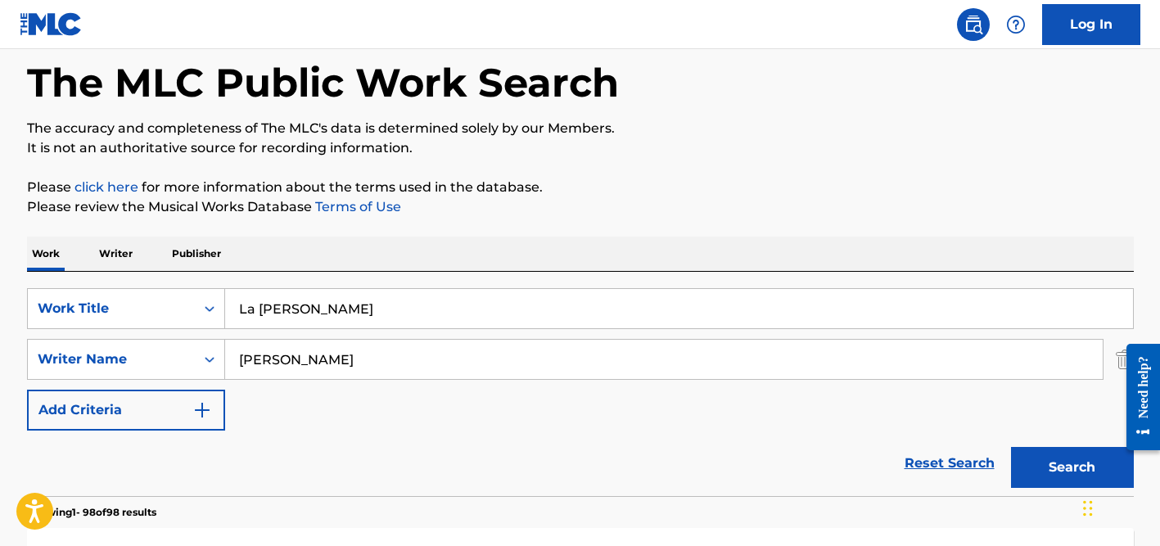
click at [318, 318] on input "La [PERSON_NAME]" at bounding box center [679, 308] width 908 height 39
type input "v"
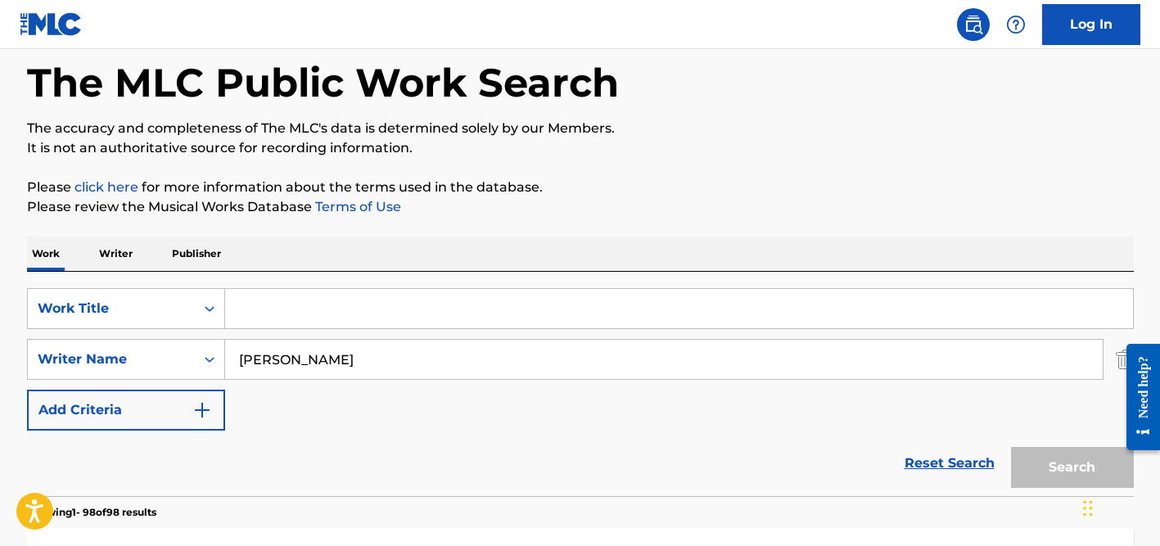
paste input "More Than My Hometown"
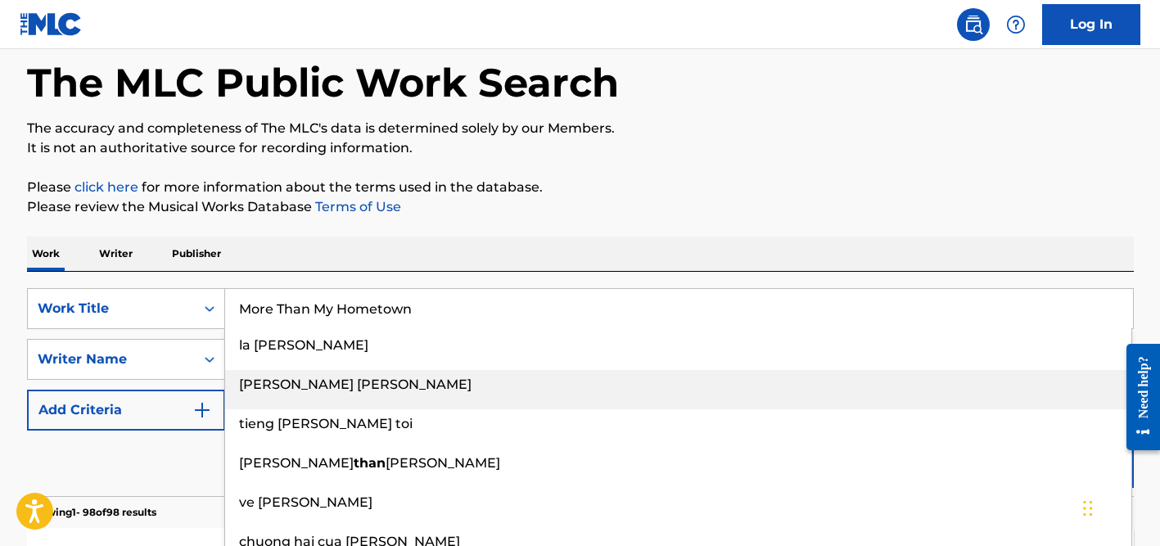
click at [369, 370] on div "[PERSON_NAME] [PERSON_NAME]" at bounding box center [678, 384] width 906 height 29
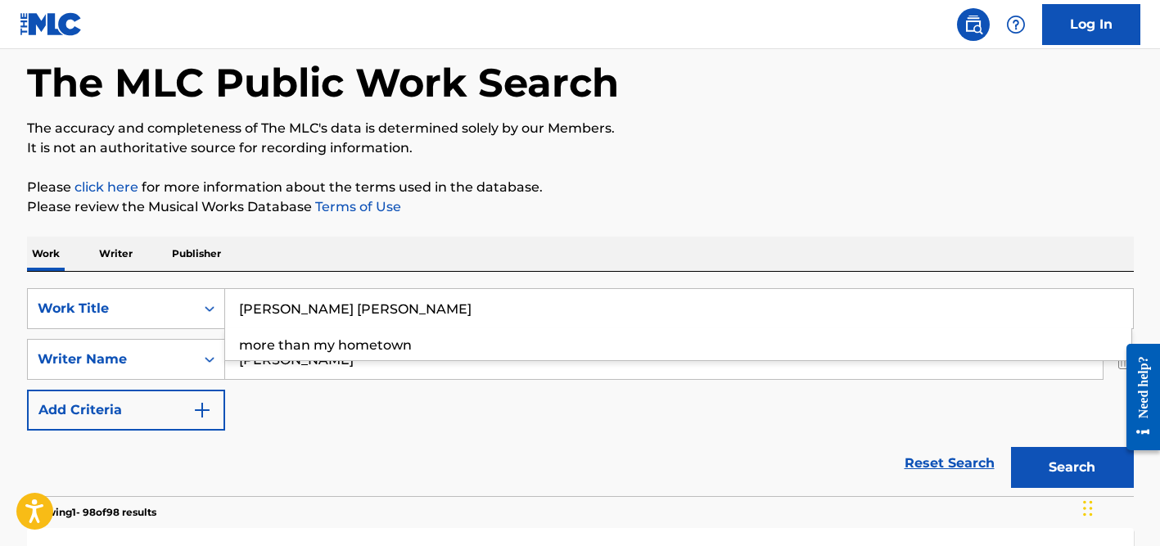
click at [354, 306] on input "[PERSON_NAME] [PERSON_NAME]" at bounding box center [679, 308] width 908 height 39
paste input "More Than My Hometow"
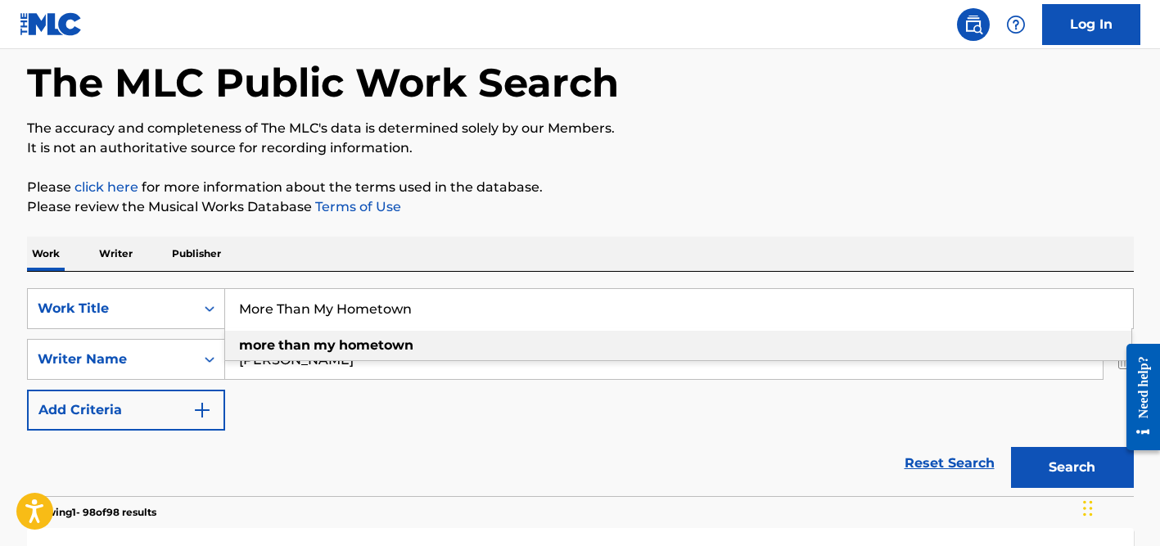
type input "More Than My Hometown"
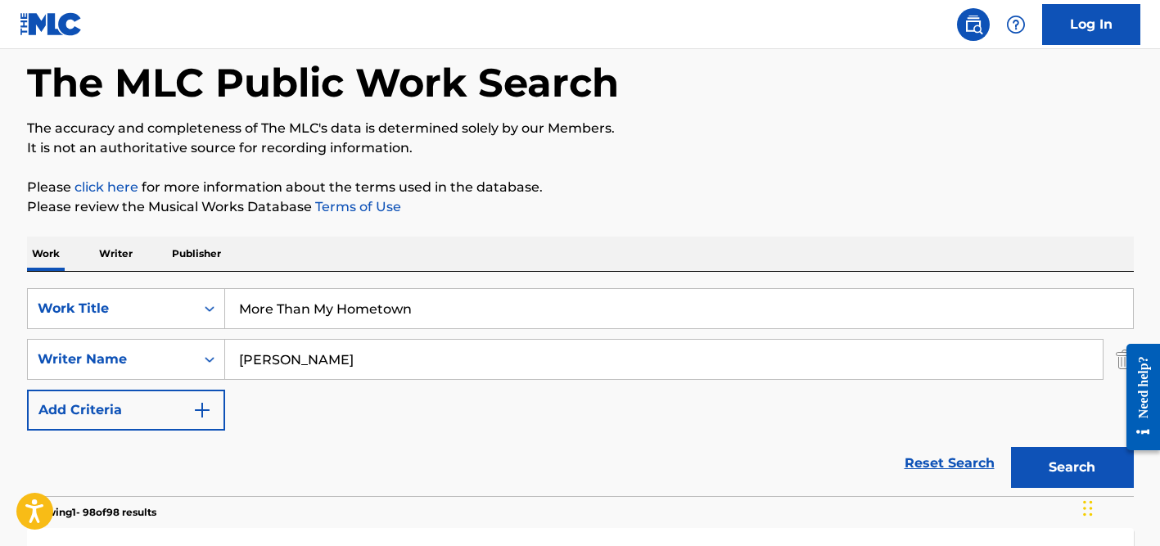
click at [418, 242] on div "Work Writer Publisher" at bounding box center [580, 254] width 1106 height 34
click at [418, 367] on input "[PERSON_NAME]" at bounding box center [663, 359] width 877 height 39
click at [1011, 447] on button "Search" at bounding box center [1072, 467] width 123 height 41
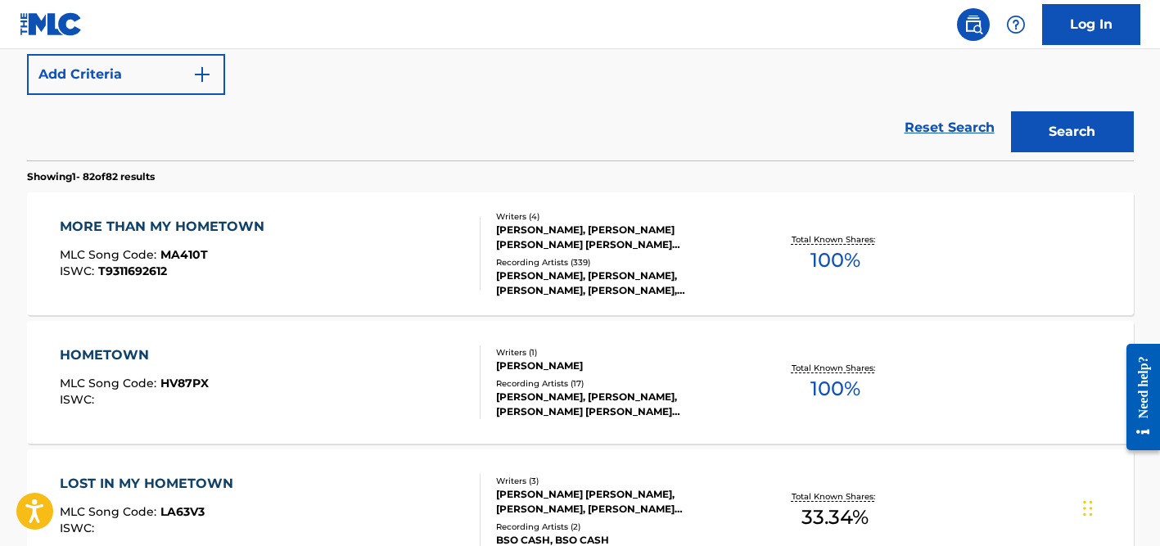
scroll to position [426, 0]
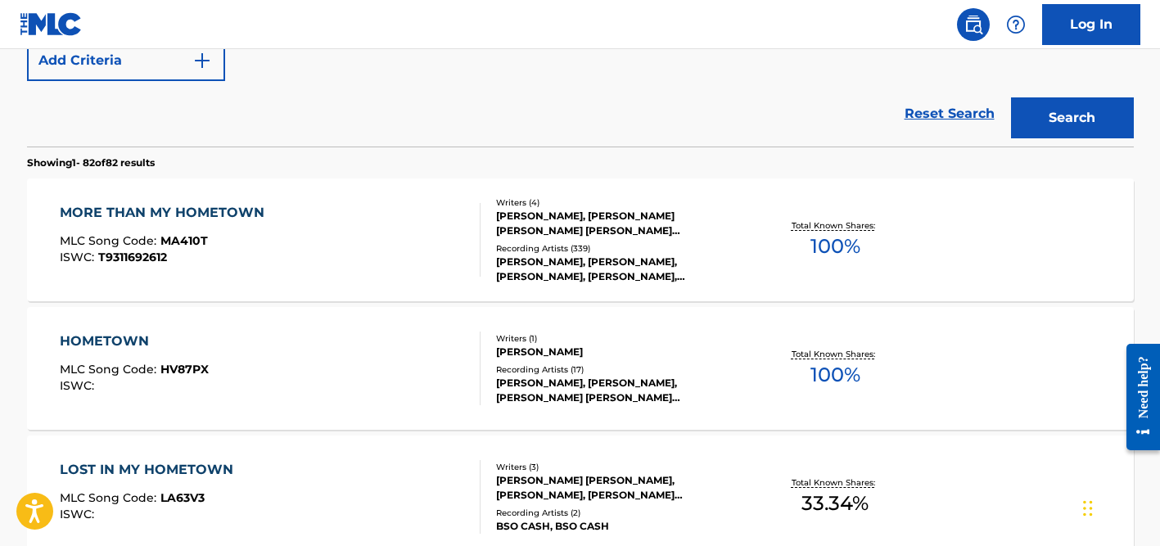
click at [560, 255] on div "[PERSON_NAME], [PERSON_NAME], [PERSON_NAME], [PERSON_NAME], [PERSON_NAME]" at bounding box center [619, 269] width 247 height 29
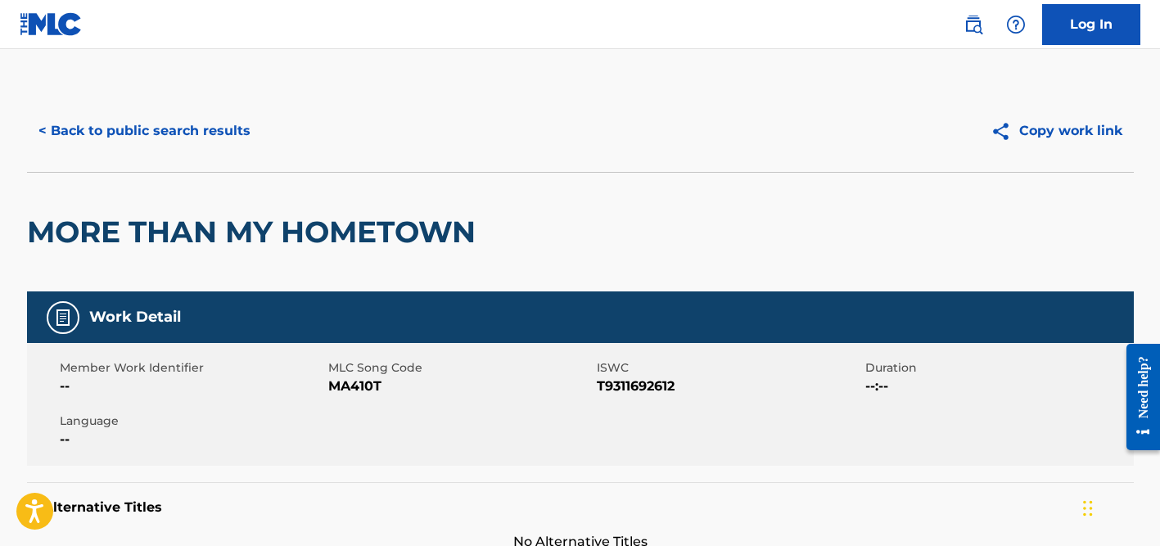
click at [176, 133] on button "< Back to public search results" at bounding box center [144, 130] width 235 height 41
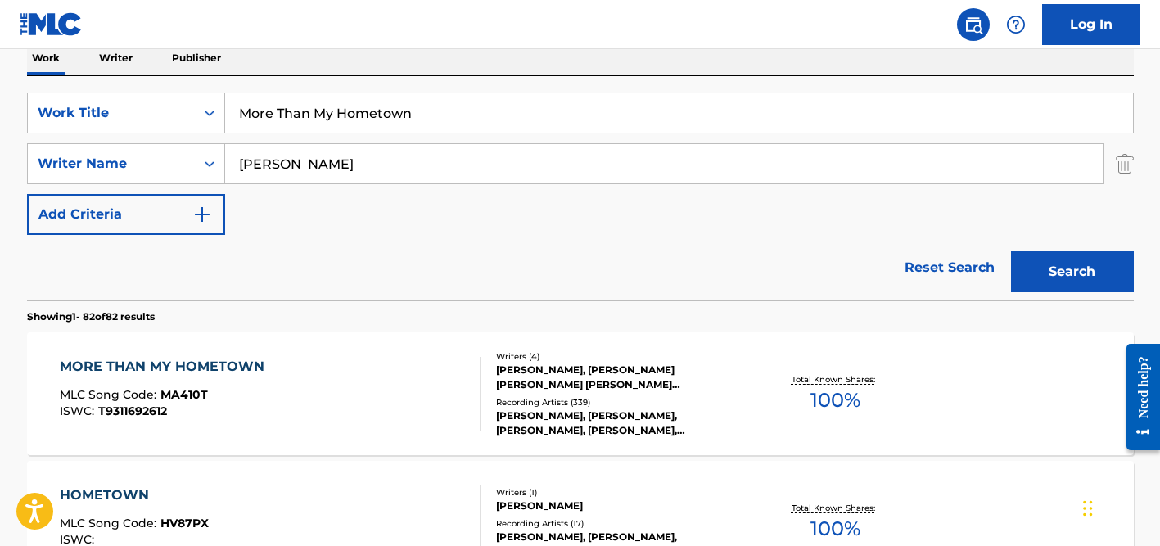
scroll to position [268, 0]
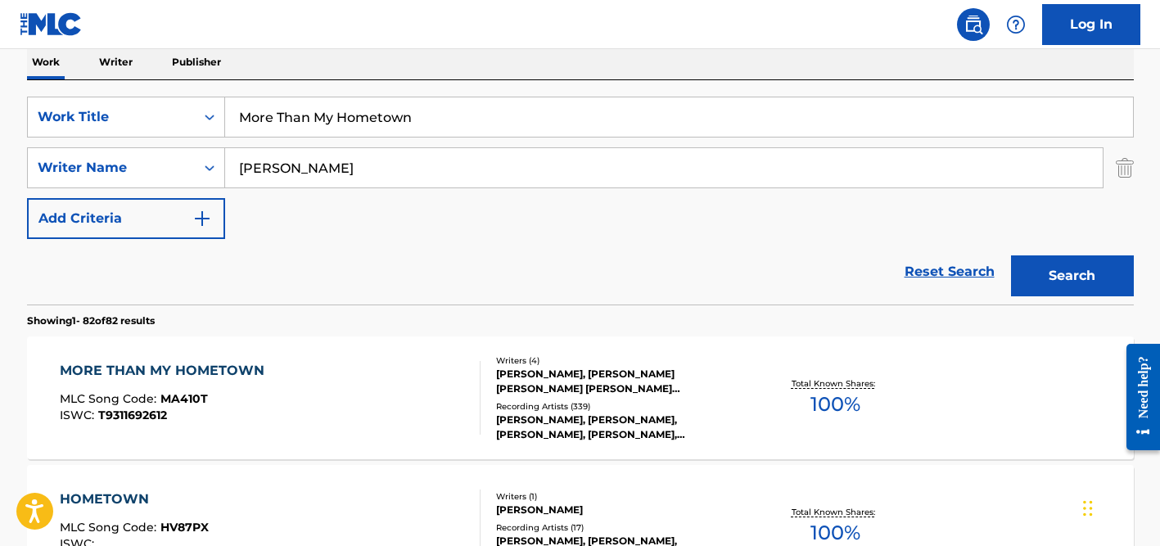
click at [379, 118] on input "More Than My Hometown" at bounding box center [679, 116] width 908 height 39
paste input "All That and More"
type input "All That and More"
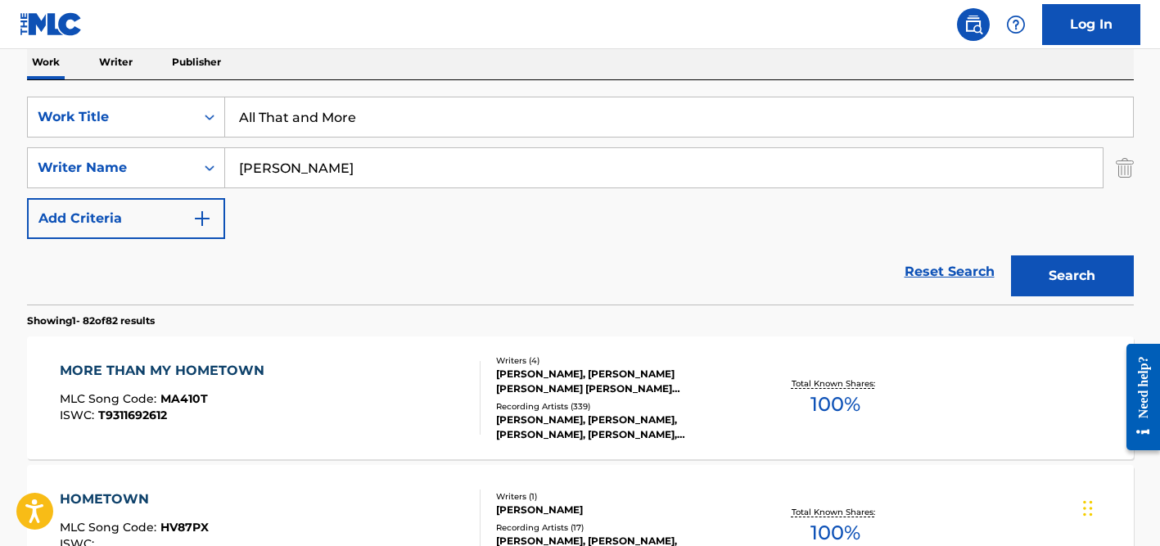
click at [341, 169] on input "[PERSON_NAME]" at bounding box center [663, 167] width 877 height 39
paste input "Melo"
type input "Melo"
click at [1011, 255] on button "Search" at bounding box center [1072, 275] width 123 height 41
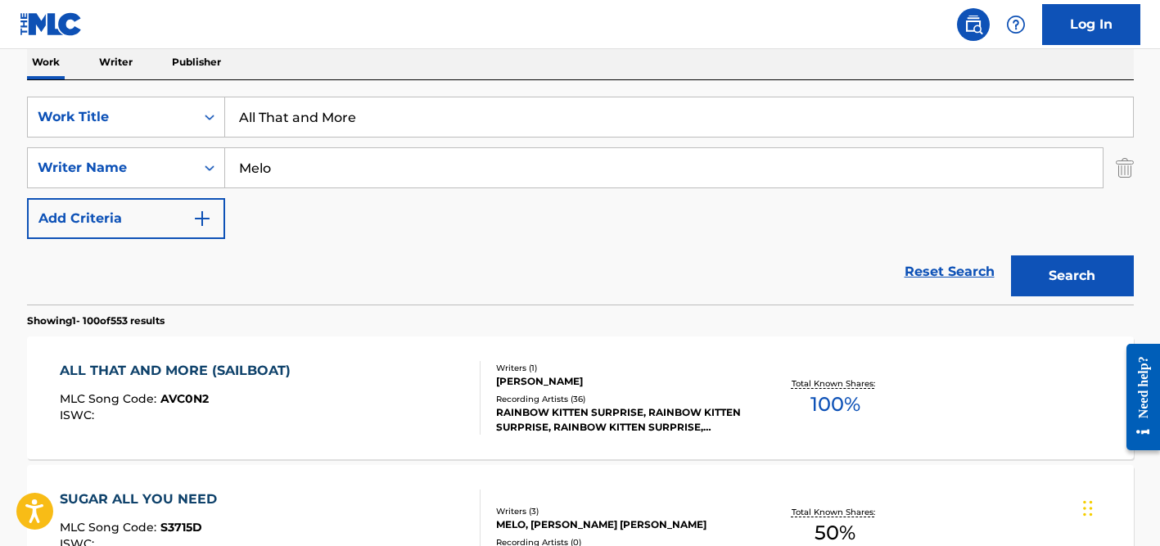
click at [535, 380] on div "[PERSON_NAME]" at bounding box center [619, 381] width 247 height 15
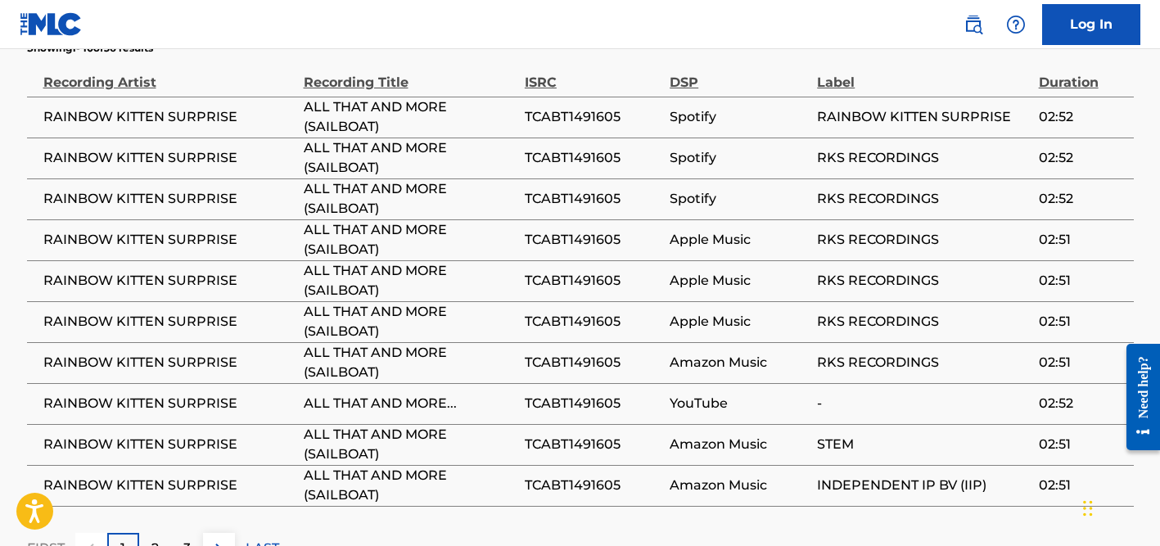
scroll to position [1284, 0]
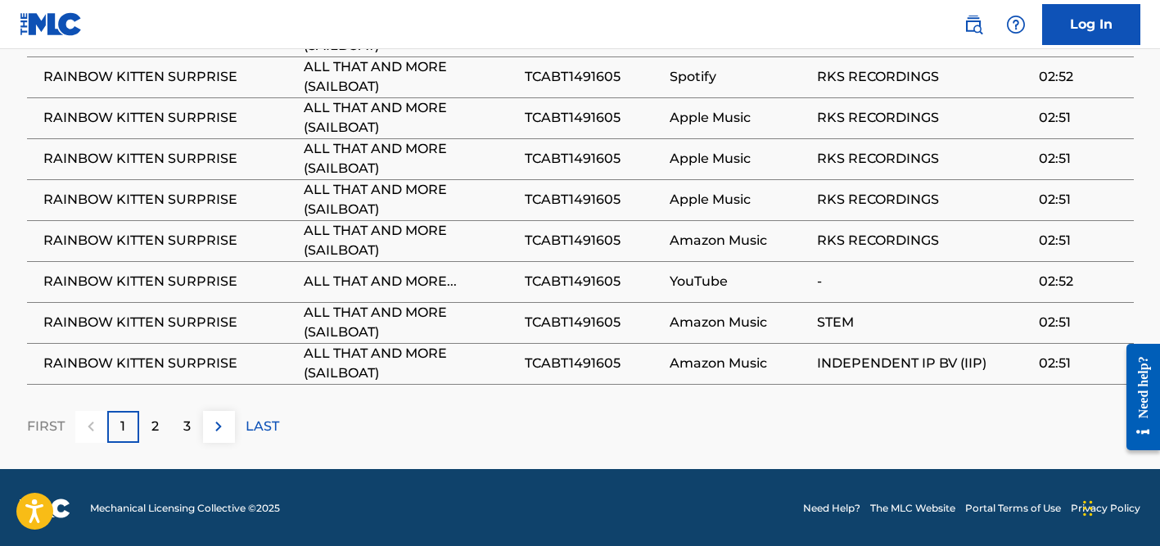
click at [146, 431] on div "2" at bounding box center [155, 427] width 32 height 32
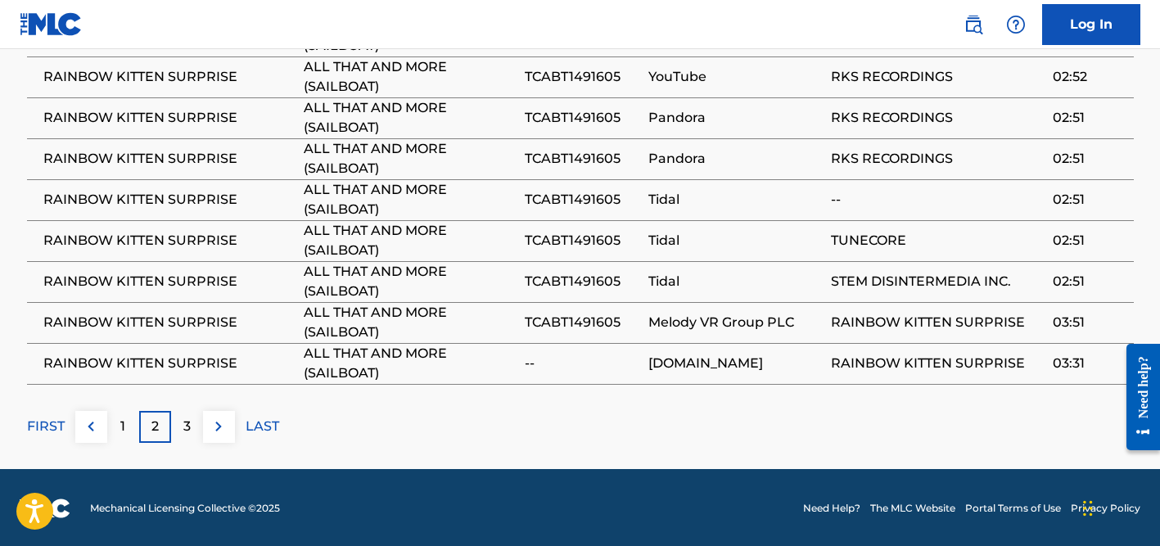
click at [187, 423] on p "3" at bounding box center [186, 427] width 7 height 20
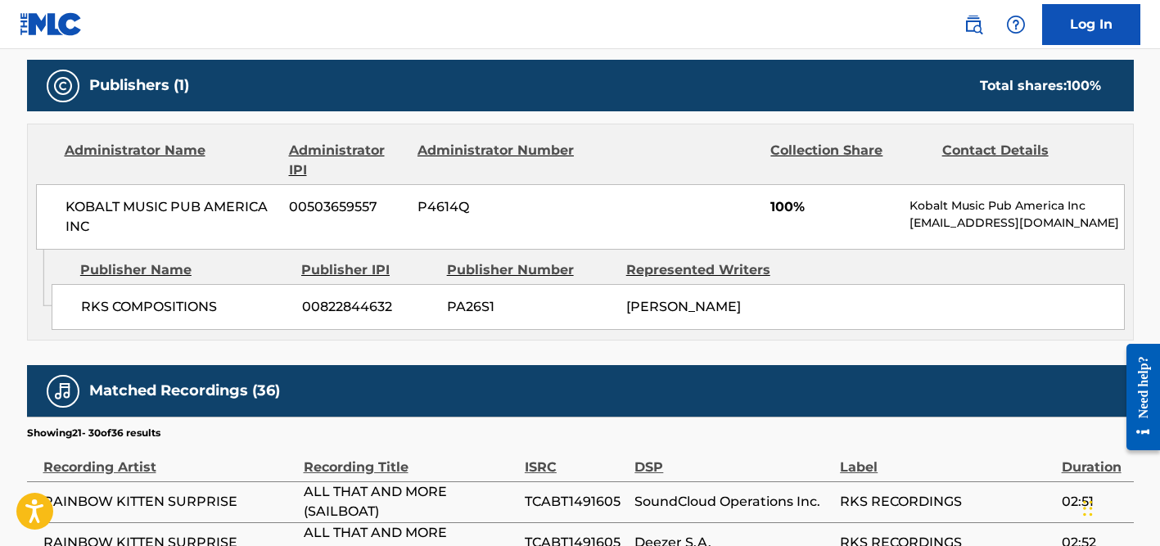
scroll to position [0, 0]
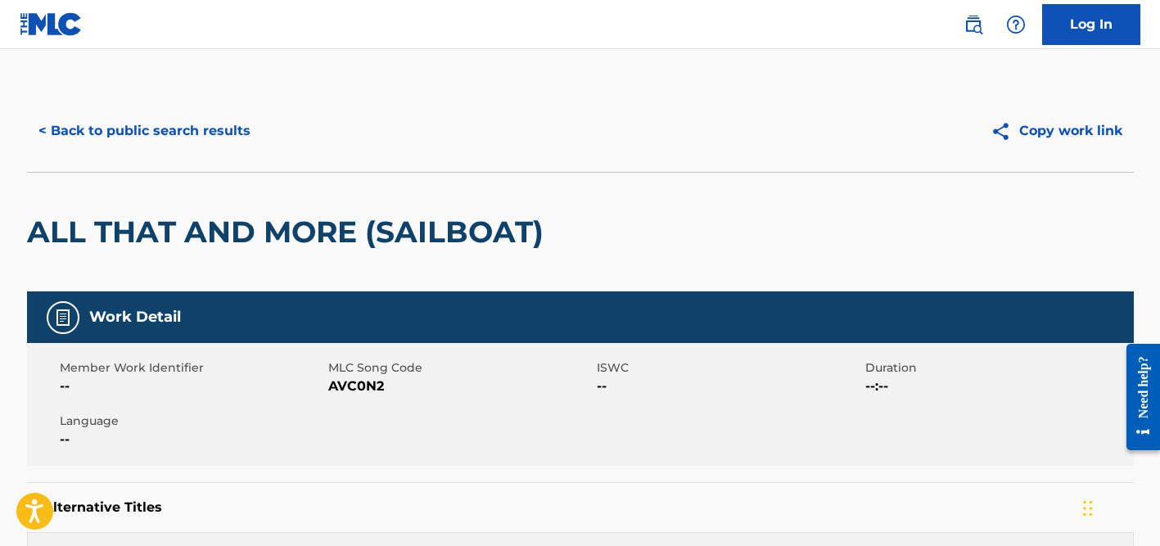
click at [241, 115] on button "< Back to public search results" at bounding box center [144, 130] width 235 height 41
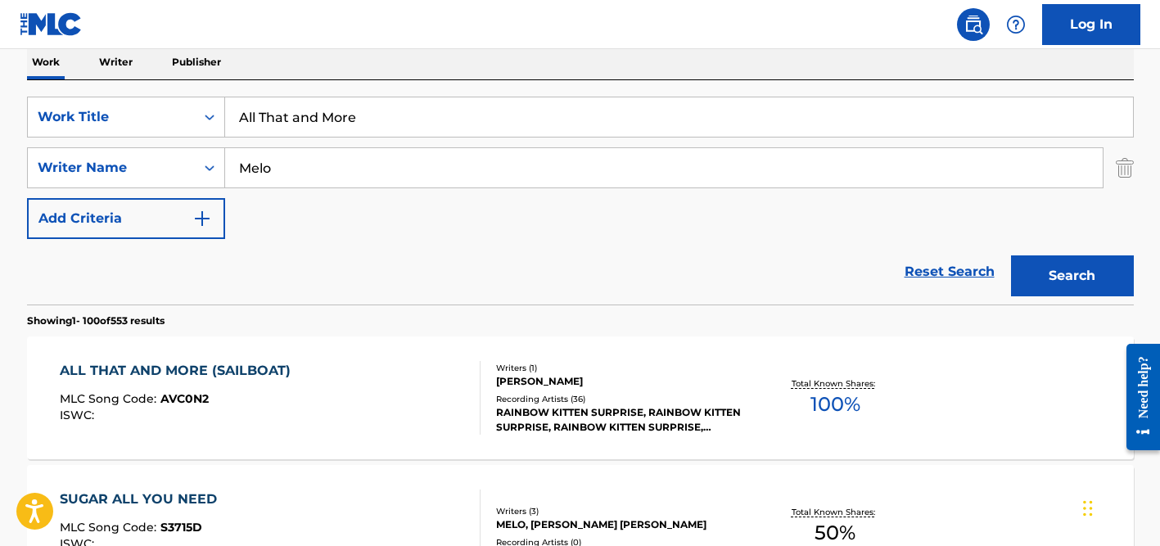
scroll to position [264, 0]
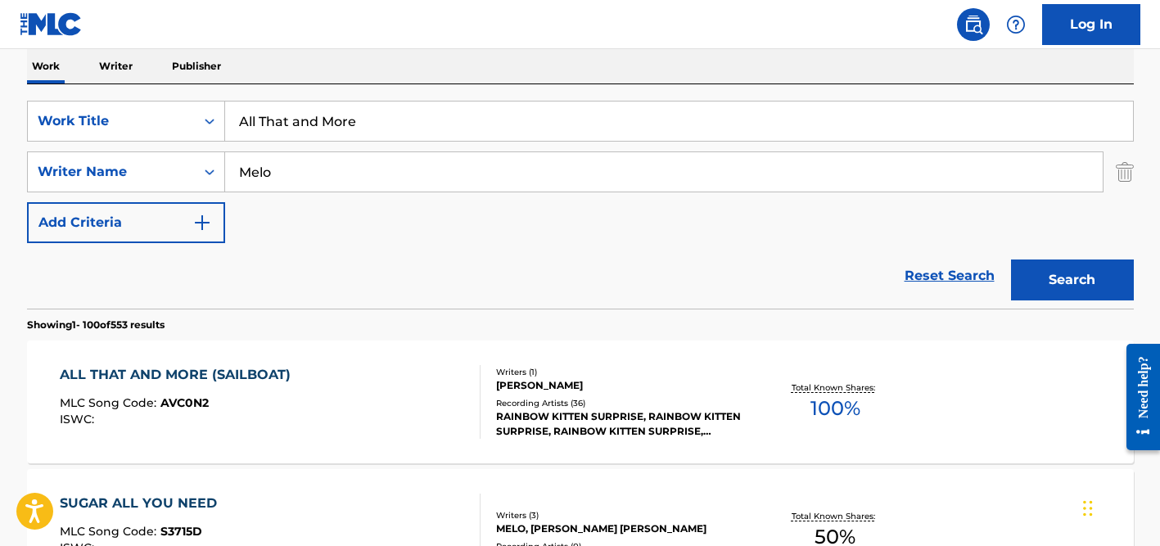
click at [300, 164] on input "Melo" at bounding box center [663, 171] width 877 height 39
type input "ferah"
click at [296, 119] on input "All That and More" at bounding box center [679, 120] width 908 height 39
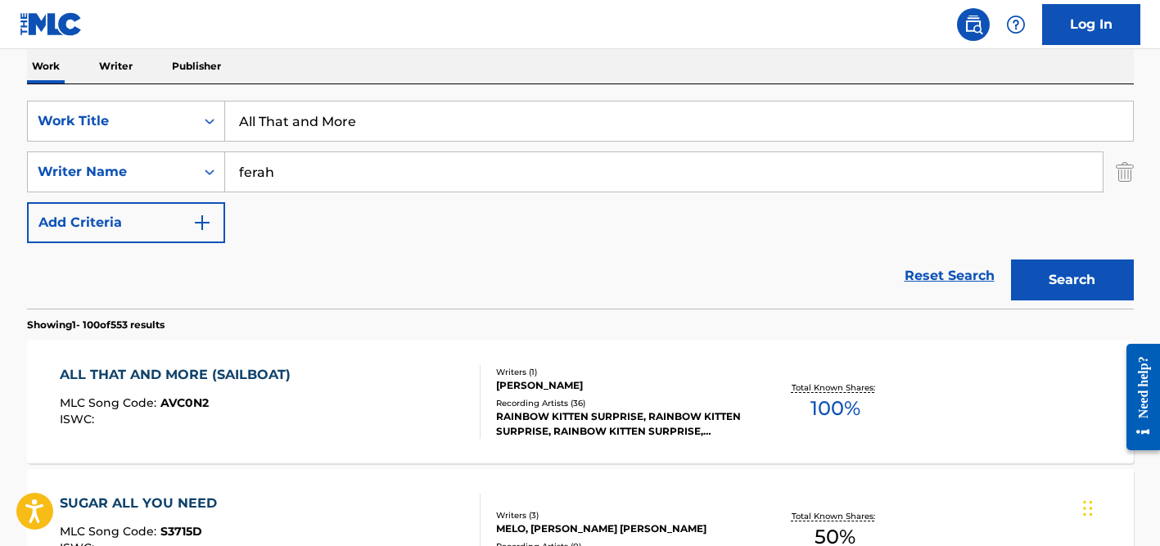
click at [296, 119] on input "All That and More" at bounding box center [679, 120] width 908 height 39
paste input "Bırak Kadının Olayım"
click at [262, 118] on input "Bırak Kadının Olayım" at bounding box center [679, 120] width 908 height 39
click at [250, 119] on input "Bıirak Kadının Olayım" at bounding box center [679, 120] width 908 height 39
click at [309, 121] on input "Birak Kadının Olayım" at bounding box center [679, 120] width 908 height 39
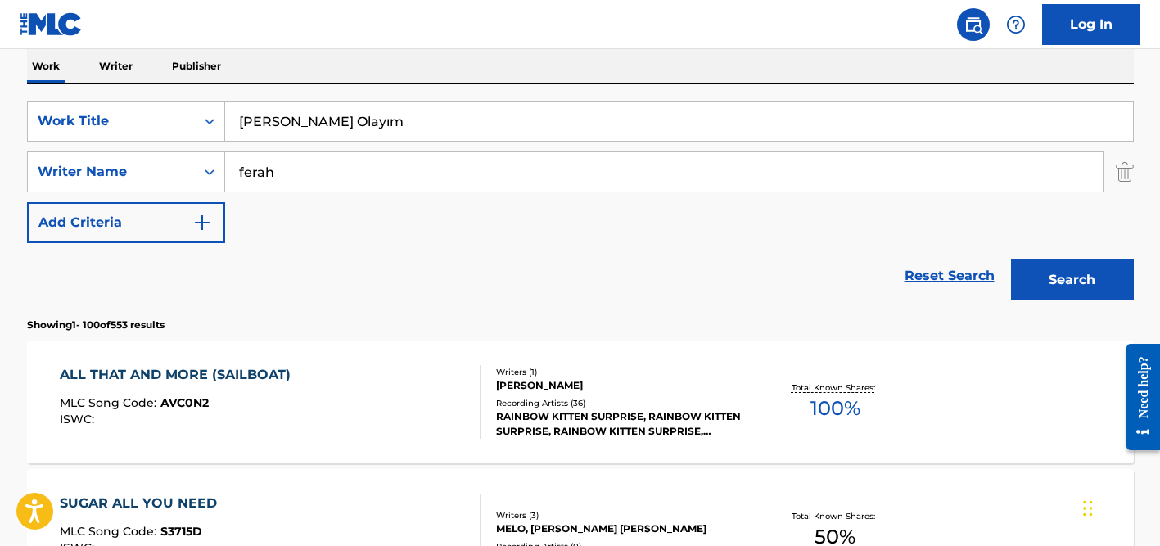
click at [321, 121] on input "[PERSON_NAME] Olayım" at bounding box center [679, 120] width 908 height 39
click at [366, 121] on input "[PERSON_NAME] Olayım" at bounding box center [679, 120] width 908 height 39
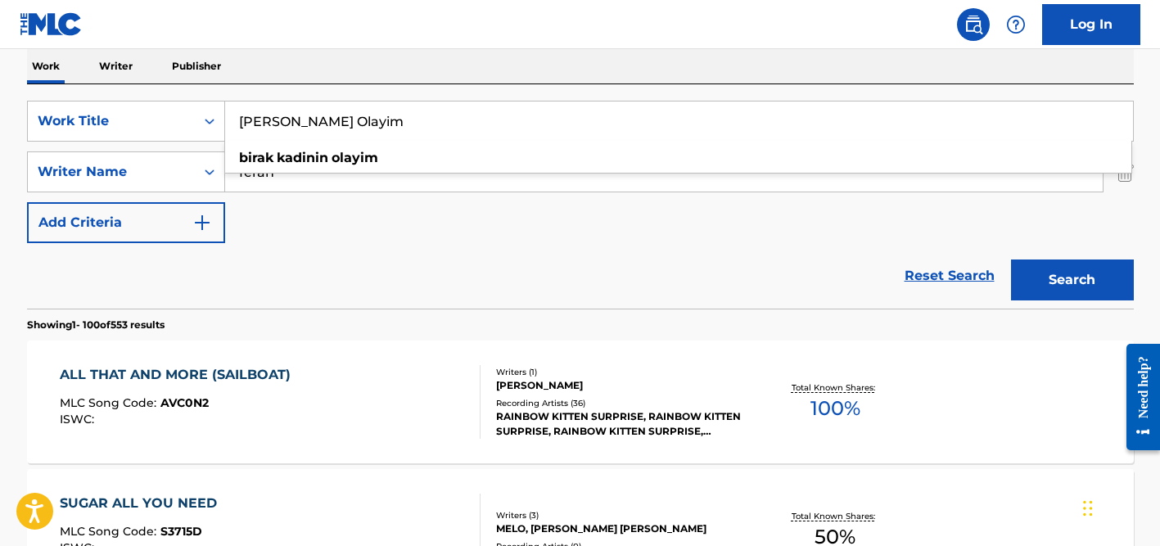
type input "[PERSON_NAME] Olayim"
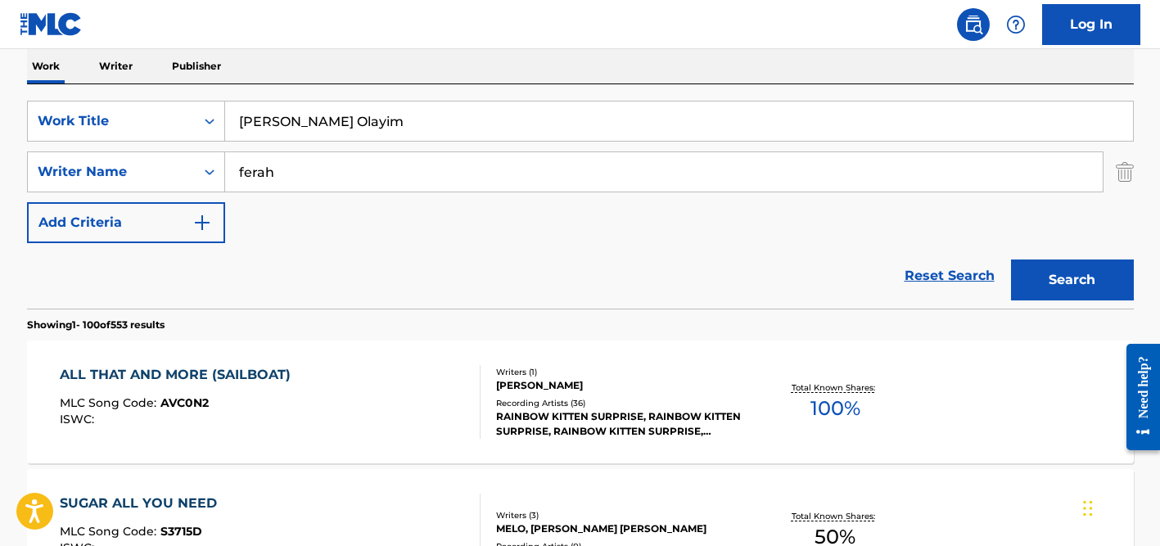
drag, startPoint x: 338, startPoint y: 212, endPoint x: 336, endPoint y: 196, distance: 15.7
click at [338, 206] on div "SearchWithCriteria7c62c104-81dd-4476-bc42-090f860a96f6 Work Title Birak Kadinin…" at bounding box center [580, 172] width 1106 height 142
click at [332, 152] on input "ferah" at bounding box center [663, 171] width 877 height 39
click at [1011, 259] on button "Search" at bounding box center [1072, 279] width 123 height 41
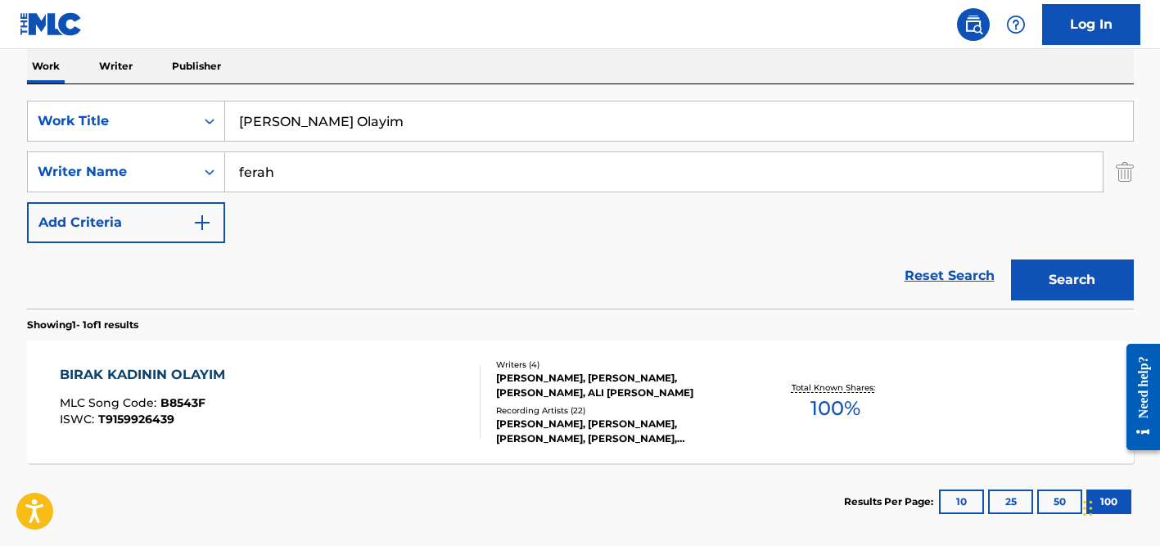
click at [259, 181] on input "ferah" at bounding box center [663, 171] width 877 height 39
type input "[PERSON_NAME]"
click at [306, 119] on input "[PERSON_NAME] Olayim" at bounding box center [679, 120] width 908 height 39
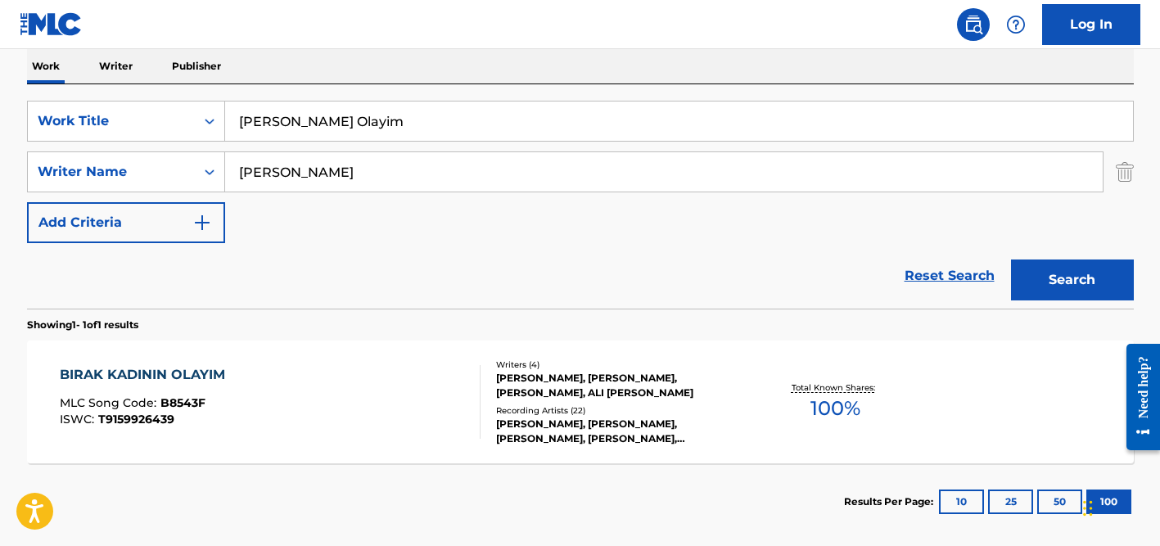
click at [306, 119] on input "[PERSON_NAME] Olayim" at bounding box center [679, 120] width 908 height 39
paste input "Amor Traicionero"
type input "Amor Traicionero"
click at [1011, 259] on button "Search" at bounding box center [1072, 279] width 123 height 41
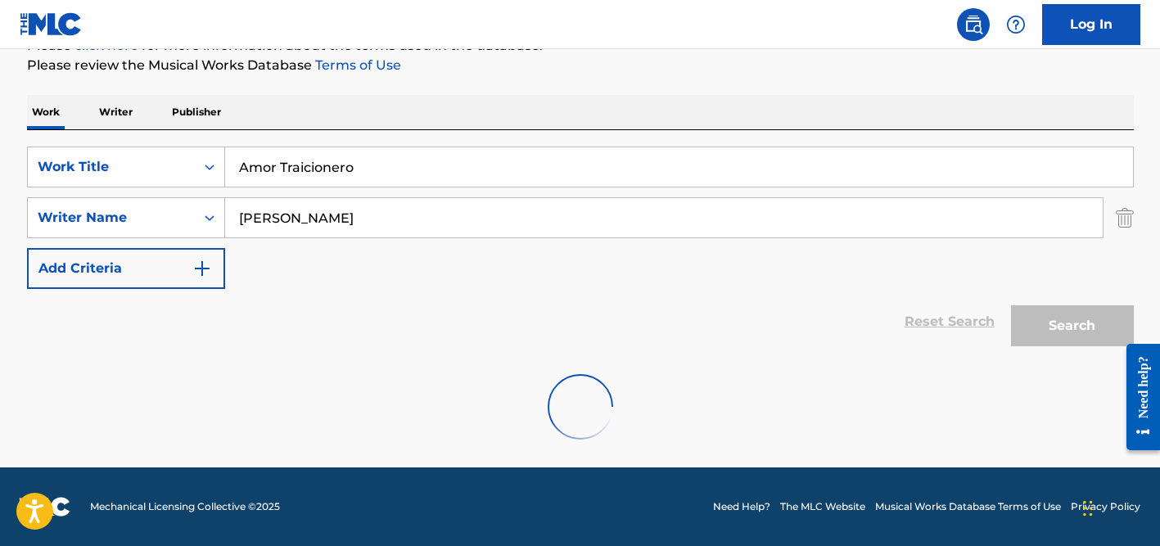
scroll to position [218, 0]
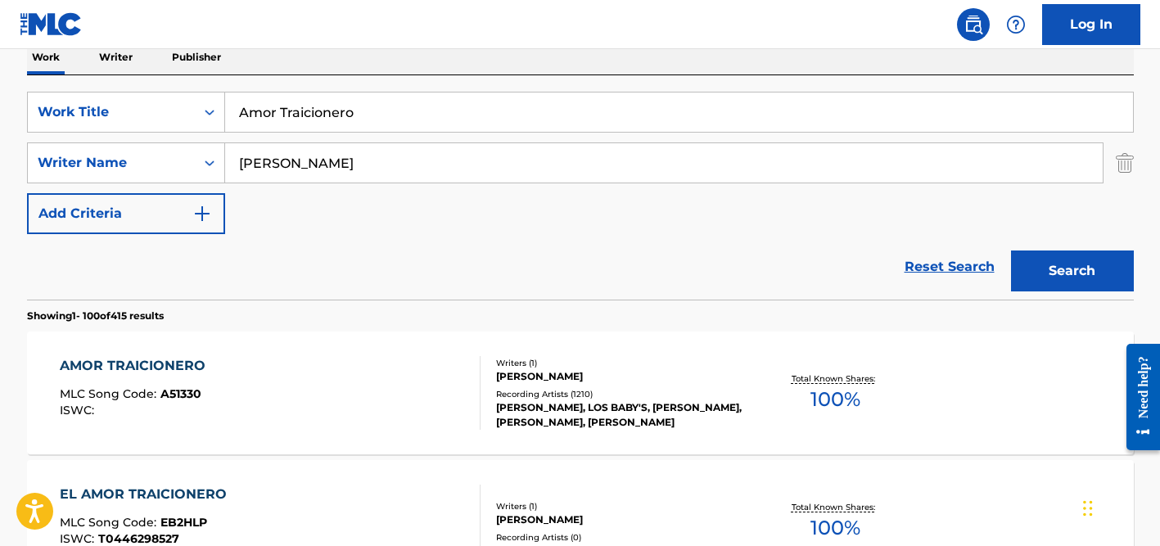
click at [150, 254] on div "Reset Search Search" at bounding box center [580, 266] width 1106 height 65
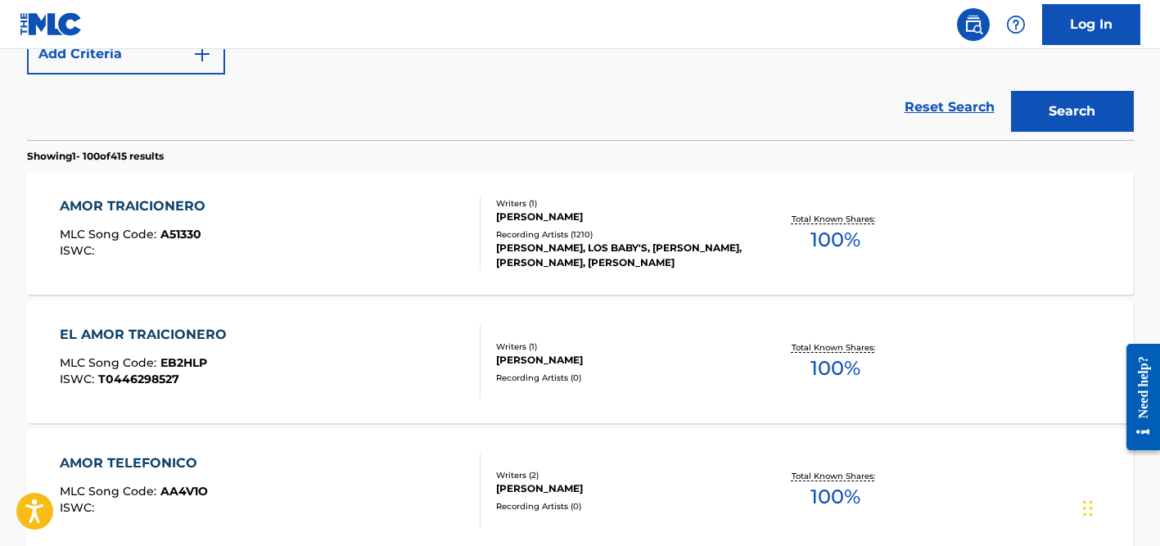
scroll to position [466, 0]
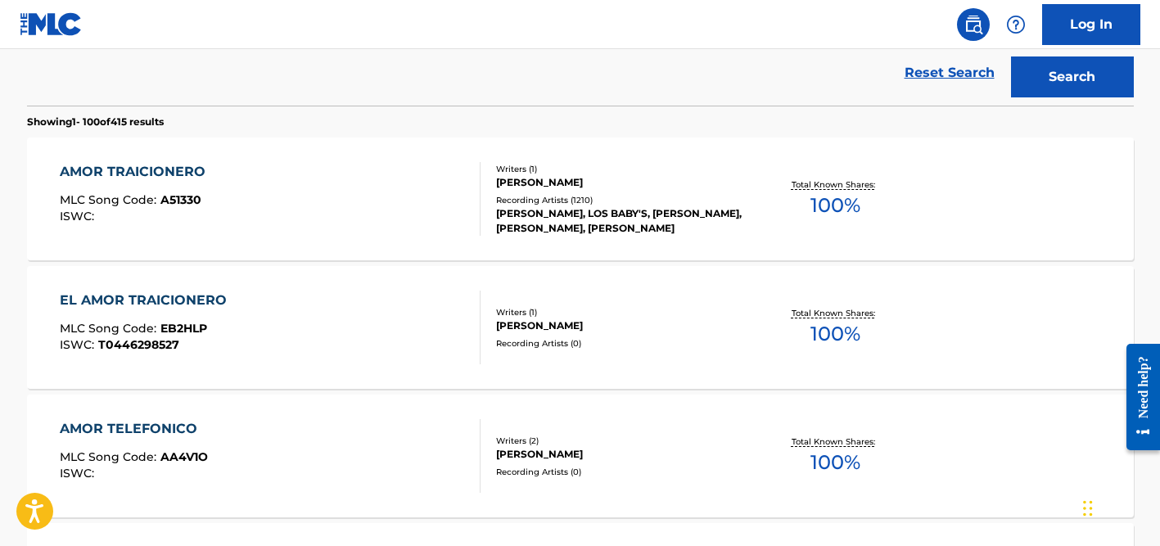
click at [549, 214] on div "[PERSON_NAME], LOS BABY'S, [PERSON_NAME], [PERSON_NAME], [PERSON_NAME]" at bounding box center [619, 220] width 247 height 29
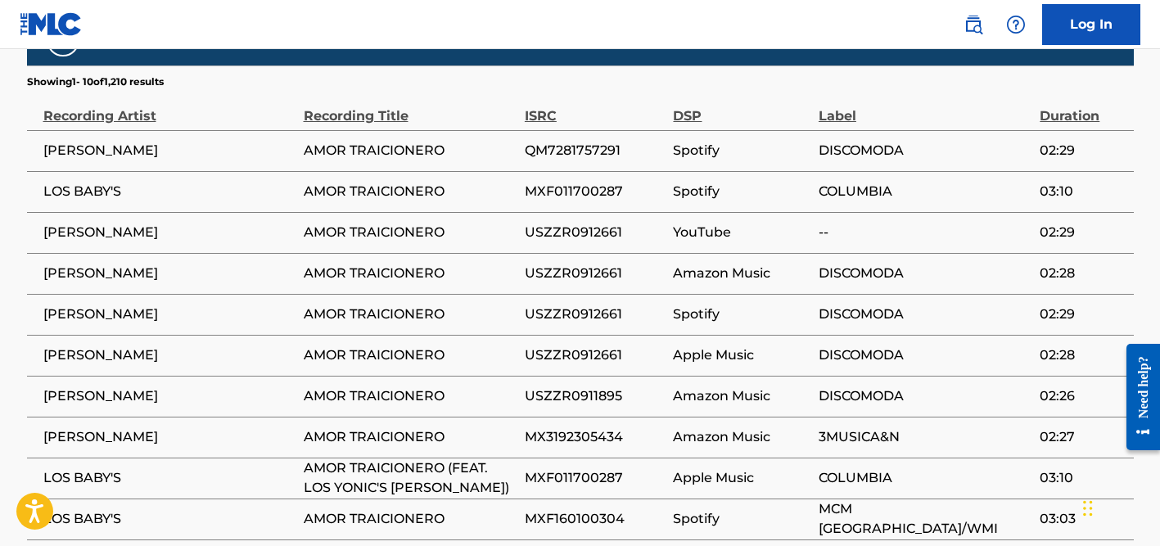
scroll to position [1132, 0]
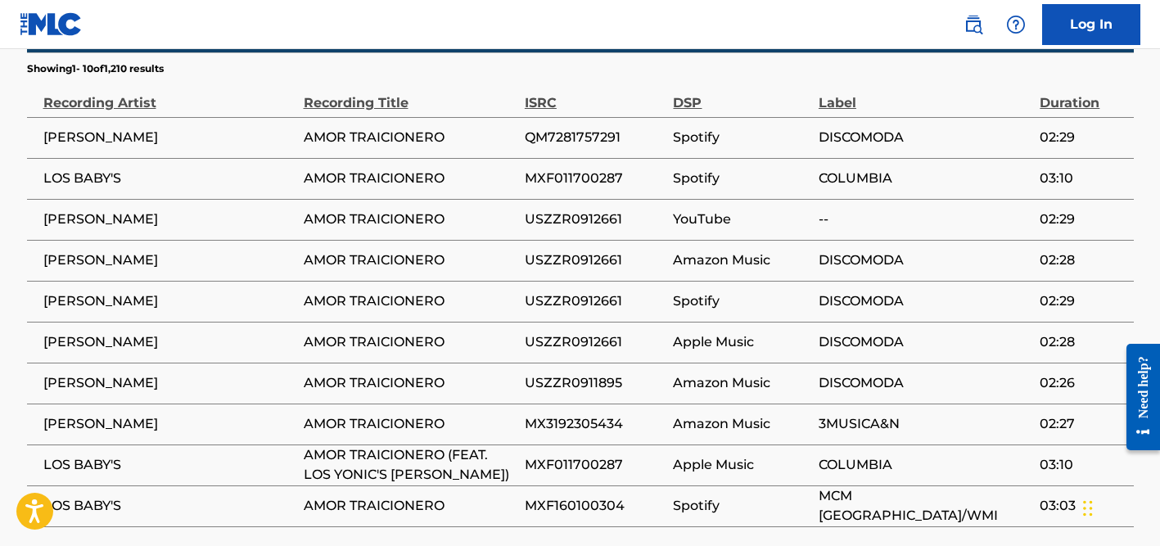
click at [119, 210] on span "[PERSON_NAME]" at bounding box center [169, 220] width 252 height 20
copy div "[PERSON_NAME]"
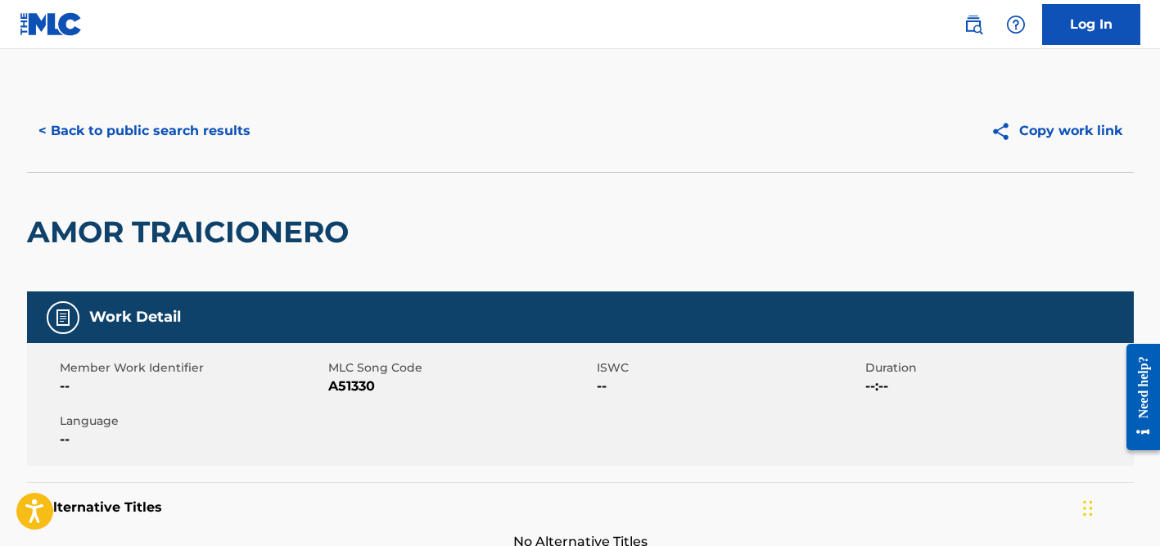
click at [199, 135] on button "< Back to public search results" at bounding box center [144, 130] width 235 height 41
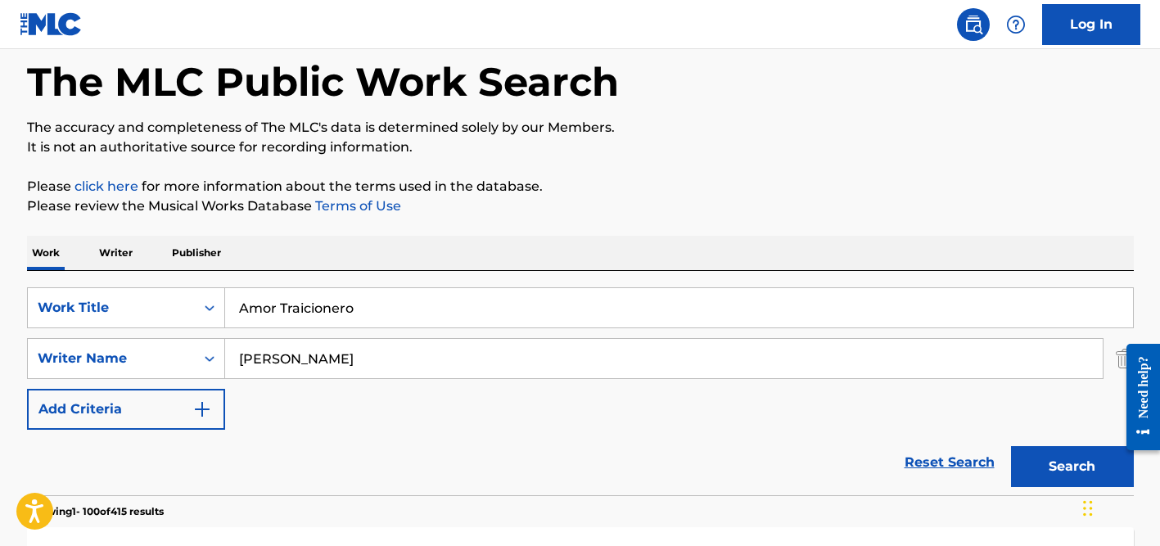
scroll to position [73, 0]
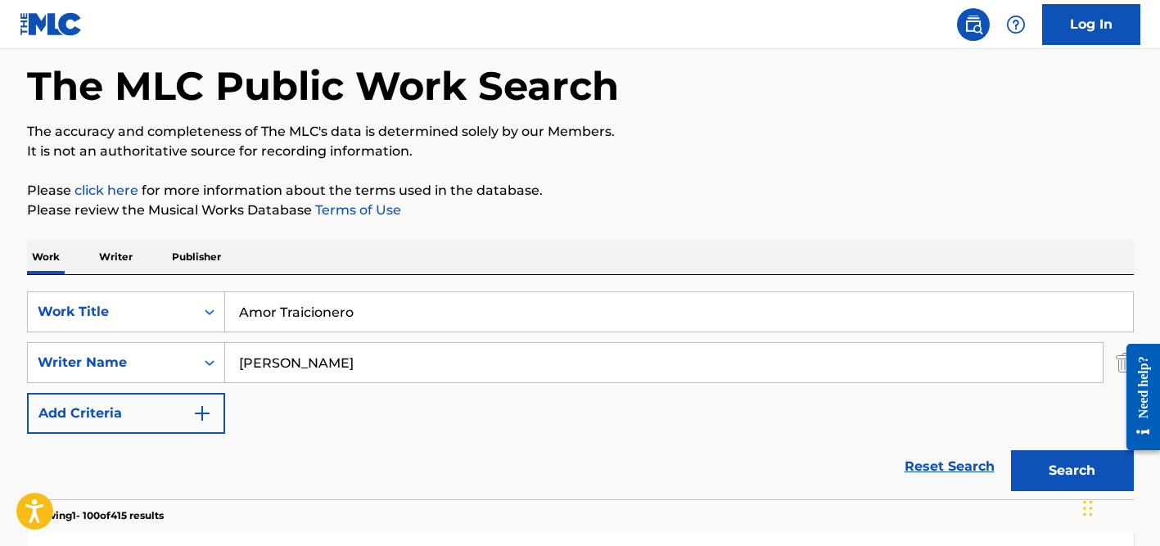
click at [293, 317] on input "Amor Traicionero" at bounding box center [679, 311] width 908 height 39
paste input "nh Vui"
type input "[PERSON_NAME]"
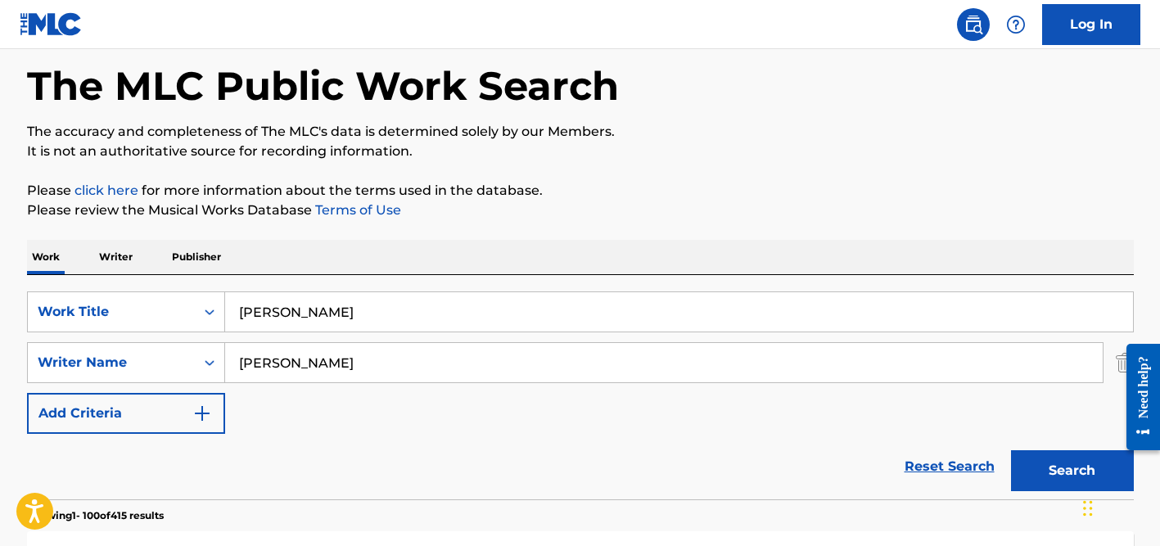
click at [291, 358] on input "[PERSON_NAME]" at bounding box center [663, 362] width 877 height 39
click at [1011, 450] on button "Search" at bounding box center [1072, 470] width 123 height 41
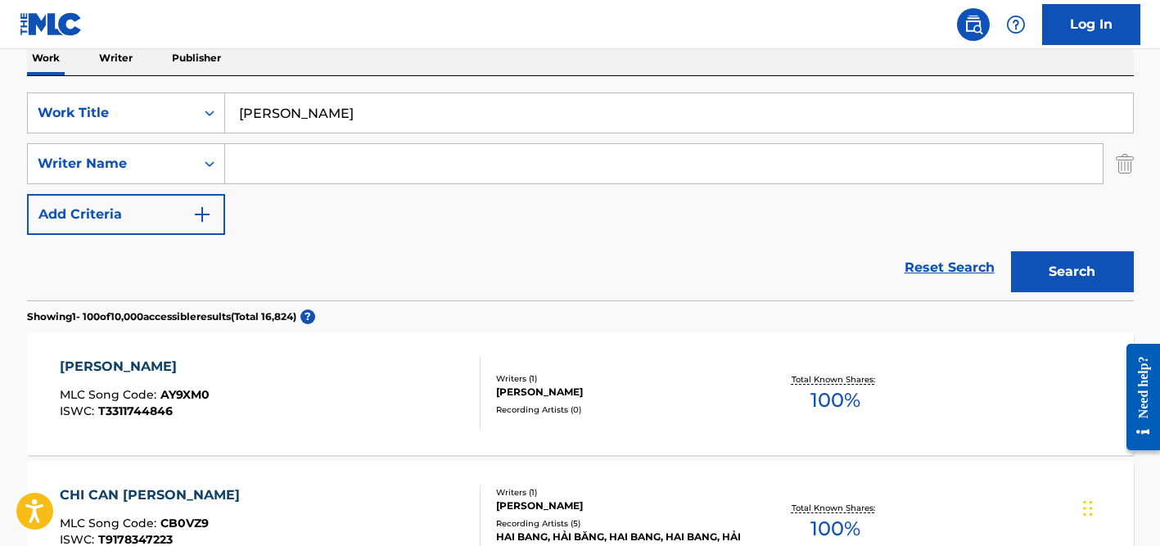
scroll to position [314, 0]
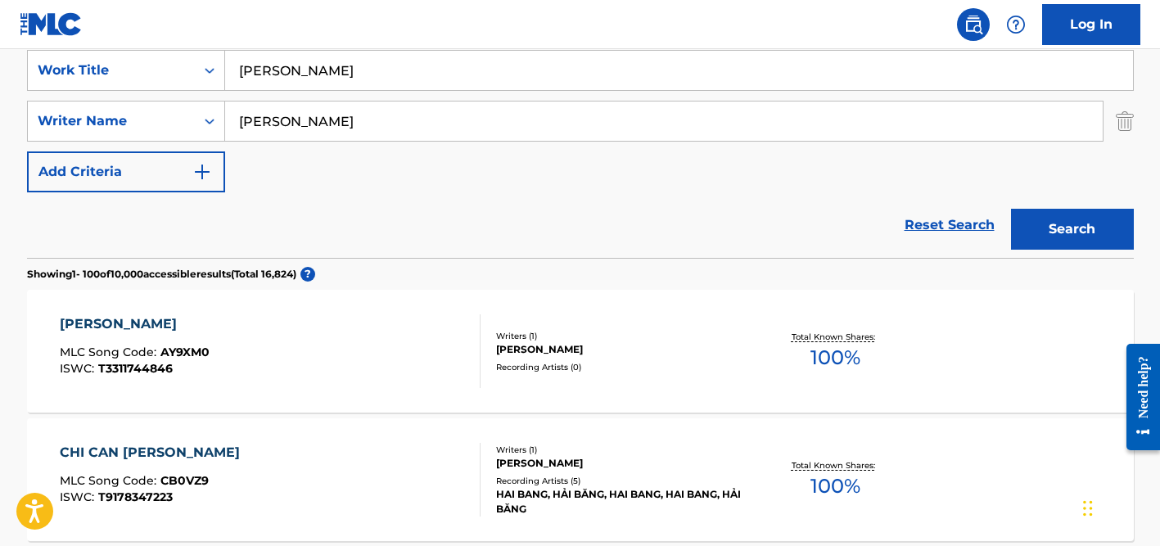
type input "[PERSON_NAME]"
click at [318, 74] on input "[PERSON_NAME]" at bounding box center [679, 70] width 908 height 39
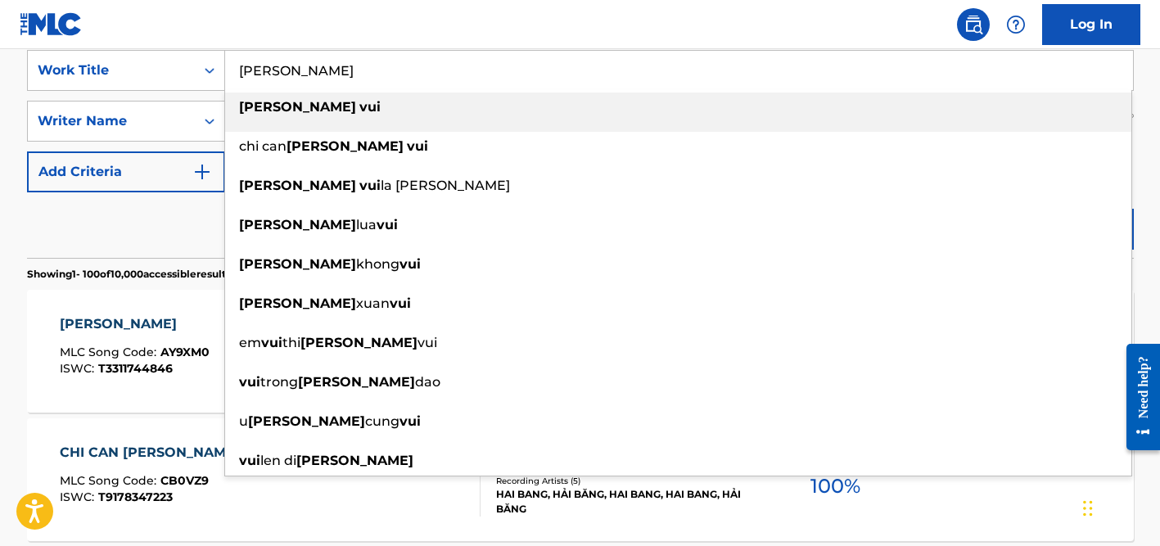
click at [318, 74] on input "[PERSON_NAME]" at bounding box center [679, 70] width 908 height 39
paste input "Los Celos Se Te Notan"
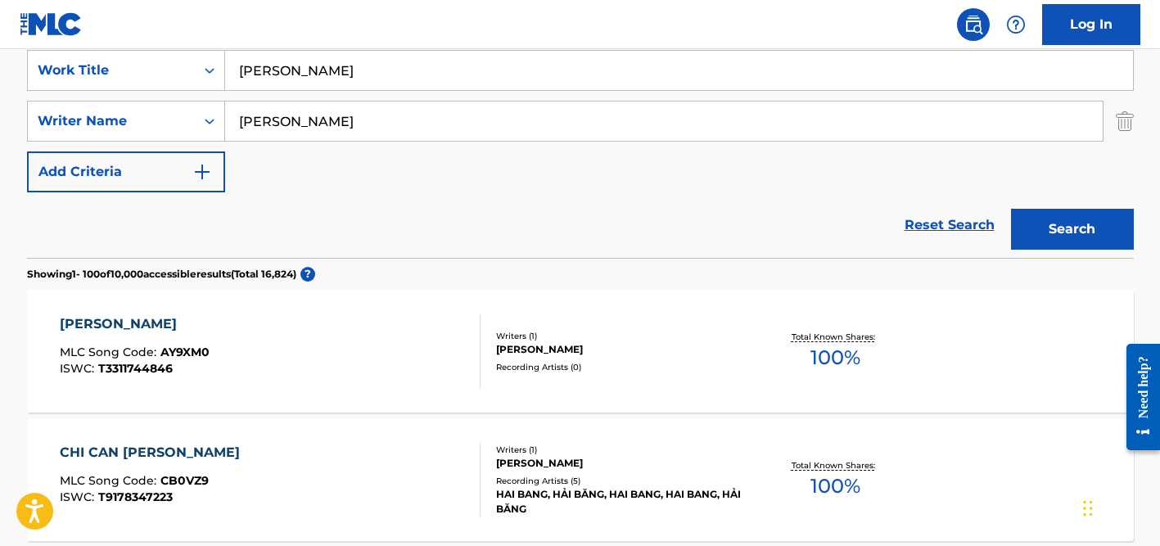
click at [318, 74] on input "[PERSON_NAME]" at bounding box center [679, 70] width 908 height 39
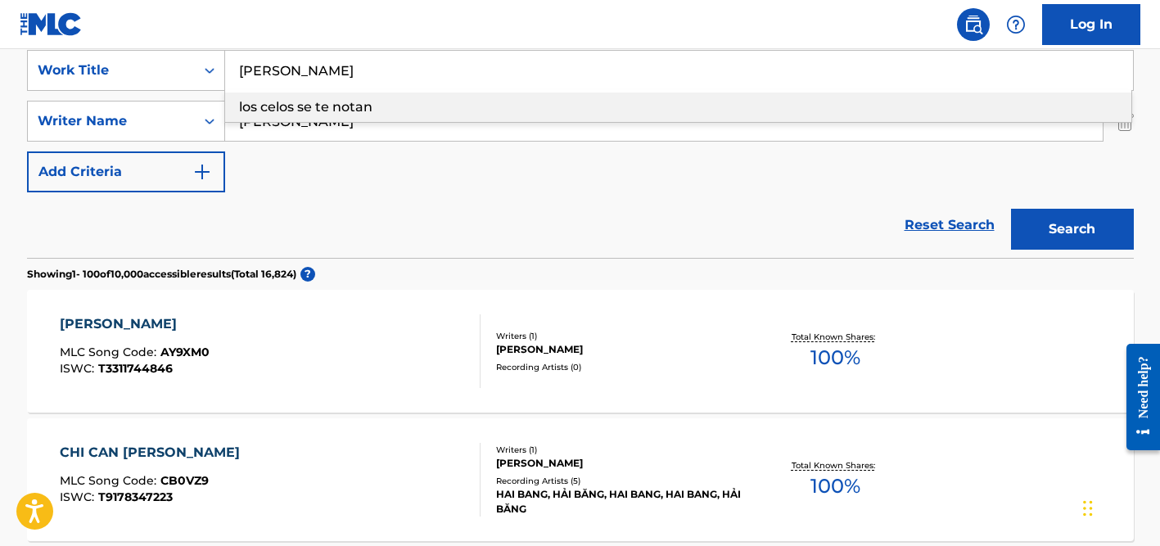
paste input "Los Celos Se Te Notan"
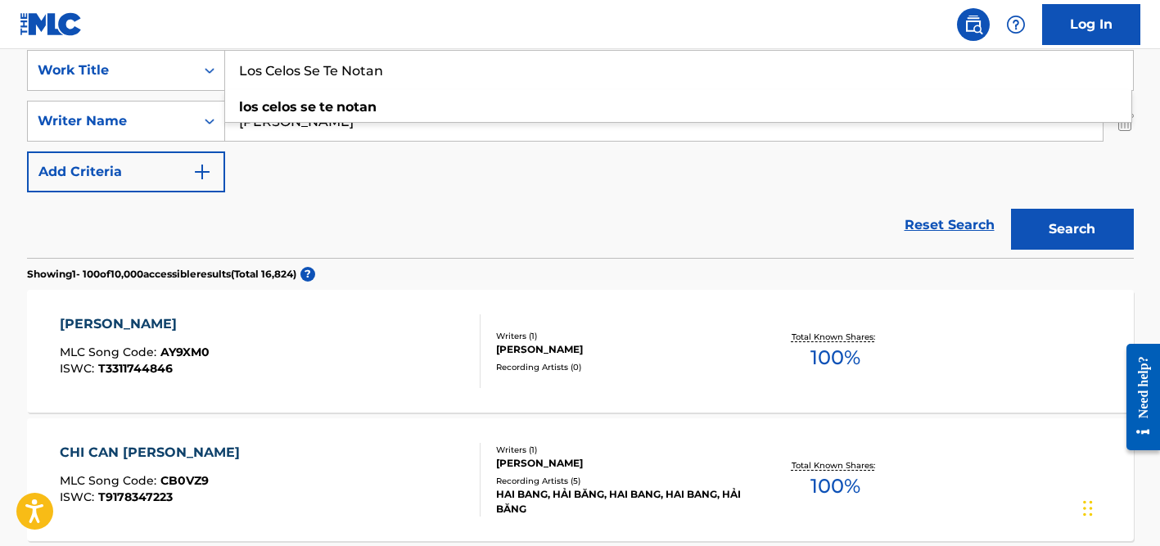
type input "Los Celos Se Te Notan"
click at [270, 205] on div "Reset Search Search" at bounding box center [580, 224] width 1106 height 65
click at [321, 124] on input "[PERSON_NAME]" at bounding box center [663, 120] width 877 height 39
click at [1011, 209] on button "Search" at bounding box center [1072, 229] width 123 height 41
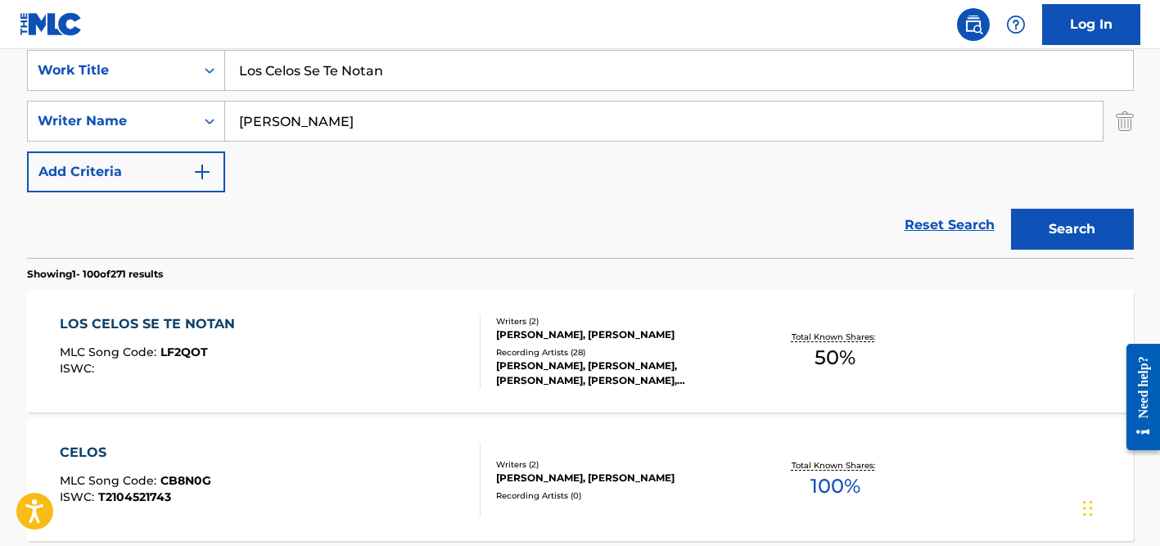
click at [566, 331] on div "[PERSON_NAME], [PERSON_NAME]" at bounding box center [619, 334] width 247 height 15
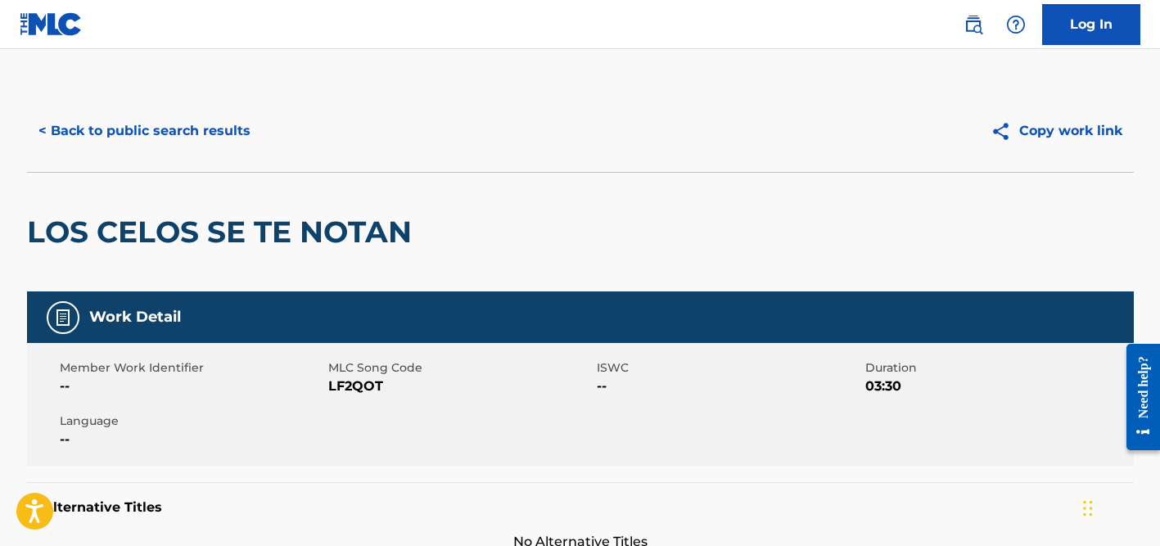
click at [213, 110] on div "< Back to public search results Copy work link" at bounding box center [580, 131] width 1106 height 82
click at [213, 141] on button "< Back to public search results" at bounding box center [144, 130] width 235 height 41
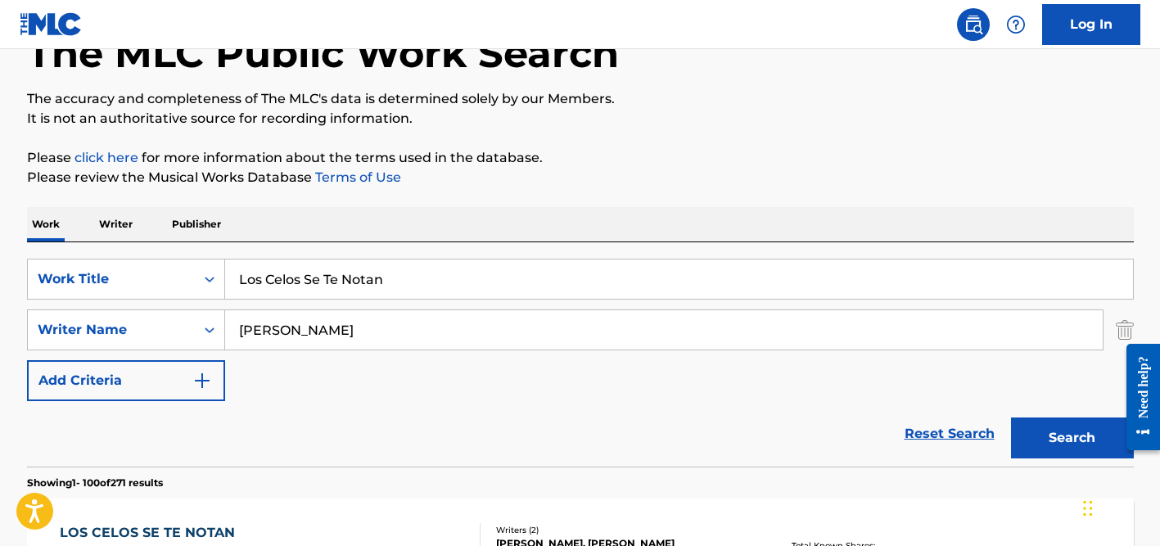
scroll to position [86, 0]
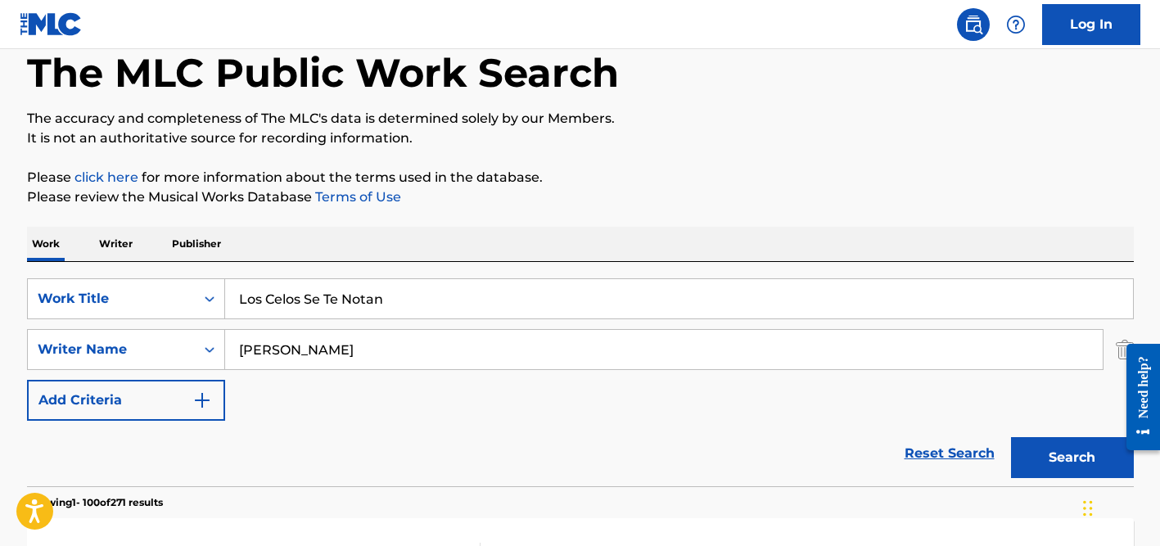
click at [349, 294] on input "Los Celos Se Te Notan" at bounding box center [679, 298] width 908 height 39
paste input "Yo Vengo"
click at [312, 318] on input "Yo Vengo" at bounding box center [679, 298] width 908 height 39
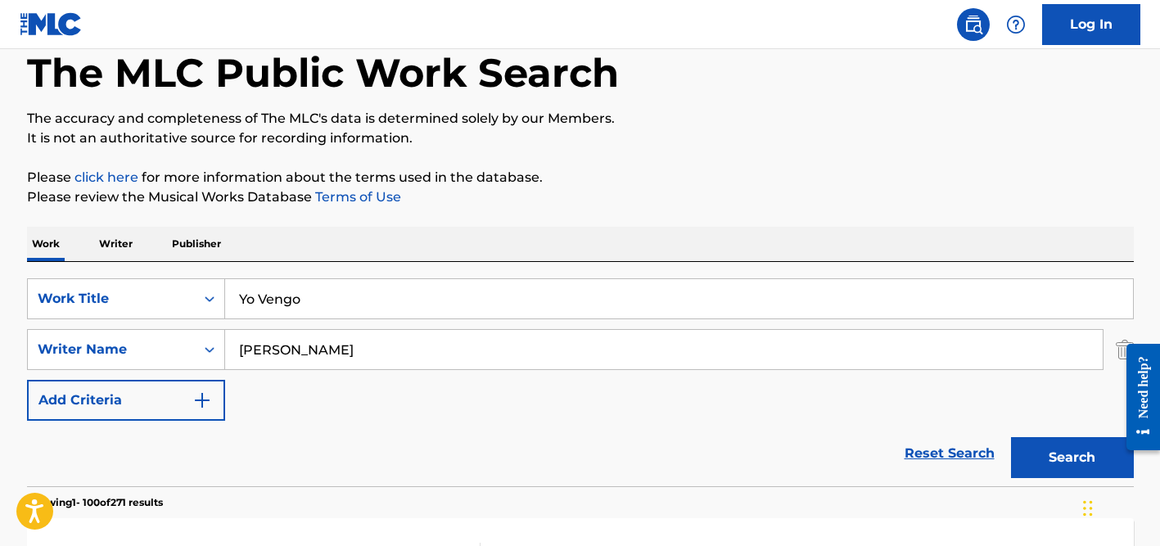
click at [312, 318] on input "Yo Vengo" at bounding box center [679, 298] width 908 height 39
type input "Yo Vengo"
click at [270, 346] on input "[PERSON_NAME]" at bounding box center [663, 349] width 877 height 39
click at [1011, 437] on button "Search" at bounding box center [1072, 457] width 123 height 41
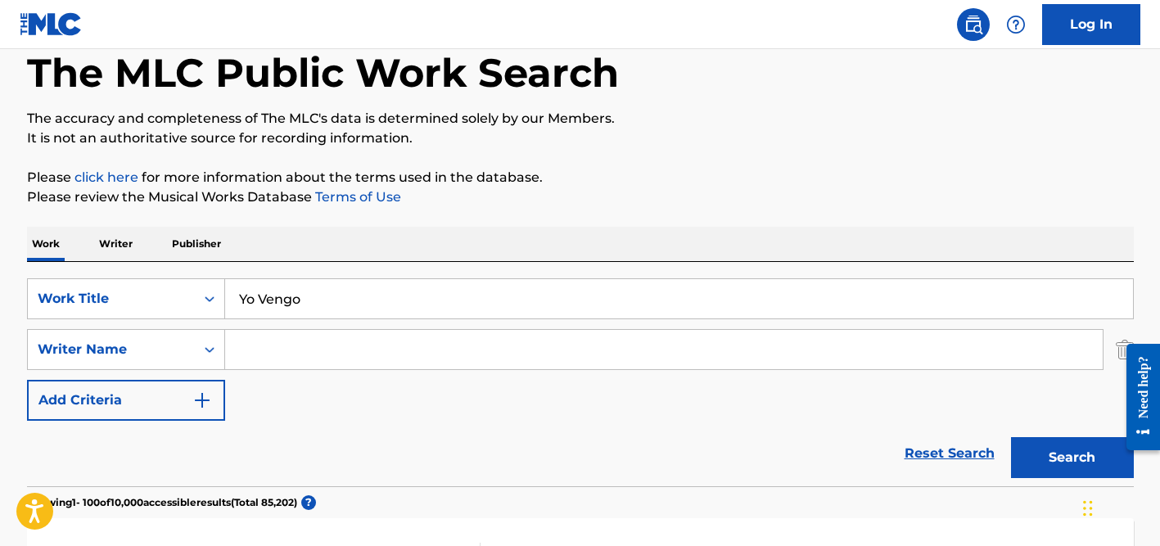
paste input "Benedictis"
type input "Benedictis"
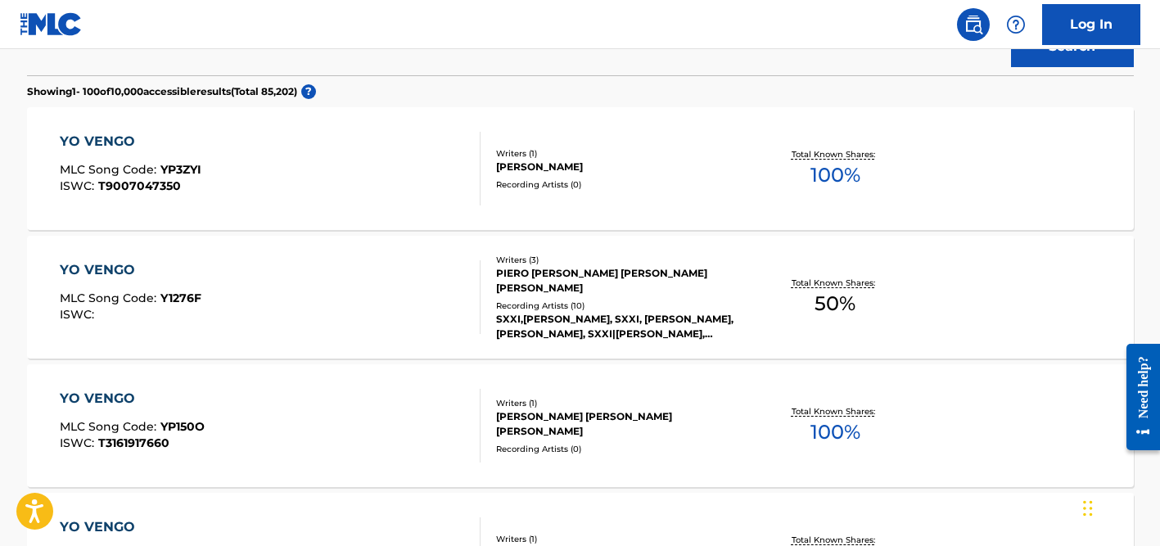
click at [566, 271] on div "PIERO [PERSON_NAME] [PERSON_NAME] [PERSON_NAME]" at bounding box center [619, 280] width 247 height 29
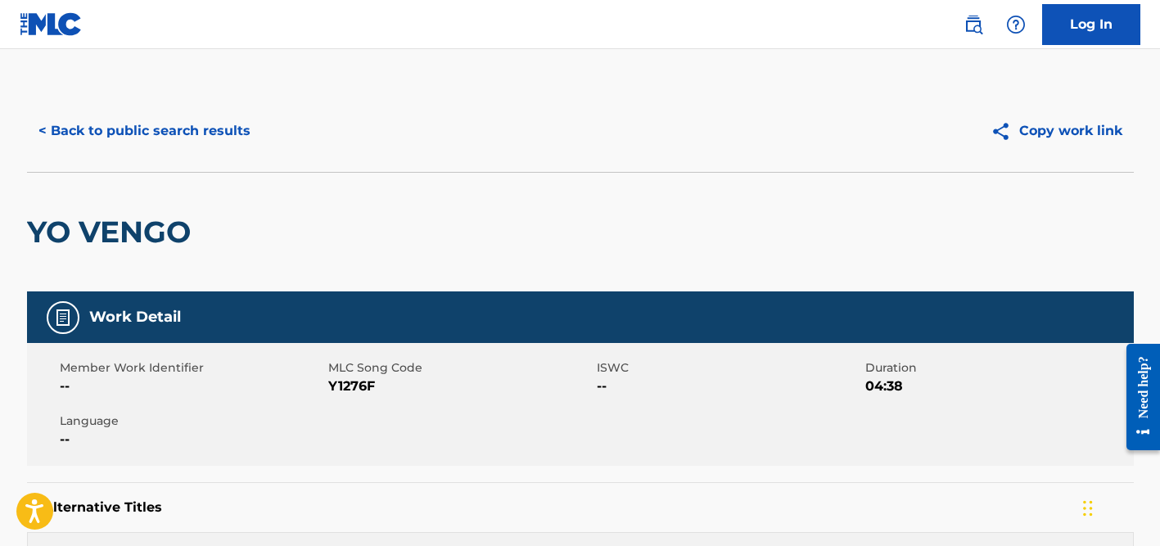
click at [187, 122] on button "< Back to public search results" at bounding box center [144, 130] width 235 height 41
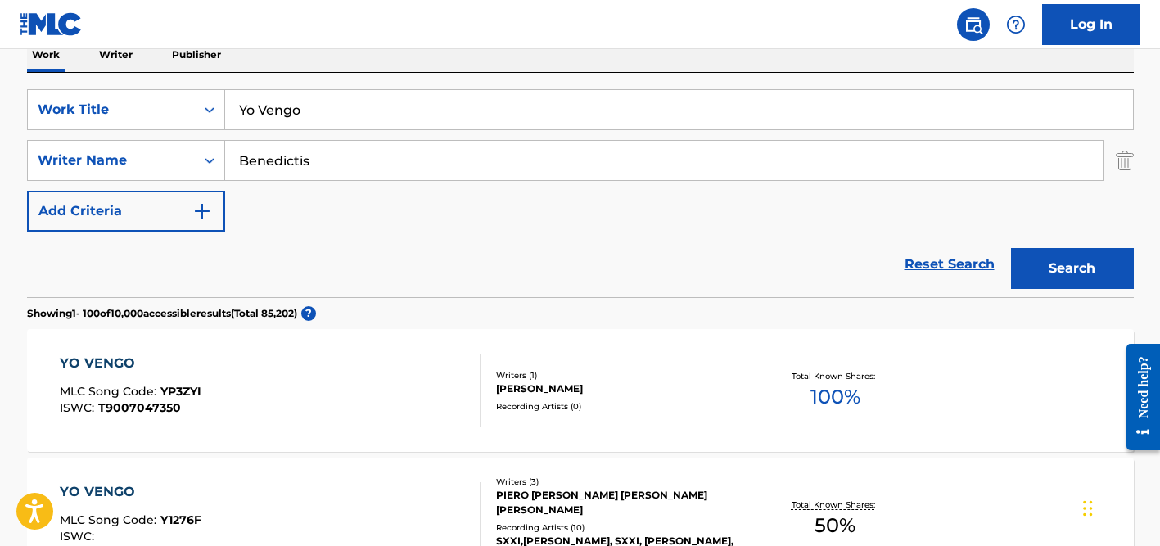
scroll to position [256, 0]
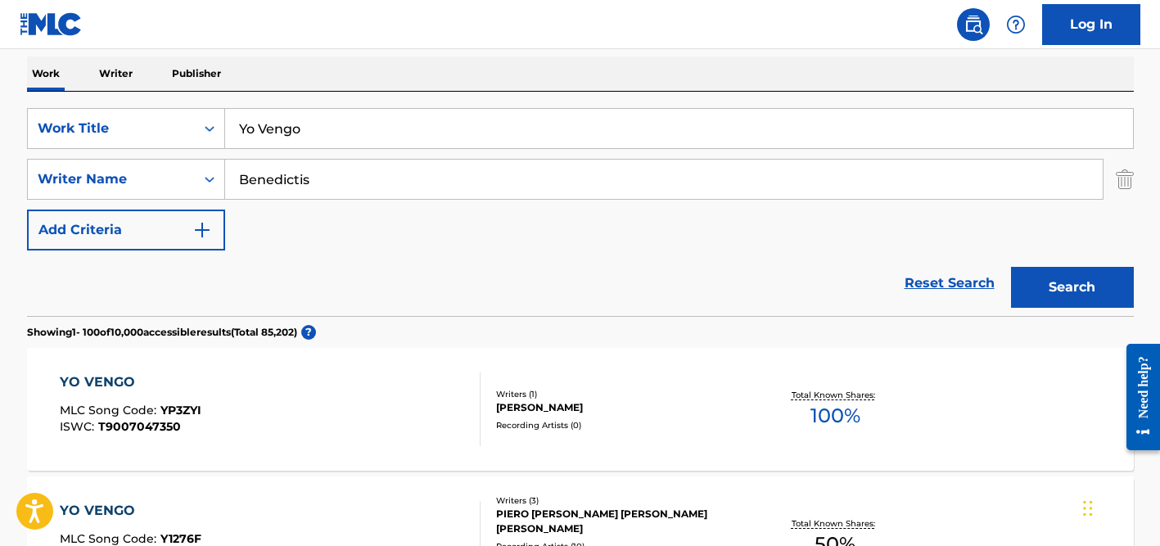
click at [273, 146] on input "Yo Vengo" at bounding box center [679, 128] width 908 height 39
paste input "El [PERSON_NAME] Como Una [PERSON_NAME]"
type input "El [PERSON_NAME] Como Una [PERSON_NAME]"
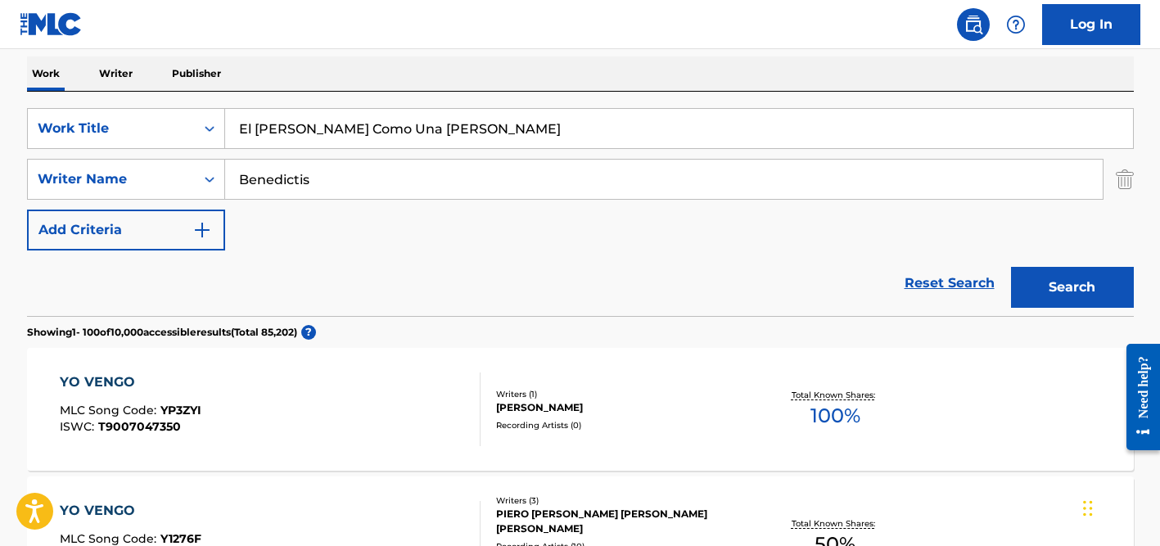
click at [283, 167] on input "Benedictis" at bounding box center [663, 179] width 877 height 39
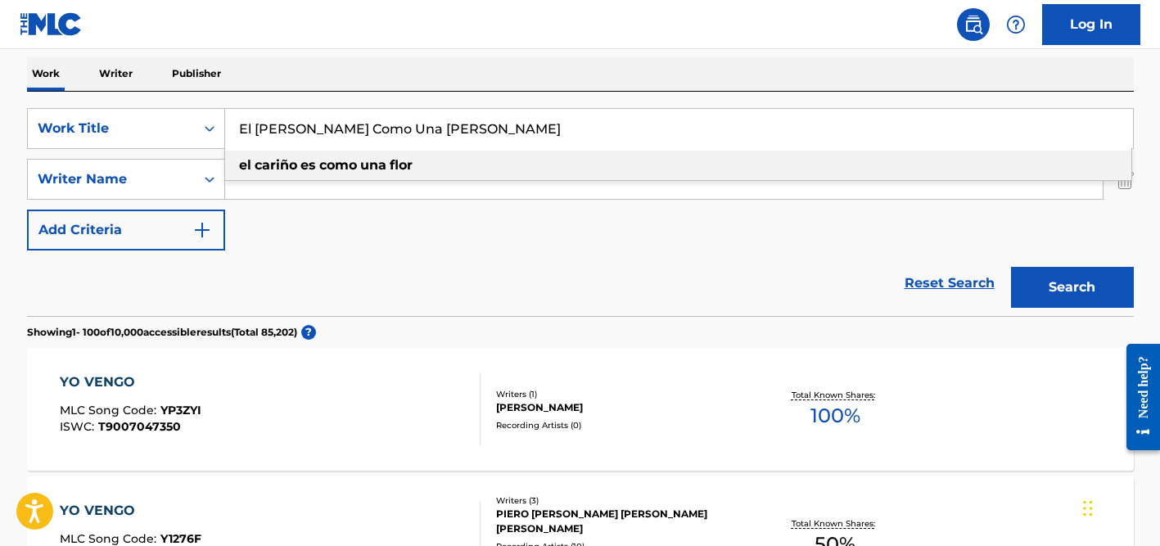
click at [293, 127] on input "El [PERSON_NAME] Como Una [PERSON_NAME]" at bounding box center [679, 128] width 908 height 39
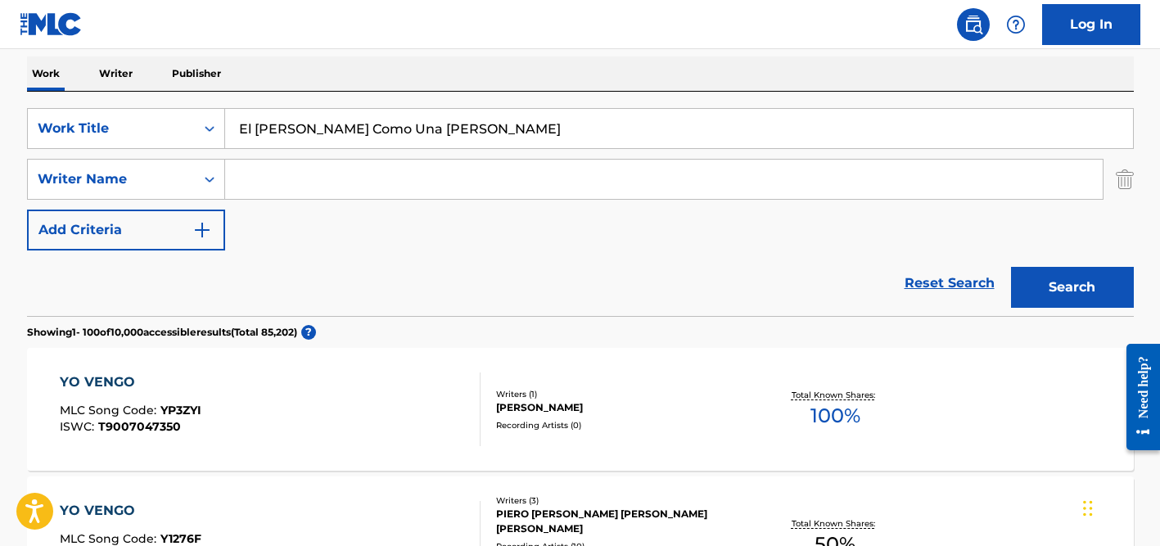
type input "El [PERSON_NAME] Como Una [PERSON_NAME]"
click at [301, 87] on div "Work Writer Publisher" at bounding box center [580, 73] width 1106 height 34
click at [301, 164] on input "Search Form" at bounding box center [663, 179] width 877 height 39
click at [1011, 267] on button "Search" at bounding box center [1072, 287] width 123 height 41
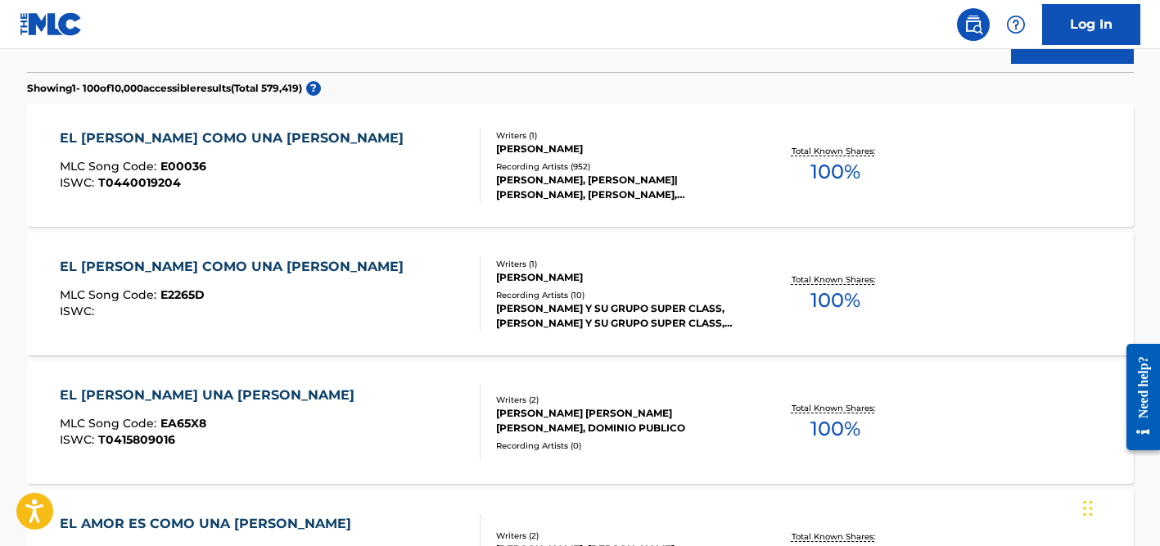
scroll to position [520, 0]
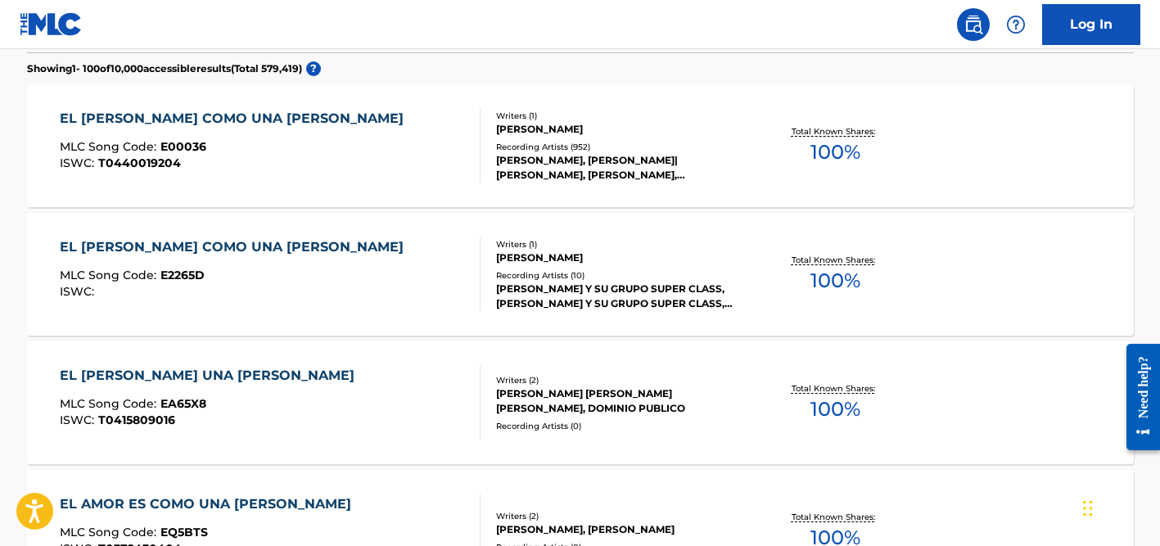
click at [581, 156] on div "[PERSON_NAME], [PERSON_NAME]|[PERSON_NAME], [PERSON_NAME], [PERSON_NAME] Y SU G…" at bounding box center [619, 167] width 247 height 29
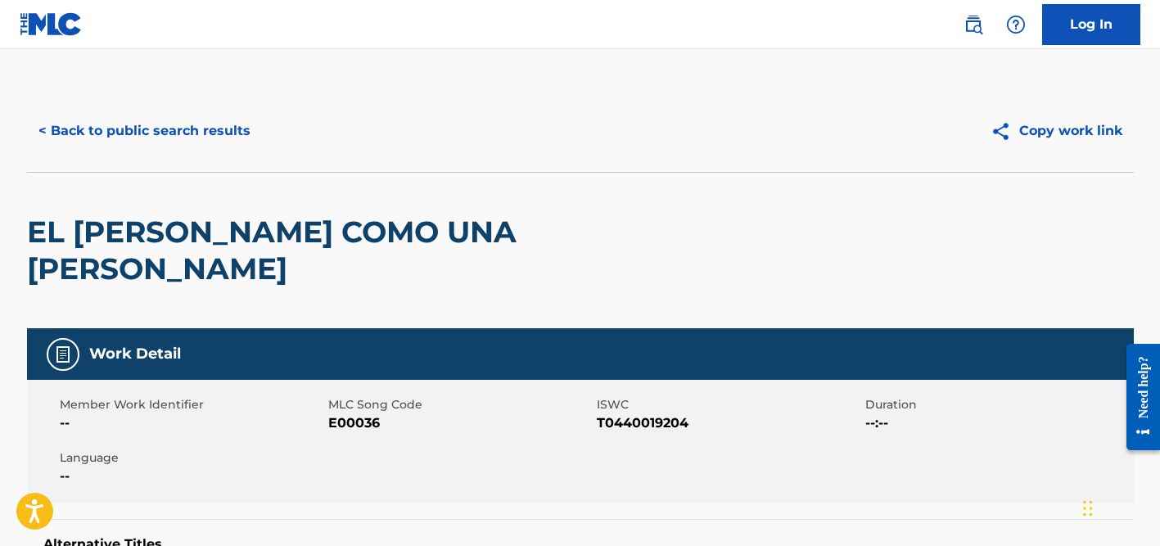
click at [189, 132] on button "< Back to public search results" at bounding box center [144, 130] width 235 height 41
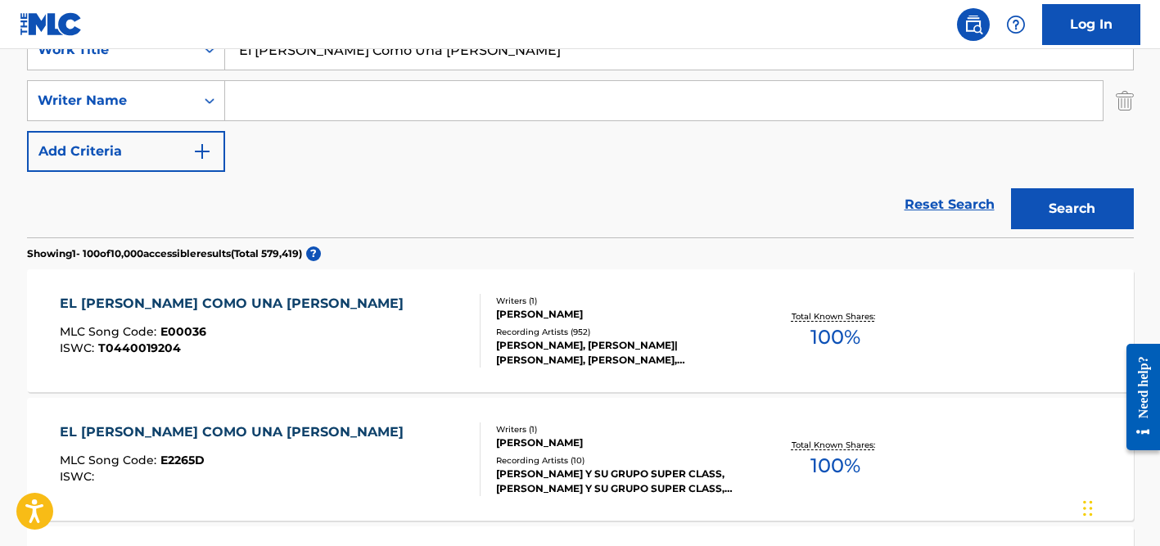
scroll to position [158, 0]
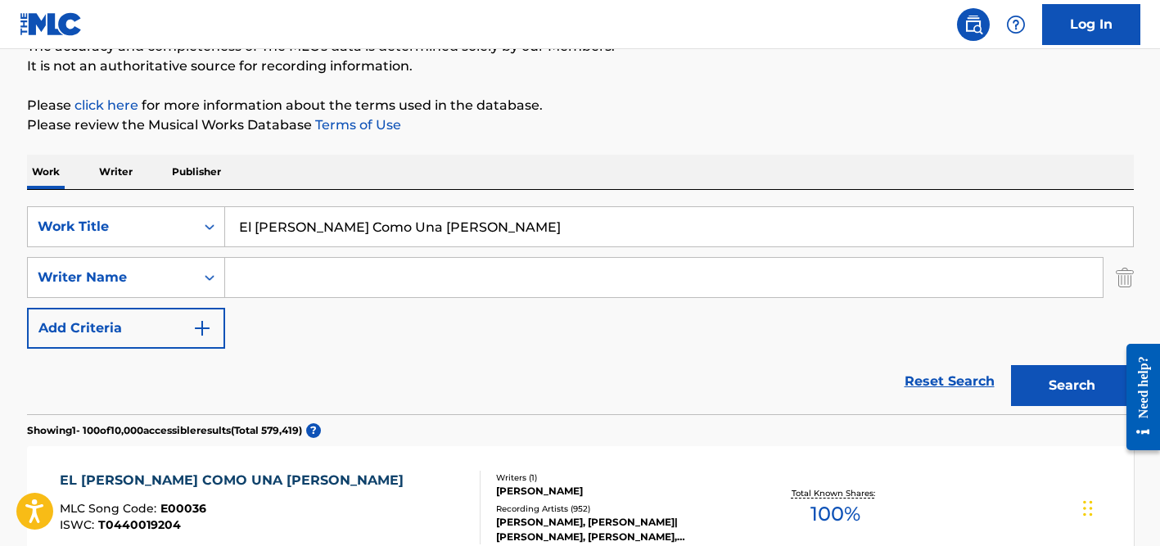
click at [295, 227] on input "El [PERSON_NAME] Como Una [PERSON_NAME]" at bounding box center [679, 226] width 908 height 39
paste input "Turn the Beat Around"
type input "Turn the Beat Around"
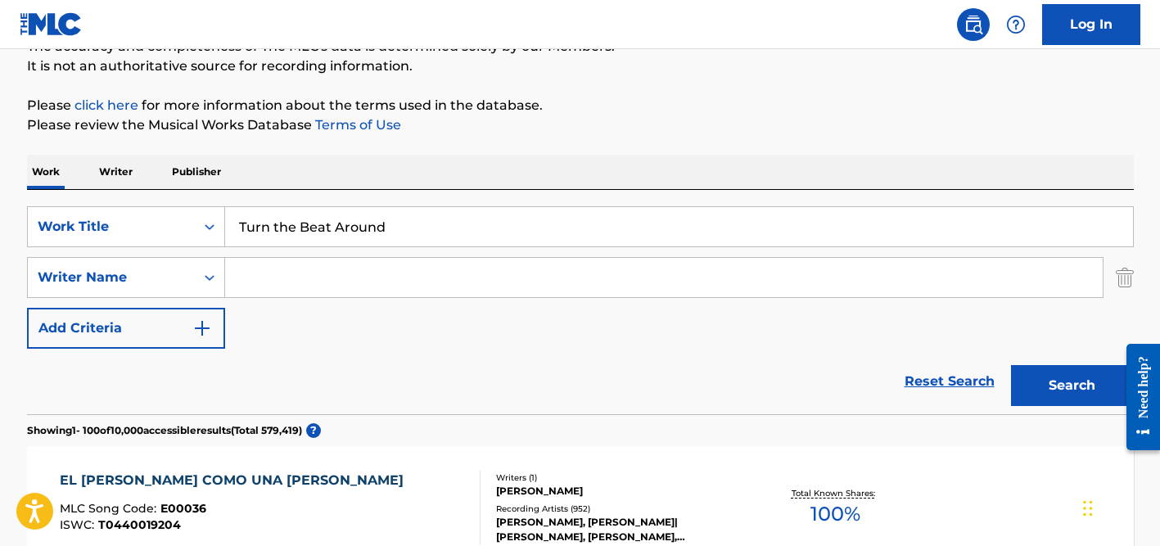
click at [302, 273] on input "Search Form" at bounding box center [663, 277] width 877 height 39
type input "[PERSON_NAME]"
click at [1011, 365] on button "Search" at bounding box center [1072, 385] width 123 height 41
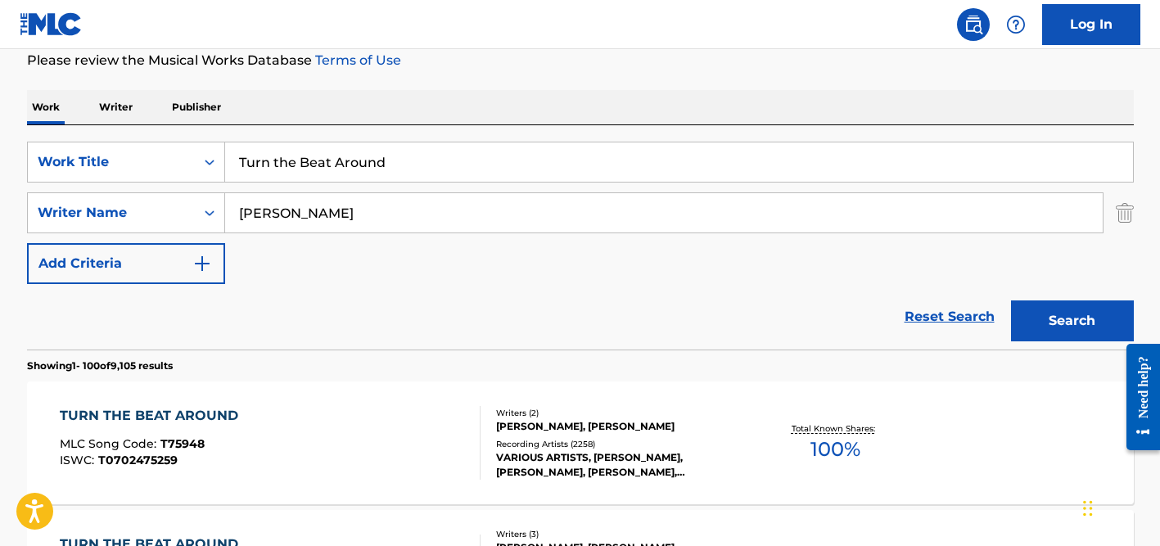
scroll to position [213, 0]
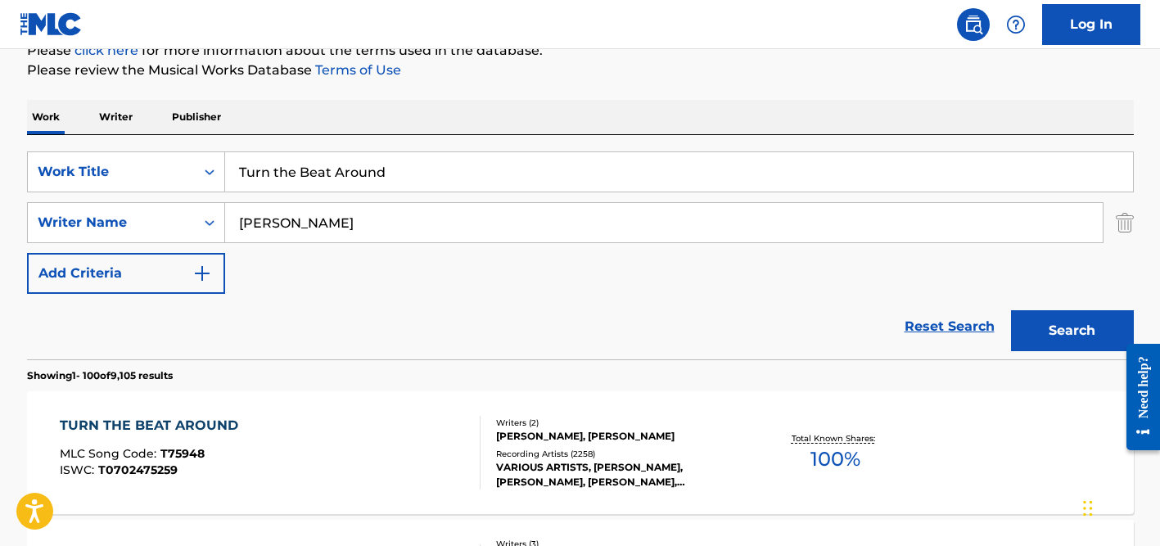
click at [283, 175] on input "Turn the Beat Around" at bounding box center [679, 171] width 908 height 39
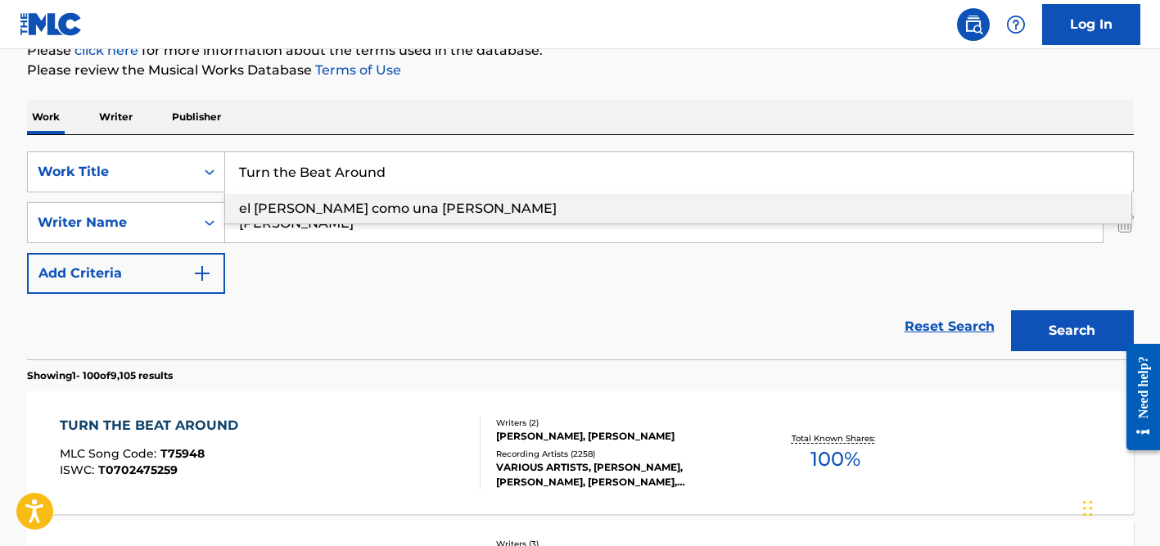
click at [283, 175] on input "Turn the Beat Around" at bounding box center [679, 171] width 908 height 39
paste input "Gana El Hawa"
type input "Gana El Hawa"
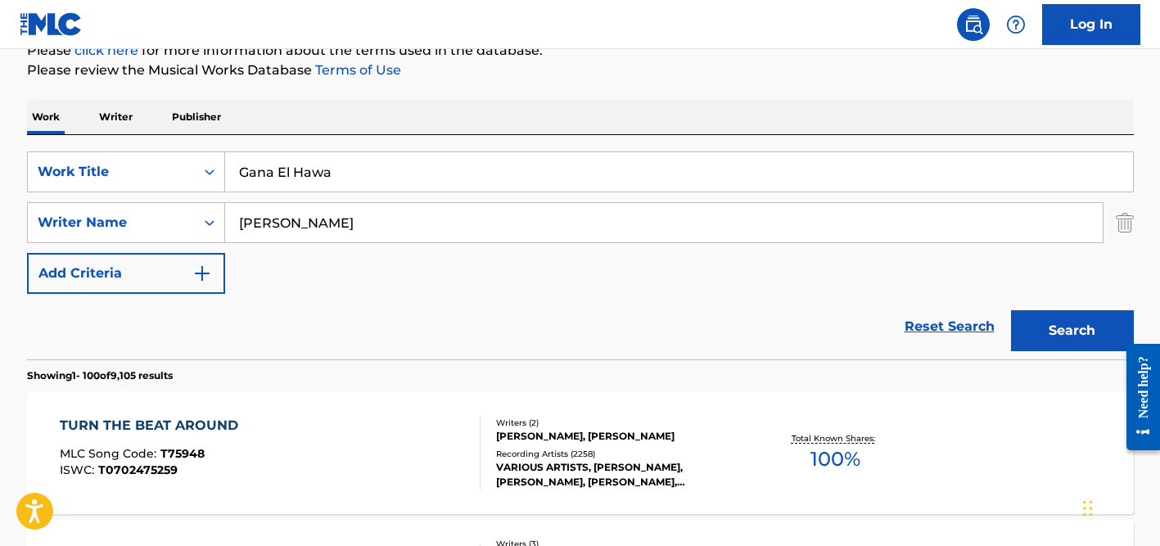
click at [305, 137] on div "SearchWithCriteria7c62c104-81dd-4476-bc42-090f860a96f6 Work Title Gana El Hawa …" at bounding box center [580, 247] width 1106 height 224
click at [305, 223] on input "[PERSON_NAME]" at bounding box center [663, 222] width 877 height 39
click at [1011, 310] on button "Search" at bounding box center [1072, 330] width 123 height 41
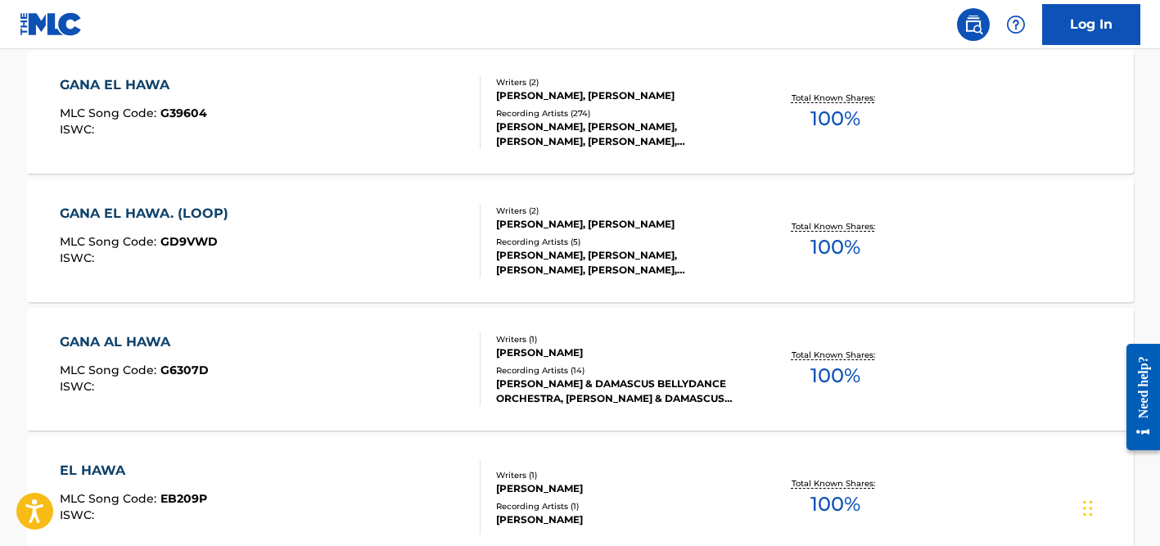
scroll to position [1331, 0]
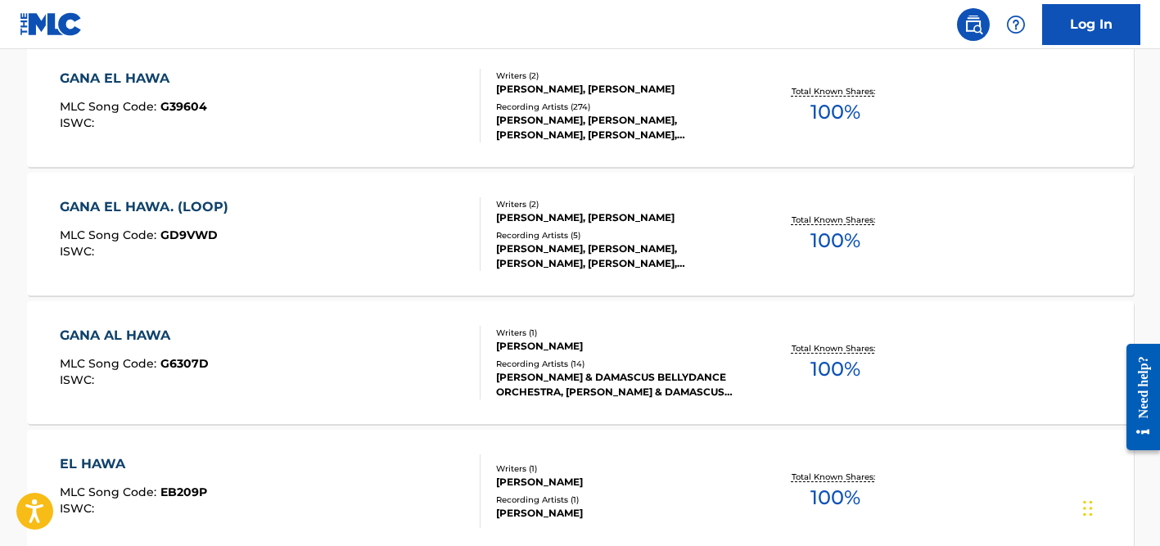
click at [565, 127] on div "[PERSON_NAME], [PERSON_NAME], [PERSON_NAME], [PERSON_NAME],[PERSON_NAME]" at bounding box center [619, 127] width 247 height 29
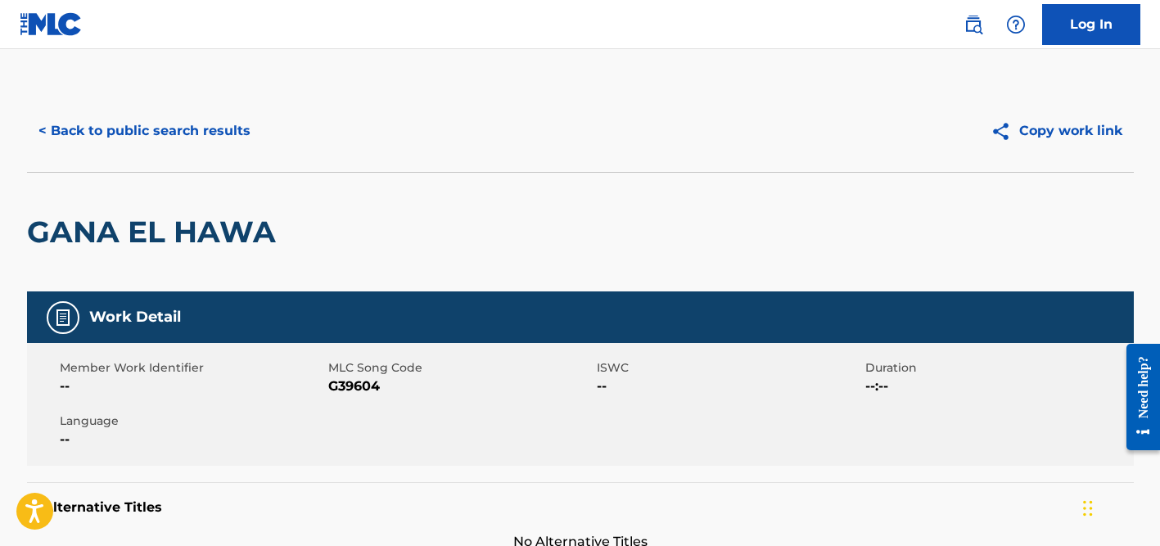
click at [214, 149] on button "< Back to public search results" at bounding box center [144, 130] width 235 height 41
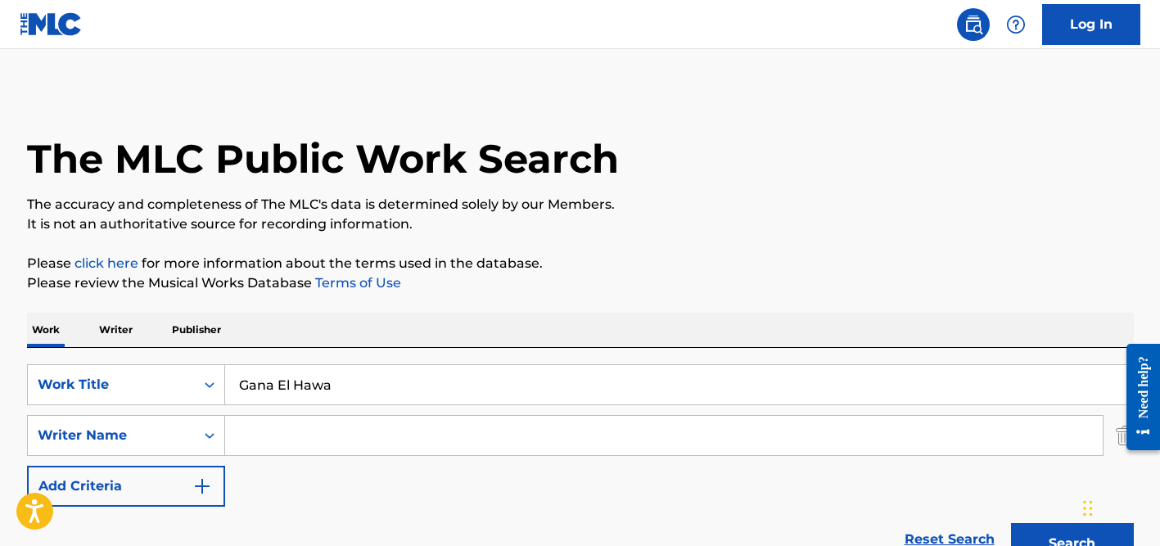
click at [324, 376] on input "Gana El Hawa" at bounding box center [679, 384] width 908 height 39
paste input "[PERSON_NAME]"
click at [1011, 523] on button "Search" at bounding box center [1072, 543] width 123 height 41
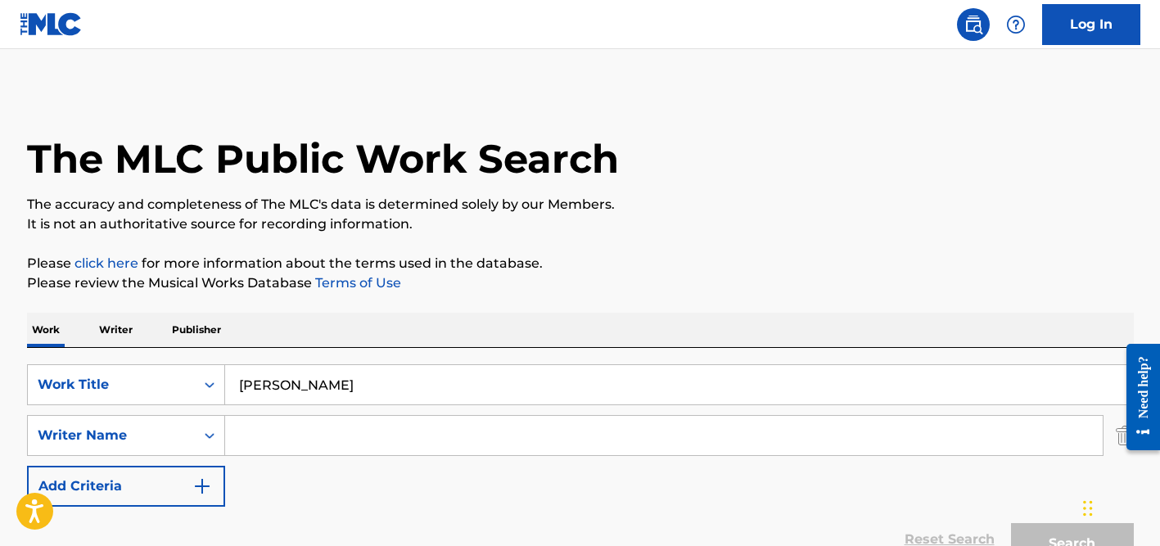
click at [603, 288] on p "Please review the Musical Works Database Terms of Use" at bounding box center [580, 283] width 1106 height 20
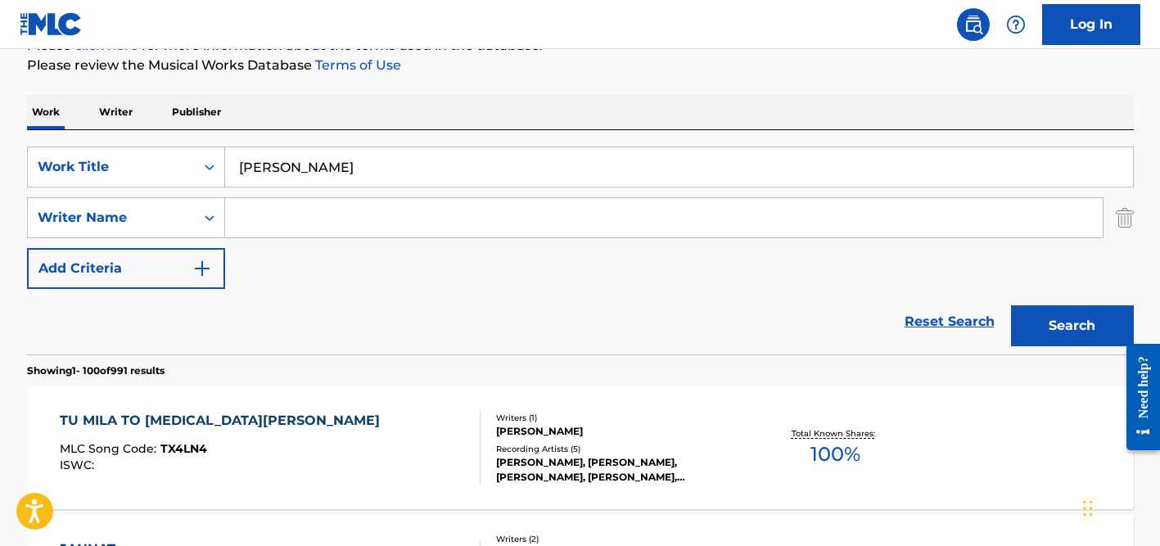
scroll to position [229, 0]
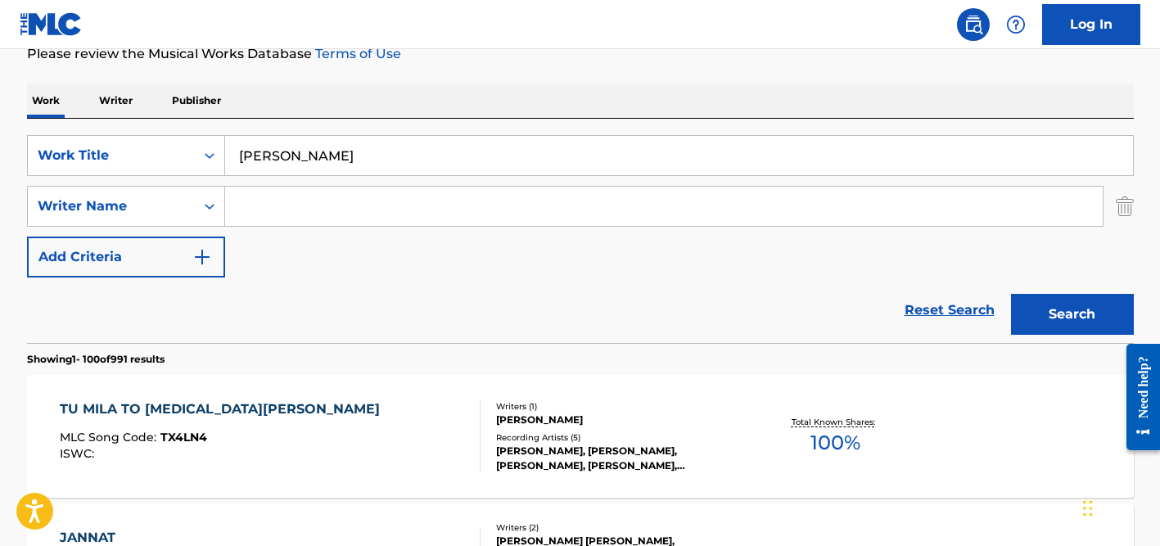
click at [325, 148] on input "[PERSON_NAME]" at bounding box center [679, 155] width 908 height 39
paste input "[PERSON_NAME]"
type input "[PERSON_NAME]"
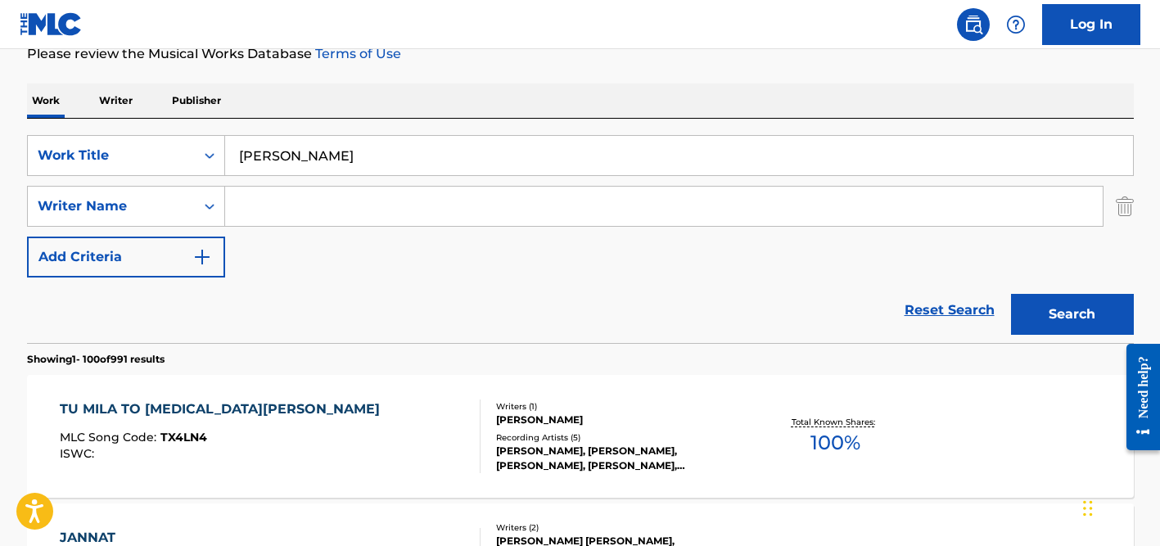
click at [313, 209] on input "Search Form" at bounding box center [663, 206] width 877 height 39
type input "scoifield"
click at [1011, 294] on button "Search" at bounding box center [1072, 314] width 123 height 41
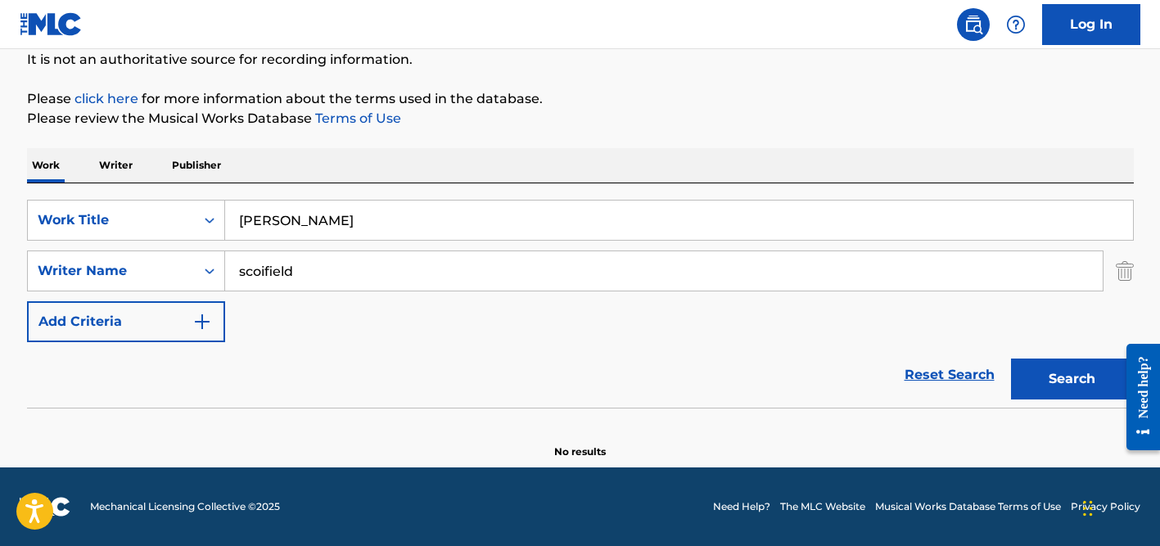
scroll to position [164, 0]
click at [304, 261] on input "scoifield" at bounding box center [663, 270] width 877 height 39
click at [310, 223] on input "[PERSON_NAME]" at bounding box center [679, 220] width 908 height 39
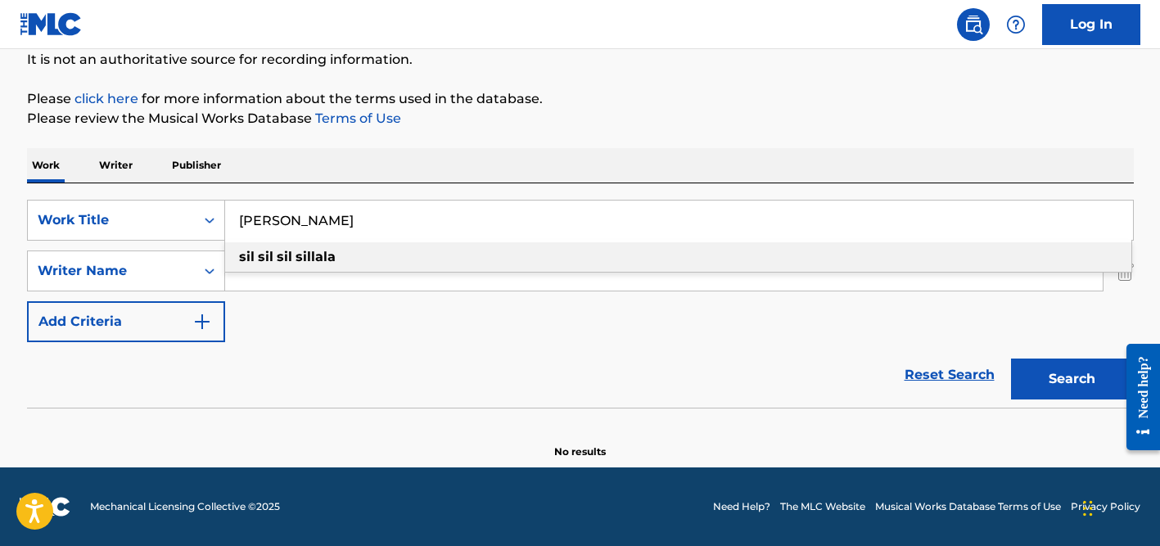
click at [310, 223] on input "[PERSON_NAME]" at bounding box center [679, 220] width 908 height 39
paste input "lal"
type input "[PERSON_NAME]"
click at [329, 169] on div "Work Writer Publisher" at bounding box center [580, 165] width 1106 height 34
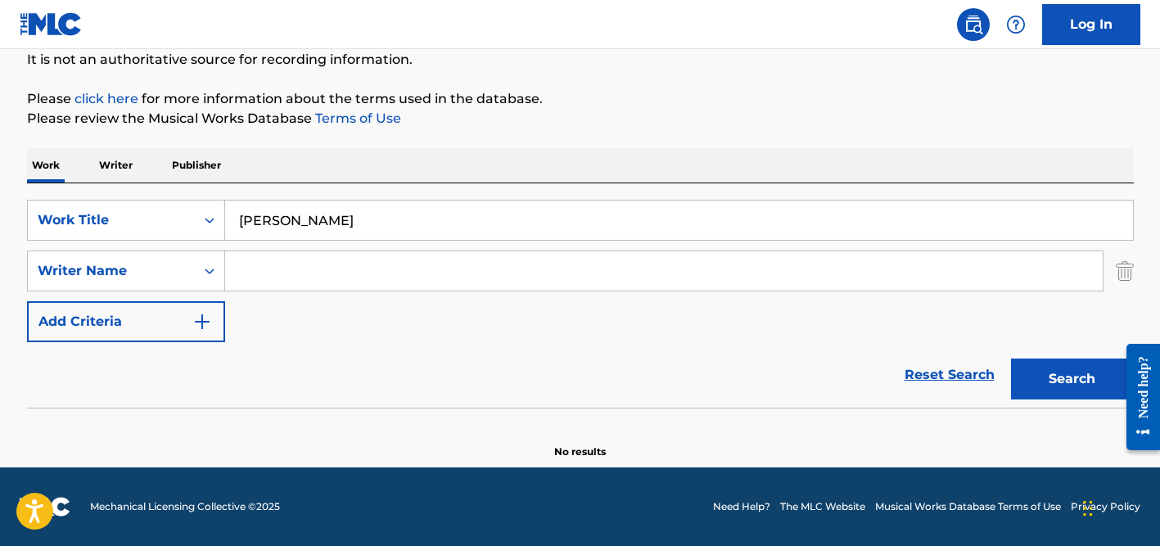
click at [329, 286] on input "Search Form" at bounding box center [663, 270] width 877 height 39
click at [1011, 358] on button "Search" at bounding box center [1072, 378] width 123 height 41
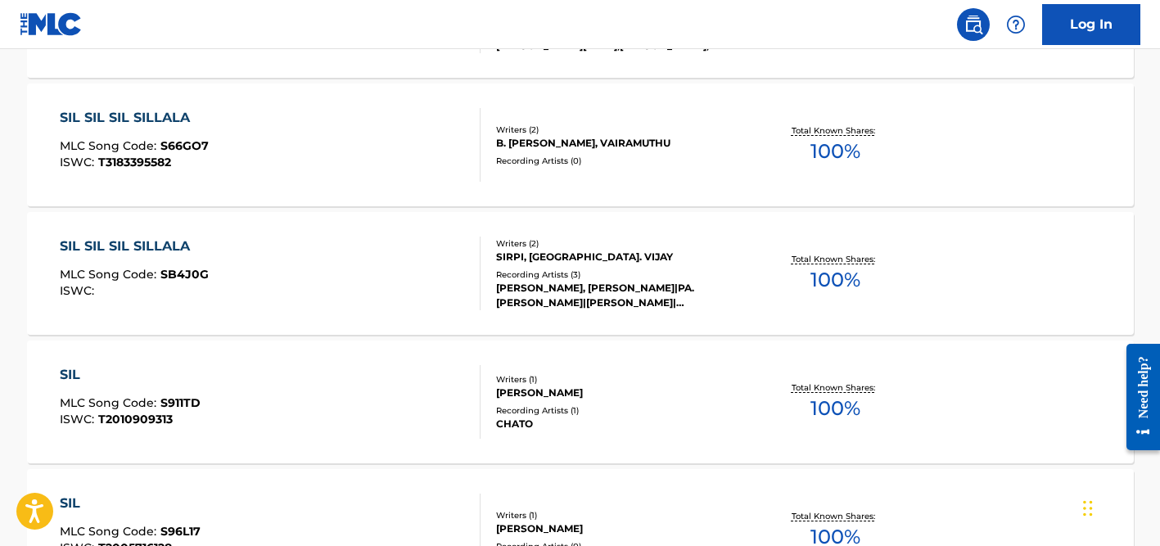
scroll to position [654, 0]
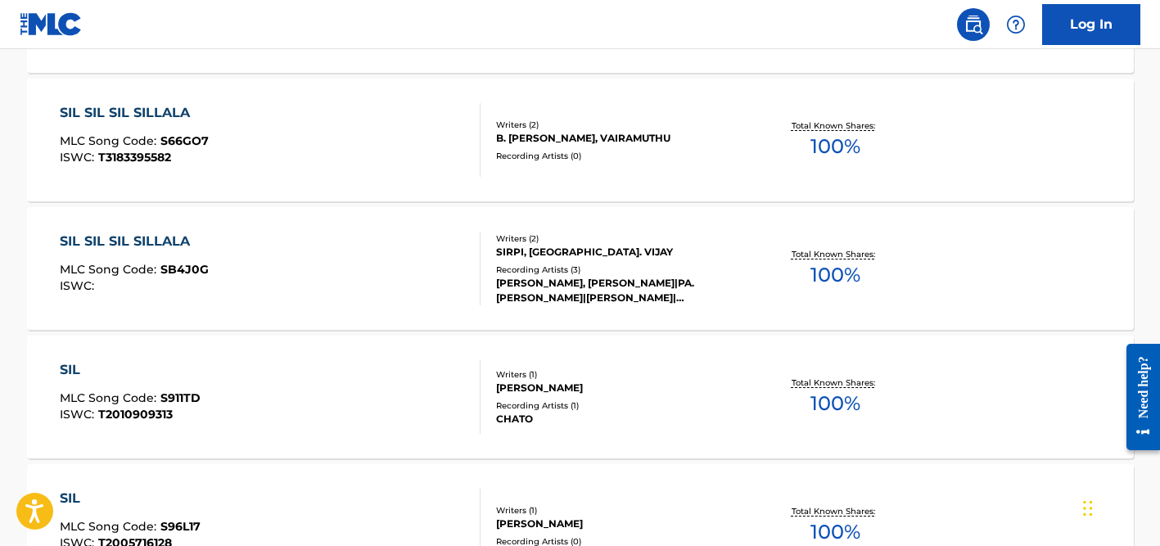
click at [584, 284] on div "[PERSON_NAME], [PERSON_NAME]|PA.[PERSON_NAME]|[PERSON_NAME]|[PERSON_NAME]" at bounding box center [619, 290] width 247 height 29
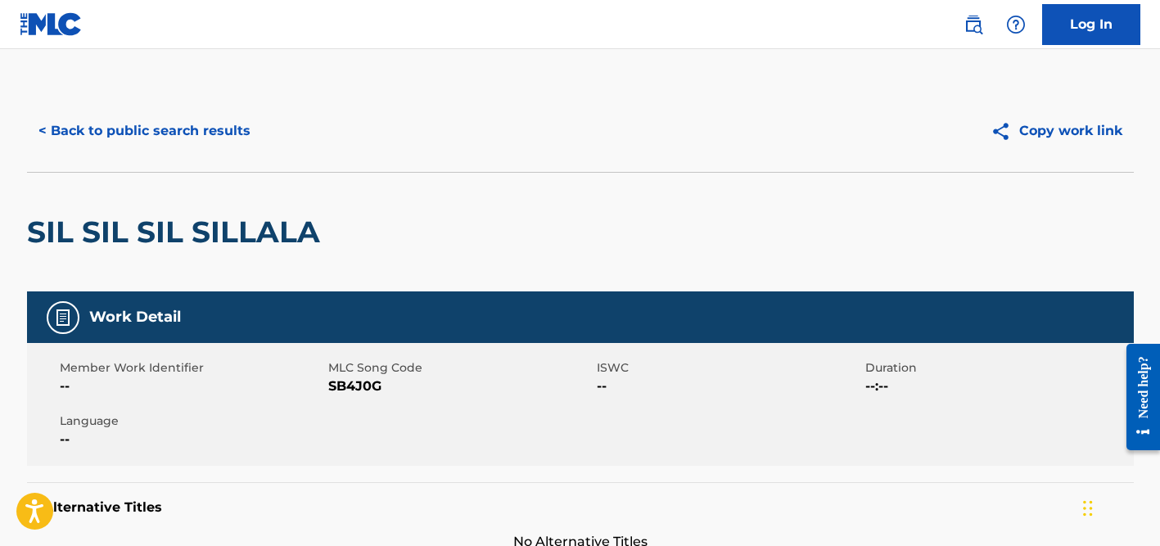
click at [210, 153] on div "< Back to public search results Copy work link" at bounding box center [580, 131] width 1106 height 82
click at [209, 134] on button "< Back to public search results" at bounding box center [144, 130] width 235 height 41
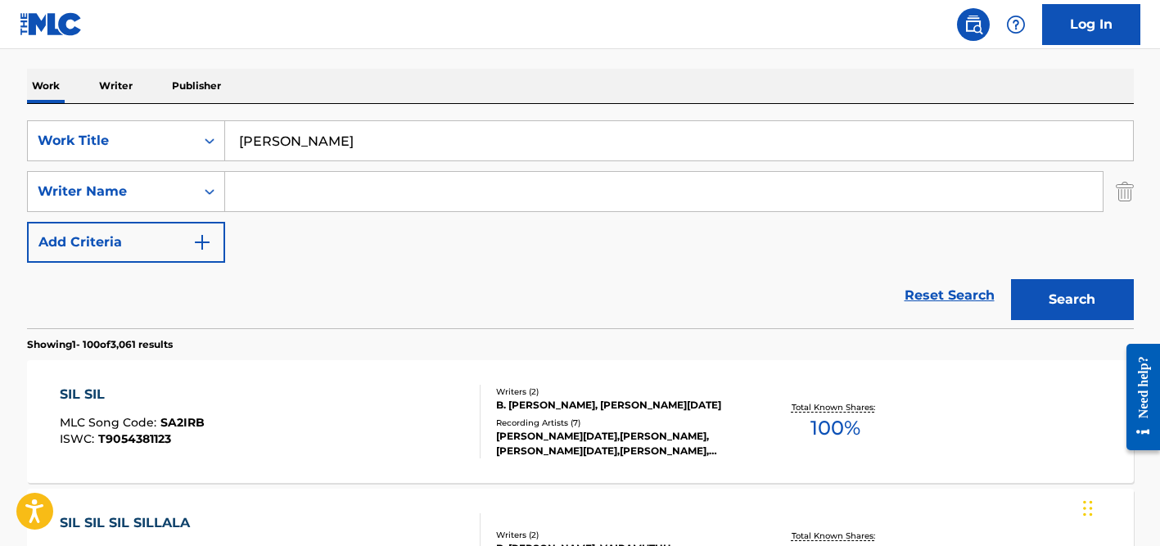
scroll to position [35, 0]
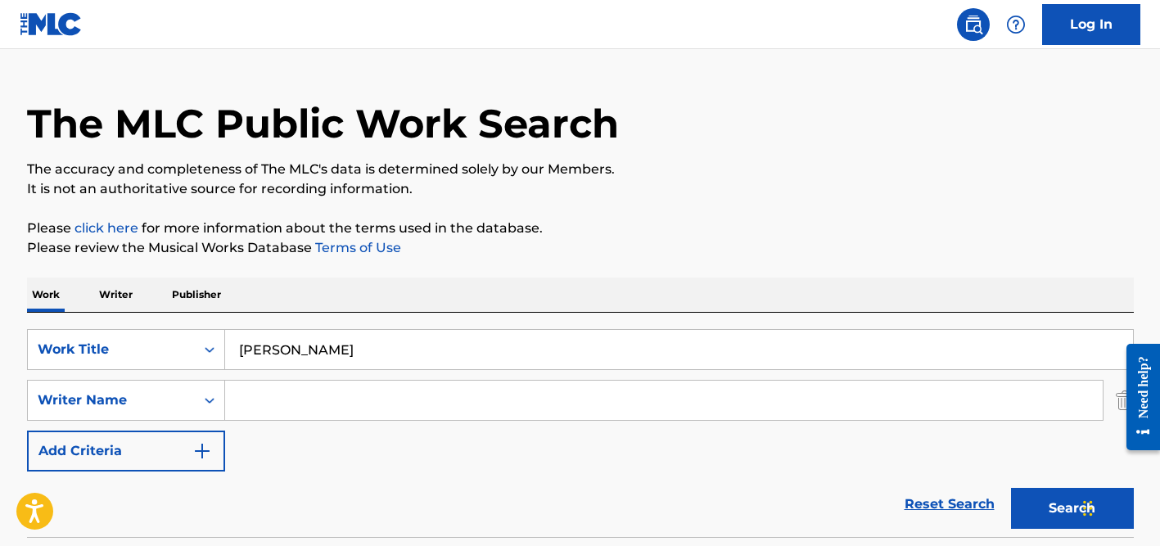
click at [292, 359] on input "[PERSON_NAME]" at bounding box center [679, 349] width 908 height 39
paste input "Como Combatir"
type input "Como Combatir"
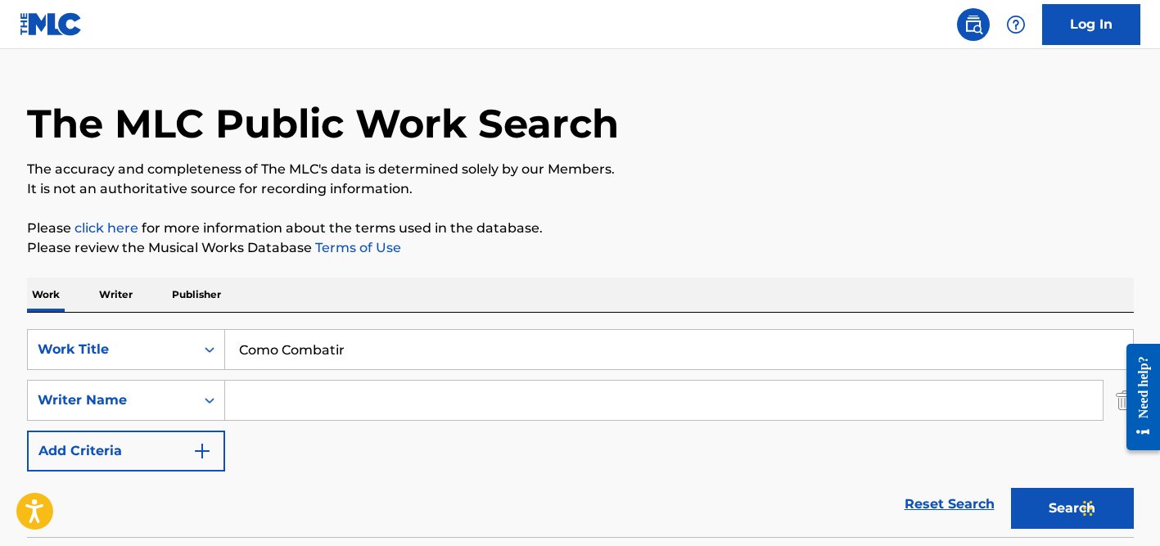
click at [1011, 488] on button "Search" at bounding box center [1072, 508] width 123 height 41
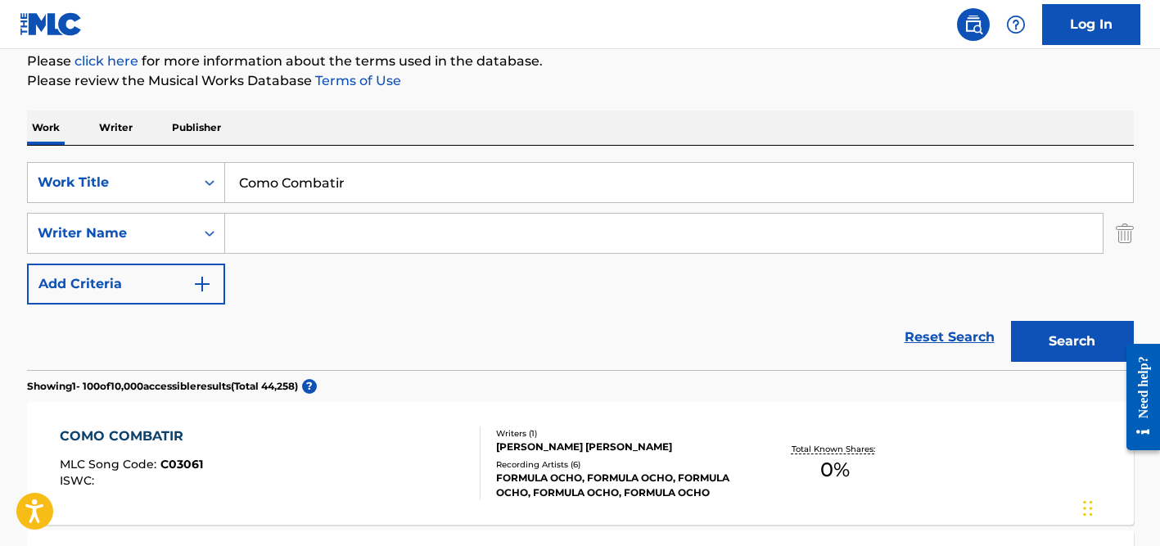
scroll to position [249, 0]
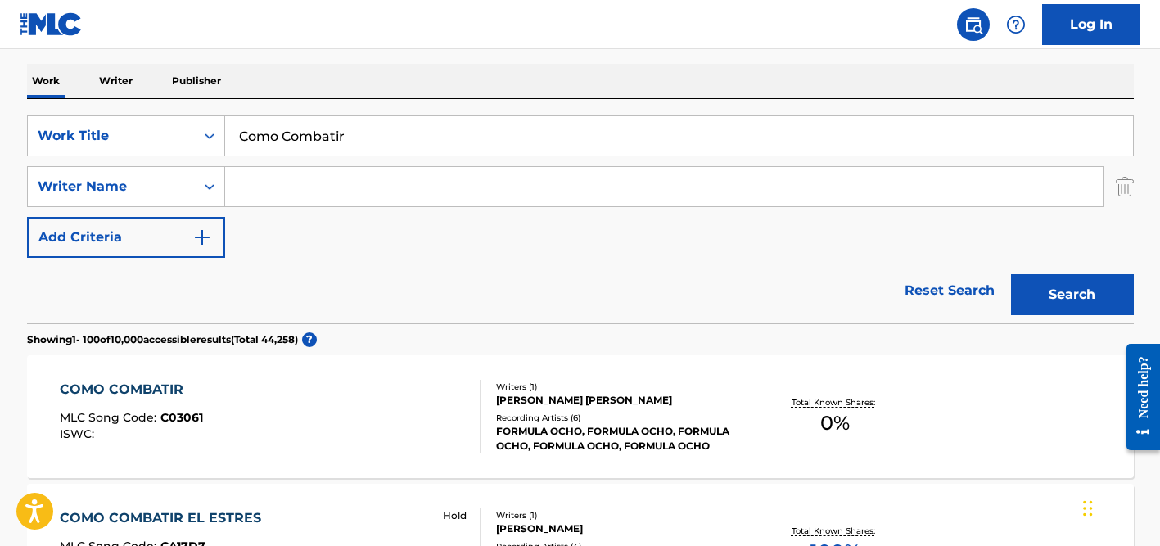
click at [573, 377] on div "COMO COMBATIR MLC Song Code : C03061 ISWC : Writers ( 1 ) [PERSON_NAME] [PERSON…" at bounding box center [580, 416] width 1106 height 123
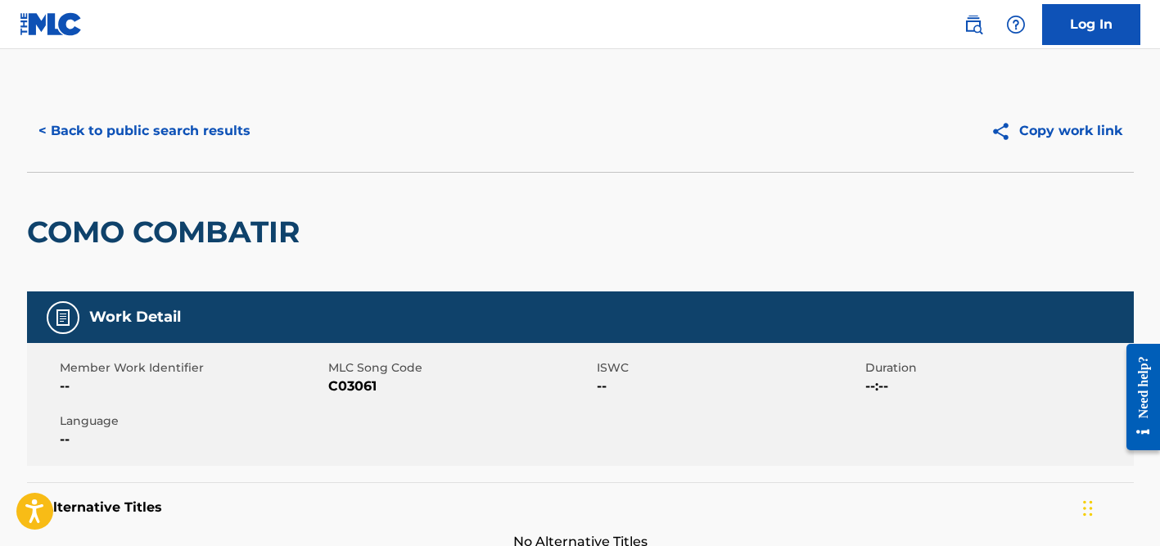
click at [163, 115] on button "< Back to public search results" at bounding box center [144, 130] width 235 height 41
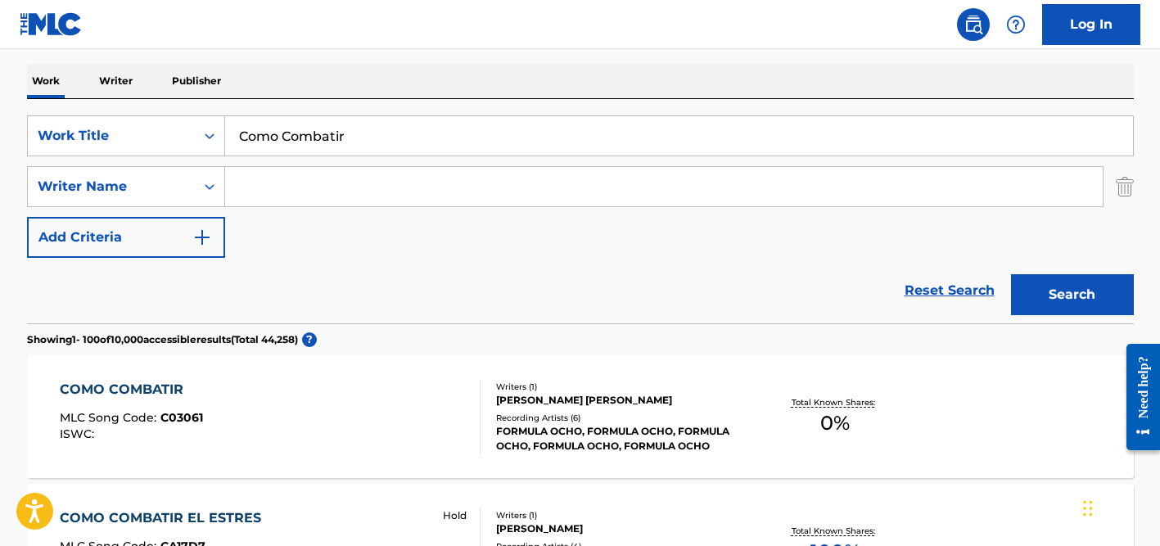
scroll to position [72, 0]
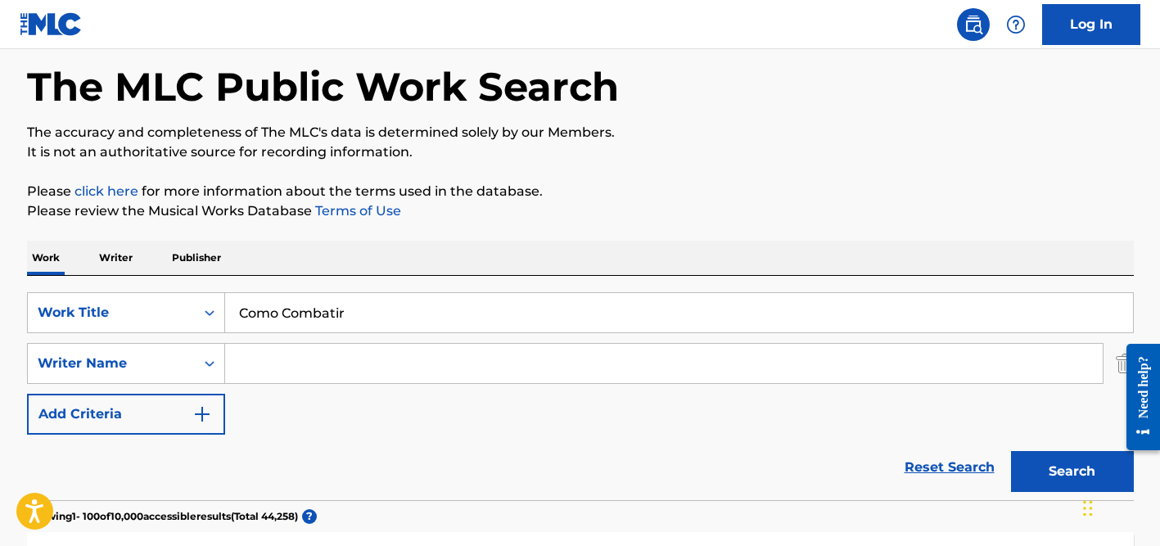
click at [305, 313] on input "Como Combatir" at bounding box center [679, 312] width 908 height 39
paste input "Insônia"
click at [268, 310] on input "Insônia" at bounding box center [679, 312] width 908 height 39
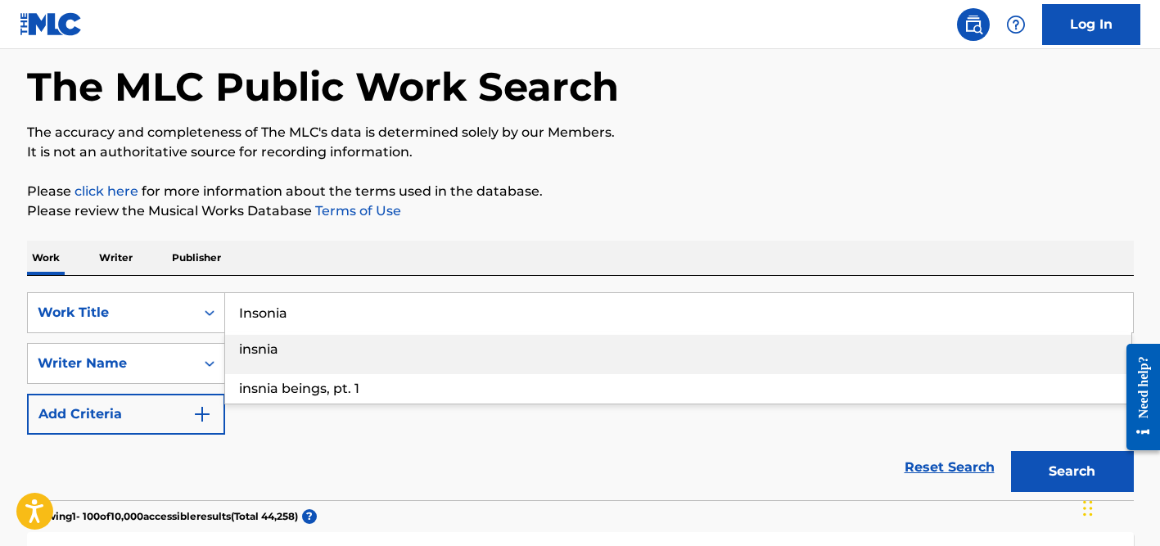
type input "Insonia"
click at [284, 262] on div "Work Writer Publisher" at bounding box center [580, 258] width 1106 height 34
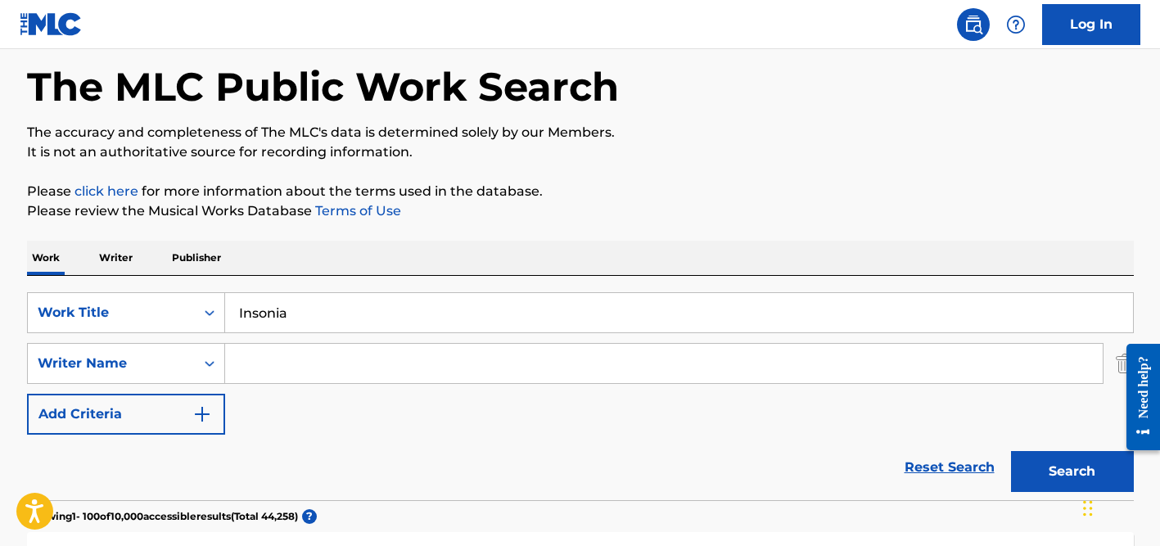
click at [286, 379] on input "Search Form" at bounding box center [663, 363] width 877 height 39
click at [1011, 451] on button "Search" at bounding box center [1072, 471] width 123 height 41
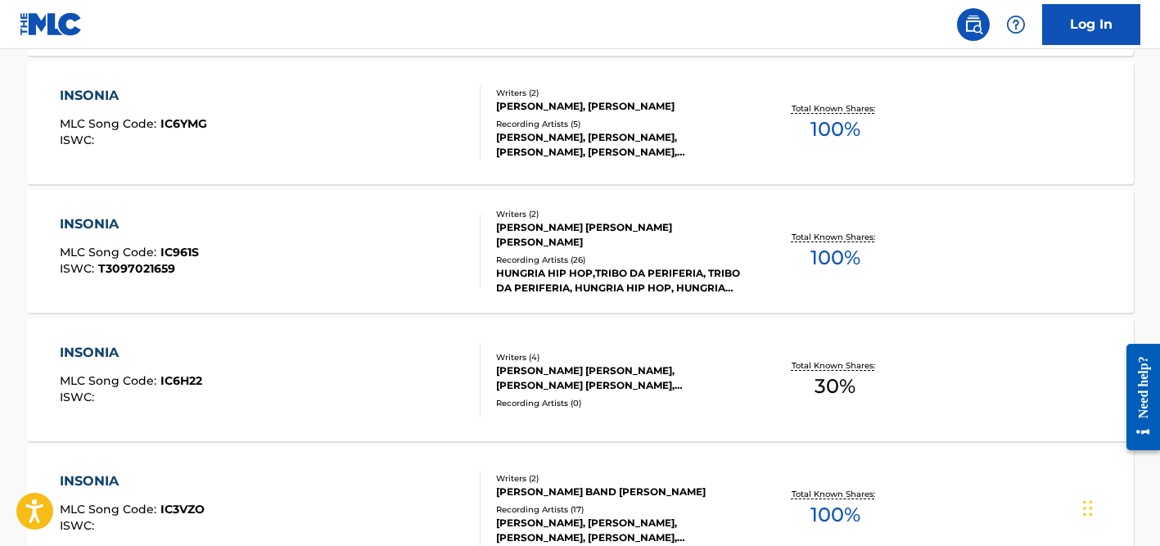
click at [549, 240] on div "[PERSON_NAME] [PERSON_NAME] [PERSON_NAME]" at bounding box center [619, 234] width 247 height 29
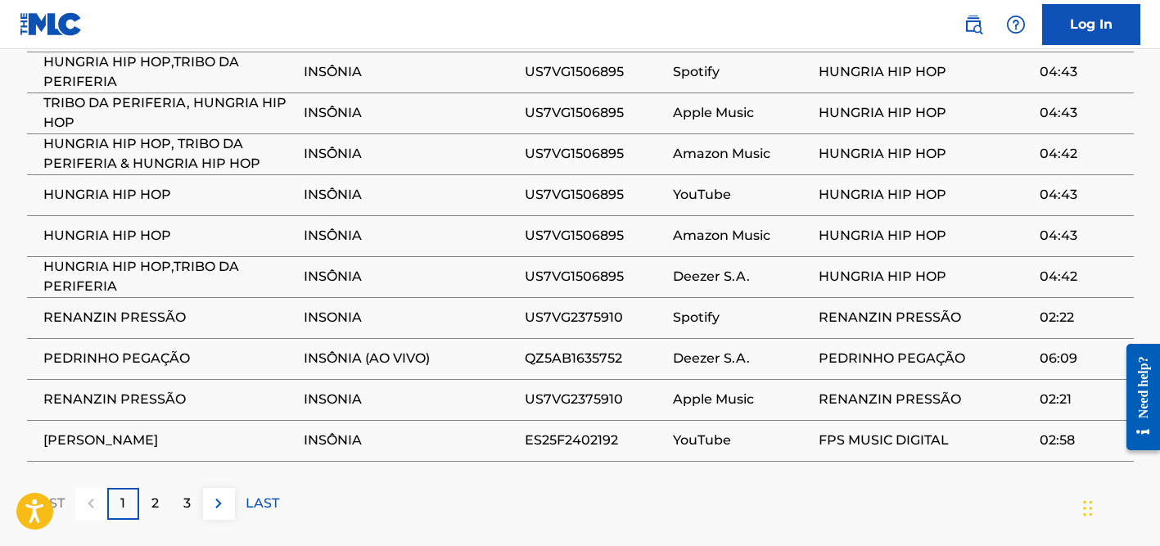
scroll to position [1539, 0]
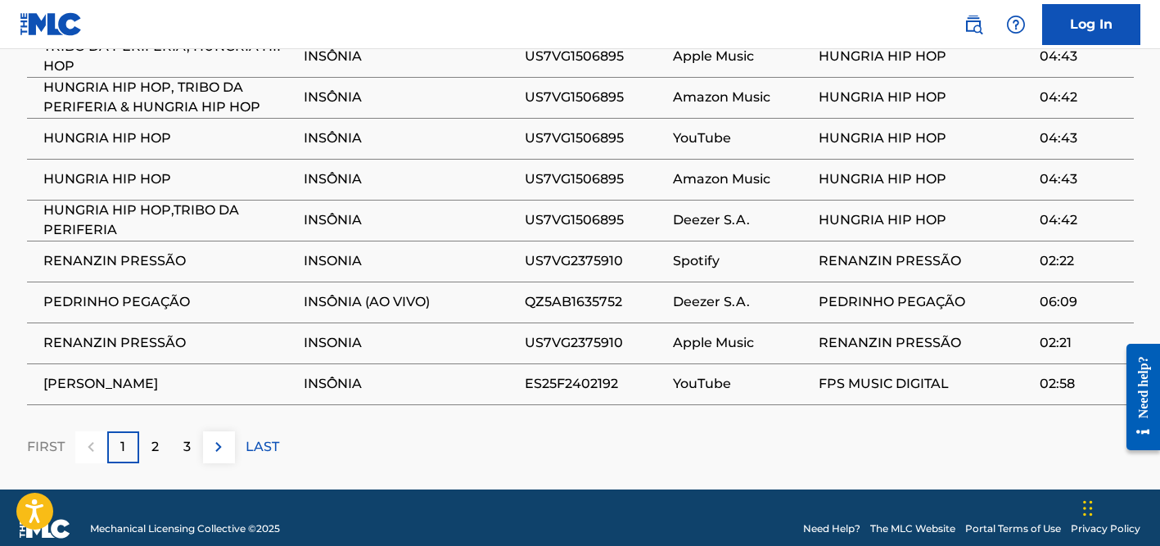
click at [163, 431] on div "2" at bounding box center [155, 447] width 32 height 32
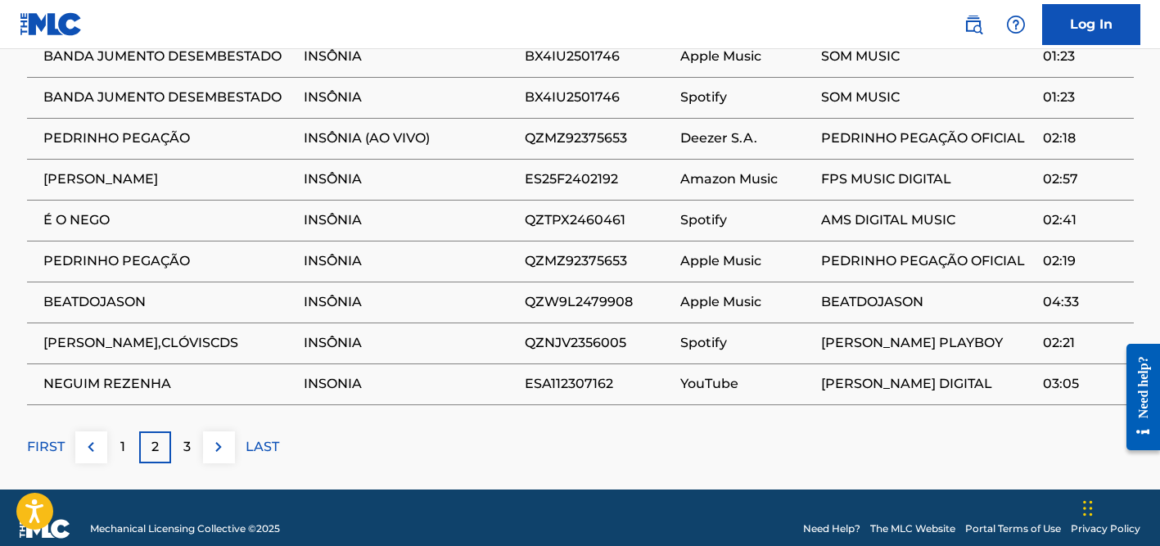
click at [200, 431] on div "3" at bounding box center [187, 447] width 32 height 32
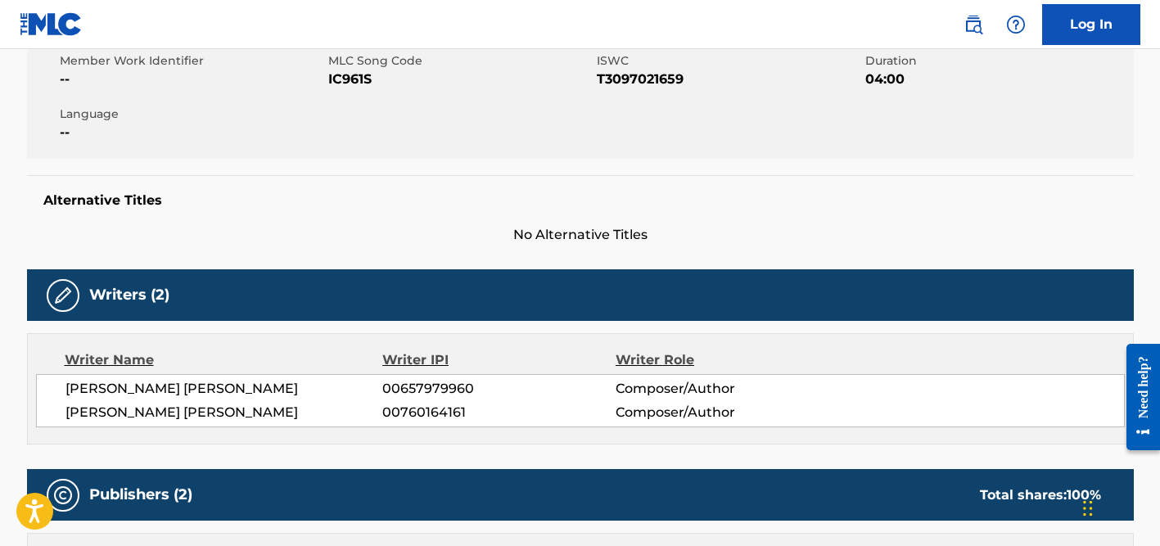
scroll to position [0, 0]
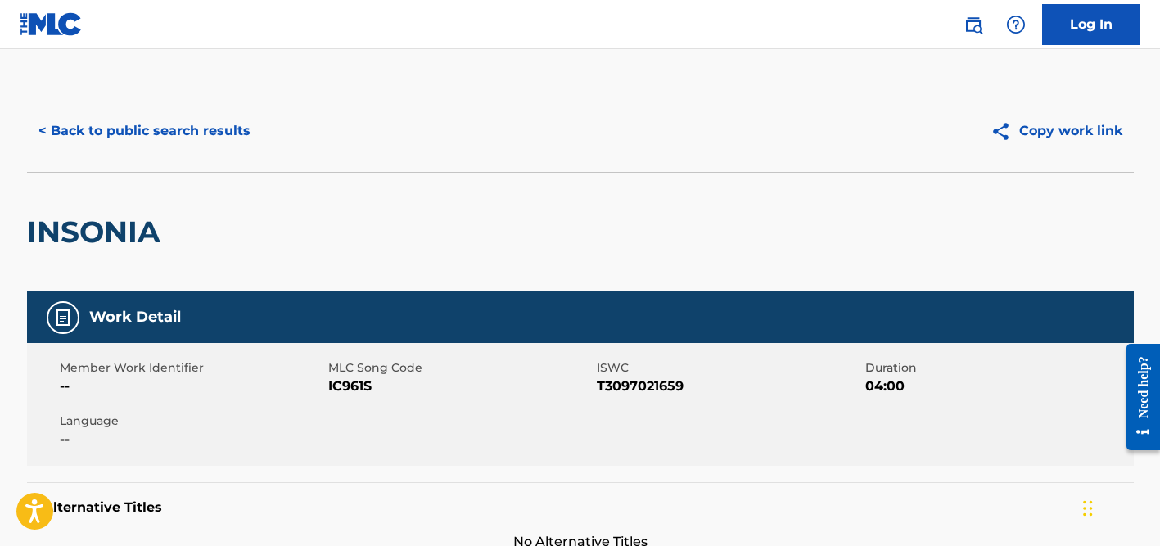
click at [163, 137] on button "< Back to public search results" at bounding box center [144, 130] width 235 height 41
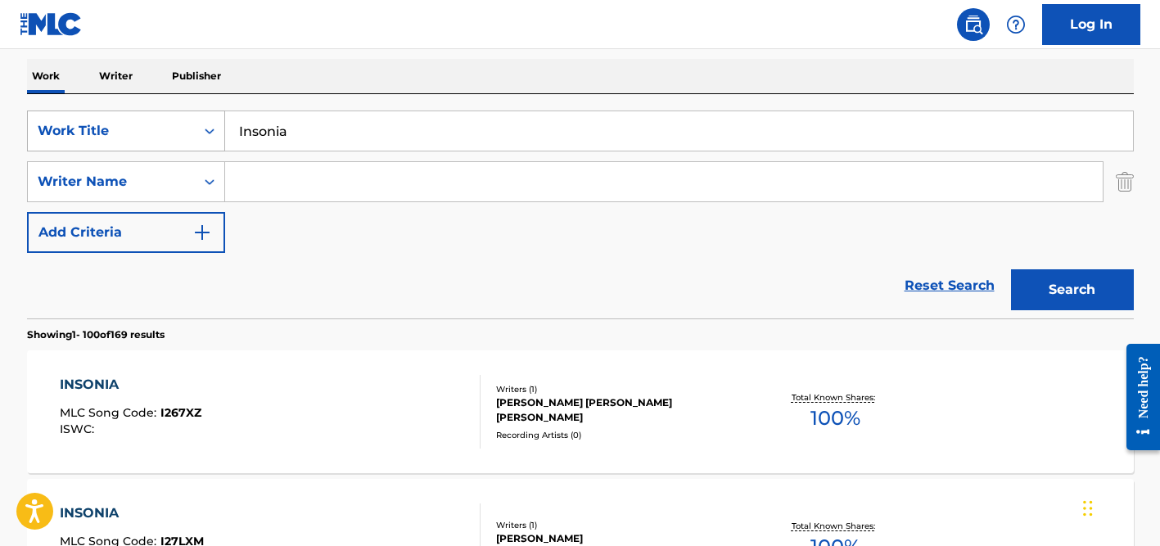
scroll to position [264, 0]
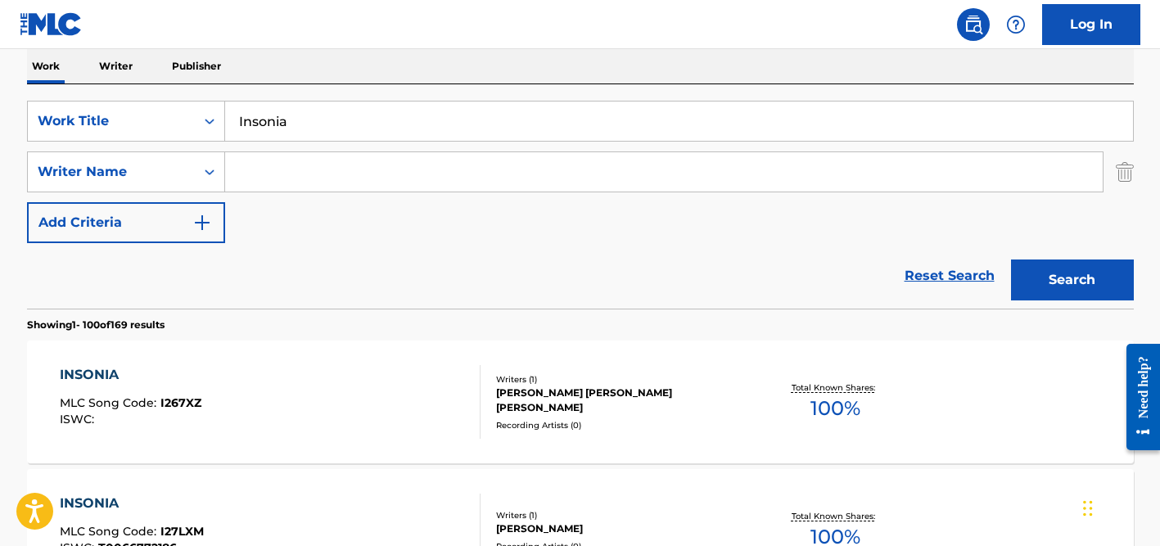
click at [291, 117] on input "Insonia" at bounding box center [679, 120] width 908 height 39
paste input "Tak Bisa [PERSON_NAME] Hati"
type input "Tak Bisa [PERSON_NAME] Hati"
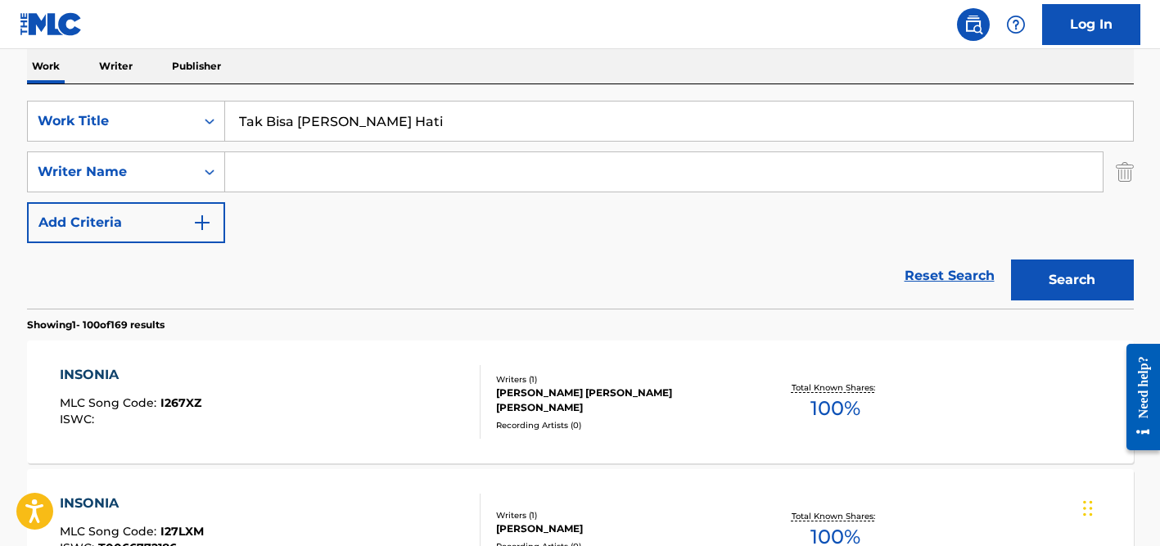
click at [1011, 259] on button "Search" at bounding box center [1072, 279] width 123 height 41
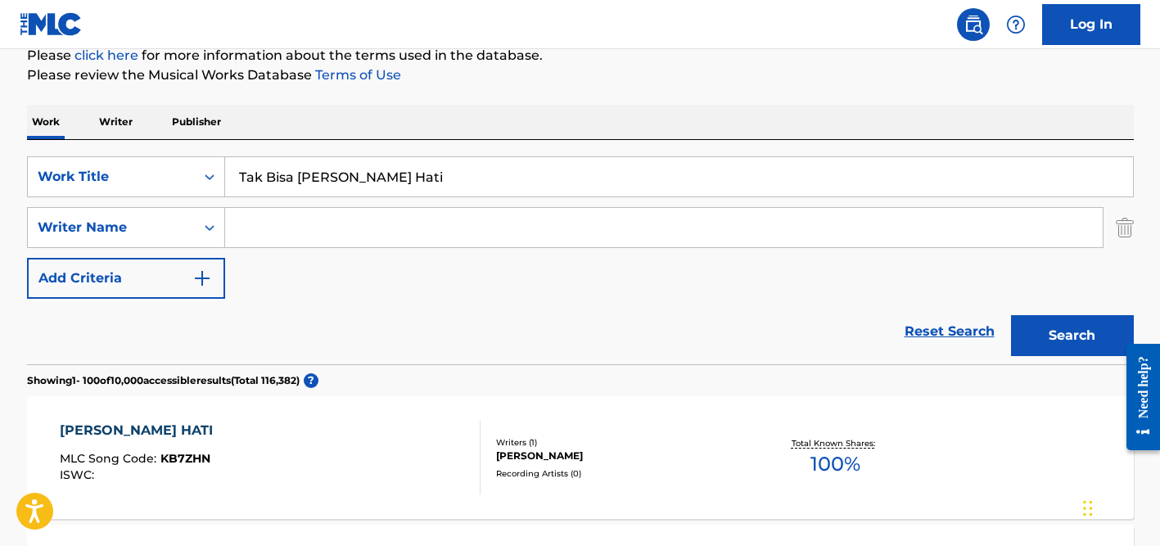
scroll to position [79, 0]
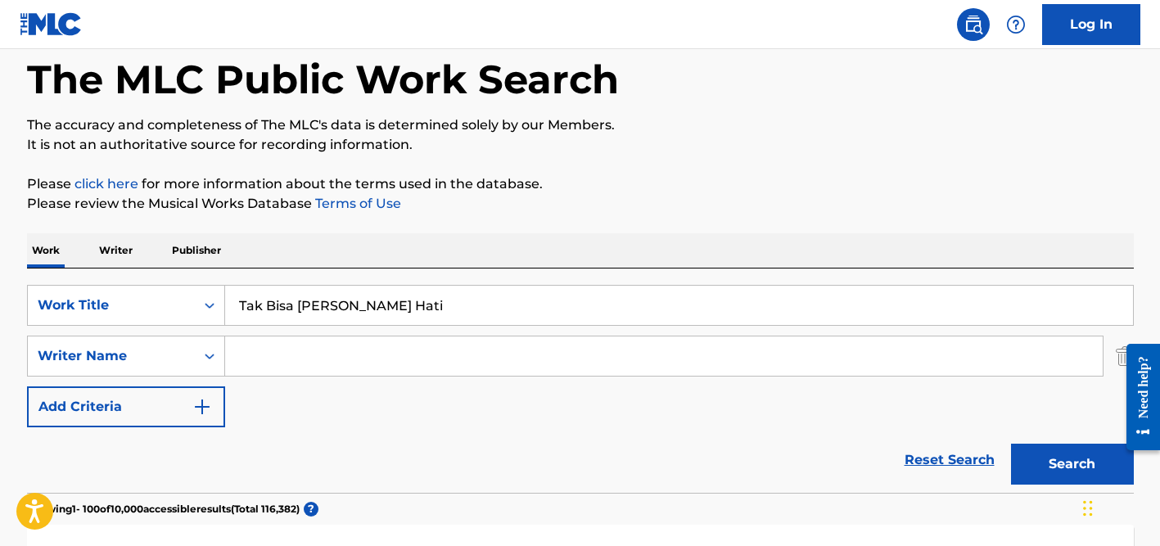
click at [302, 351] on input "Search Form" at bounding box center [663, 355] width 877 height 39
type input "bagaskara"
click at [1011, 444] on button "Search" at bounding box center [1072, 464] width 123 height 41
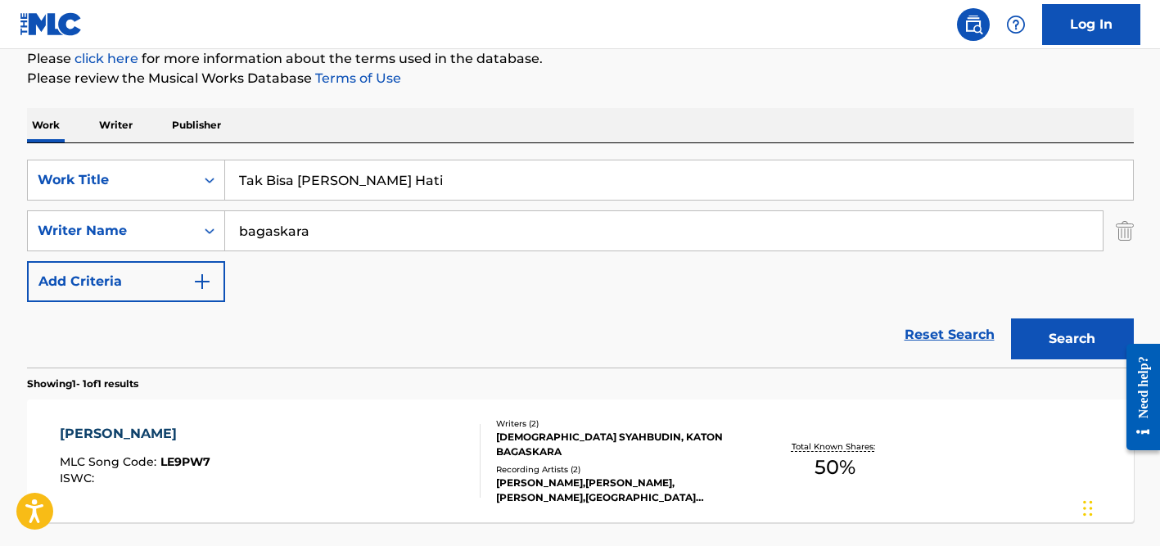
scroll to position [225, 0]
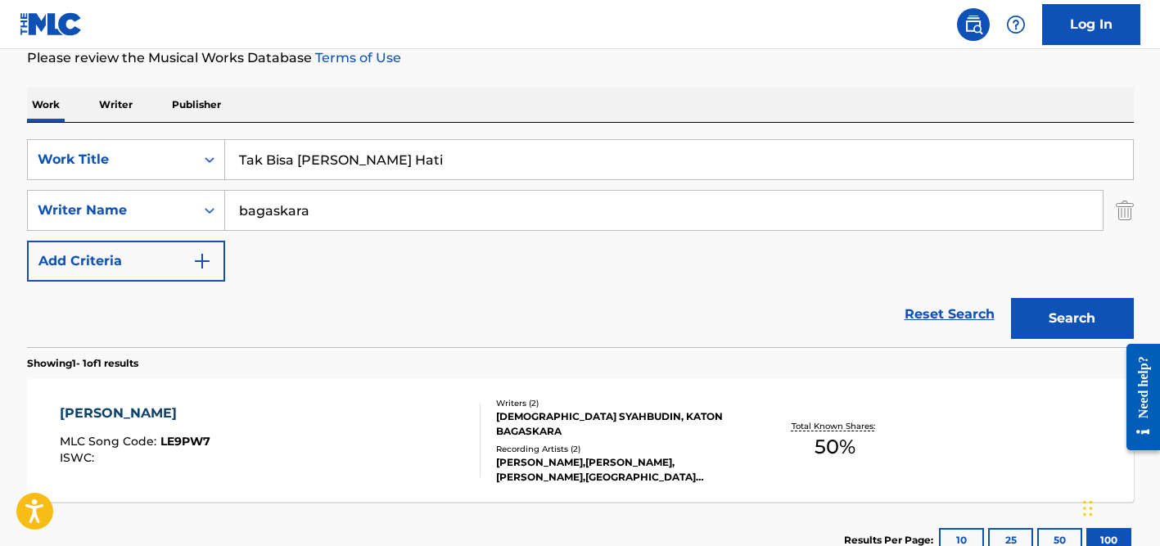
click at [306, 151] on input "Tak Bisa [PERSON_NAME] Hati" at bounding box center [679, 159] width 908 height 39
paste input "eenage Heaven"
type input "Teenage Heaven"
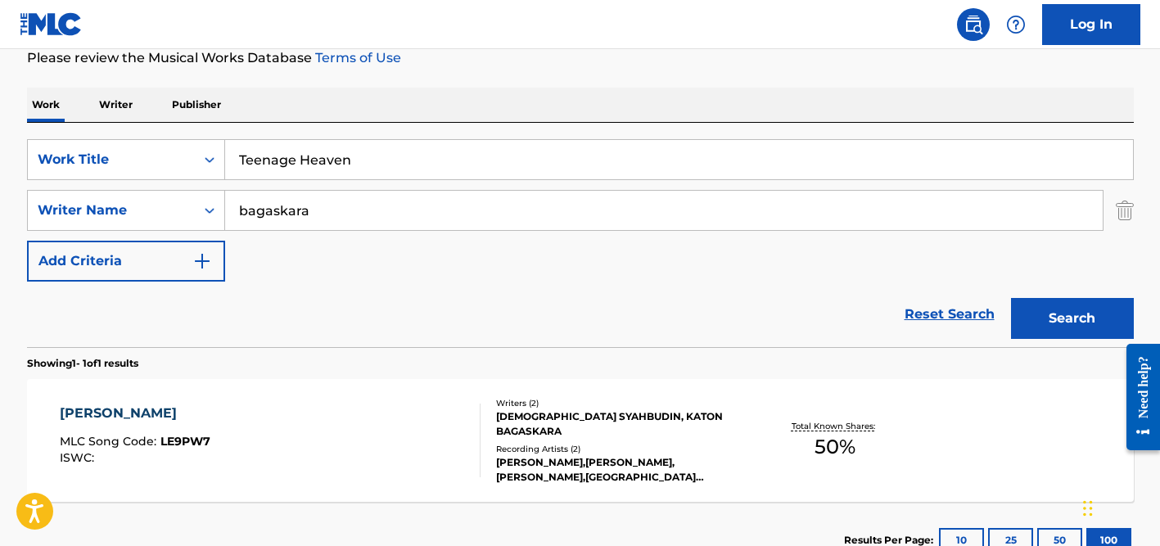
click at [301, 215] on input "bagaskara" at bounding box center [663, 210] width 877 height 39
click at [1011, 298] on button "Search" at bounding box center [1072, 318] width 123 height 41
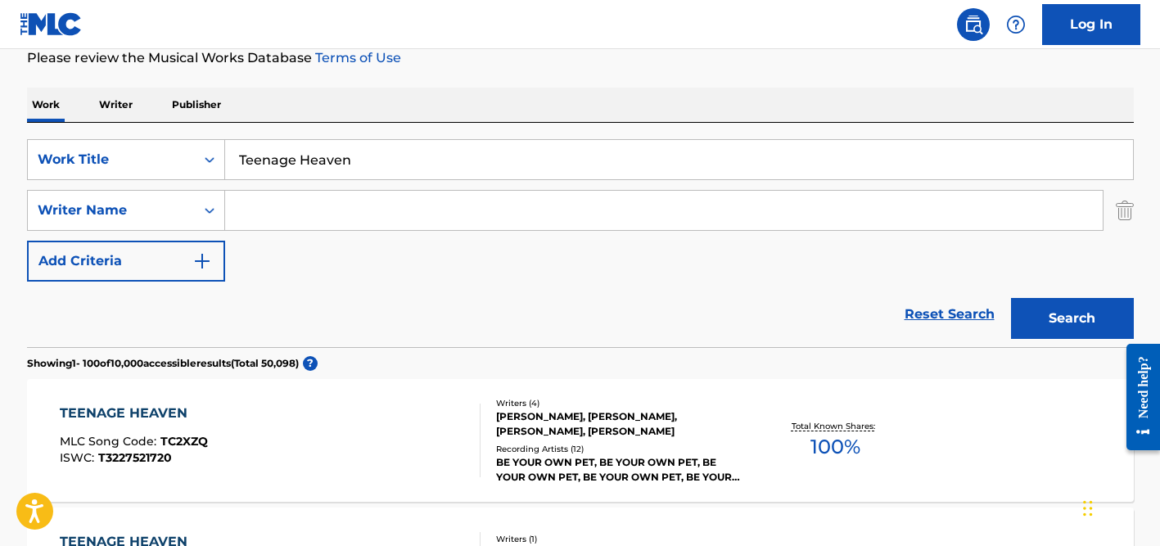
scroll to position [633, 0]
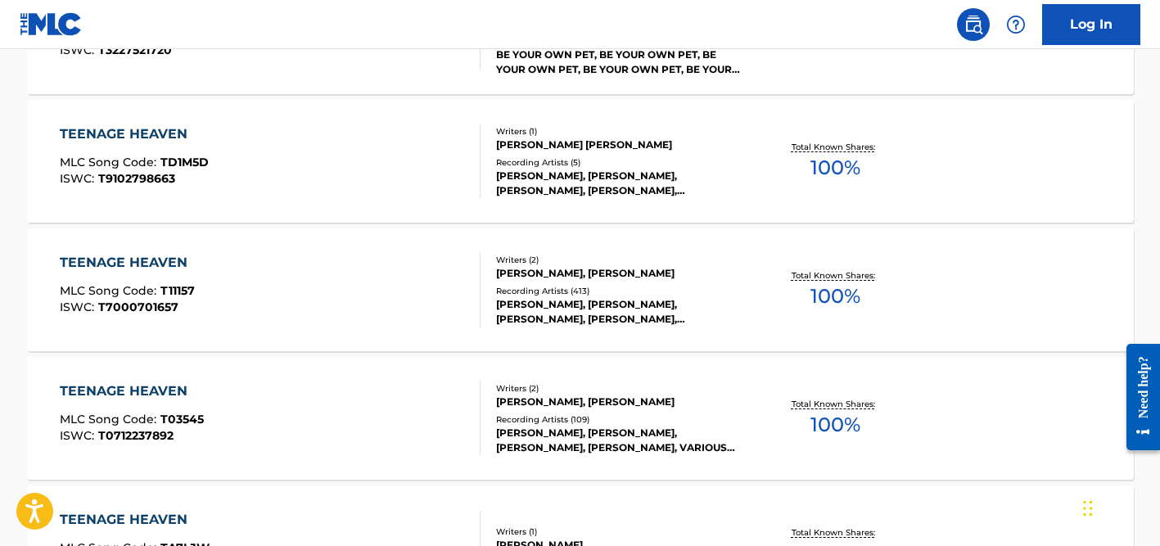
click at [550, 267] on div "[PERSON_NAME], [PERSON_NAME]" at bounding box center [619, 273] width 247 height 15
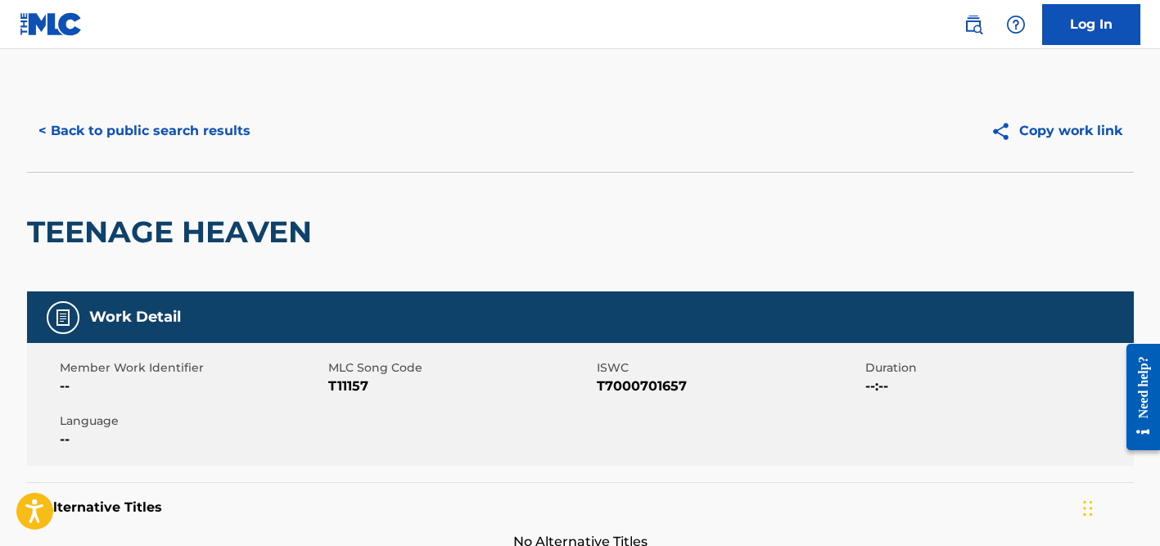
click at [187, 135] on button "< Back to public search results" at bounding box center [144, 130] width 235 height 41
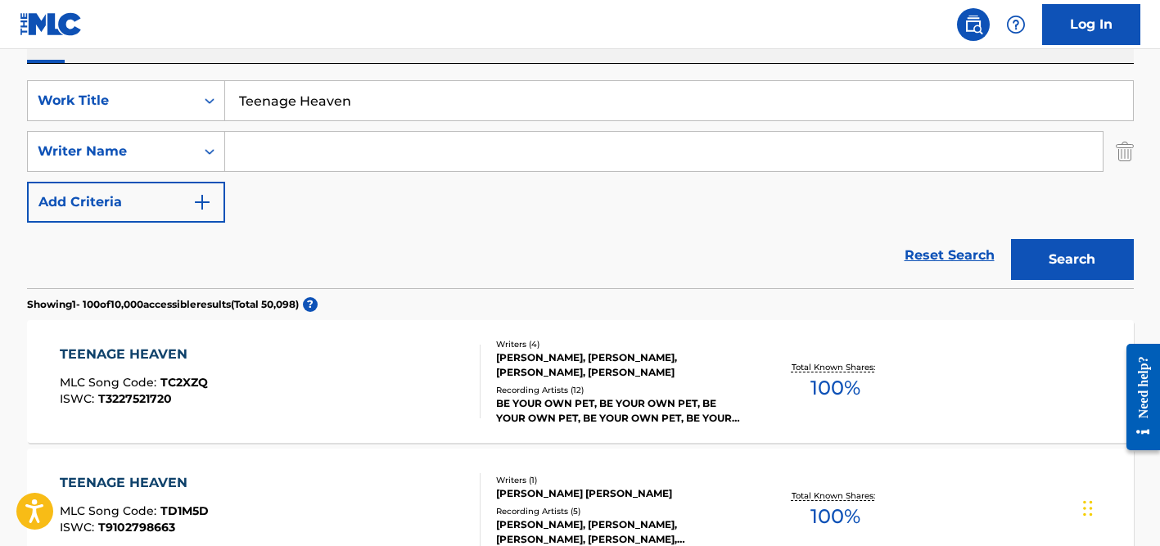
scroll to position [259, 0]
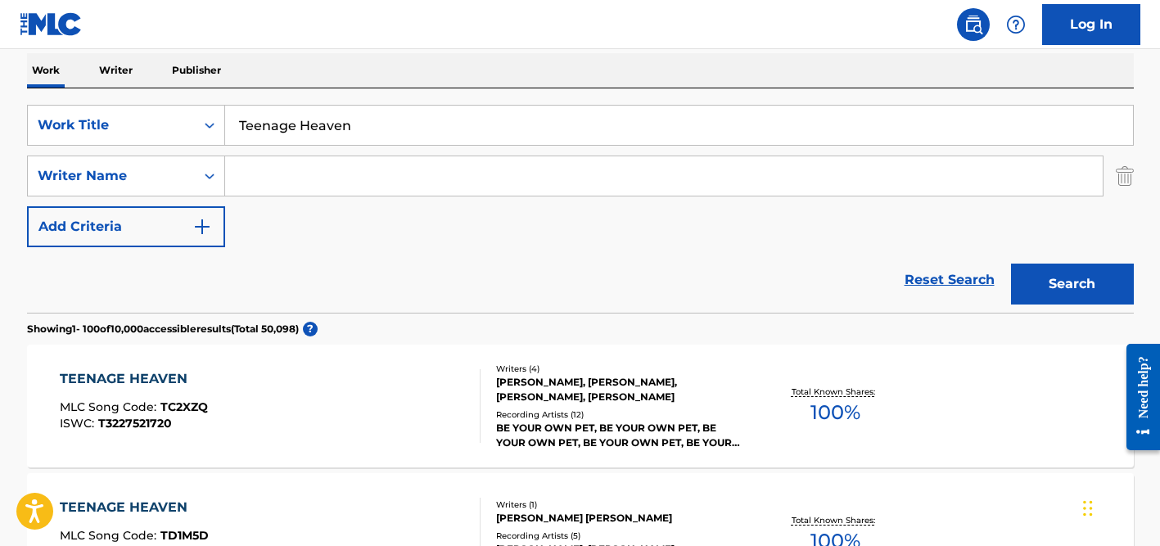
click at [294, 168] on input "Search Form" at bounding box center [663, 175] width 877 height 39
type input "[PERSON_NAME]"
click at [292, 138] on input "Teenage Heaven" at bounding box center [679, 125] width 908 height 39
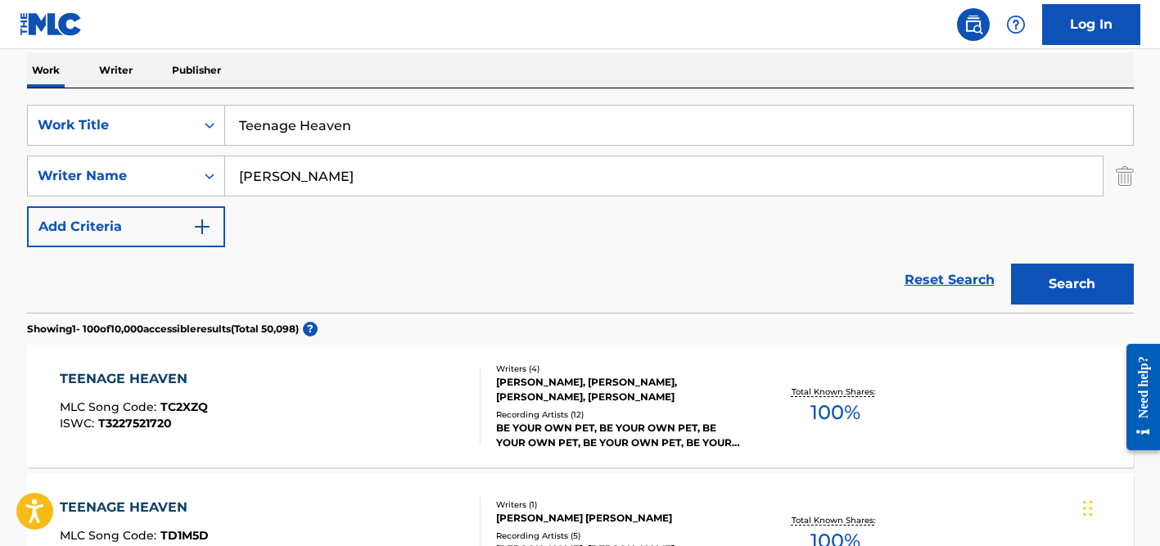
paste input "Himmelfahrt 89"
click at [376, 124] on input "Himmelfahrt 89" at bounding box center [679, 125] width 908 height 39
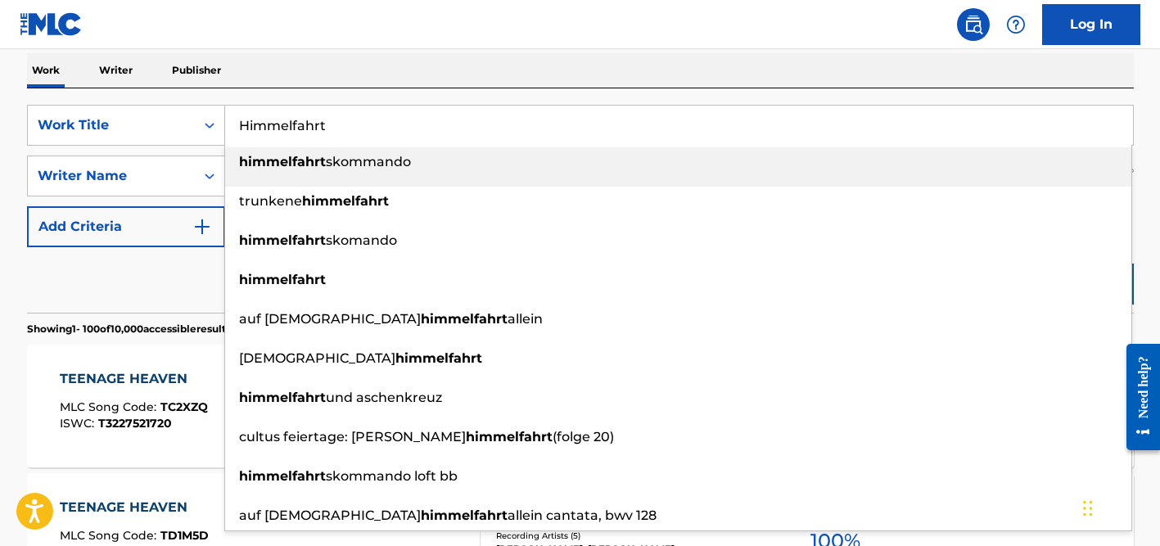
click at [265, 121] on input "Himmelfahrt" at bounding box center [679, 125] width 908 height 39
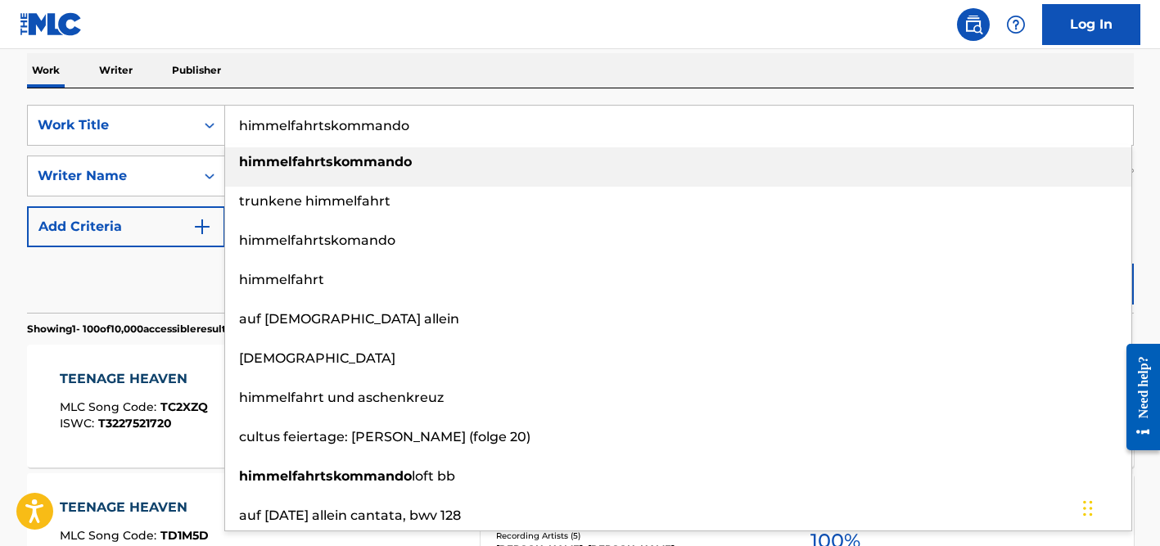
click at [314, 124] on input "himmelfahrtskommando" at bounding box center [679, 125] width 908 height 39
paste
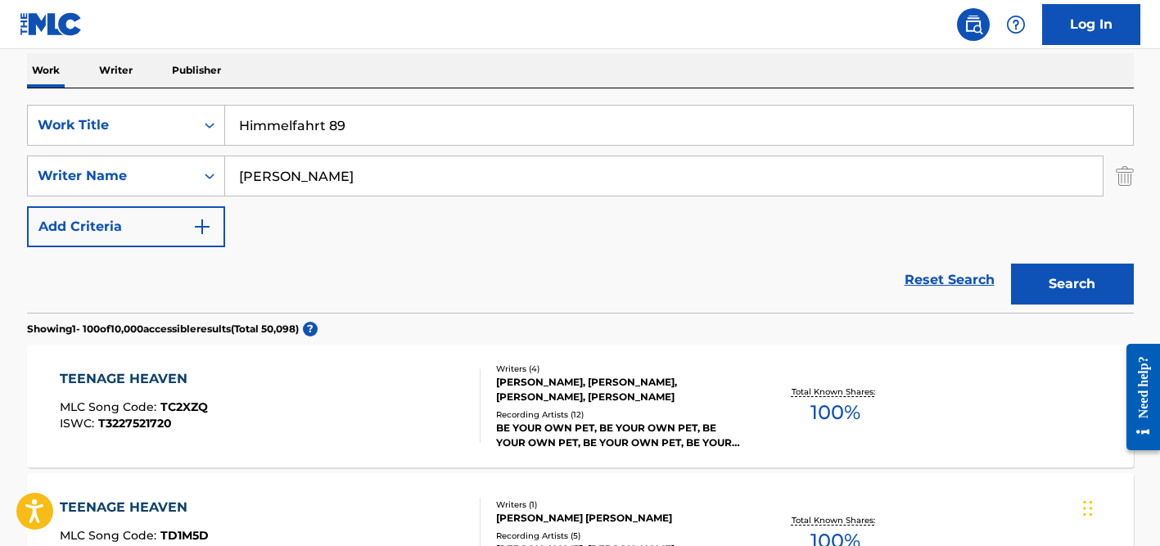
drag, startPoint x: 386, startPoint y: 130, endPoint x: 354, endPoint y: 128, distance: 32.8
click at [354, 128] on input "Himmelfahrt 89" at bounding box center [679, 125] width 908 height 39
click at [259, 126] on input "Himmelfahrt" at bounding box center [679, 125] width 908 height 39
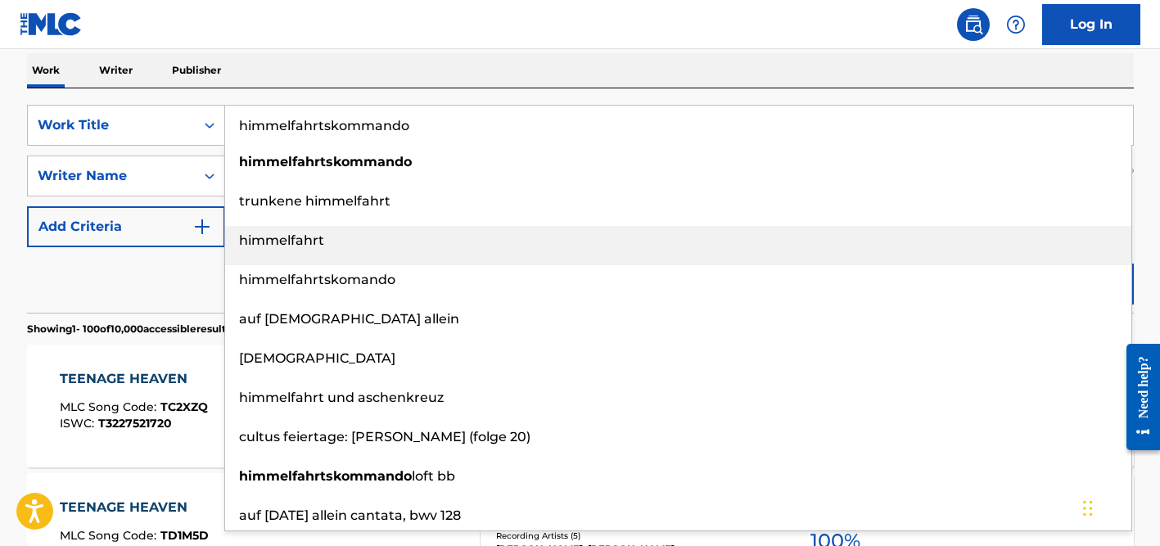
click at [304, 245] on span "himmelfahrt" at bounding box center [281, 240] width 85 height 16
type input "himmelfahrt"
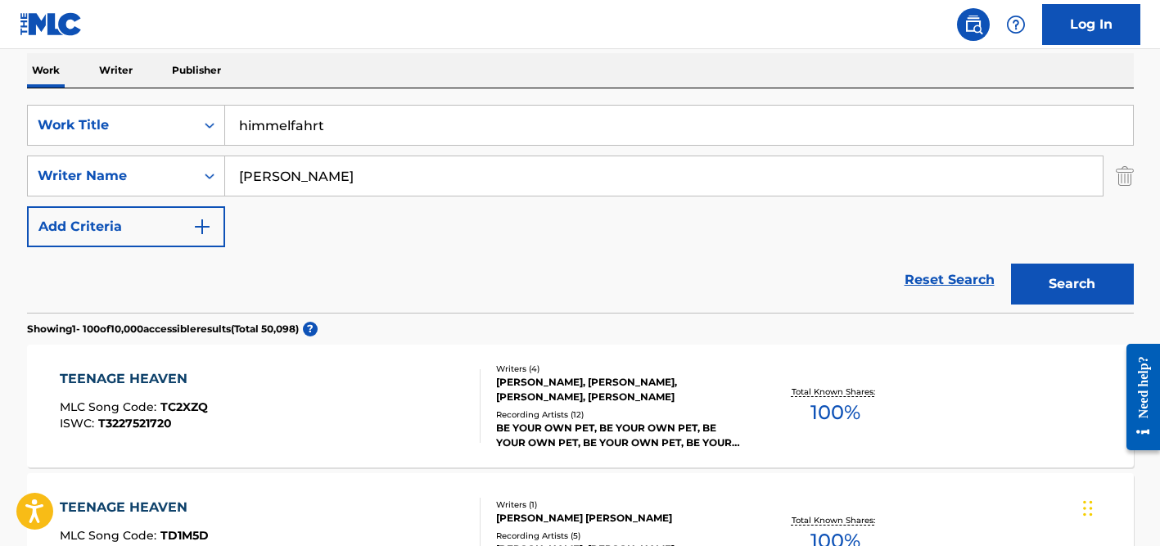
click at [344, 169] on input "[PERSON_NAME]" at bounding box center [663, 175] width 877 height 39
click at [1011, 264] on button "Search" at bounding box center [1072, 284] width 123 height 41
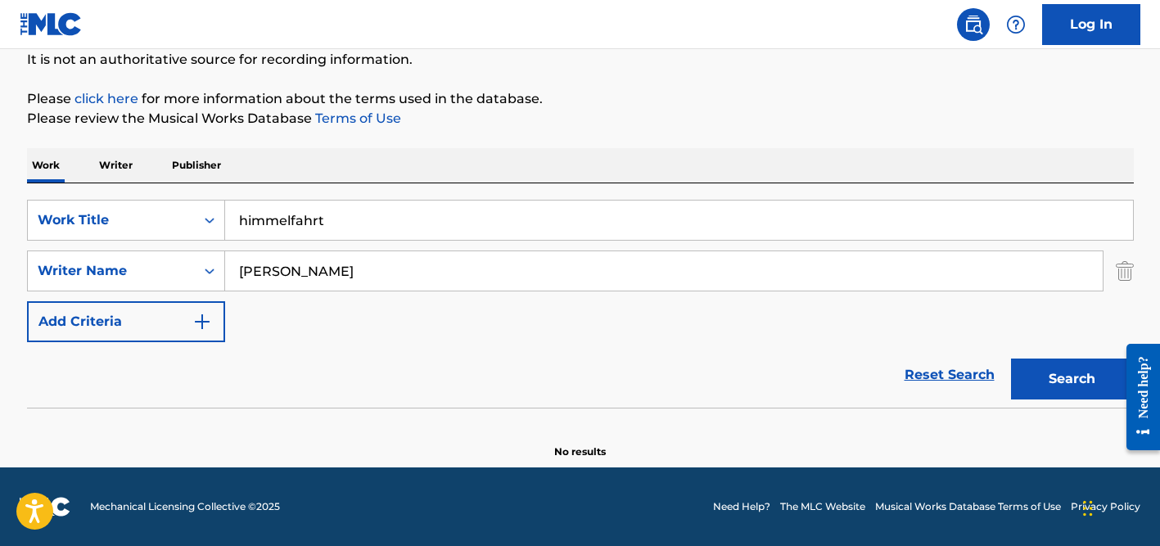
scroll to position [164, 0]
click at [358, 262] on input "[PERSON_NAME]" at bounding box center [663, 270] width 877 height 39
click at [1011, 358] on button "Search" at bounding box center [1072, 378] width 123 height 41
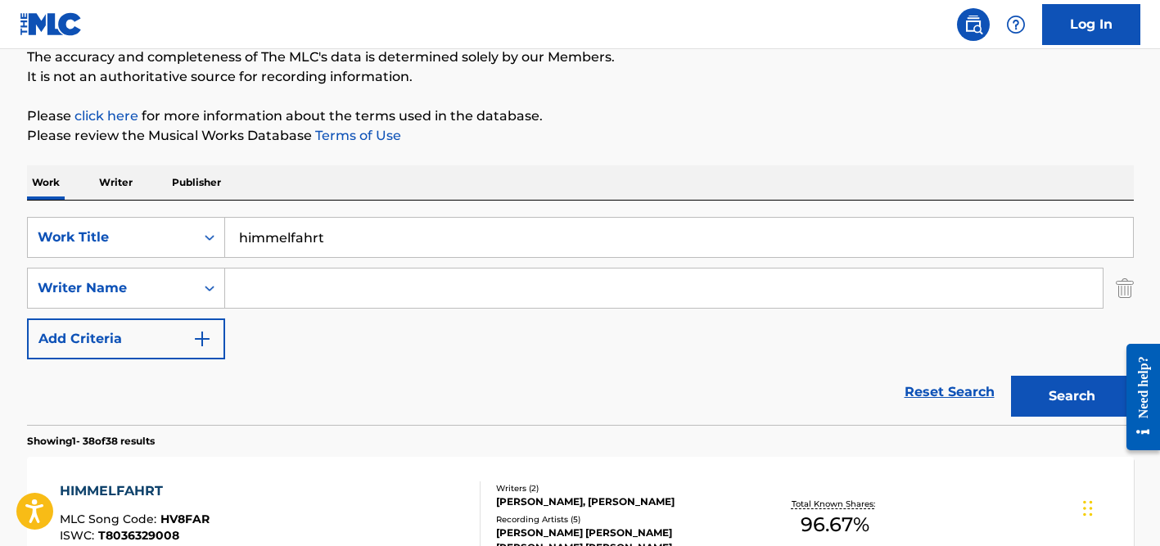
scroll to position [0, 0]
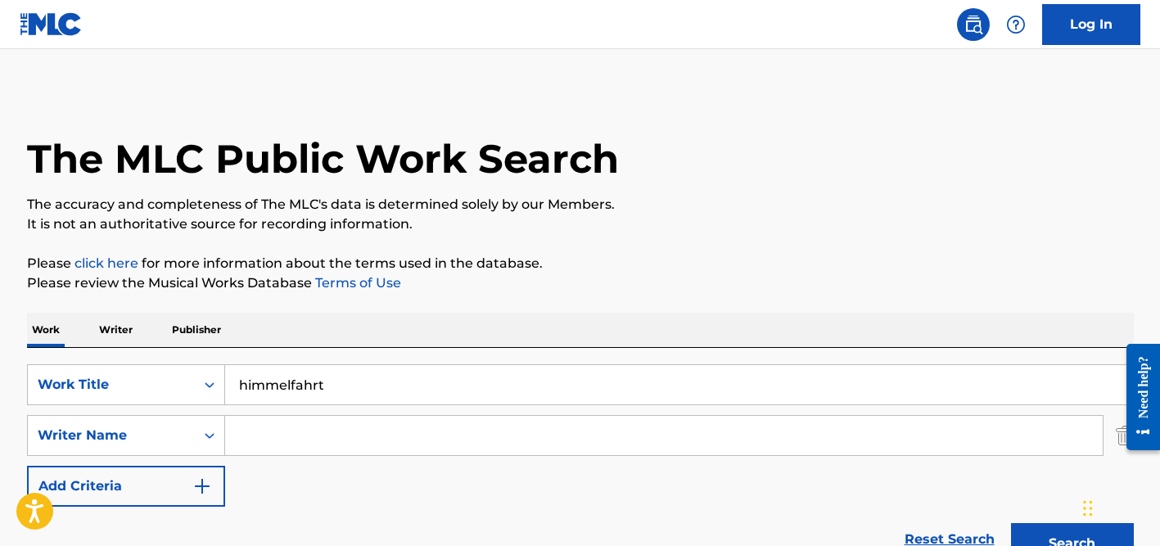
click at [312, 376] on input "himmelfahrt" at bounding box center [679, 384] width 908 height 39
type input "Pillo Buena Gente"
click at [314, 430] on input "Search Form" at bounding box center [663, 435] width 877 height 39
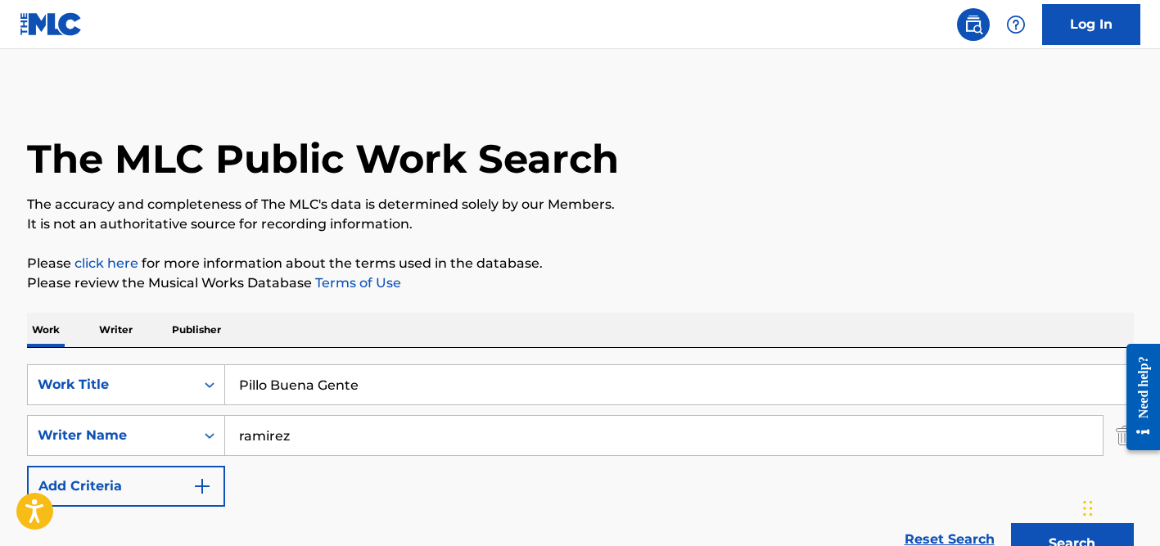
type input "ramirez"
click at [1011, 523] on button "Search" at bounding box center [1072, 543] width 123 height 41
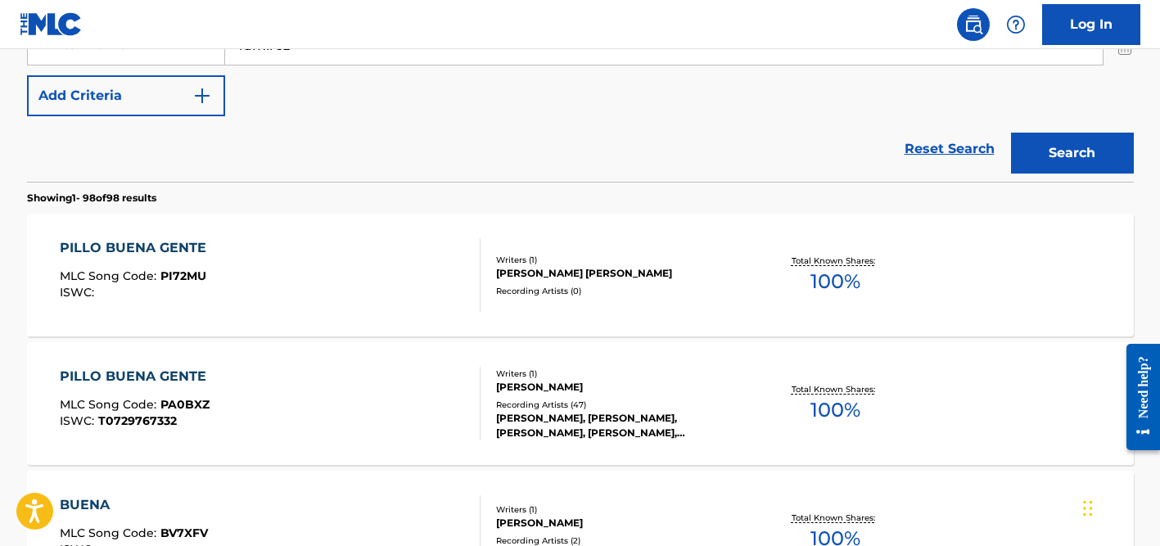
scroll to position [392, 0]
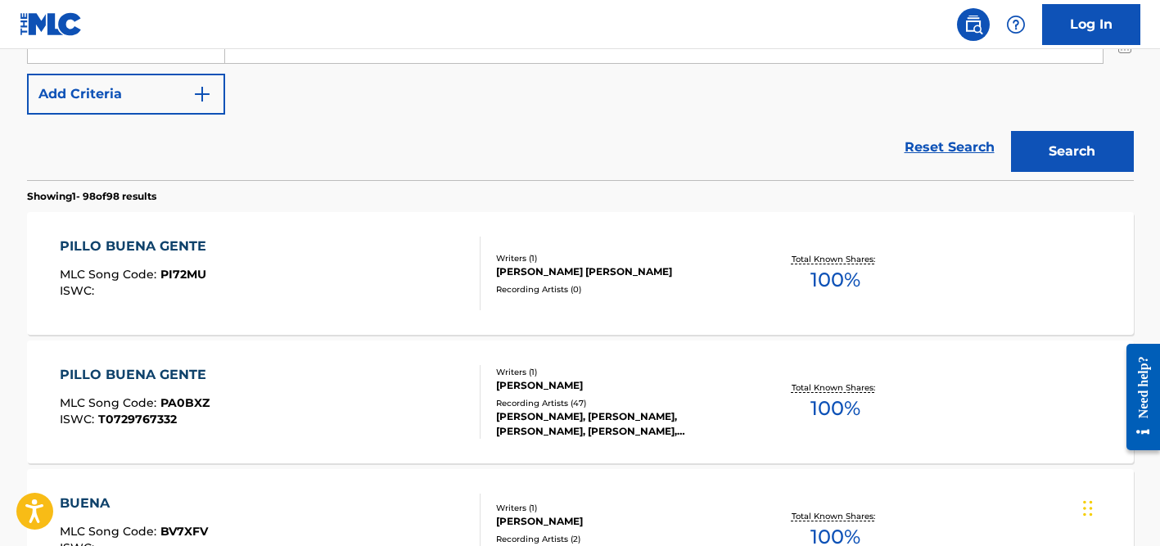
click at [560, 386] on div "[PERSON_NAME]" at bounding box center [619, 385] width 247 height 15
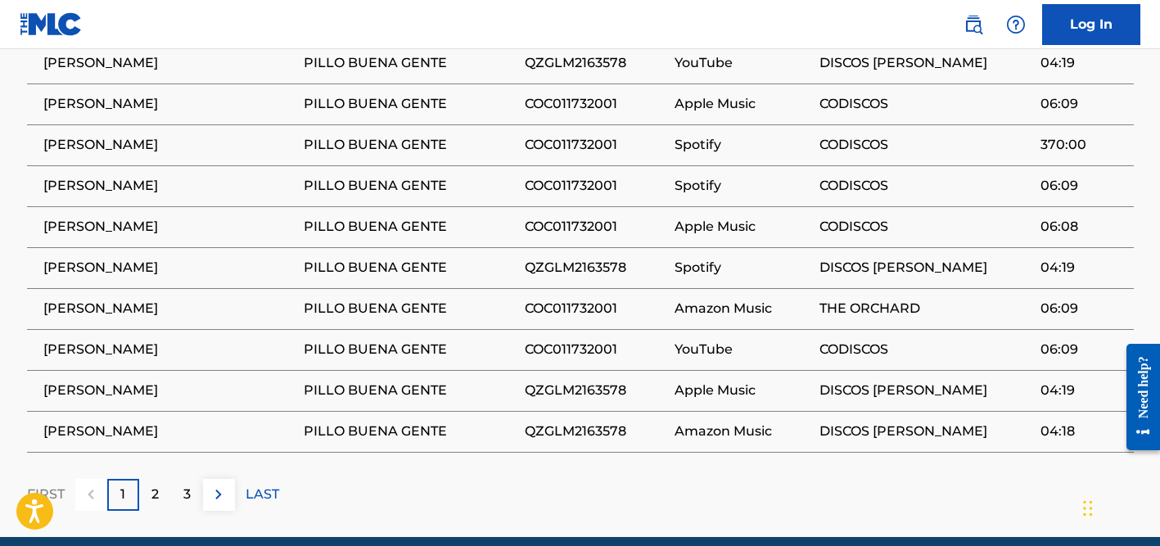
scroll to position [1274, 0]
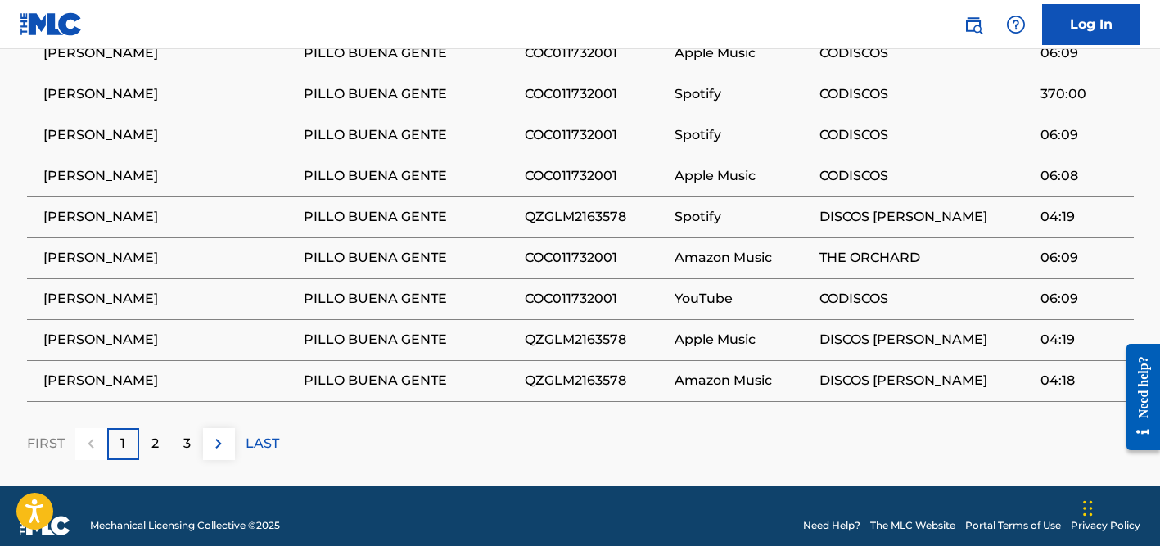
click at [154, 434] on p "2" at bounding box center [154, 444] width 7 height 20
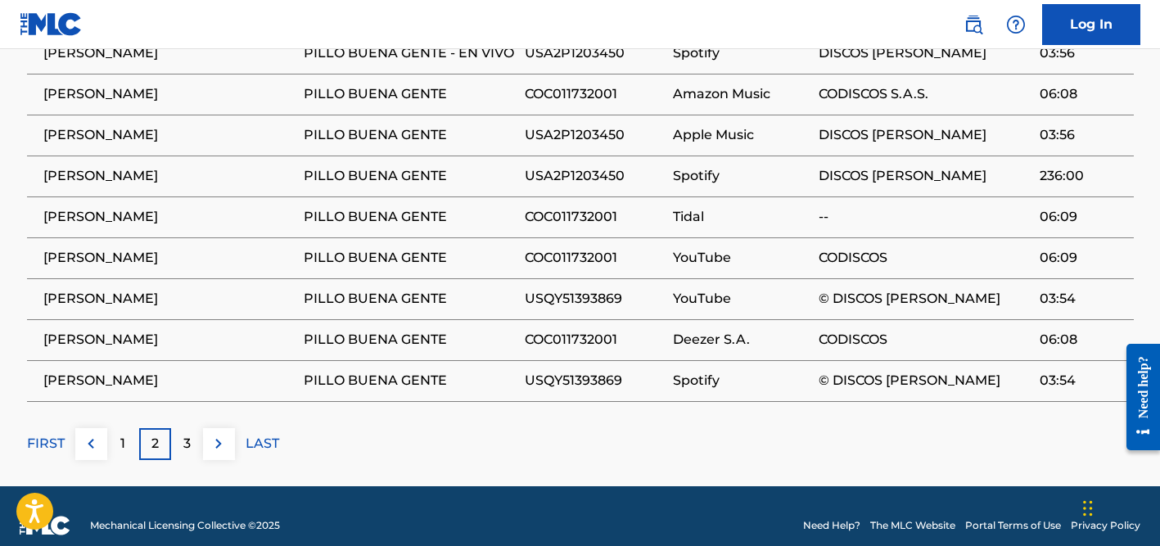
click at [115, 289] on span "[PERSON_NAME]" at bounding box center [169, 299] width 252 height 20
copy div "[PERSON_NAME]"
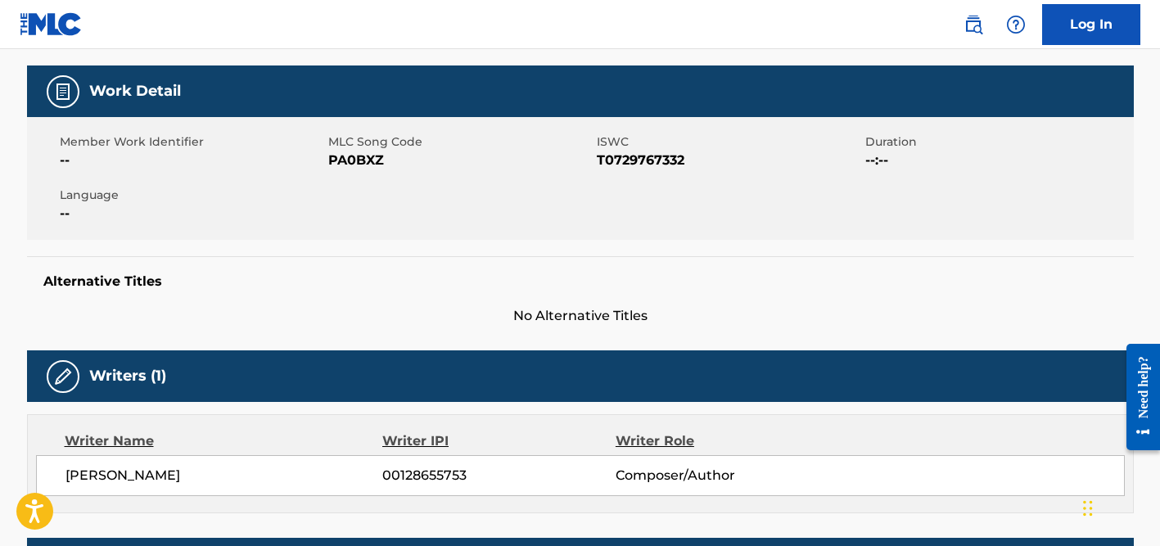
scroll to position [0, 0]
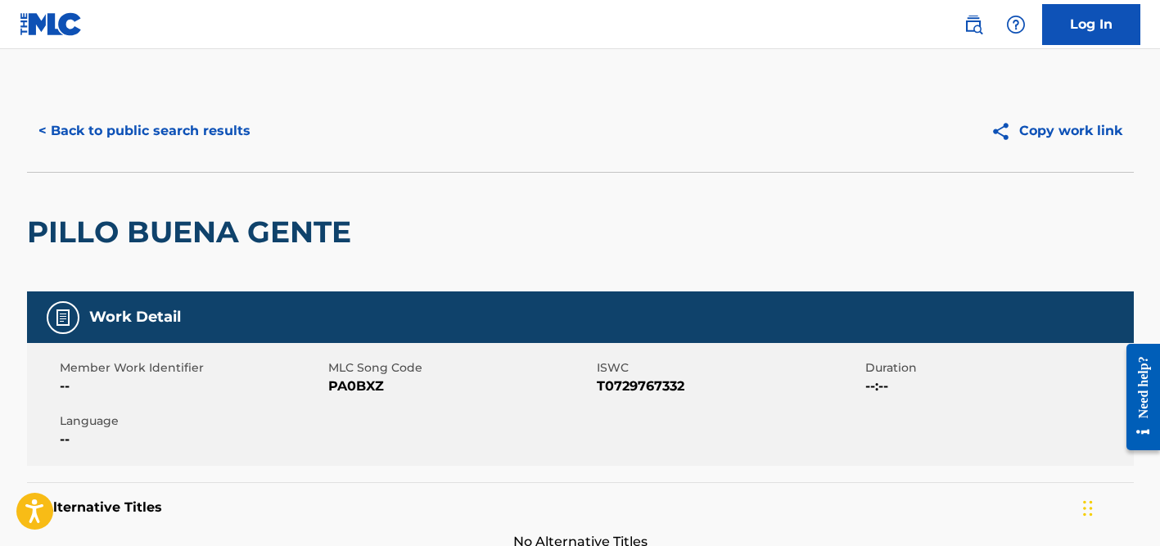
click at [208, 138] on button "< Back to public search results" at bounding box center [144, 130] width 235 height 41
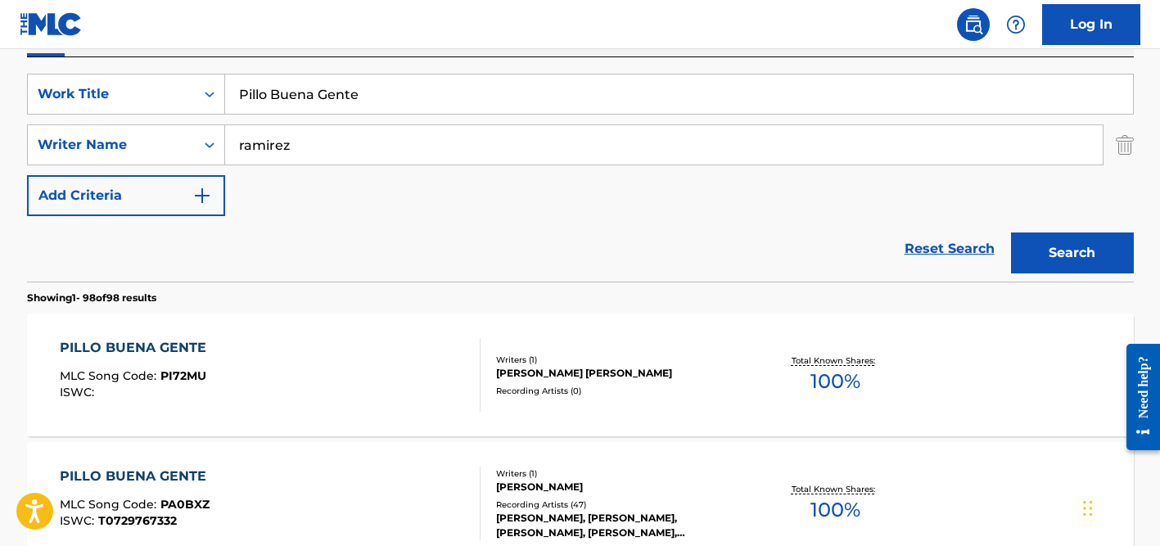
scroll to position [282, 0]
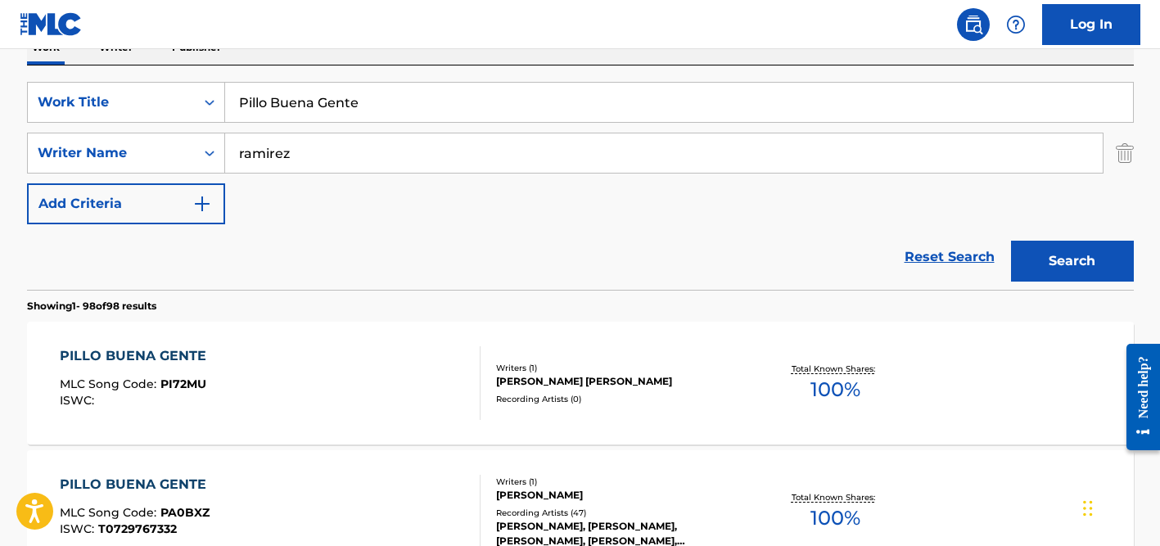
click at [241, 159] on input "ramirez" at bounding box center [663, 152] width 877 height 39
type input "[PERSON_NAME]"
click at [335, 103] on input "Pillo Buena Gente" at bounding box center [679, 102] width 908 height 39
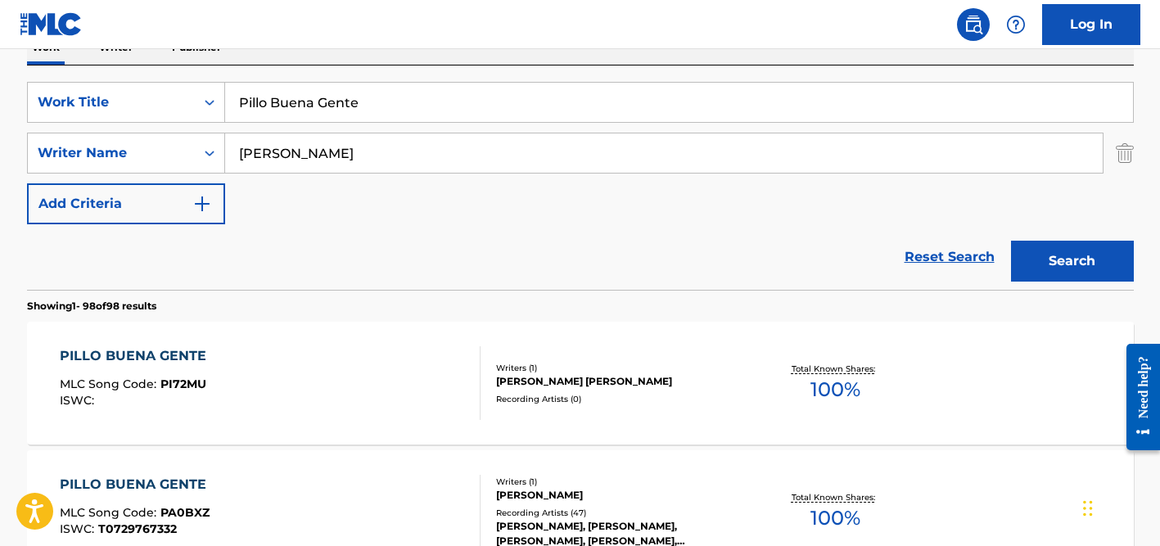
click at [335, 103] on input "Pillo Buena Gente" at bounding box center [679, 102] width 908 height 39
click at [274, 98] on input "Doin' Me Wrong" at bounding box center [679, 102] width 908 height 39
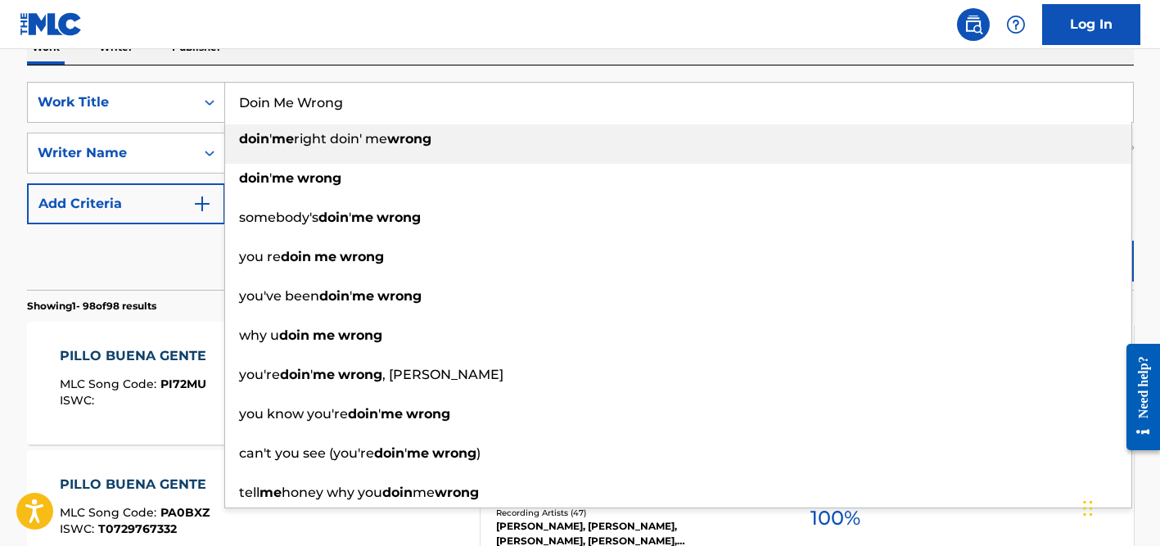
type input "Doin Me Wrong"
click at [320, 62] on div "Work Writer Publisher" at bounding box center [580, 47] width 1106 height 34
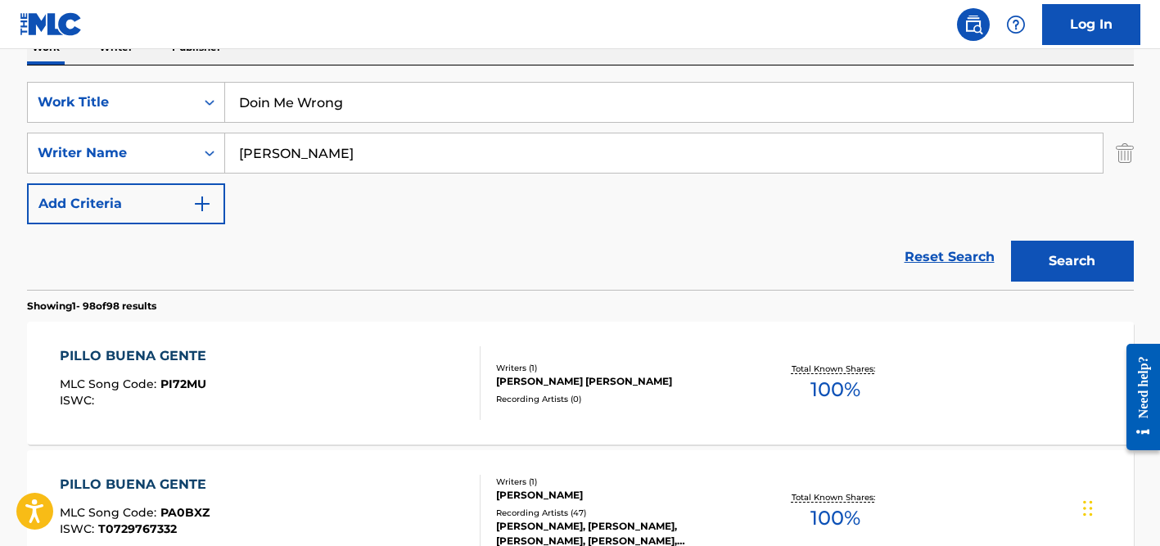
click at [321, 138] on input "[PERSON_NAME]" at bounding box center [663, 152] width 877 height 39
click at [1011, 241] on button "Search" at bounding box center [1072, 261] width 123 height 41
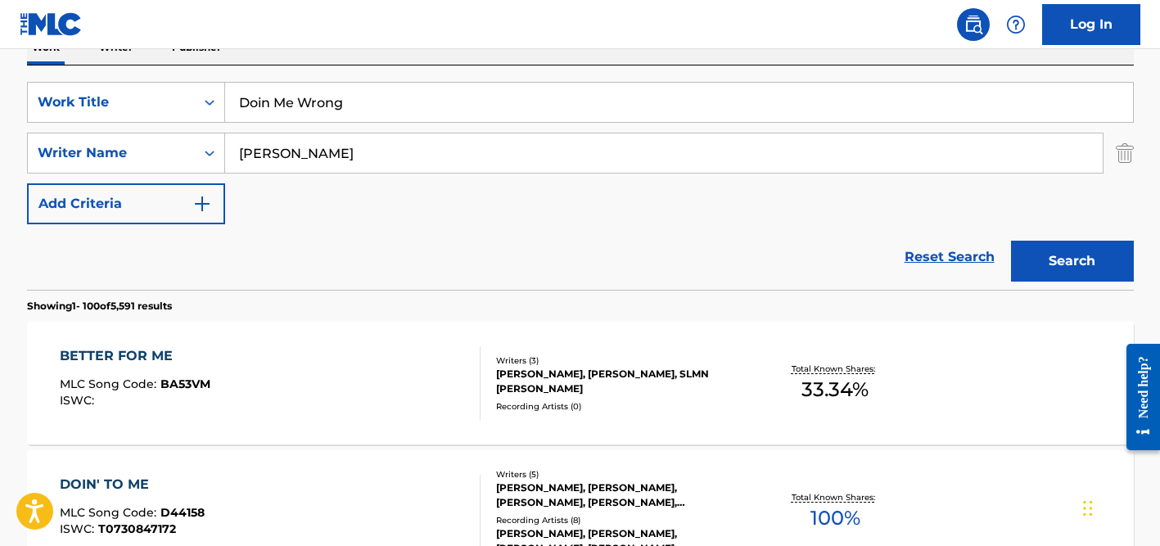
click at [307, 153] on input "[PERSON_NAME]" at bounding box center [663, 152] width 877 height 39
click at [1011, 241] on button "Search" at bounding box center [1072, 261] width 123 height 41
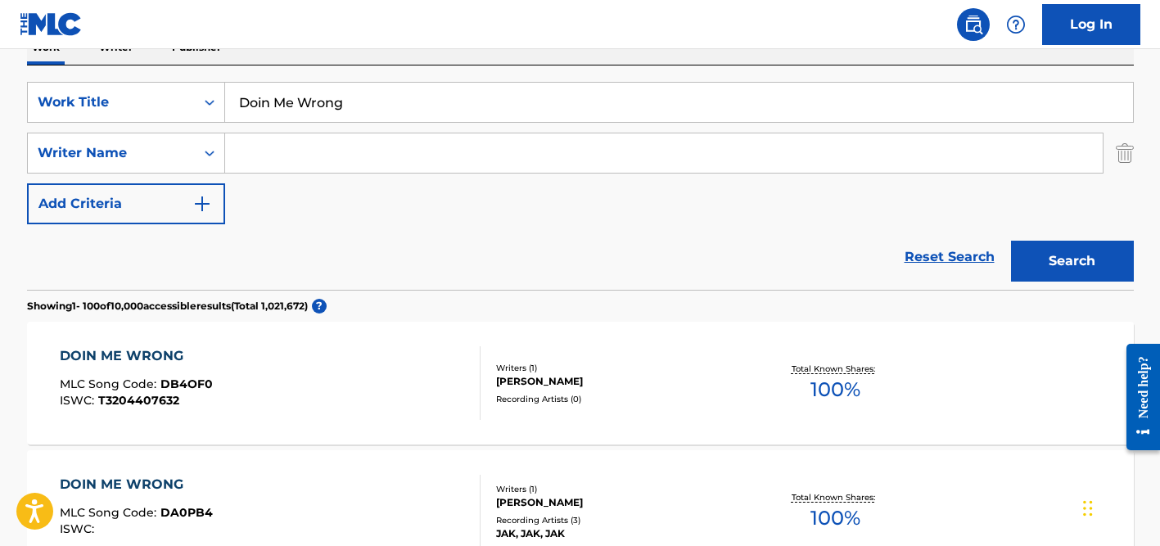
click at [363, 92] on input "Doin Me Wrong" at bounding box center [679, 102] width 908 height 39
click at [1011, 241] on button "Search" at bounding box center [1072, 261] width 123 height 41
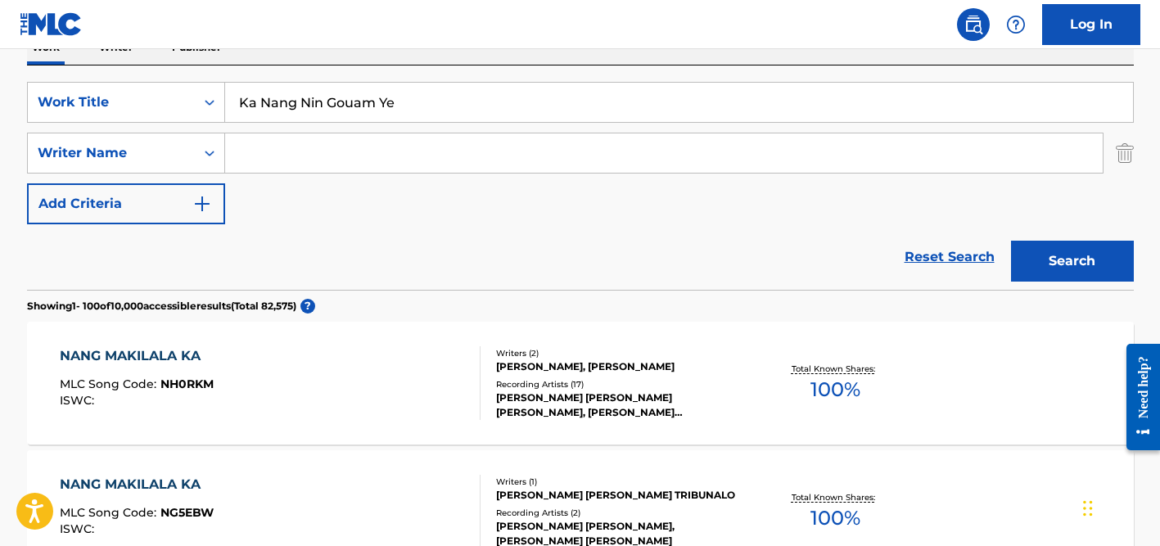
click at [330, 110] on input "Ka Nang Nin Gouam Ye" at bounding box center [679, 102] width 908 height 39
type input "Soltera"
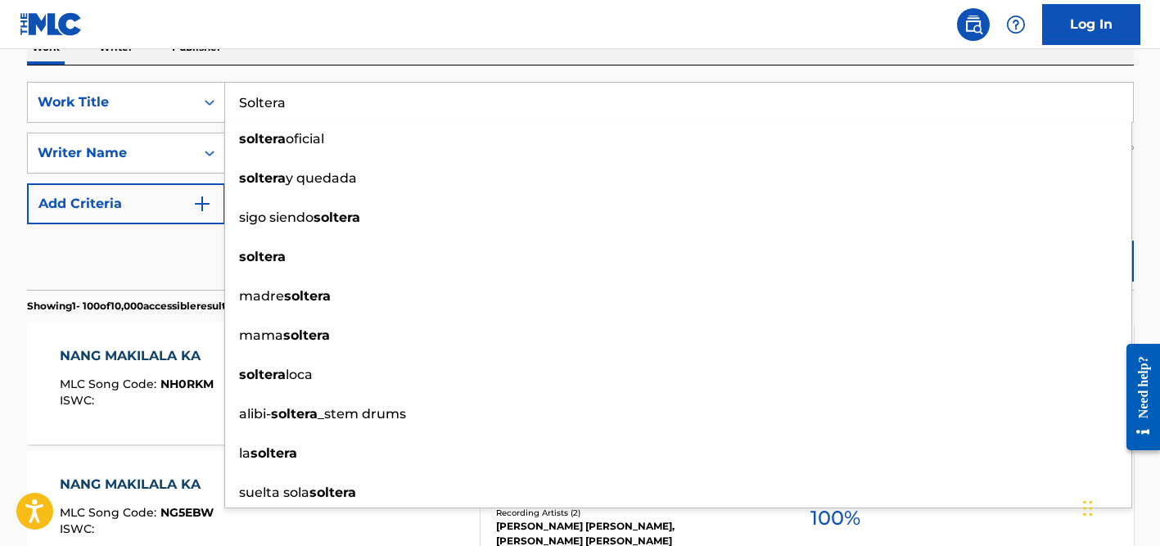
click at [180, 242] on div "Reset Search Search" at bounding box center [580, 256] width 1106 height 65
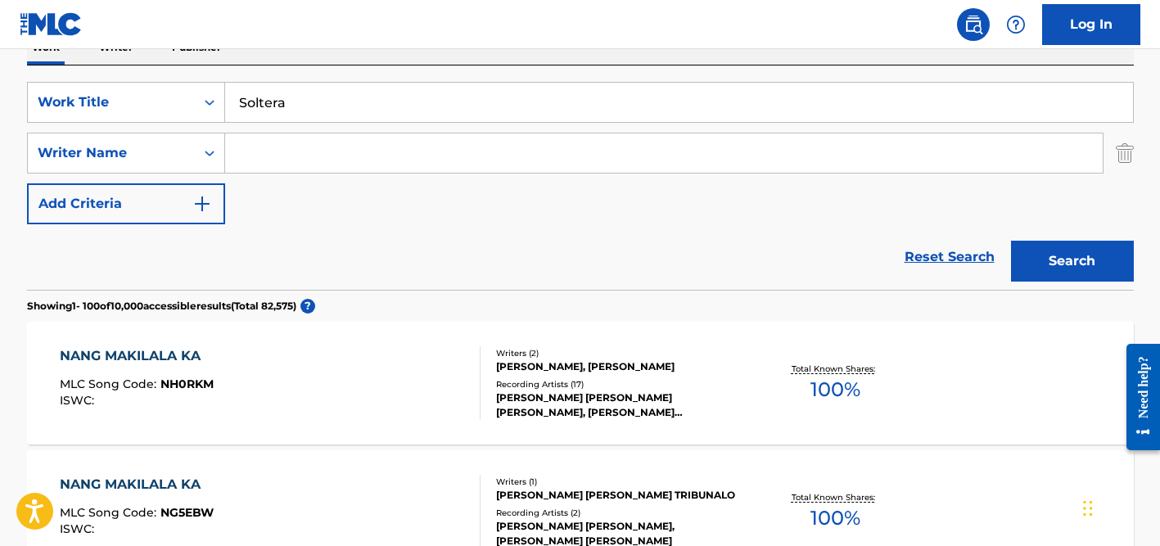
click at [303, 169] on input "Search Form" at bounding box center [663, 152] width 877 height 39
type input "[PERSON_NAME]"
click at [1011, 241] on button "Search" at bounding box center [1072, 261] width 123 height 41
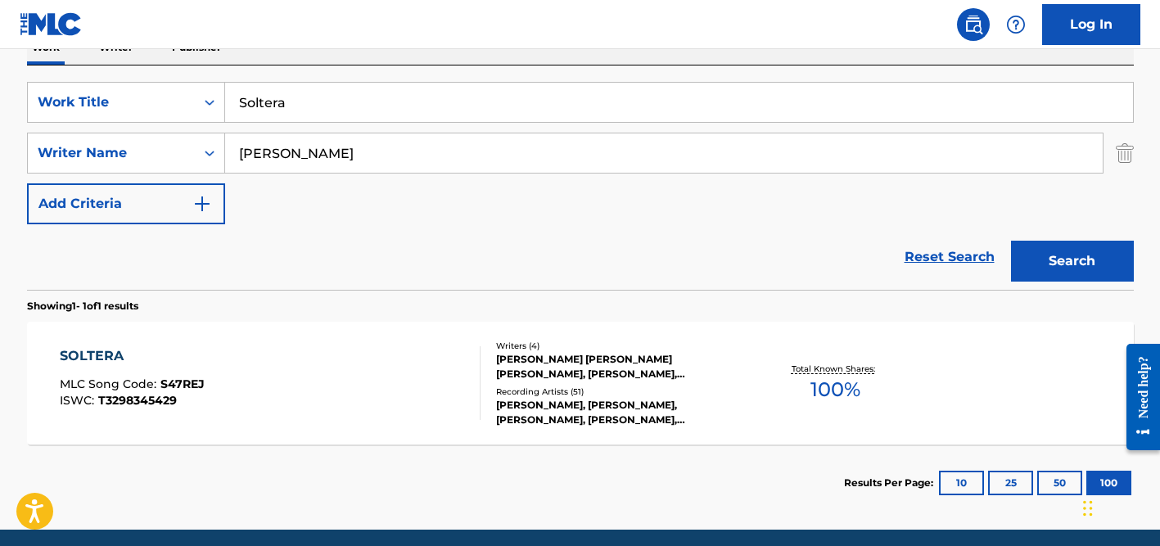
click at [544, 360] on div "[PERSON_NAME] [PERSON_NAME] [PERSON_NAME], [PERSON_NAME], [PERSON_NAME] [PERSON…" at bounding box center [619, 366] width 247 height 29
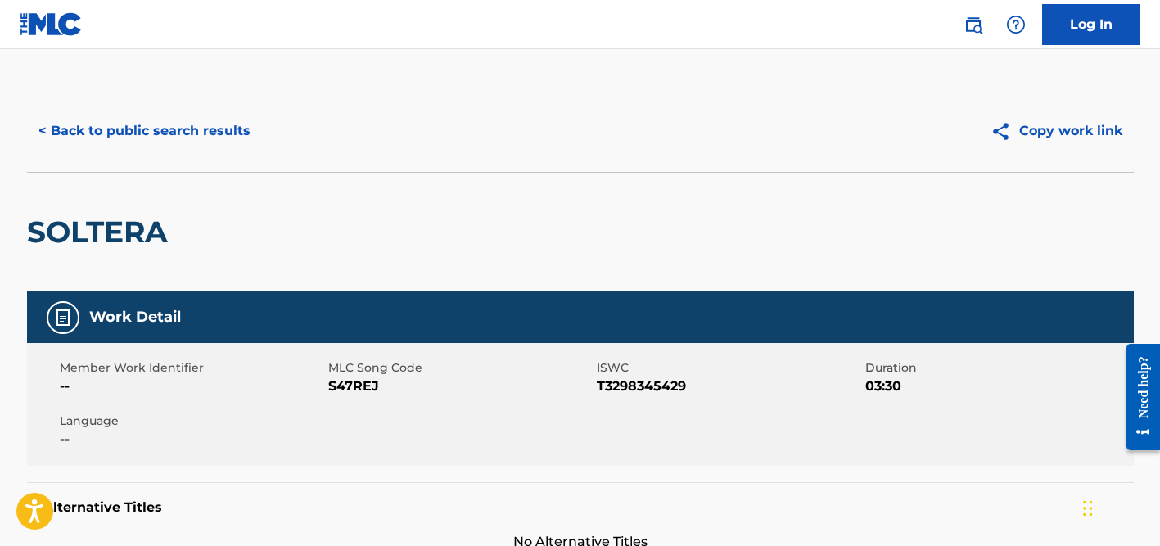
click at [123, 125] on button "< Back to public search results" at bounding box center [144, 130] width 235 height 41
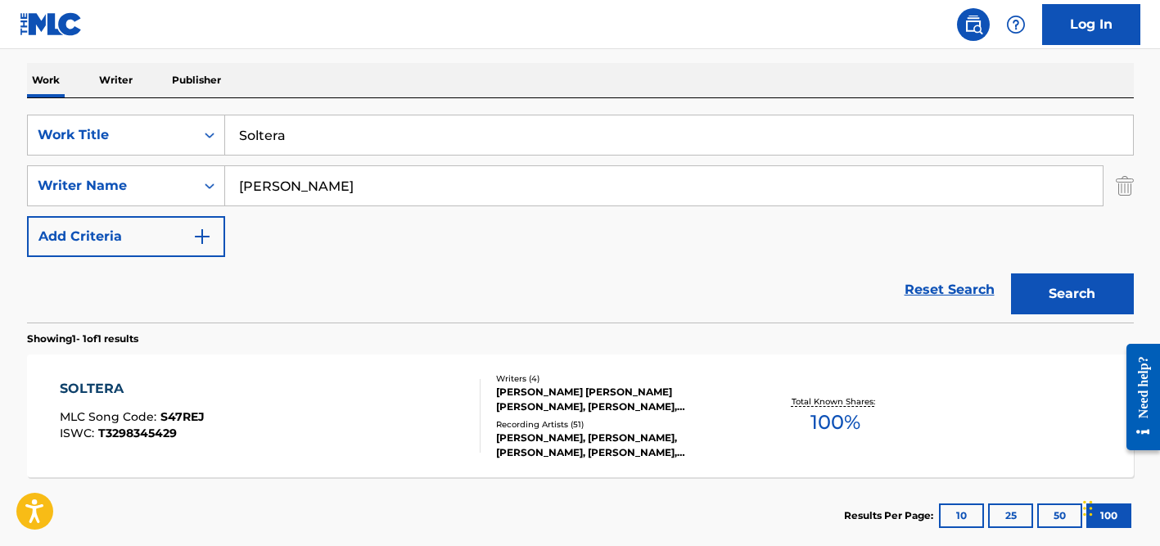
scroll to position [248, 0]
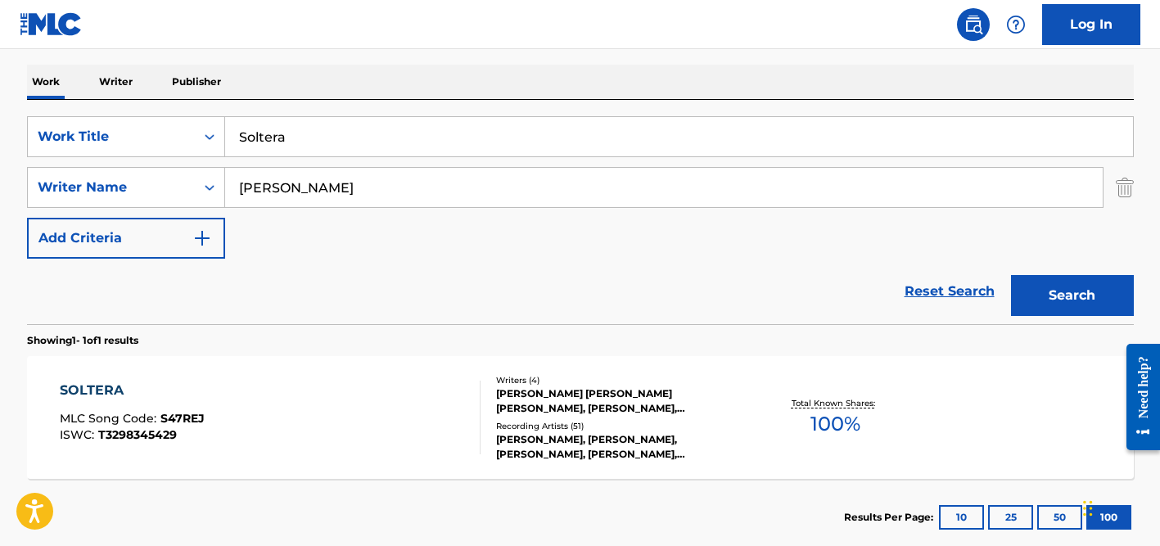
click at [300, 130] on input "Soltera" at bounding box center [679, 136] width 908 height 39
drag, startPoint x: 288, startPoint y: 134, endPoint x: 212, endPoint y: 128, distance: 76.3
click at [212, 128] on div "SearchWithCriteria7c62c104-81dd-4476-bc42-090f860a96f6 Work Title Solteradasapp…" at bounding box center [580, 136] width 1106 height 41
type input "dasappan"
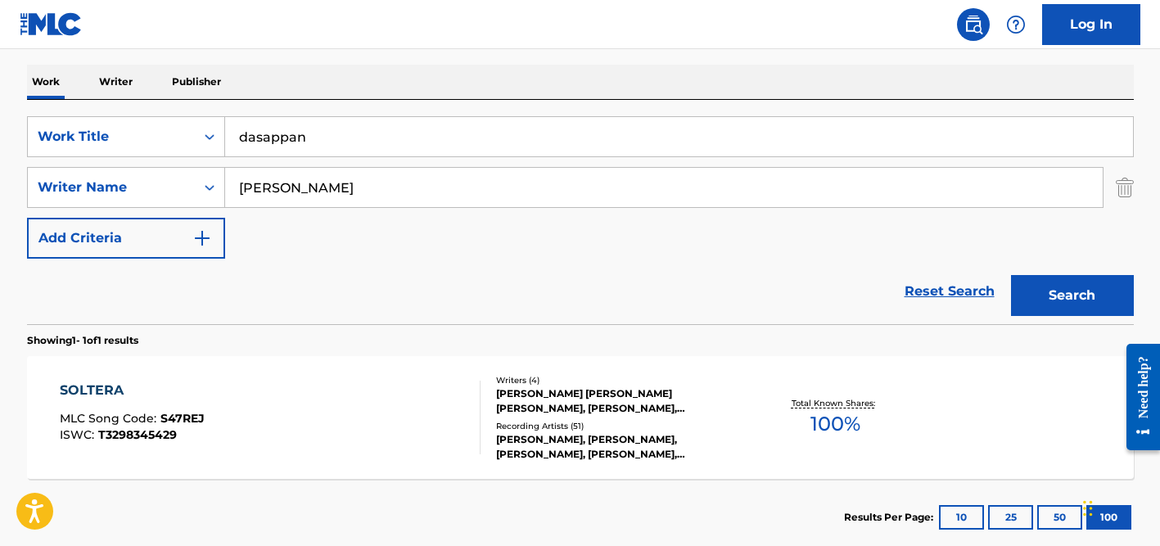
click at [285, 51] on div "The MLC Public Work Search The accuracy and completeness of The MLC's data is d…" at bounding box center [580, 199] width 1146 height 714
click at [299, 195] on input "[PERSON_NAME]" at bounding box center [663, 187] width 877 height 39
drag, startPoint x: 277, startPoint y: 187, endPoint x: 189, endPoint y: 177, distance: 88.1
click at [189, 177] on div "SearchWithCriteria98e62d65-23dc-4b63-91dd-5d66826b88e9 Writer Name [PERSON_NAME]" at bounding box center [580, 187] width 1106 height 41
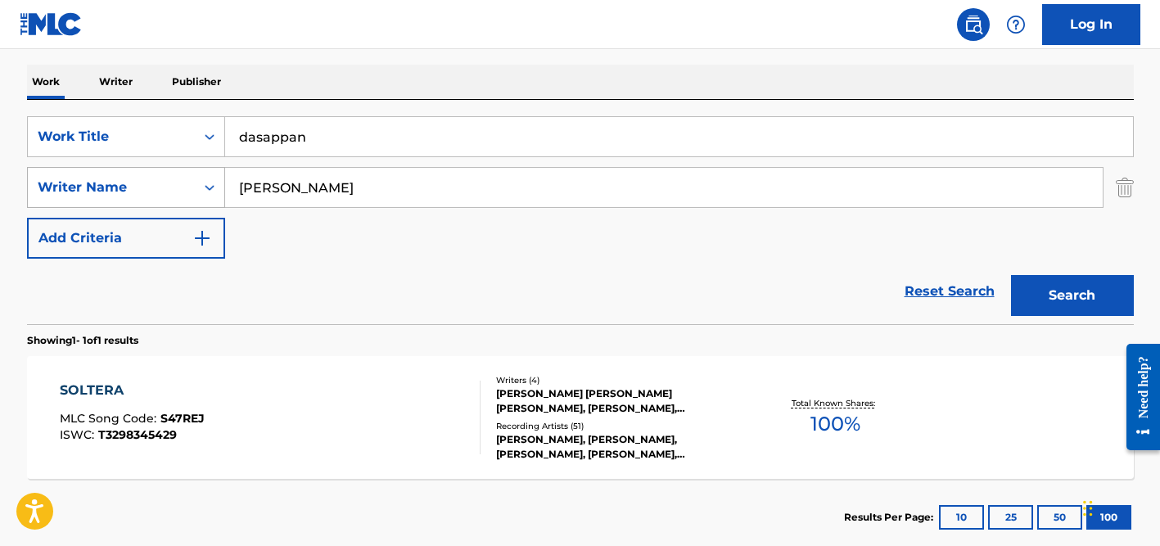
type input "[PERSON_NAME]"
click at [1011, 275] on button "Search" at bounding box center [1072, 295] width 123 height 41
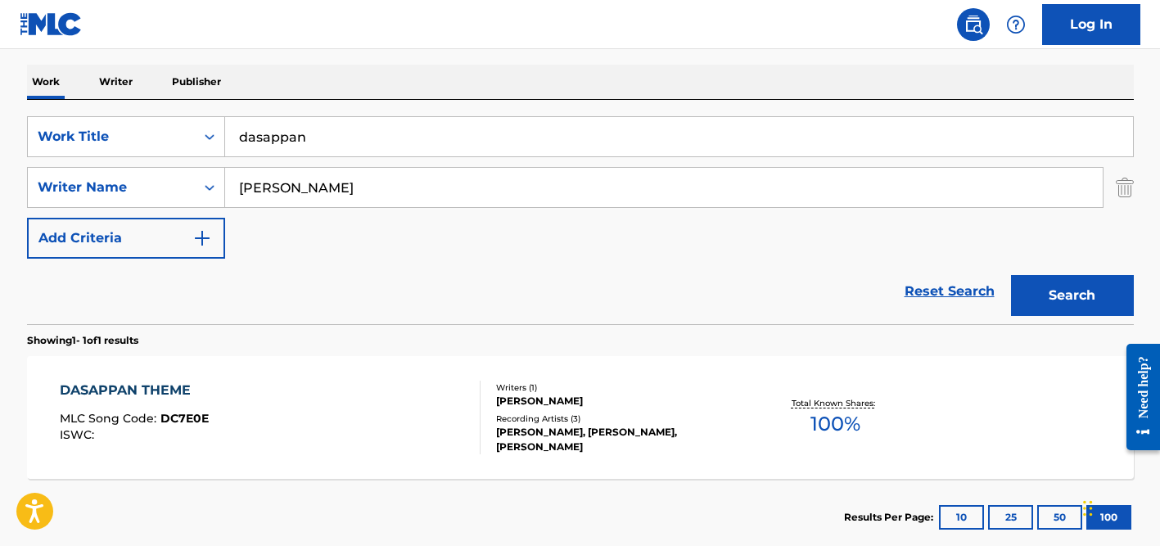
click at [557, 425] on div "[PERSON_NAME], [PERSON_NAME], [PERSON_NAME]" at bounding box center [619, 439] width 247 height 29
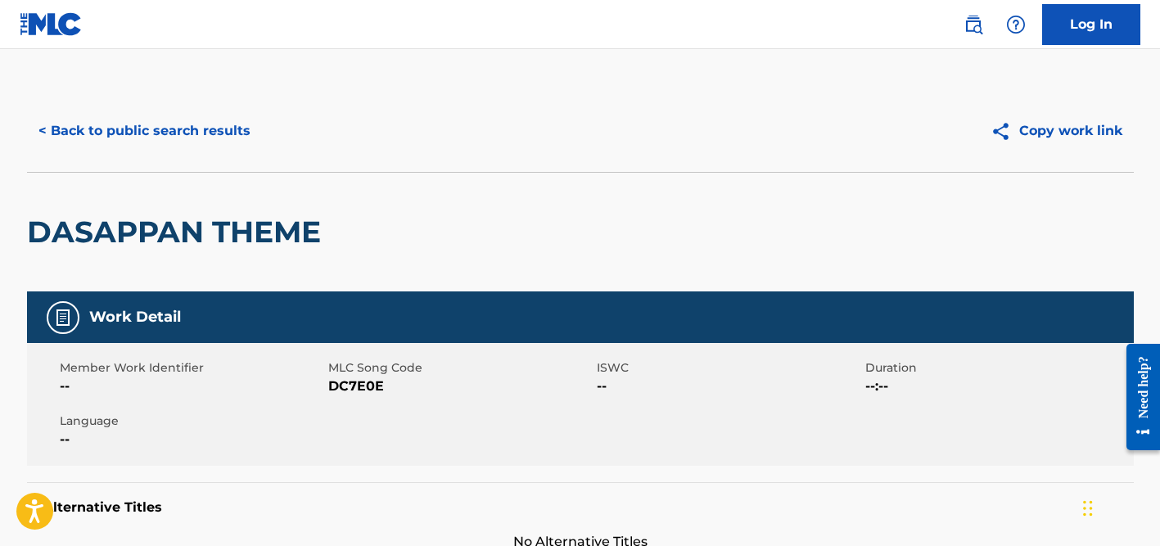
click at [155, 120] on button "< Back to public search results" at bounding box center [144, 130] width 235 height 41
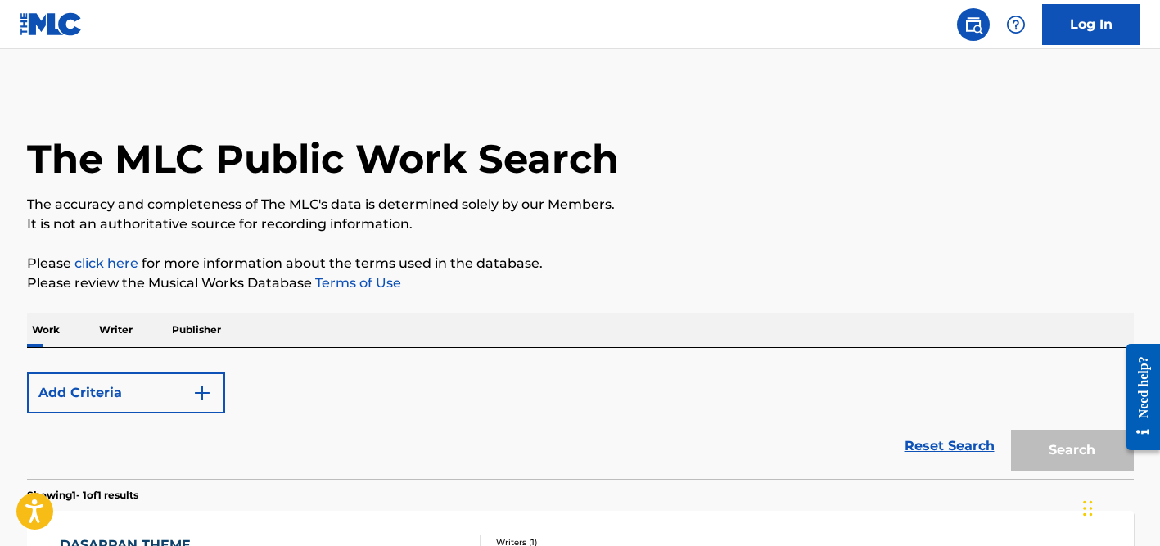
scroll to position [248, 0]
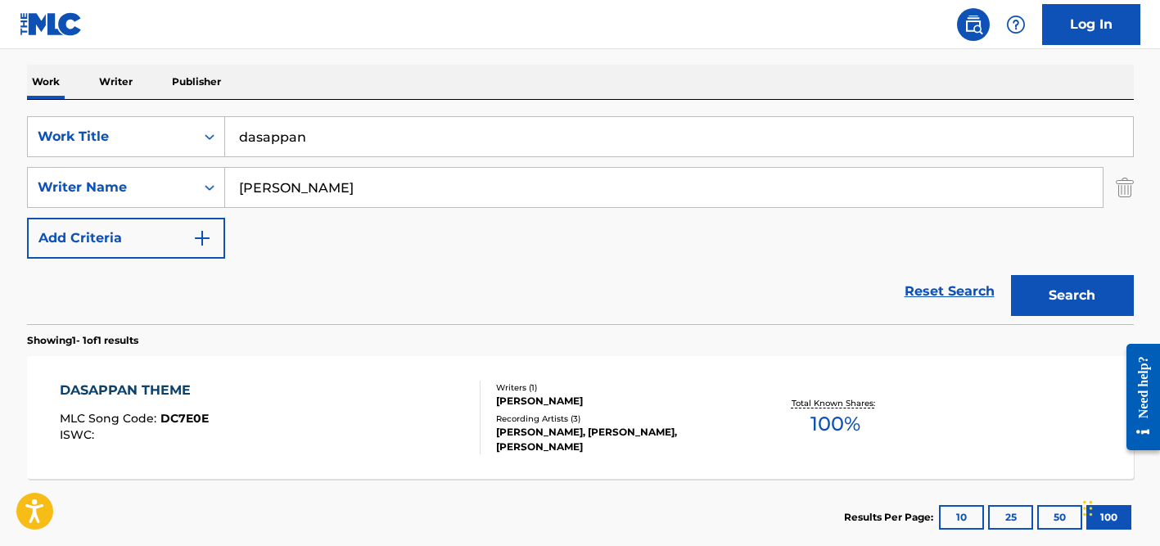
click at [311, 134] on input "dasappan" at bounding box center [679, 136] width 908 height 39
type input "Somewhere in My Heart"
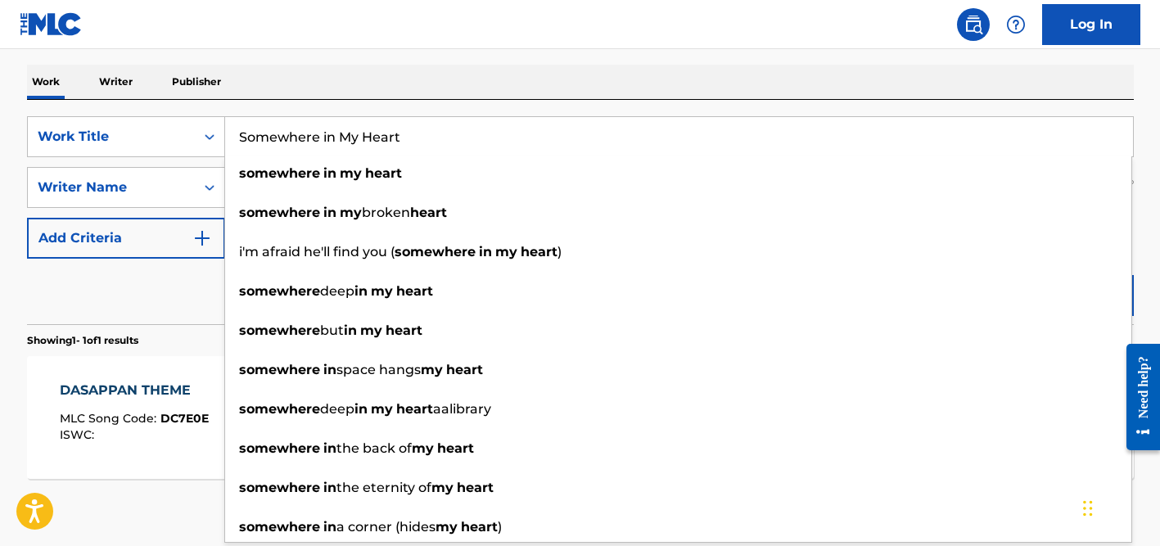
click at [179, 286] on div "Reset Search Search" at bounding box center [580, 291] width 1106 height 65
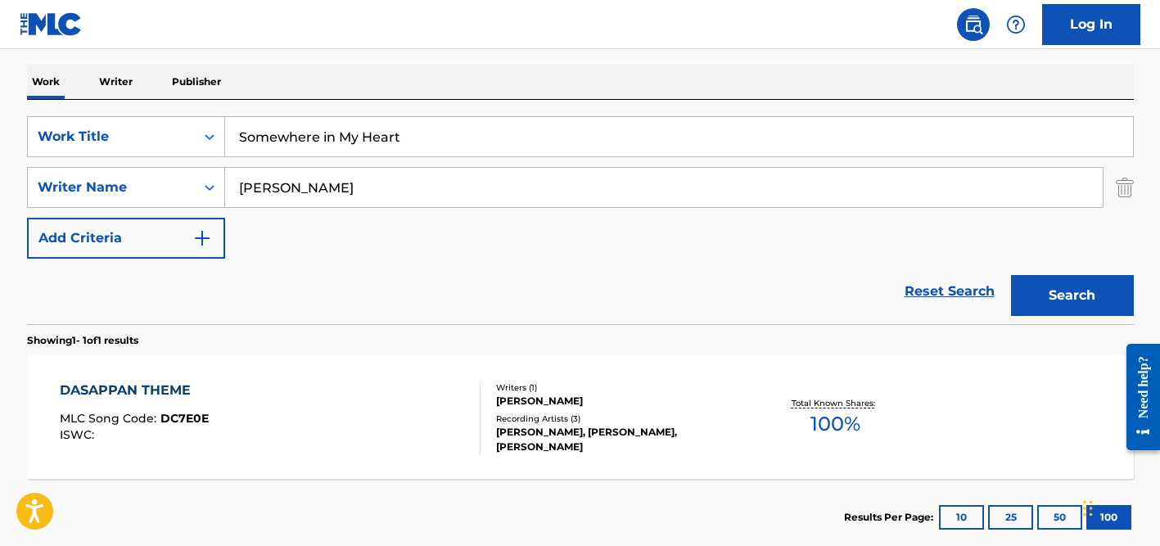
click at [322, 172] on input "[PERSON_NAME]" at bounding box center [663, 187] width 877 height 39
type input "Frame"
click at [1011, 275] on button "Search" at bounding box center [1072, 295] width 123 height 41
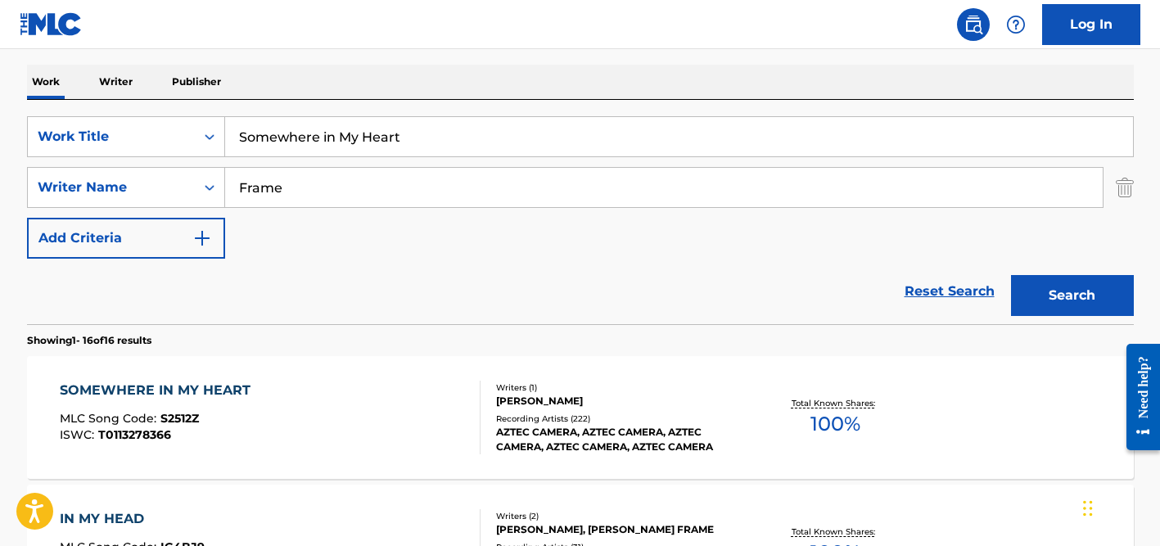
scroll to position [251, 0]
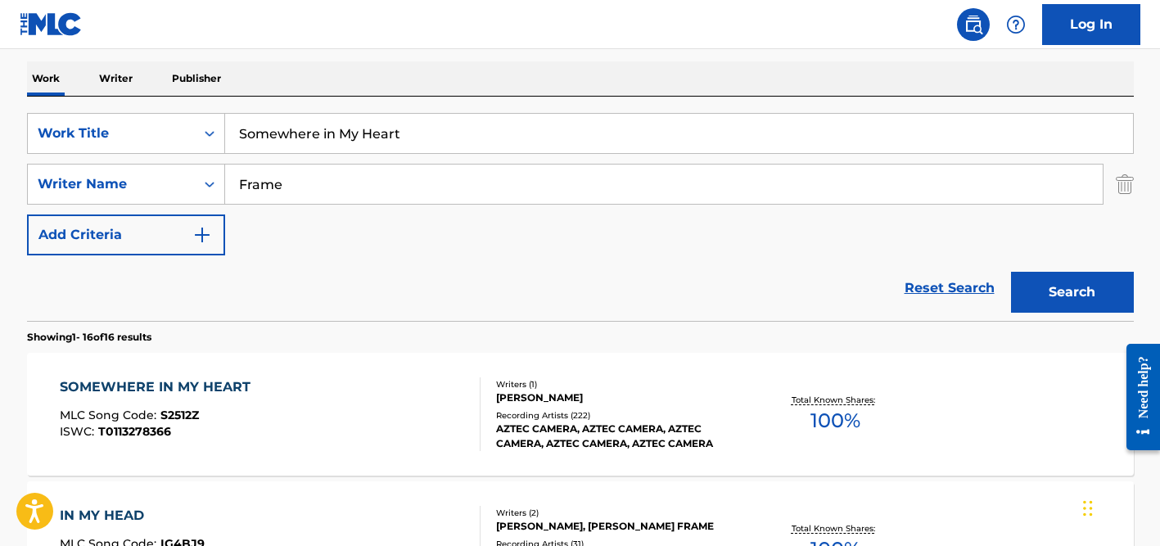
click at [532, 432] on div "AZTEC CAMERA, AZTEC CAMERA, AZTEC CAMERA, AZTEC CAMERA, AZTEC CAMERA" at bounding box center [619, 435] width 247 height 29
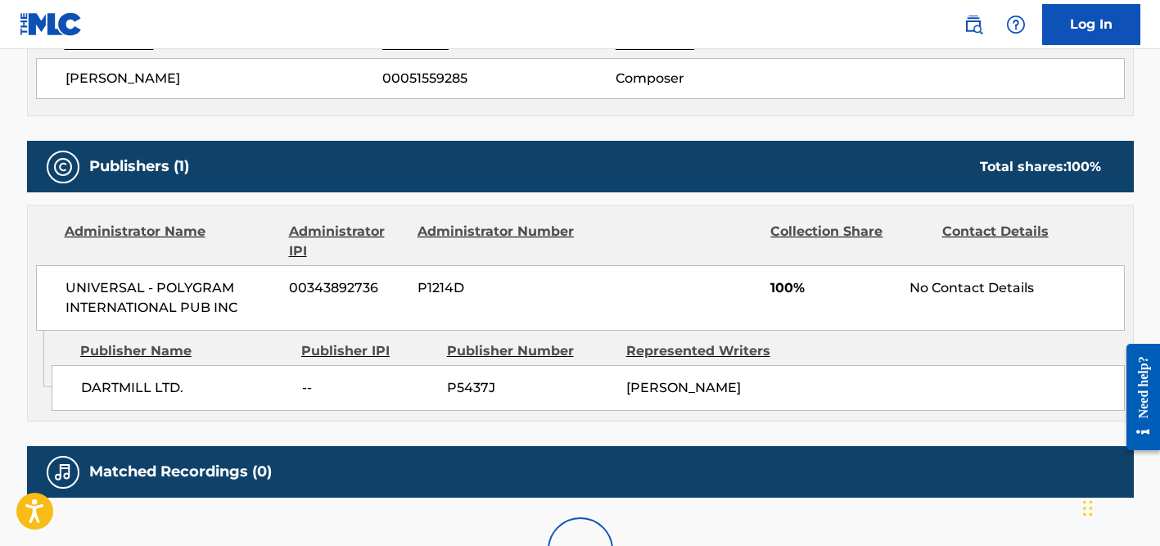
scroll to position [782, 0]
